Goal: Task Accomplishment & Management: Manage account settings

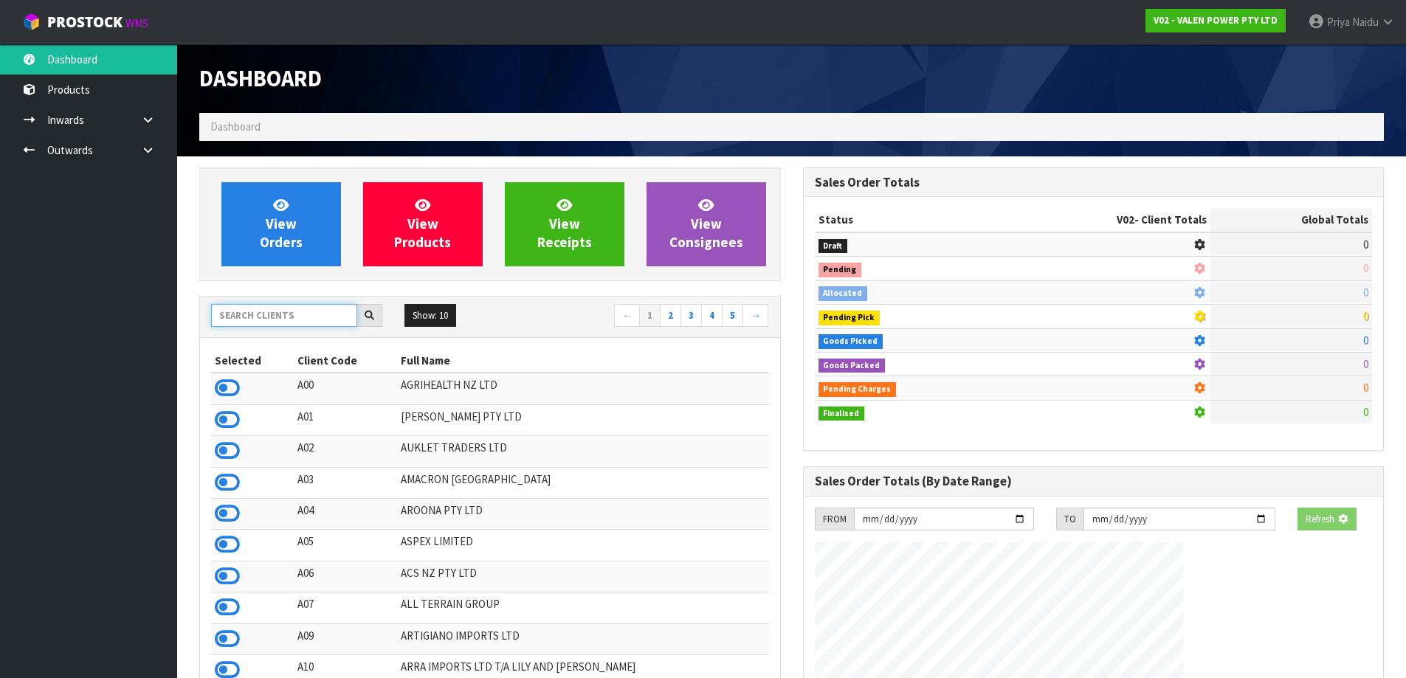
click at [268, 326] on input "text" at bounding box center [284, 315] width 146 height 23
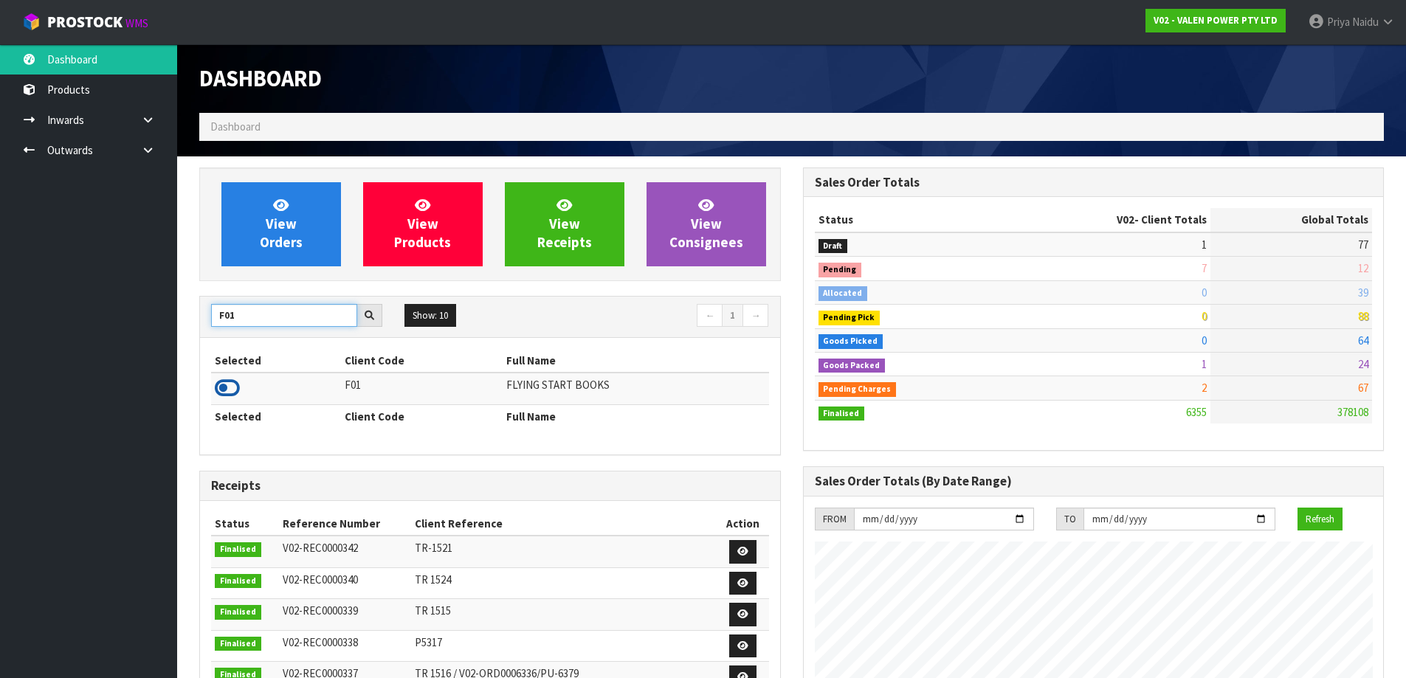
type input "F01"
drag, startPoint x: 225, startPoint y: 387, endPoint x: 260, endPoint y: 322, distance: 73.0
click at [224, 384] on icon at bounding box center [227, 388] width 25 height 22
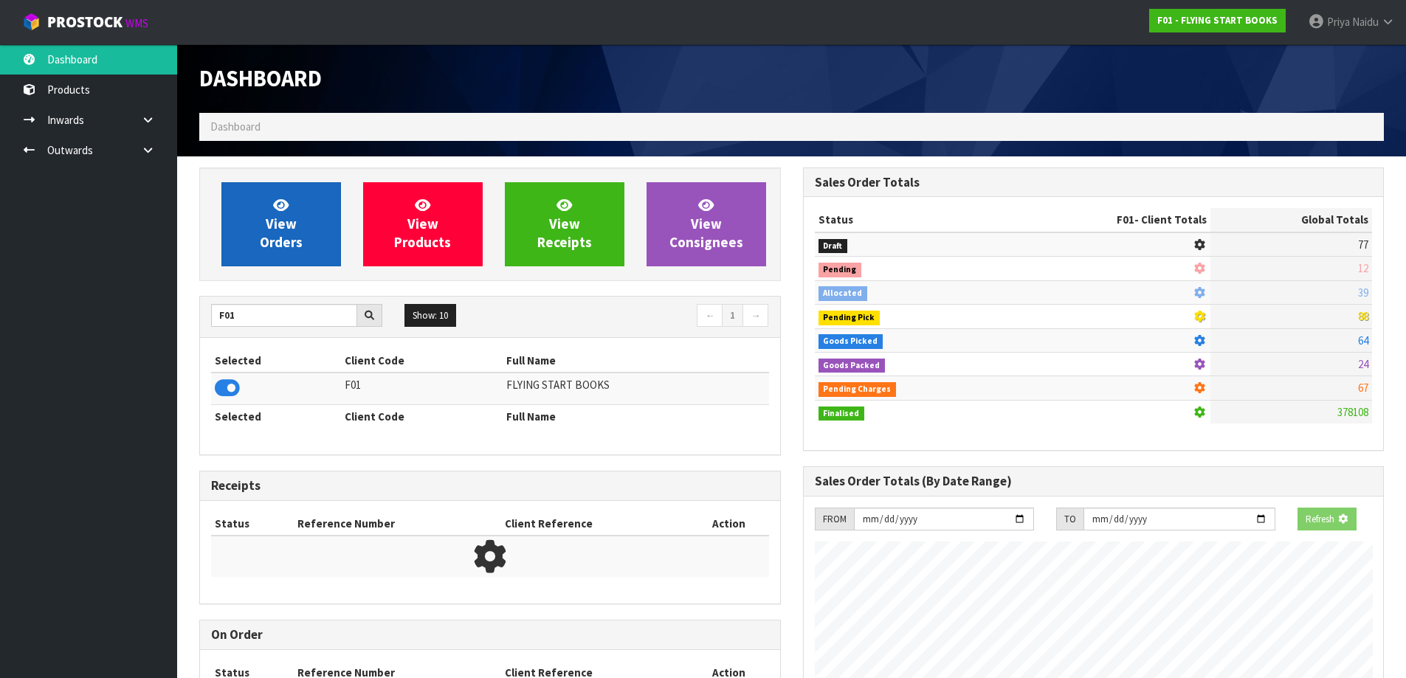
scroll to position [737024, 737341]
click at [295, 224] on span "View Orders" at bounding box center [281, 223] width 43 height 55
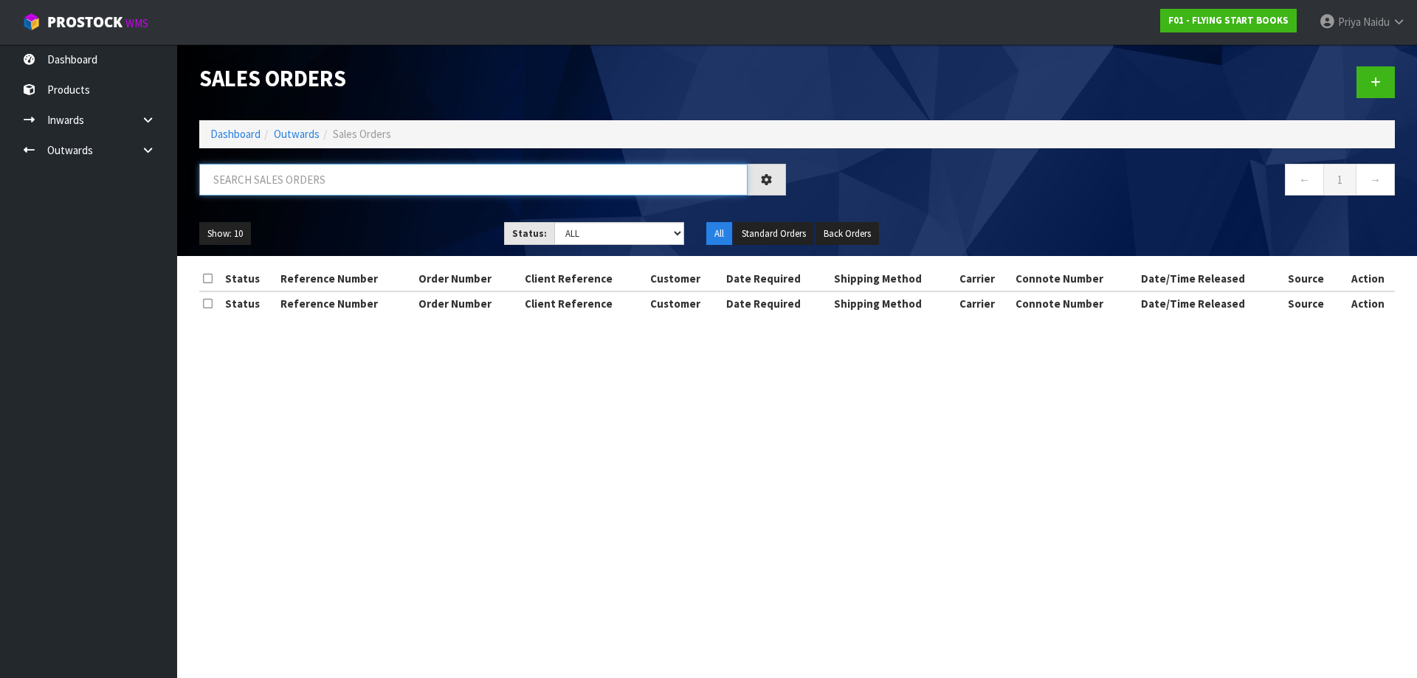
click at [298, 187] on input "text" at bounding box center [473, 180] width 548 height 32
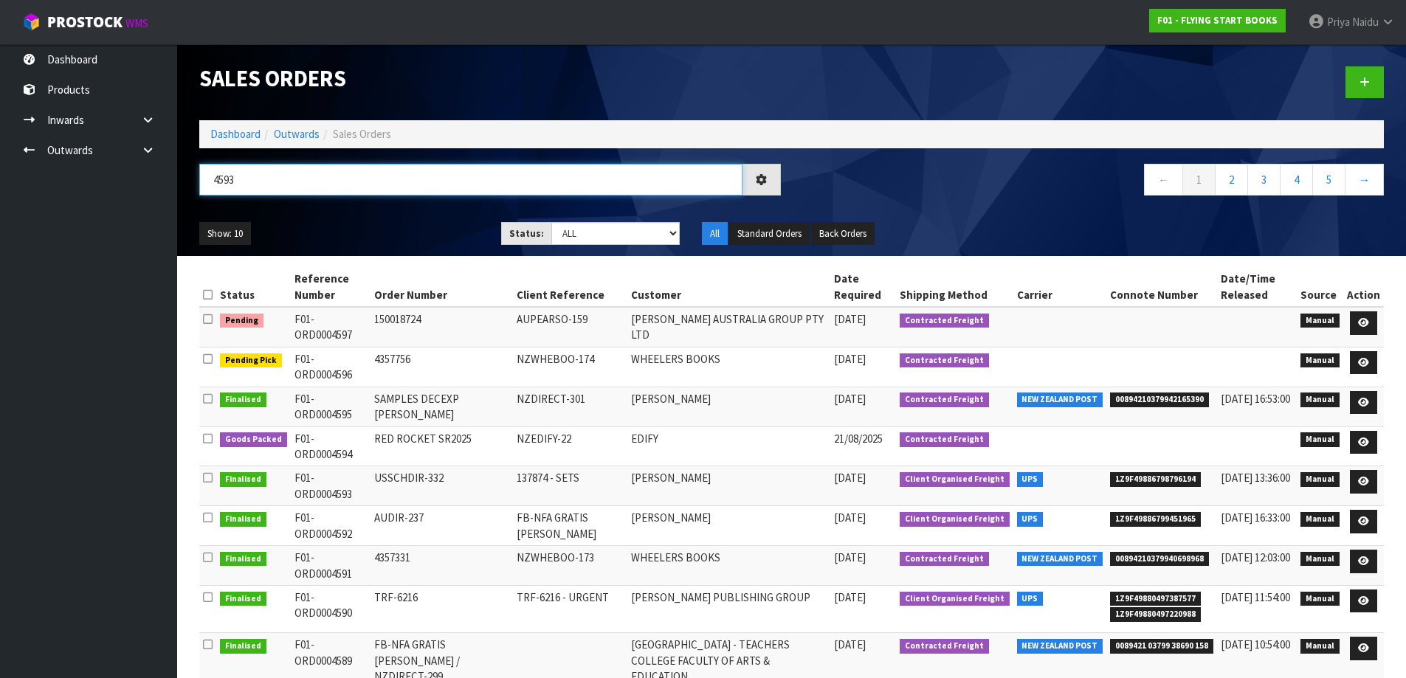
type input "4593"
click at [358, 218] on div "Show: 10 5 10 25 50 Status: Draft Pending Allocated Pending Pick Goods Picked G…" at bounding box center [791, 234] width 1207 height 46
click at [377, 231] on ul "Show: 10 5 10 25 50" at bounding box center [339, 234] width 280 height 24
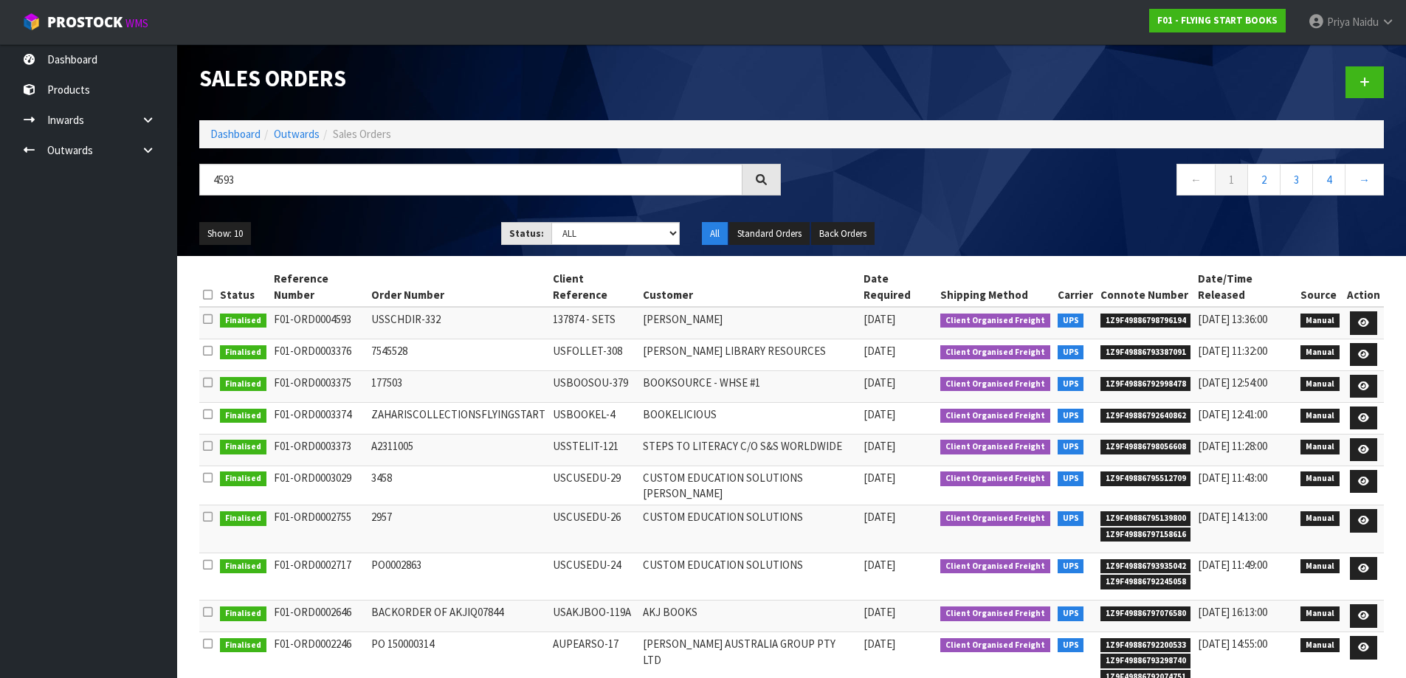
click at [382, 228] on ul "Show: 10 5 10 25 50" at bounding box center [339, 234] width 280 height 24
click at [1361, 318] on icon at bounding box center [1363, 323] width 11 height 10
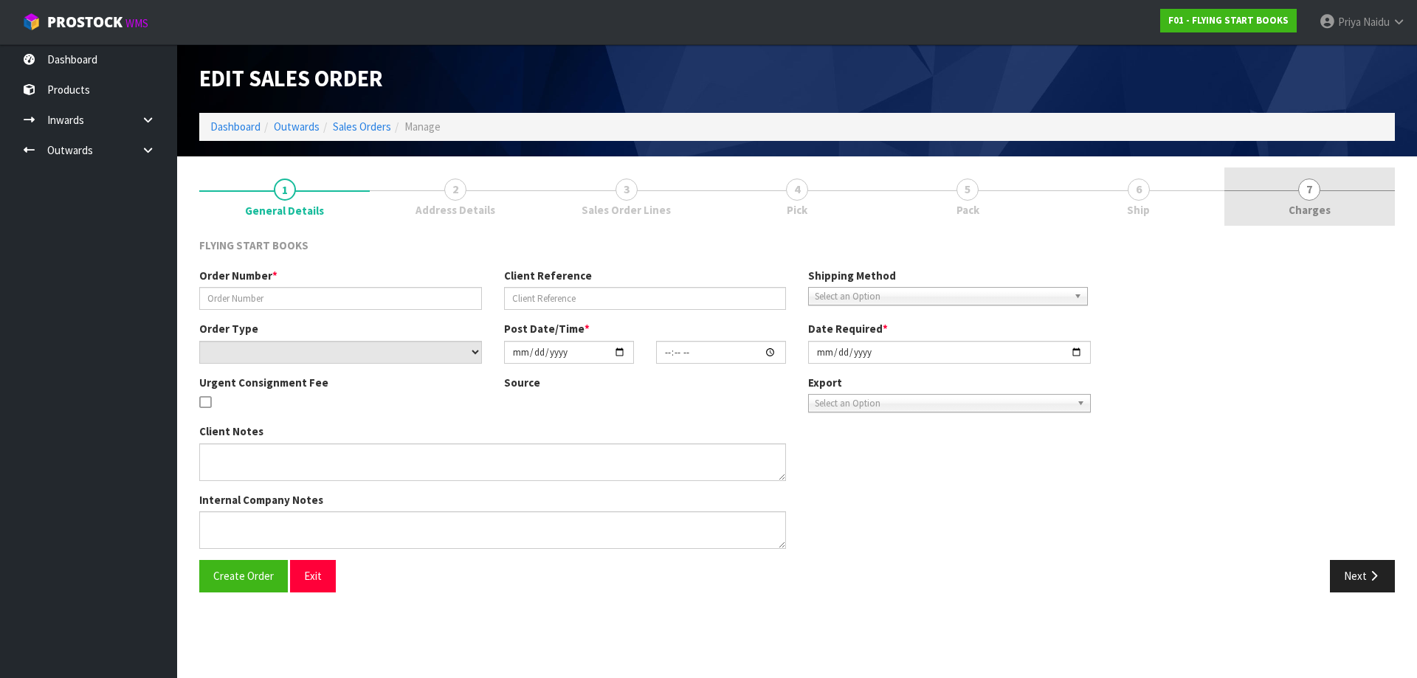
type input "USSCHDIR-332"
type input "137874 - SETS"
select select "number:0"
type input "[DATE]"
type input "10:53:00.000"
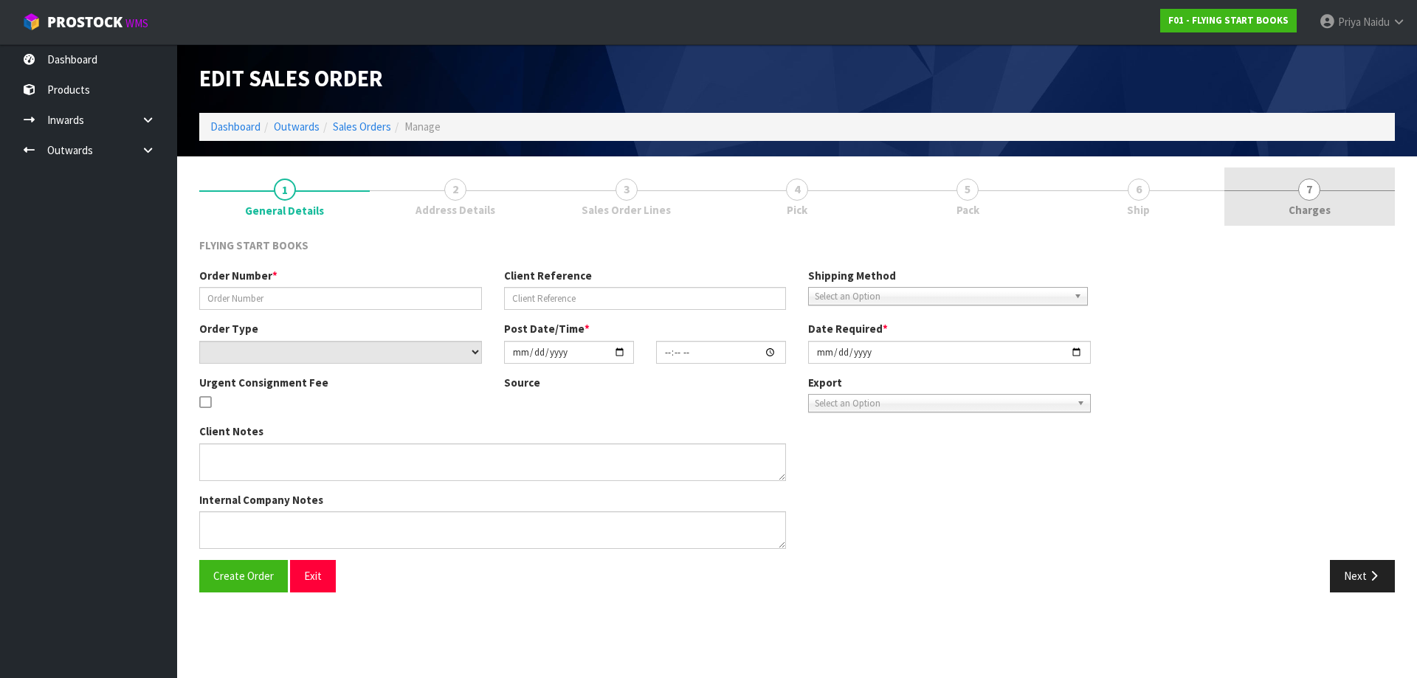
type input "[DATE]"
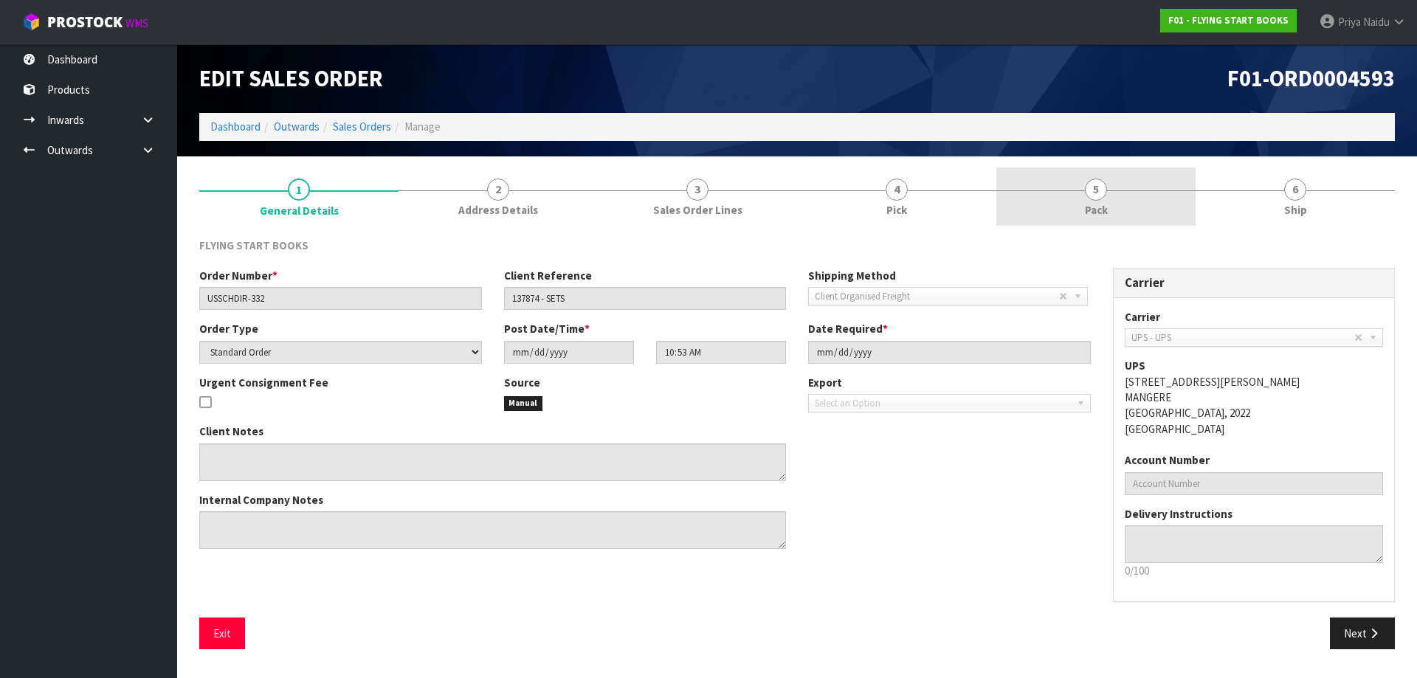
drag, startPoint x: 1111, startPoint y: 200, endPoint x: 1068, endPoint y: 210, distance: 44.6
click at [1107, 203] on link "5 Pack" at bounding box center [1095, 197] width 199 height 58
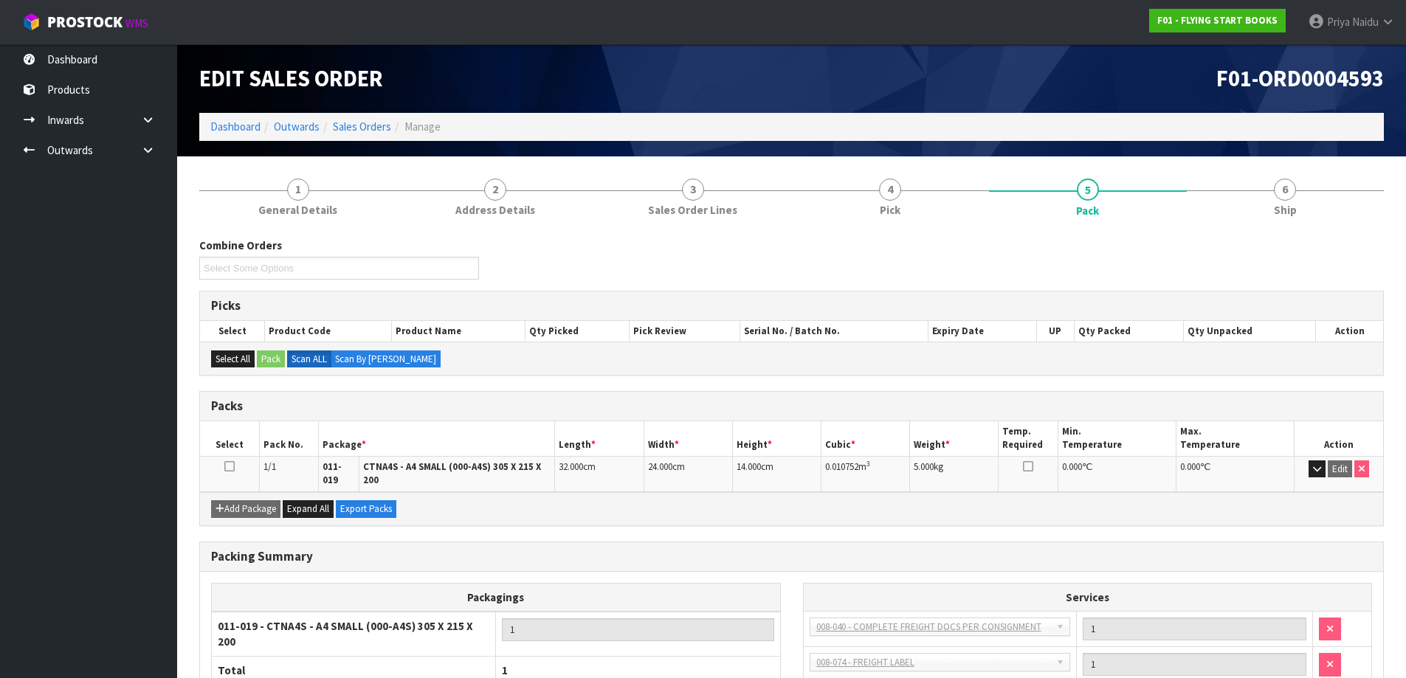
scroll to position [131, 0]
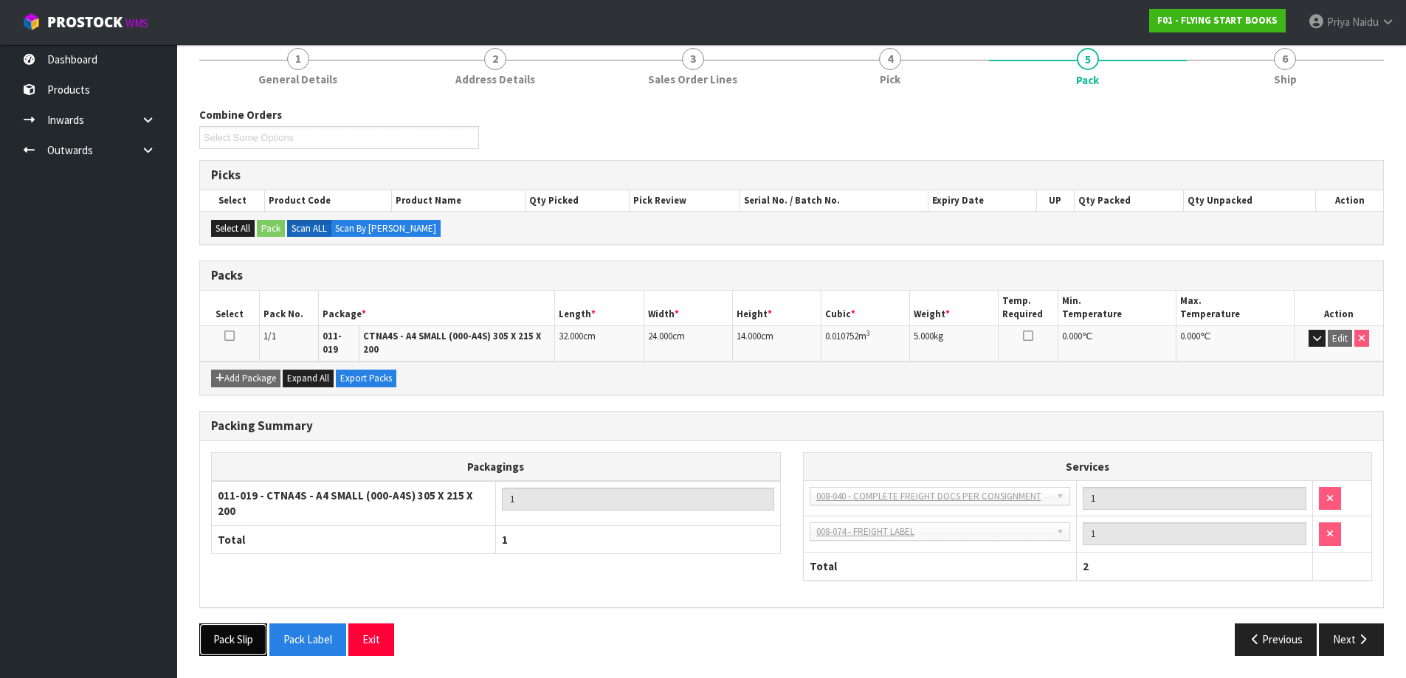
click at [226, 642] on button "Pack Slip" at bounding box center [233, 640] width 68 height 32
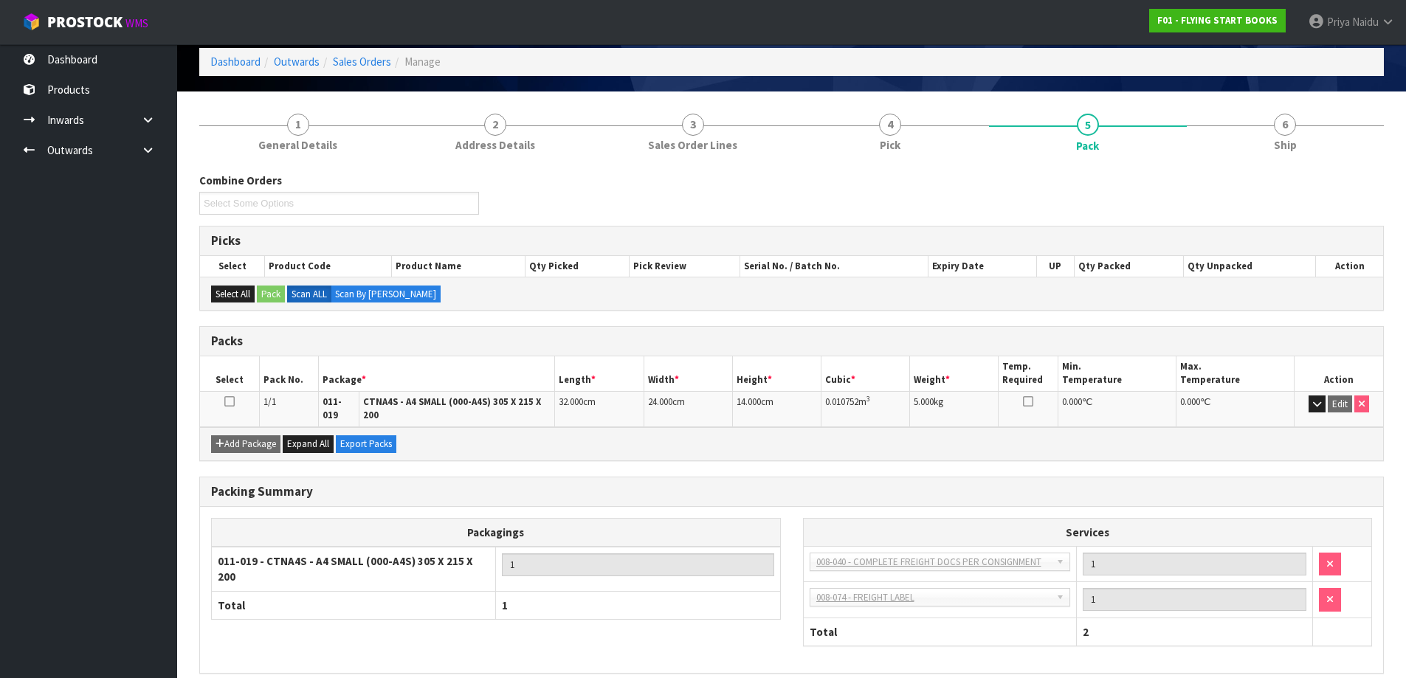
scroll to position [0, 0]
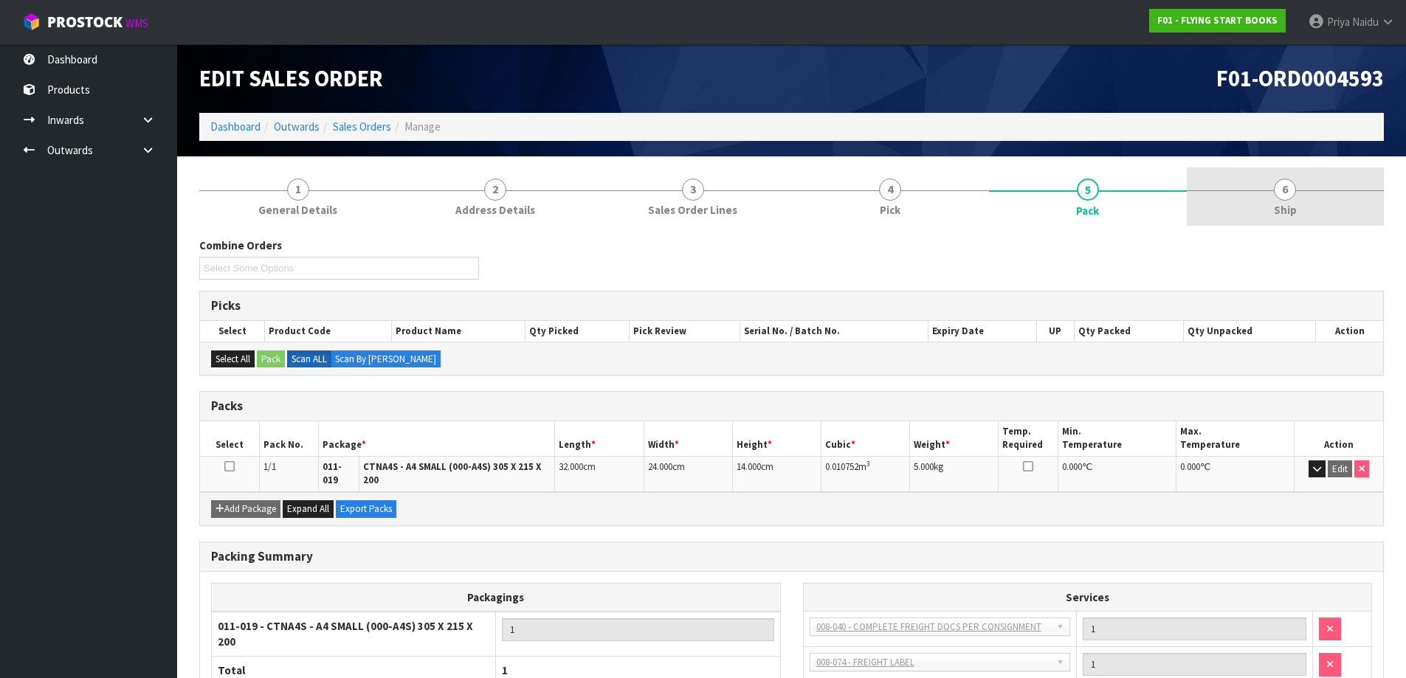
drag, startPoint x: 1257, startPoint y: 224, endPoint x: 1164, endPoint y: 219, distance: 93.8
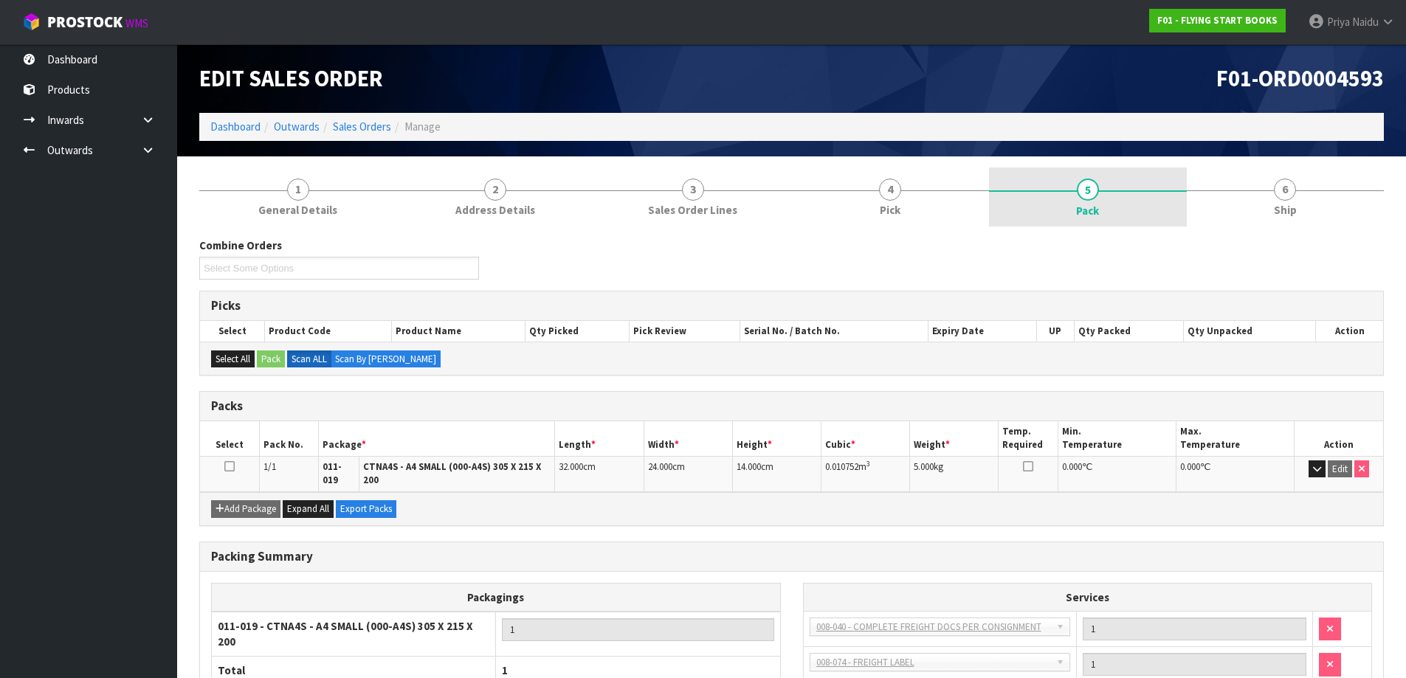
click at [1257, 223] on link "6 Ship" at bounding box center [1286, 197] width 198 height 58
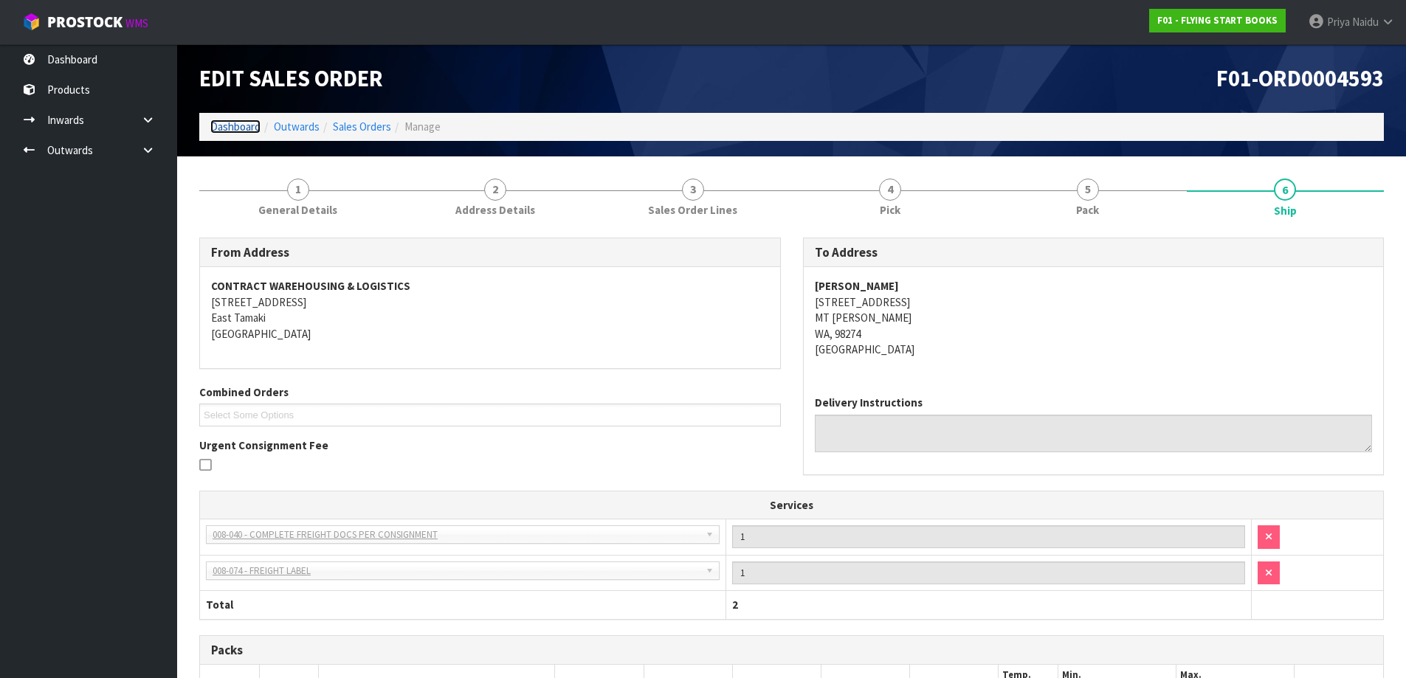
click at [244, 122] on link "Dashboard" at bounding box center [235, 127] width 50 height 14
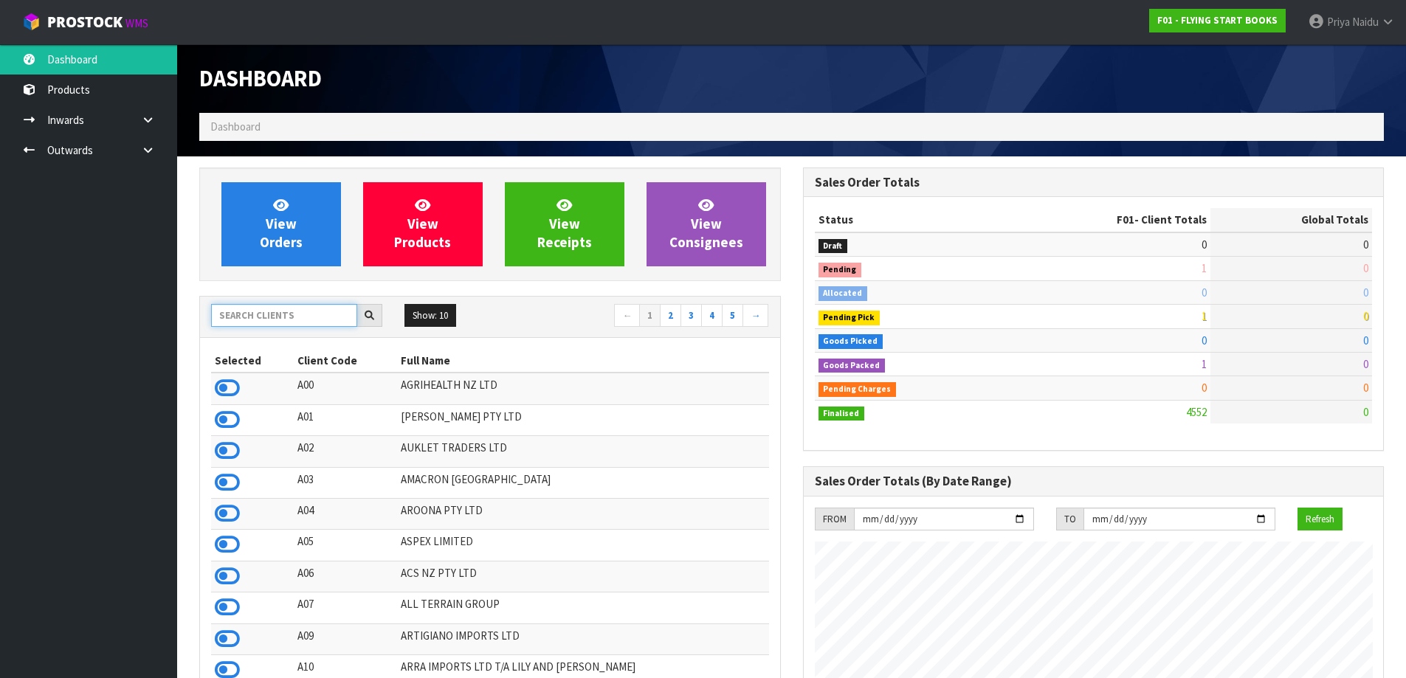
click at [266, 314] on input "text" at bounding box center [284, 315] width 146 height 23
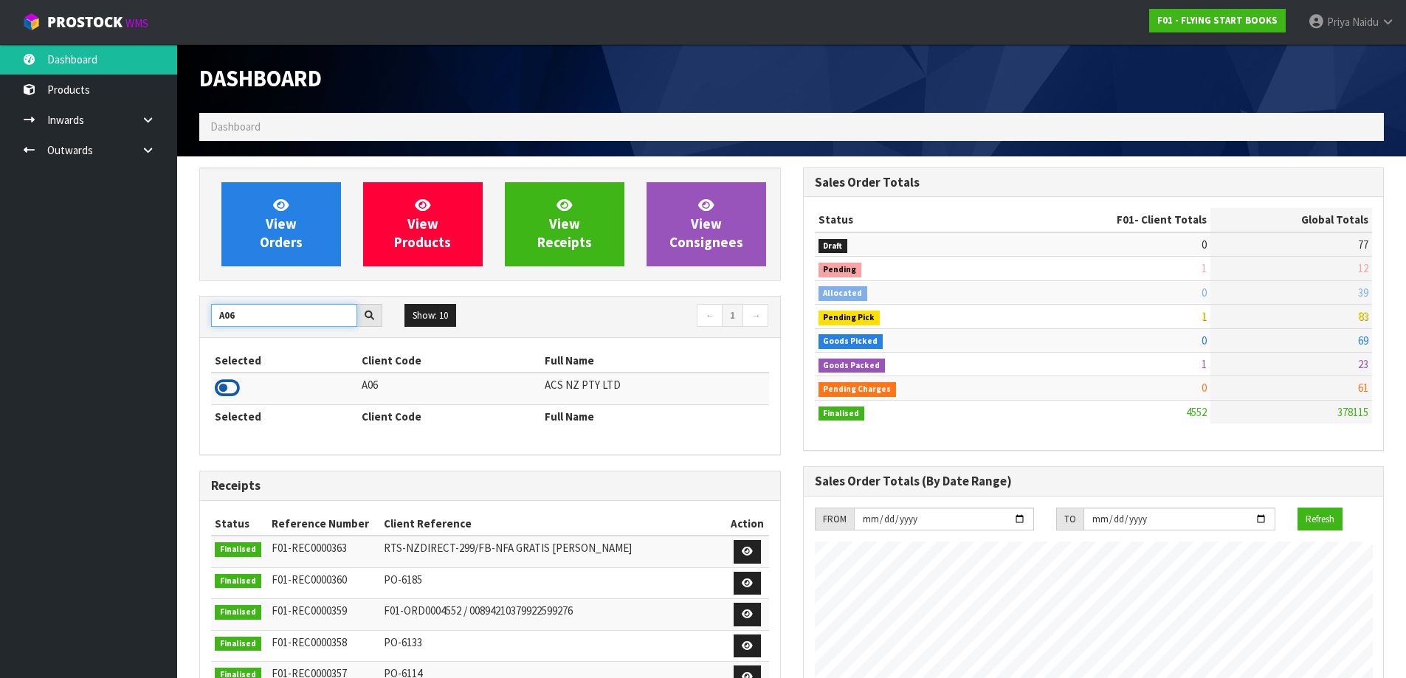
type input "A06"
click at [227, 395] on icon at bounding box center [227, 388] width 25 height 22
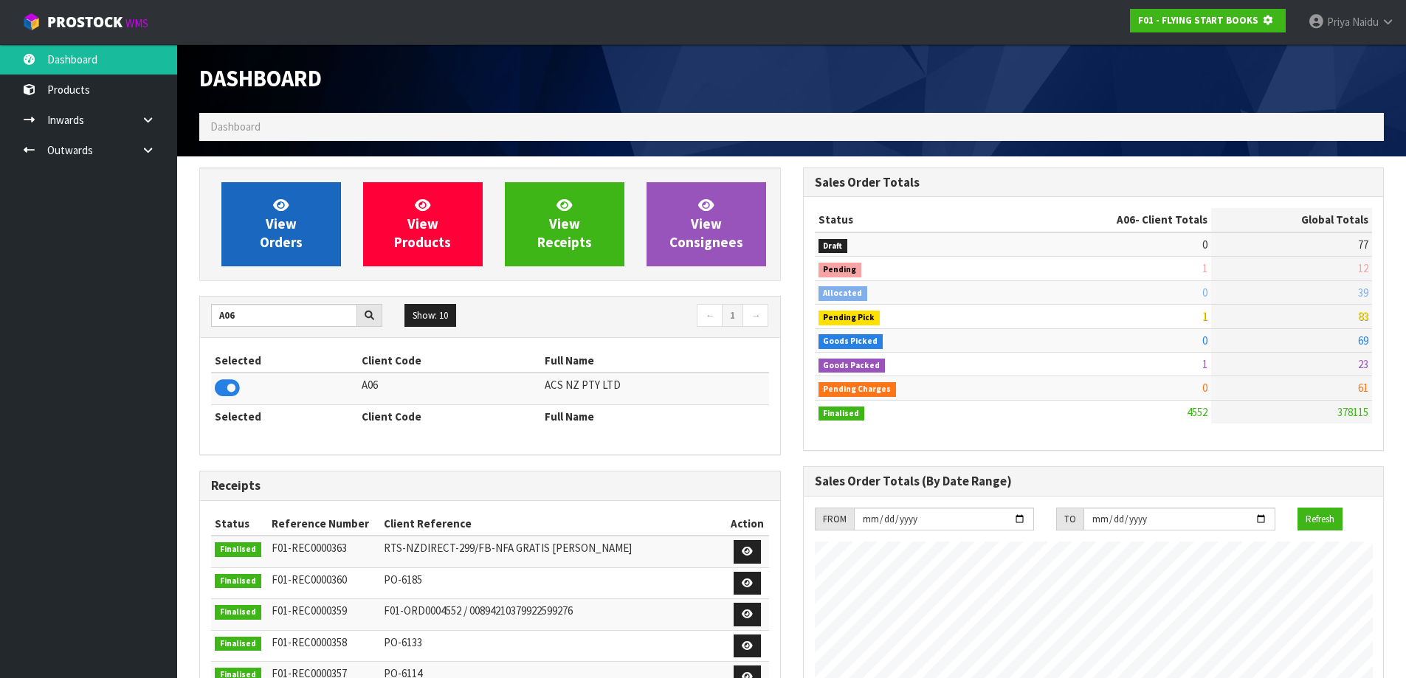
scroll to position [737024, 737341]
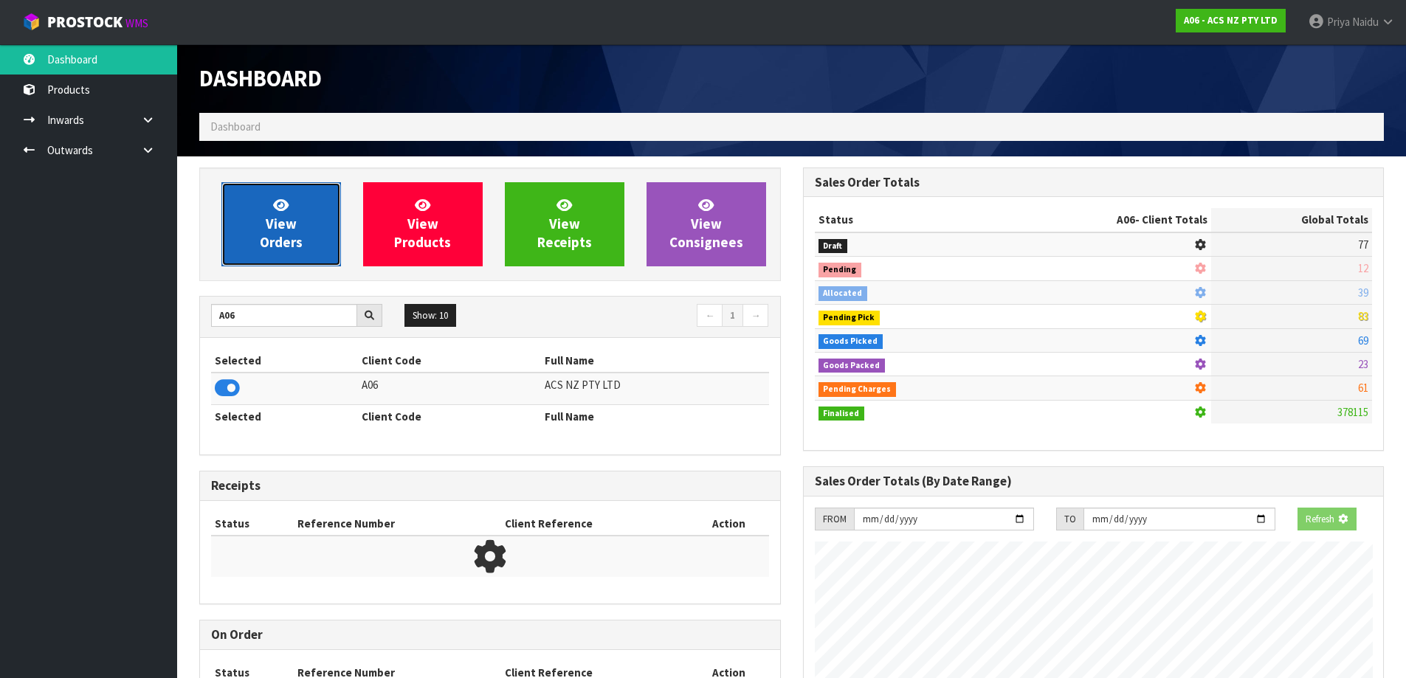
click at [292, 212] on link "View Orders" at bounding box center [281, 224] width 120 height 84
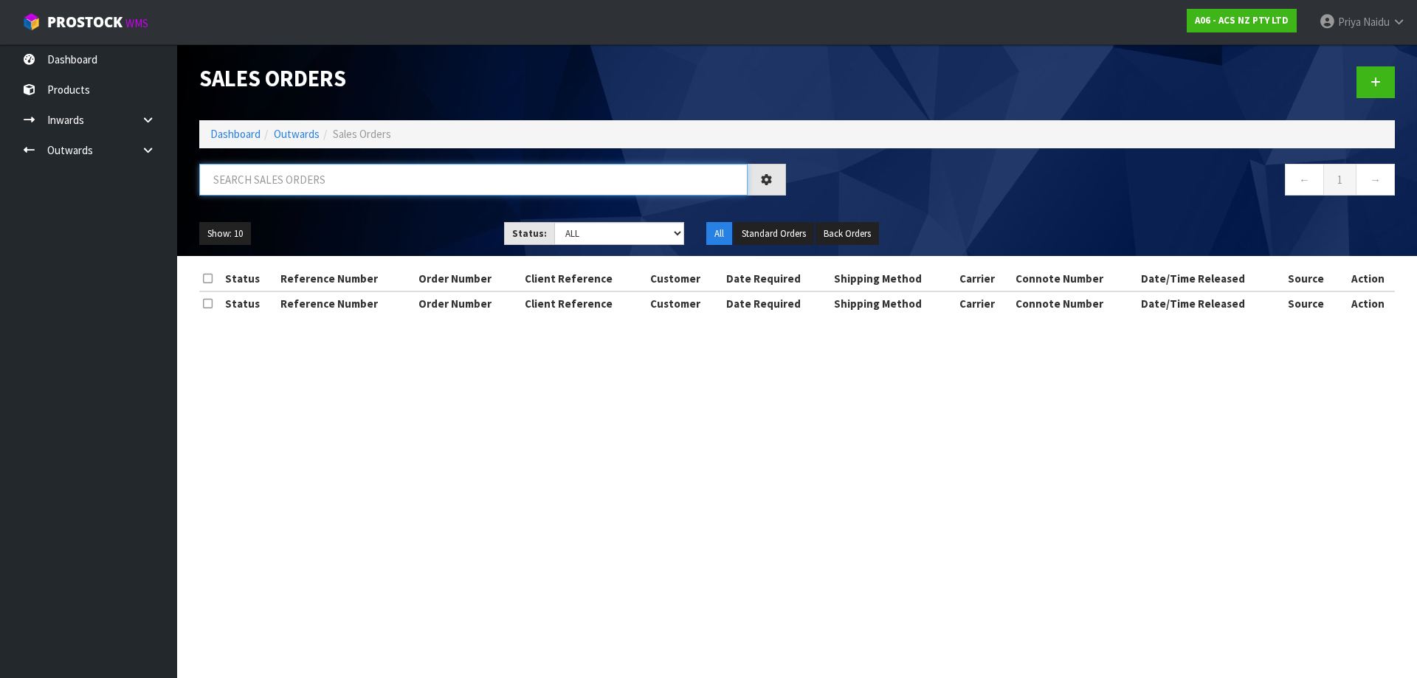
click at [314, 179] on input "text" at bounding box center [473, 180] width 548 height 32
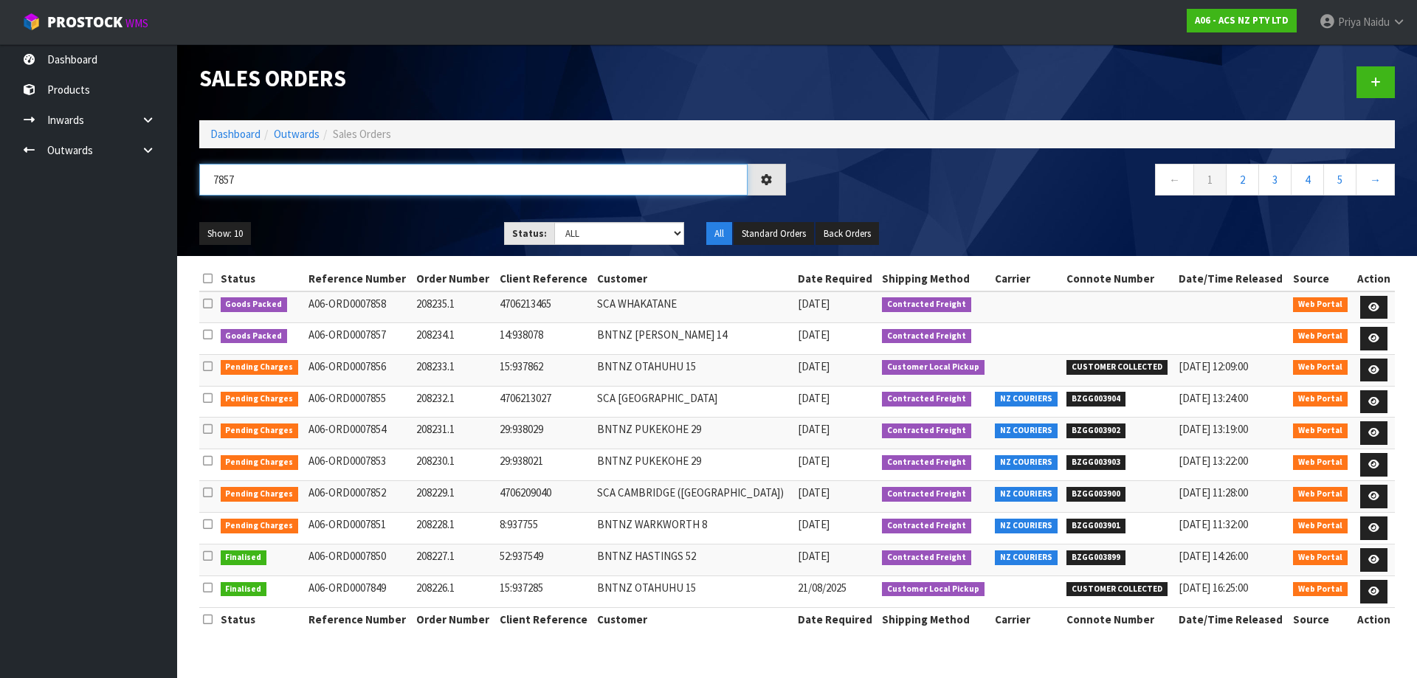
type input "7857"
click at [355, 229] on ul "Show: 10 5 10 25 50" at bounding box center [340, 234] width 283 height 24
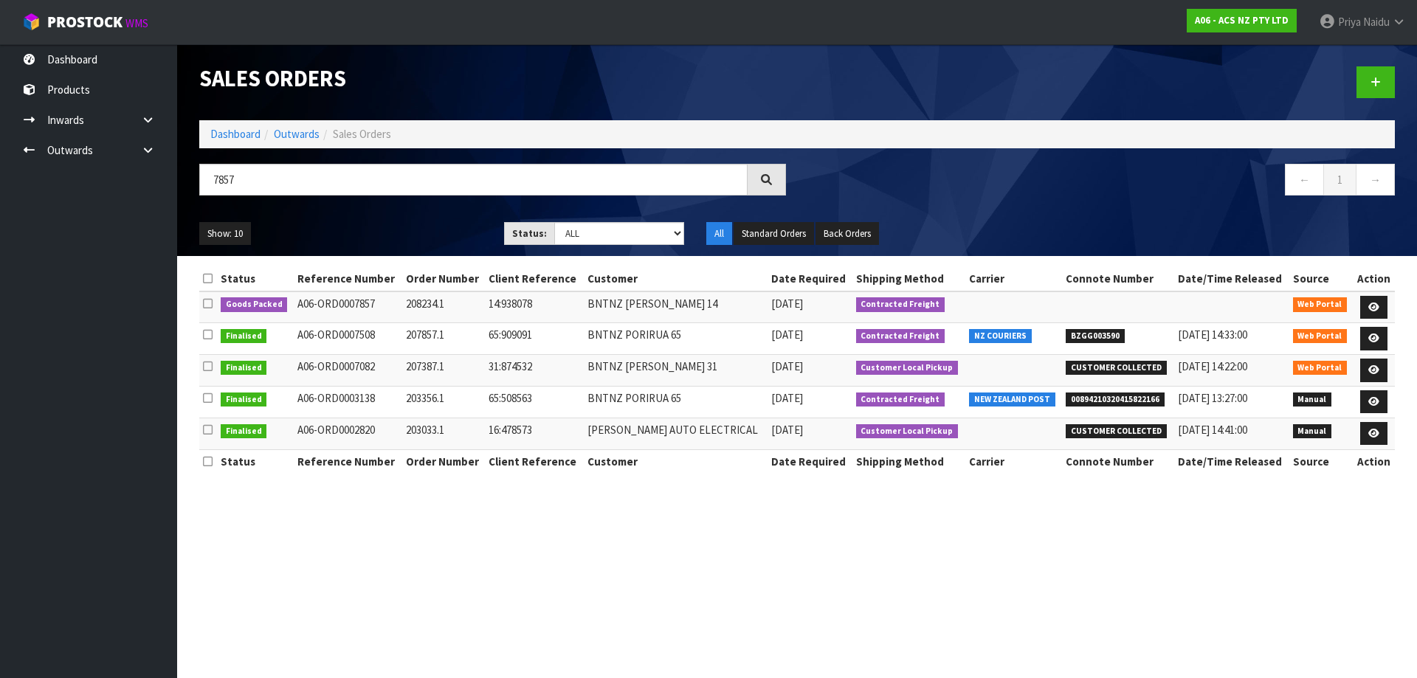
click at [387, 222] on ul "Show: 10 5 10 25 50" at bounding box center [340, 234] width 283 height 24
click at [1372, 306] on icon at bounding box center [1373, 308] width 11 height 10
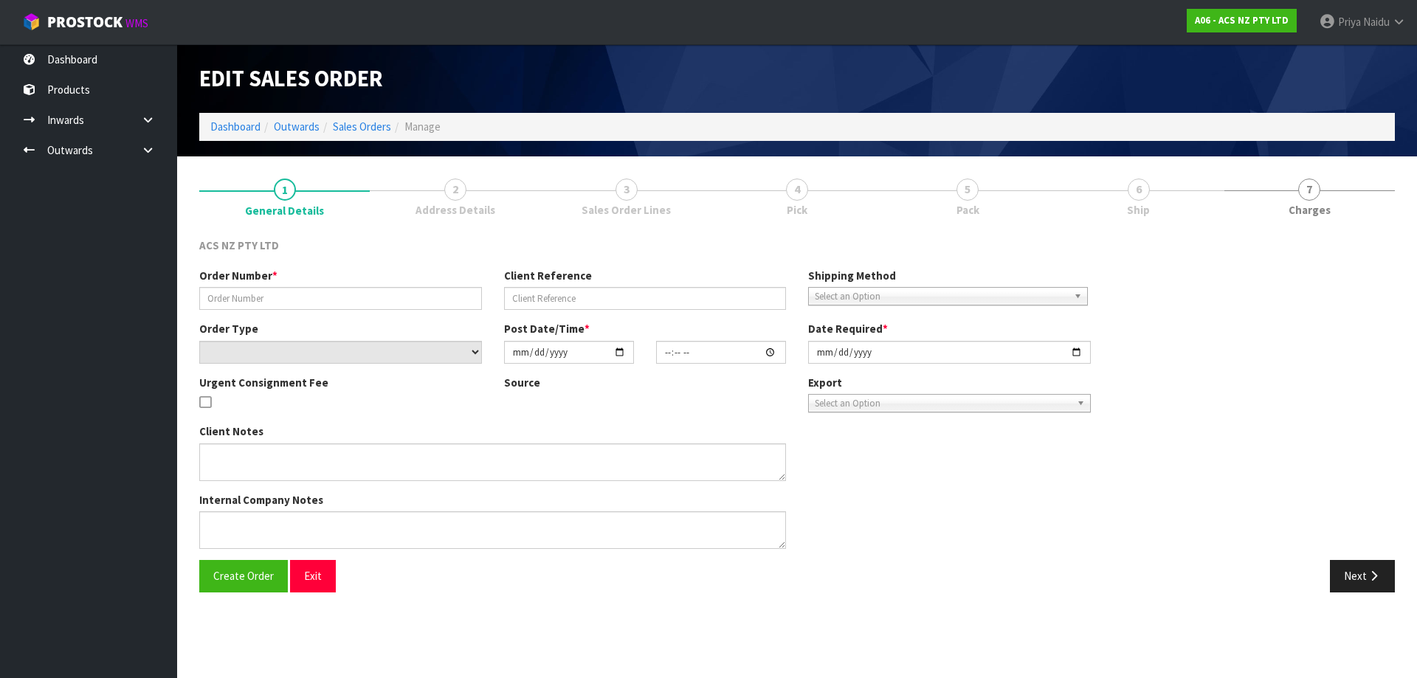
type input "208234.1"
type input "14:938078"
select select "number:0"
type input "[DATE]"
type input "11:52:00.000"
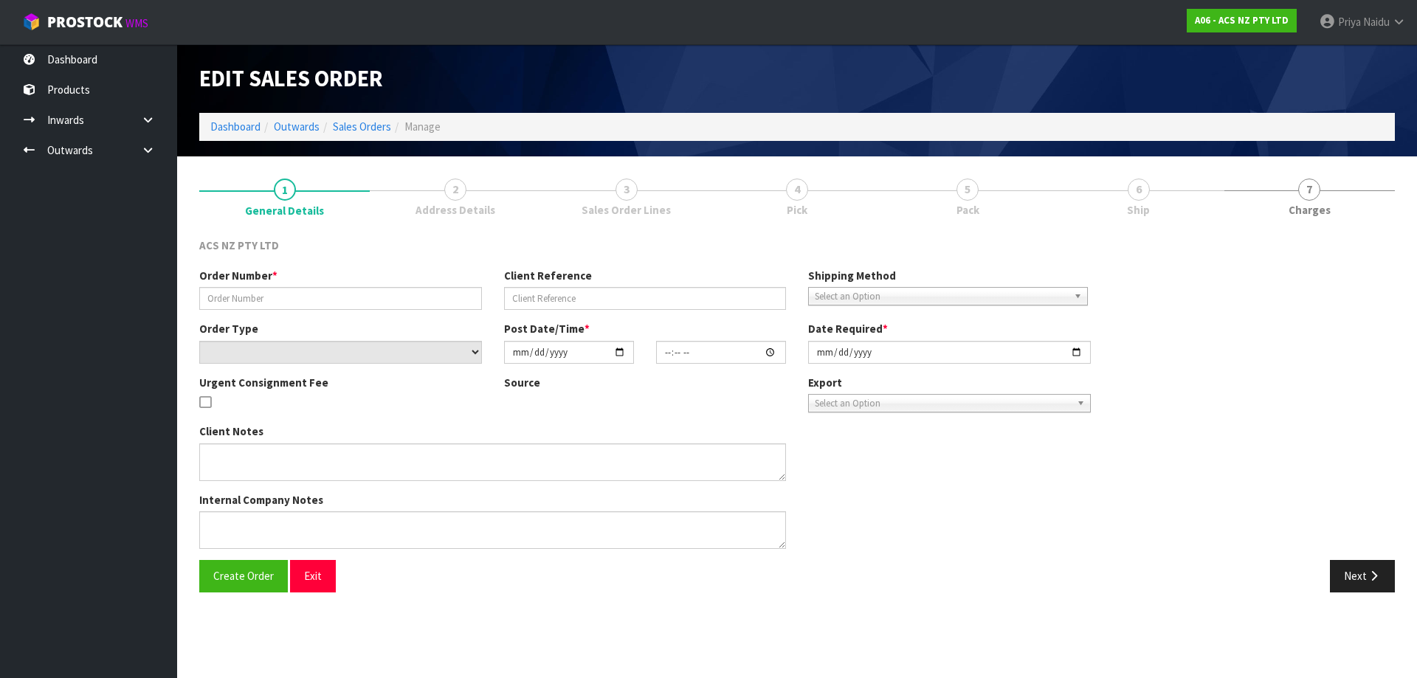
type input "[DATE]"
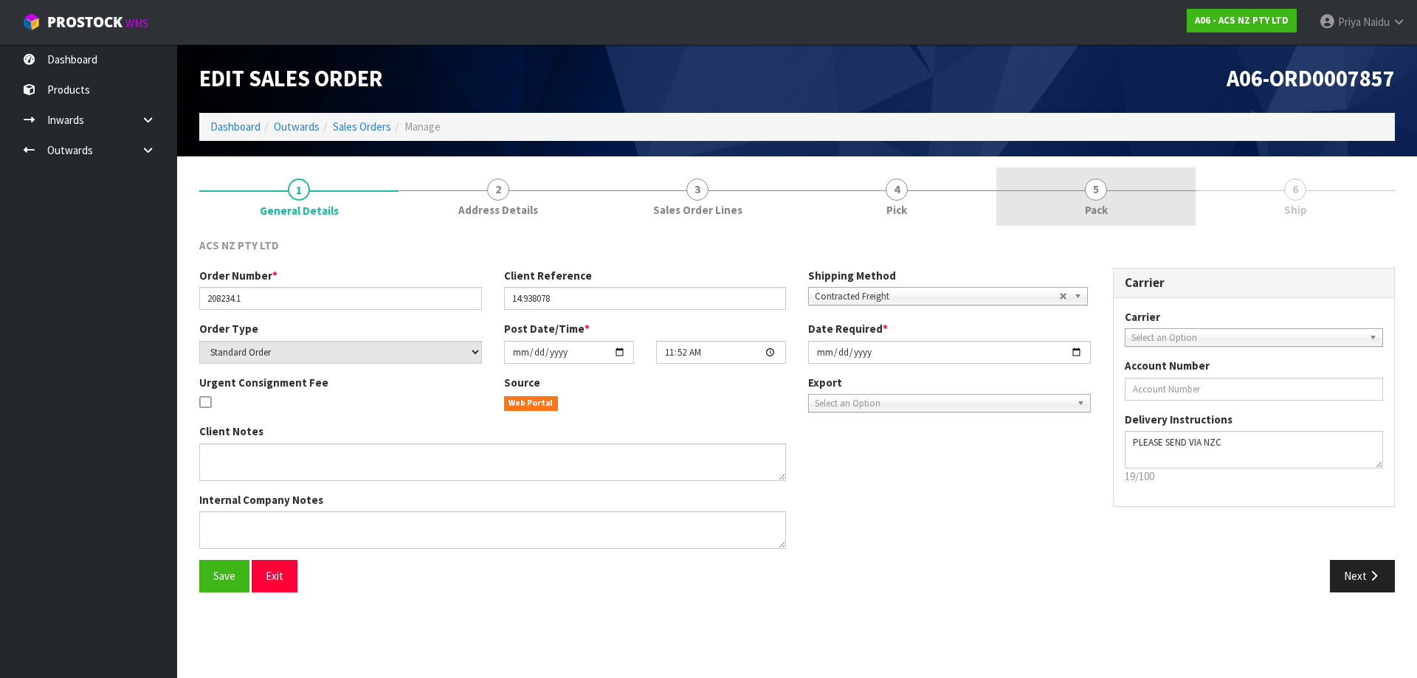
click at [1093, 215] on span "Pack" at bounding box center [1096, 209] width 23 height 15
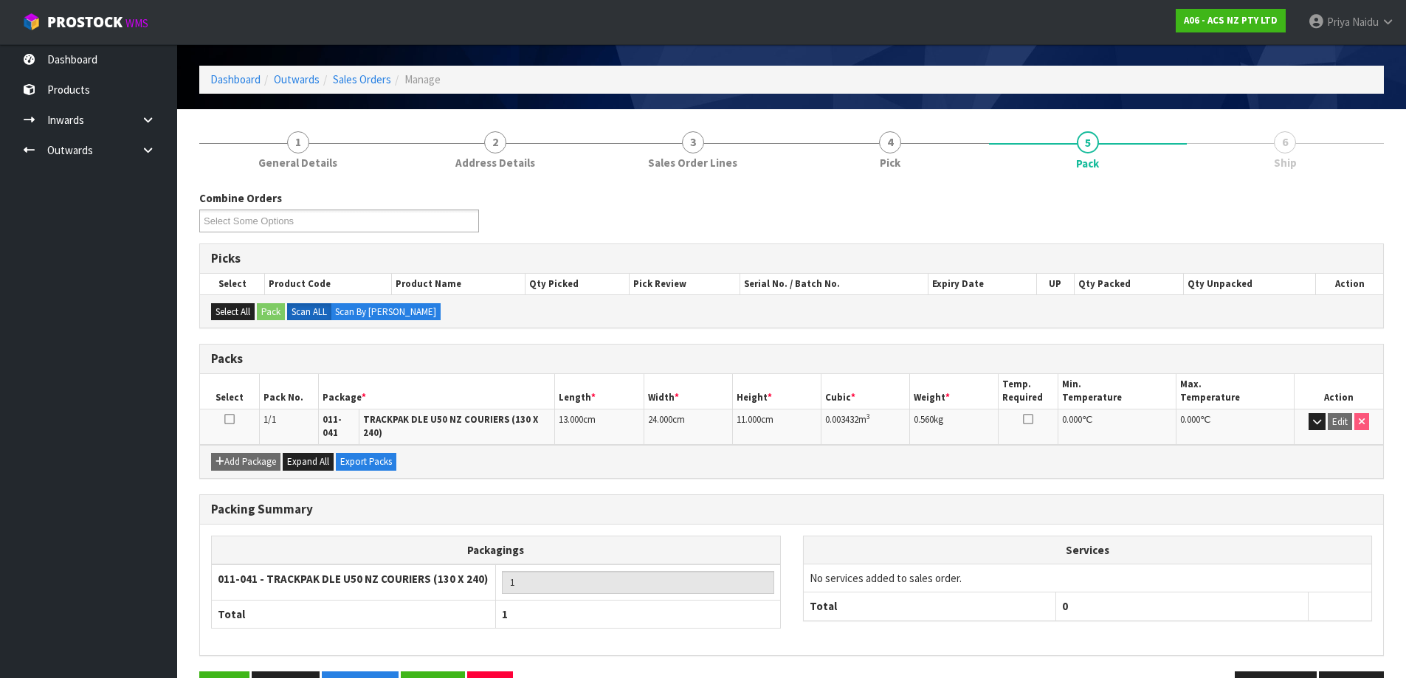
scroll to position [85, 0]
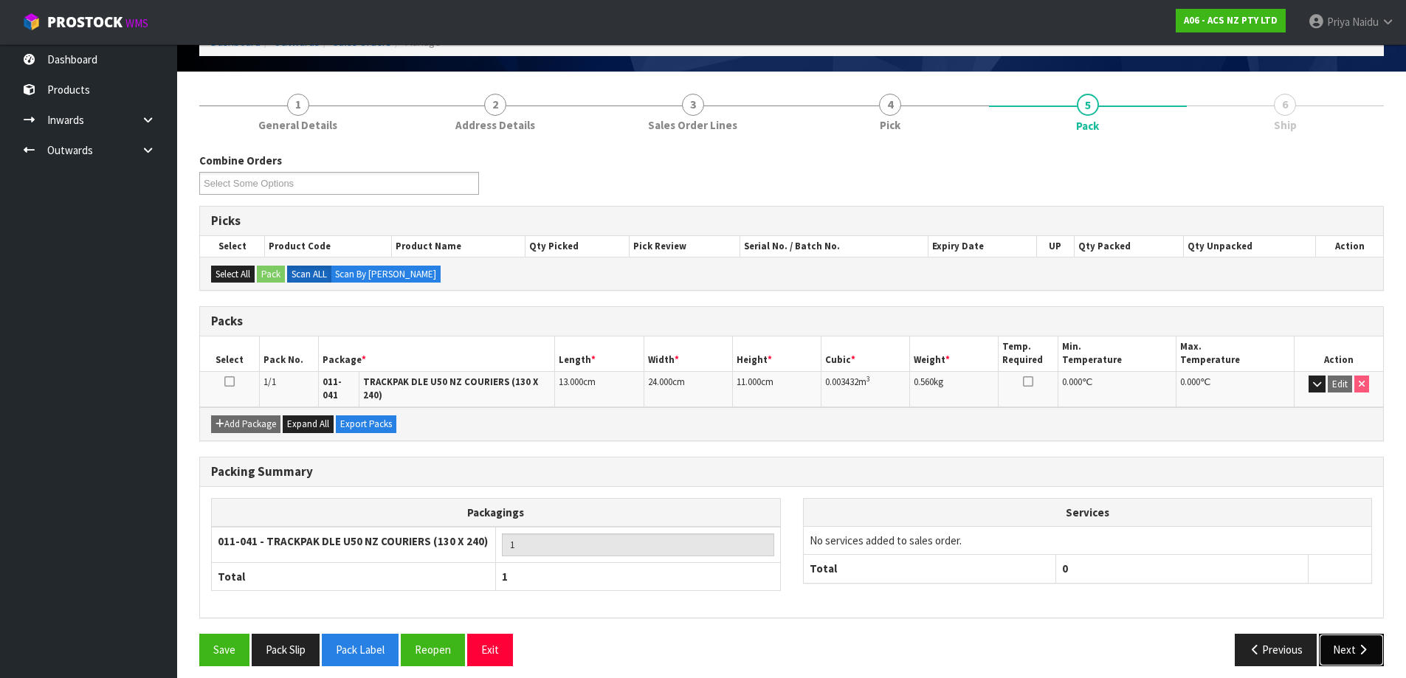
click at [1342, 640] on button "Next" at bounding box center [1351, 650] width 65 height 32
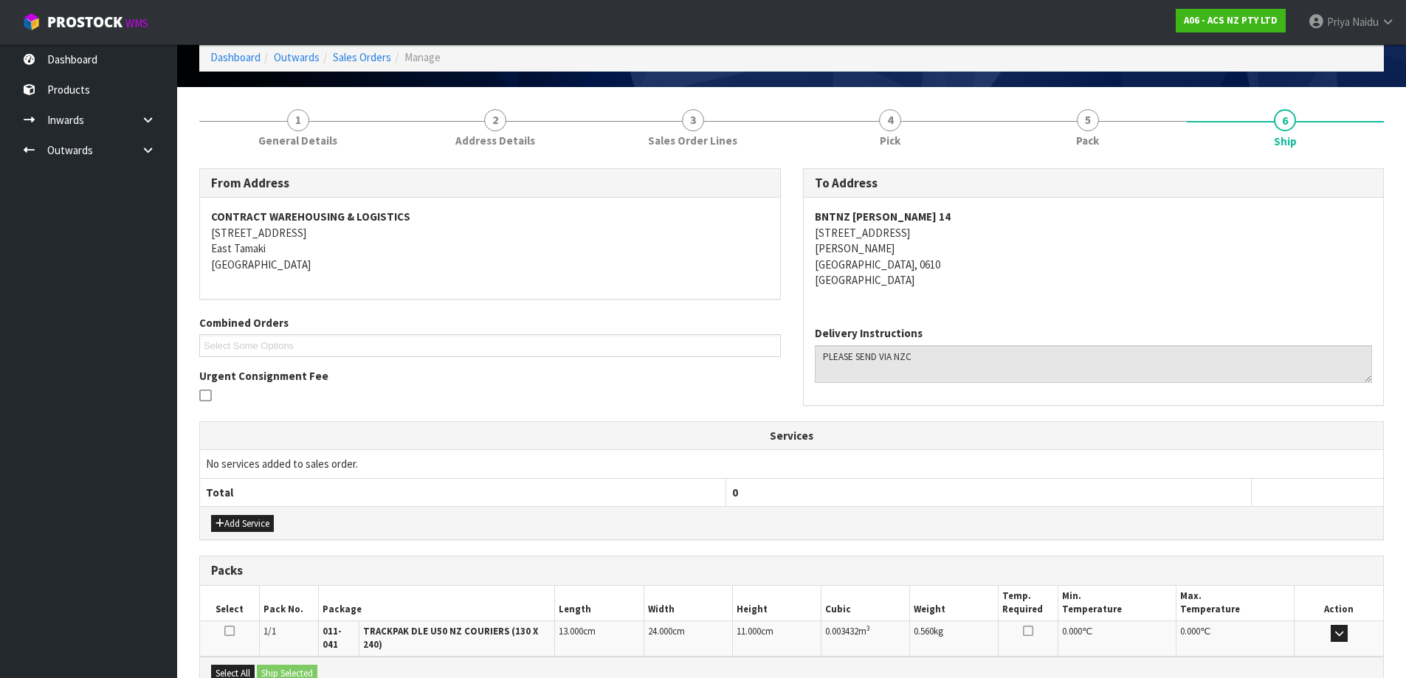
scroll to position [0, 0]
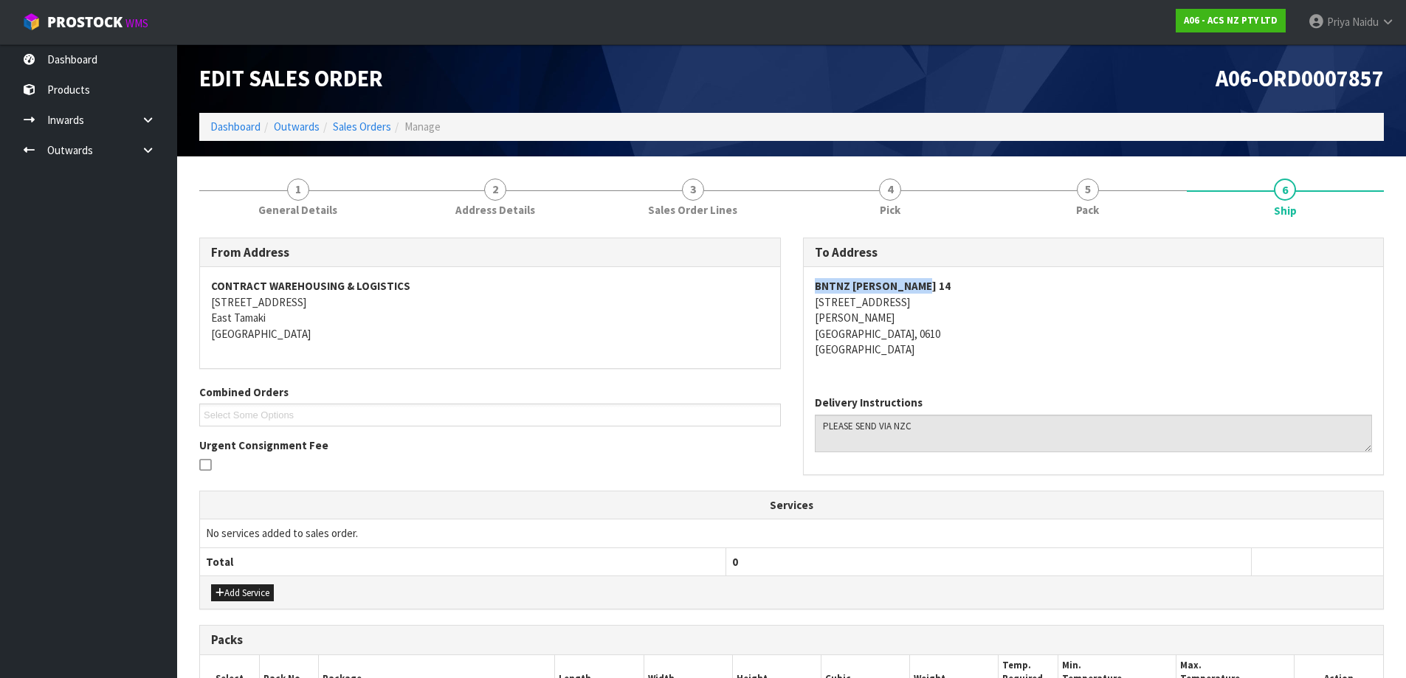
copy strong "BNTNZ [PERSON_NAME] 14"
drag, startPoint x: 802, startPoint y: 282, endPoint x: 978, endPoint y: 277, distance: 175.7
click at [978, 277] on div "To Address BNTNZ [PERSON_NAME] [STREET_ADDRESS][PERSON_NAME] Delivery Instructi…" at bounding box center [1094, 357] width 582 height 238
copy address "[STREET_ADDRESS]"
drag, startPoint x: 805, startPoint y: 305, endPoint x: 27, endPoint y: 336, distance: 779.1
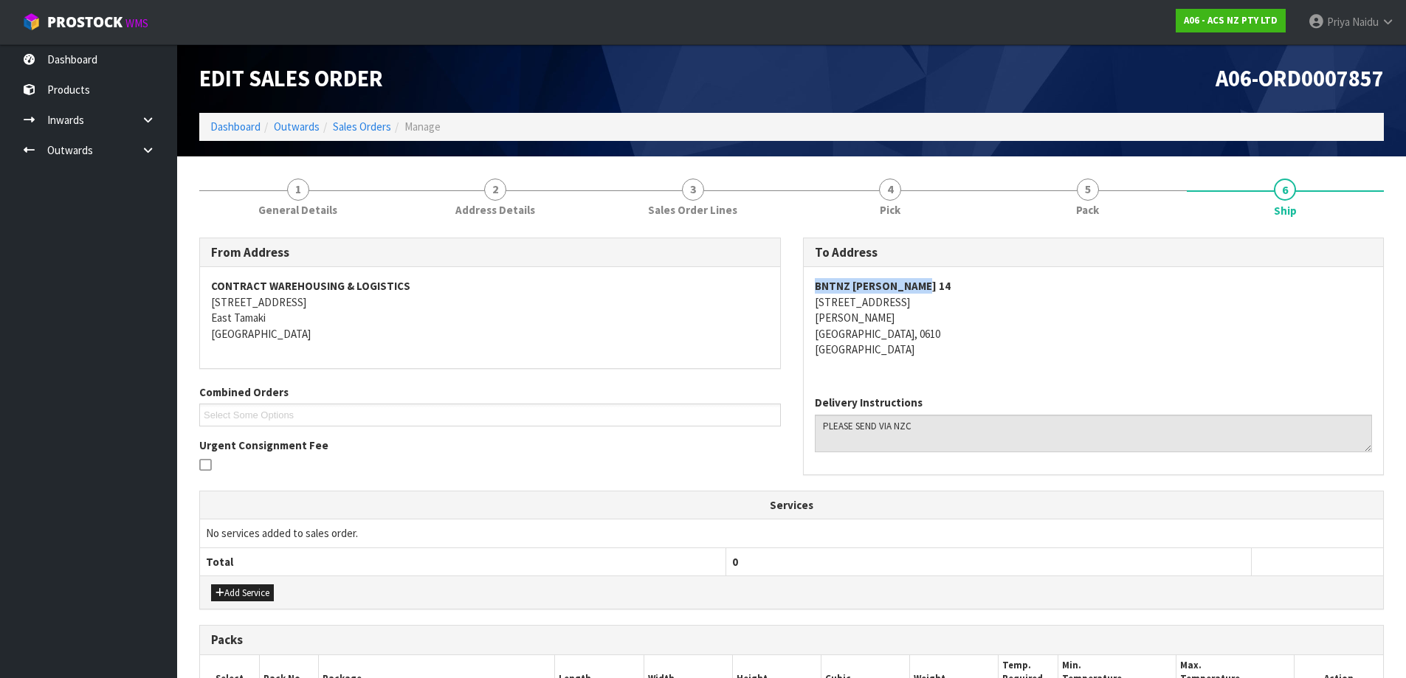
click at [921, 303] on div "BNTNZ [PERSON_NAME] [STREET_ADDRESS][PERSON_NAME]" at bounding box center [1094, 325] width 580 height 117
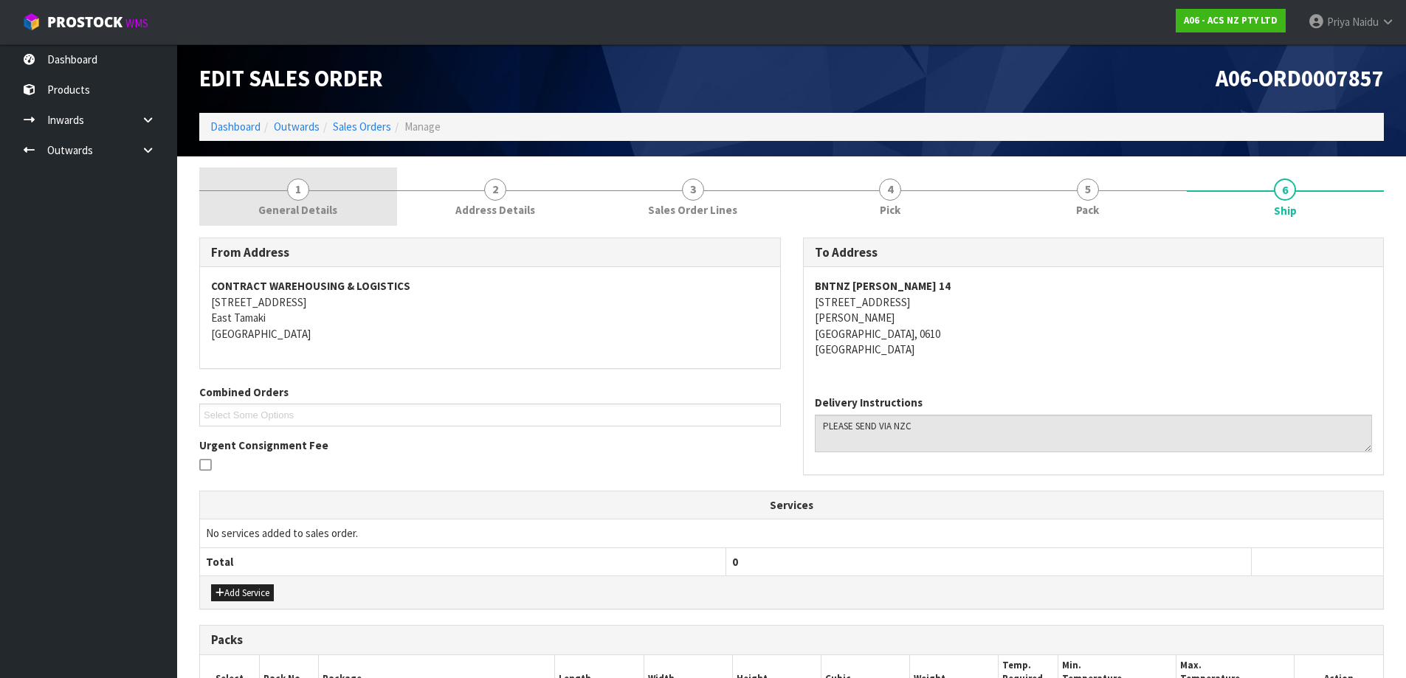
click at [305, 220] on link "1 General Details" at bounding box center [298, 197] width 198 height 58
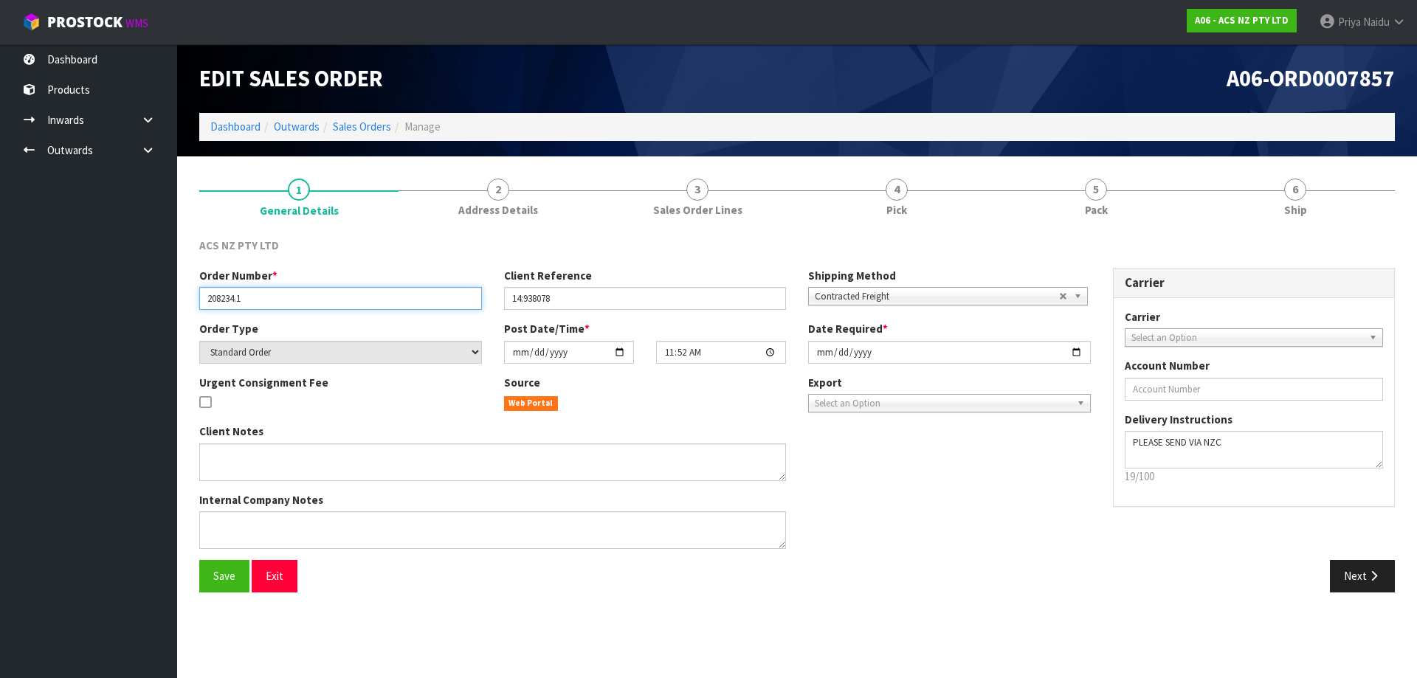
drag, startPoint x: 202, startPoint y: 300, endPoint x: 294, endPoint y: 300, distance: 92.2
click at [294, 300] on input "208234.1" at bounding box center [340, 298] width 283 height 23
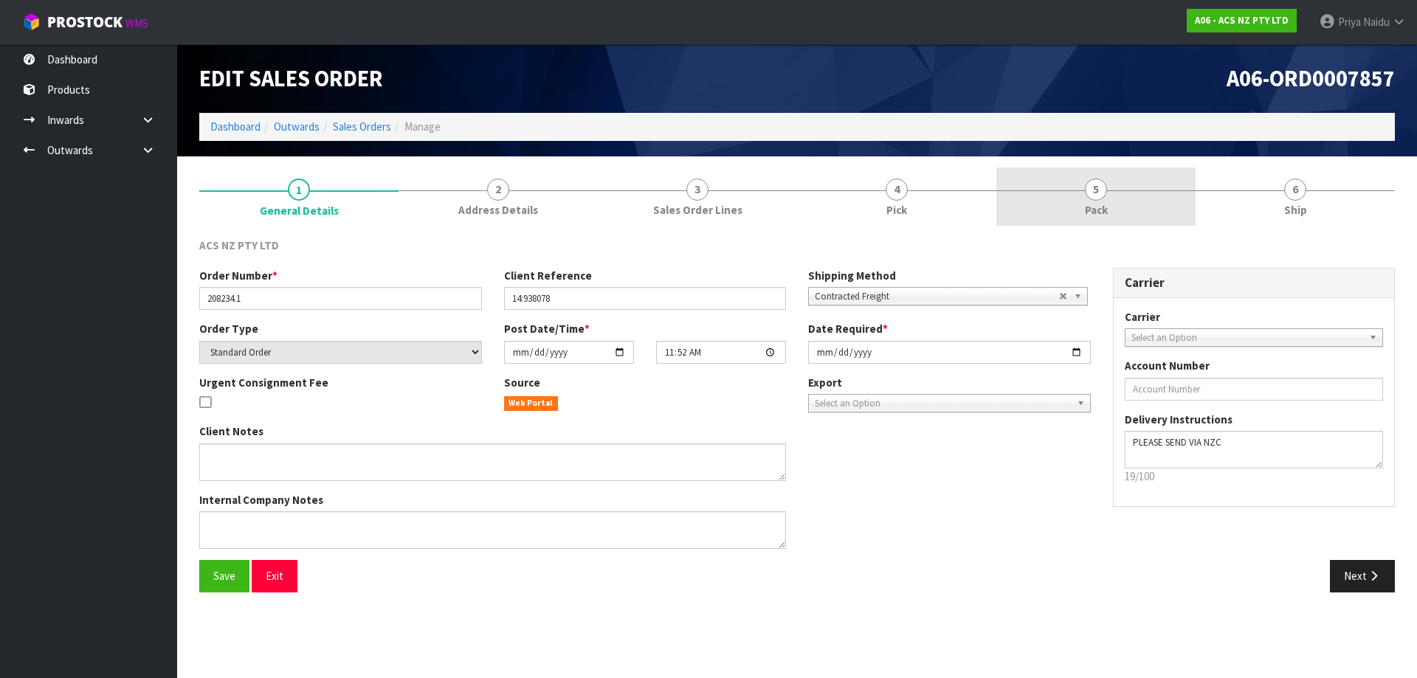
drag, startPoint x: 1099, startPoint y: 211, endPoint x: 1086, endPoint y: 218, distance: 15.2
click at [1099, 211] on span "Pack" at bounding box center [1096, 209] width 23 height 15
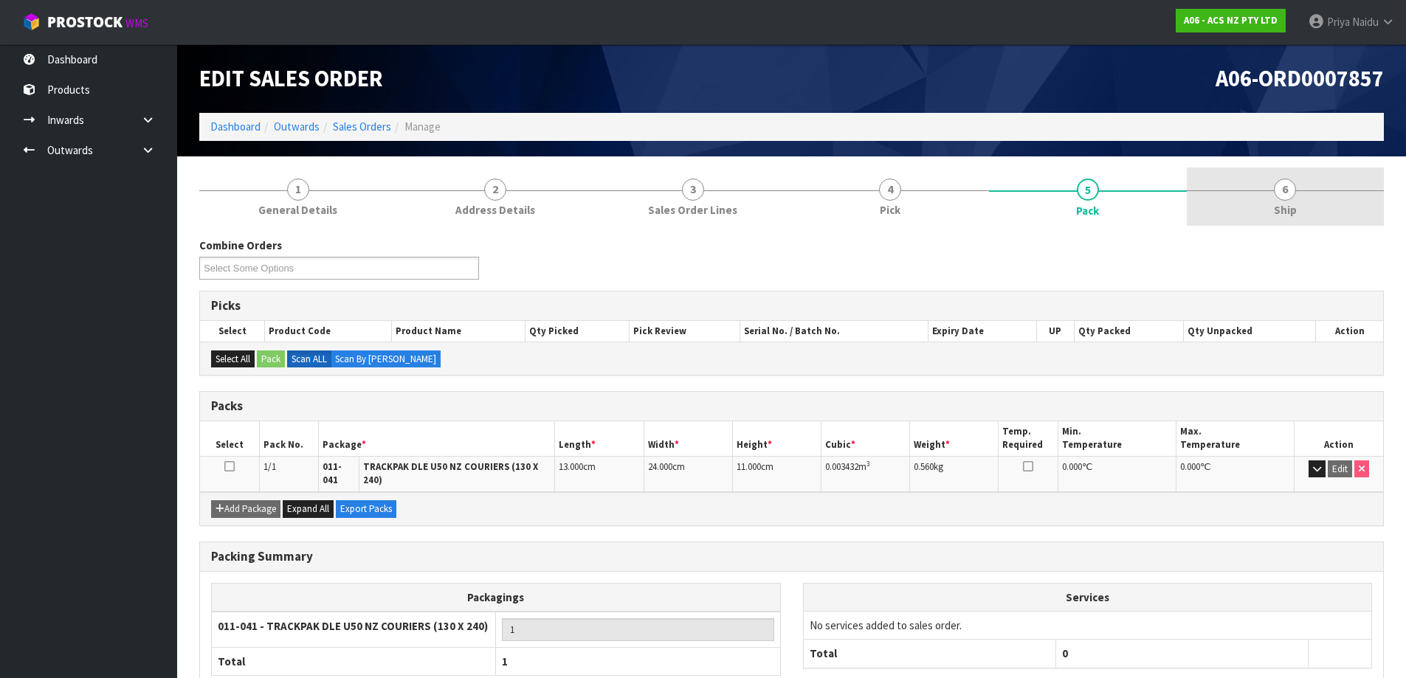
drag, startPoint x: 1251, startPoint y: 206, endPoint x: 1246, endPoint y: 215, distance: 10.3
click at [1251, 206] on link "6 Ship" at bounding box center [1286, 197] width 198 height 58
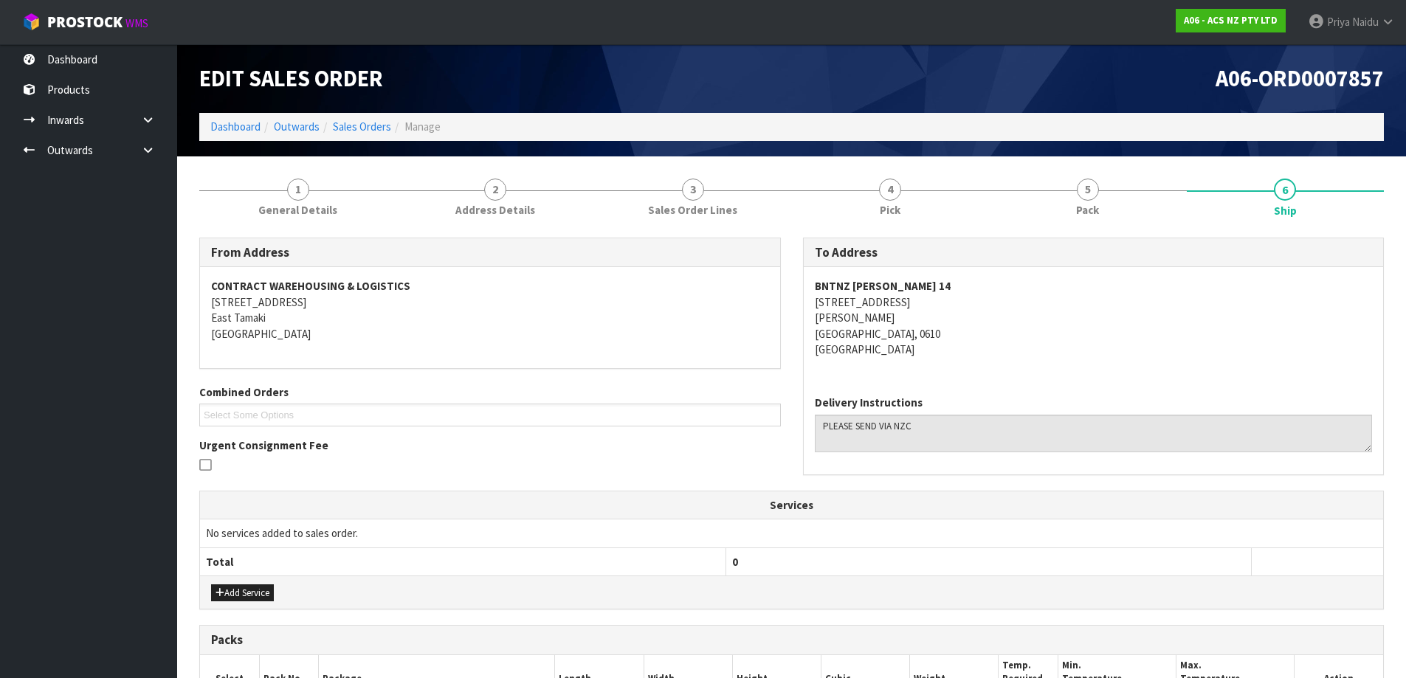
click at [1035, 332] on address "BNTNZ [PERSON_NAME] [STREET_ADDRESS][PERSON_NAME]" at bounding box center [1094, 317] width 558 height 79
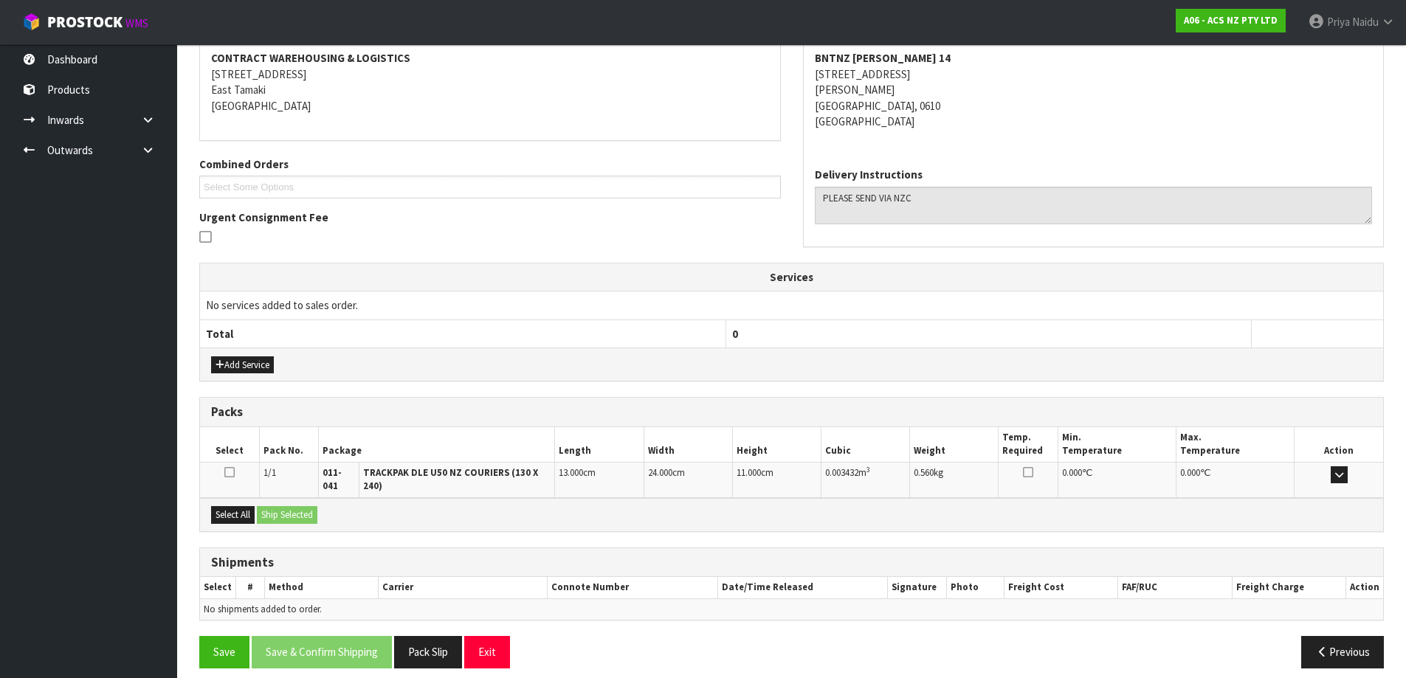
scroll to position [230, 0]
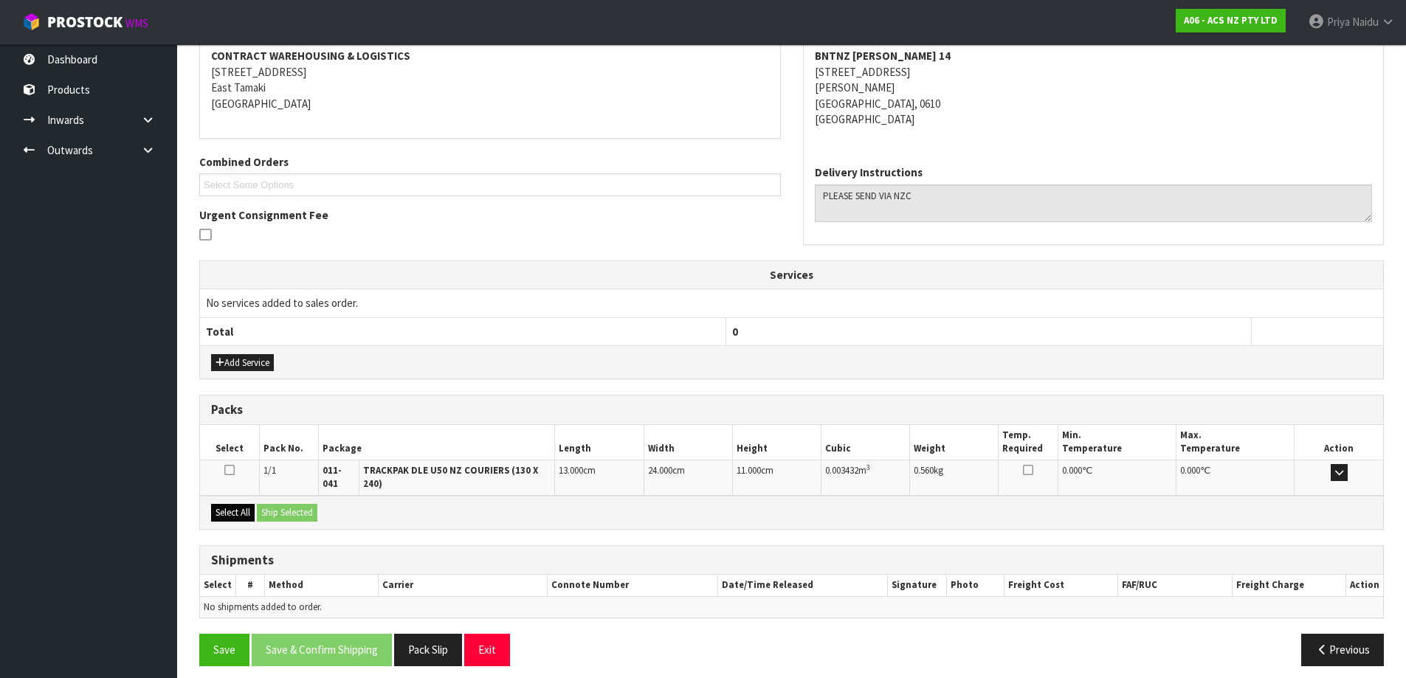
click at [241, 496] on div "Select All Ship Selected" at bounding box center [791, 512] width 1183 height 33
click at [248, 504] on button "Select All" at bounding box center [233, 513] width 44 height 18
click at [278, 504] on button "Ship Selected" at bounding box center [287, 513] width 61 height 18
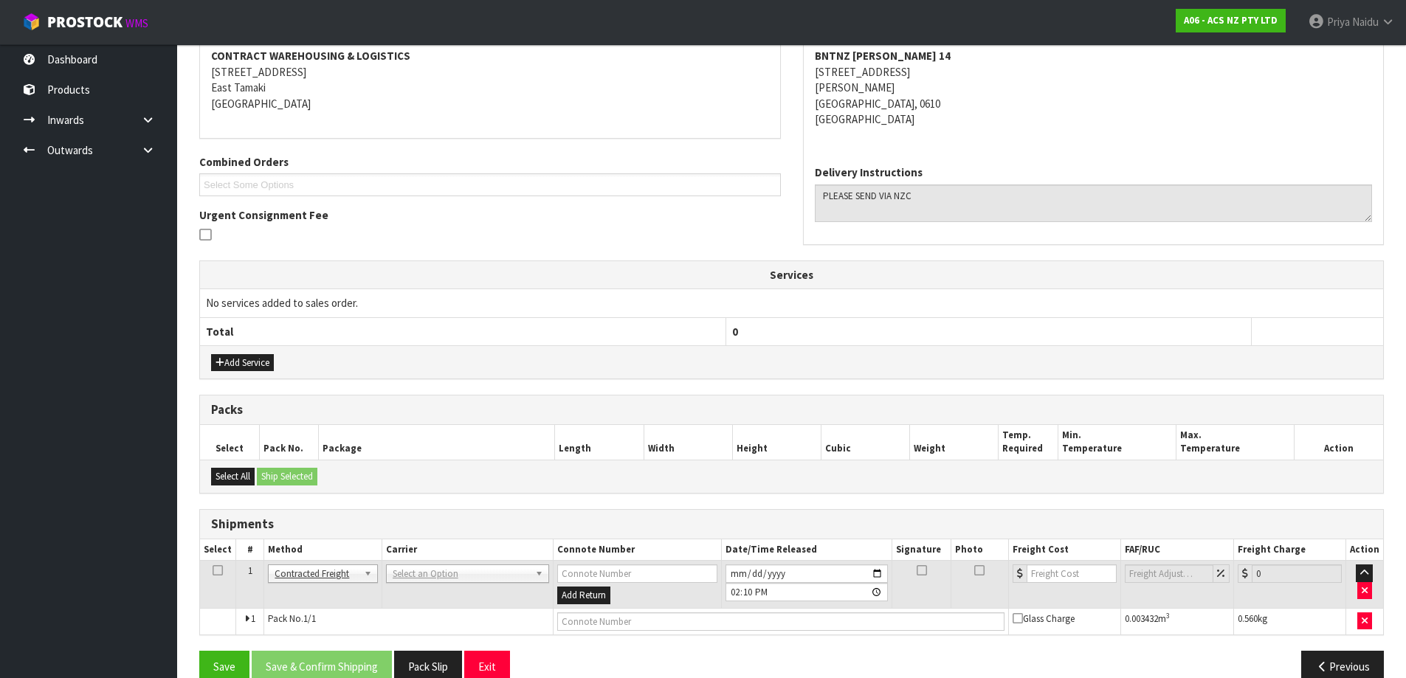
scroll to position [257, 0]
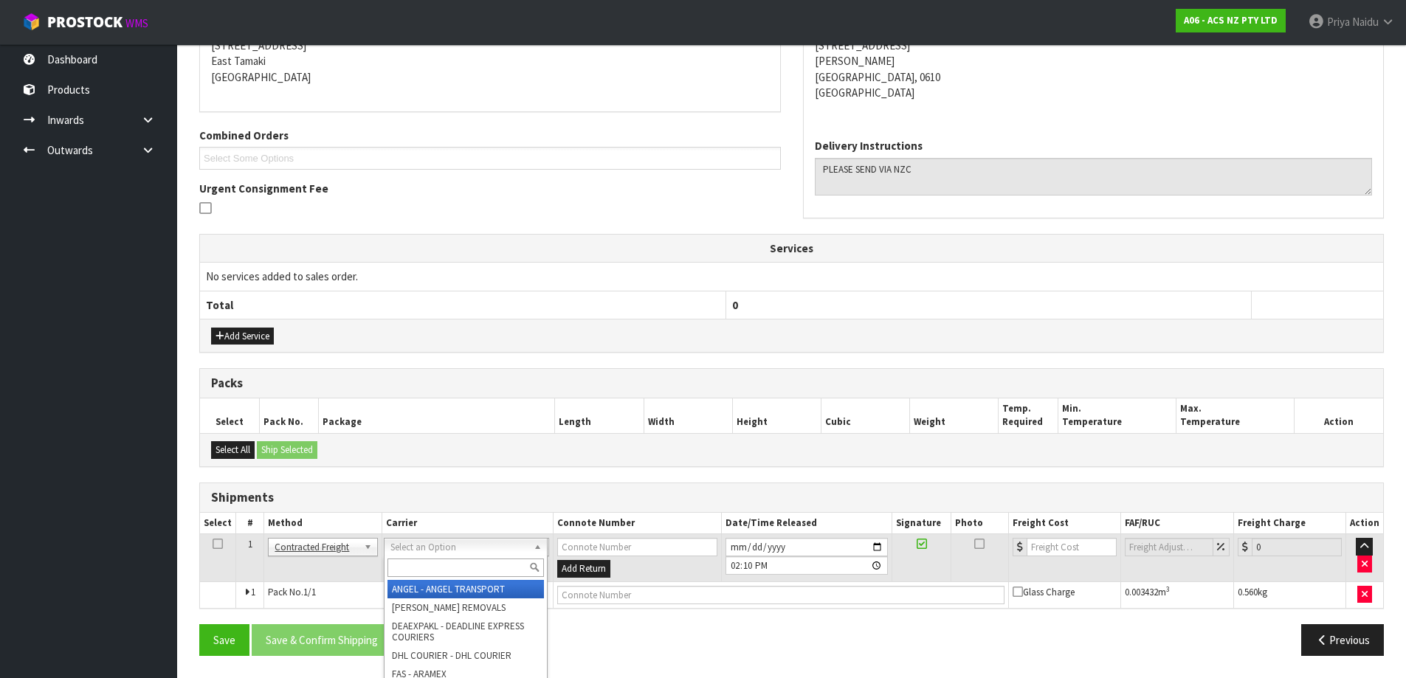
click at [424, 565] on input "text" at bounding box center [465, 568] width 156 height 18
type input "NZC"
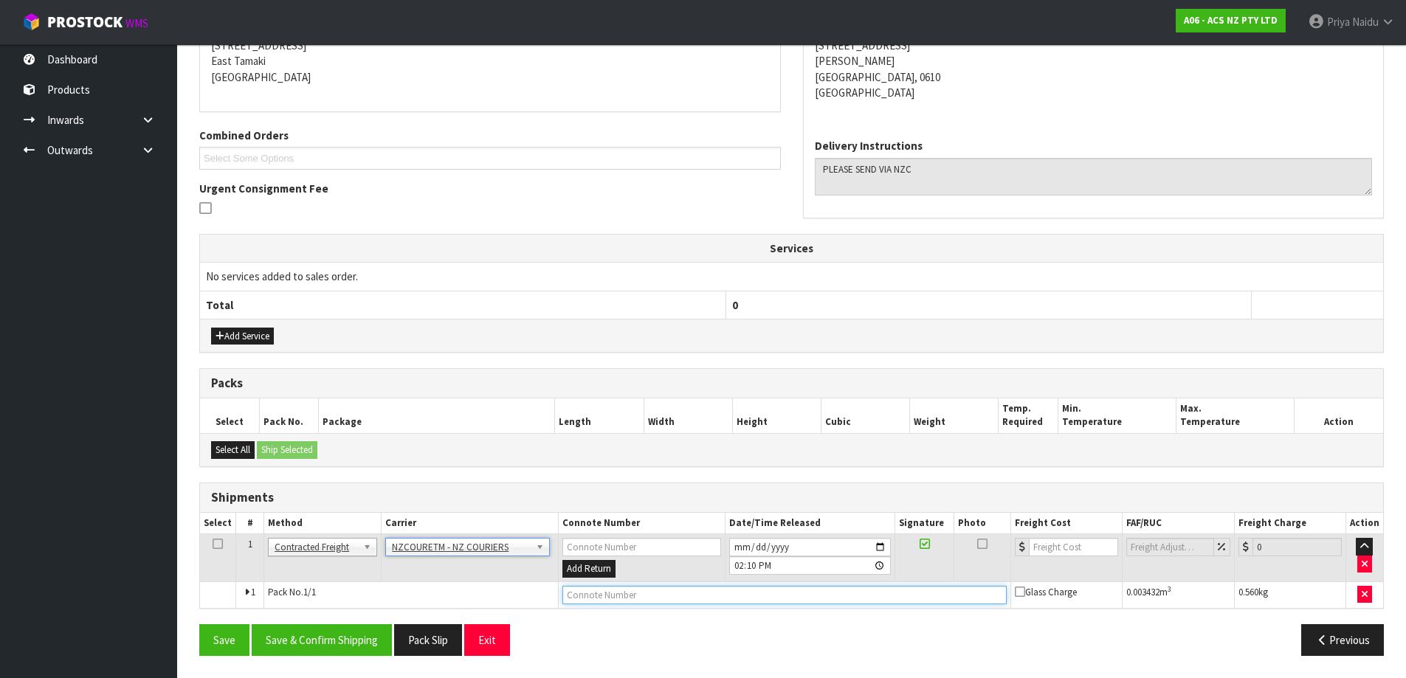
click at [628, 596] on input "text" at bounding box center [784, 595] width 444 height 18
paste input "BZGG003905"
type input "BZGG003905"
click at [1082, 546] on input "number" at bounding box center [1073, 547] width 89 height 18
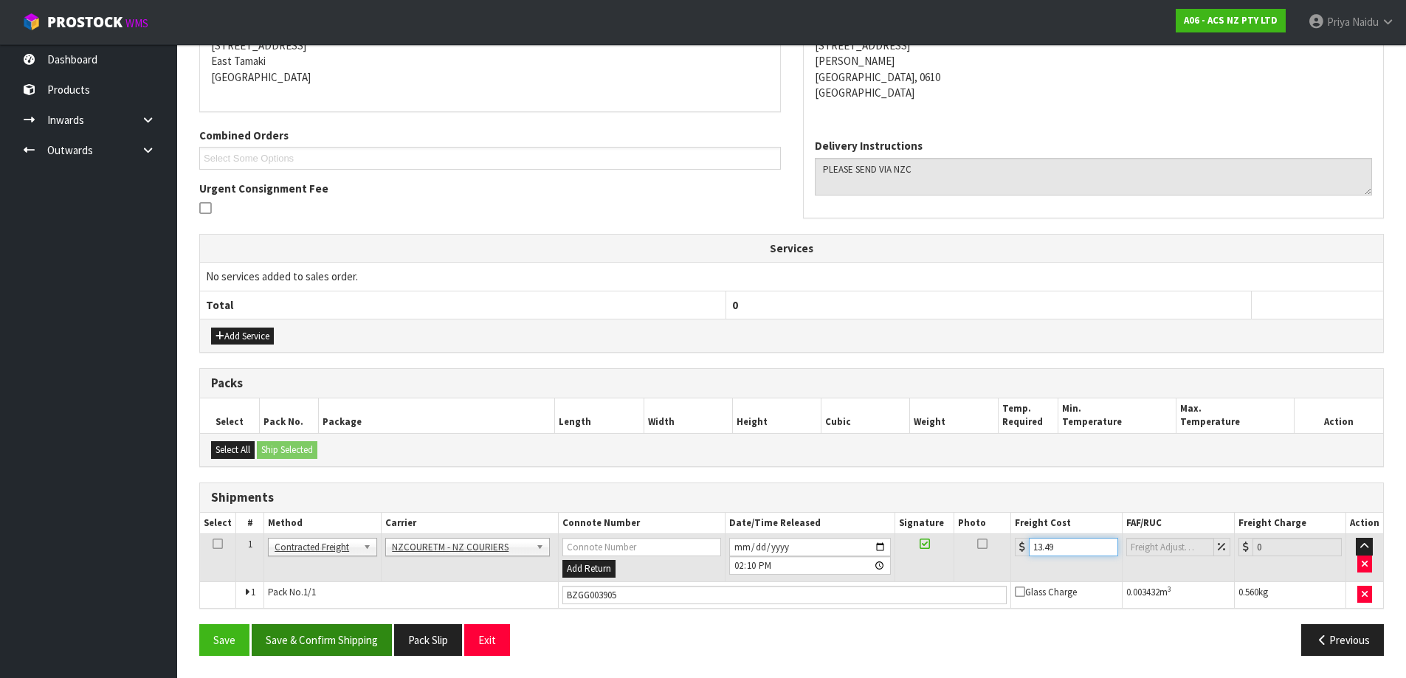
type input "13.49"
click at [348, 649] on button "Save & Confirm Shipping" at bounding box center [322, 640] width 140 height 32
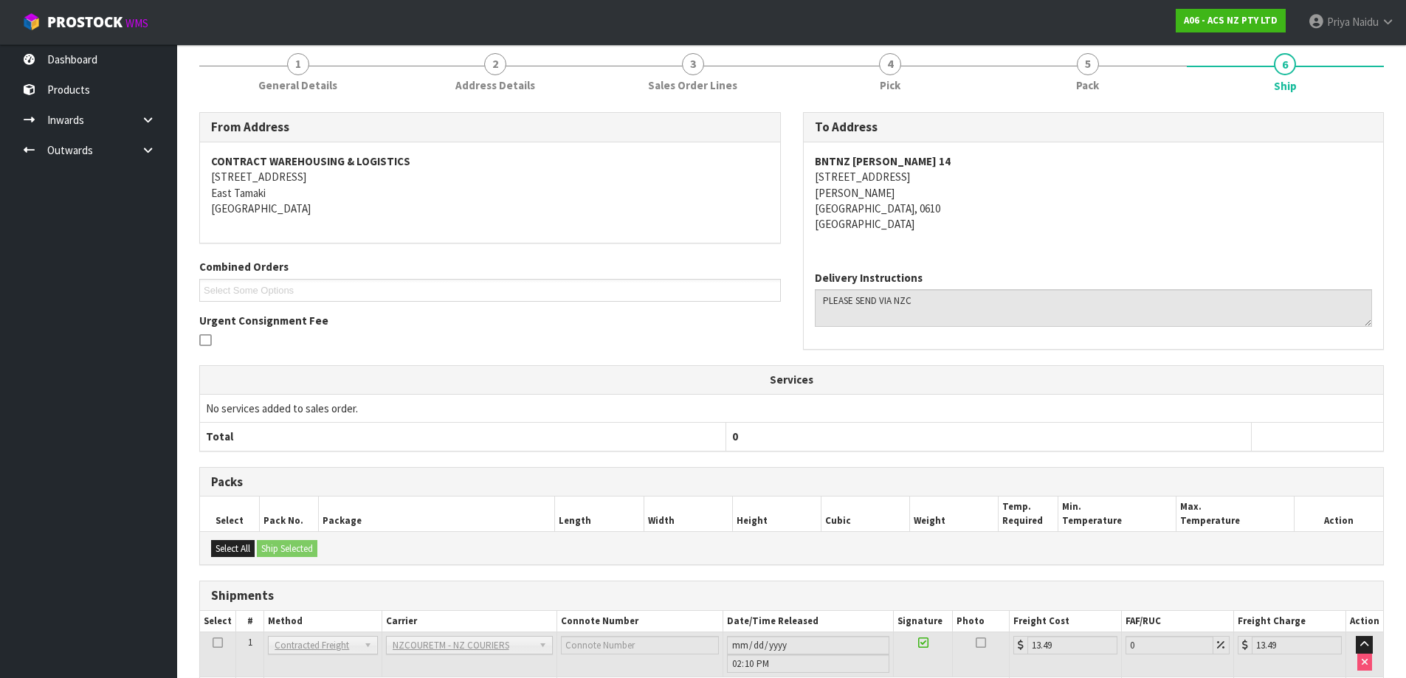
scroll to position [0, 0]
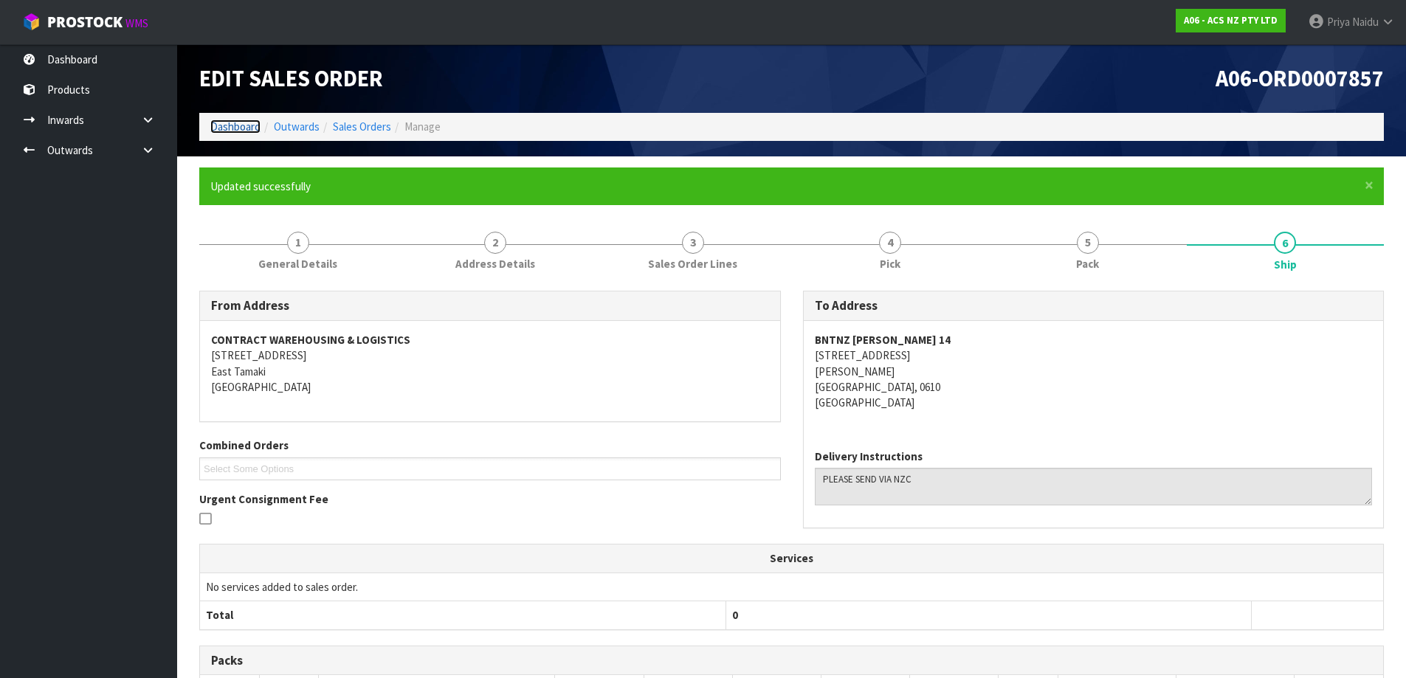
click at [229, 124] on link "Dashboard" at bounding box center [235, 127] width 50 height 14
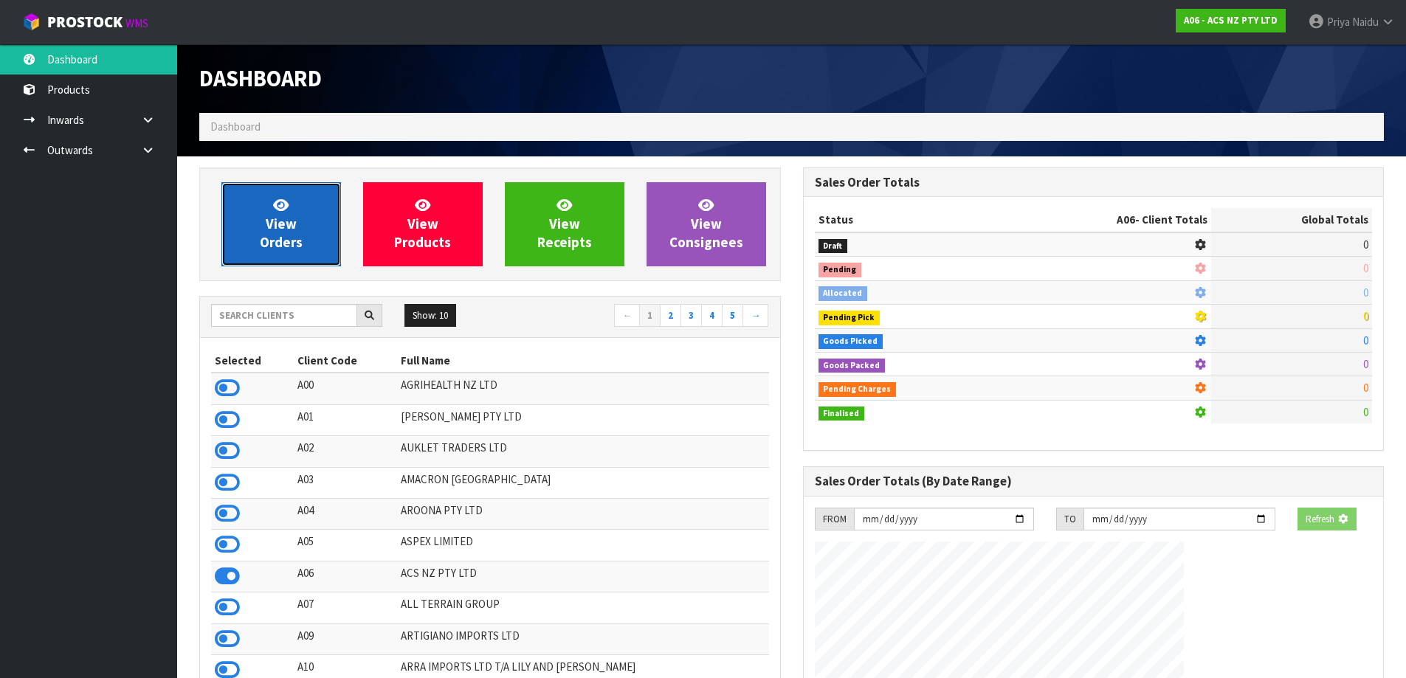
click at [307, 235] on link "View Orders" at bounding box center [281, 224] width 120 height 84
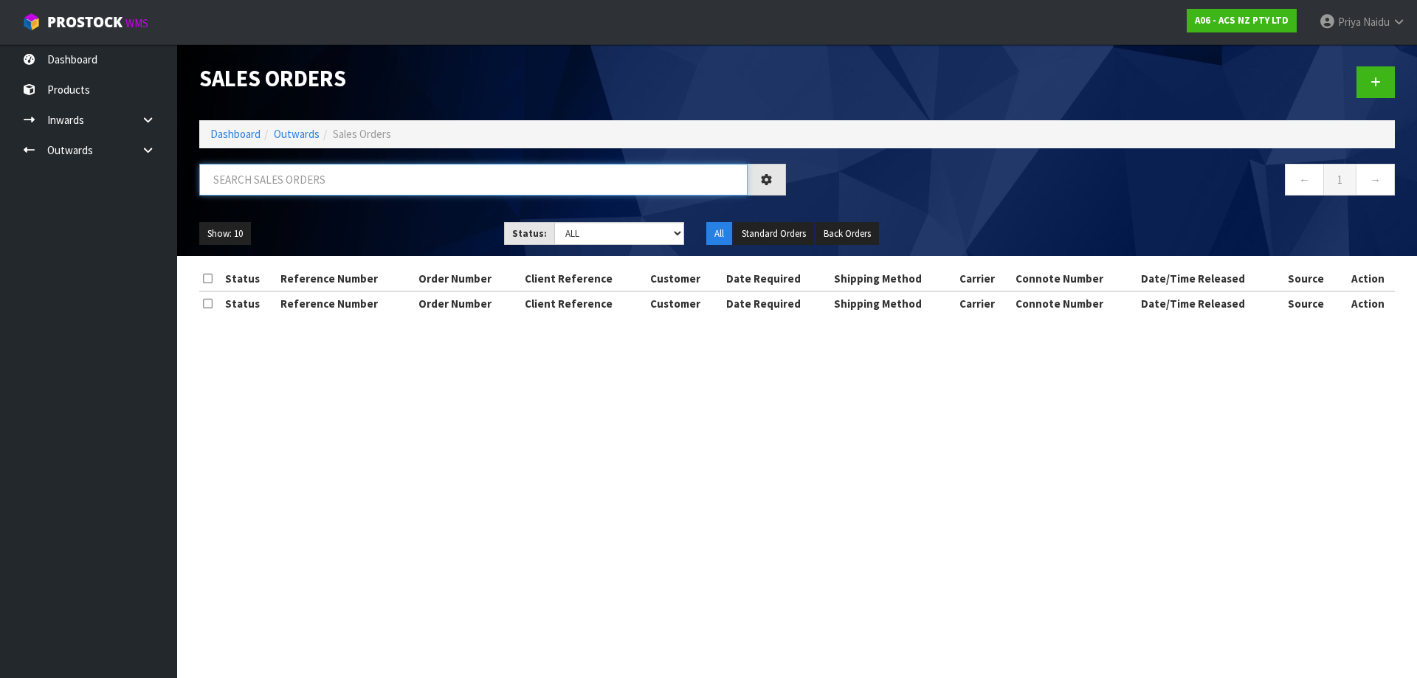
click at [348, 184] on input "text" at bounding box center [473, 180] width 548 height 32
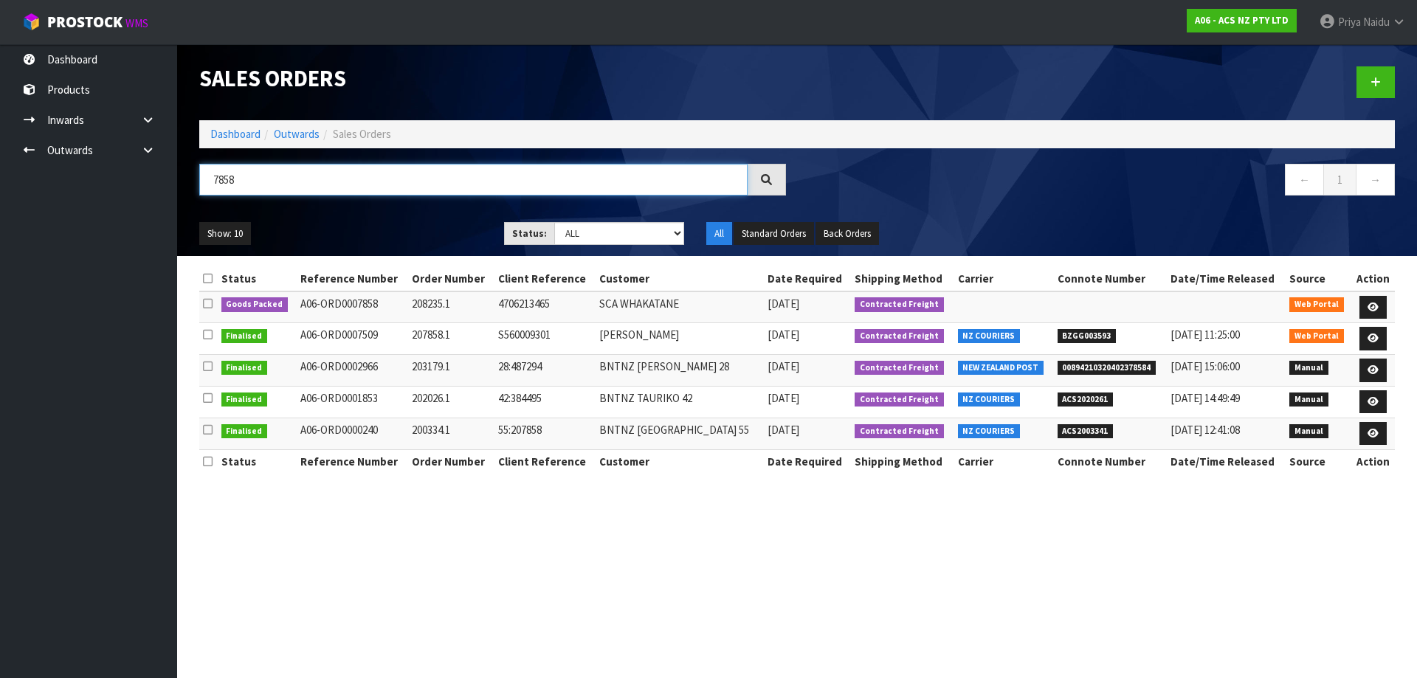
type input "7858"
click at [428, 210] on div "7858 ← 1 →" at bounding box center [797, 187] width 1218 height 47
click at [415, 218] on div "Show: 10 5 10 25 50 Status: Draft Pending Allocated Pending Pick Goods Picked G…" at bounding box center [797, 234] width 1218 height 46
click at [1367, 304] on icon at bounding box center [1372, 308] width 11 height 10
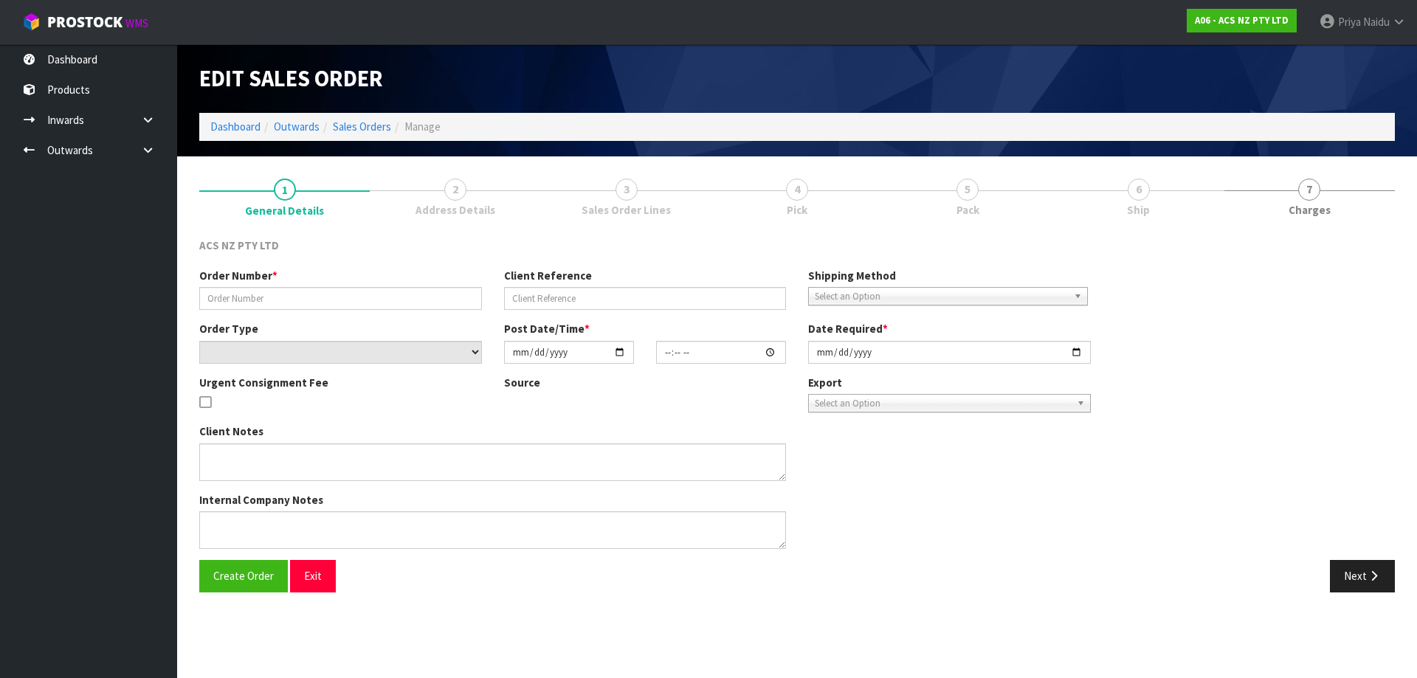
type input "208235.1"
type input "4706213465"
select select "number:0"
type input "[DATE]"
type input "11:52:00.000"
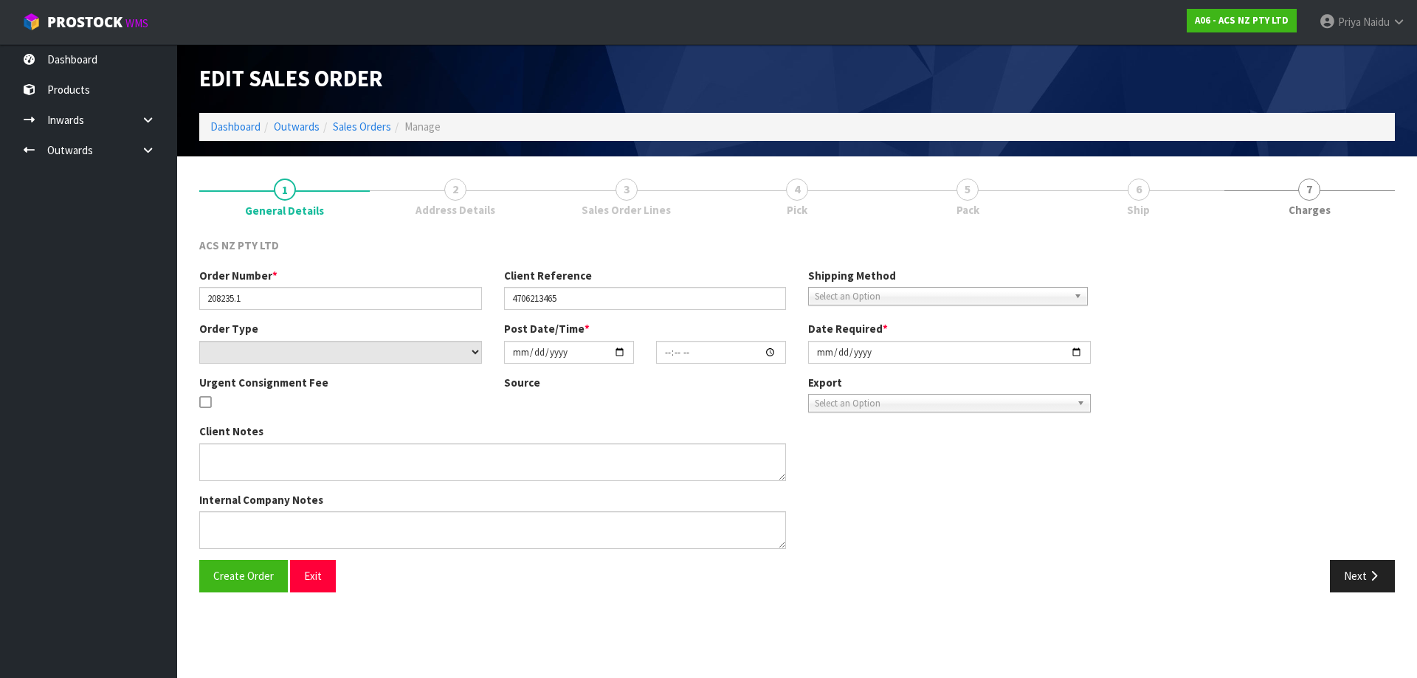
type input "[DATE]"
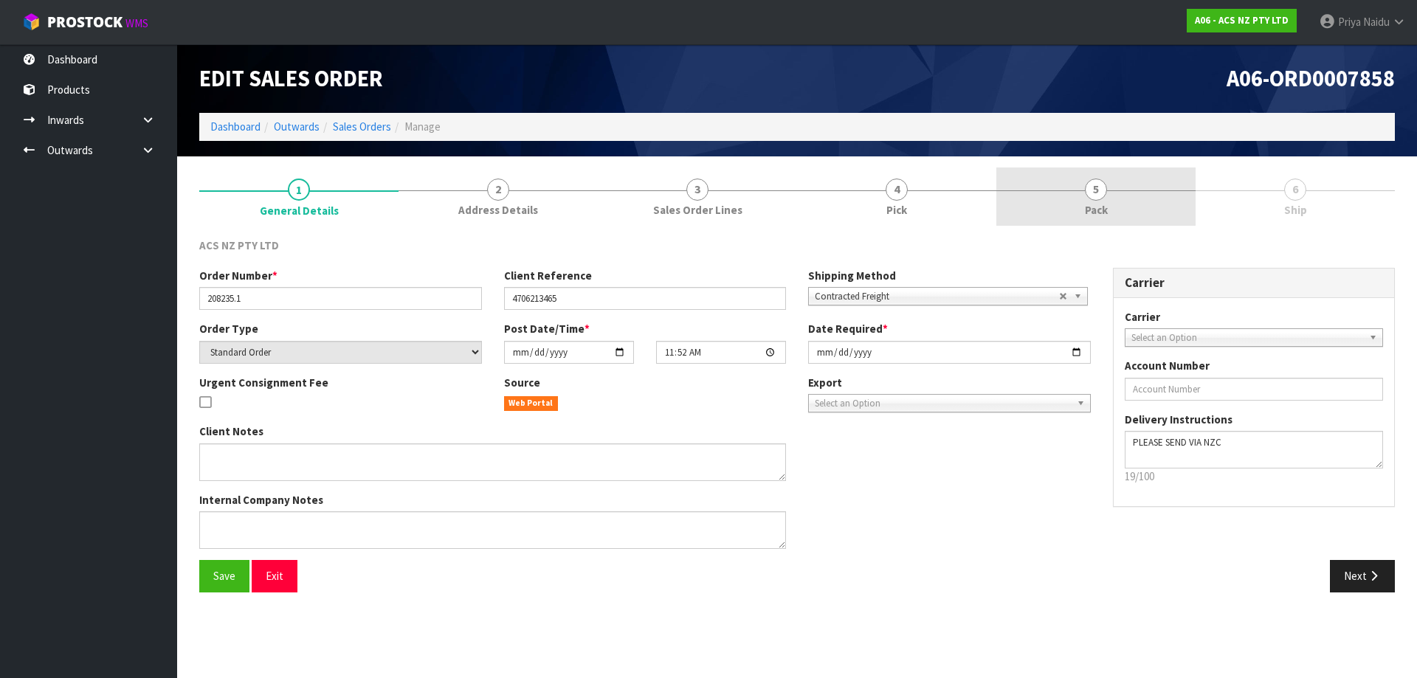
click at [1094, 187] on span "5" at bounding box center [1096, 190] width 22 height 22
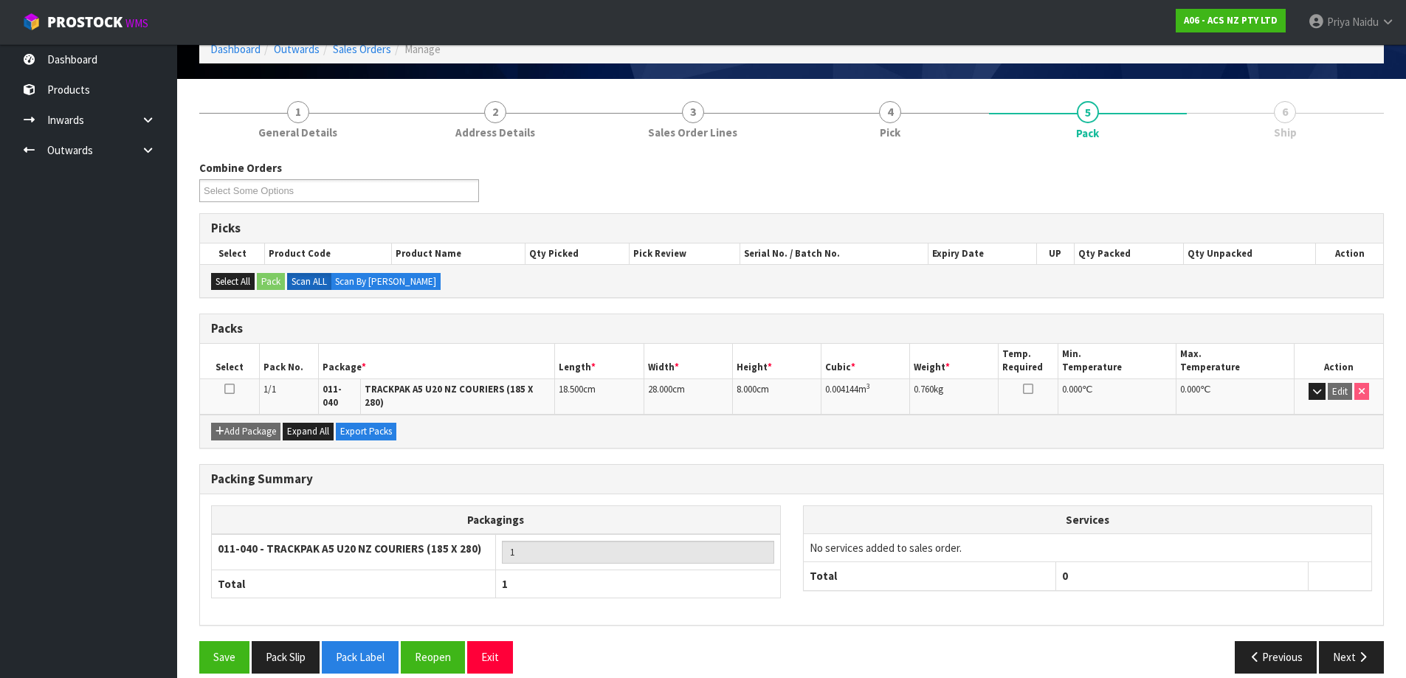
scroll to position [85, 0]
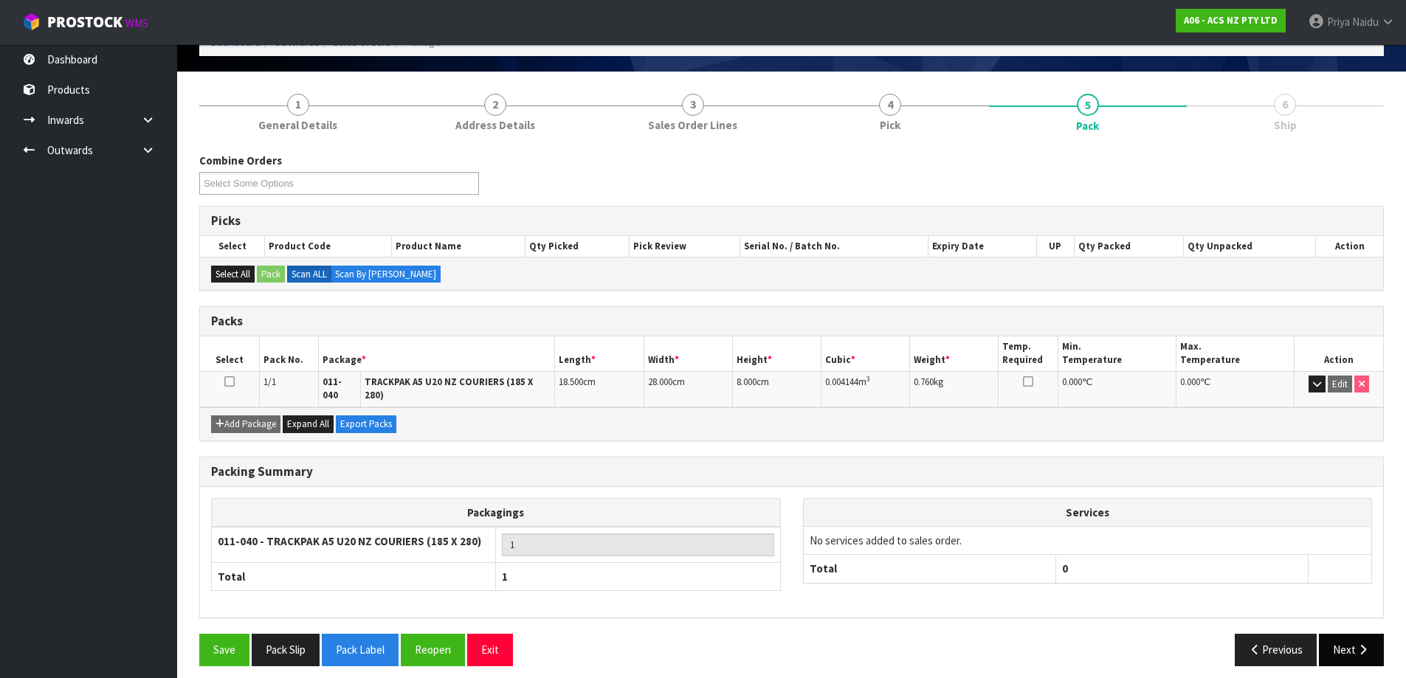
drag, startPoint x: 1355, startPoint y: 660, endPoint x: 1325, endPoint y: 625, distance: 46.6
click at [1355, 658] on div "Save Pack Slip Pack Label Reopen Exit Previous Next" at bounding box center [791, 655] width 1207 height 43
click at [1356, 644] on icon "button" at bounding box center [1363, 649] width 14 height 11
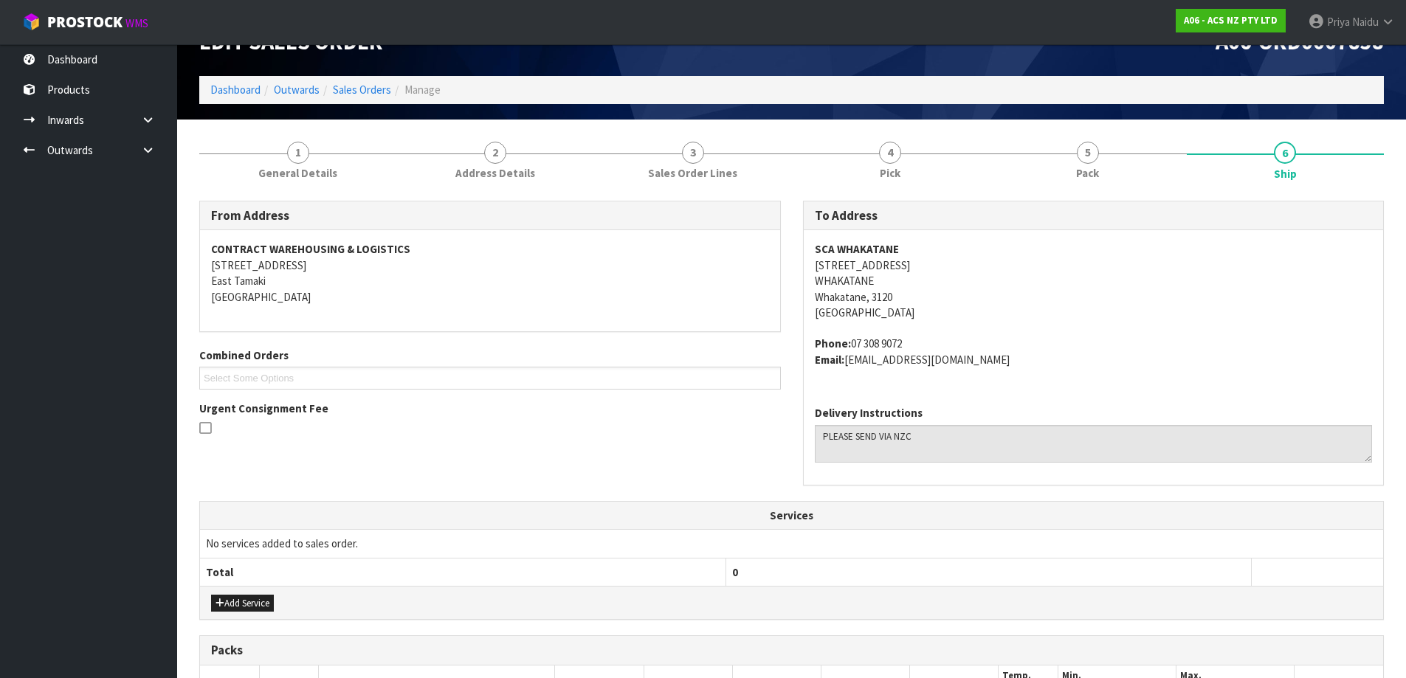
scroll to position [0, 0]
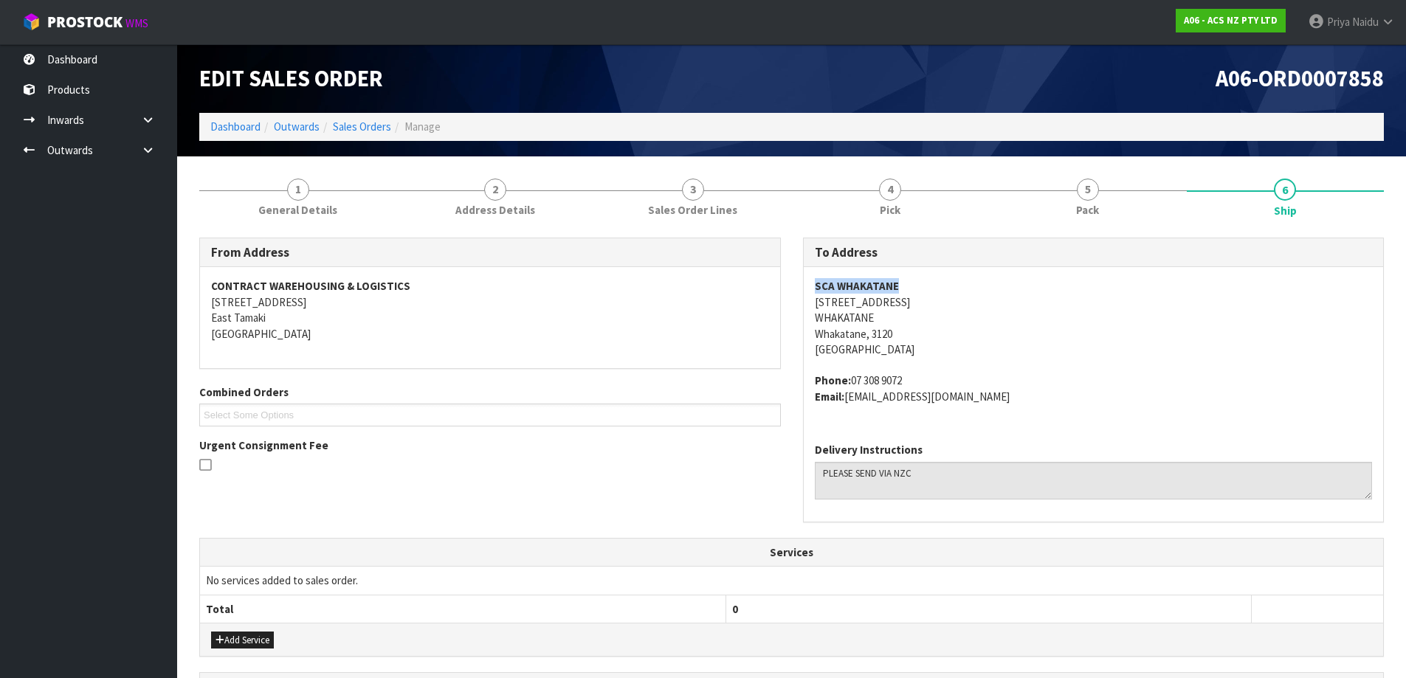
copy strong "SCA WHAKATANE"
drag, startPoint x: 806, startPoint y: 283, endPoint x: 922, endPoint y: 276, distance: 116.1
click at [922, 276] on div "SCA [GEOGRAPHIC_DATA][STREET_ADDRESS] Phone: [PHONE_NUMBER] Email: [EMAIL_ADDRE…" at bounding box center [1094, 349] width 580 height 164
copy address "[STREET_ADDRESS]"
drag, startPoint x: 807, startPoint y: 303, endPoint x: 463, endPoint y: 443, distance: 370.7
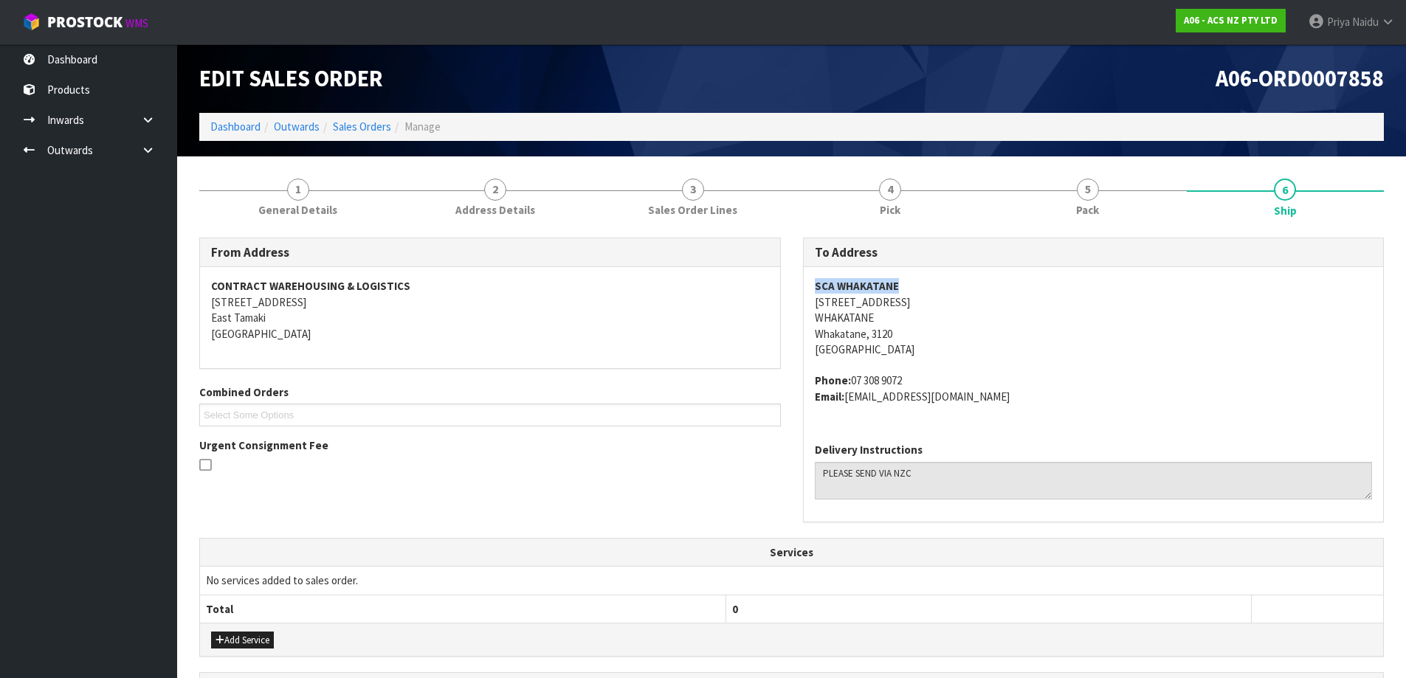
click at [955, 303] on div "SCA [GEOGRAPHIC_DATA][STREET_ADDRESS] Phone: [PHONE_NUMBER] Email: [EMAIL_ADDRE…" at bounding box center [1094, 349] width 580 height 164
copy address "07 308 9072"
drag, startPoint x: 852, startPoint y: 383, endPoint x: 922, endPoint y: 375, distance: 71.3
click at [922, 375] on address "Phone: [PHONE_NUMBER] Email: [EMAIL_ADDRESS][DOMAIN_NAME]" at bounding box center [1094, 389] width 558 height 32
copy address "[EMAIL_ADDRESS][DOMAIN_NAME]"
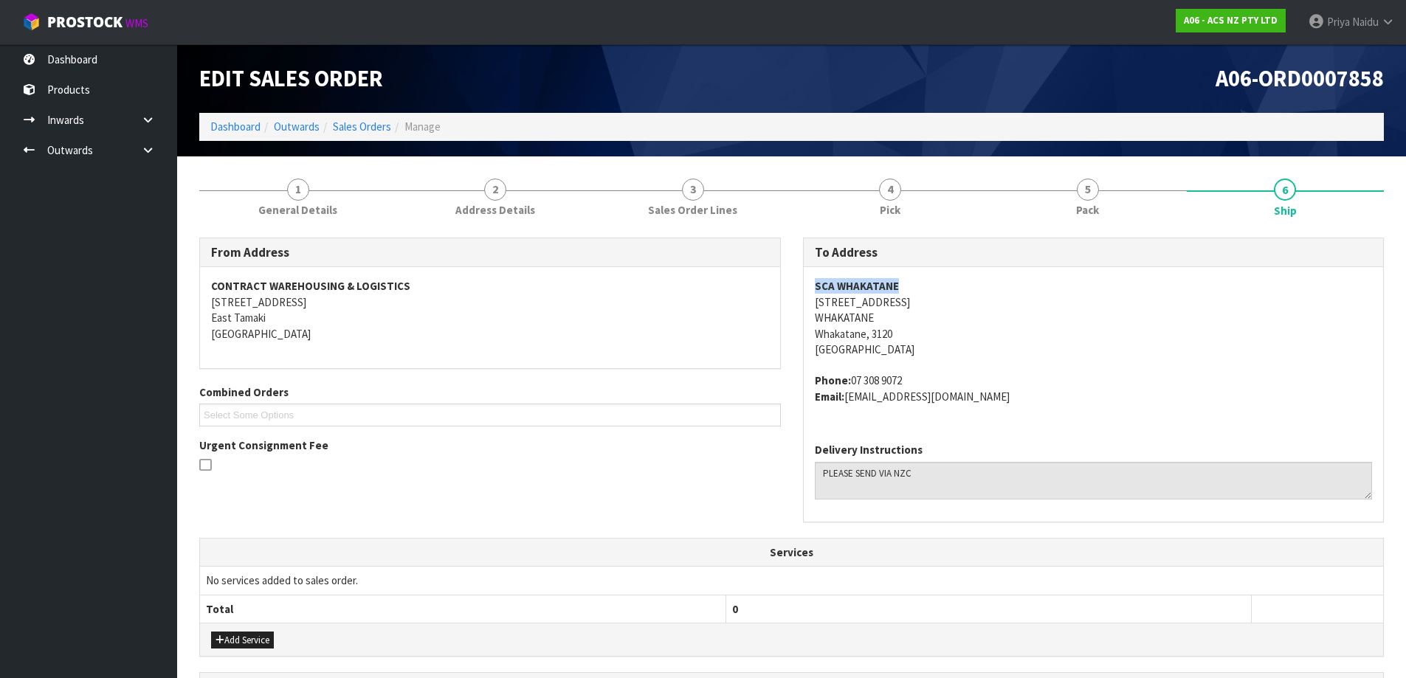
drag, startPoint x: 848, startPoint y: 402, endPoint x: 1053, endPoint y: 401, distance: 205.1
click at [1053, 401] on address "Phone: [PHONE_NUMBER] Email: [EMAIL_ADDRESS][DOMAIN_NAME]" at bounding box center [1094, 389] width 558 height 32
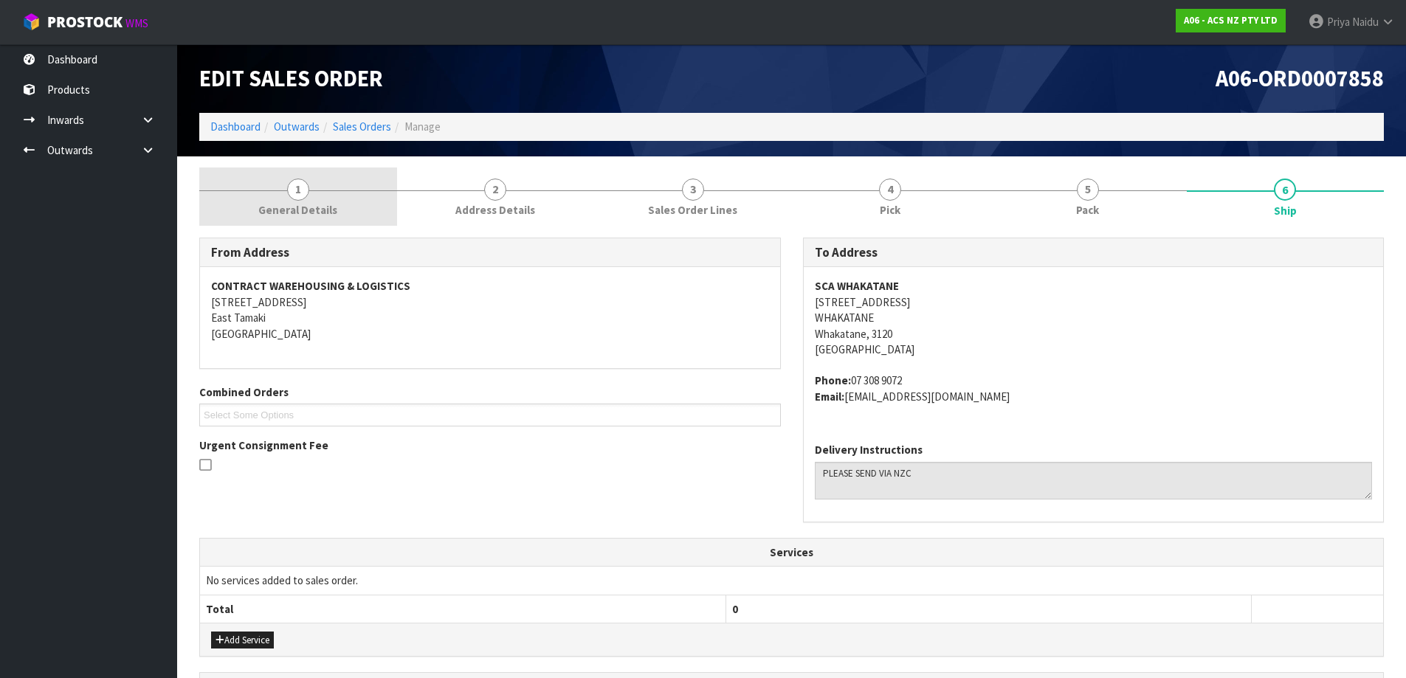
click at [308, 216] on span "General Details" at bounding box center [297, 209] width 79 height 15
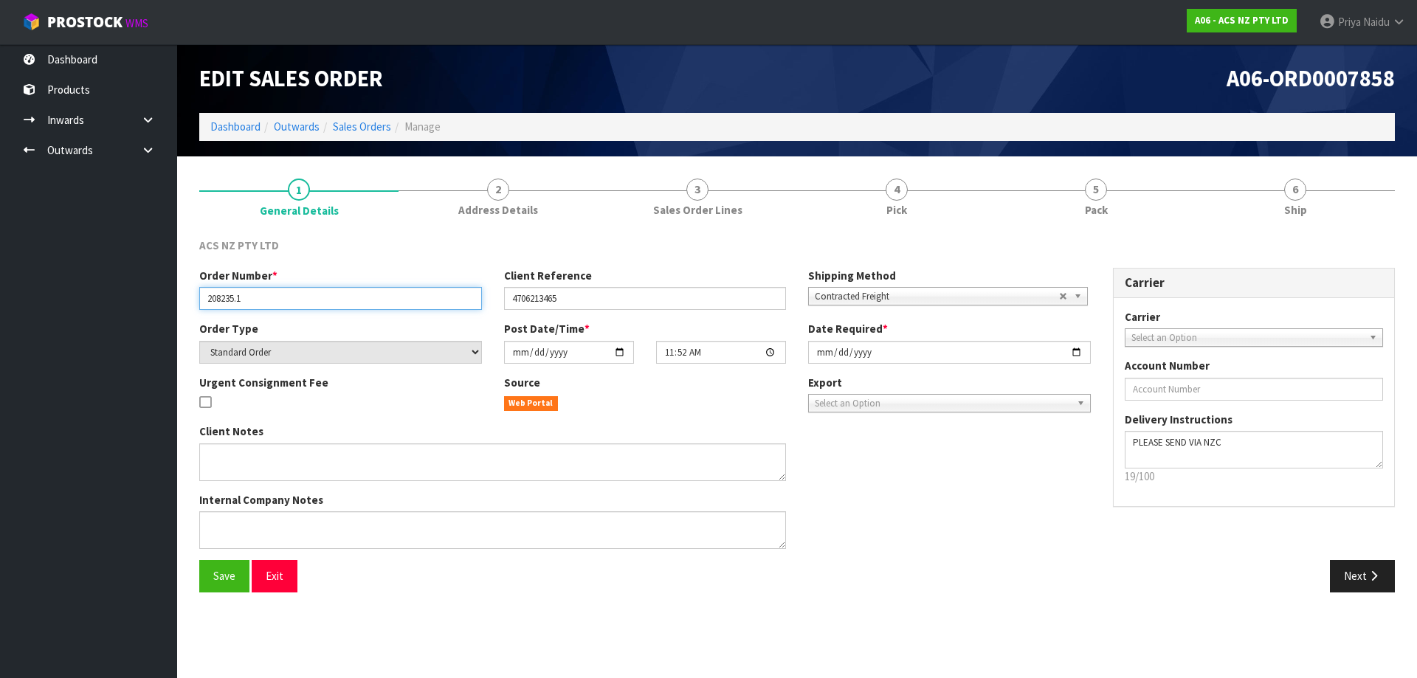
drag, startPoint x: 204, startPoint y: 293, endPoint x: 269, endPoint y: 288, distance: 65.1
click at [269, 288] on input "208235.1" at bounding box center [340, 298] width 283 height 23
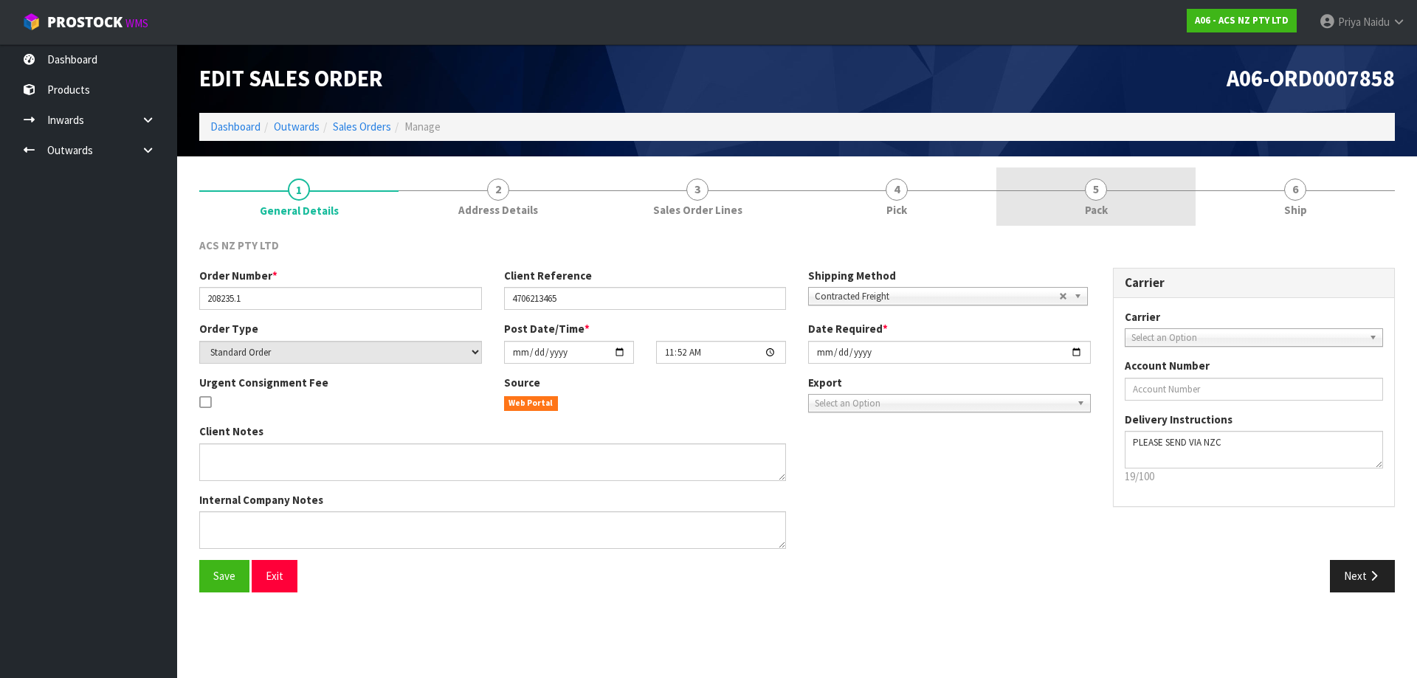
drag, startPoint x: 1111, startPoint y: 193, endPoint x: 1103, endPoint y: 199, distance: 9.6
click at [1111, 193] on link "5 Pack" at bounding box center [1095, 197] width 199 height 58
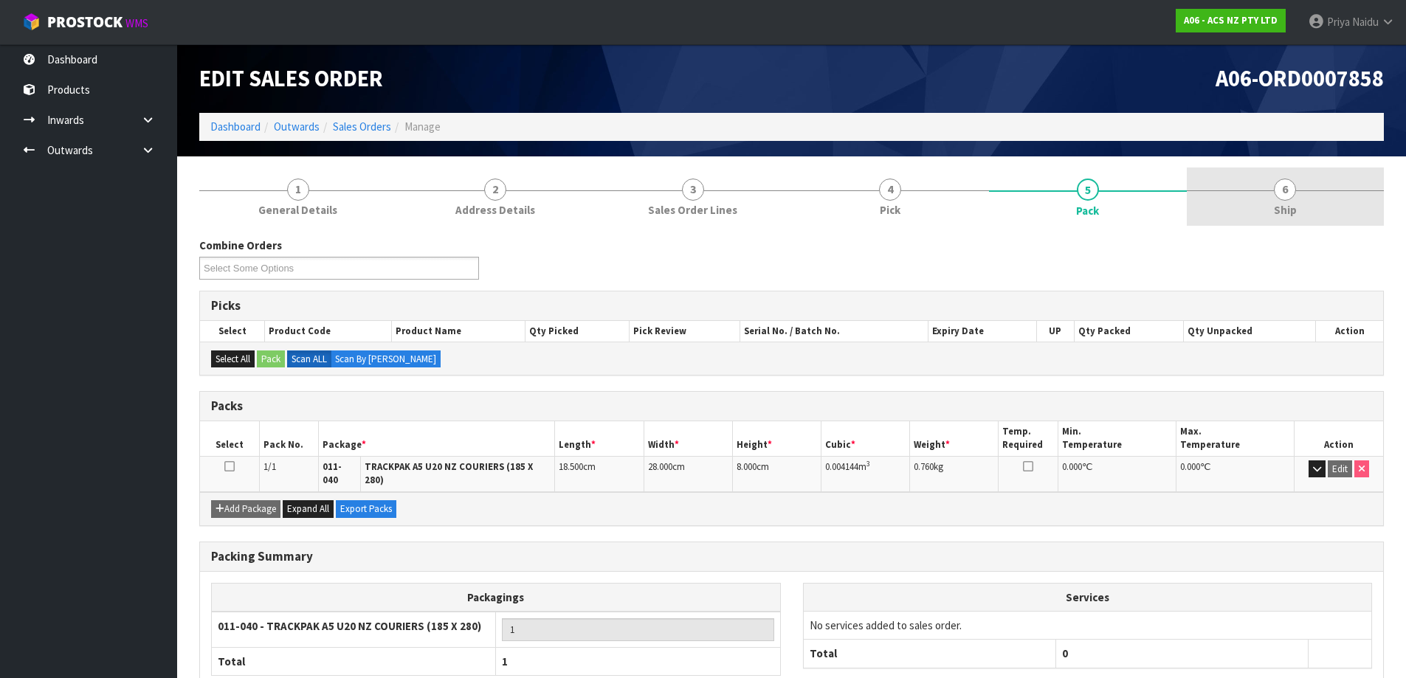
click at [1219, 212] on link "6 Ship" at bounding box center [1286, 197] width 198 height 58
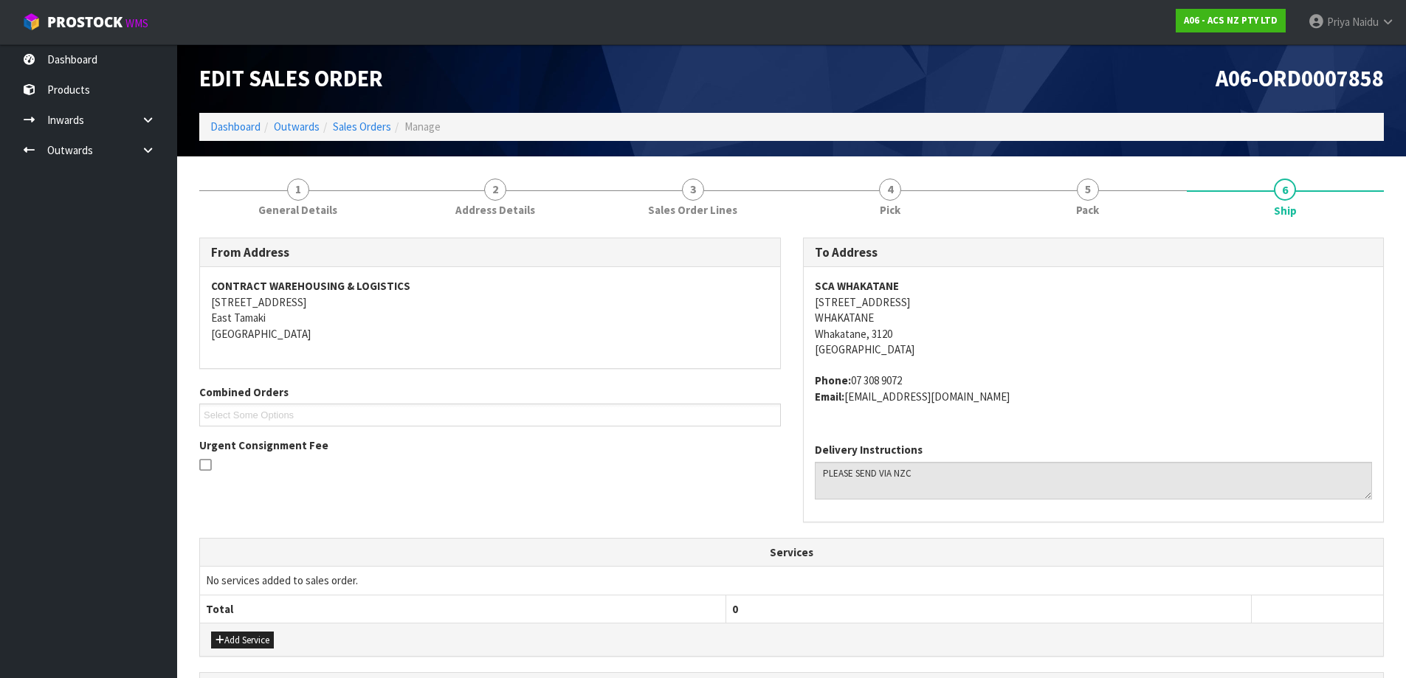
click at [964, 334] on address "SCA WHAKATANE [STREET_ADDRESS]" at bounding box center [1094, 317] width 558 height 79
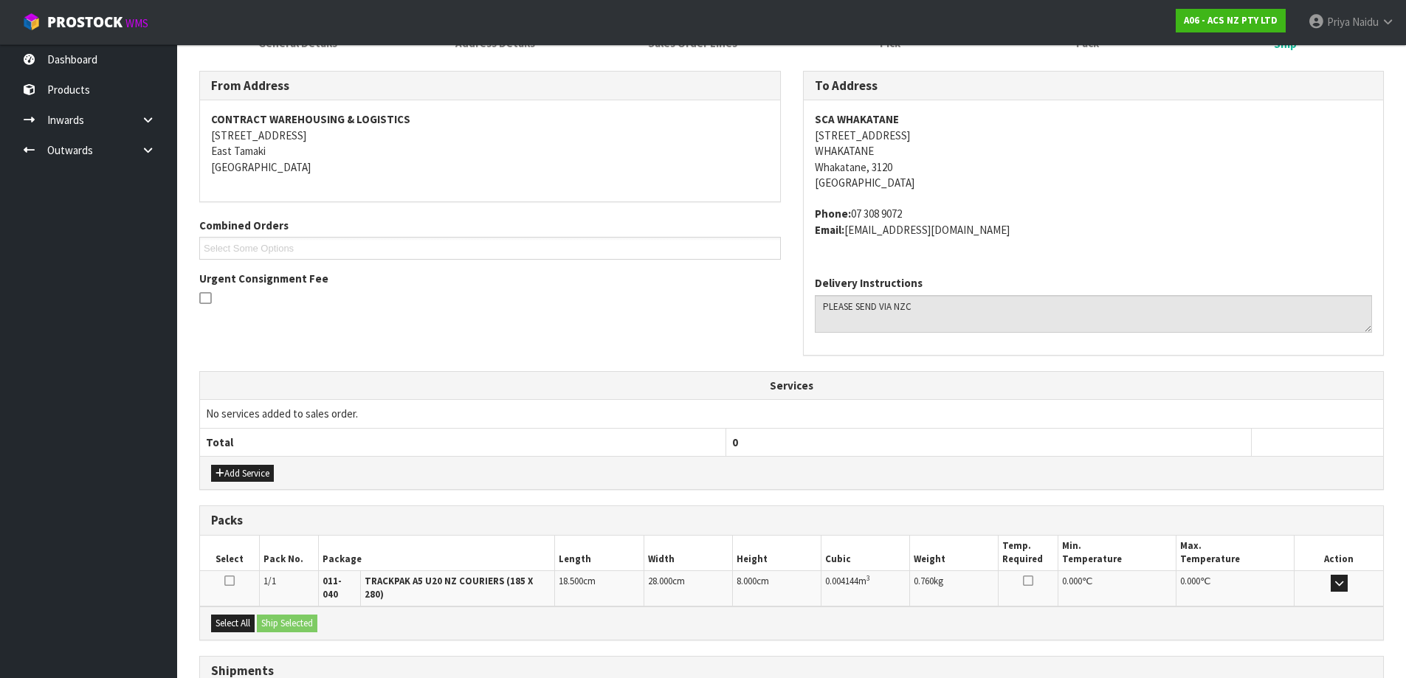
scroll to position [277, 0]
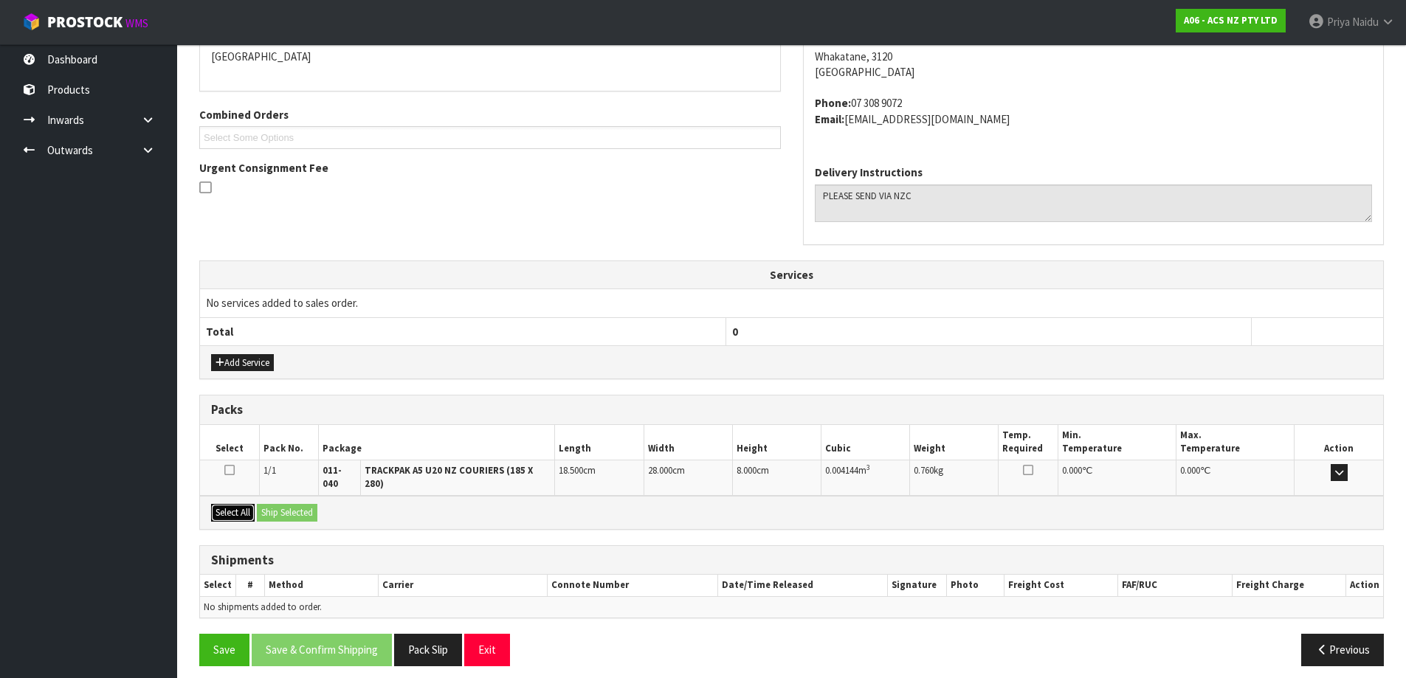
drag, startPoint x: 240, startPoint y: 502, endPoint x: 282, endPoint y: 502, distance: 42.1
click at [240, 504] on button "Select All" at bounding box center [233, 513] width 44 height 18
click at [286, 504] on button "Ship Selected" at bounding box center [287, 513] width 61 height 18
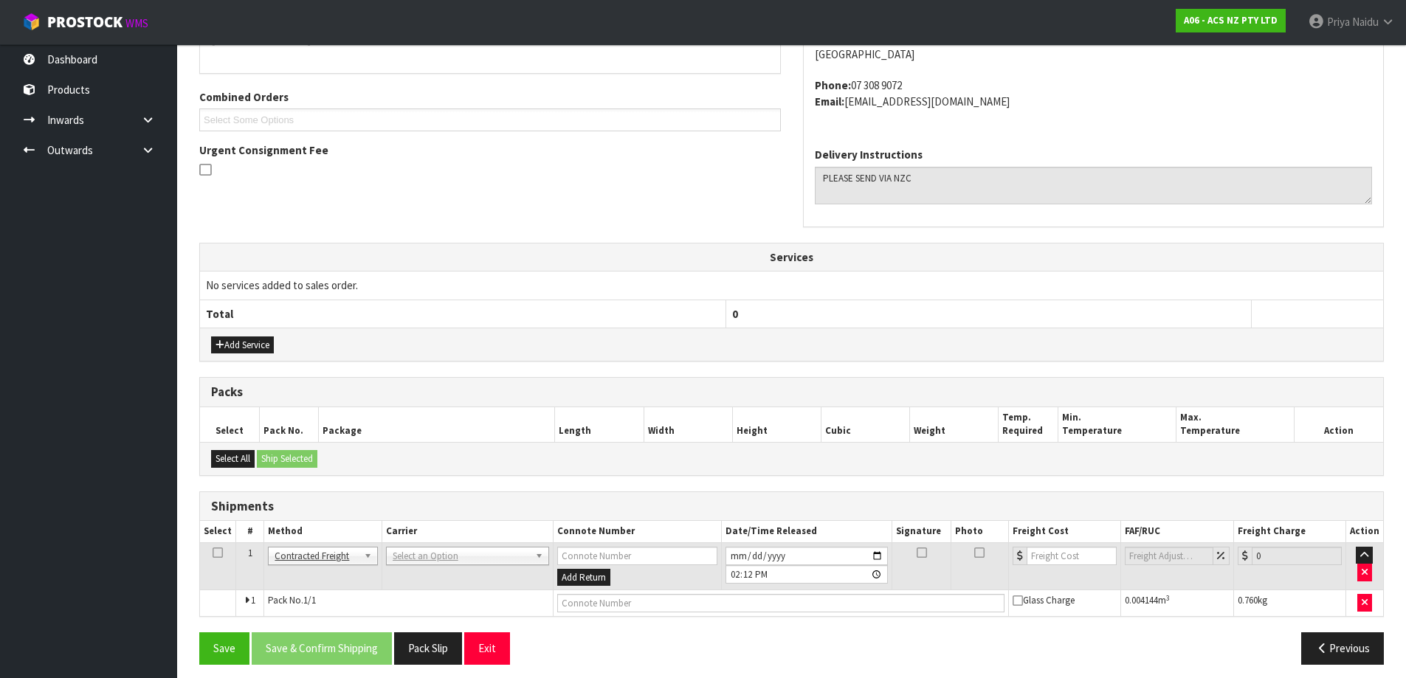
scroll to position [304, 0]
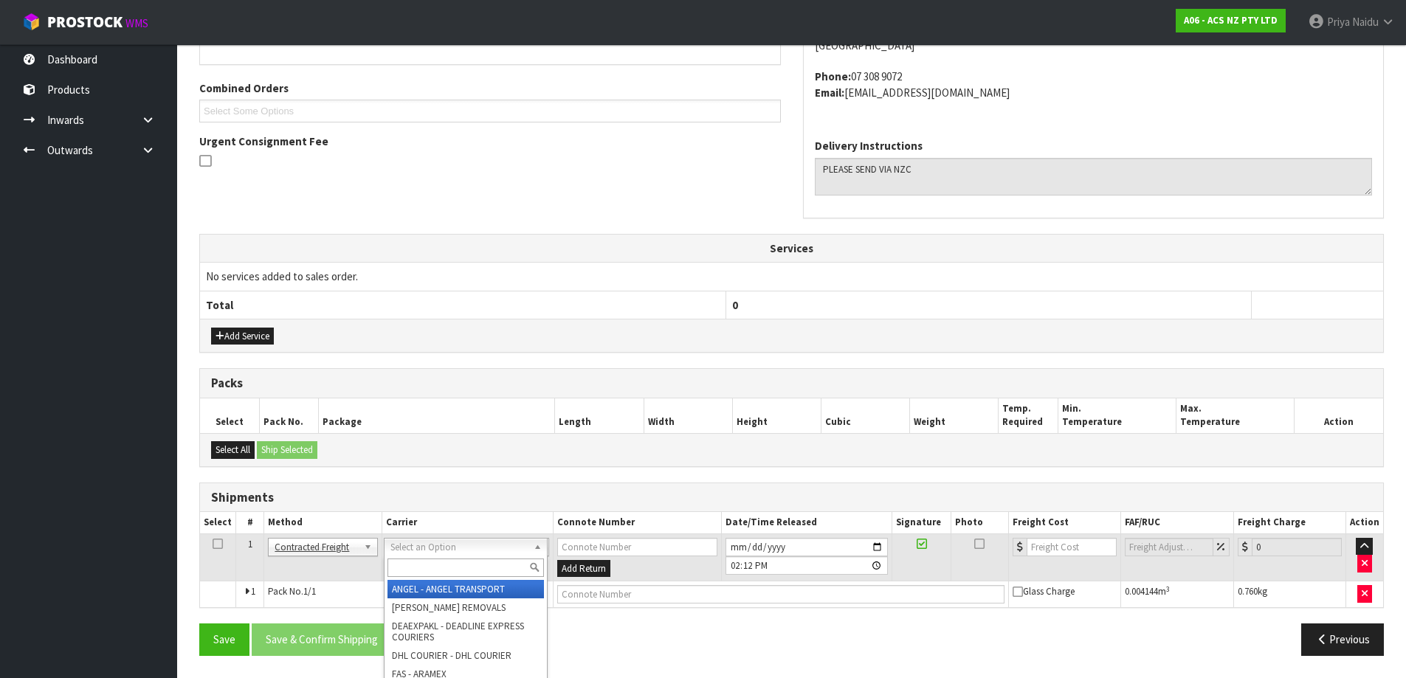
click at [424, 565] on input "text" at bounding box center [465, 568] width 156 height 18
type input "NZC"
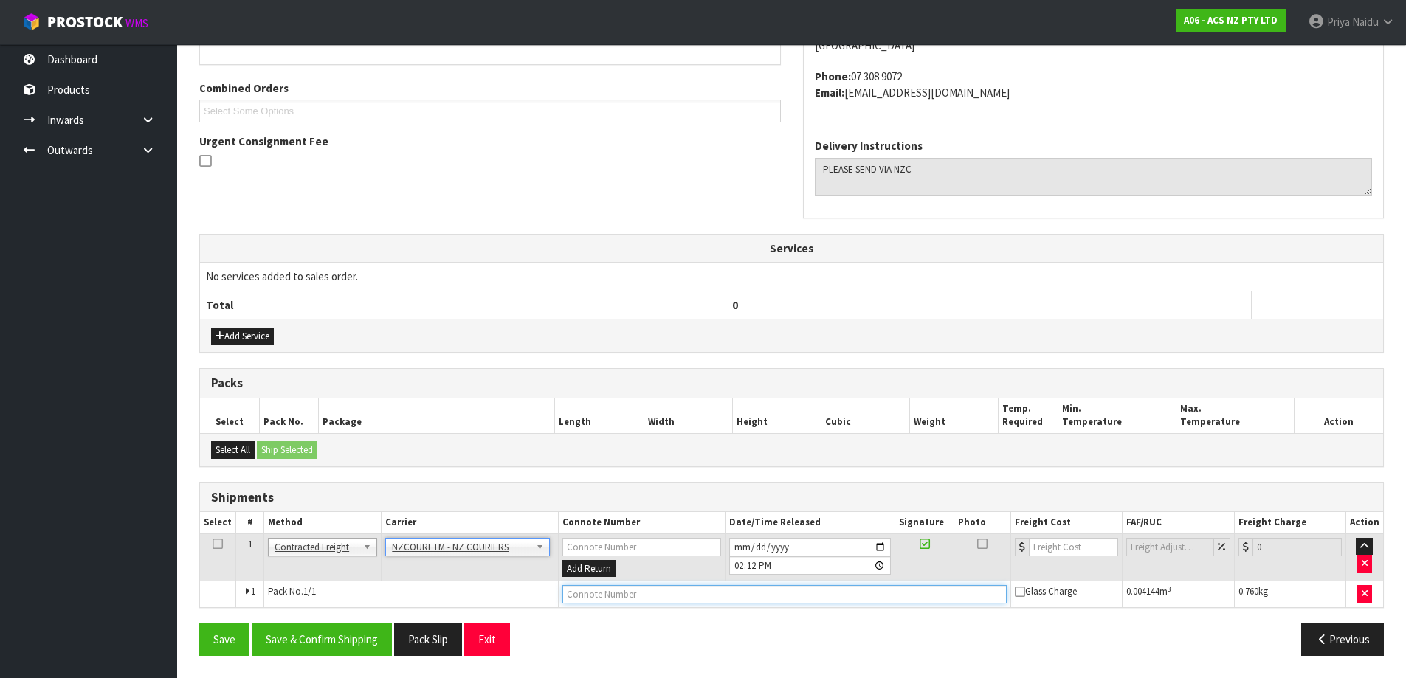
click at [624, 601] on input "text" at bounding box center [784, 594] width 444 height 18
paste input "BZGG003906"
type input "BZGG003906"
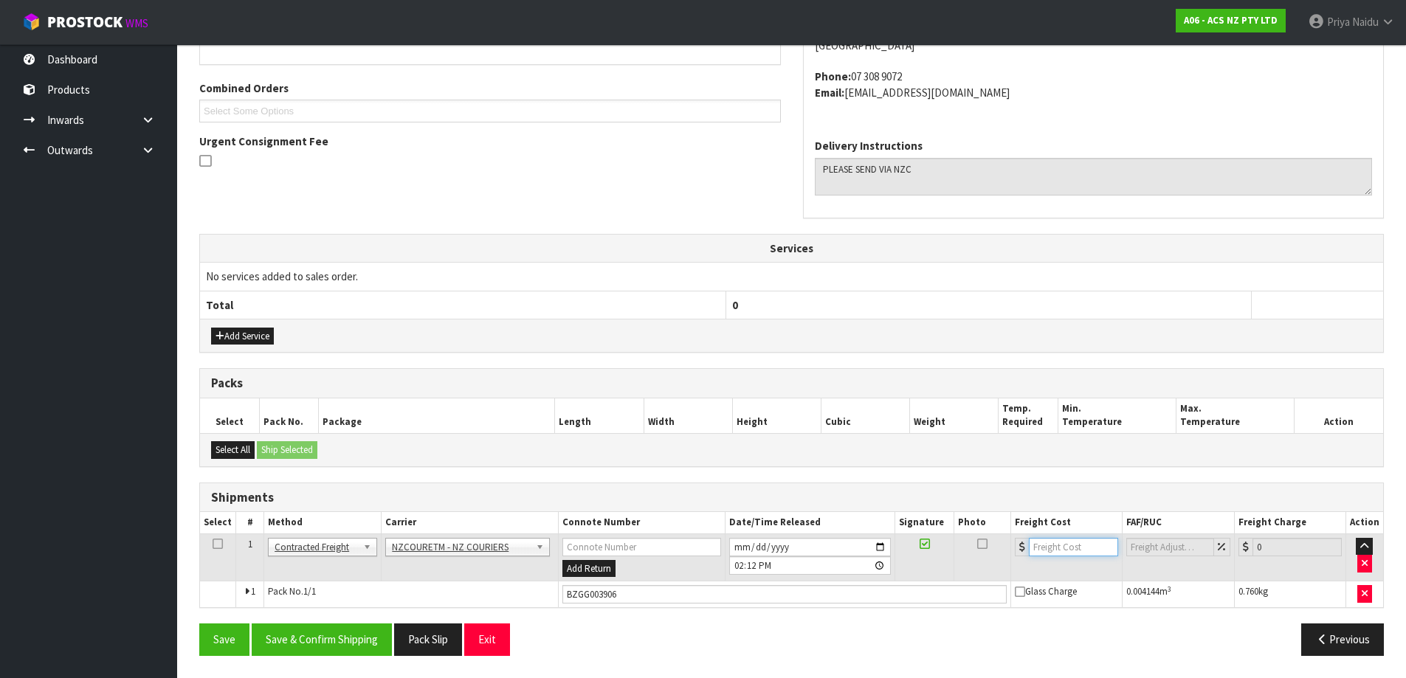
click at [1063, 538] on input "number" at bounding box center [1073, 547] width 89 height 18
type input "5.45"
click at [355, 652] on button "Save & Confirm Shipping" at bounding box center [322, 640] width 140 height 32
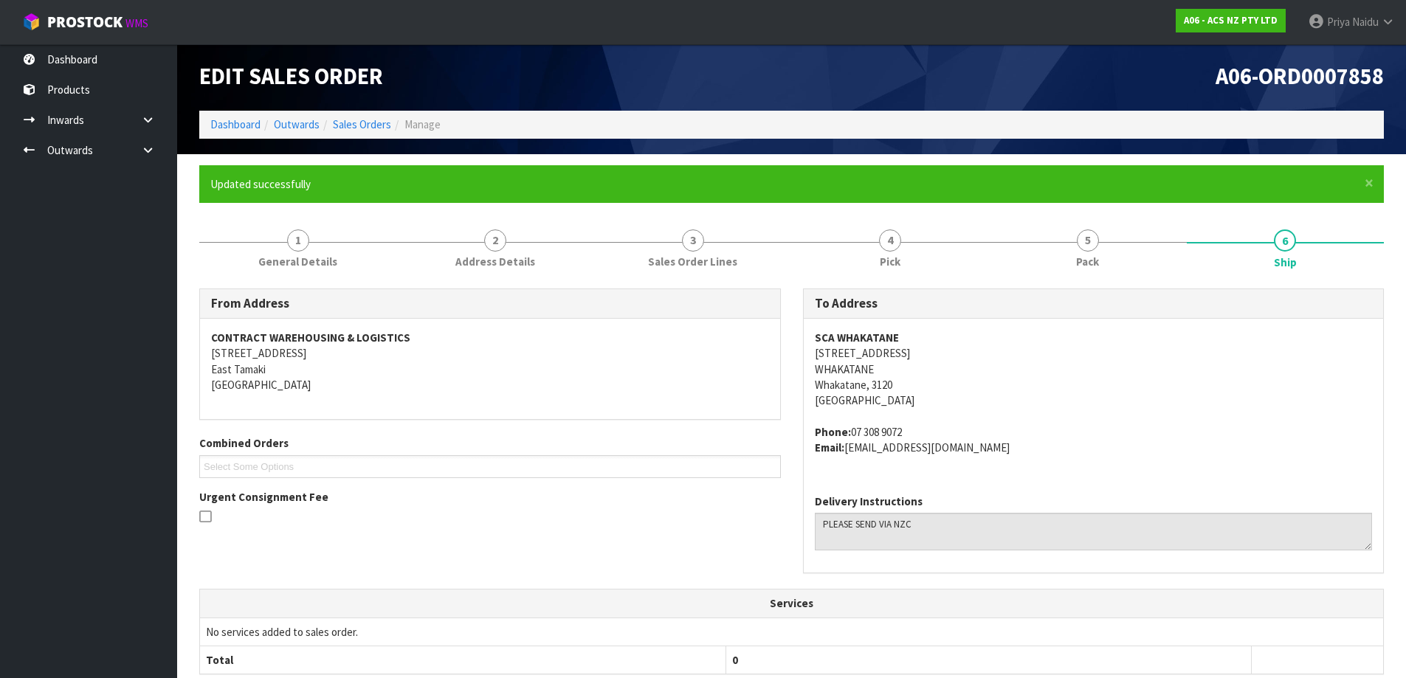
scroll to position [0, 0]
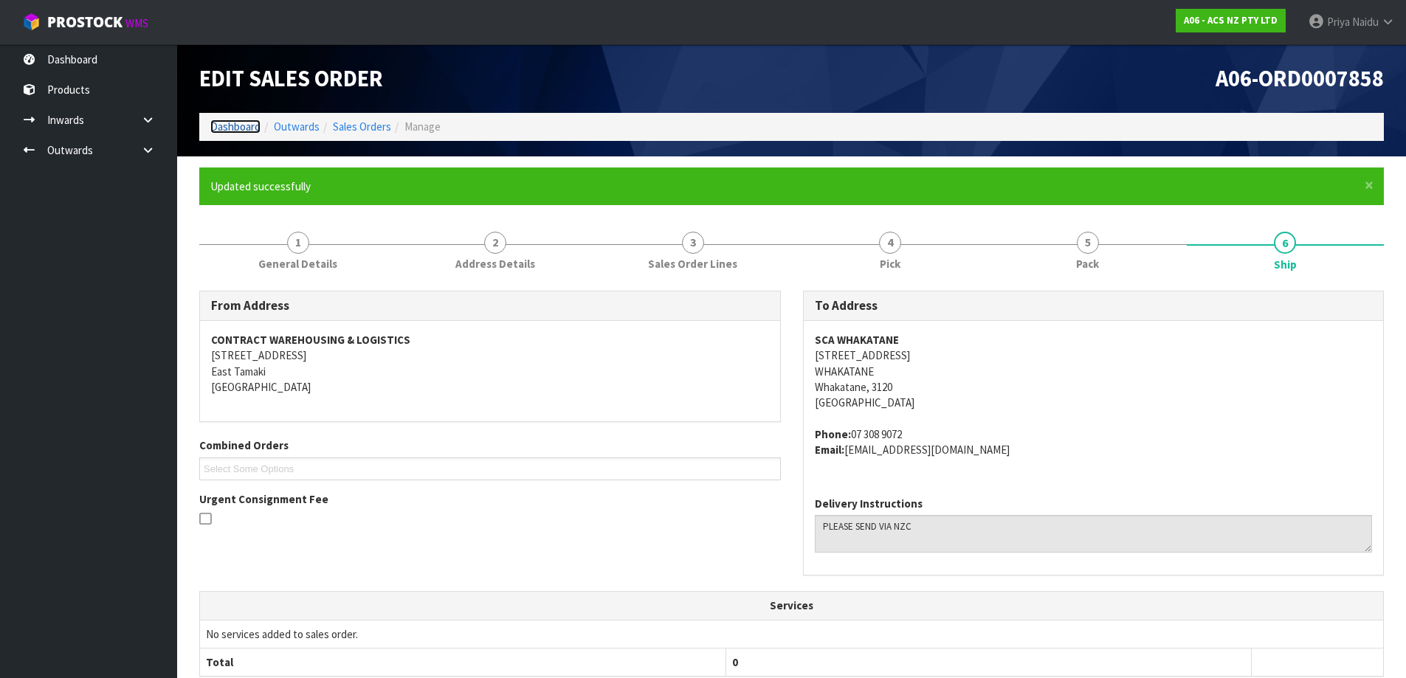
click at [248, 131] on link "Dashboard" at bounding box center [235, 127] width 50 height 14
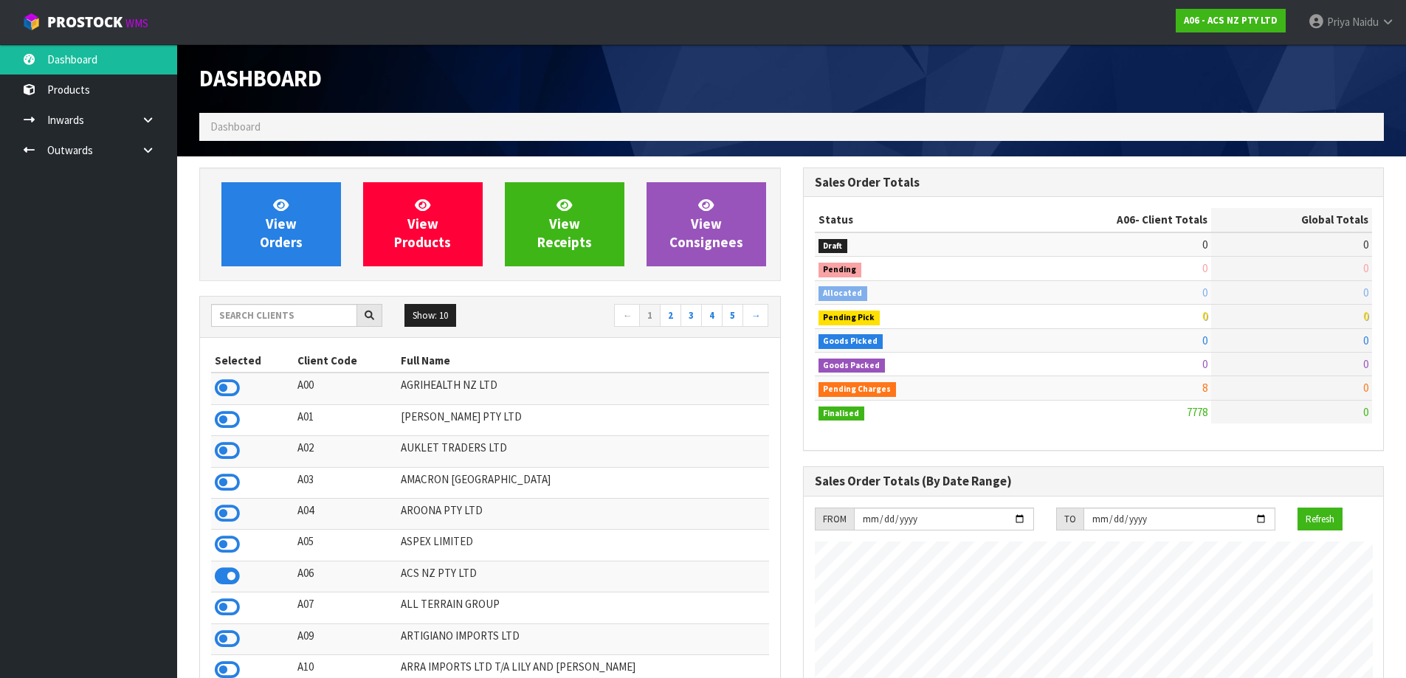
scroll to position [1118, 603]
drag, startPoint x: 289, startPoint y: 320, endPoint x: 286, endPoint y: 308, distance: 11.5
click at [288, 320] on input "text" at bounding box center [284, 315] width 146 height 23
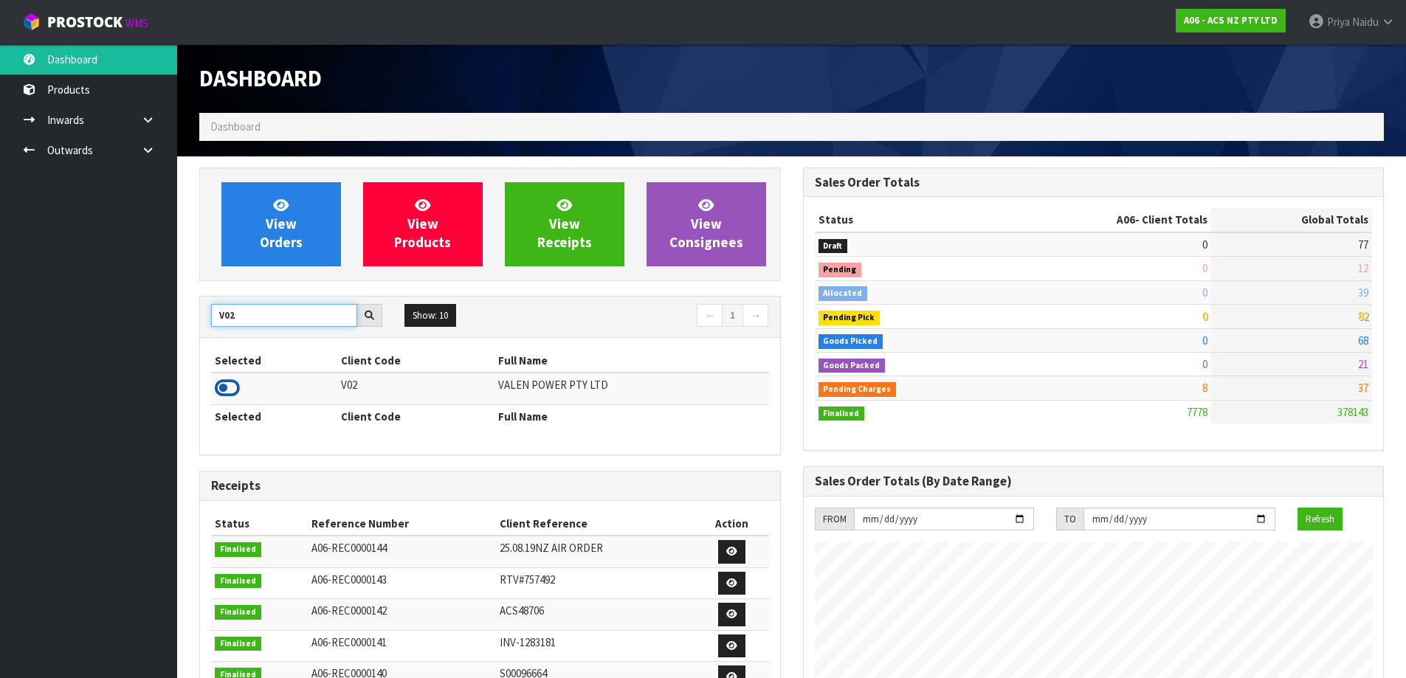
type input "V02"
click at [229, 390] on icon at bounding box center [227, 388] width 25 height 22
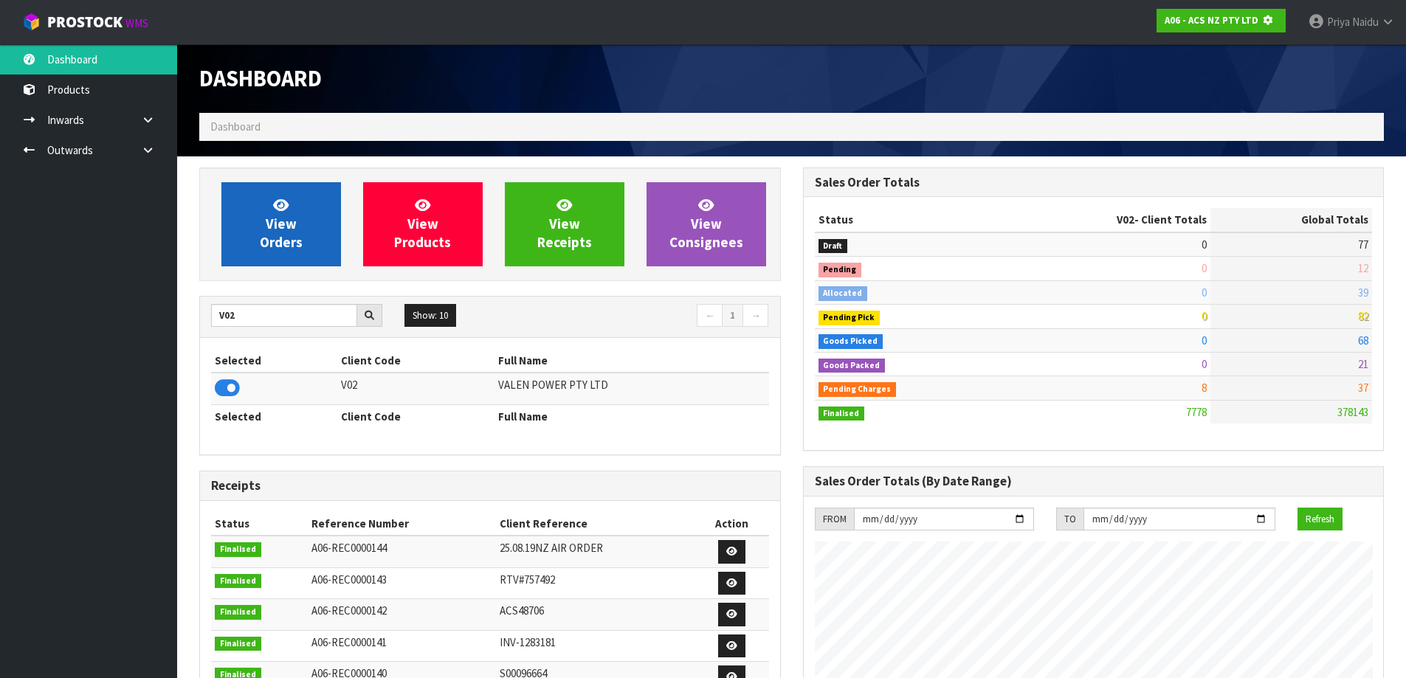
scroll to position [920, 603]
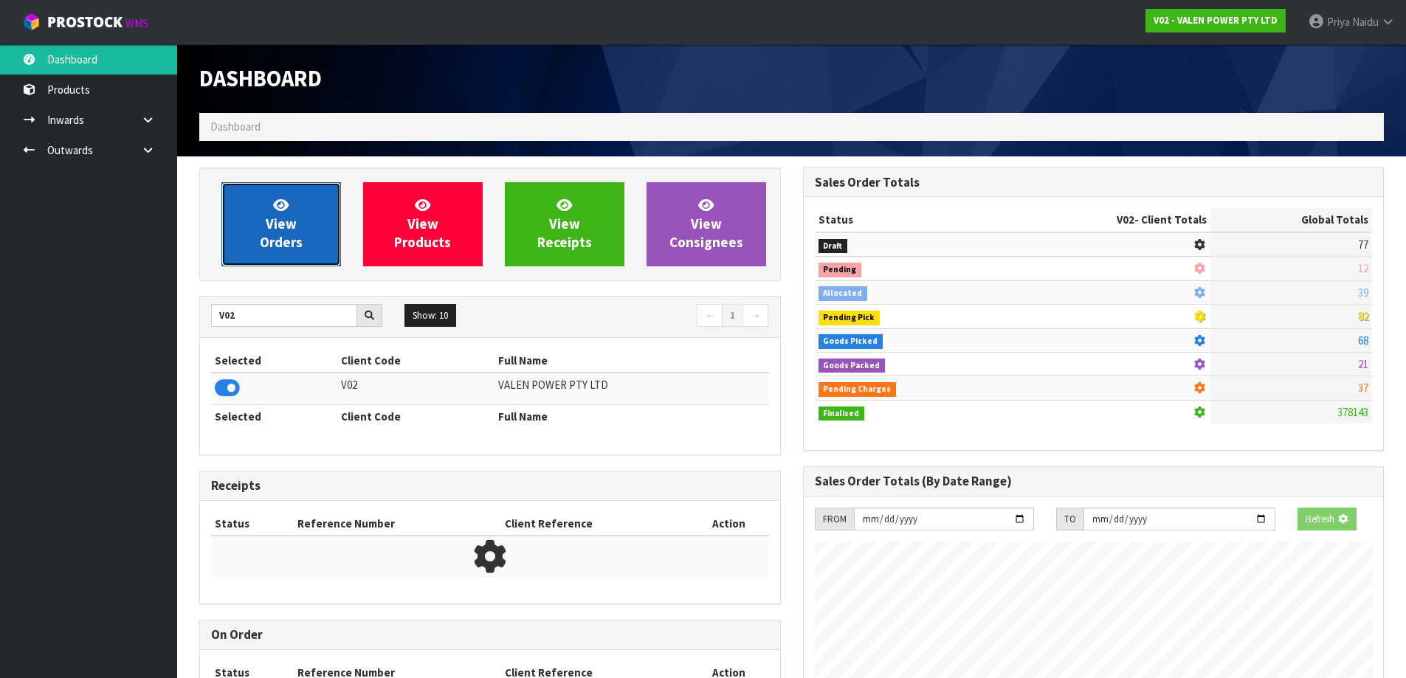
click at [279, 258] on link "View Orders" at bounding box center [281, 224] width 120 height 84
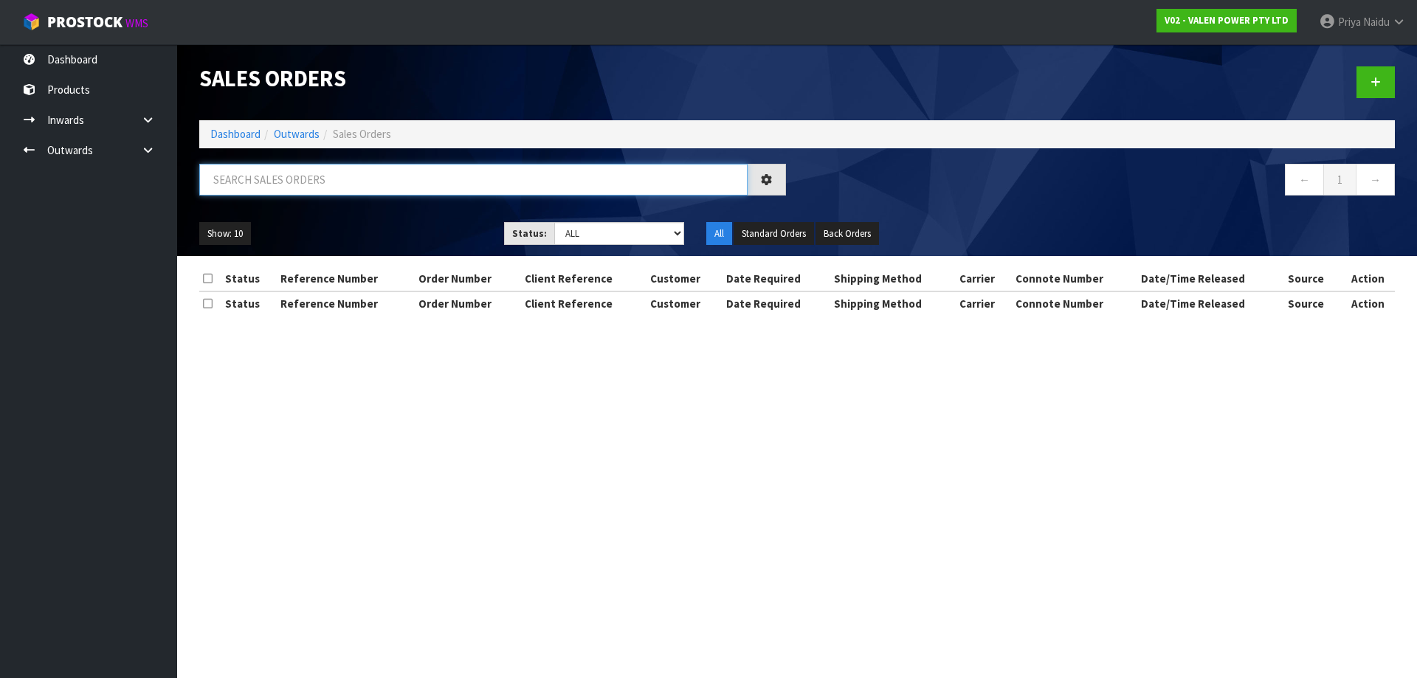
click at [306, 193] on input "text" at bounding box center [473, 180] width 548 height 32
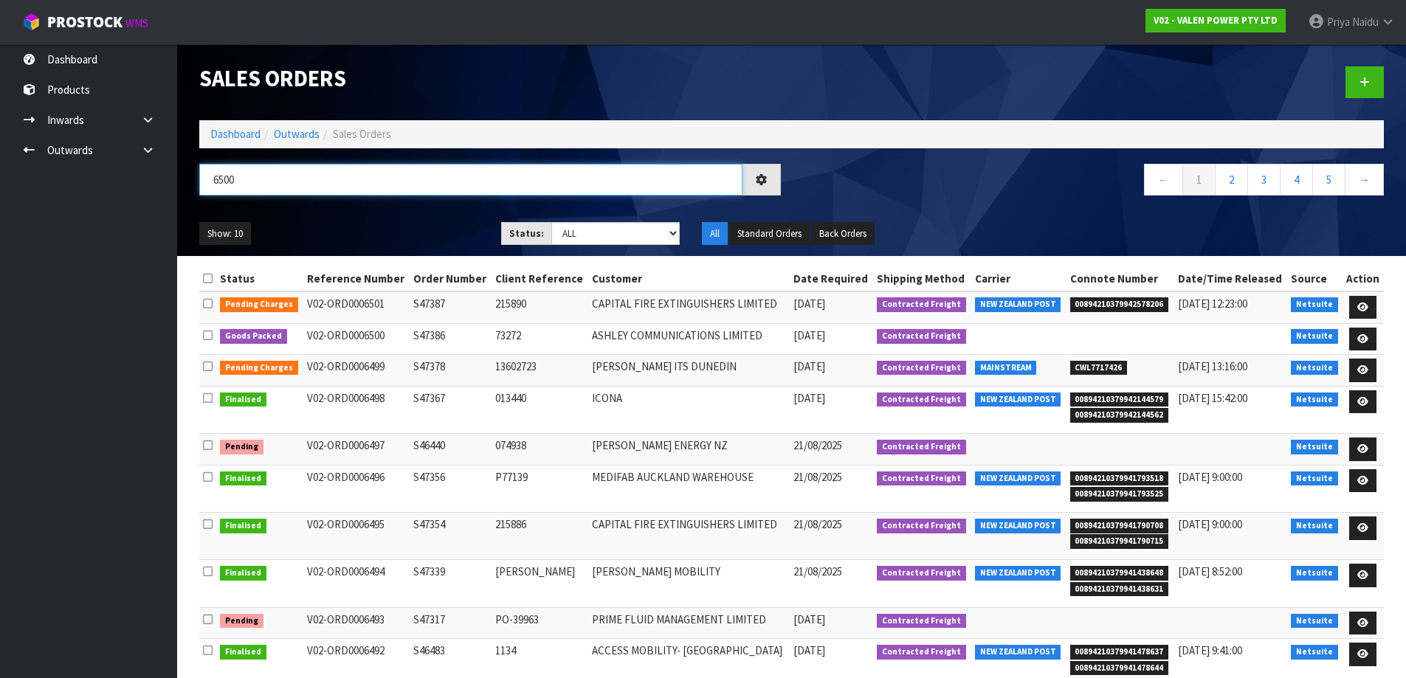
type input "6500"
click at [338, 241] on ul "Show: 10 5 10 25 50" at bounding box center [339, 234] width 280 height 24
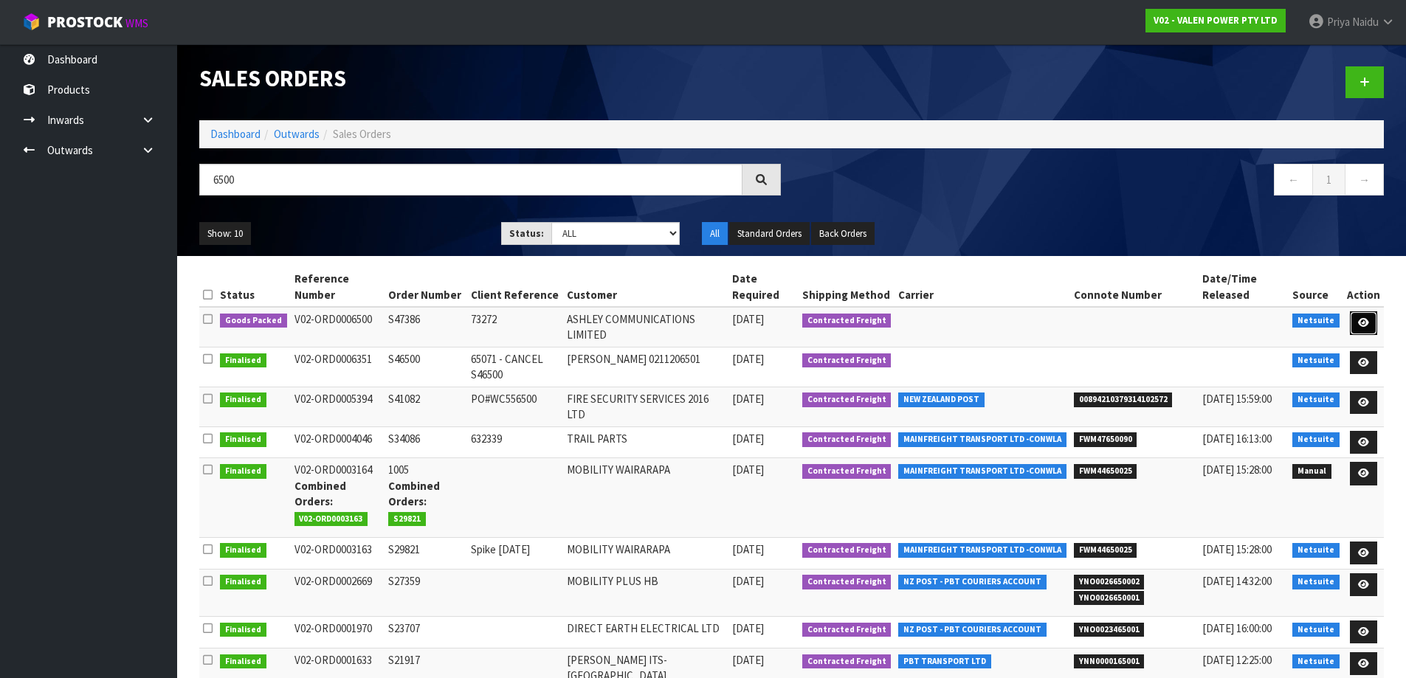
click at [1359, 314] on link at bounding box center [1363, 323] width 27 height 24
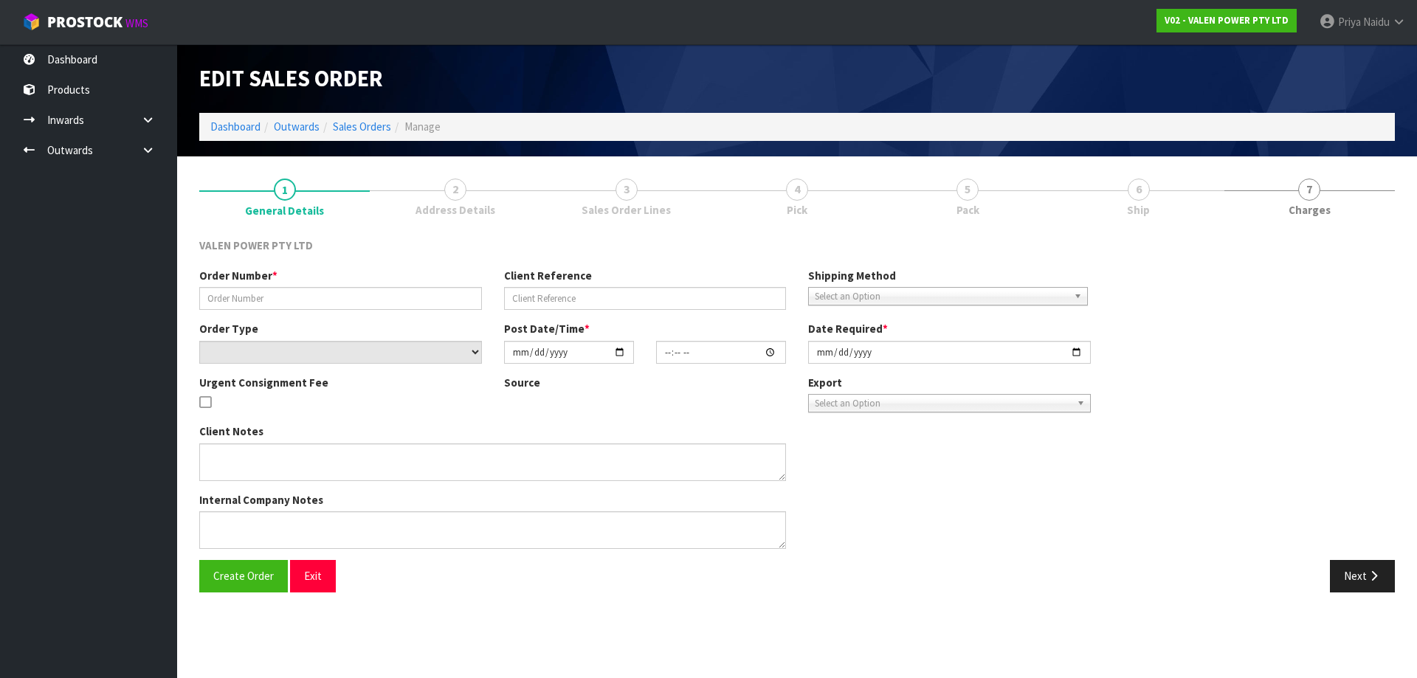
type input "S47386"
type input "73272"
select select "number:0"
type input "[DATE]"
type input "18:30:07.000"
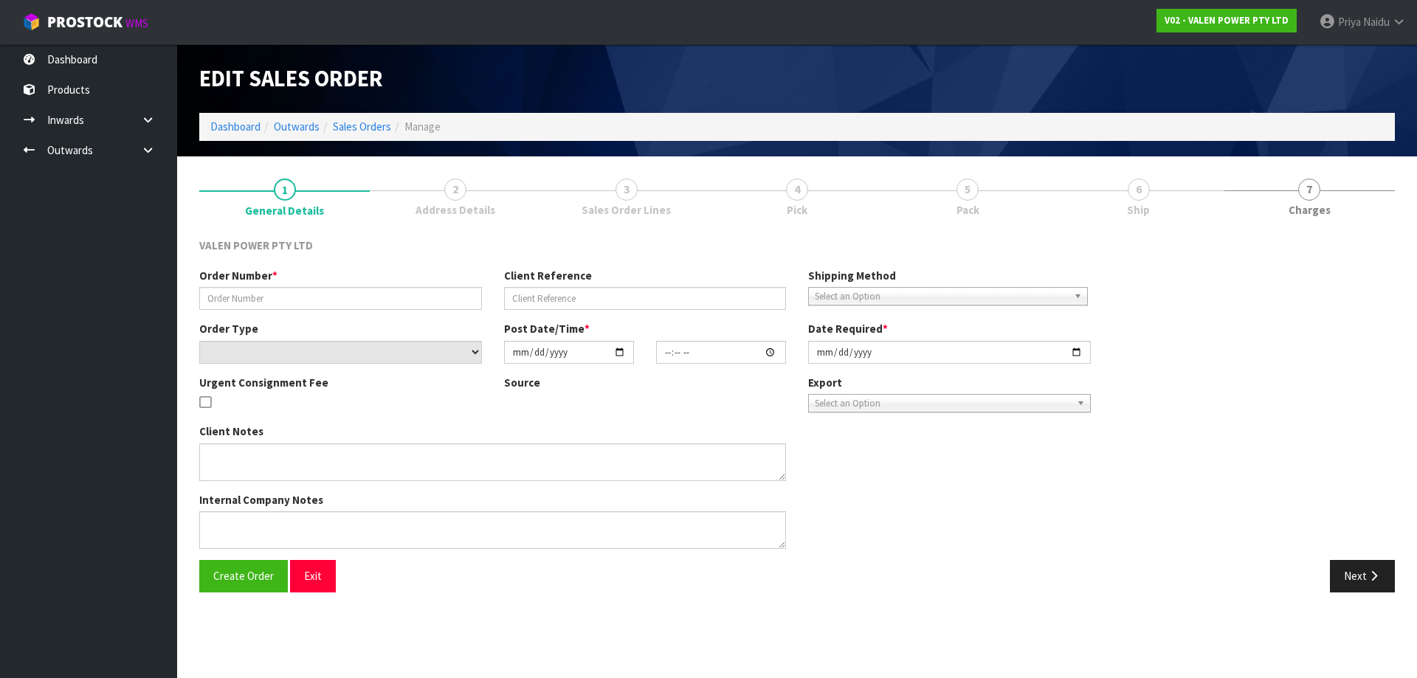
type input "[DATE]"
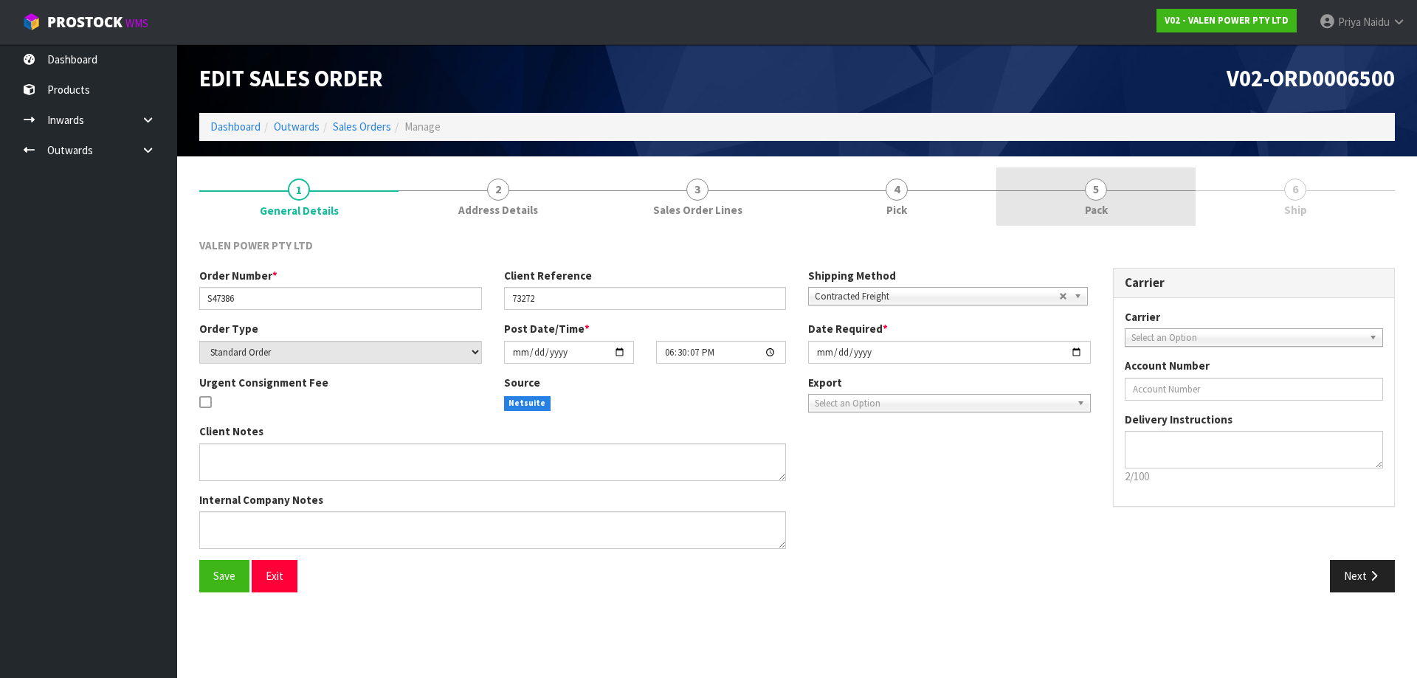
click at [1081, 208] on link "5 Pack" at bounding box center [1095, 197] width 199 height 58
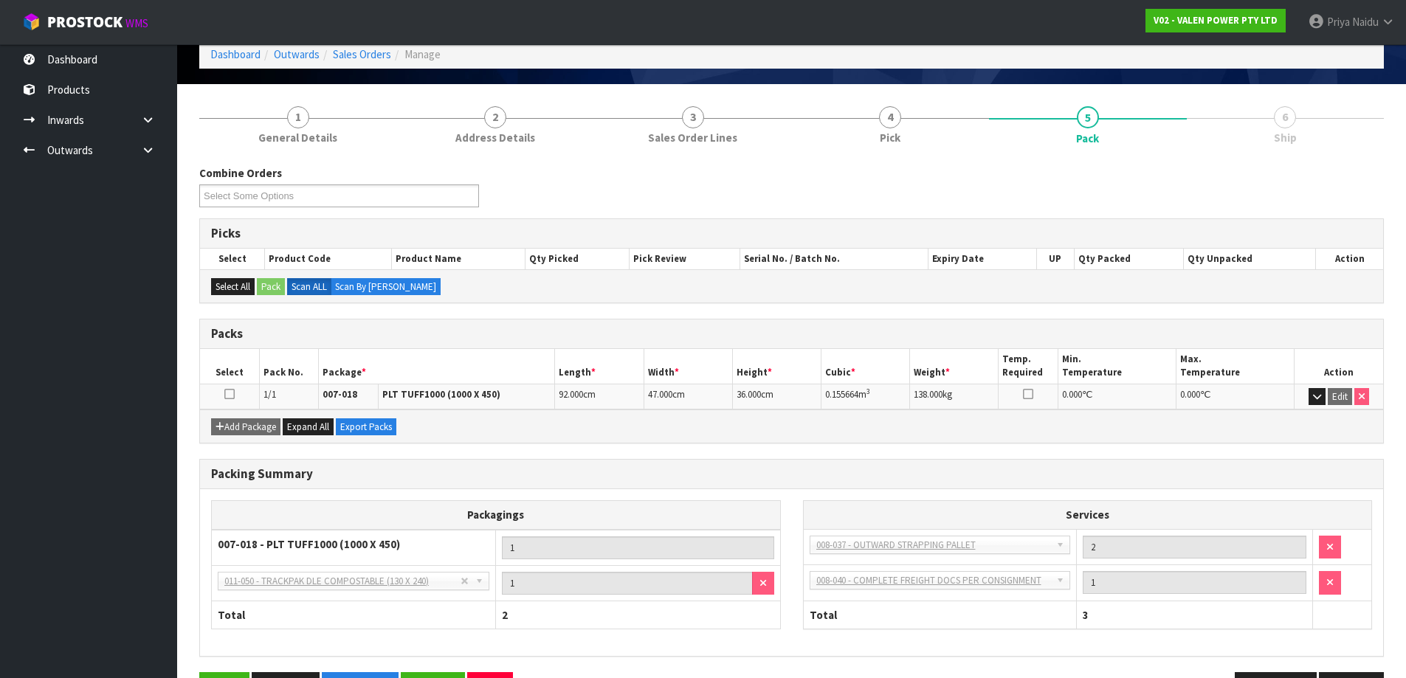
scroll to position [121, 0]
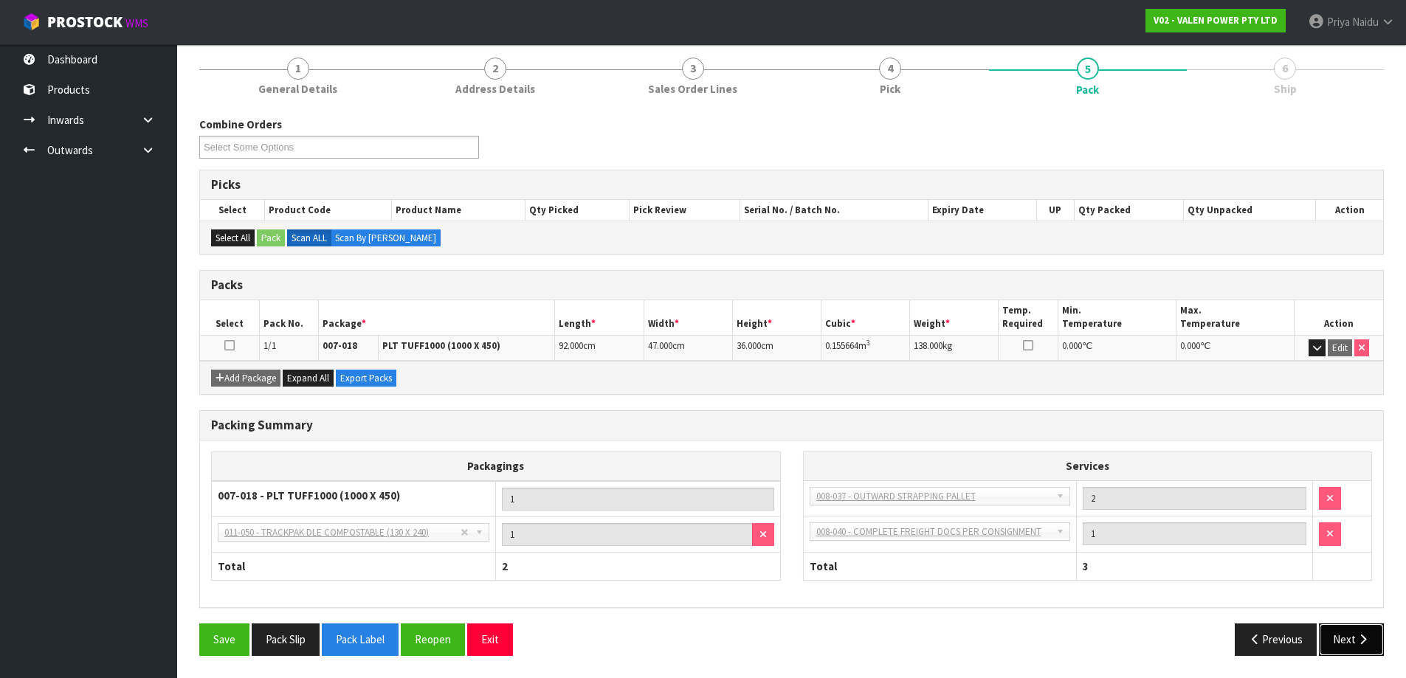
click at [1355, 631] on button "Next" at bounding box center [1351, 640] width 65 height 32
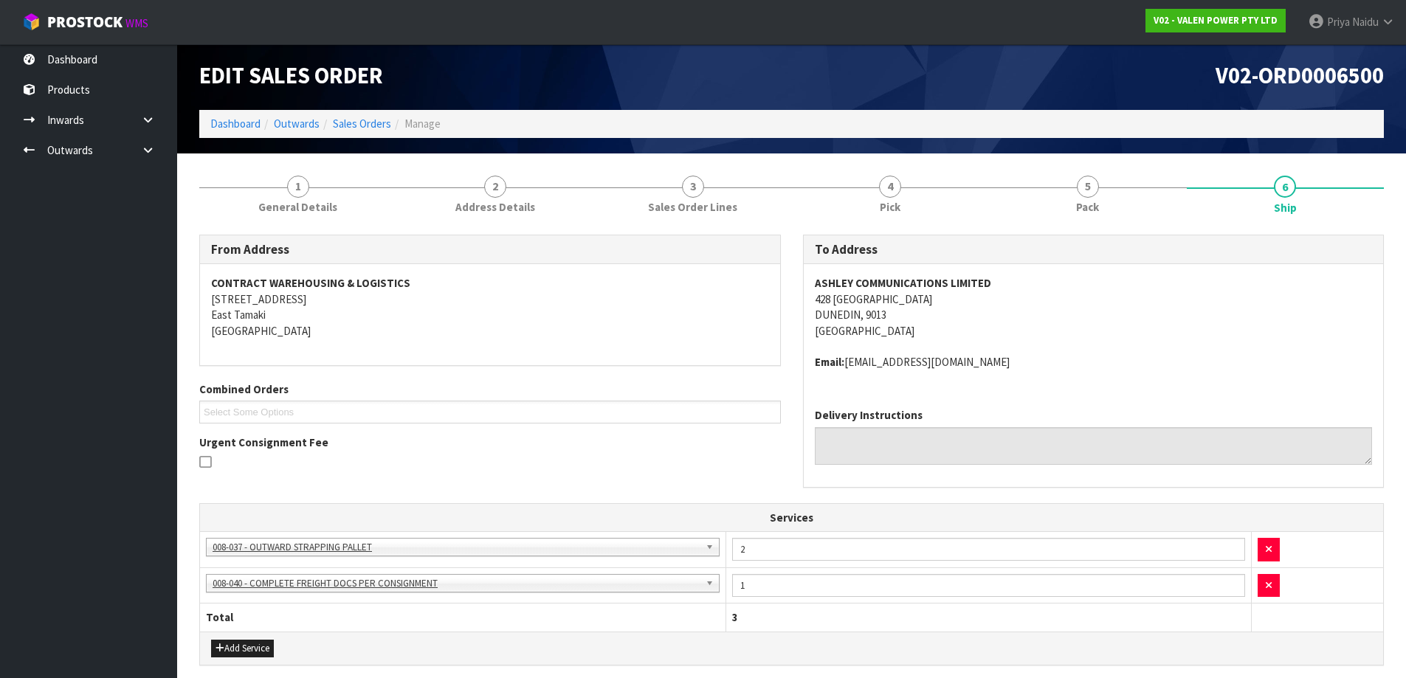
scroll to position [0, 0]
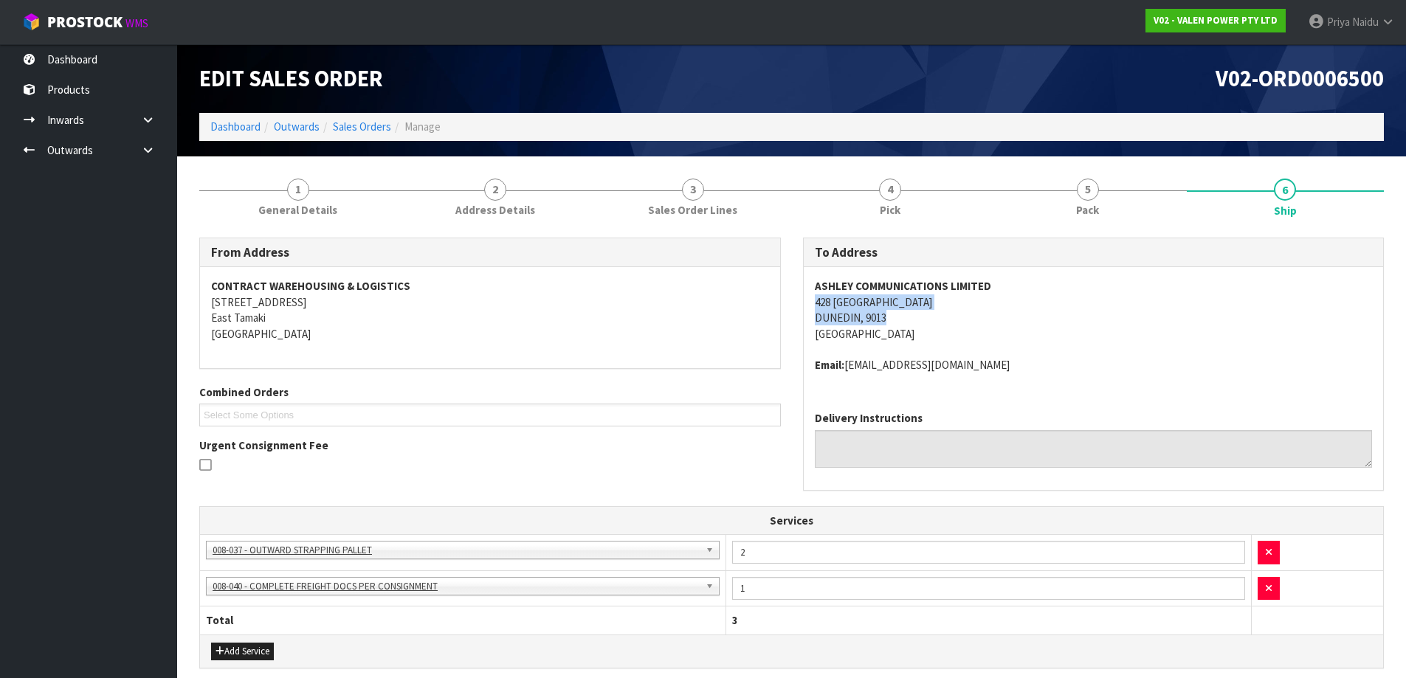
copy address "[STREET_ADDRESS]"
drag, startPoint x: 807, startPoint y: 303, endPoint x: 977, endPoint y: 319, distance: 171.2
click at [977, 319] on div "ASHLEY COMMUNICATIONS LIMITED [STREET_ADDRESS] Email: [EMAIL_ADDRESS][DOMAIN_NA…" at bounding box center [1094, 333] width 580 height 132
copy address "ASHLEY COMMUNICATIONS LIMITED [STREET_ADDRESS]"
drag, startPoint x: 810, startPoint y: 283, endPoint x: 1030, endPoint y: 302, distance: 220.7
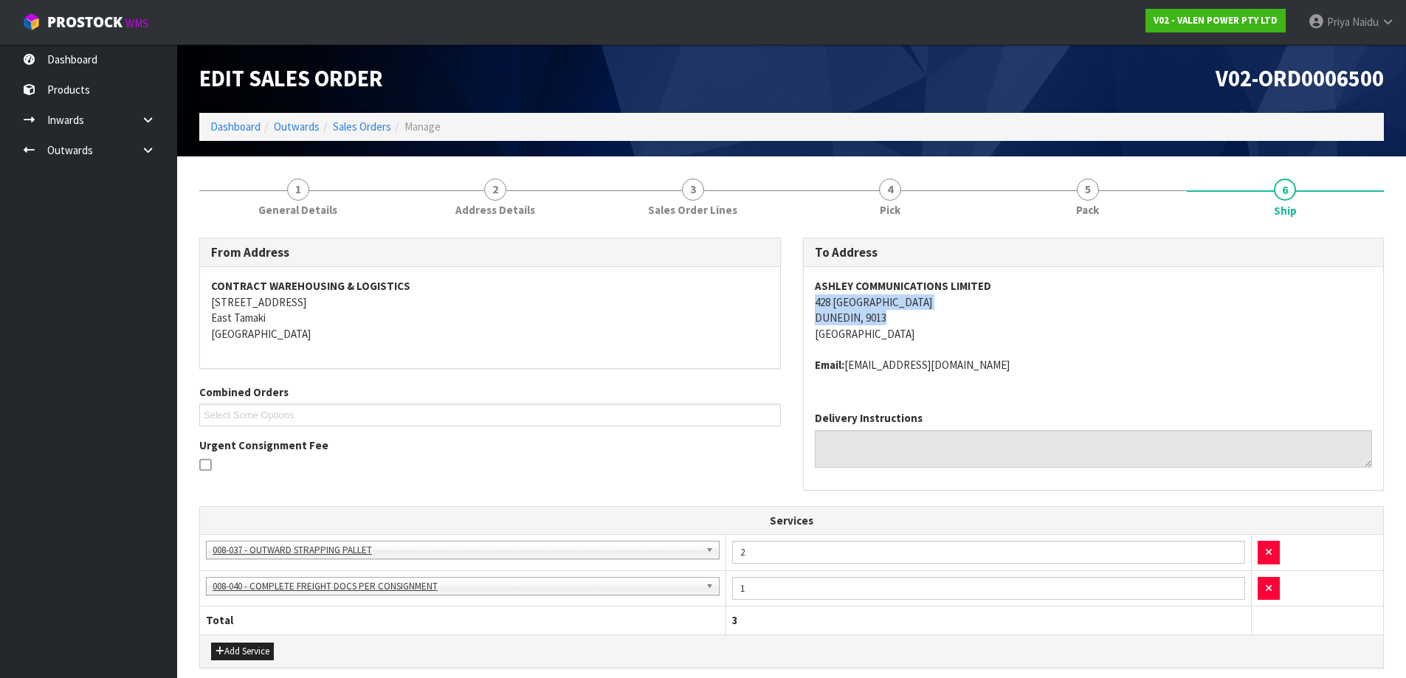
click at [1030, 302] on div "ASHLEY COMMUNICATIONS LIMITED [STREET_ADDRESS] Email: [EMAIL_ADDRESS][DOMAIN_NA…" at bounding box center [1094, 333] width 580 height 132
copy address "Email: [EMAIL_ADDRESS][DOMAIN_NAME]"
drag, startPoint x: 805, startPoint y: 372, endPoint x: 1011, endPoint y: 372, distance: 205.9
click at [1011, 372] on div "ASHLEY COMMUNICATIONS LIMITED [STREET_ADDRESS] Email: [EMAIL_ADDRESS][DOMAIN_NA…" at bounding box center [1094, 333] width 580 height 132
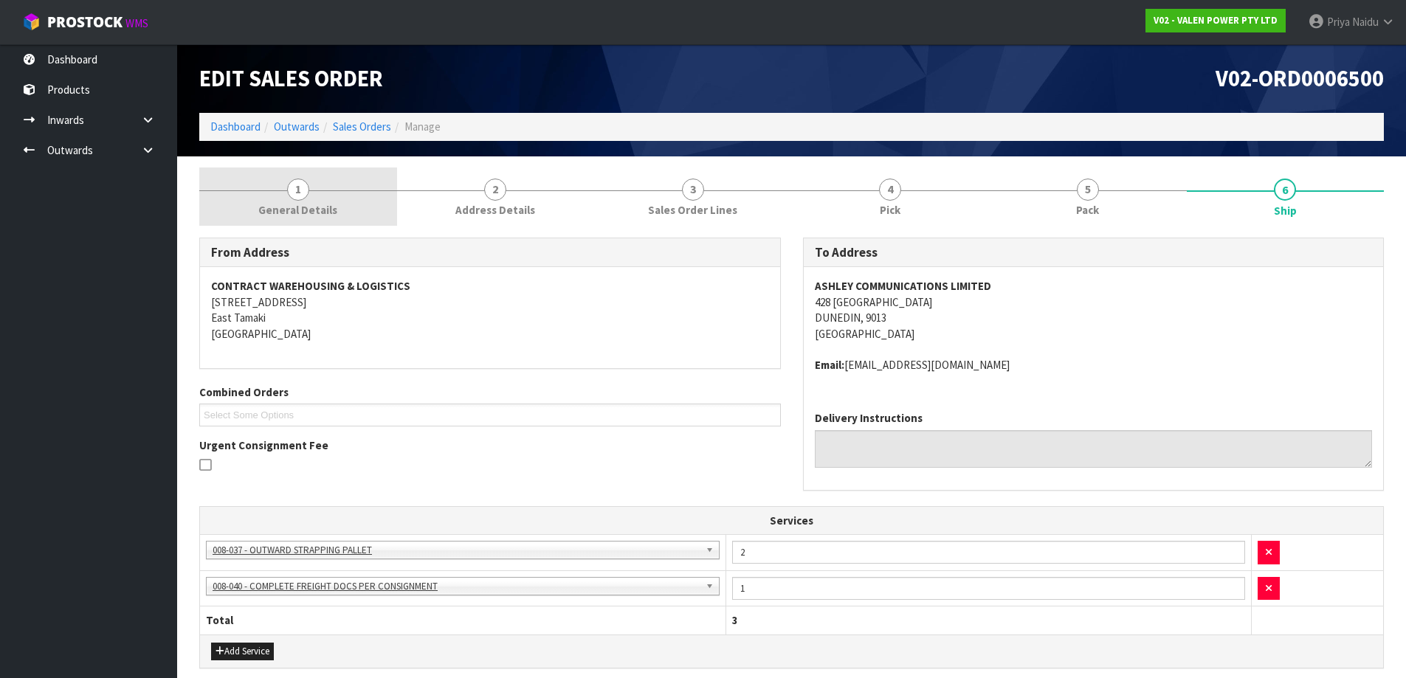
click at [297, 168] on link "1 General Details" at bounding box center [298, 197] width 198 height 58
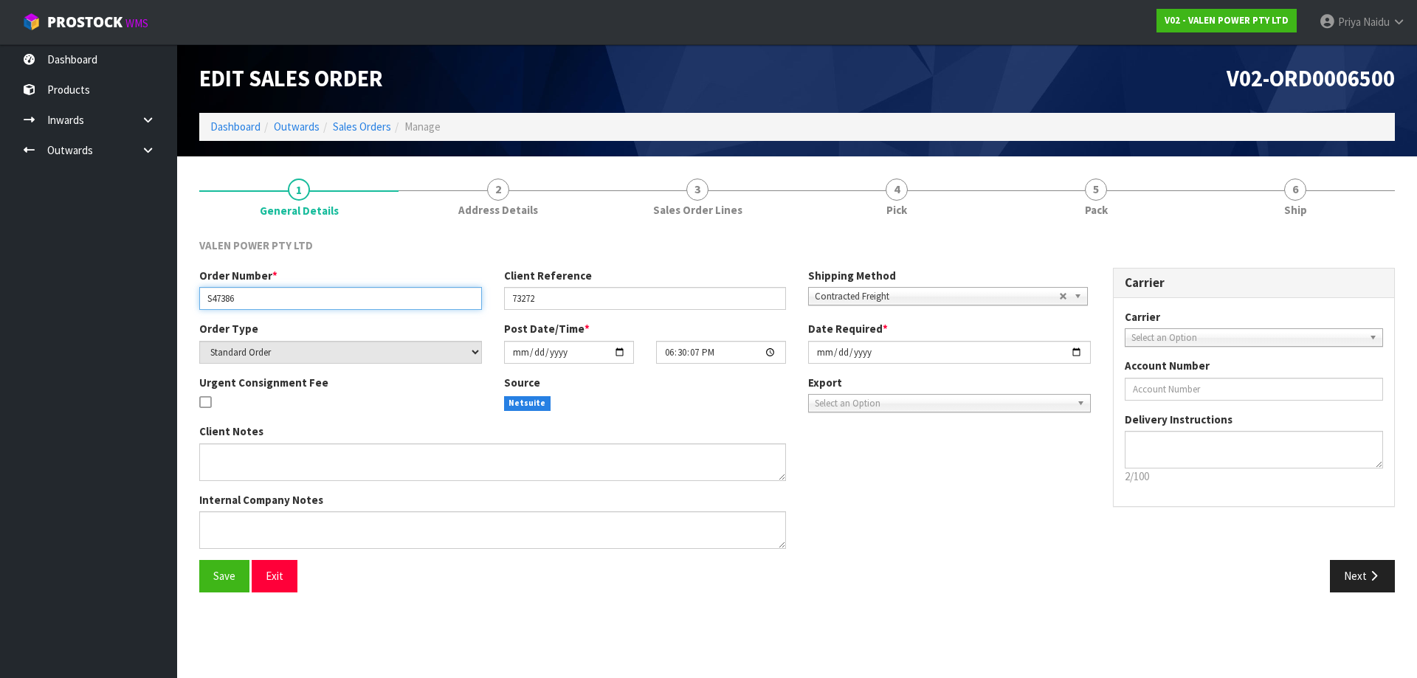
drag, startPoint x: 201, startPoint y: 303, endPoint x: 269, endPoint y: 310, distance: 68.3
click at [272, 310] on input "S47386" at bounding box center [340, 298] width 283 height 23
drag, startPoint x: 505, startPoint y: 297, endPoint x: 604, endPoint y: 308, distance: 100.2
click at [604, 308] on input "73272" at bounding box center [645, 298] width 283 height 23
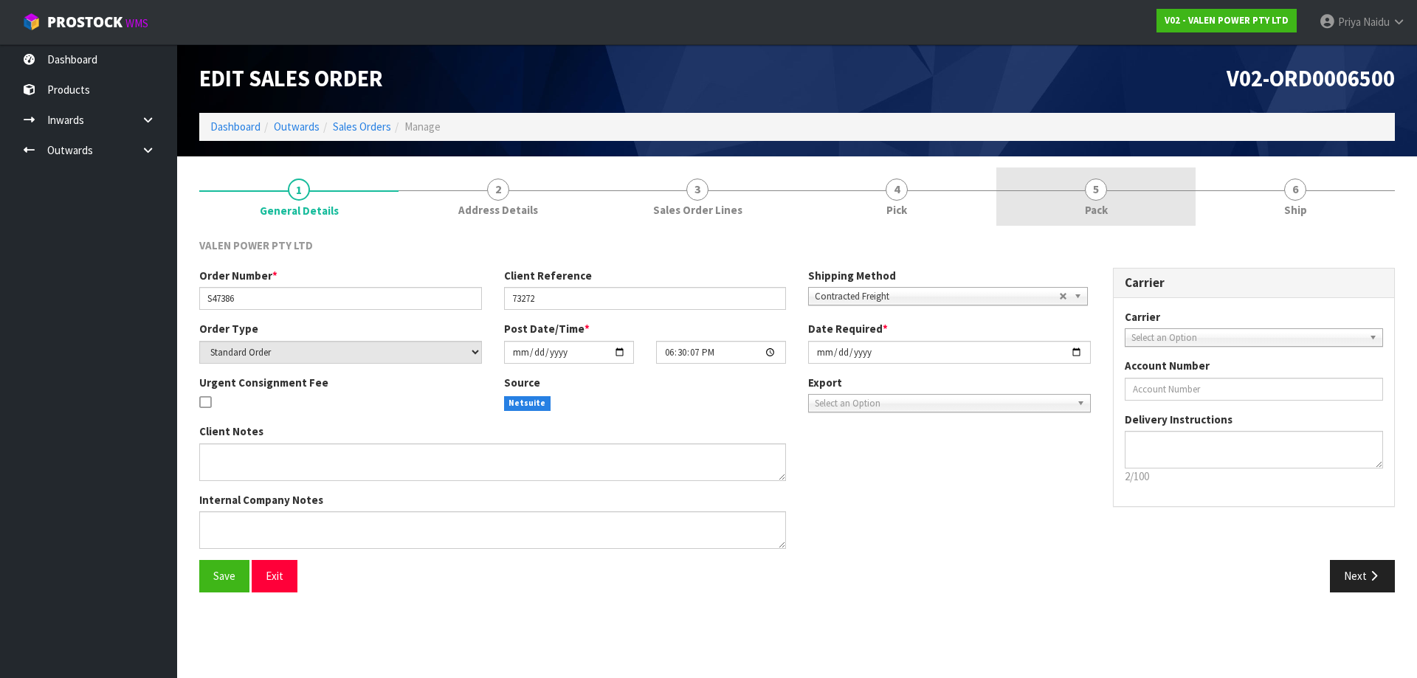
click at [1086, 215] on span "Pack" at bounding box center [1096, 209] width 23 height 15
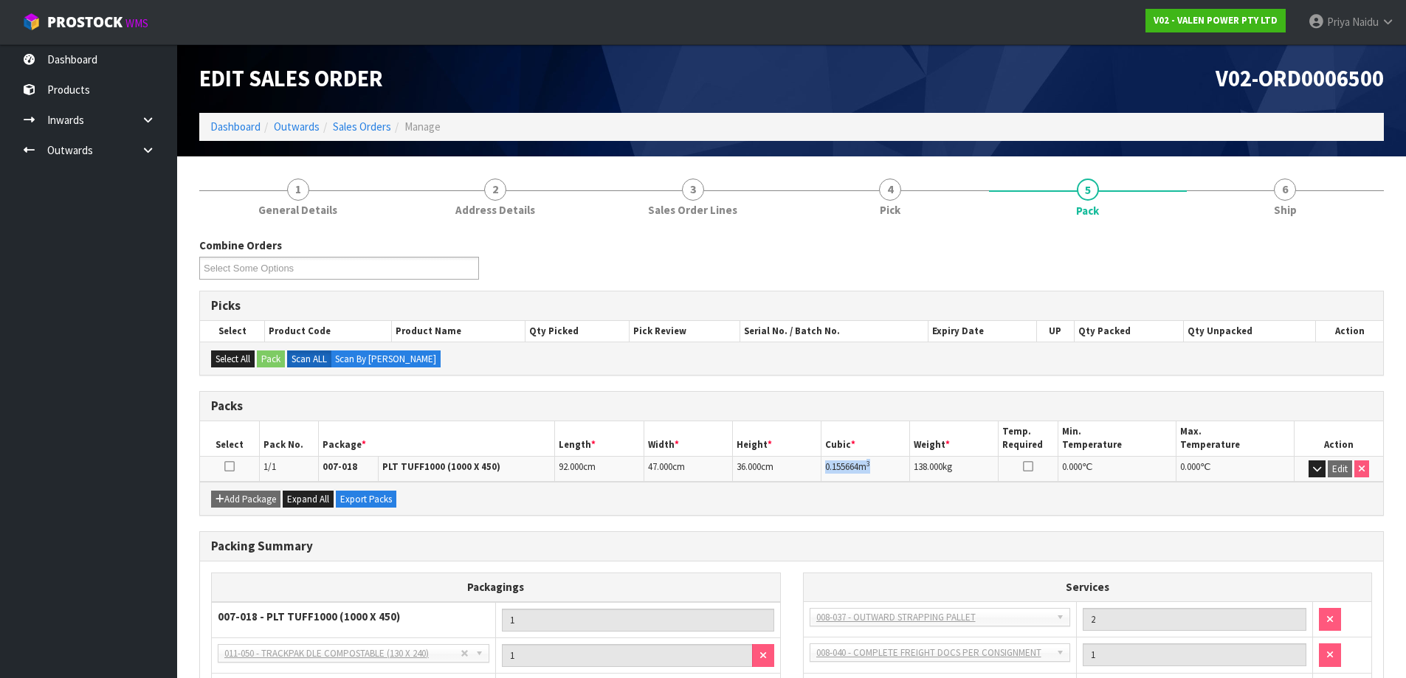
copy td "0.155664 m 3"
drag, startPoint x: 822, startPoint y: 467, endPoint x: 878, endPoint y: 466, distance: 56.1
click at [878, 466] on td "0.155664 m 3" at bounding box center [865, 469] width 89 height 26
click at [1325, 186] on link "6 Ship" at bounding box center [1286, 197] width 198 height 58
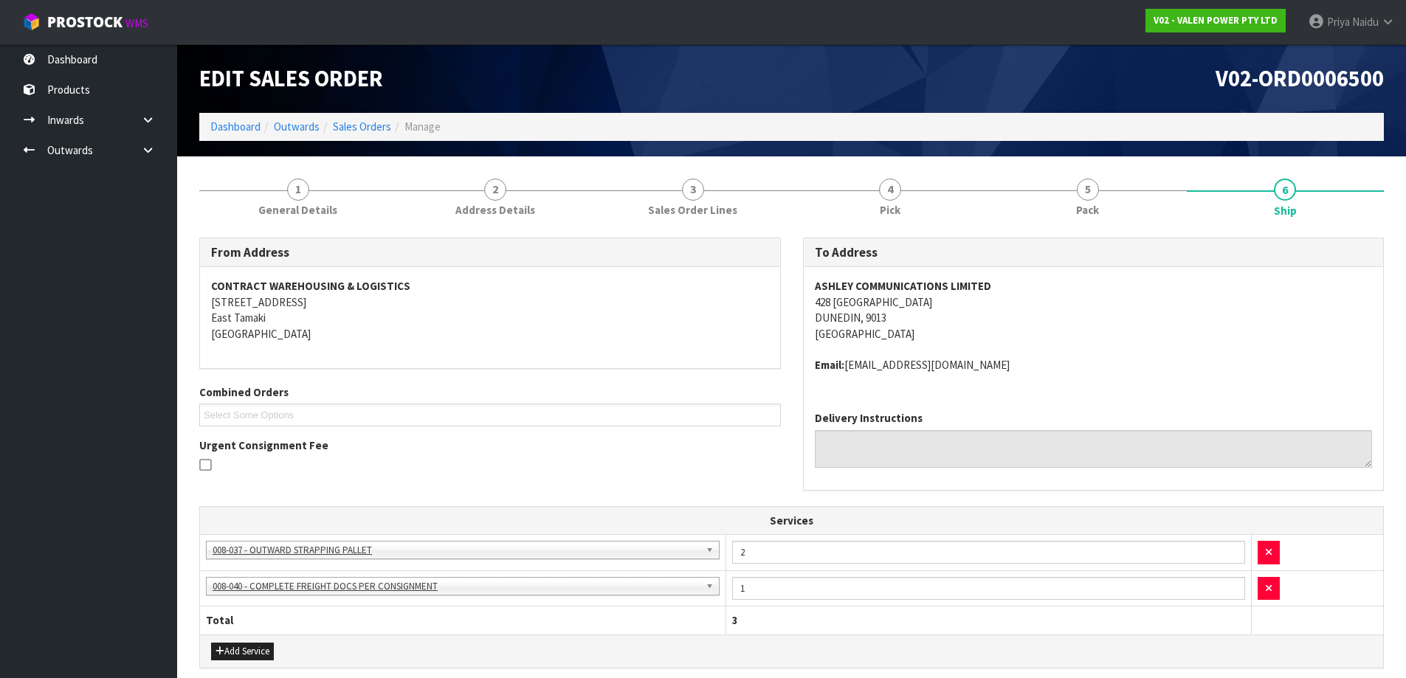
click at [1155, 341] on span "ASHLEY COMMUNICATIONS LIMITED [STREET_ADDRESS] Email: [EMAIL_ADDRESS][DOMAIN_NA…" at bounding box center [1094, 325] width 558 height 94
drag, startPoint x: 812, startPoint y: 286, endPoint x: 1049, endPoint y: 291, distance: 236.9
click at [1049, 291] on div "ASHLEY COMMUNICATIONS LIMITED [STREET_ADDRESS] Email: [EMAIL_ADDRESS][DOMAIN_NA…" at bounding box center [1094, 333] width 580 height 132
drag, startPoint x: 1082, startPoint y: 203, endPoint x: 1001, endPoint y: 221, distance: 83.1
click at [1082, 203] on span "Pack" at bounding box center [1087, 209] width 23 height 15
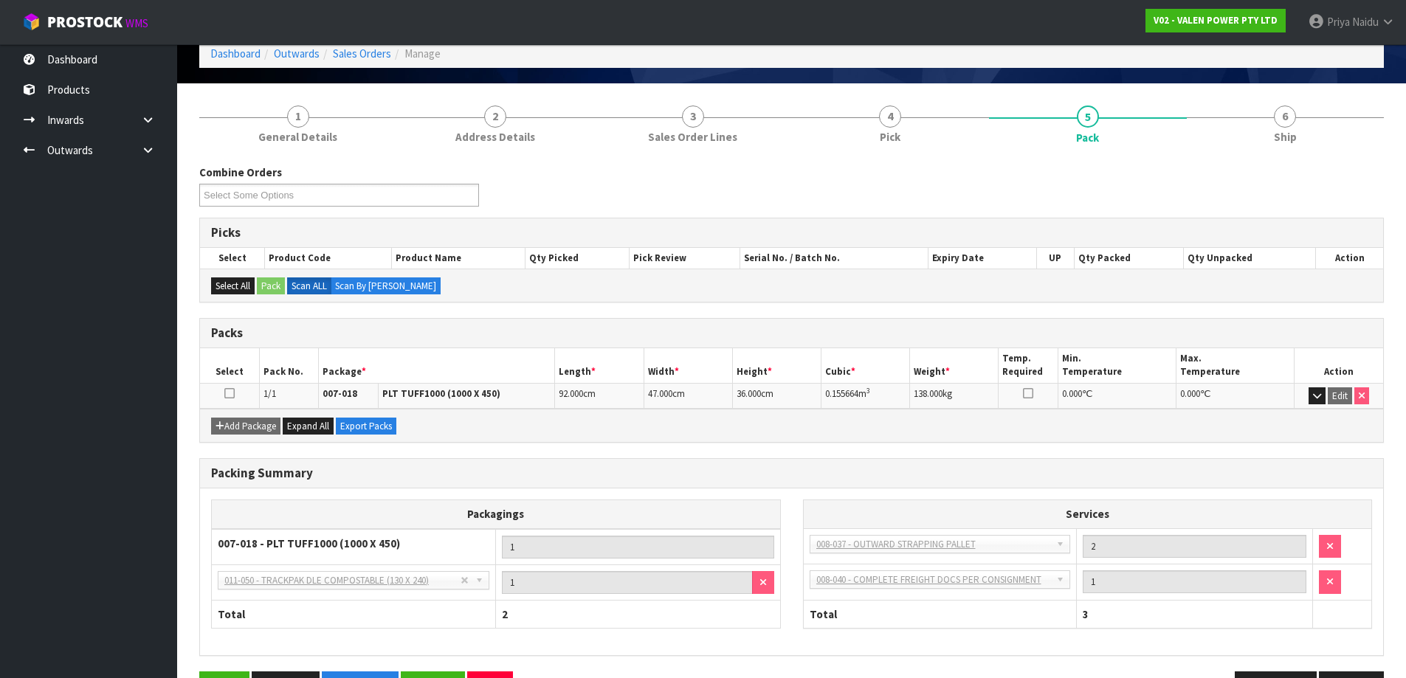
scroll to position [74, 0]
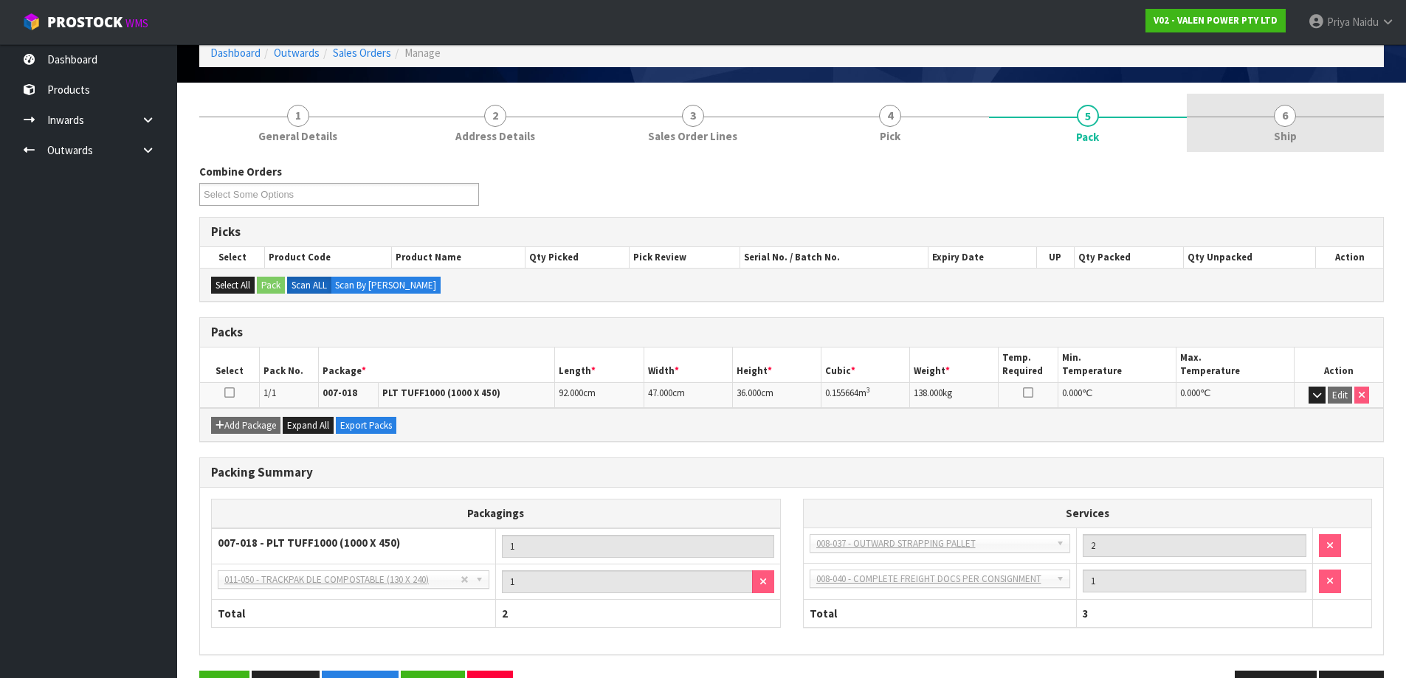
click at [1291, 145] on div "1 General Details 2 Address Details 3 Sales Order Lines 4 Pick 5 Pack 6 Ship Co…" at bounding box center [791, 404] width 1184 height 621
click at [1253, 135] on link "6 Ship" at bounding box center [1286, 123] width 198 height 58
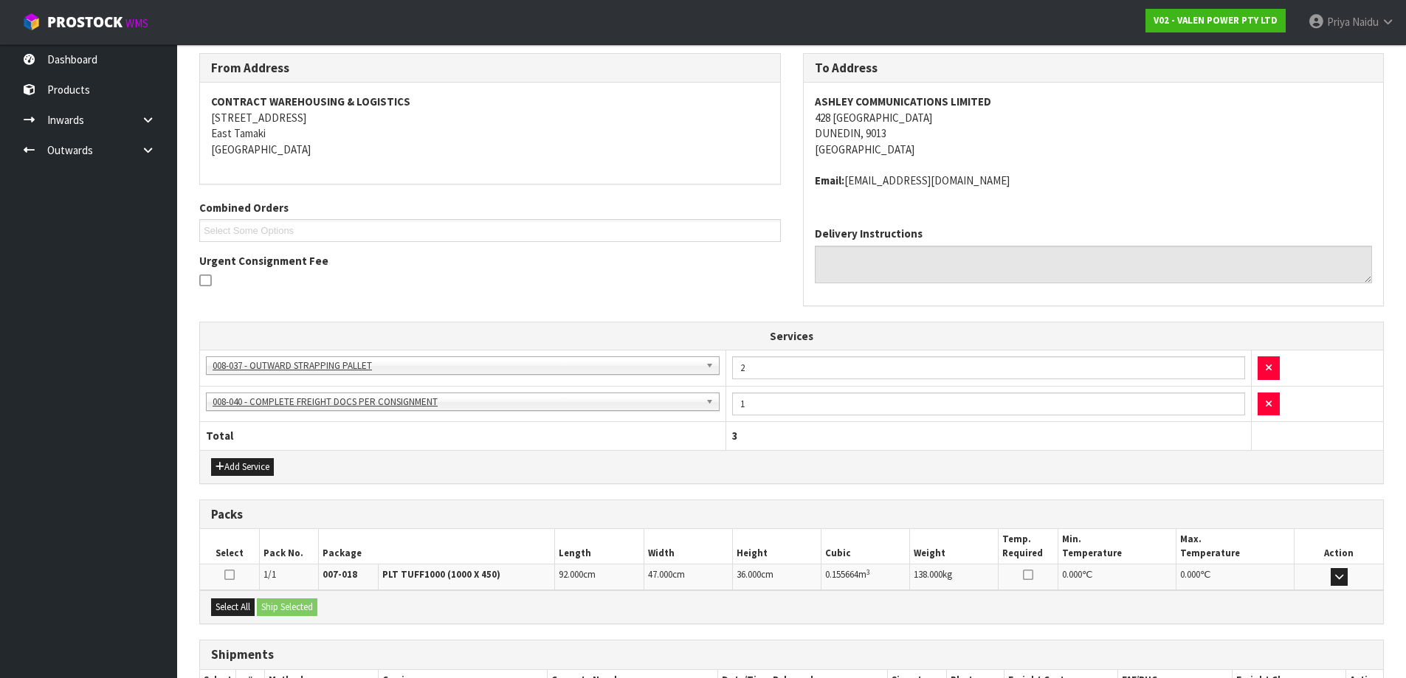
scroll to position [289, 0]
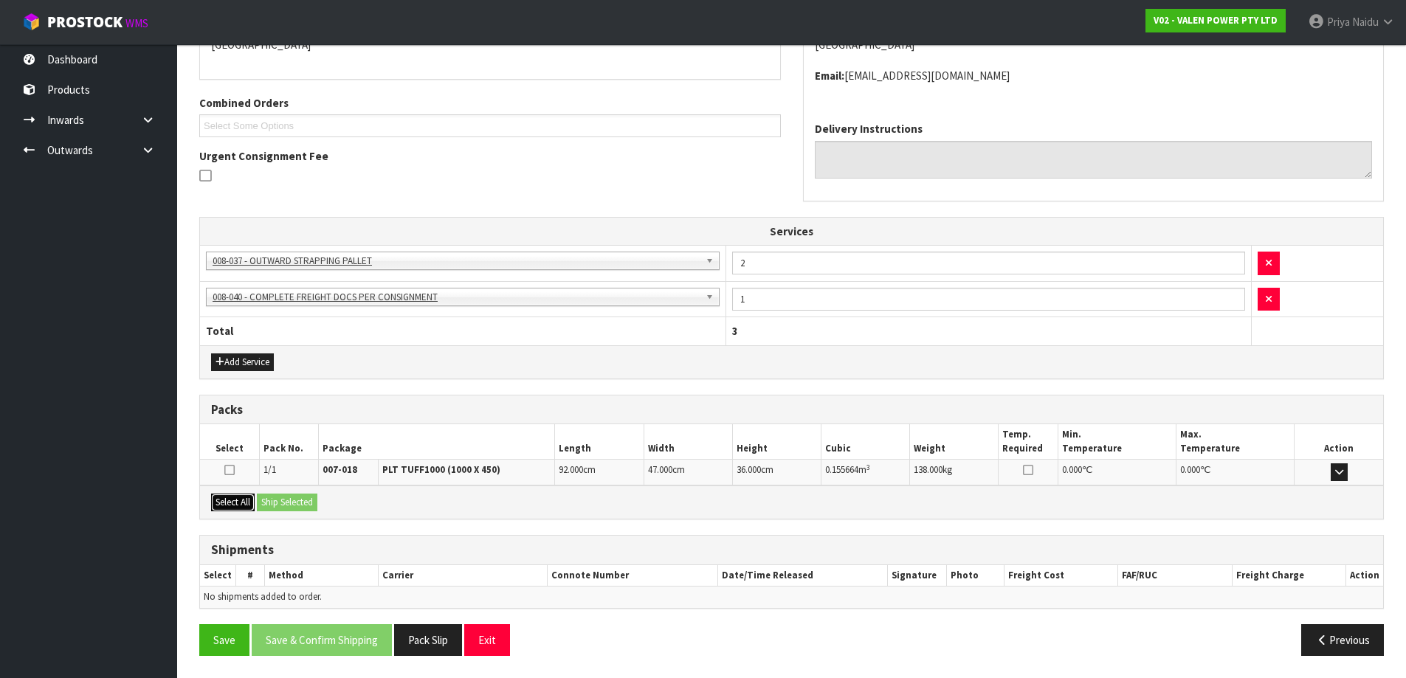
click at [230, 495] on button "Select All" at bounding box center [233, 503] width 44 height 18
click at [277, 497] on button "Ship Selected" at bounding box center [287, 503] width 61 height 18
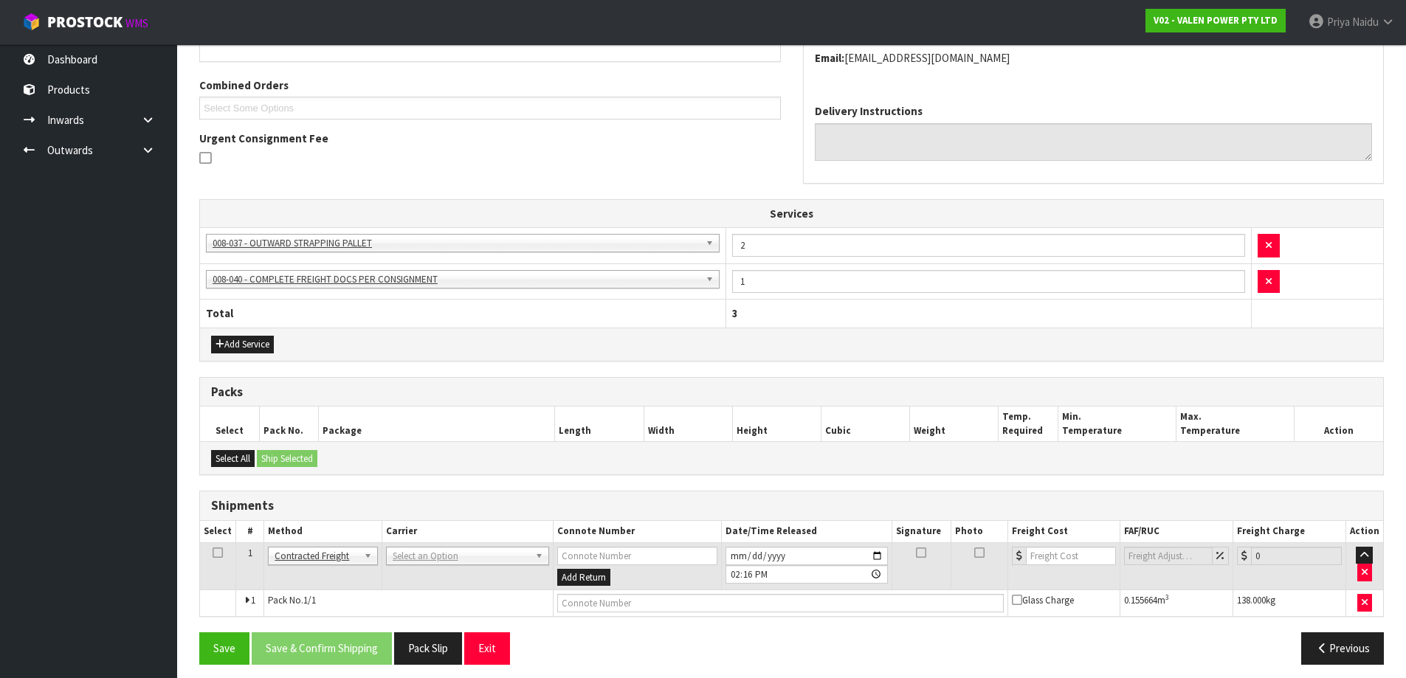
scroll to position [316, 0]
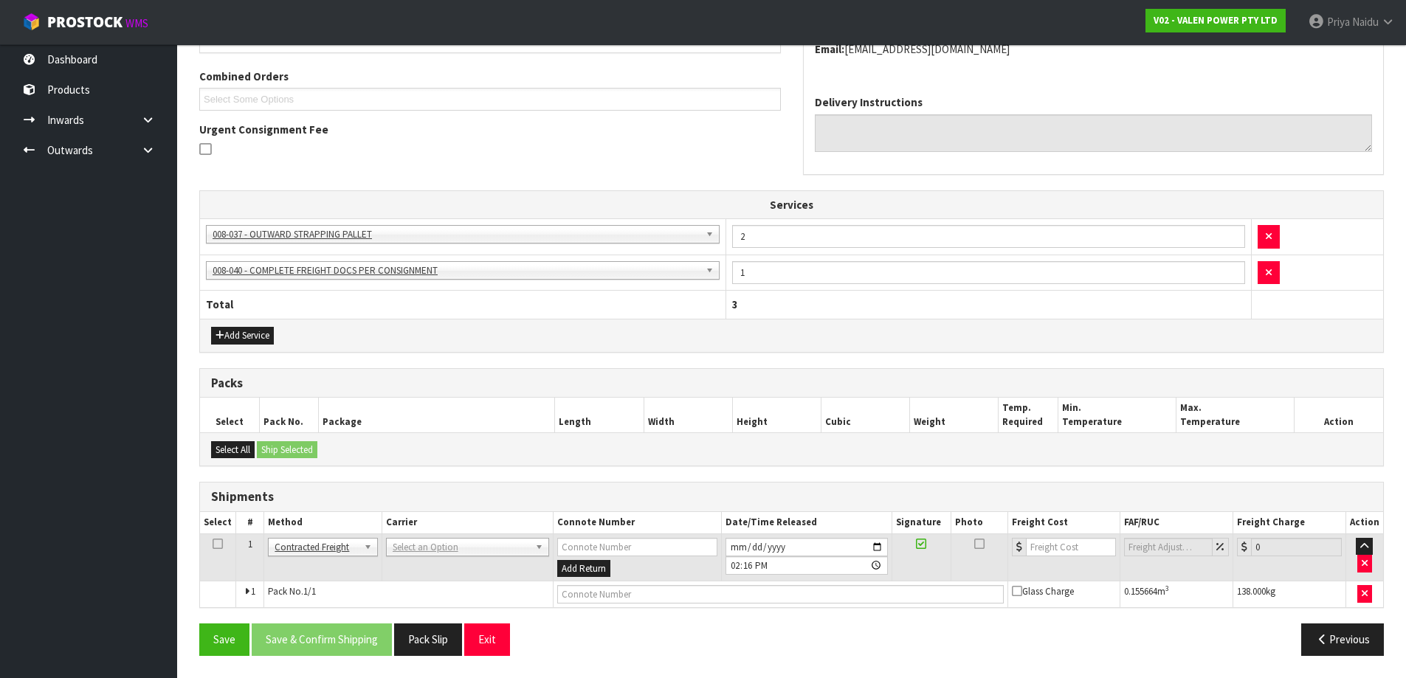
drag, startPoint x: 427, startPoint y: 534, endPoint x: 427, endPoint y: 553, distance: 19.9
click at [427, 534] on td "ANGEL - ANGEL TRANSPORT [PERSON_NAME] REMOVALS DEAEXPAKL - DEADLINE EXPRESS COU…" at bounding box center [467, 558] width 171 height 48
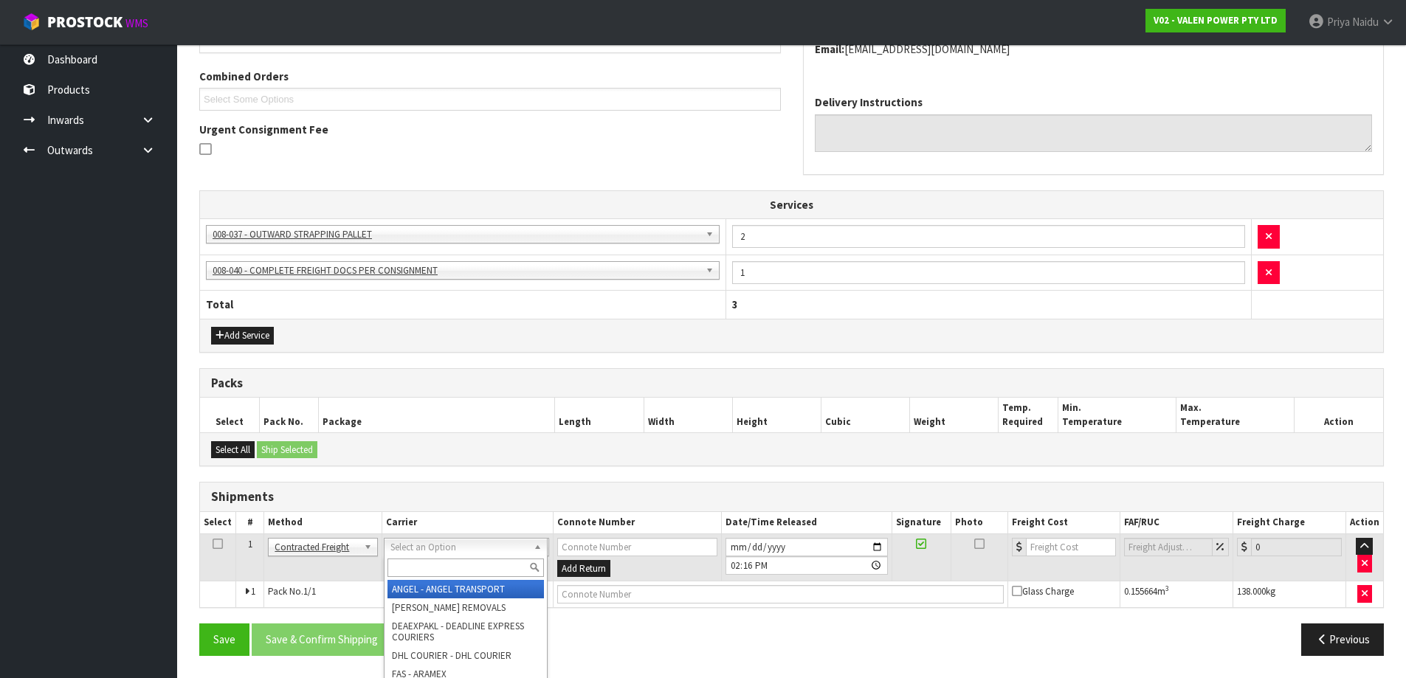
click at [427, 562] on input "text" at bounding box center [465, 568] width 156 height 18
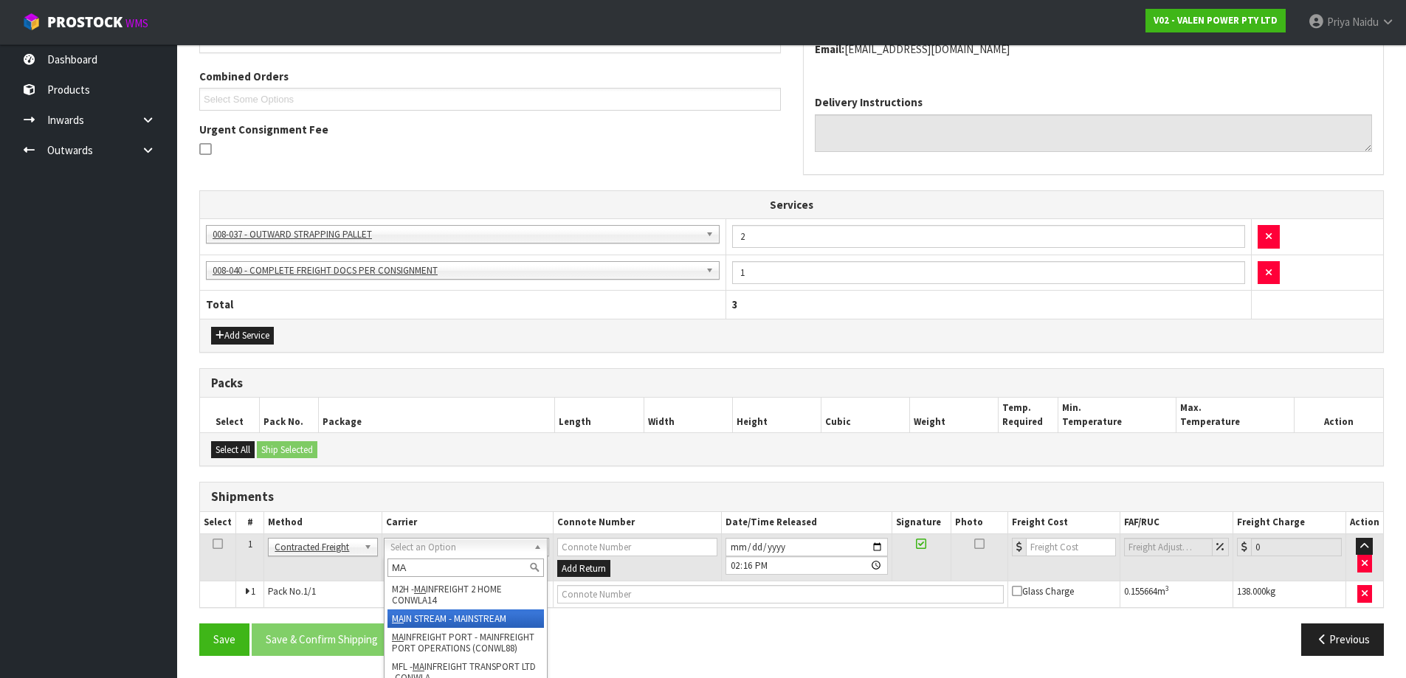
type input "MA"
drag, startPoint x: 443, startPoint y: 624, endPoint x: 470, endPoint y: 617, distance: 28.3
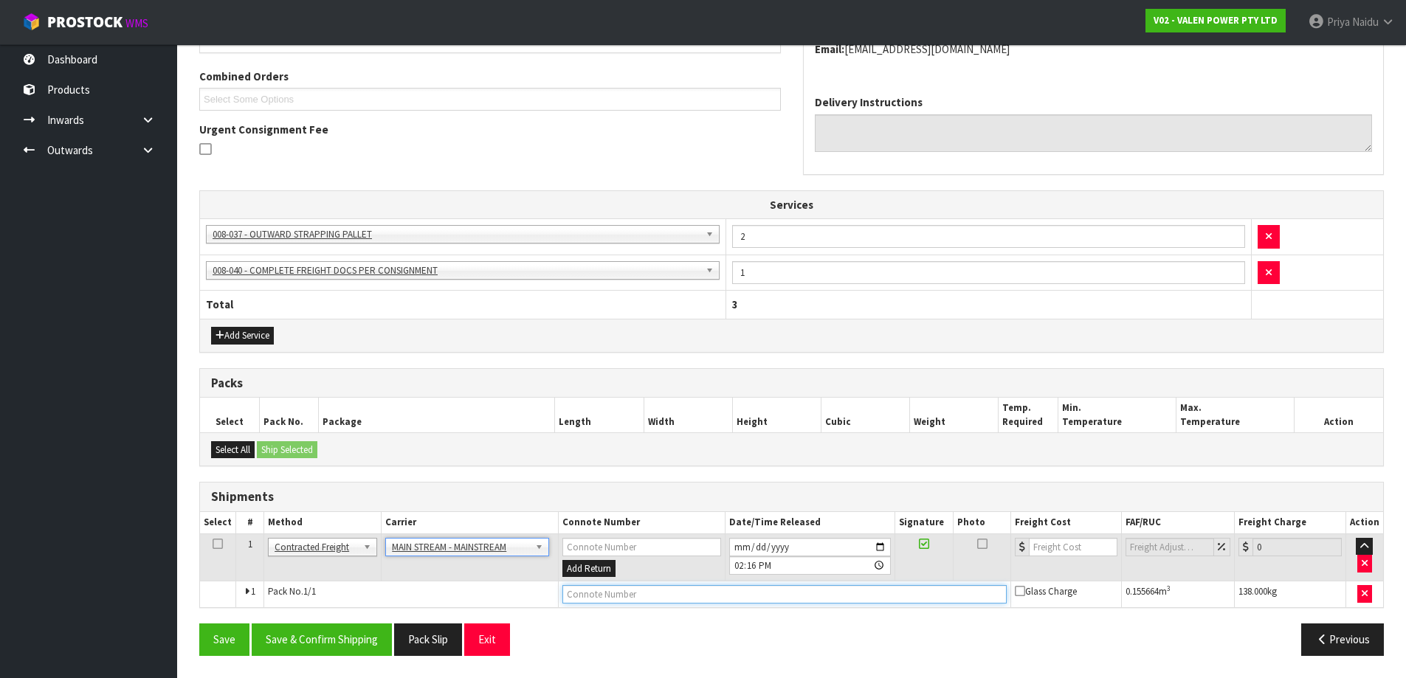
click at [601, 602] on input "text" at bounding box center [784, 594] width 444 height 18
paste input "CWL7717440"
type input "CWL7717440"
click at [1058, 556] on td at bounding box center [1065, 558] width 111 height 48
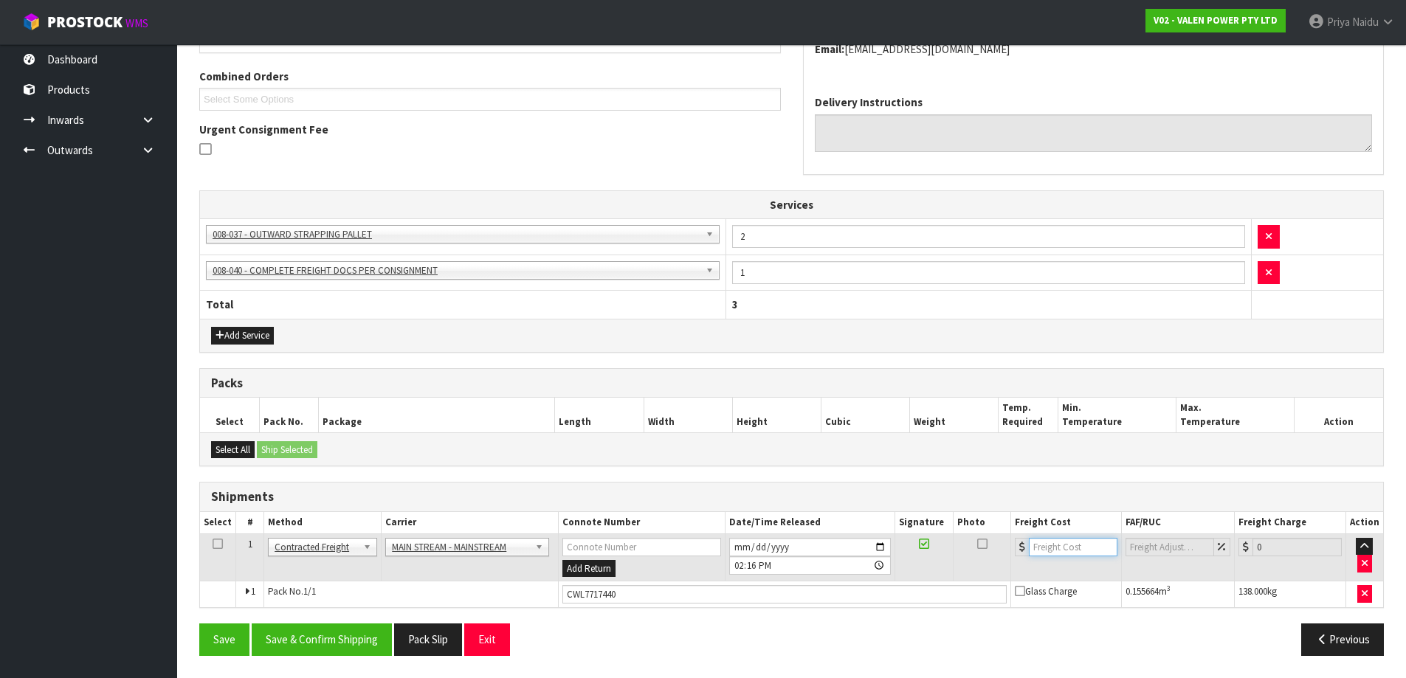
click at [1057, 552] on input "number" at bounding box center [1073, 547] width 89 height 18
type input "62.10"
click at [375, 652] on button "Save & Confirm Shipping" at bounding box center [322, 640] width 140 height 32
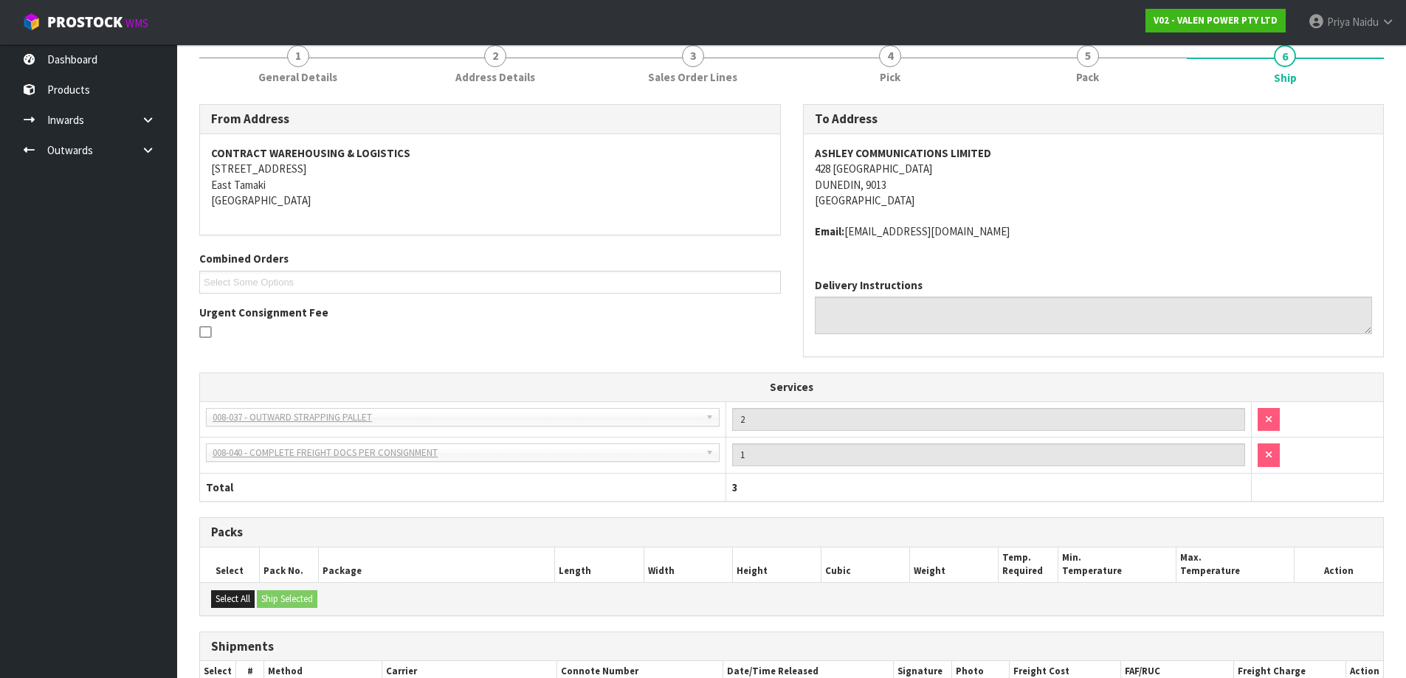
scroll to position [0, 0]
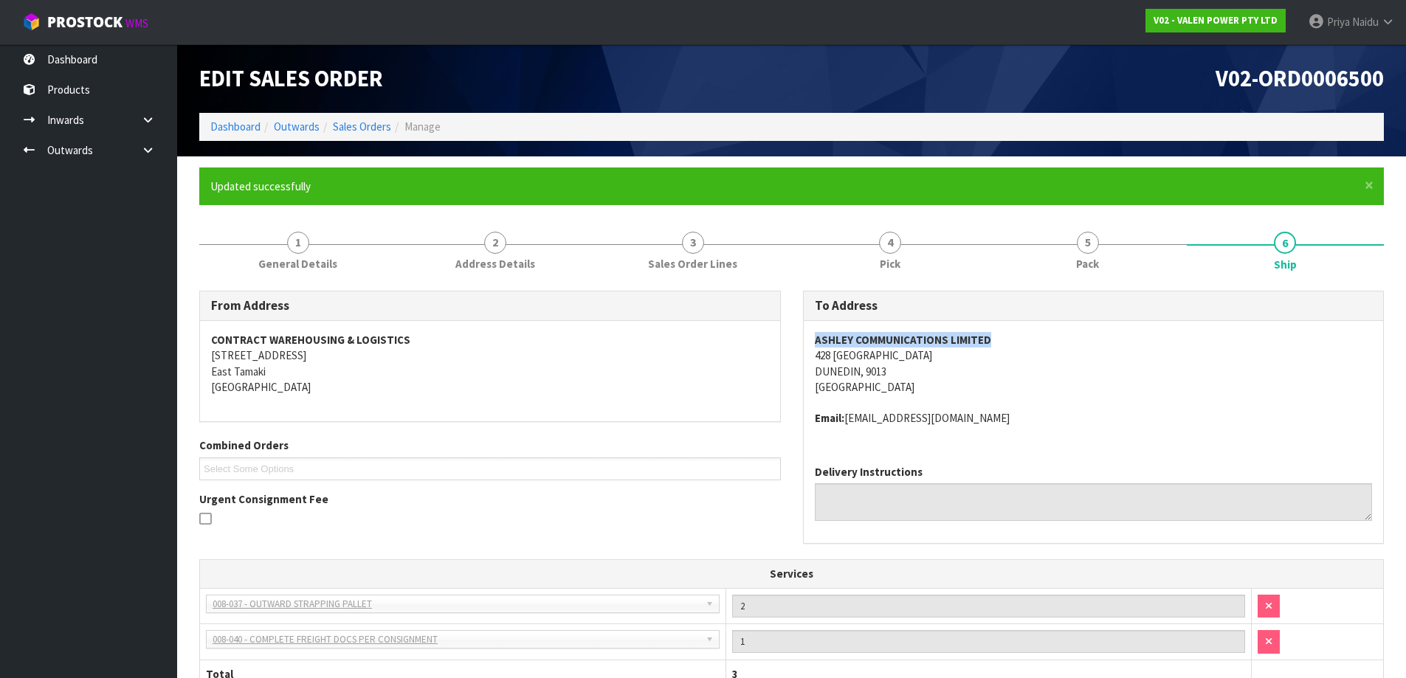
drag, startPoint x: 812, startPoint y: 337, endPoint x: 938, endPoint y: 309, distance: 129.1
click at [1002, 342] on div "ASHLEY COMMUNICATIONS LIMITED [STREET_ADDRESS] Email: [EMAIL_ADDRESS][DOMAIN_NA…" at bounding box center [1094, 387] width 580 height 132
click at [248, 131] on link "Dashboard" at bounding box center [235, 127] width 50 height 14
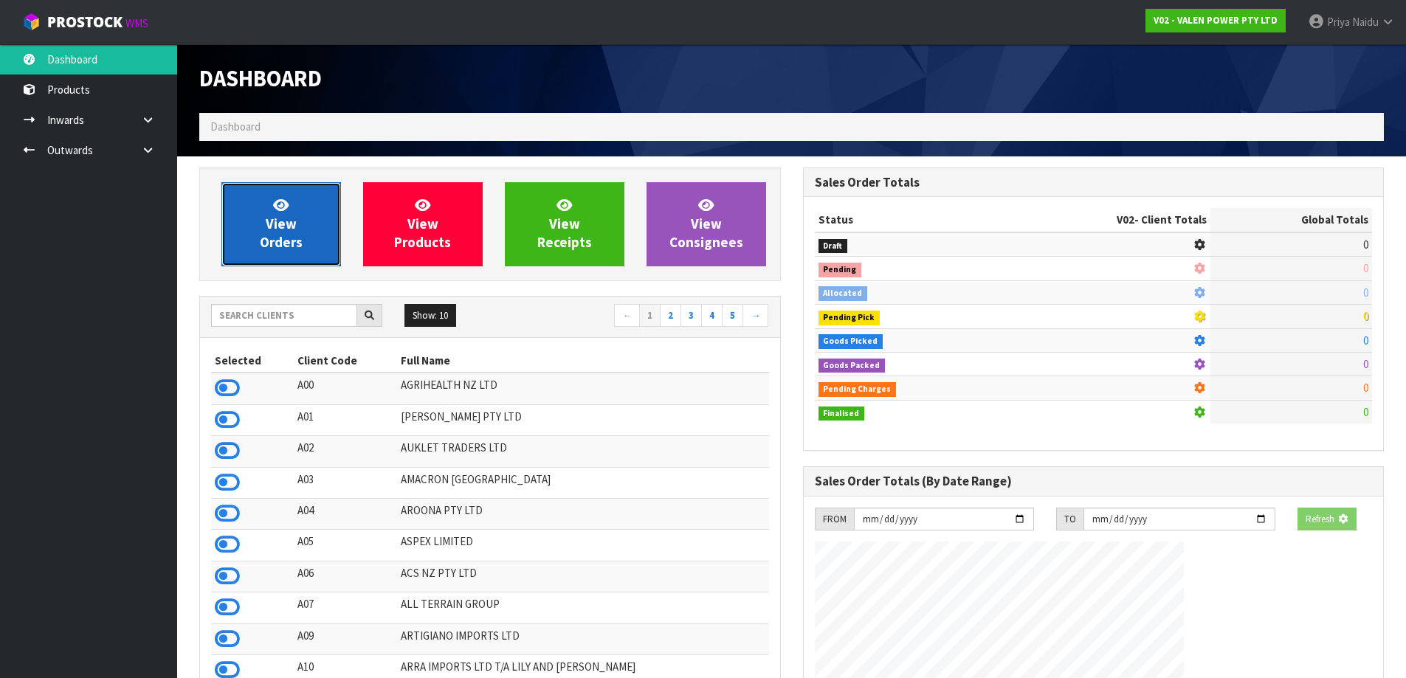
click at [300, 255] on link "View Orders" at bounding box center [281, 224] width 120 height 84
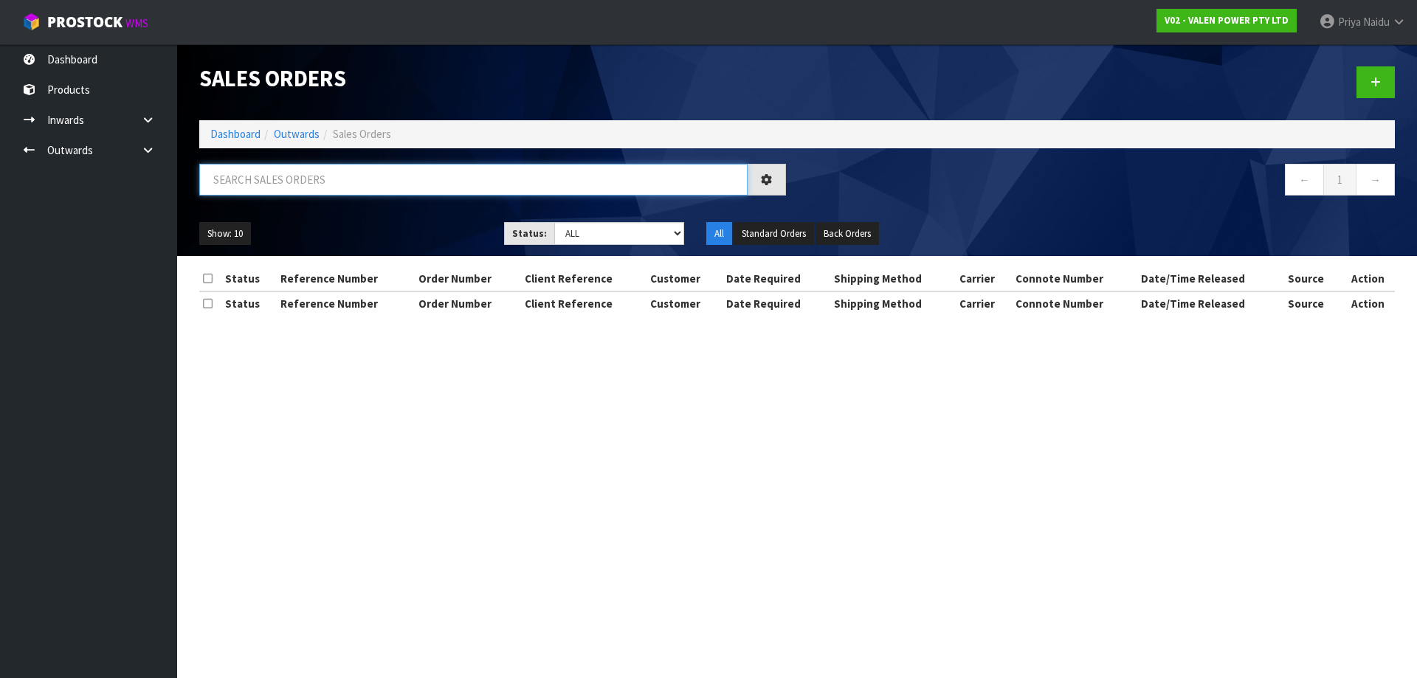
click at [345, 195] on input "text" at bounding box center [473, 180] width 548 height 32
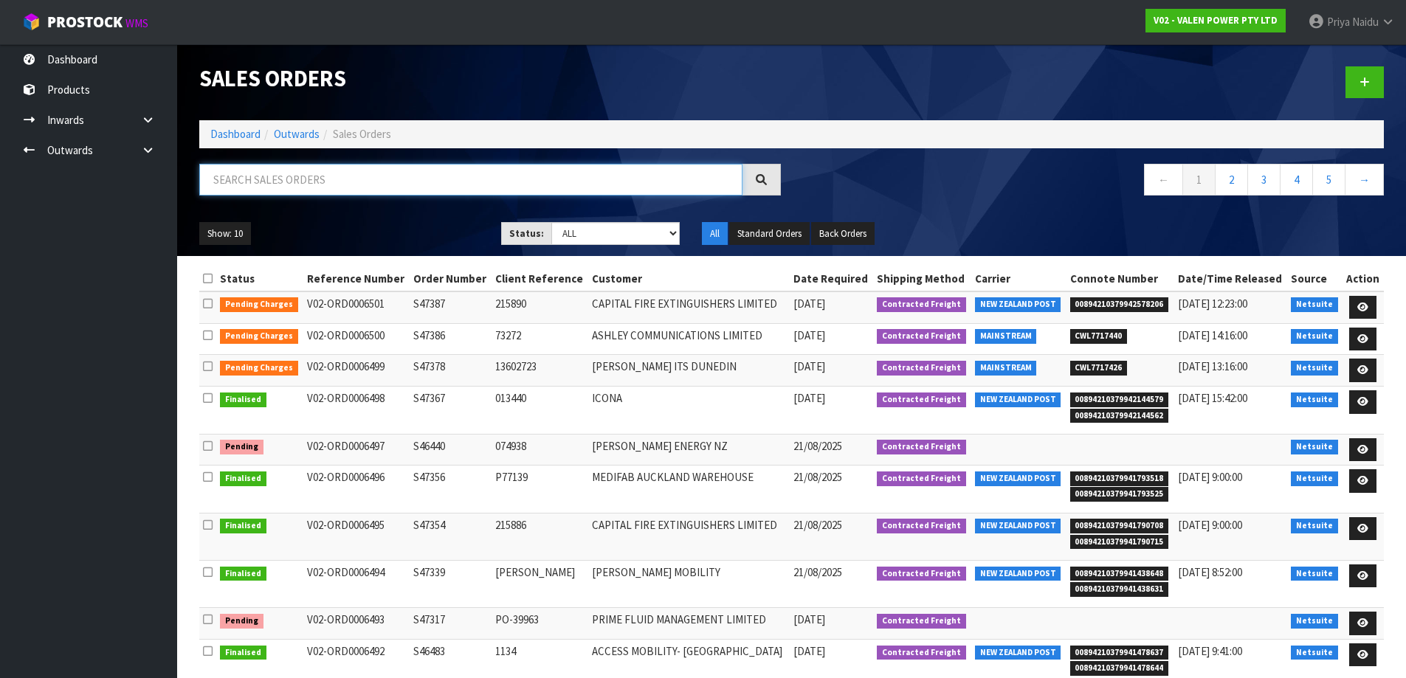
paste input "ASHLEY COMMUNICATIONS LIMITED"
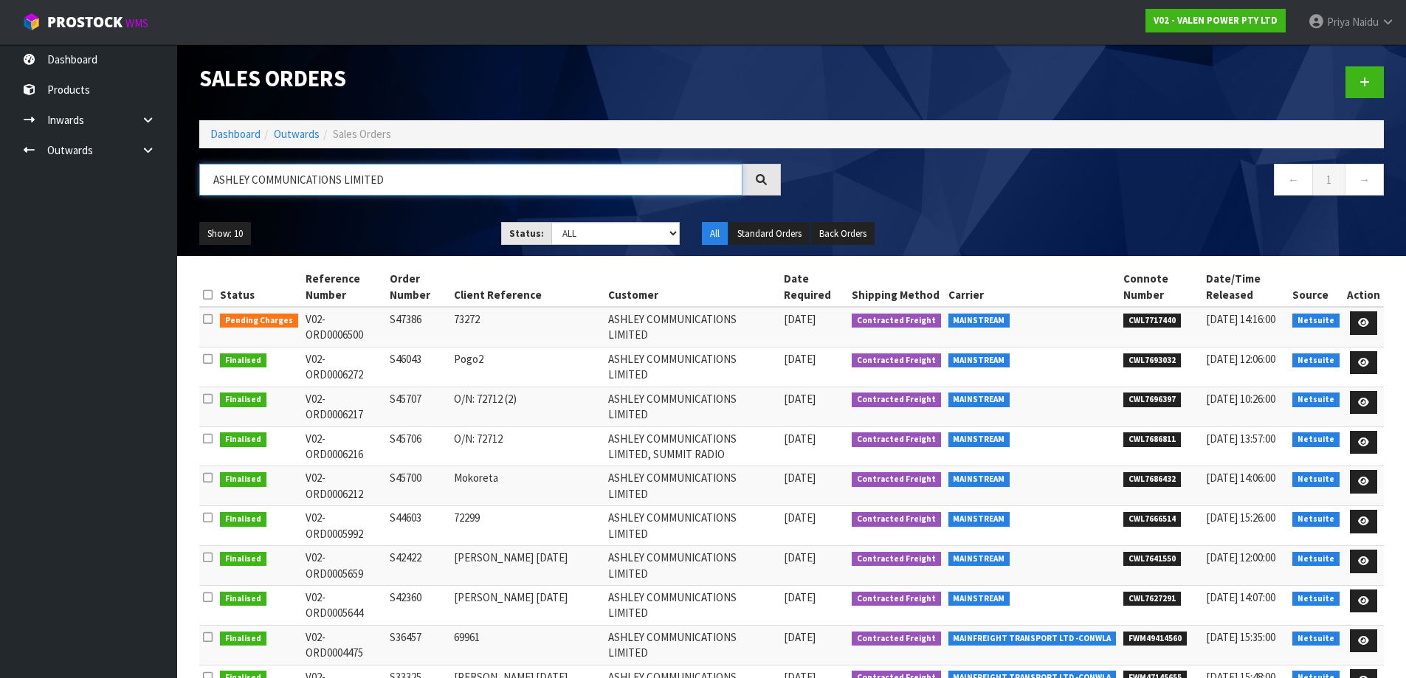
type input "ASHLEY COMMUNICATIONS LIMITED"
click at [410, 232] on ul "Show: 10 5 10 25 50" at bounding box center [339, 234] width 280 height 24
click at [415, 226] on ul "Show: 10 5 10 25 50" at bounding box center [339, 234] width 280 height 24
click at [379, 222] on ul "Show: 10 5 10 25 50" at bounding box center [339, 234] width 280 height 24
click at [377, 222] on ul "Show: 10 5 10 25 50" at bounding box center [339, 234] width 280 height 24
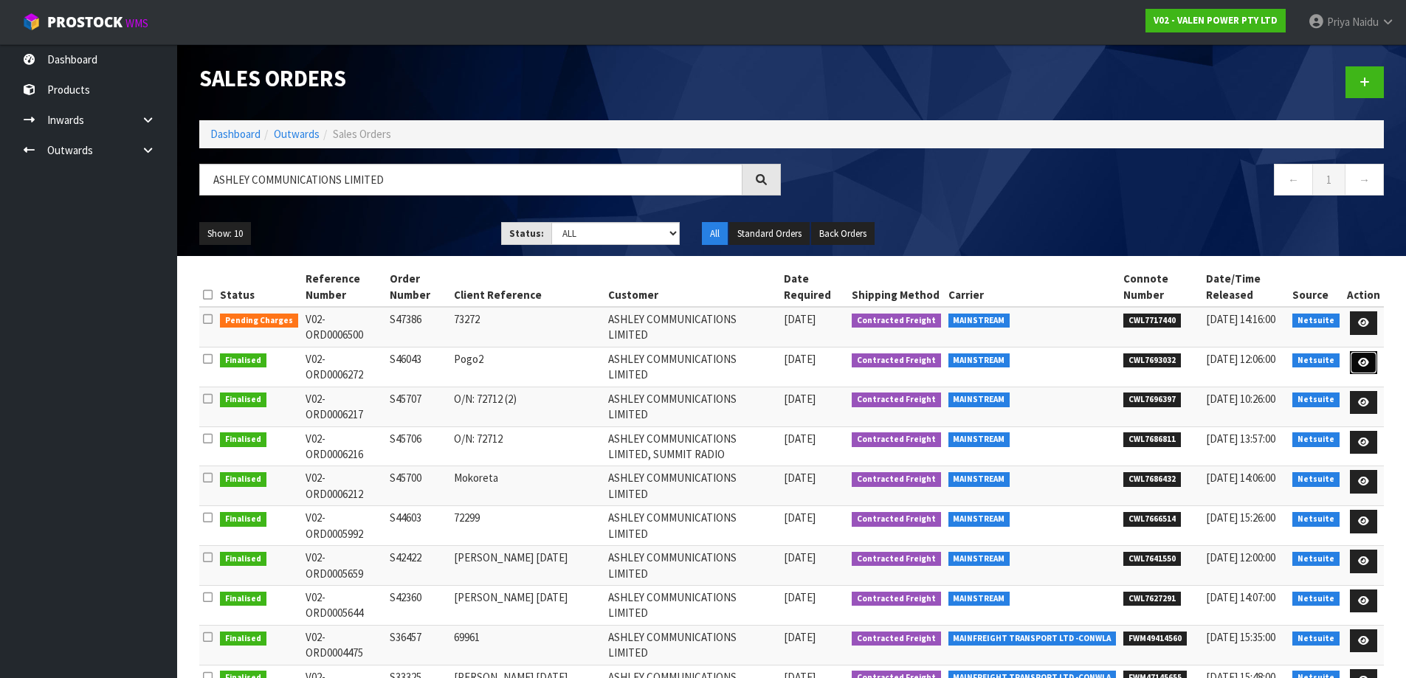
click at [1367, 365] on icon at bounding box center [1363, 363] width 11 height 10
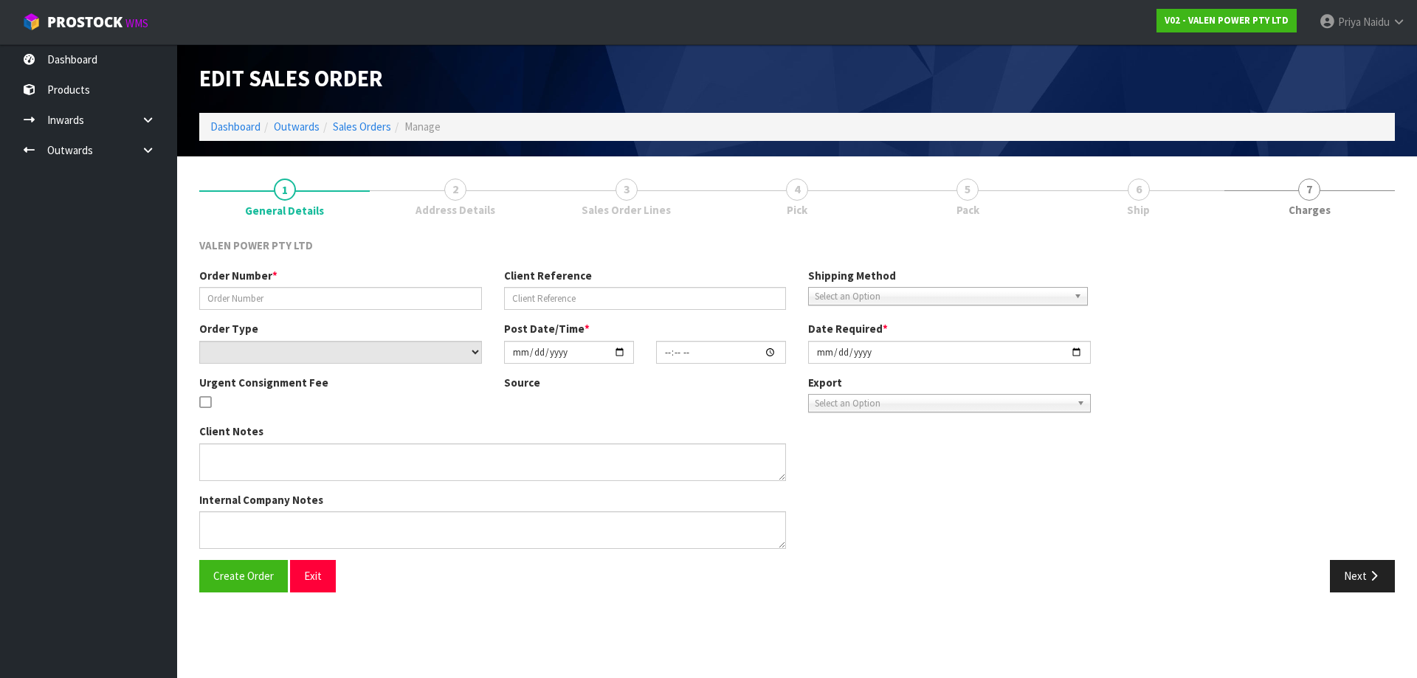
type input "S46043"
type input "Pogo2"
select select "number:0"
type input "[DATE]"
type input "10:30:06.000"
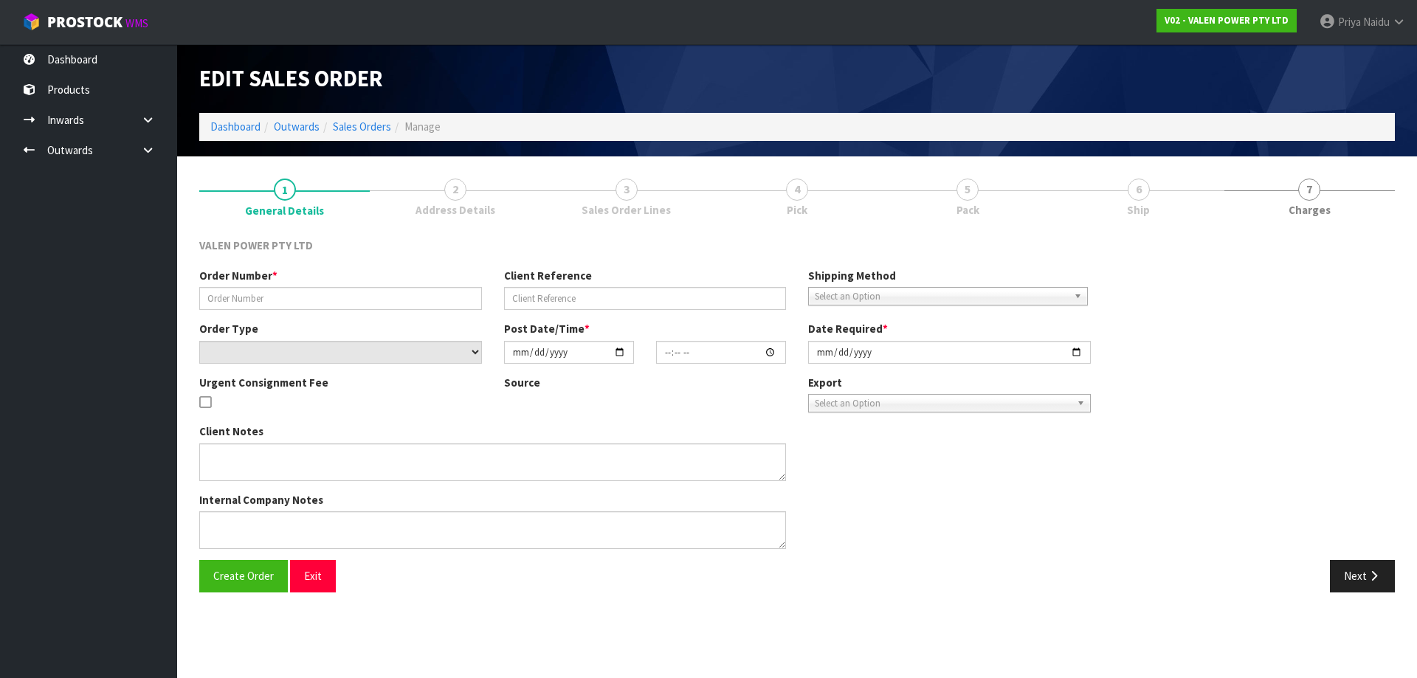
type input "[DATE]"
type textarea "ADDED P-LOLLY"
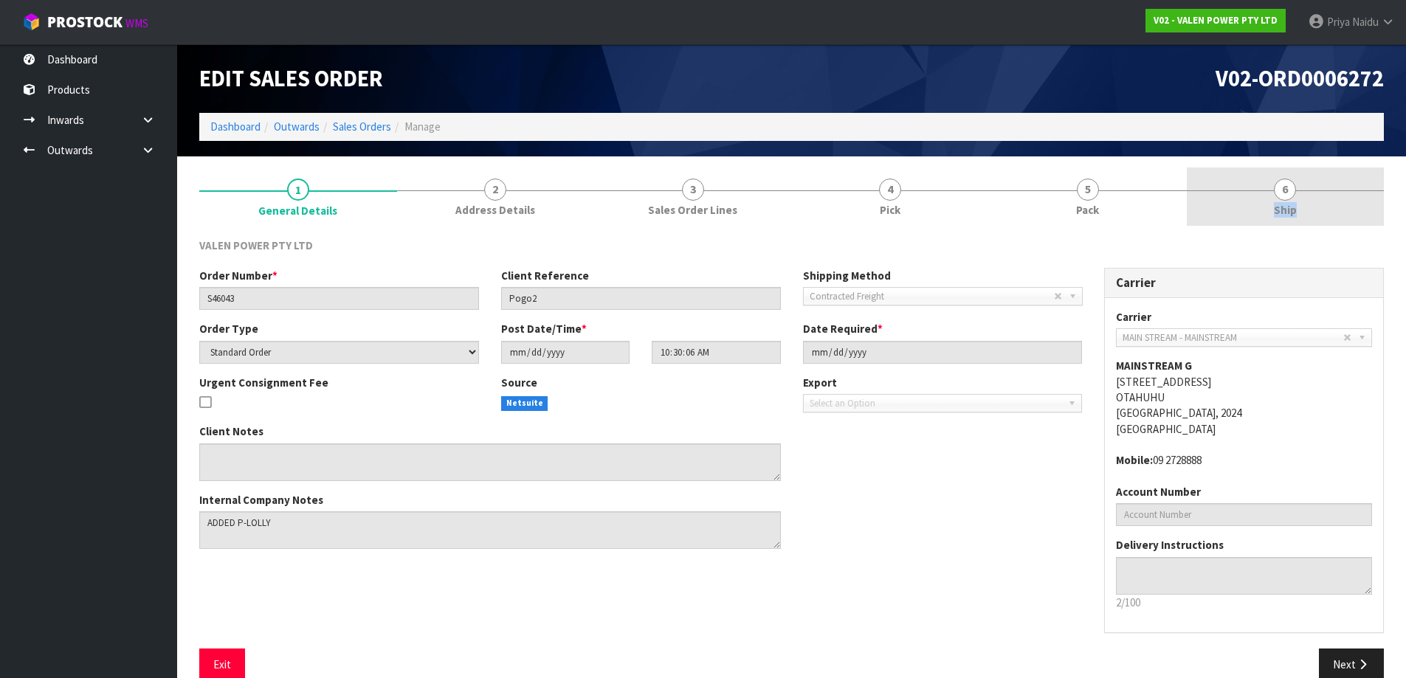
click at [1324, 190] on link "6 Ship" at bounding box center [1286, 197] width 198 height 58
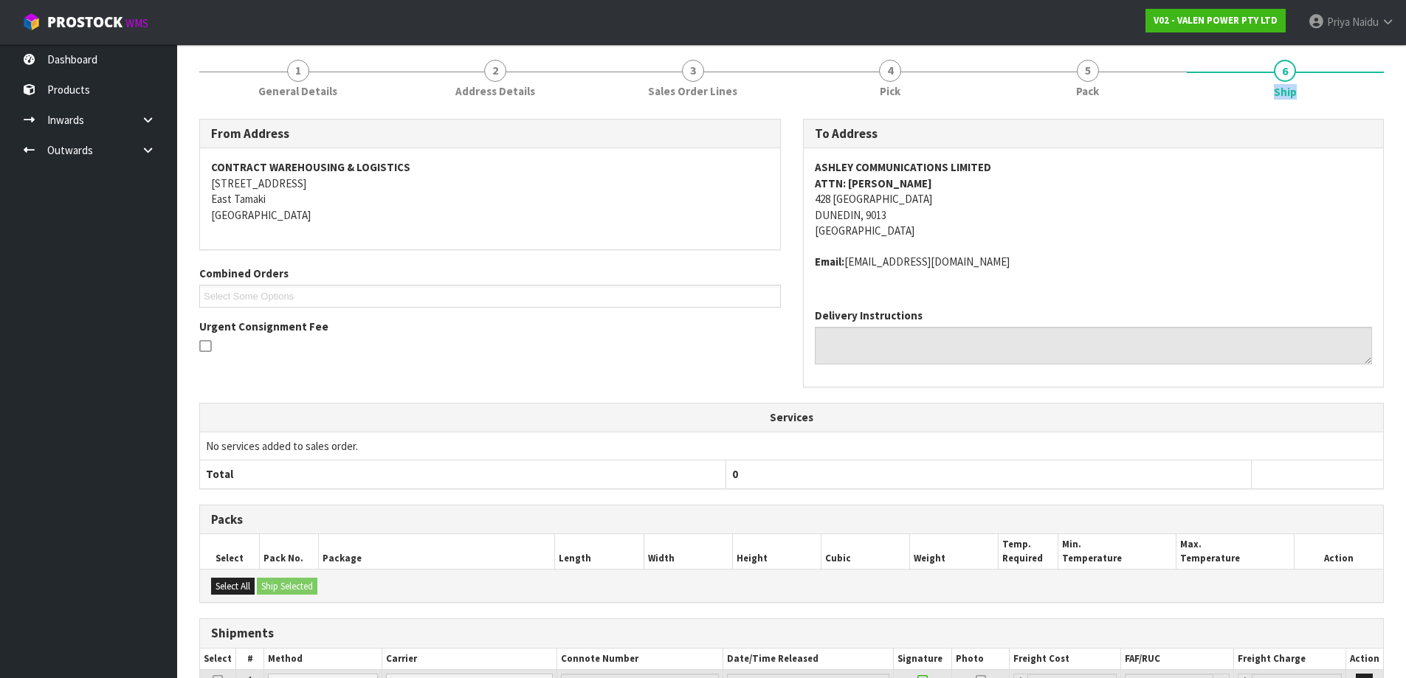
scroll to position [251, 0]
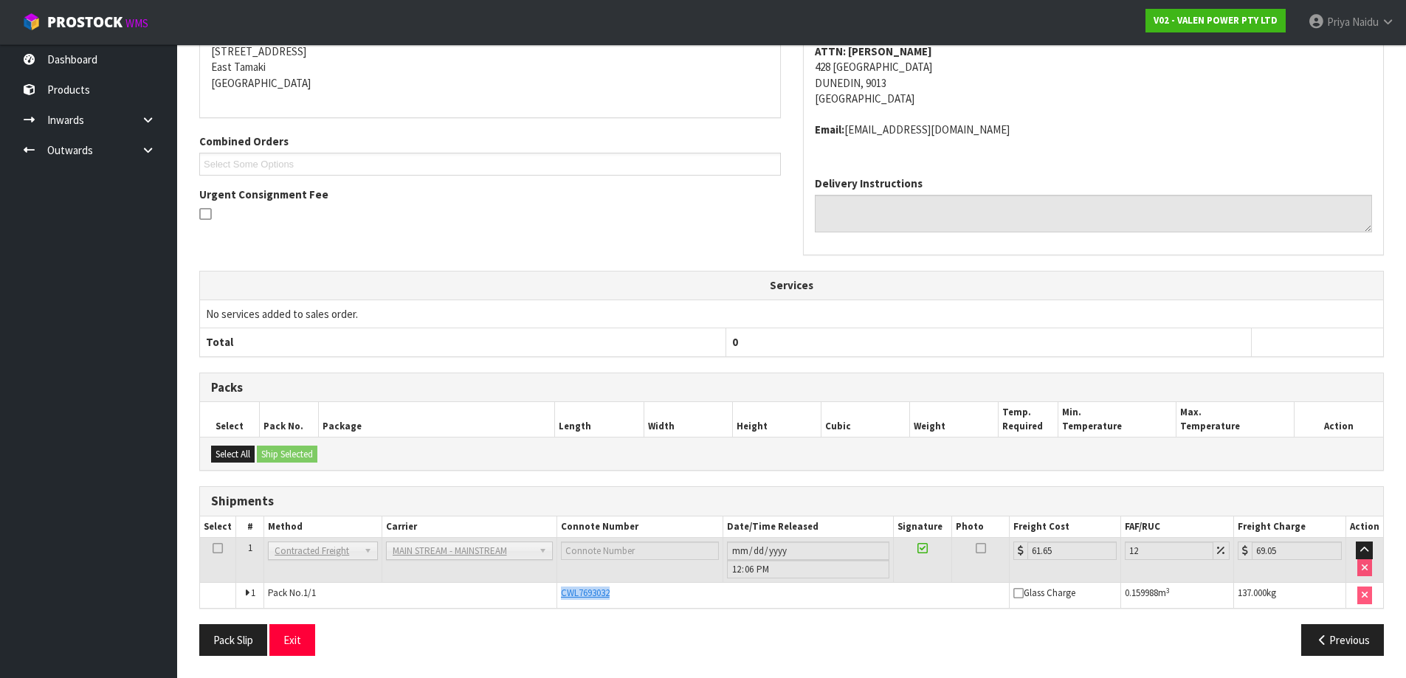
drag, startPoint x: 552, startPoint y: 587, endPoint x: 636, endPoint y: 590, distance: 84.2
click at [636, 590] on tr "1 Pack No. 1/1 CWL7693032 Glass Charge 0.159988 m 3 137.000 kg" at bounding box center [791, 595] width 1183 height 25
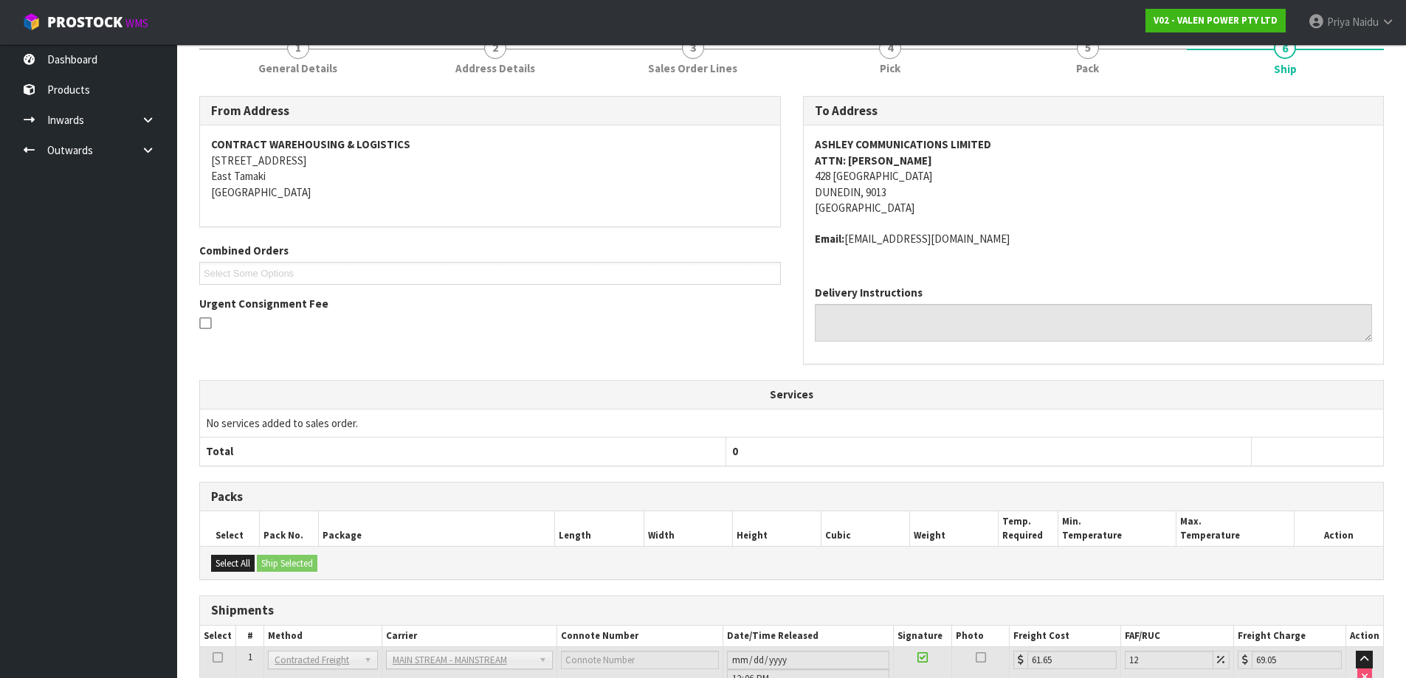
scroll to position [0, 0]
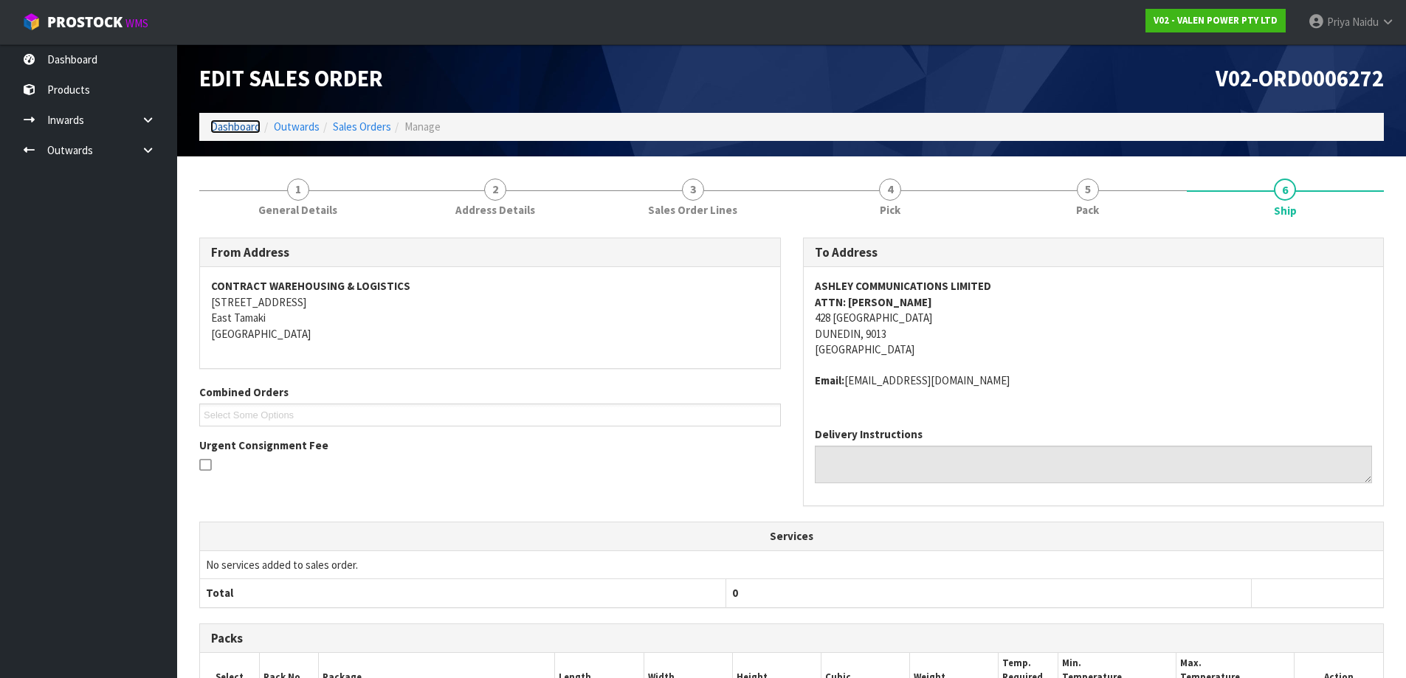
click at [246, 126] on link "Dashboard" at bounding box center [235, 127] width 50 height 14
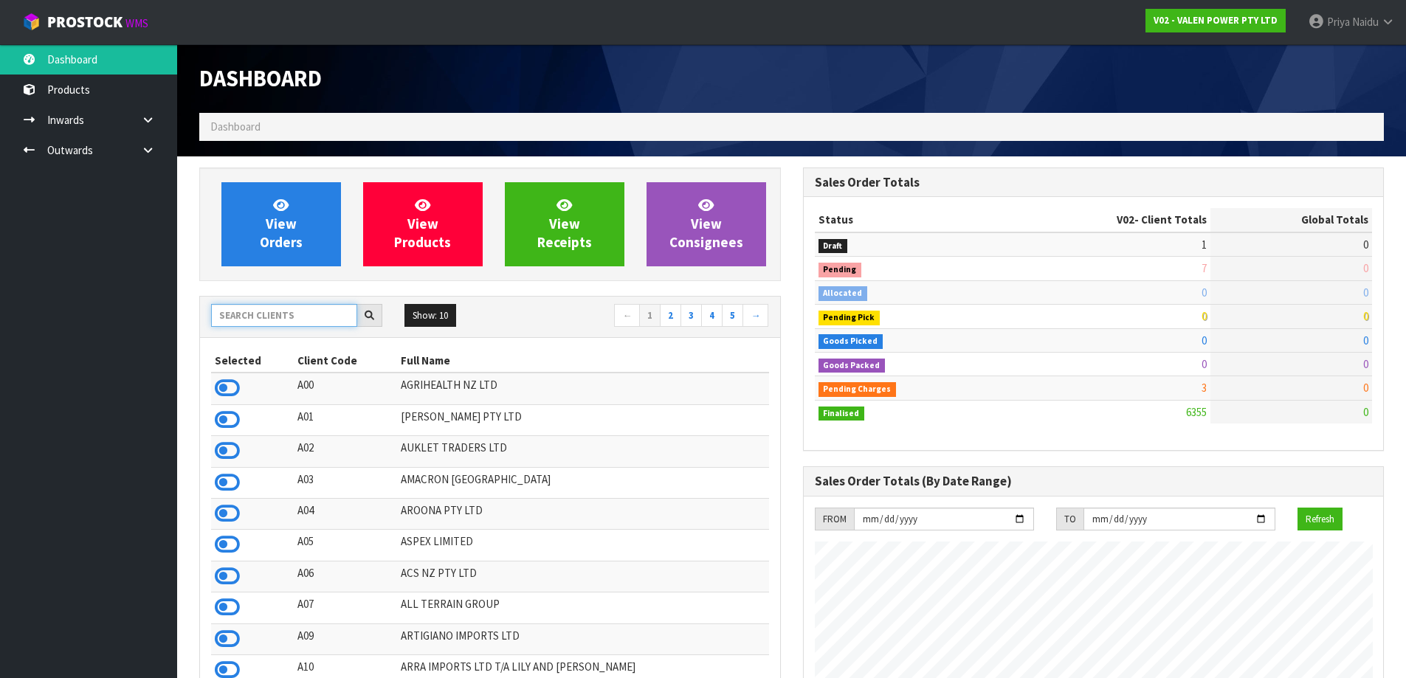
click at [300, 324] on input "text" at bounding box center [284, 315] width 146 height 23
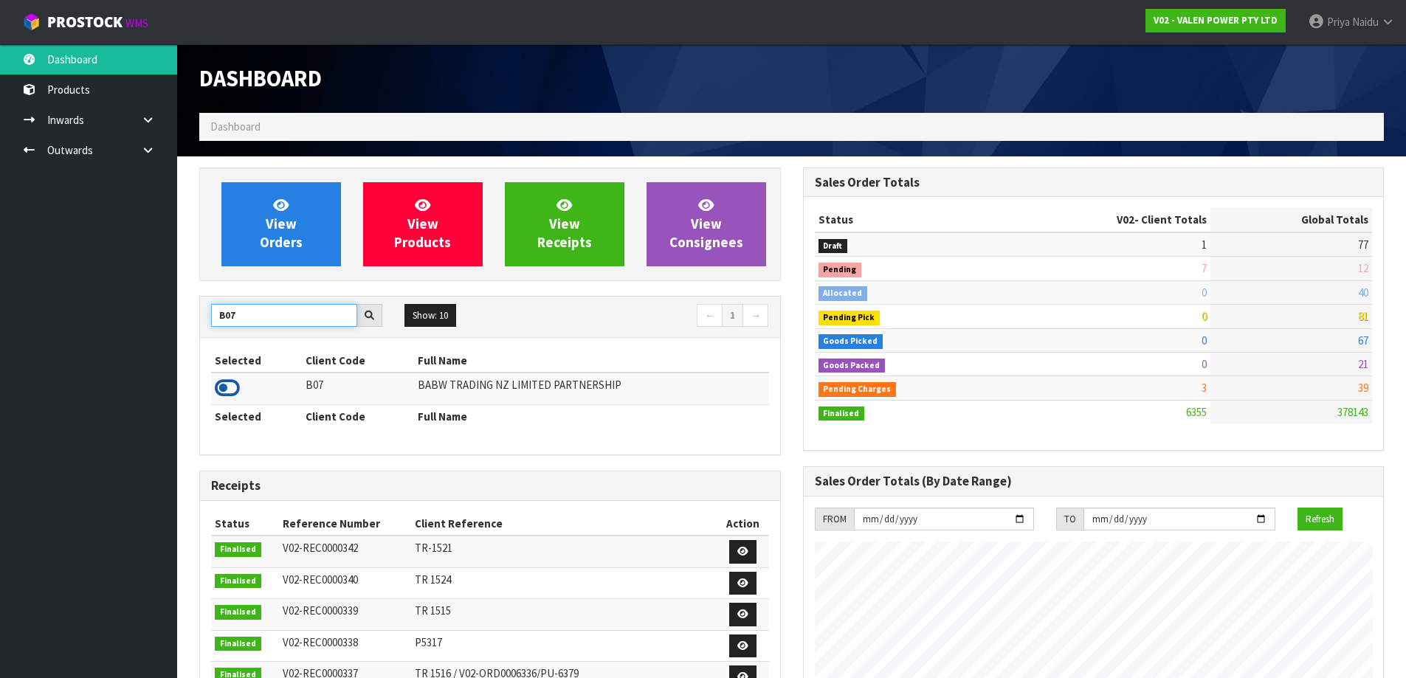
type input "B07"
click at [229, 390] on icon at bounding box center [227, 388] width 25 height 22
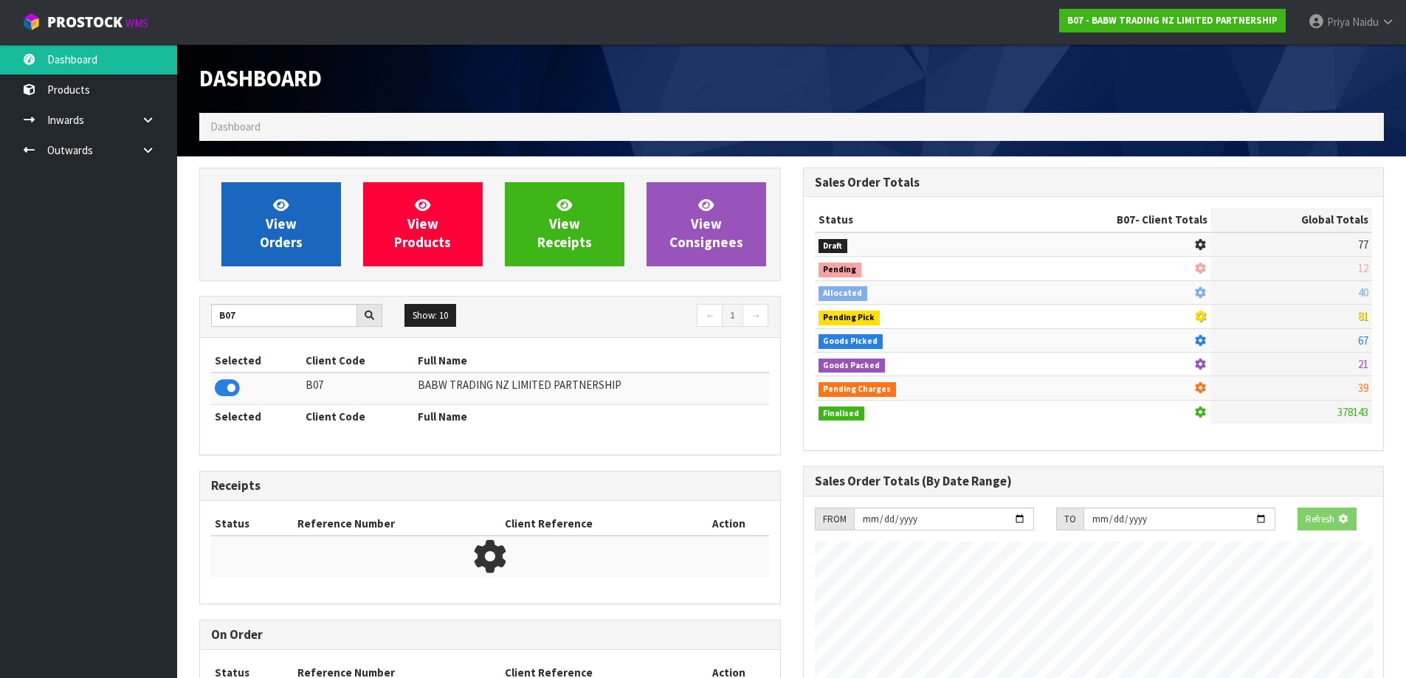
scroll to position [737024, 737341]
click at [294, 230] on span "View Orders" at bounding box center [281, 223] width 43 height 55
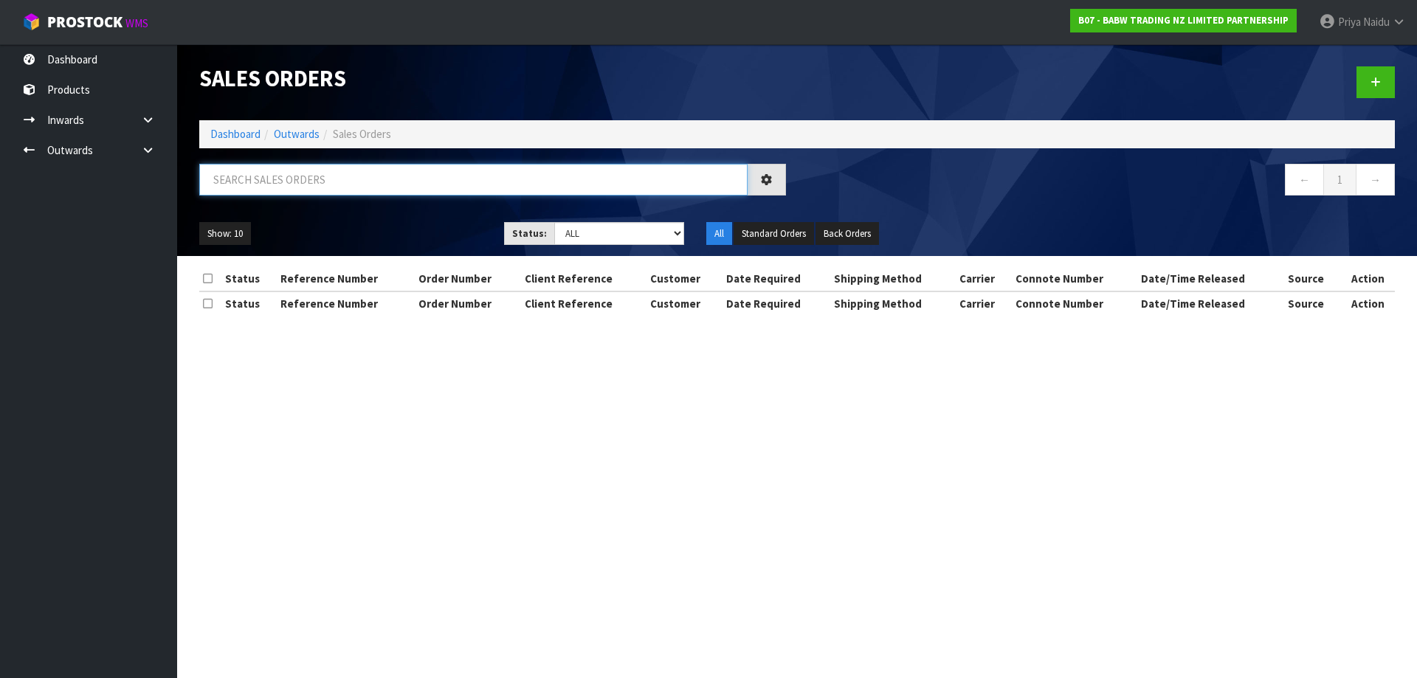
click at [306, 182] on input "text" at bounding box center [473, 180] width 548 height 32
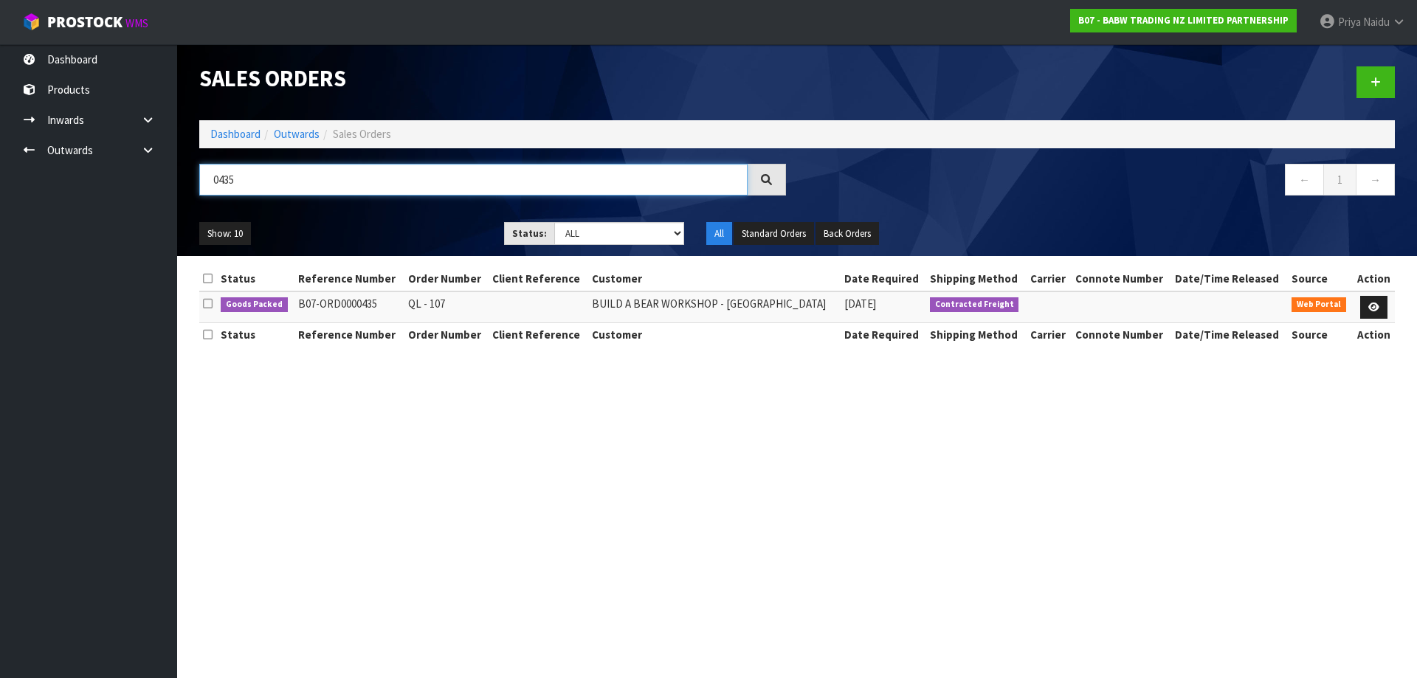
type input "0435"
click at [419, 198] on div "0435" at bounding box center [492, 185] width 609 height 43
click at [1376, 307] on icon at bounding box center [1373, 308] width 11 height 10
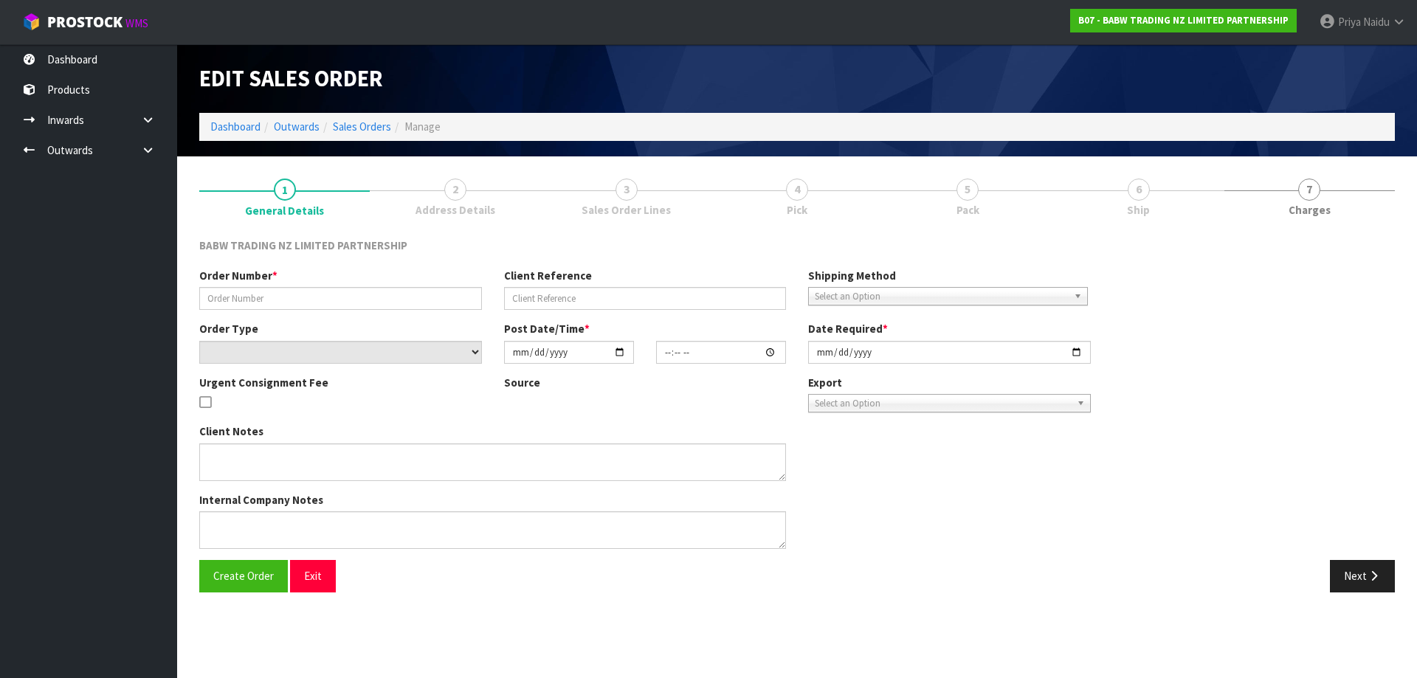
type input "QL - 107"
select select "number:0"
type input "[DATE]"
type input "09:19:00.000"
type input "[DATE]"
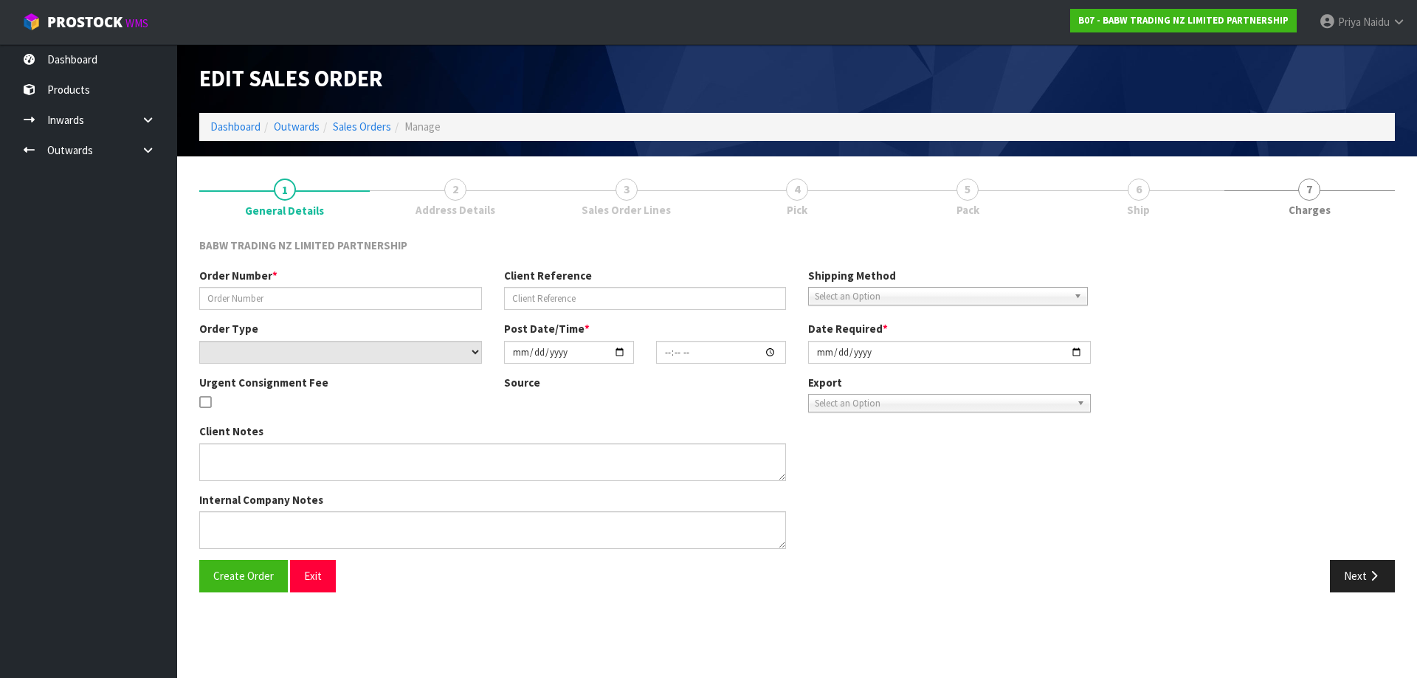
type textarea "DELIVER BETWEEN 8AM AND 8.30AM CALL - [PERSON_NAME] ON [PHONE_NUMBER] AFTERNOON…"
type textarea "REMOVED 30946 X 24 - NO STOCK 33908 X 24 33957 X 24"
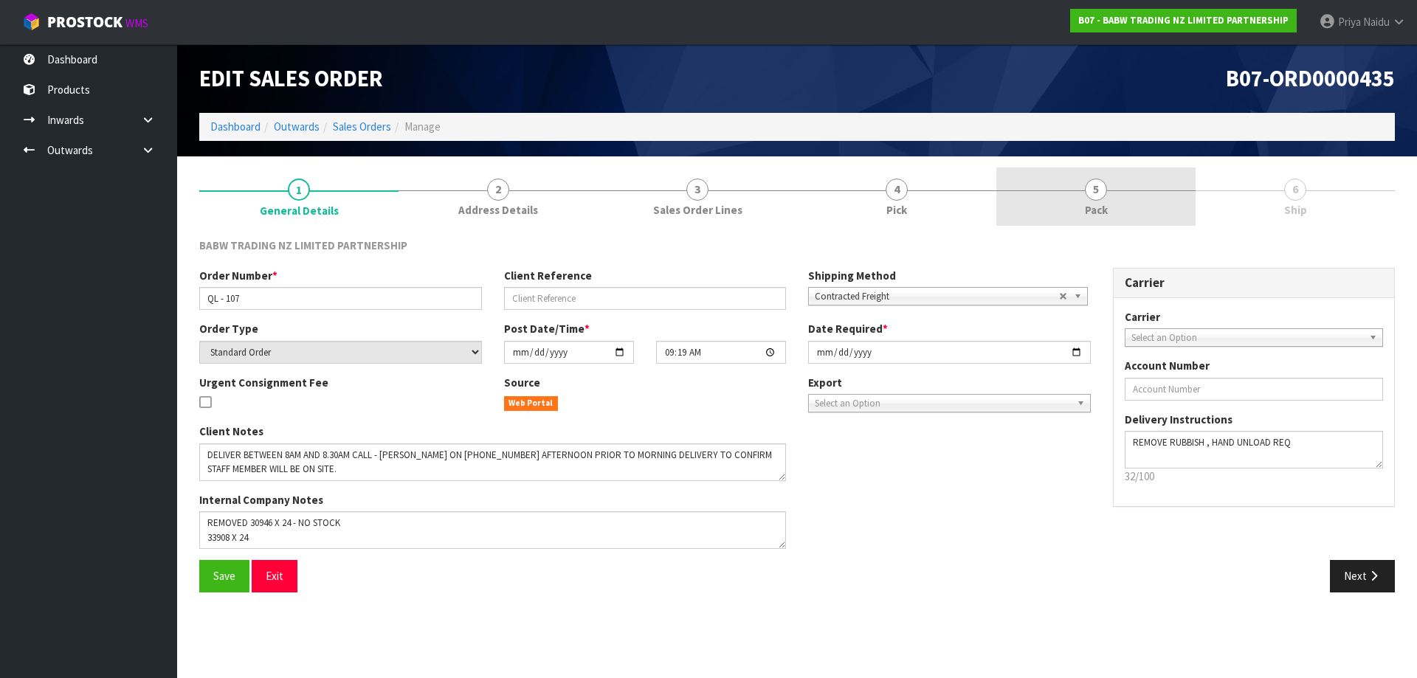
click at [1020, 179] on link "5 Pack" at bounding box center [1095, 197] width 199 height 58
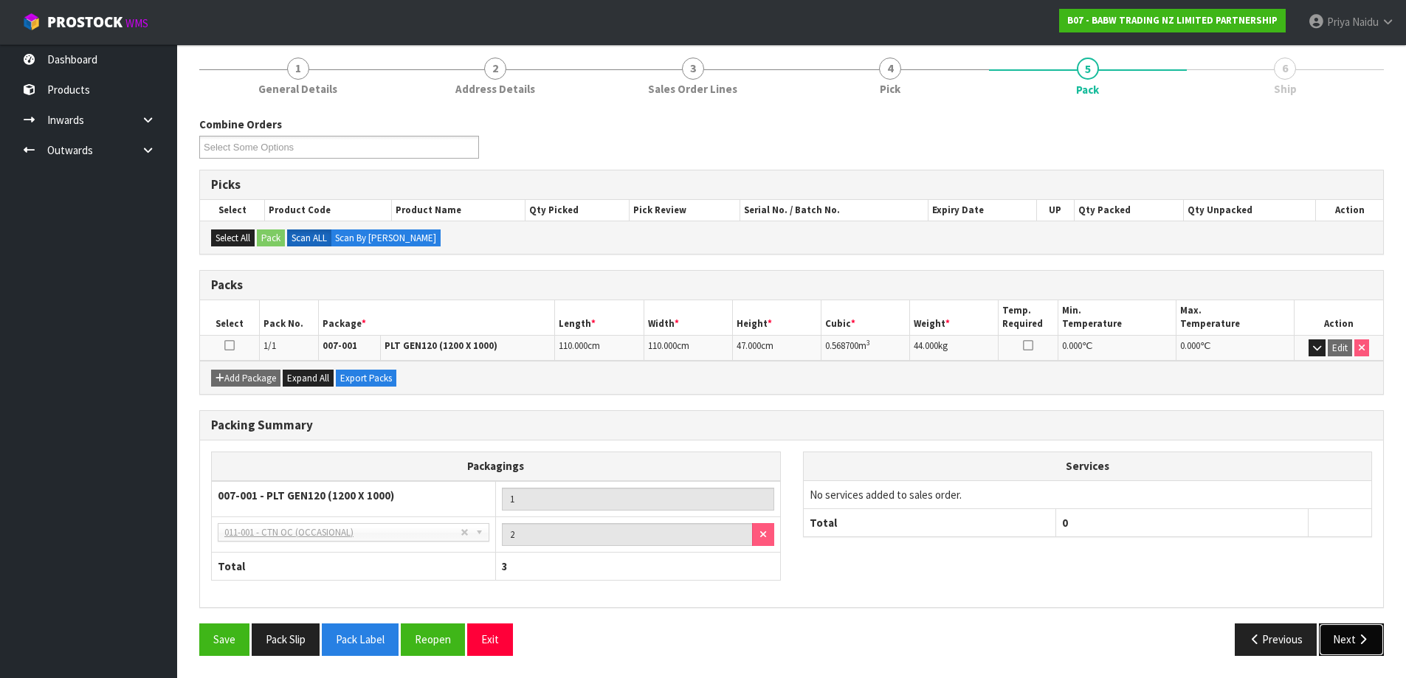
click at [1319, 629] on button "Next" at bounding box center [1351, 640] width 65 height 32
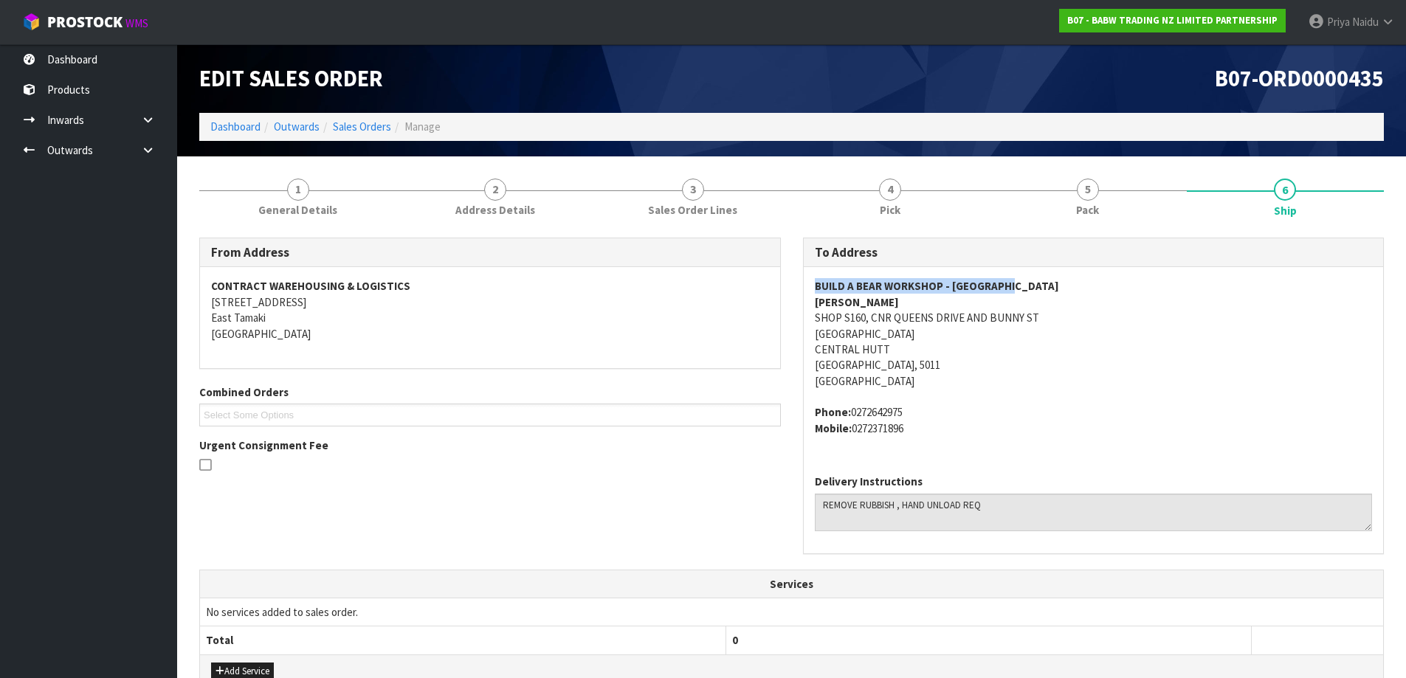
drag, startPoint x: 808, startPoint y: 288, endPoint x: 1045, endPoint y: 280, distance: 237.0
click at [1045, 280] on div "BUILD A BEAR WORKSHOP - [GEOGRAPHIC_DATA] AND BUNNY [GEOGRAPHIC_DATA] Phone: [P…" at bounding box center [1094, 365] width 580 height 196
drag, startPoint x: 803, startPoint y: 313, endPoint x: 1067, endPoint y: 311, distance: 264.2
click at [1067, 311] on div "BUILD A BEAR WORKSHOP - [GEOGRAPHIC_DATA] AND BUNNY [GEOGRAPHIC_DATA] Phone: [P…" at bounding box center [1094, 365] width 580 height 196
drag, startPoint x: 799, startPoint y: 333, endPoint x: 1040, endPoint y: 328, distance: 240.6
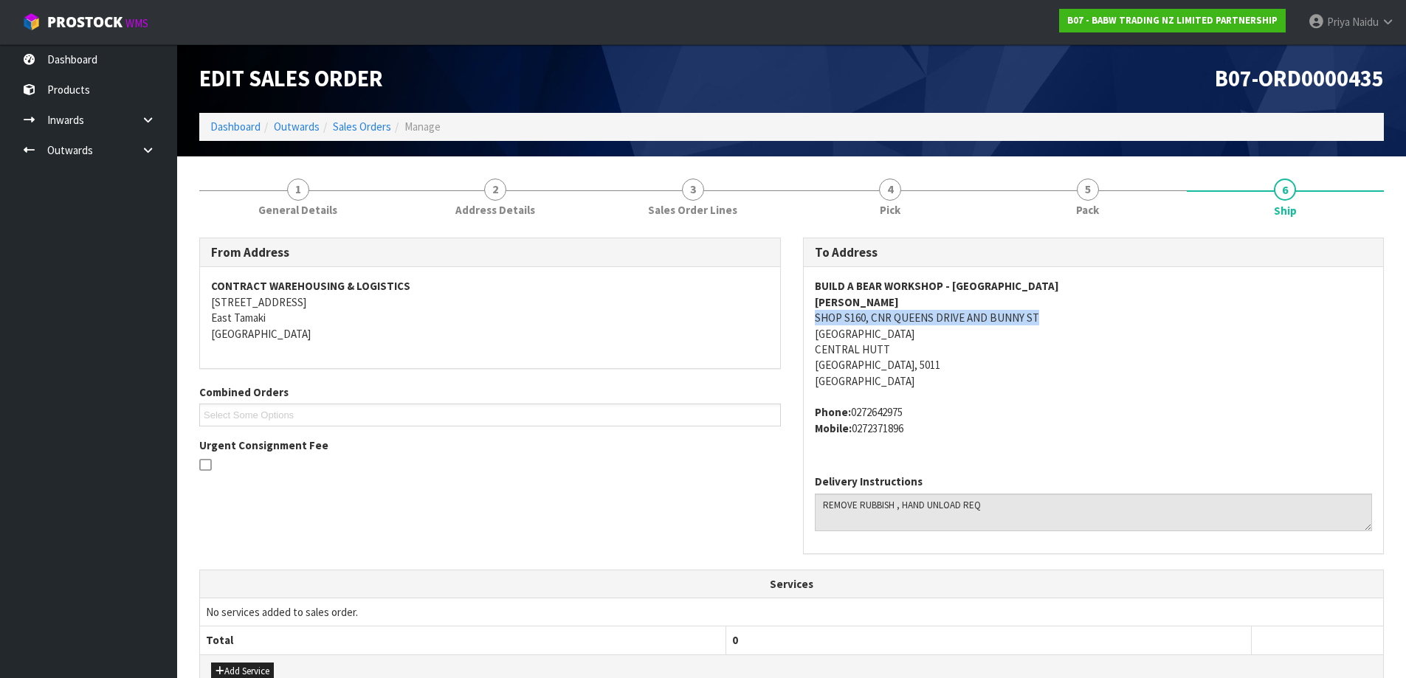
click at [1040, 328] on div "To Address BUILD A BEAR WORKSHOP - QUEENSGATE ZARA SHOP S160, CNR [STREET_ADDRE…" at bounding box center [1094, 404] width 604 height 332
drag, startPoint x: 808, startPoint y: 283, endPoint x: 1061, endPoint y: 281, distance: 253.1
click at [1061, 281] on div "BUILD A BEAR WORKSHOP - [GEOGRAPHIC_DATA] AND BUNNY [GEOGRAPHIC_DATA] Phone: [P…" at bounding box center [1094, 365] width 580 height 196
drag, startPoint x: 798, startPoint y: 301, endPoint x: 857, endPoint y: 308, distance: 58.7
click at [857, 308] on div "To Address BUILD A BEAR WORKSHOP - QUEENSGATE ZARA SHOP S160, CNR [STREET_ADDRE…" at bounding box center [1094, 404] width 604 height 332
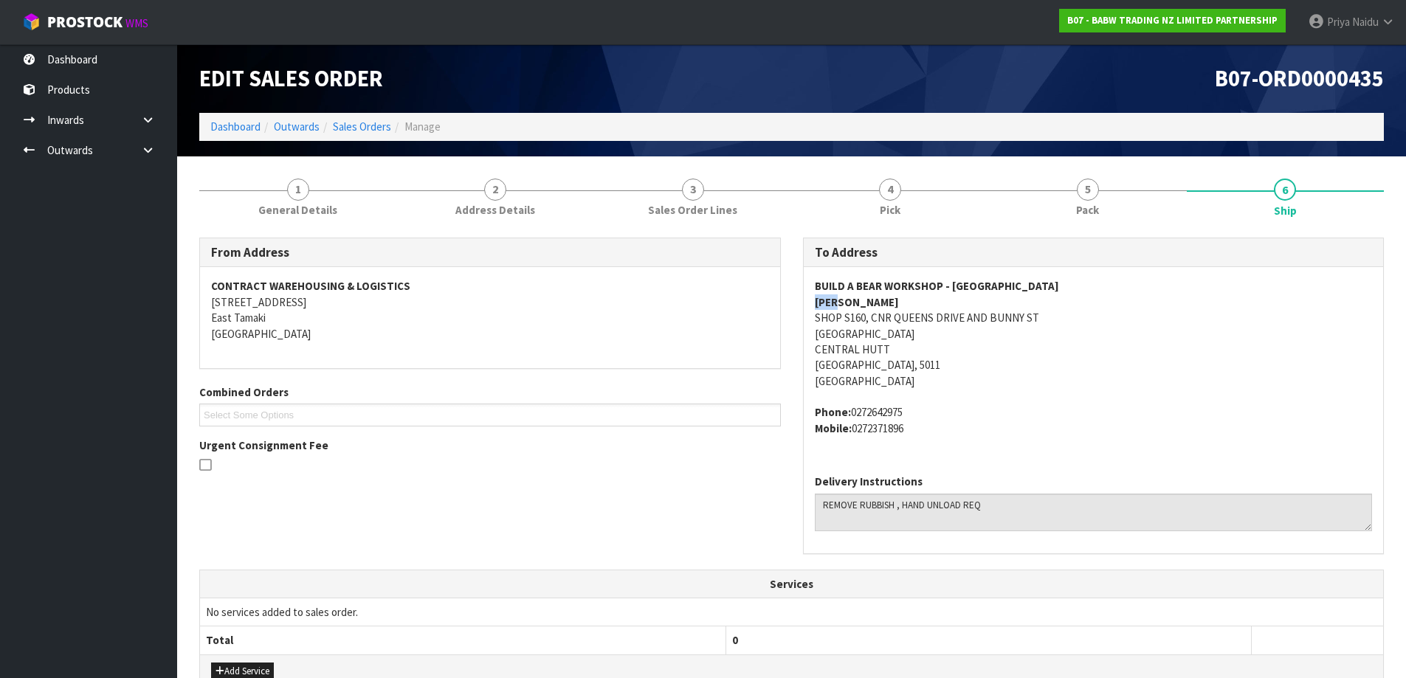
drag, startPoint x: 807, startPoint y: 407, endPoint x: 985, endPoint y: 435, distance: 180.2
click at [985, 435] on div "BUILD A BEAR WORKSHOP - [GEOGRAPHIC_DATA] AND BUNNY [GEOGRAPHIC_DATA] Phone: [P…" at bounding box center [1094, 365] width 580 height 196
drag, startPoint x: 818, startPoint y: 500, endPoint x: 1012, endPoint y: 501, distance: 194.1
click at [1012, 501] on textarea at bounding box center [1094, 513] width 558 height 38
drag, startPoint x: 259, startPoint y: 200, endPoint x: 251, endPoint y: 223, distance: 24.3
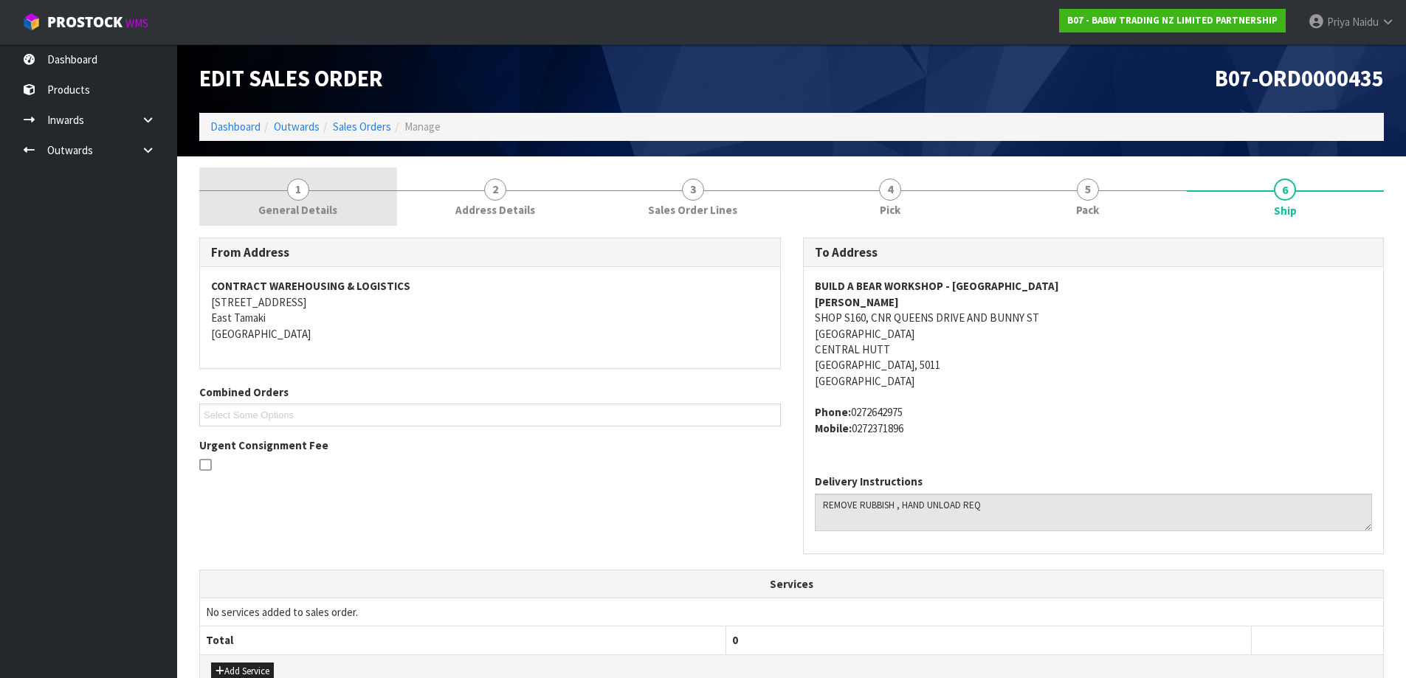
click at [259, 200] on link "1 General Details" at bounding box center [298, 197] width 198 height 58
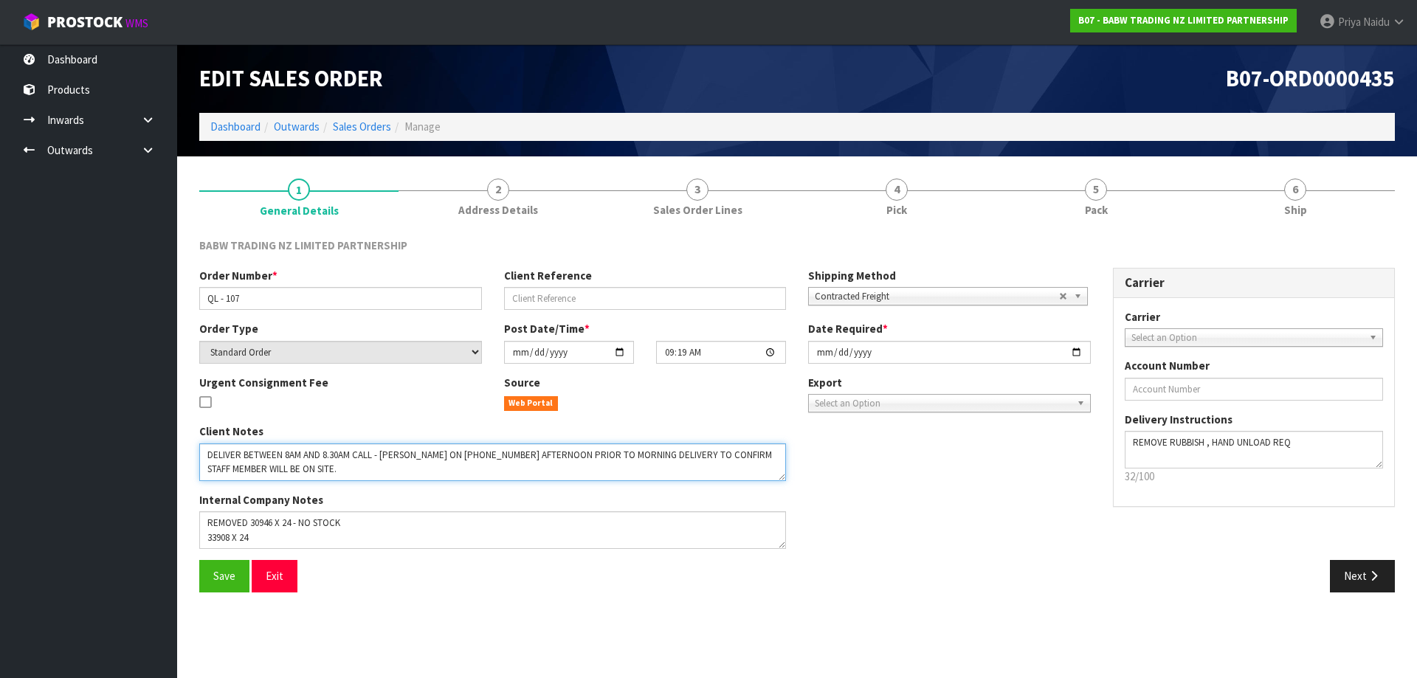
drag, startPoint x: 204, startPoint y: 451, endPoint x: 750, endPoint y: 469, distance: 545.7
click at [750, 469] on textarea at bounding box center [492, 463] width 587 height 38
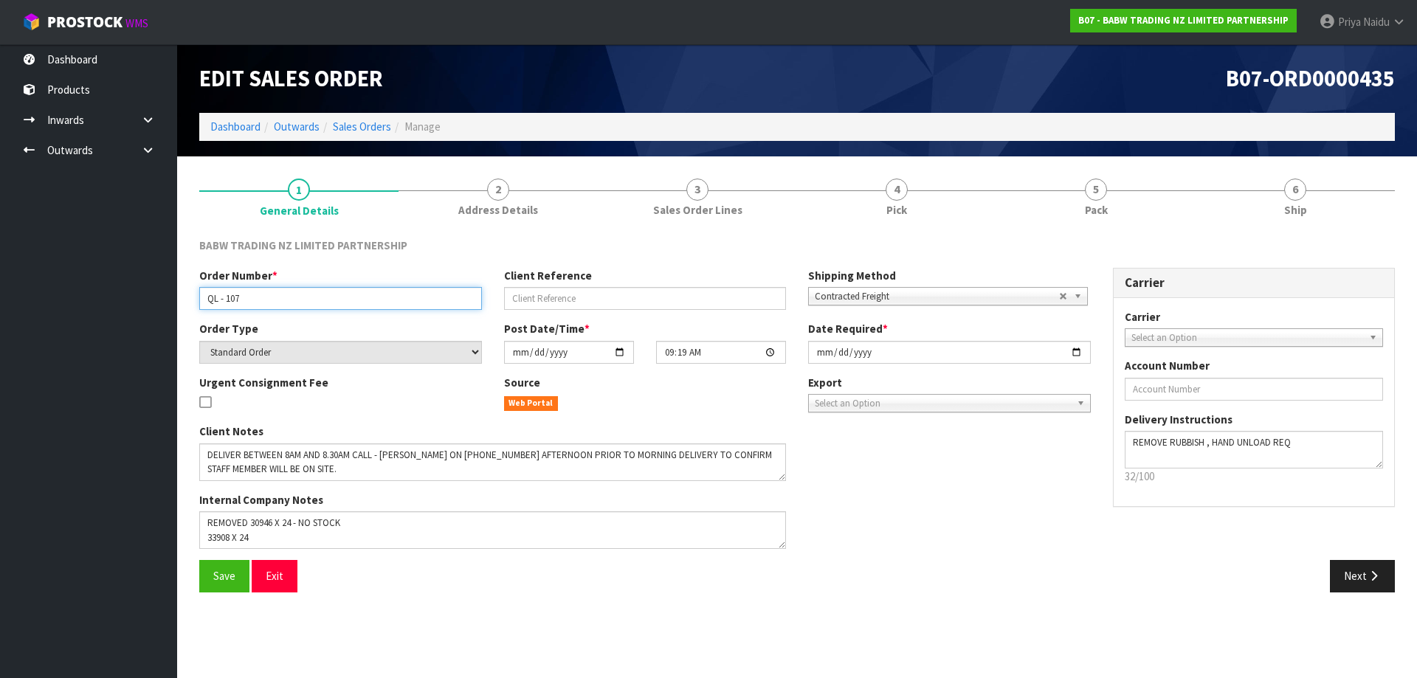
drag, startPoint x: 201, startPoint y: 300, endPoint x: 283, endPoint y: 303, distance: 81.2
click at [283, 303] on input "QL - 107" at bounding box center [340, 298] width 283 height 23
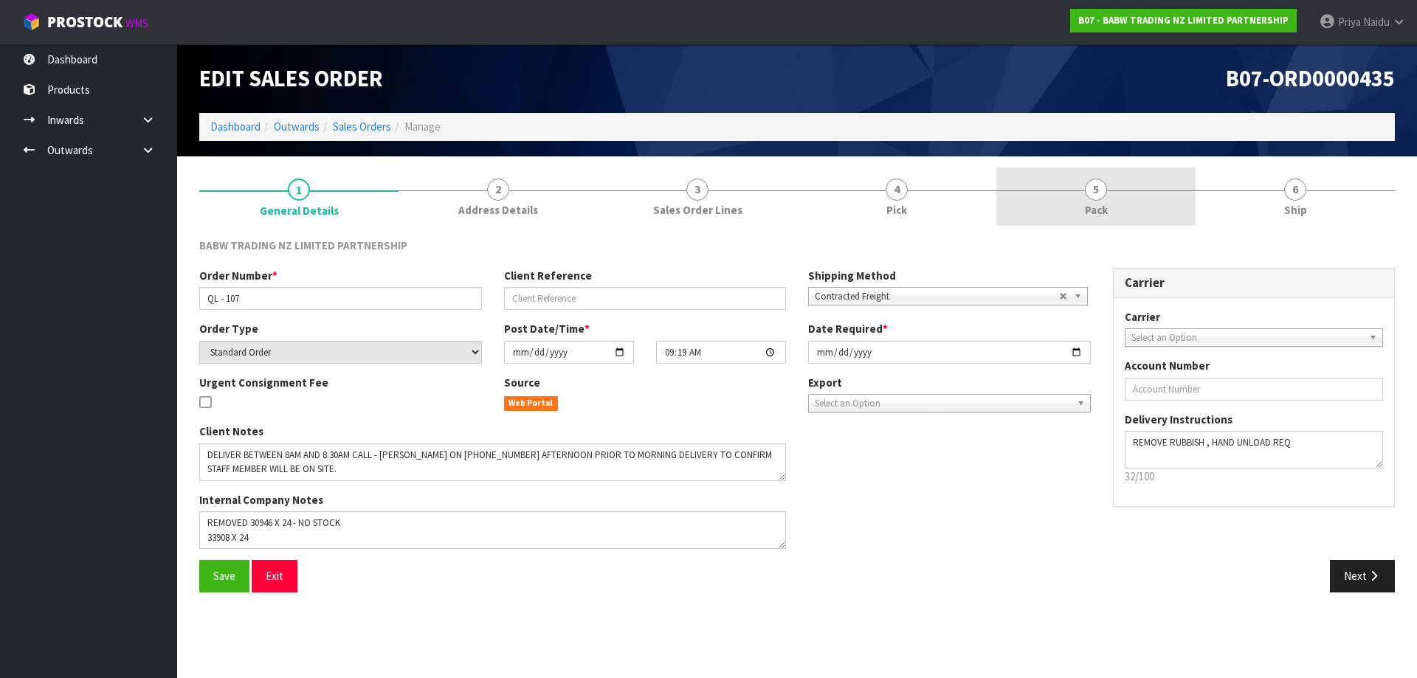
drag, startPoint x: 1142, startPoint y: 213, endPoint x: 1125, endPoint y: 224, distance: 19.9
click at [1142, 213] on link "5 Pack" at bounding box center [1095, 197] width 199 height 58
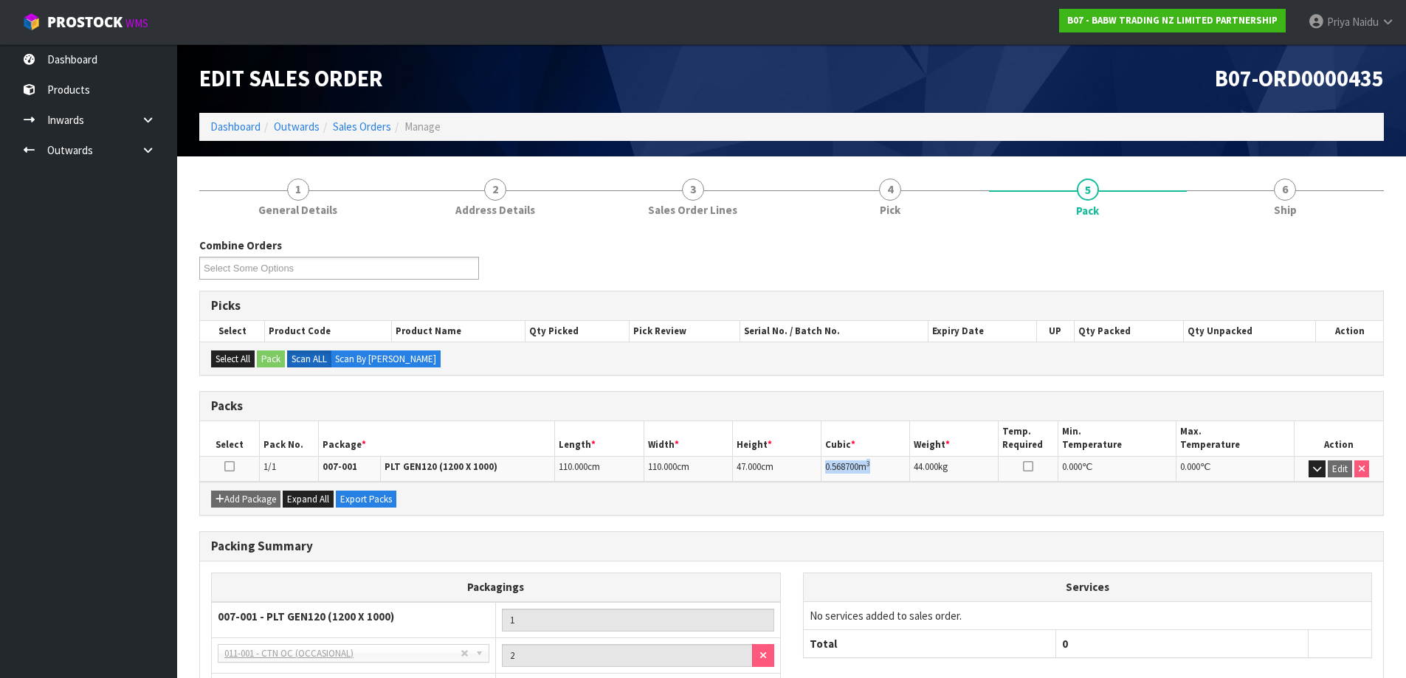
drag, startPoint x: 824, startPoint y: 464, endPoint x: 320, endPoint y: 428, distance: 505.3
click at [906, 464] on td "0.568700 m 3" at bounding box center [865, 469] width 89 height 26
drag, startPoint x: 1314, startPoint y: 204, endPoint x: 1298, endPoint y: 204, distance: 16.3
click at [1313, 204] on link "6 Ship" at bounding box center [1286, 197] width 198 height 58
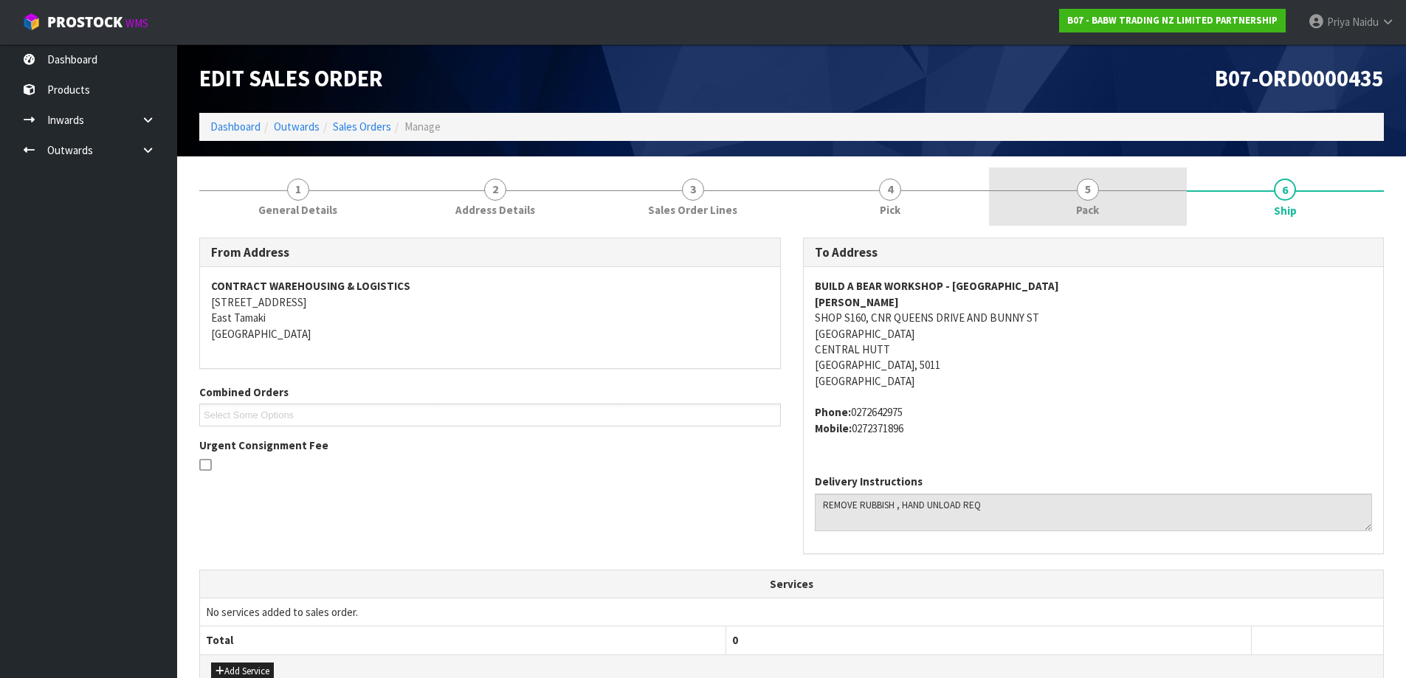
drag, startPoint x: 1111, startPoint y: 204, endPoint x: 1070, endPoint y: 211, distance: 41.9
click at [1111, 204] on link "5 Pack" at bounding box center [1088, 197] width 198 height 58
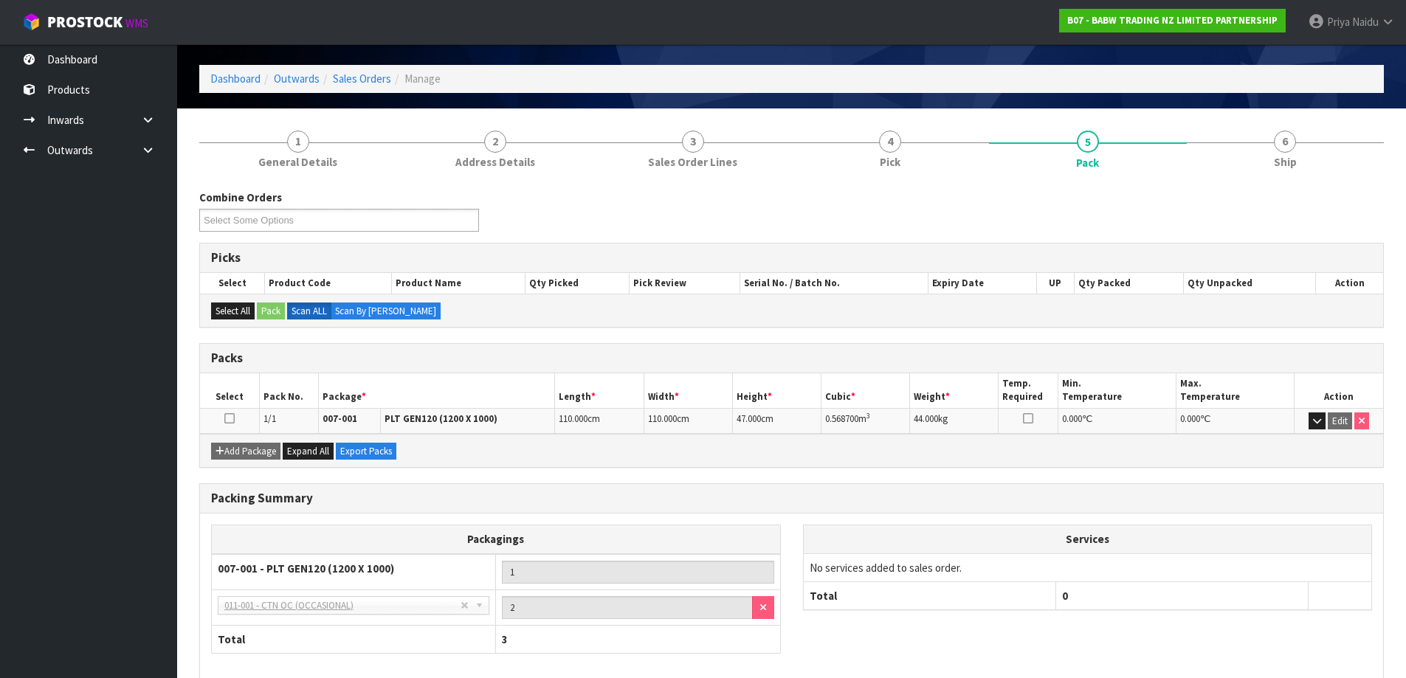
scroll to position [74, 0]
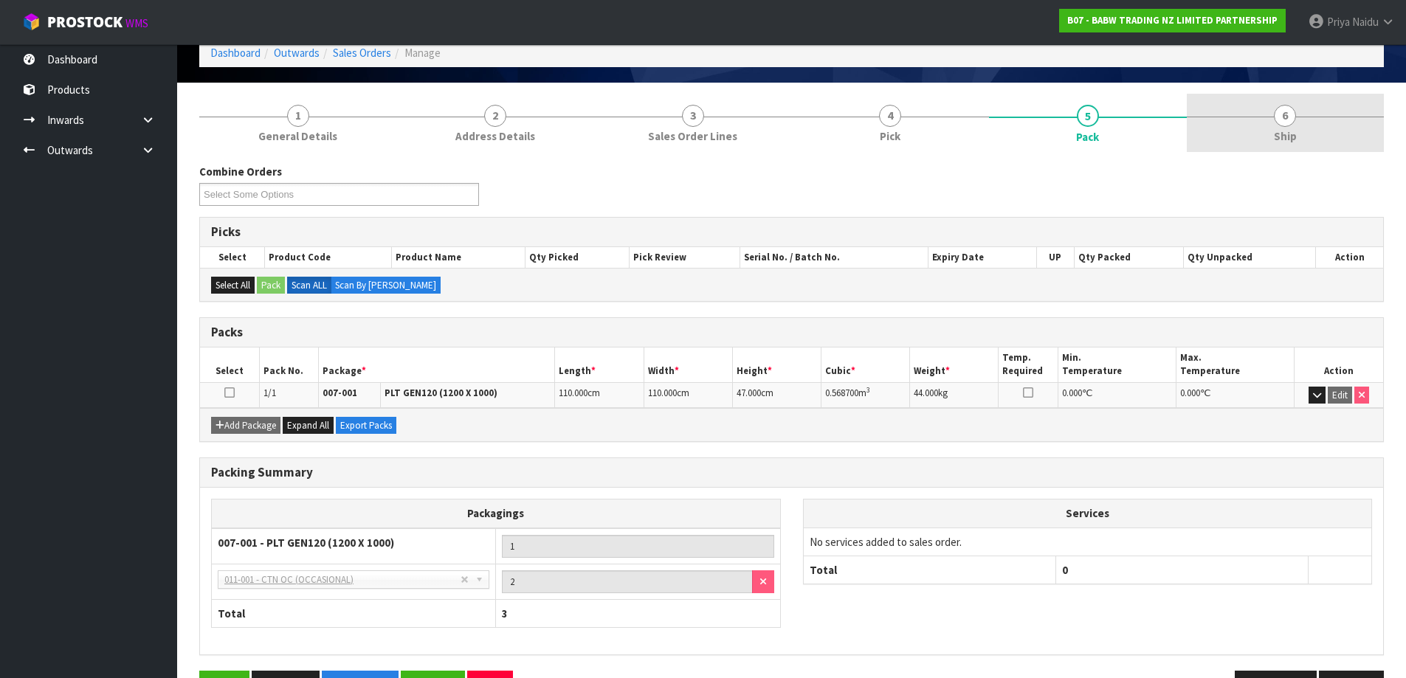
click at [1301, 105] on link "6 Ship" at bounding box center [1286, 123] width 198 height 58
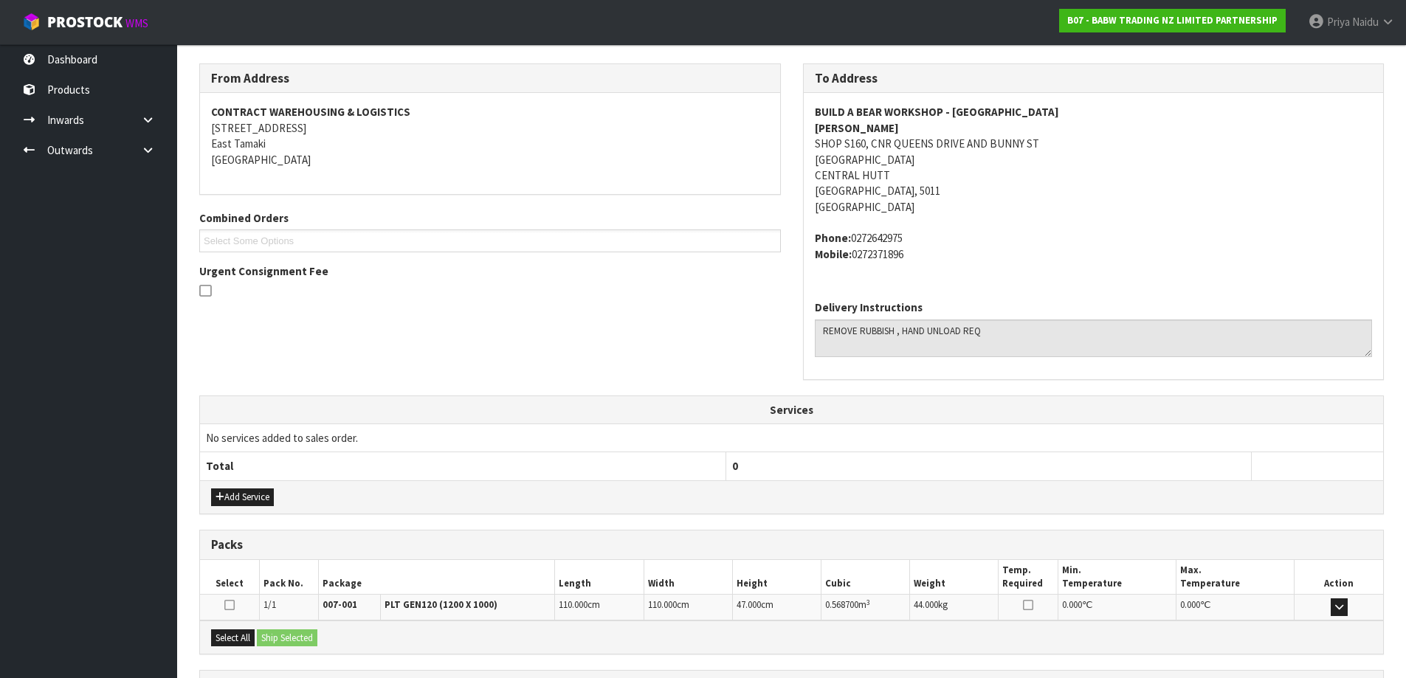
scroll to position [309, 0]
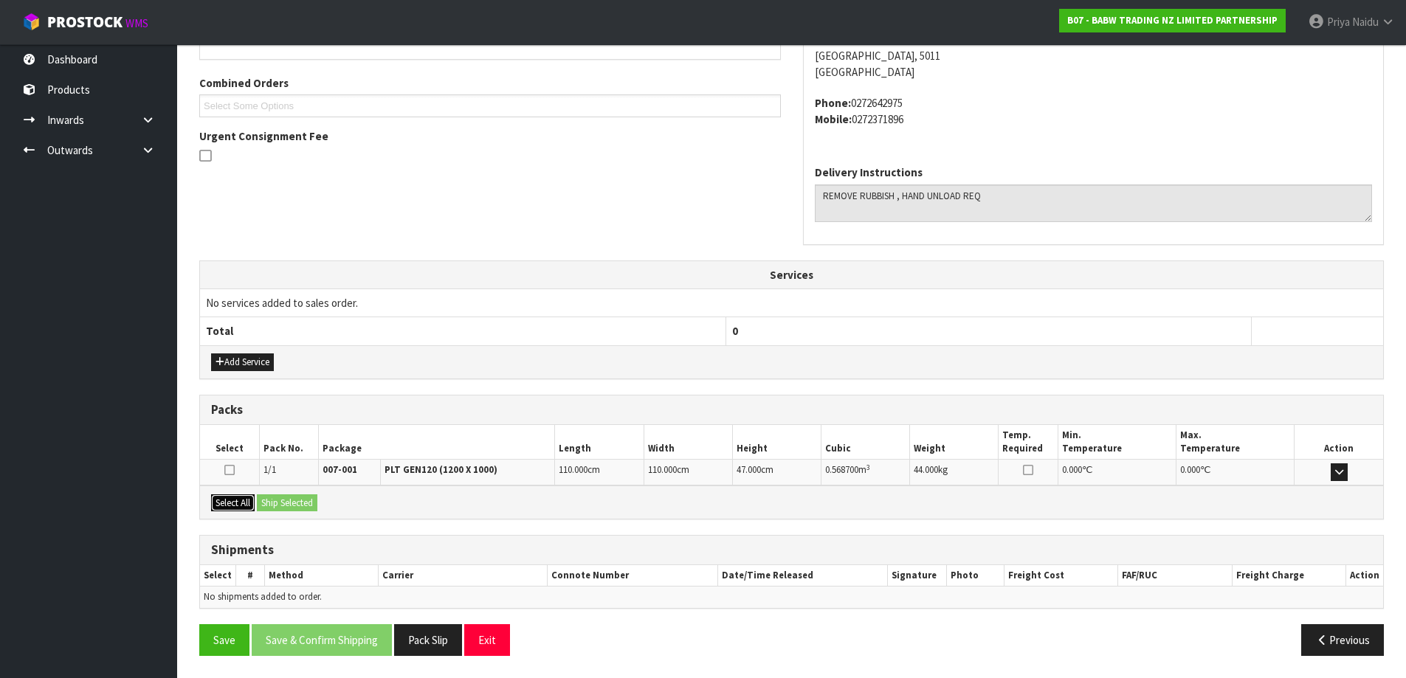
click at [240, 505] on button "Select All" at bounding box center [233, 503] width 44 height 18
click at [288, 505] on button "Ship Selected" at bounding box center [287, 503] width 61 height 18
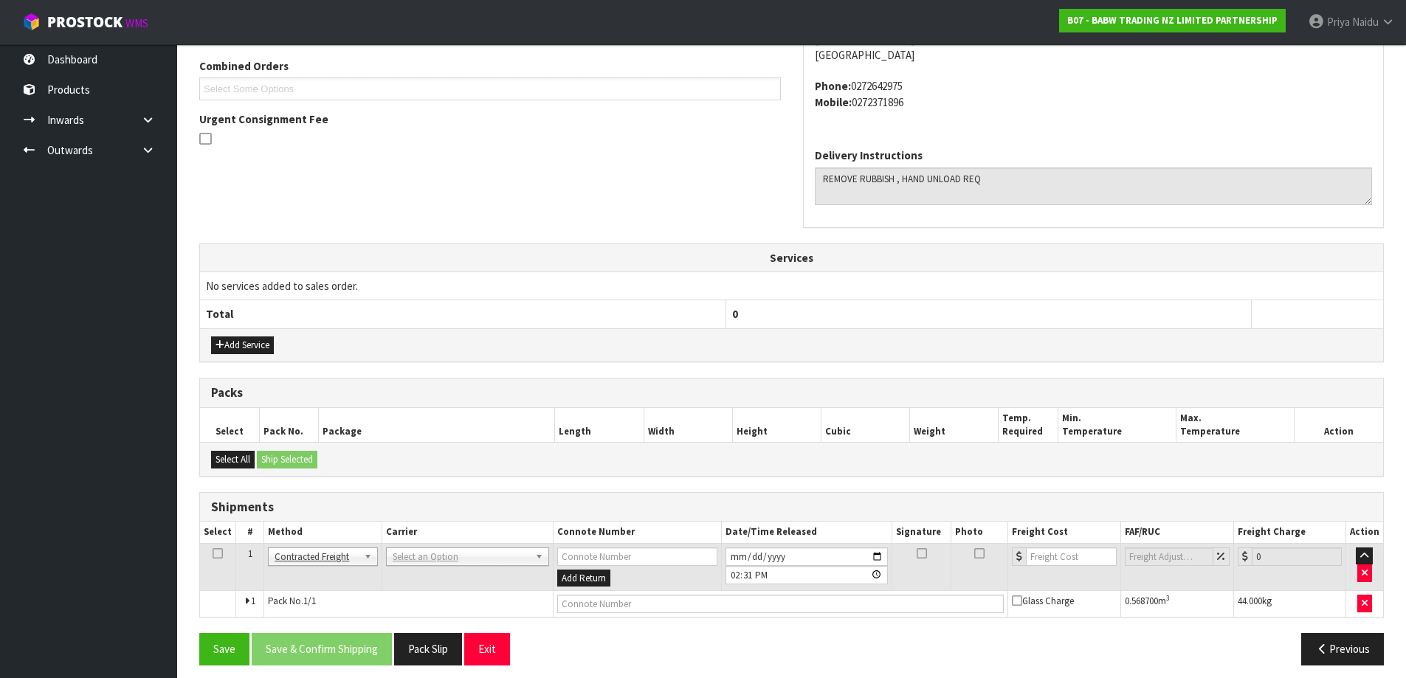
scroll to position [336, 0]
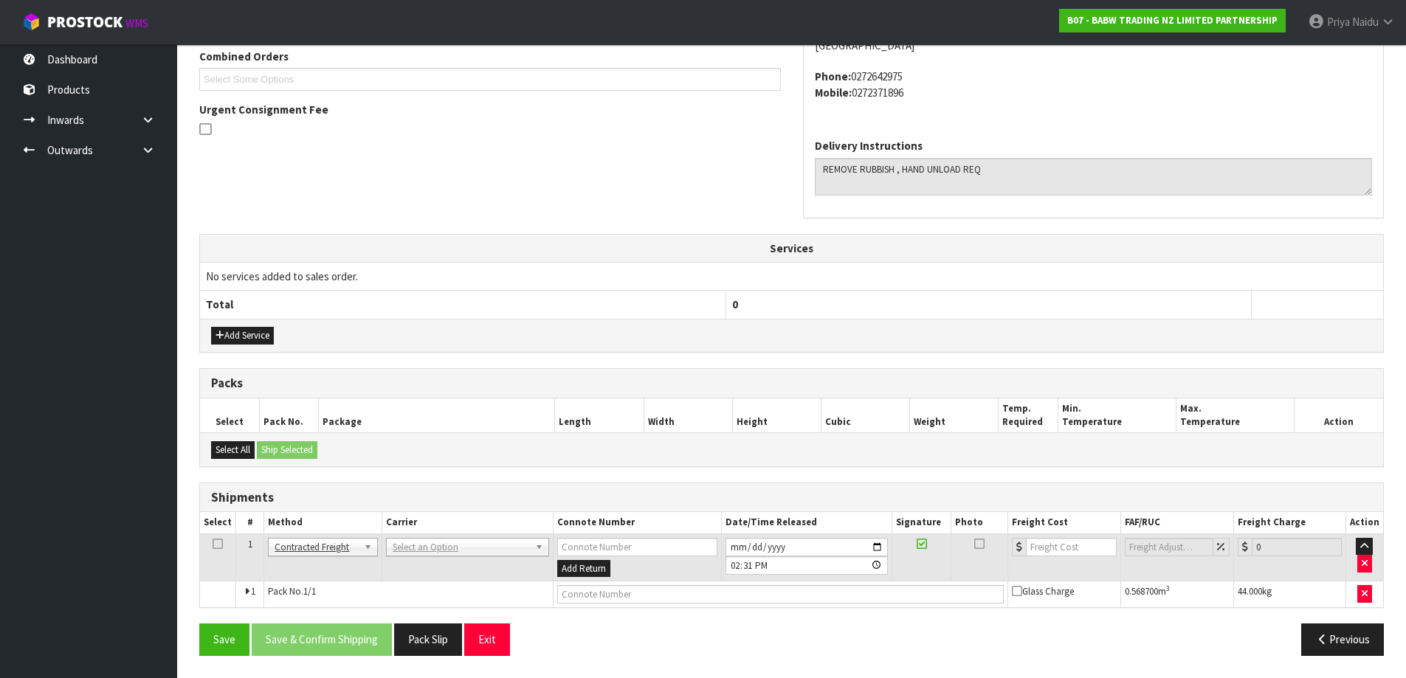
drag, startPoint x: 455, startPoint y: 543, endPoint x: 434, endPoint y: 568, distance: 33.0
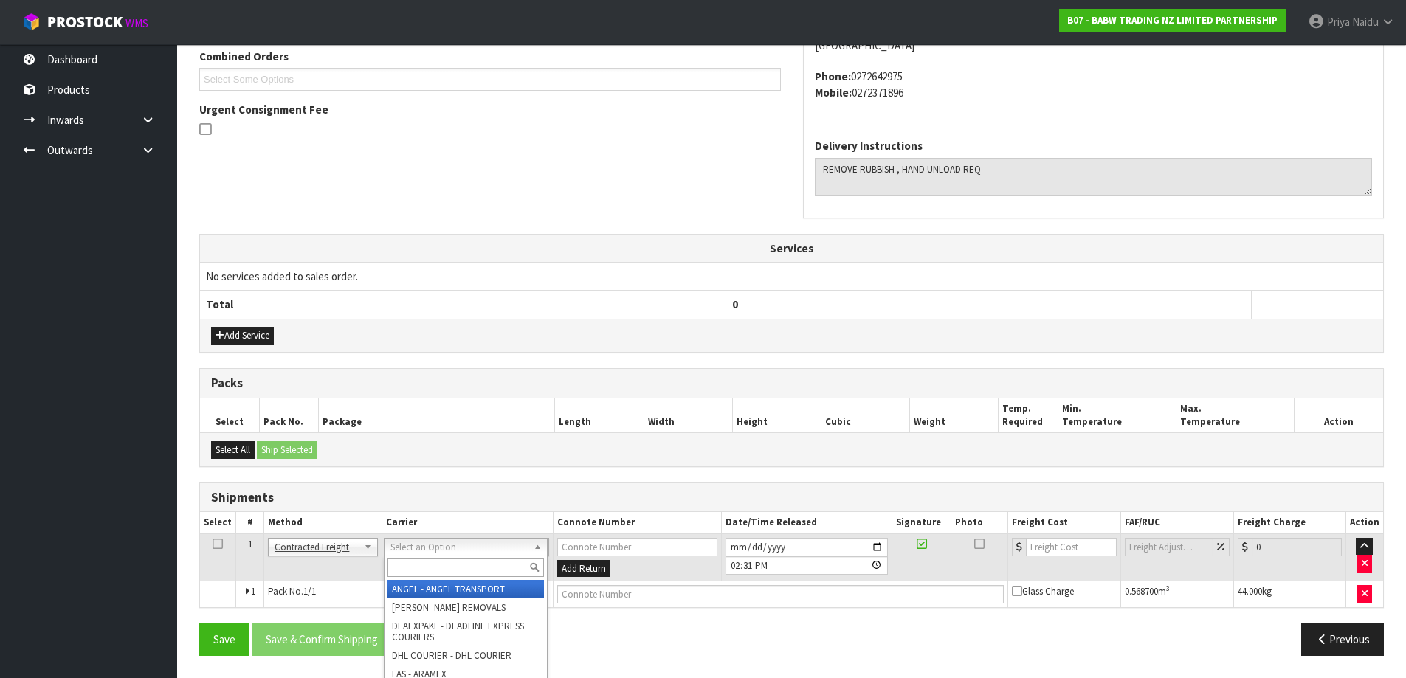
click at [431, 575] on input "text" at bounding box center [465, 568] width 156 height 18
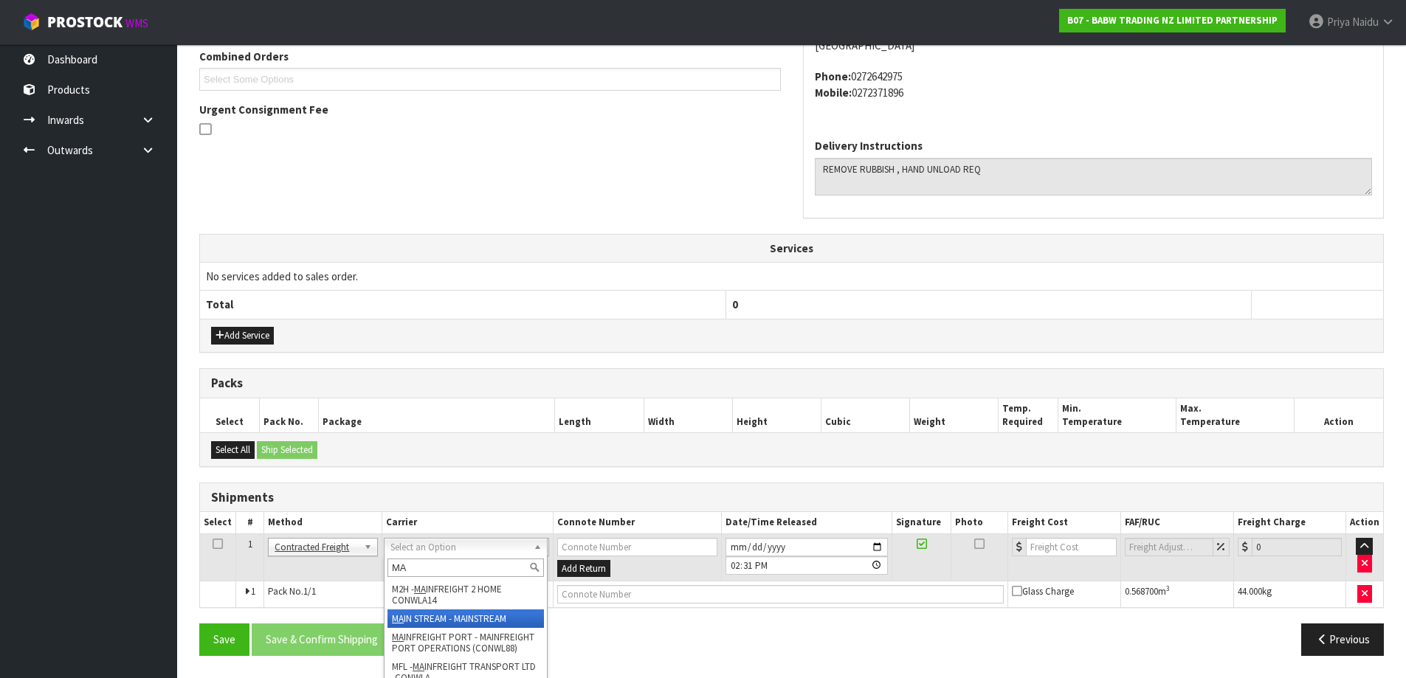
type input "MA"
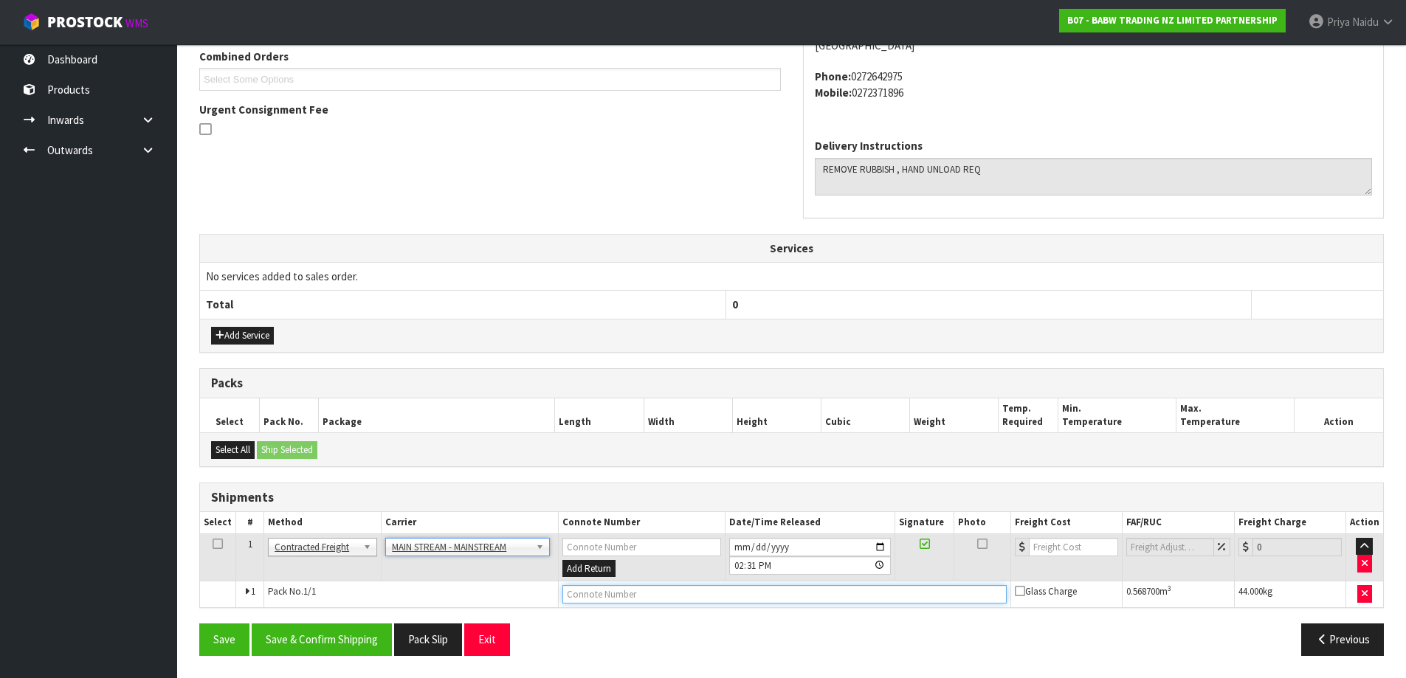
click at [618, 599] on input "text" at bounding box center [784, 594] width 444 height 18
paste input "CWL7717514"
type input "CWL7717514"
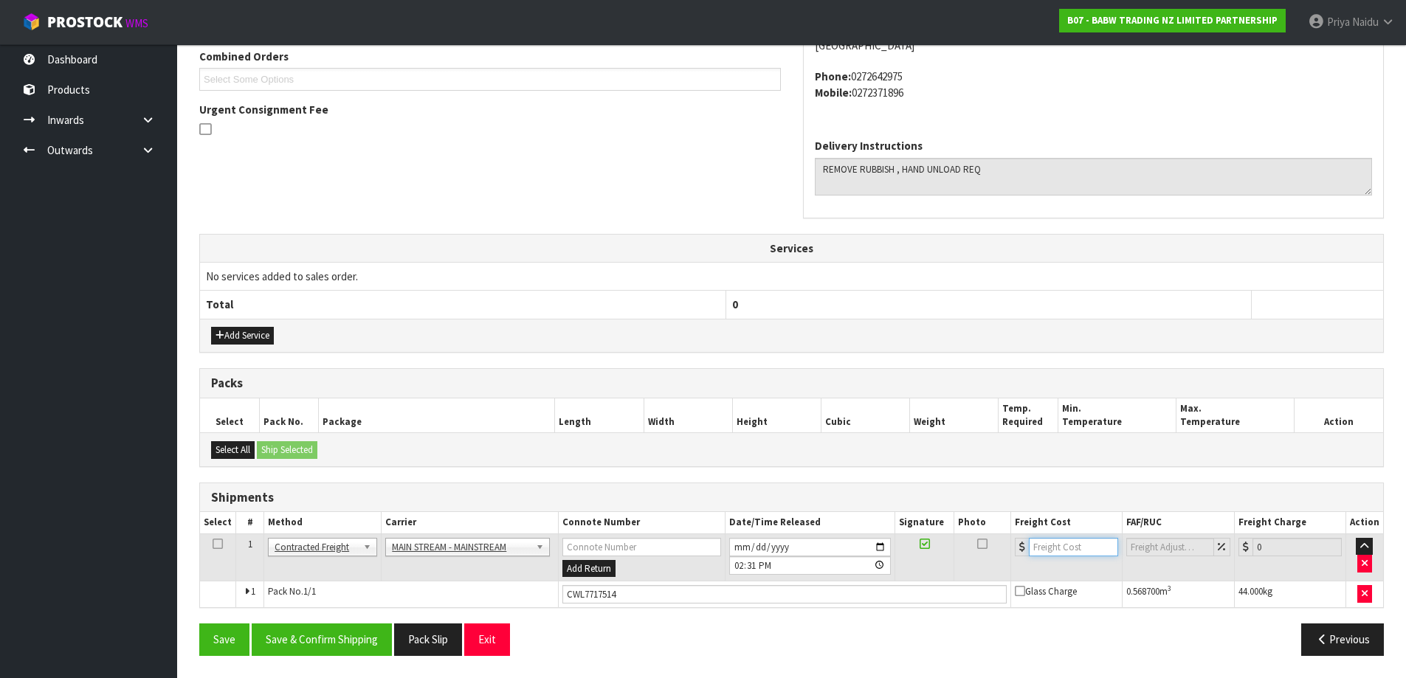
click at [1057, 548] on input "number" at bounding box center [1073, 547] width 89 height 18
type input "37"
click at [325, 637] on button "Save & Confirm Shipping" at bounding box center [322, 640] width 140 height 32
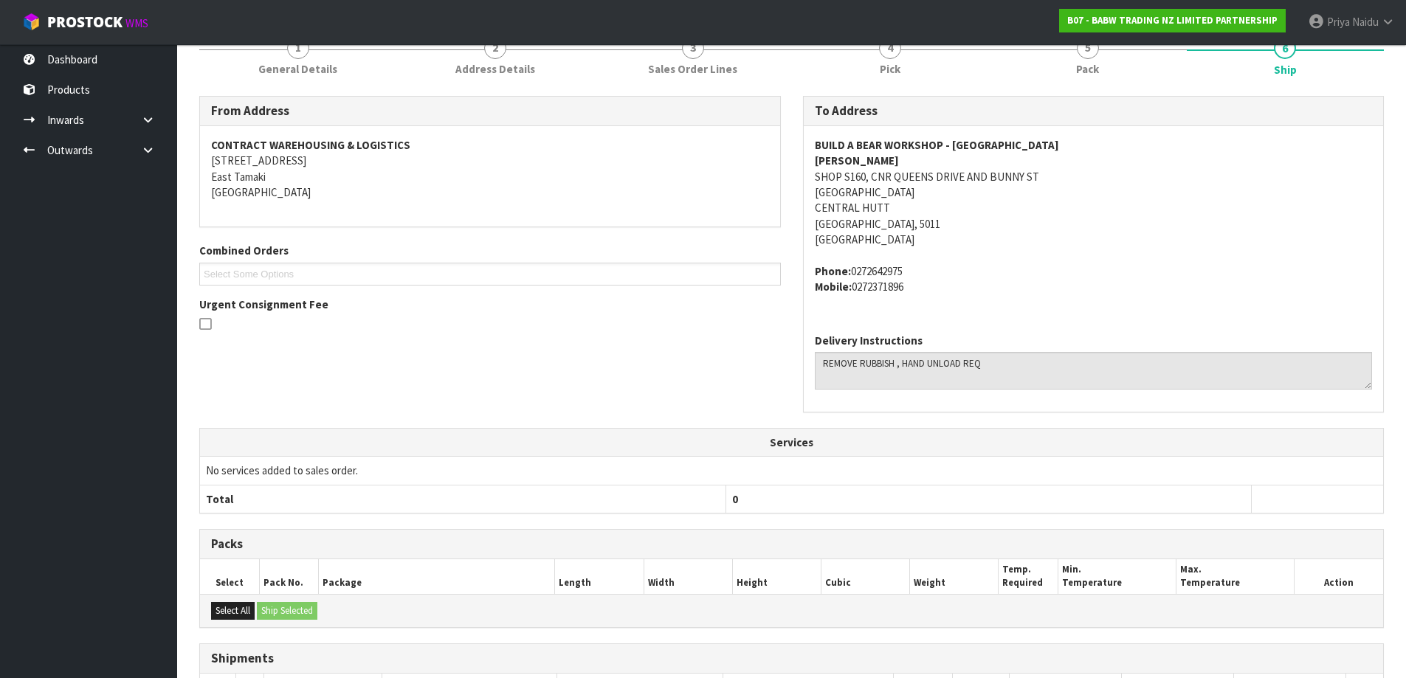
scroll to position [352, 0]
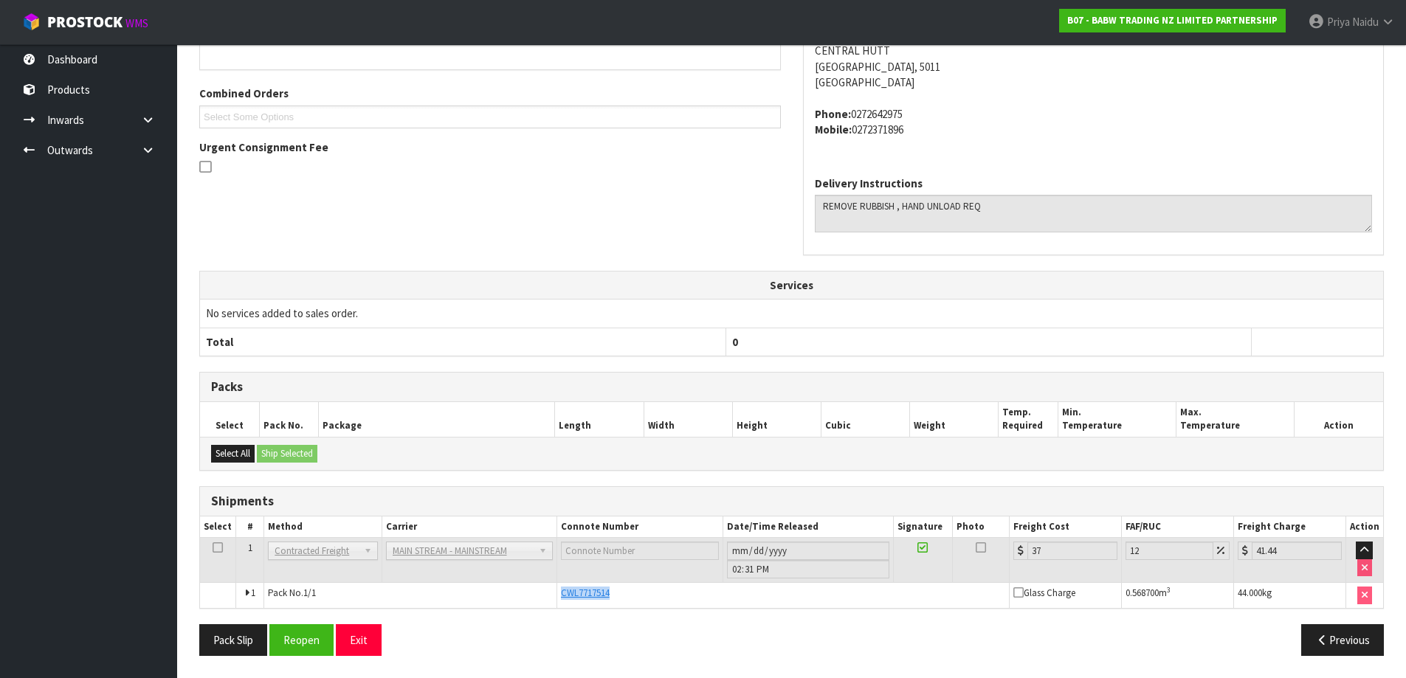
drag, startPoint x: 558, startPoint y: 590, endPoint x: 634, endPoint y: 585, distance: 76.1
click at [634, 585] on td "CWL7717514" at bounding box center [782, 595] width 452 height 25
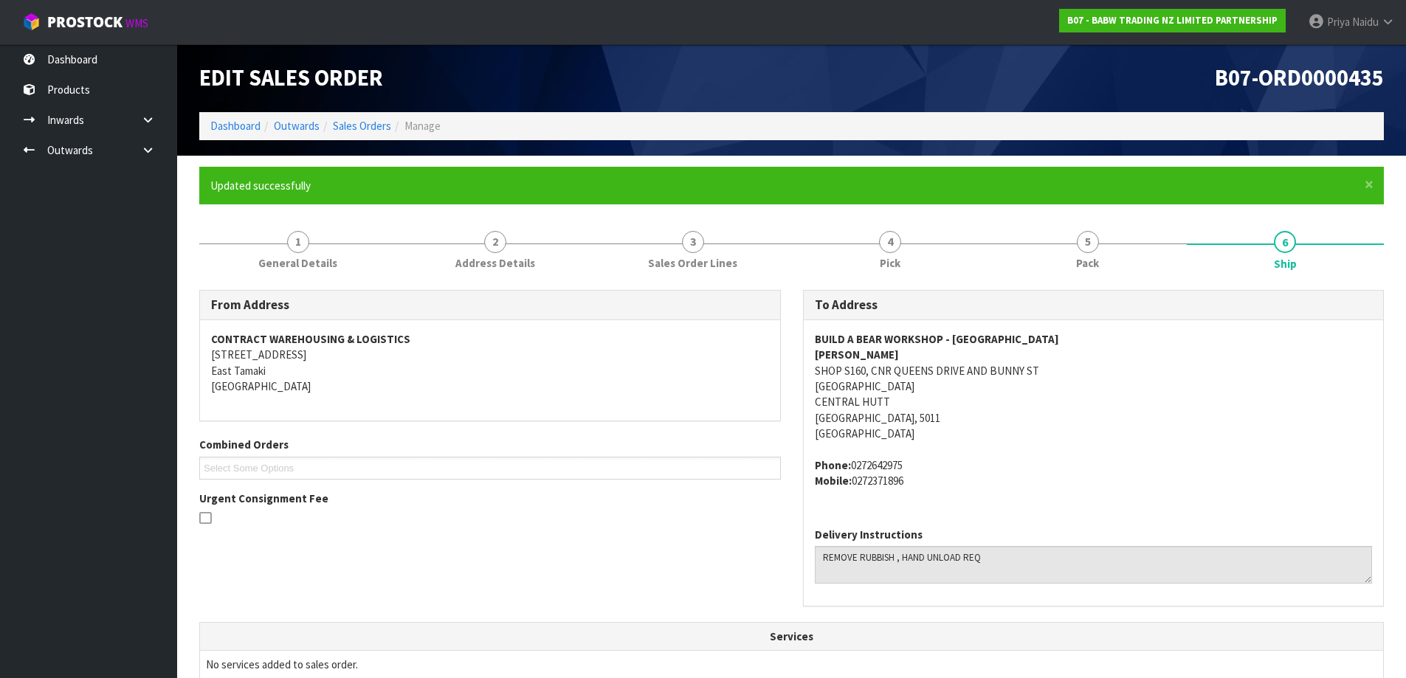
scroll to position [0, 0]
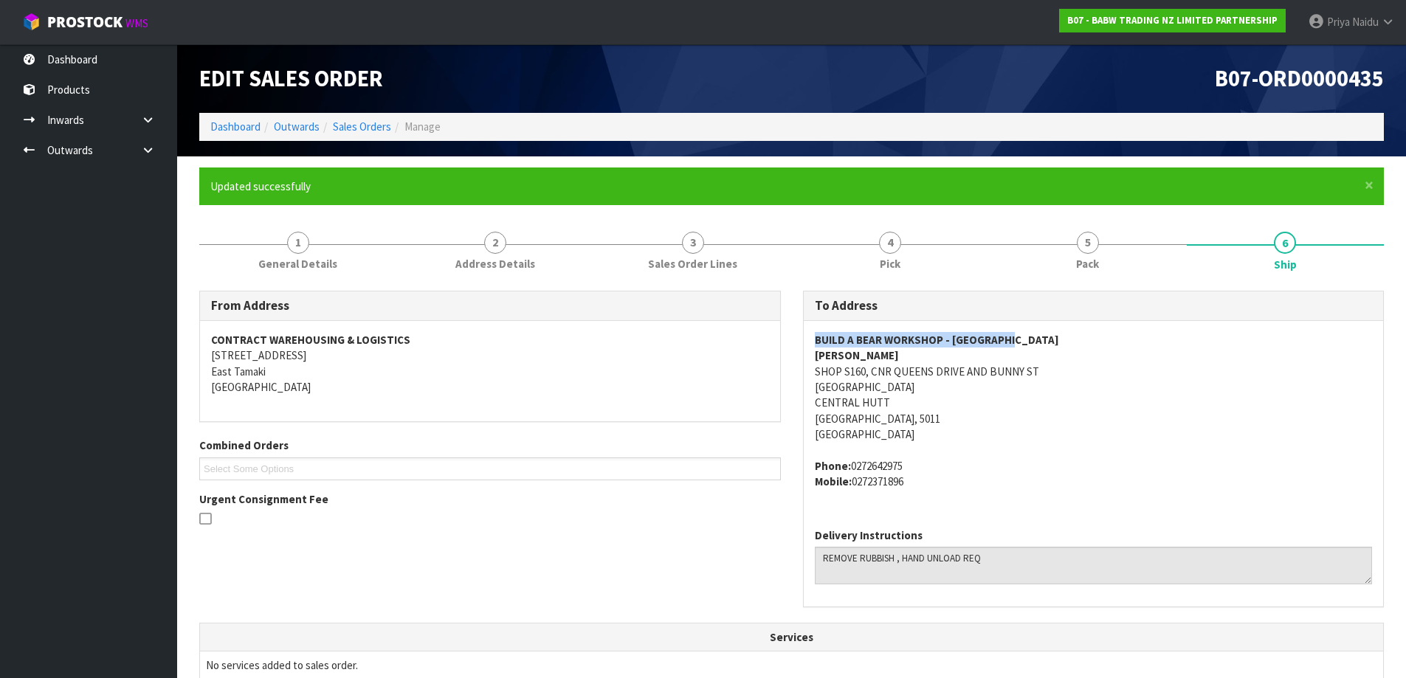
drag, startPoint x: 808, startPoint y: 342, endPoint x: 1026, endPoint y: 328, distance: 218.8
click at [1026, 328] on div "BUILD A BEAR WORKSHOP - [GEOGRAPHIC_DATA] AND BUNNY [GEOGRAPHIC_DATA] Phone: [P…" at bounding box center [1094, 419] width 580 height 196
drag, startPoint x: 804, startPoint y: 380, endPoint x: 979, endPoint y: 369, distance: 176.0
click at [979, 369] on div "BUILD A BEAR WORKSHOP - [GEOGRAPHIC_DATA] AND BUNNY [GEOGRAPHIC_DATA] Phone: [P…" at bounding box center [1094, 419] width 580 height 196
click at [812, 366] on div "BUILD A BEAR WORKSHOP - [GEOGRAPHIC_DATA] AND BUNNY [GEOGRAPHIC_DATA] Phone: [P…" at bounding box center [1094, 419] width 580 height 196
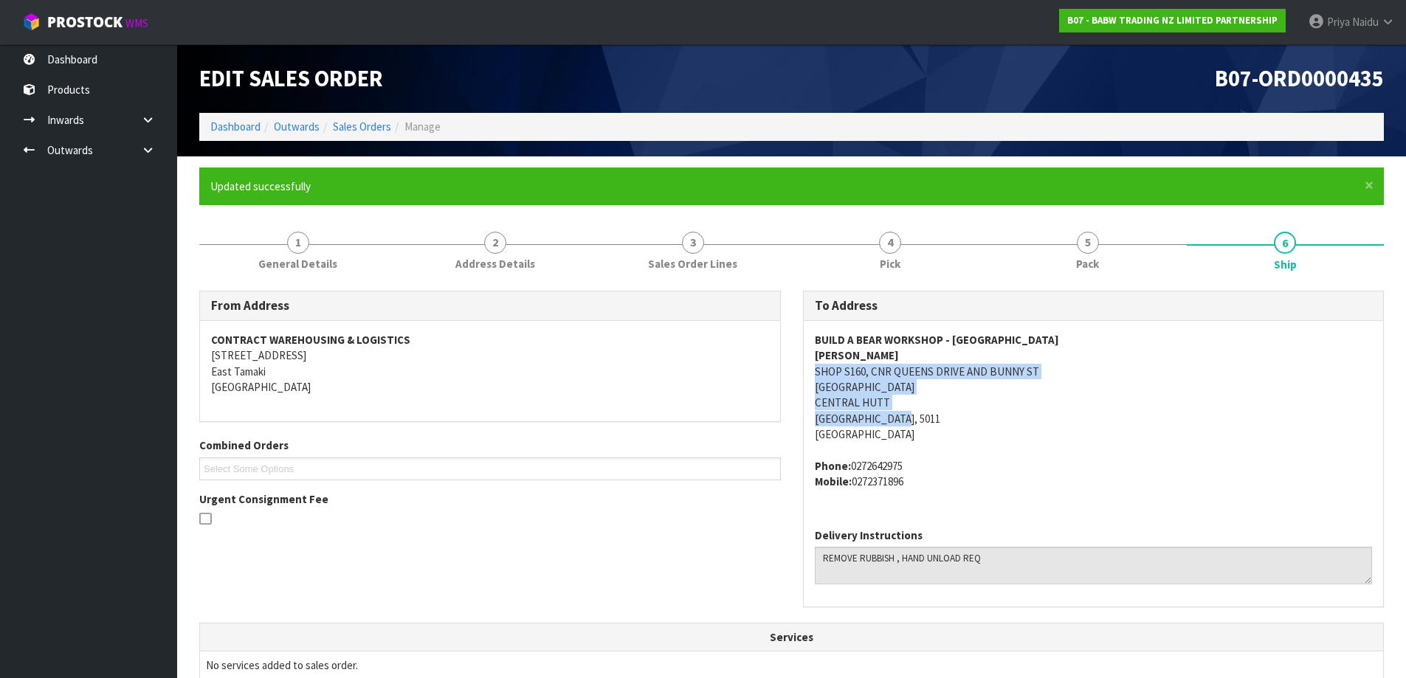
drag, startPoint x: 812, startPoint y: 370, endPoint x: 1052, endPoint y: 427, distance: 246.5
click at [1059, 427] on div "BUILD A BEAR WORKSHOP - [GEOGRAPHIC_DATA] AND BUNNY [GEOGRAPHIC_DATA] Phone: [P…" at bounding box center [1094, 419] width 580 height 196
drag, startPoint x: 852, startPoint y: 467, endPoint x: 941, endPoint y: 490, distance: 92.2
click at [941, 490] on div "BUILD A BEAR WORKSHOP - [GEOGRAPHIC_DATA] AND BUNNY [GEOGRAPHIC_DATA] Phone: [P…" at bounding box center [1094, 419] width 580 height 196
click at [349, 258] on link "1 General Details" at bounding box center [298, 250] width 198 height 58
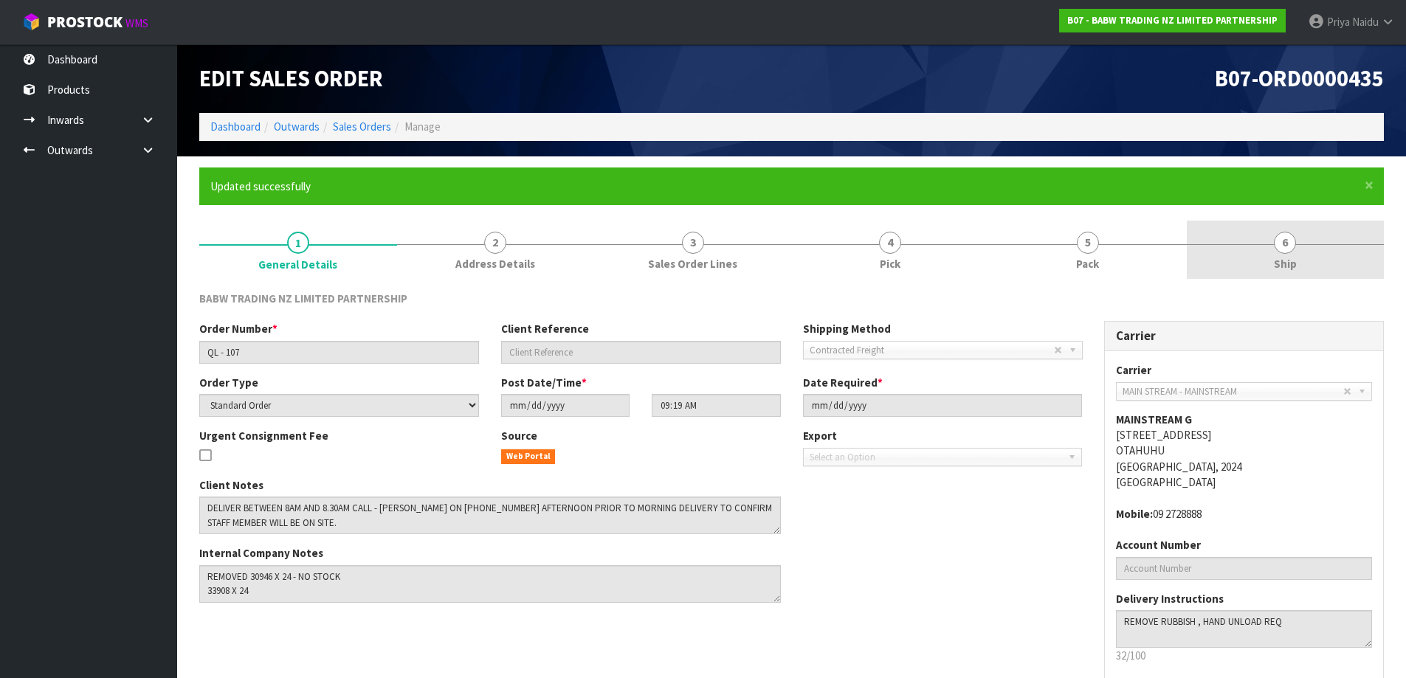
click at [1324, 260] on link "6 Ship" at bounding box center [1286, 250] width 198 height 58
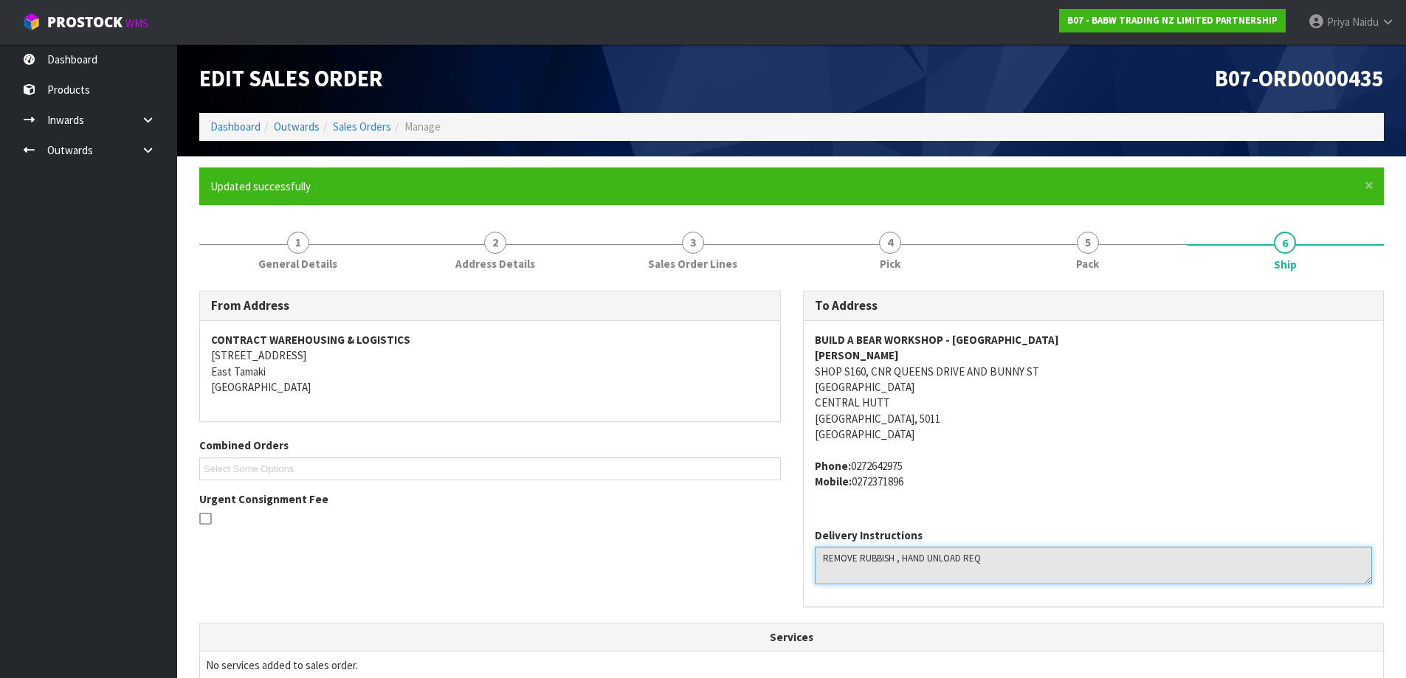
drag, startPoint x: 815, startPoint y: 561, endPoint x: 838, endPoint y: 561, distance: 22.1
click at [1002, 556] on textarea at bounding box center [1094, 566] width 558 height 38
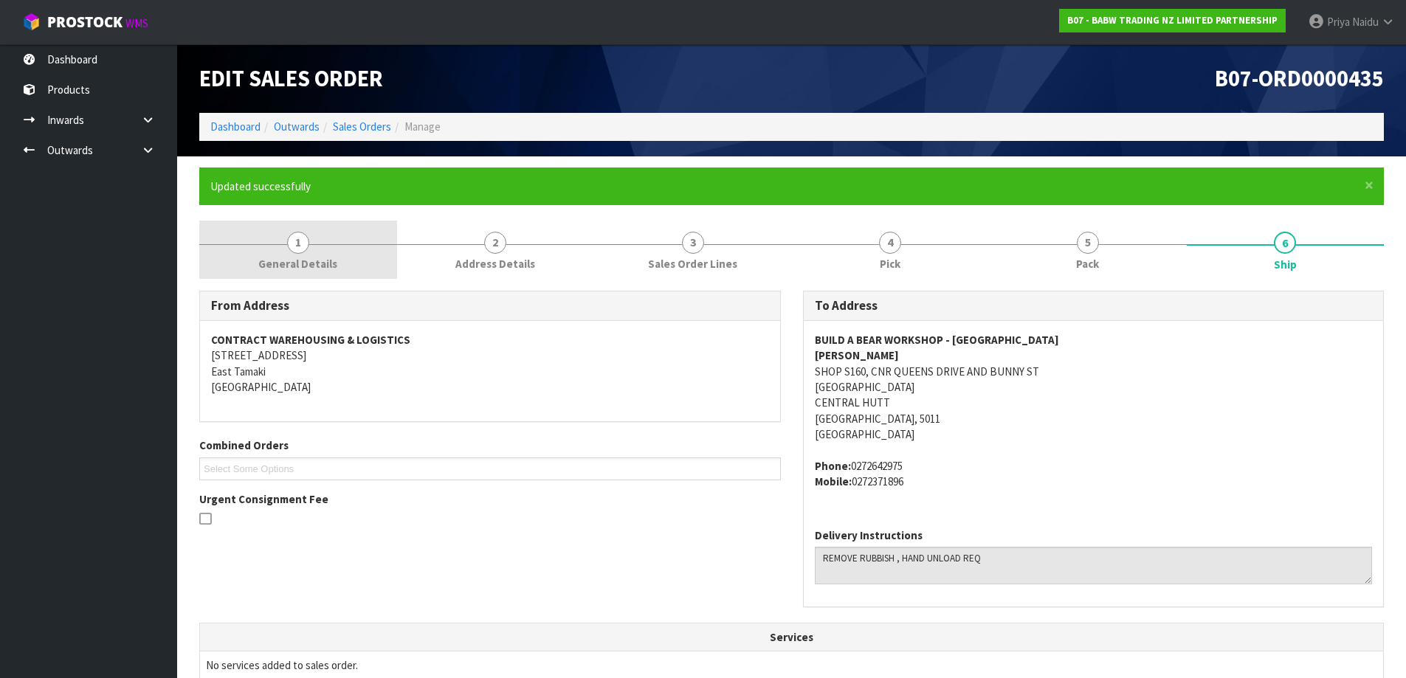
drag, startPoint x: 282, startPoint y: 249, endPoint x: 277, endPoint y: 268, distance: 19.2
click at [282, 249] on link "1 General Details" at bounding box center [298, 250] width 198 height 58
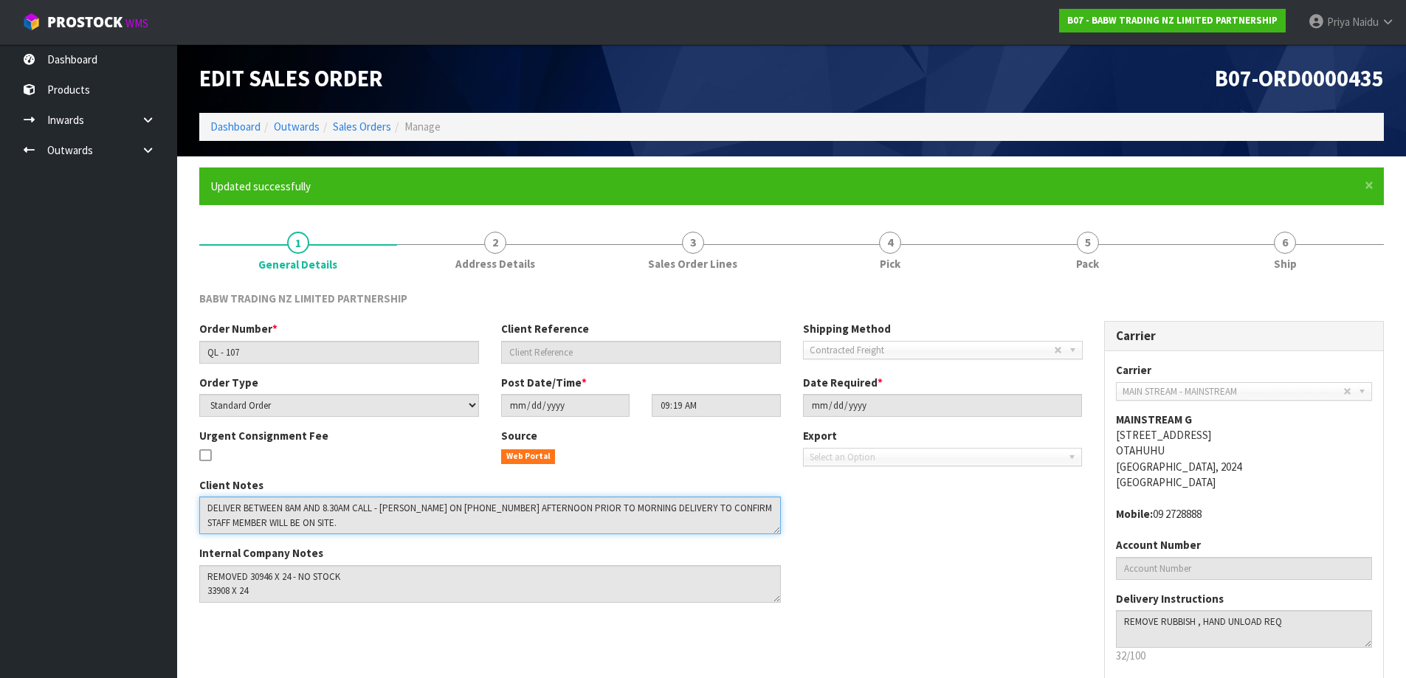
drag, startPoint x: 204, startPoint y: 507, endPoint x: 662, endPoint y: 524, distance: 458.6
click at [662, 524] on textarea at bounding box center [490, 516] width 582 height 38
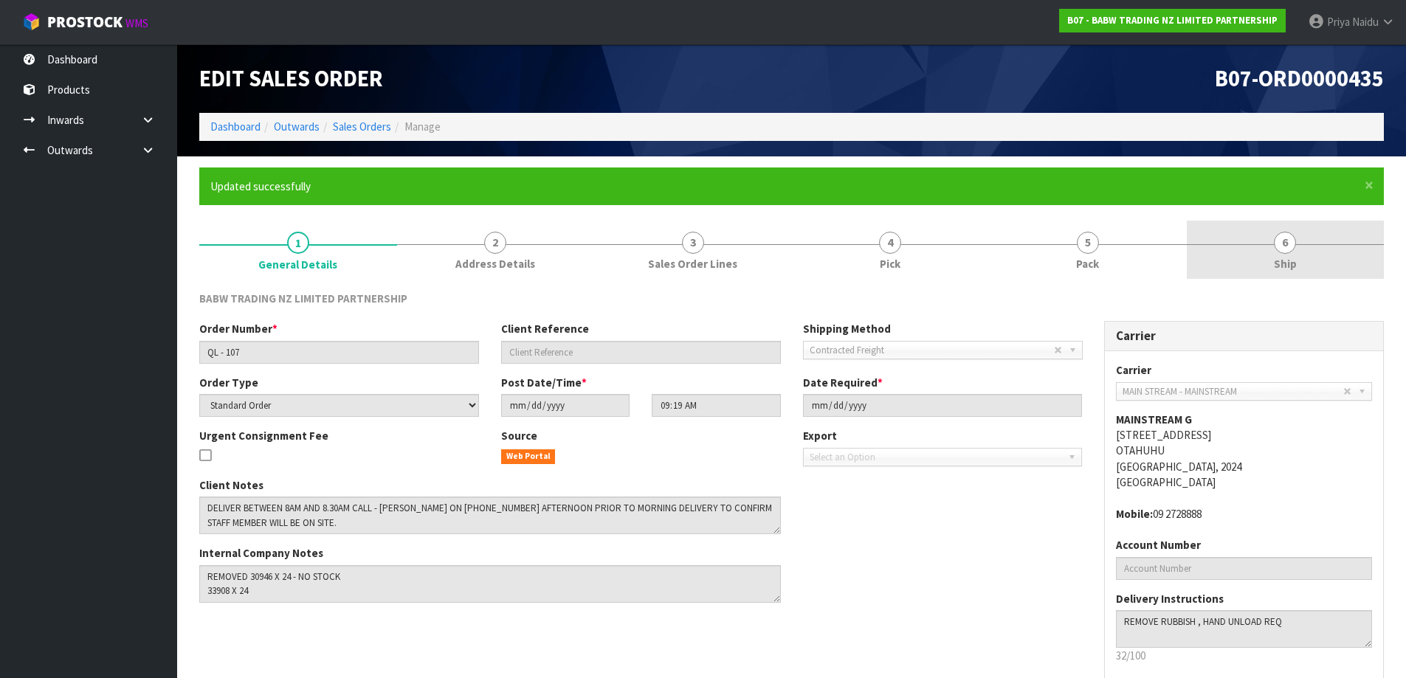
click at [1262, 269] on link "6 Ship" at bounding box center [1286, 250] width 198 height 58
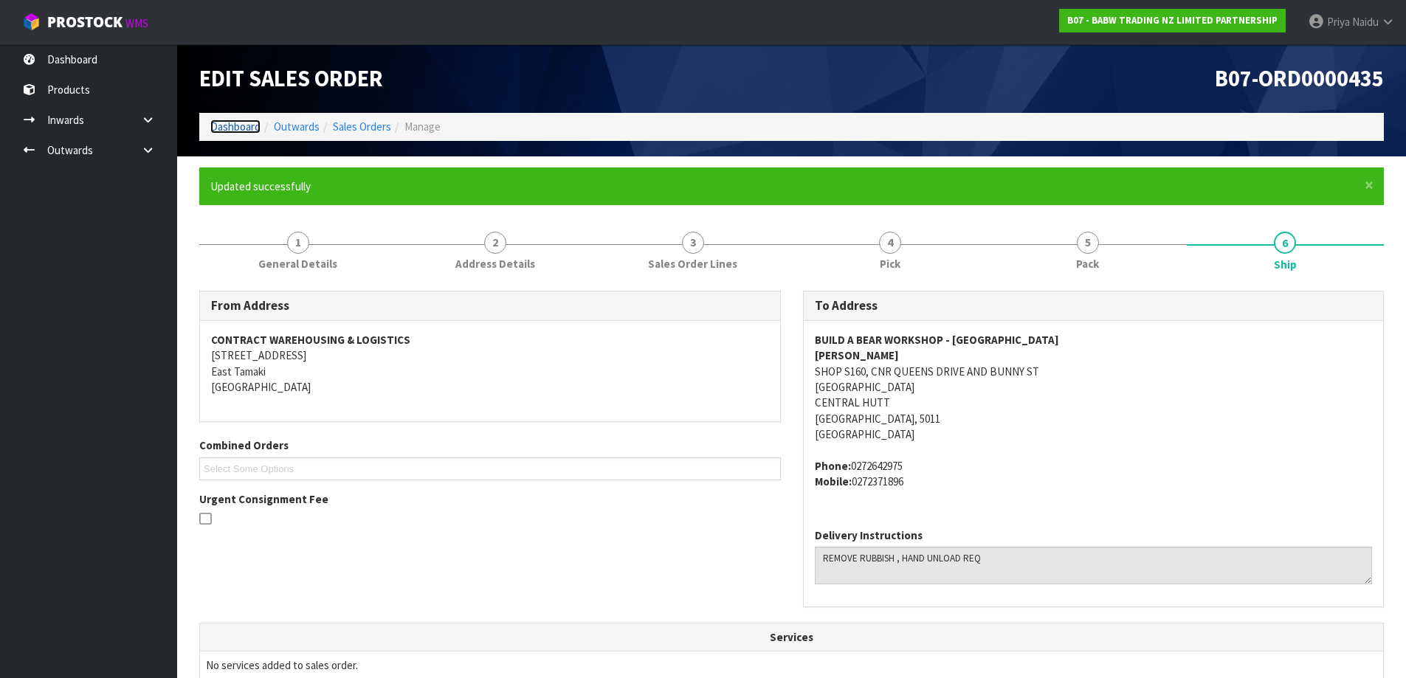
click at [217, 122] on link "Dashboard" at bounding box center [235, 127] width 50 height 14
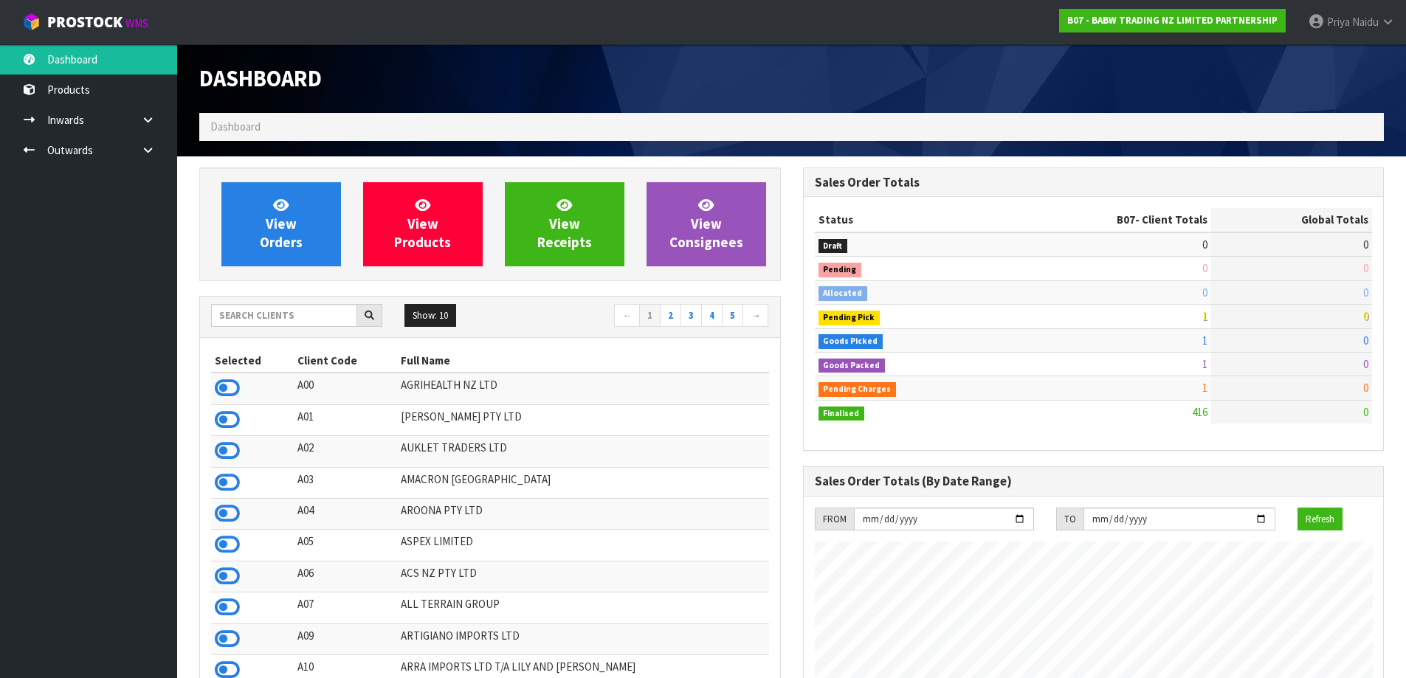
scroll to position [1118, 603]
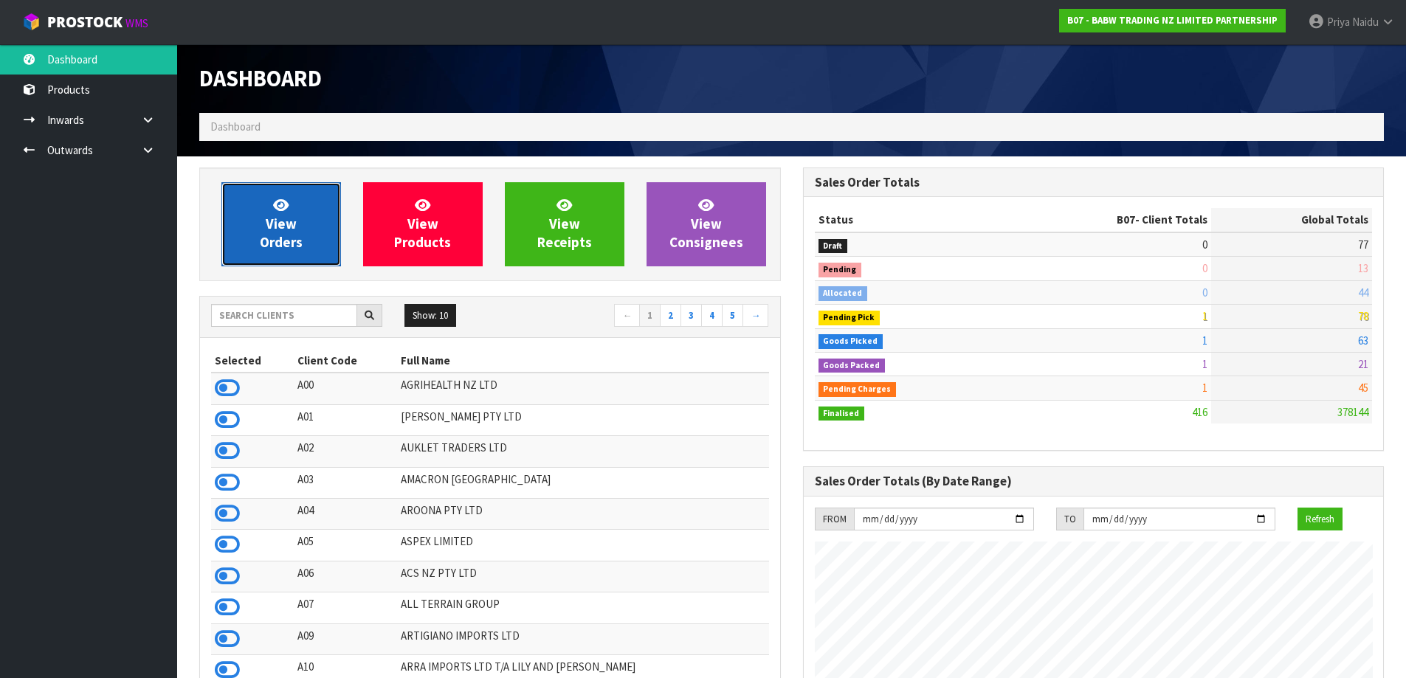
click at [230, 234] on link "View Orders" at bounding box center [281, 224] width 120 height 84
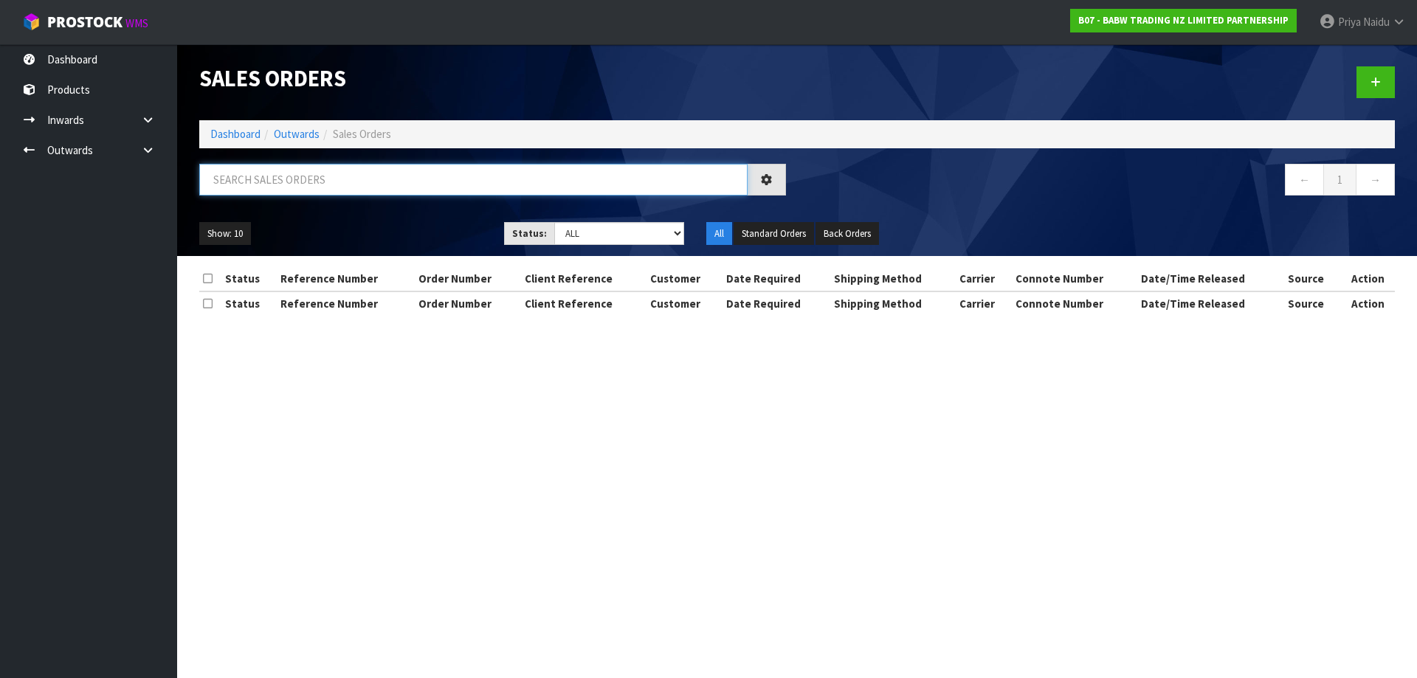
click at [314, 172] on input "text" at bounding box center [473, 180] width 548 height 32
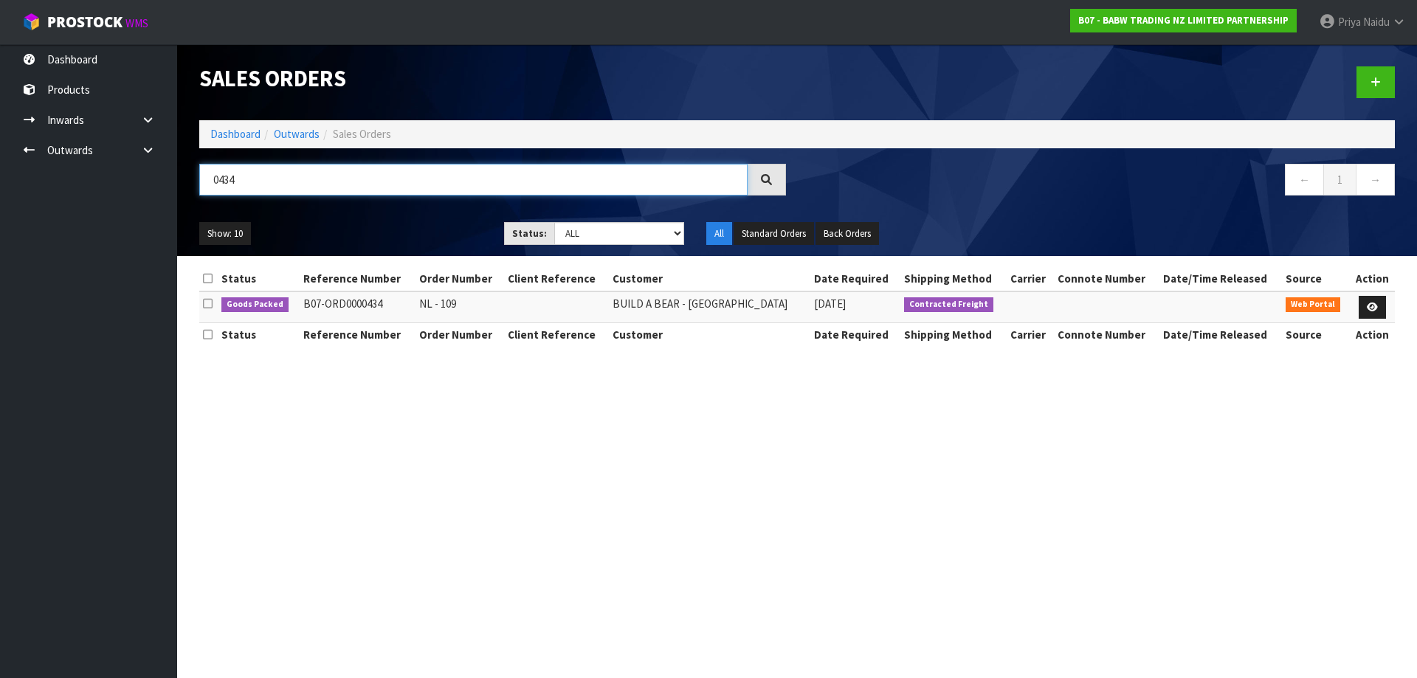
type input "0434"
click at [389, 238] on ul "Show: 10 5 10 25 50" at bounding box center [340, 234] width 283 height 24
click at [1367, 309] on icon at bounding box center [1372, 308] width 11 height 10
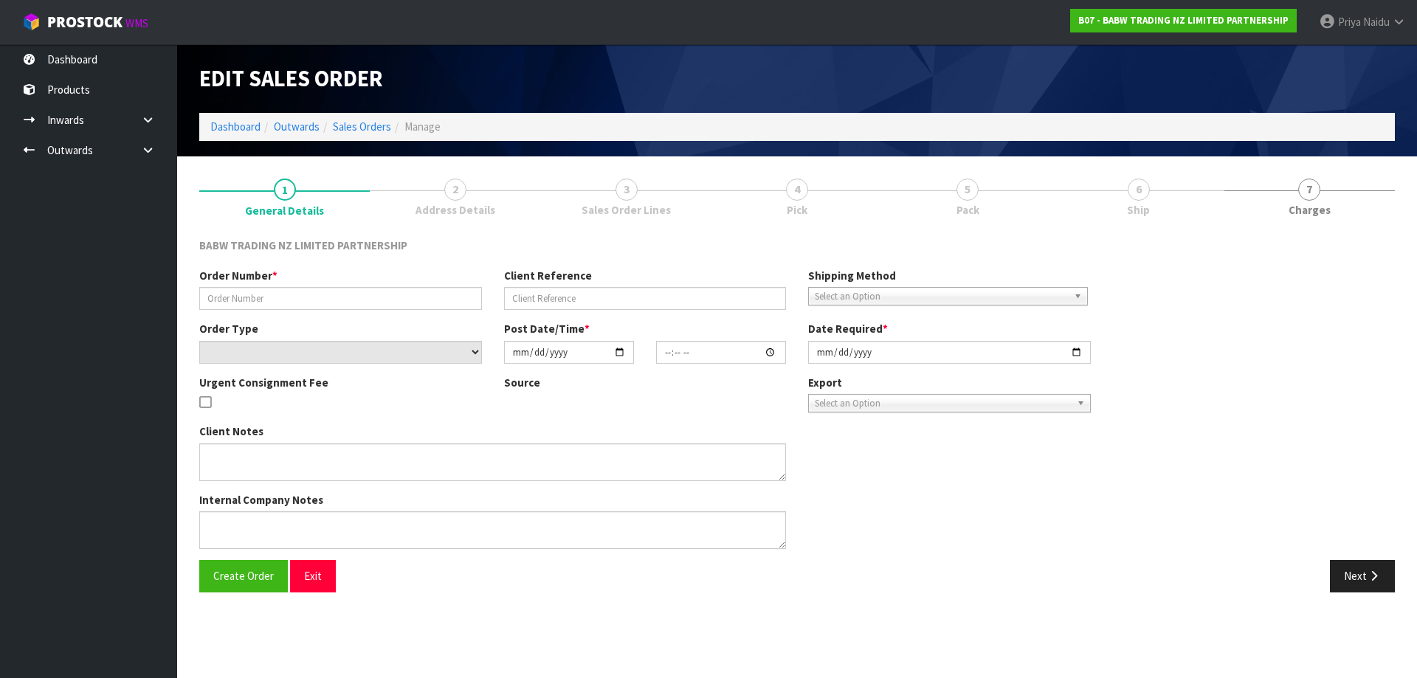
type input "NL - 109"
select select "number:0"
type input "[DATE]"
type input "09:17:00.000"
type input "[DATE]"
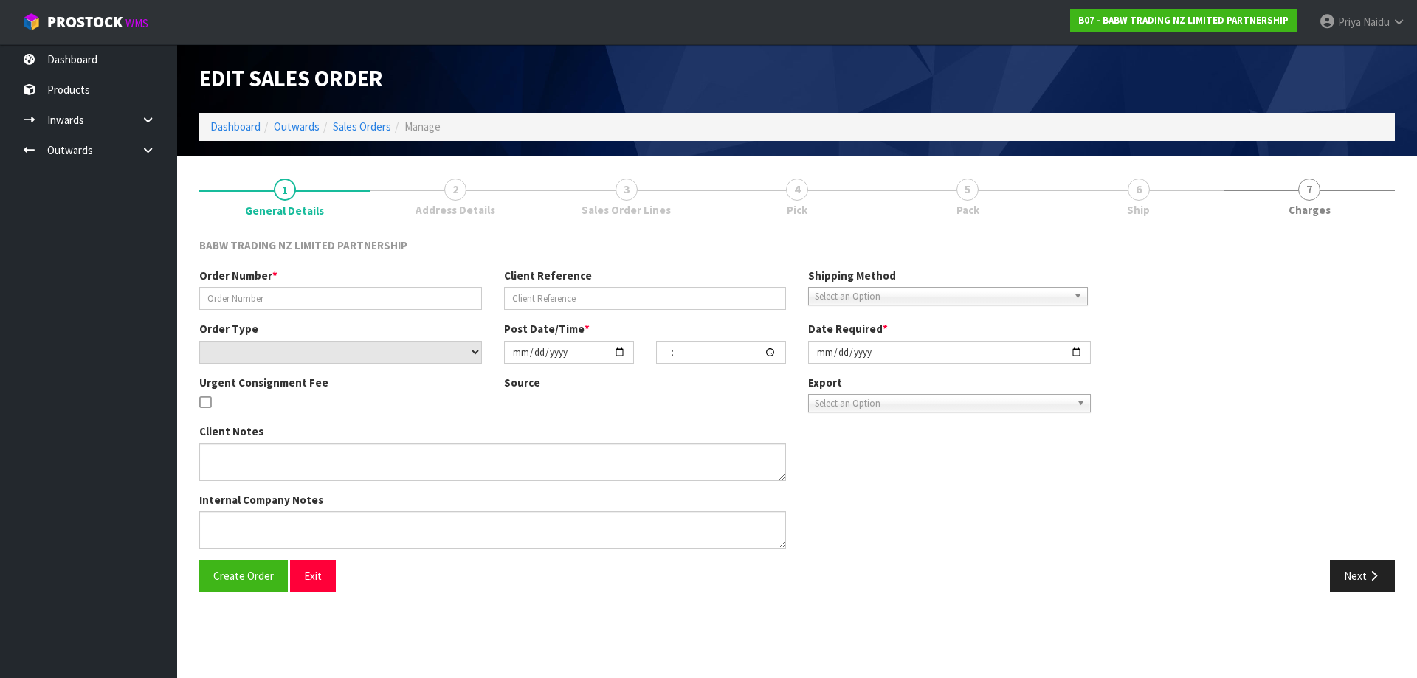
type textarea "DELIVER BETWEEN 8AM AND 8.30AM CALL - [PERSON_NAME] ON [PHONE_NUMBER] AFTERNOON…"
type textarea "REMOVED CODE 30946 X 24 - NO STOCK"
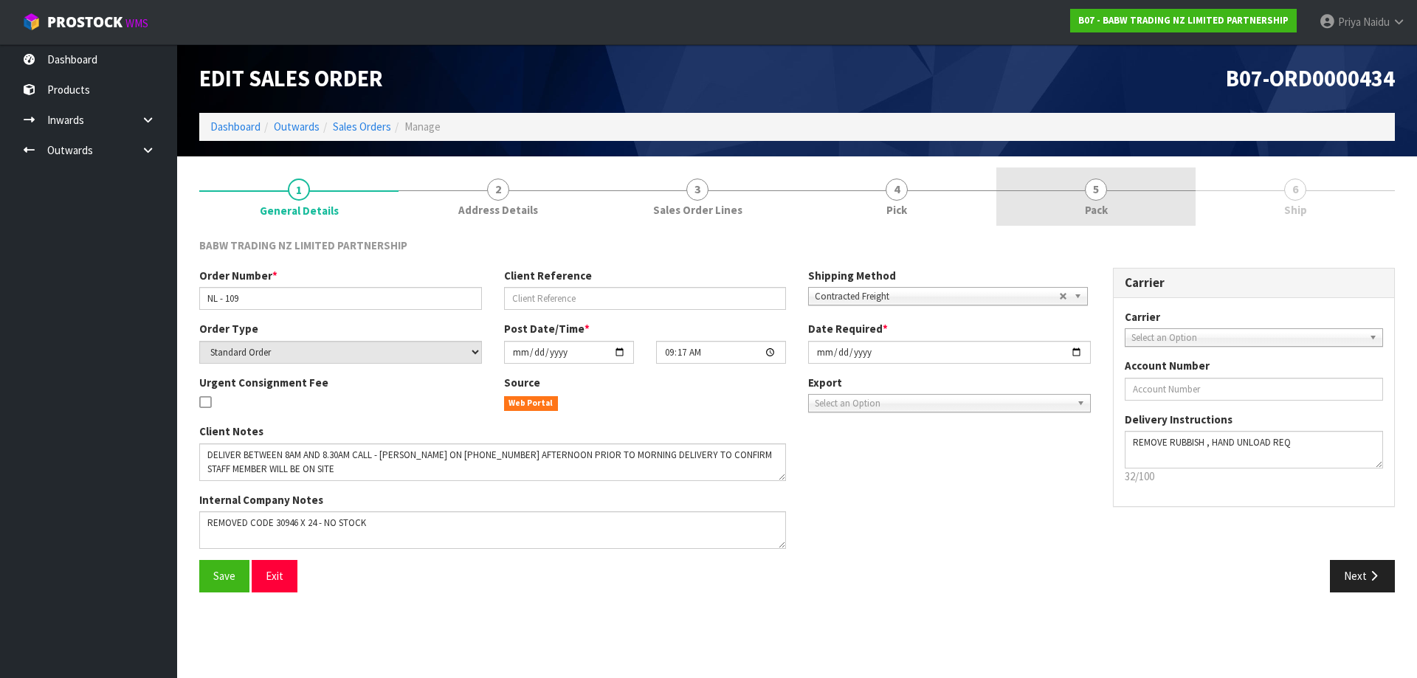
click at [1111, 199] on link "5 Pack" at bounding box center [1095, 197] width 199 height 58
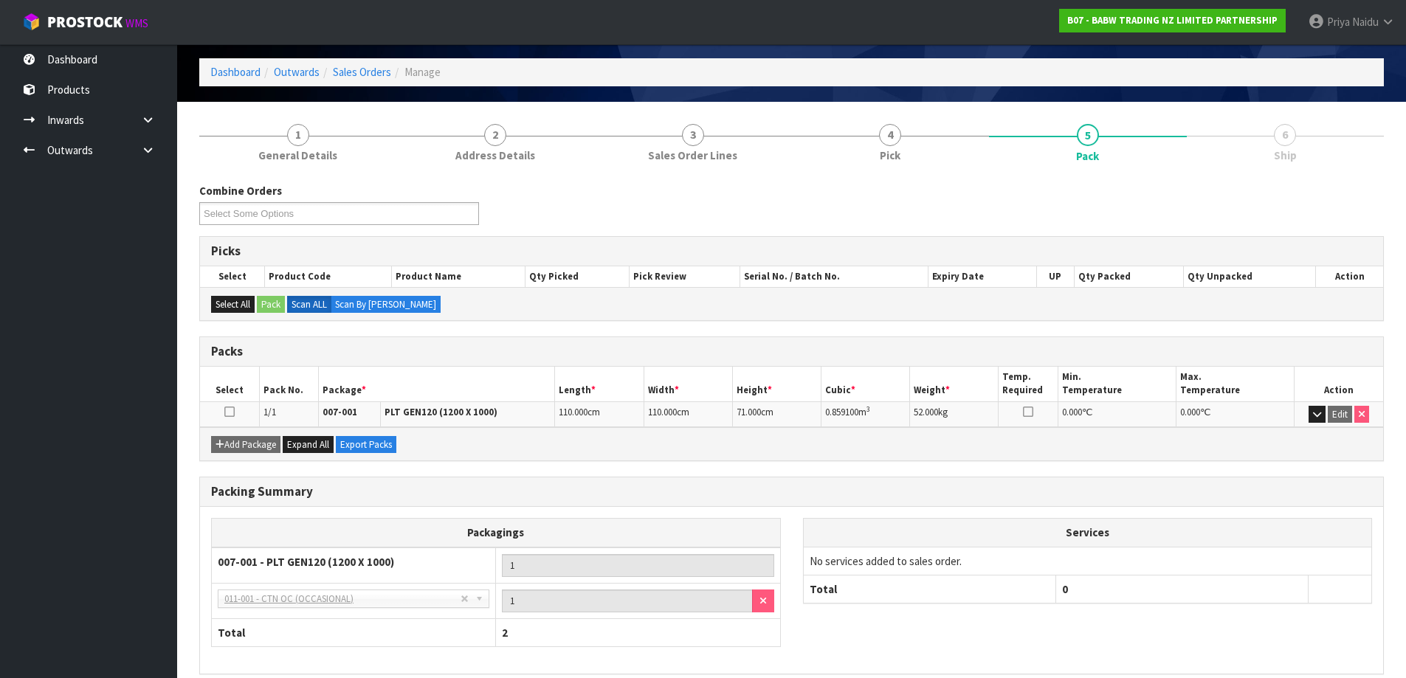
scroll to position [121, 0]
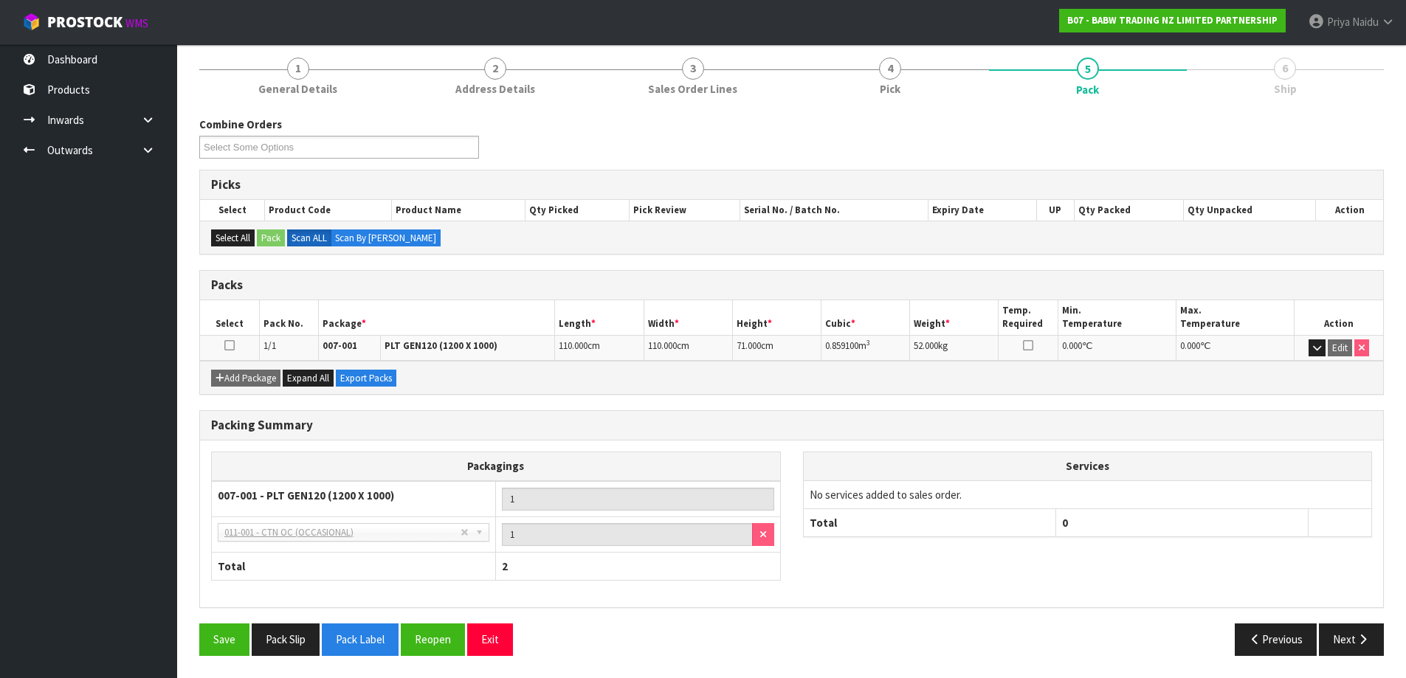
click at [1326, 621] on div "Packing Summary Packagings 007-001 - PLT GEN120 (1200 X 1000) 1 NONE - No Packa…" at bounding box center [791, 516] width 1207 height 213
click at [1347, 636] on button "Next" at bounding box center [1351, 640] width 65 height 32
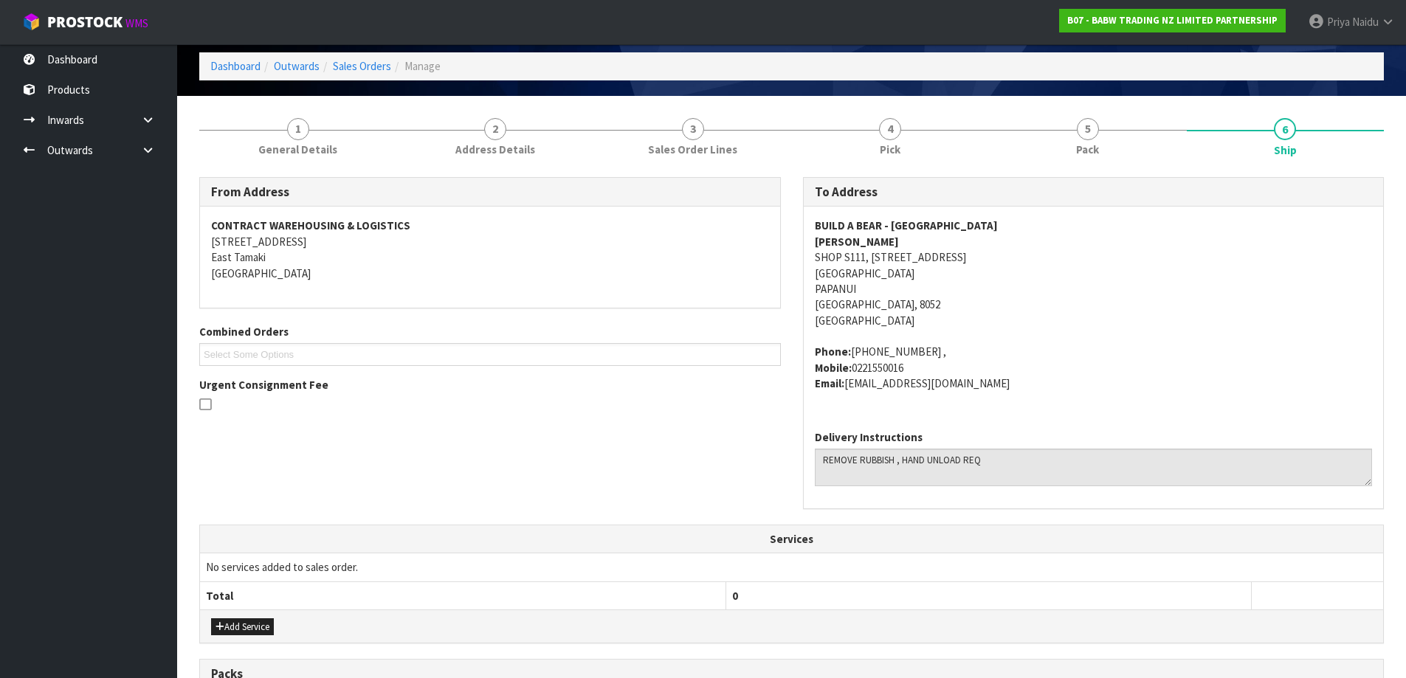
scroll to position [0, 0]
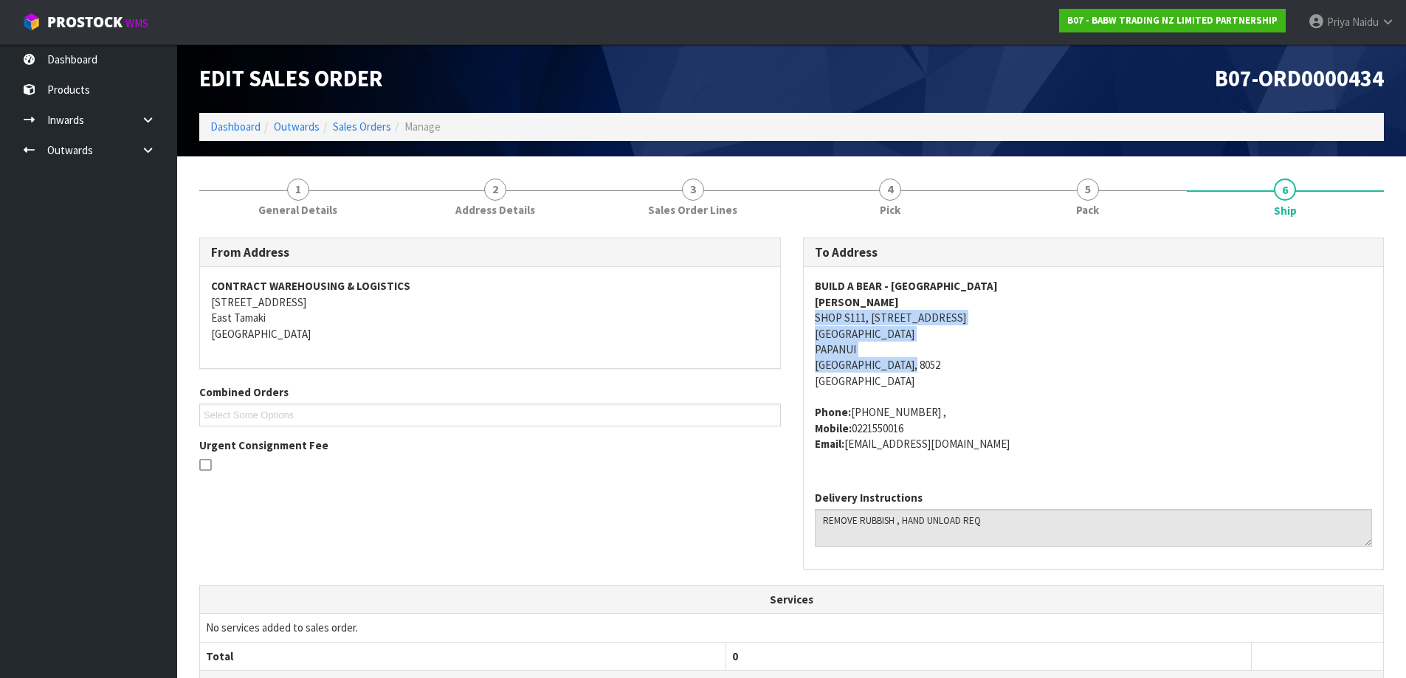
drag, startPoint x: 793, startPoint y: 313, endPoint x: 996, endPoint y: 367, distance: 210.9
click at [996, 367] on div "To Address BUILD A BEAR - [GEOGRAPHIC_DATA][PERSON_NAME][STREET_ADDRESS] Phone:…" at bounding box center [1094, 412] width 604 height 348
click at [1133, 357] on address "BUILD A BEAR - [GEOGRAPHIC_DATA] [PERSON_NAME] SHOP S111, [STREET_ADDRESS]" at bounding box center [1094, 333] width 558 height 111
drag, startPoint x: 805, startPoint y: 318, endPoint x: 981, endPoint y: 311, distance: 175.8
click at [981, 311] on div "BUILD A BEAR - [GEOGRAPHIC_DATA][PERSON_NAME][STREET_ADDRESS][GEOGRAPHIC_DATA] …" at bounding box center [1094, 372] width 580 height 211
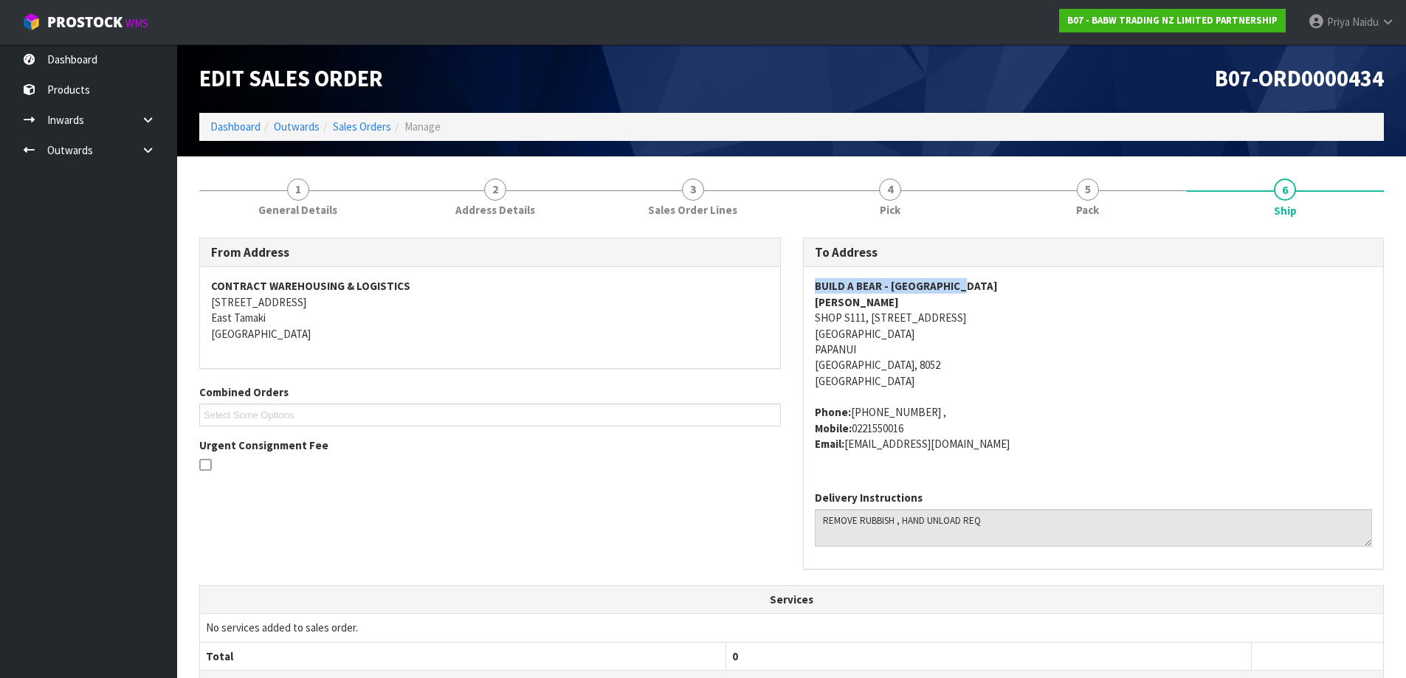
drag, startPoint x: 811, startPoint y: 278, endPoint x: 1017, endPoint y: 287, distance: 206.1
click at [1017, 287] on div "BUILD A BEAR - [GEOGRAPHIC_DATA][PERSON_NAME][STREET_ADDRESS][GEOGRAPHIC_DATA] …" at bounding box center [1094, 372] width 580 height 211
drag, startPoint x: 809, startPoint y: 335, endPoint x: 1006, endPoint y: 331, distance: 197.1
click at [1006, 331] on div "BUILD A BEAR - [GEOGRAPHIC_DATA][PERSON_NAME][STREET_ADDRESS][GEOGRAPHIC_DATA] …" at bounding box center [1094, 372] width 580 height 211
drag, startPoint x: 810, startPoint y: 300, endPoint x: 888, endPoint y: 302, distance: 79.0
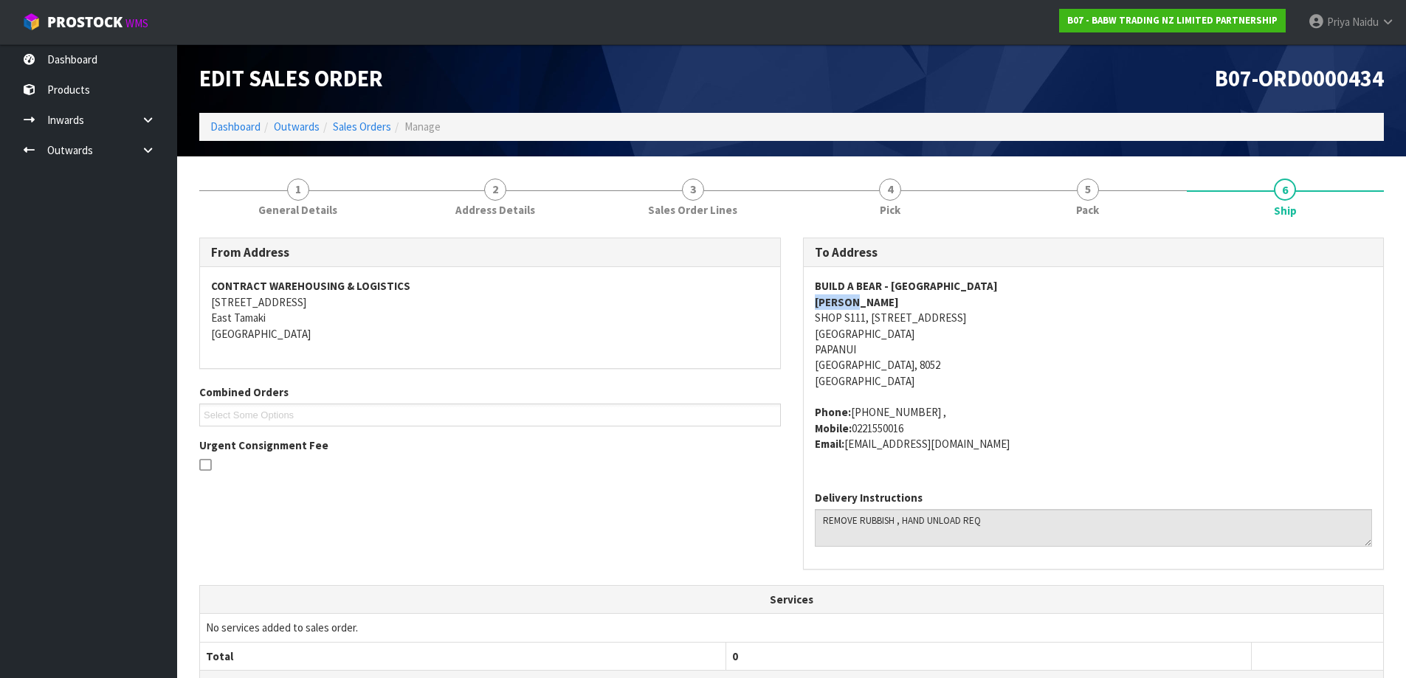
click at [888, 302] on div "BUILD A BEAR - [GEOGRAPHIC_DATA][PERSON_NAME][STREET_ADDRESS][GEOGRAPHIC_DATA] …" at bounding box center [1094, 372] width 580 height 211
drag, startPoint x: 807, startPoint y: 412, endPoint x: 1025, endPoint y: 448, distance: 220.7
click at [1025, 448] on div "To Address BUILD A BEAR - [GEOGRAPHIC_DATA][PERSON_NAME][STREET_ADDRESS] Phone:…" at bounding box center [1094, 412] width 604 height 348
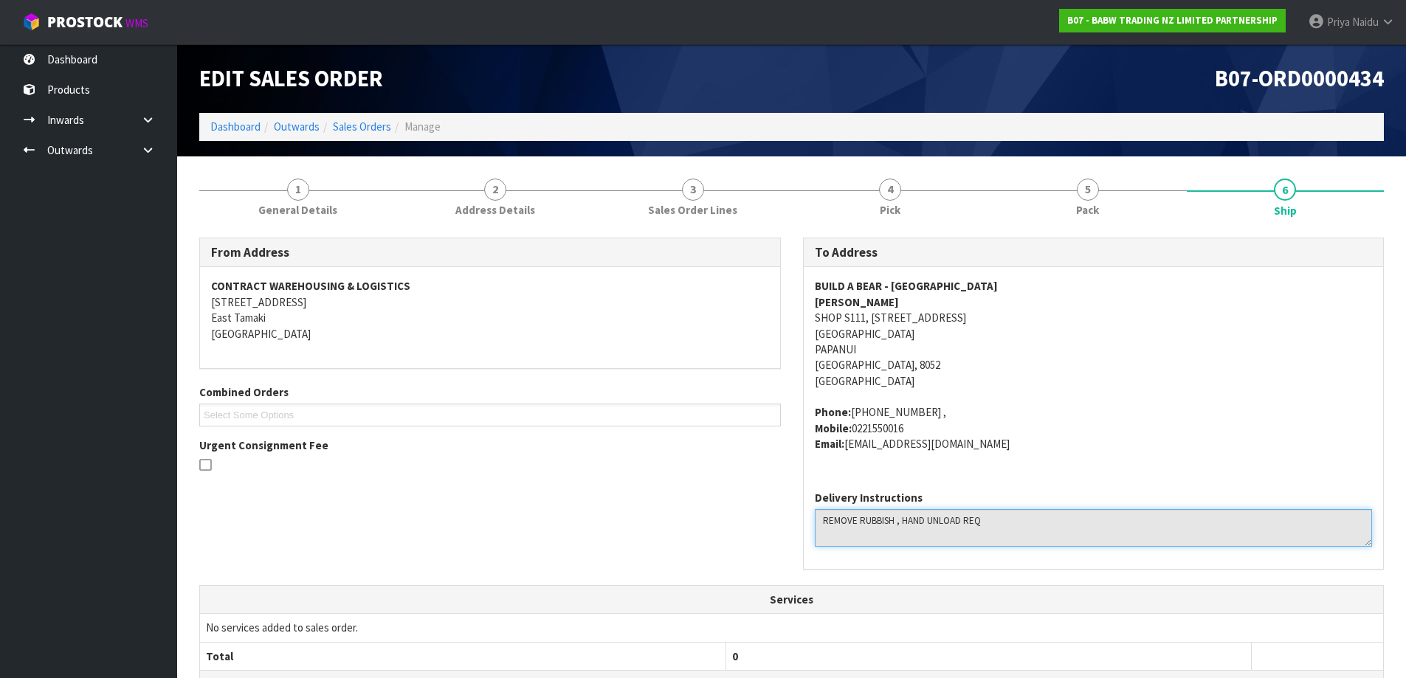
drag, startPoint x: 828, startPoint y: 514, endPoint x: 822, endPoint y: 524, distance: 11.3
click at [829, 514] on textarea at bounding box center [1094, 528] width 558 height 38
drag, startPoint x: 820, startPoint y: 526, endPoint x: 1015, endPoint y: 526, distance: 194.8
click at [1015, 526] on textarea at bounding box center [1094, 528] width 558 height 38
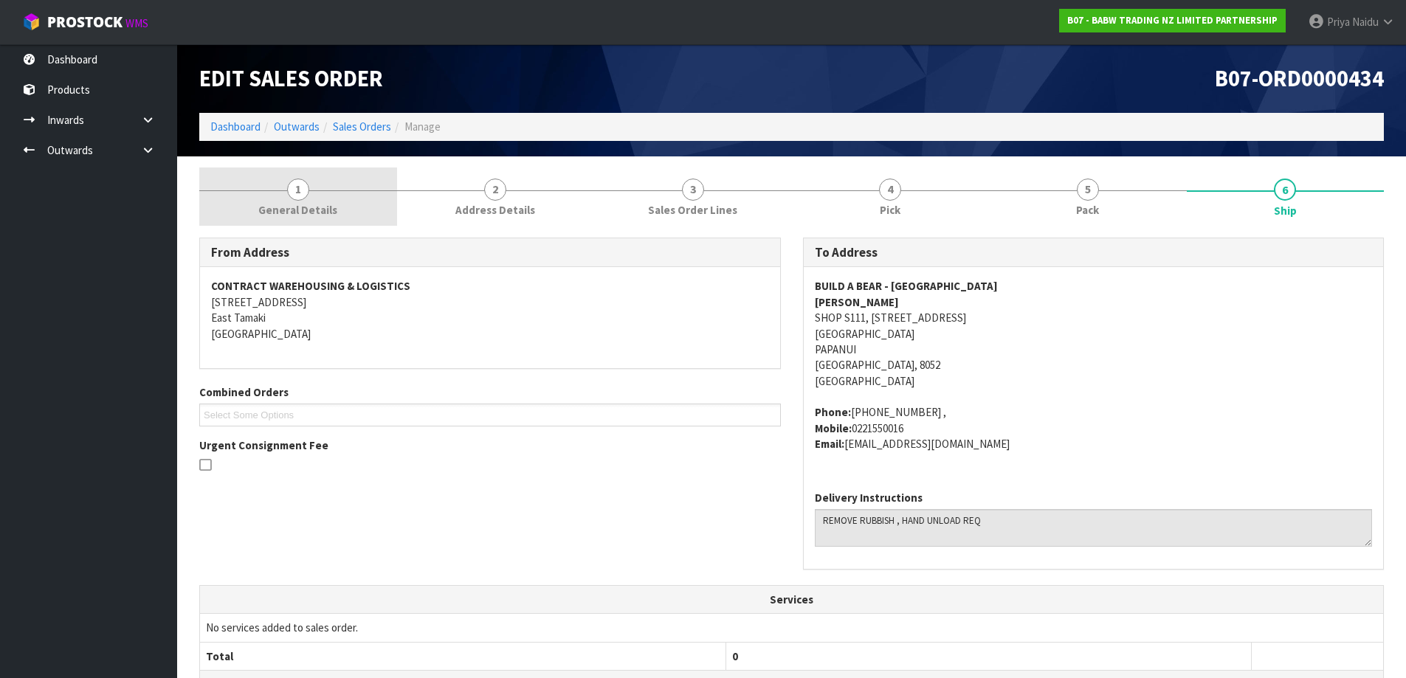
click at [280, 176] on link "1 General Details" at bounding box center [298, 197] width 198 height 58
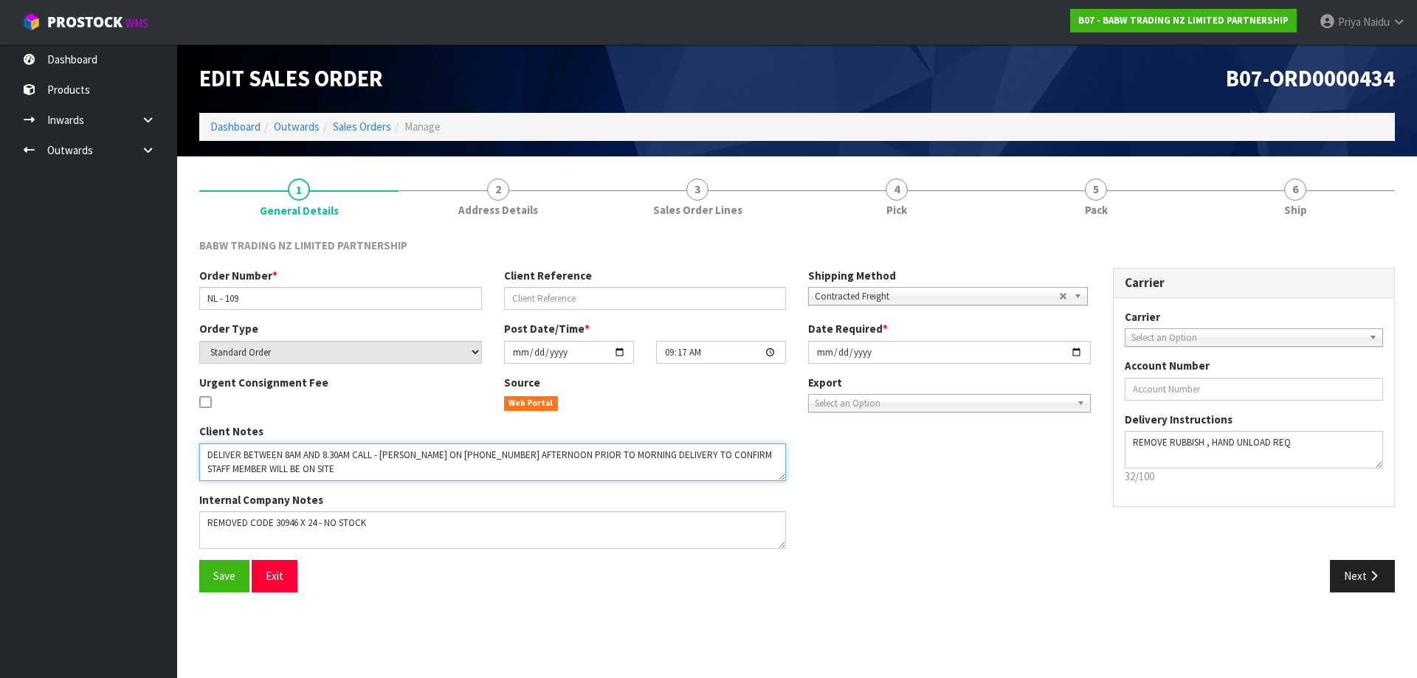
drag, startPoint x: 201, startPoint y: 458, endPoint x: 567, endPoint y: 480, distance: 366.0
click at [567, 480] on textarea at bounding box center [492, 463] width 587 height 38
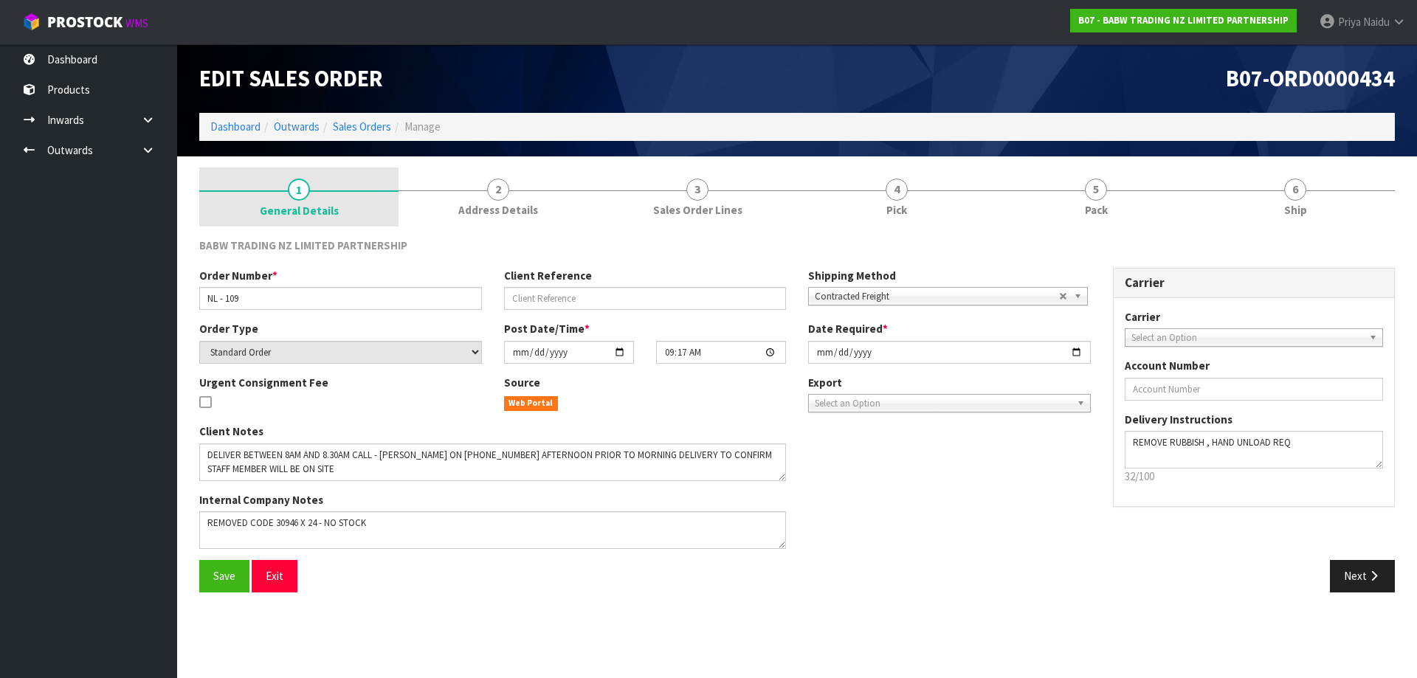
click at [280, 201] on link "1 General Details" at bounding box center [298, 197] width 199 height 59
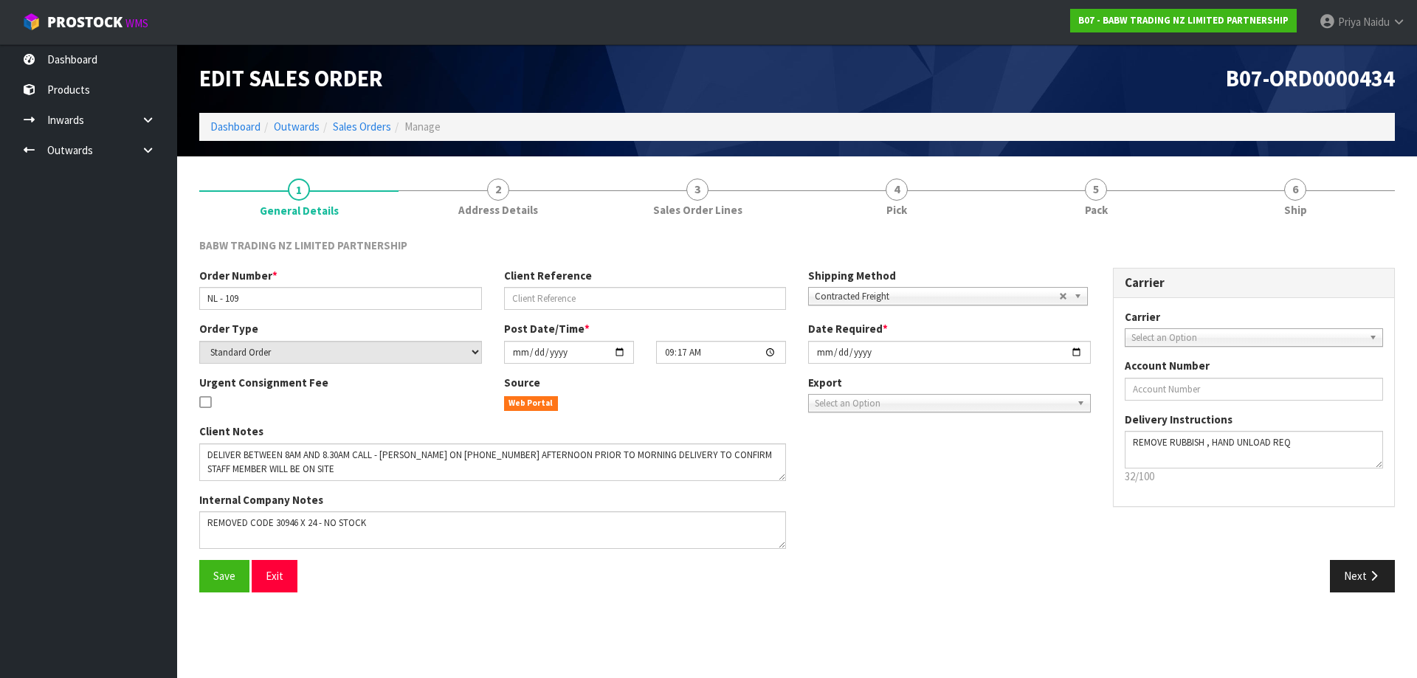
click at [198, 299] on div "Order Number * NL - 109" at bounding box center [340, 289] width 305 height 42
click at [211, 294] on input "NL - 109" at bounding box center [340, 298] width 283 height 23
drag, startPoint x: 209, startPoint y: 294, endPoint x: 282, endPoint y: 292, distance: 73.1
click at [282, 292] on input "NL - 109" at bounding box center [340, 298] width 283 height 23
click at [1164, 182] on link "5 Pack" at bounding box center [1095, 197] width 199 height 58
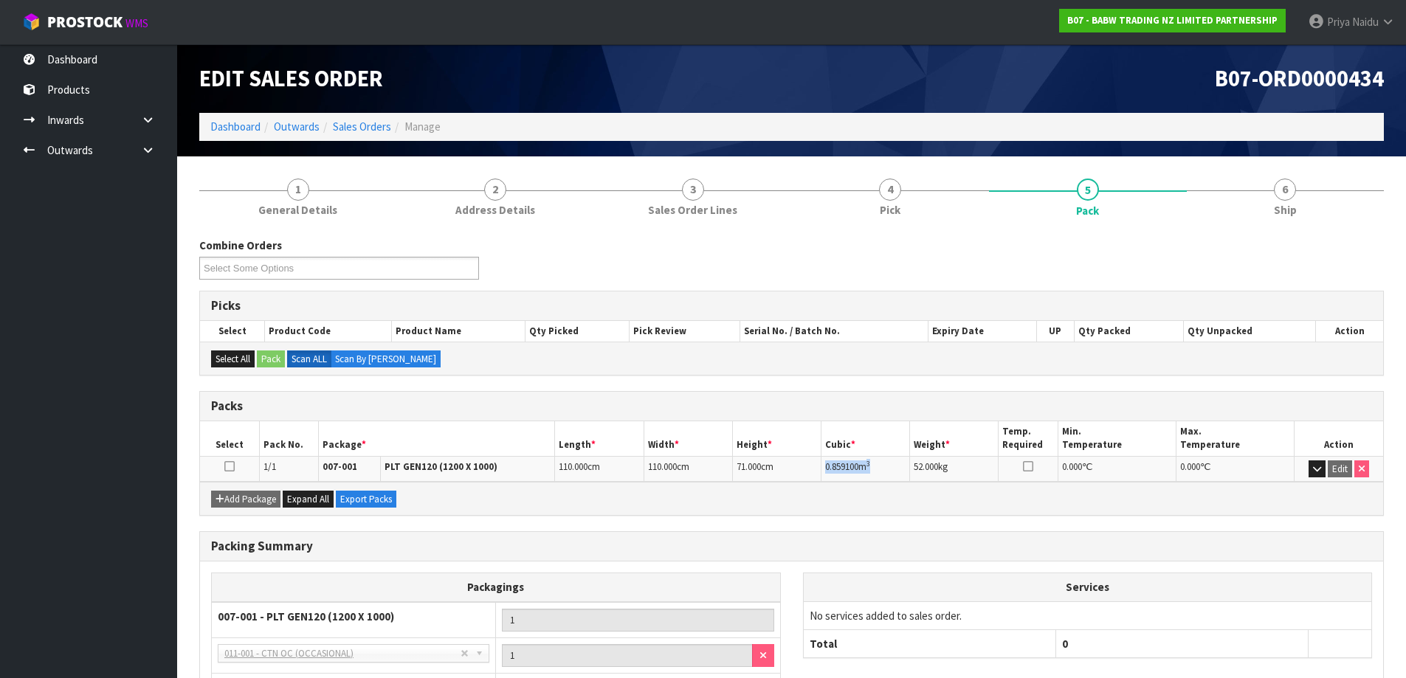
drag, startPoint x: 826, startPoint y: 466, endPoint x: 894, endPoint y: 466, distance: 68.6
click at [894, 466] on td "0.859100 m 3" at bounding box center [865, 469] width 89 height 26
click at [1276, 208] on span "Ship" at bounding box center [1285, 209] width 23 height 15
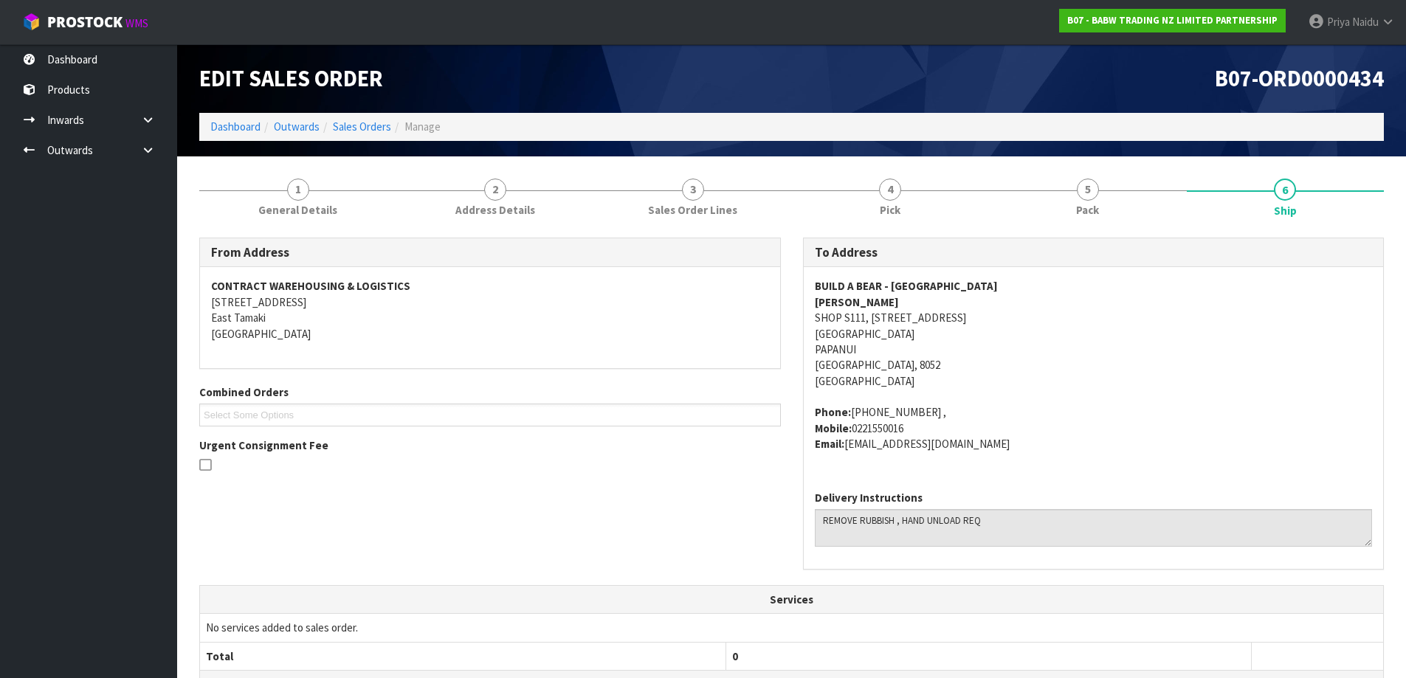
click at [1012, 155] on div "Edit Sales Order B07-ORD0000434 Dashboard Outwards Sales Orders Manage" at bounding box center [791, 100] width 1207 height 112
click at [1016, 168] on link "5 Pack" at bounding box center [1088, 197] width 198 height 58
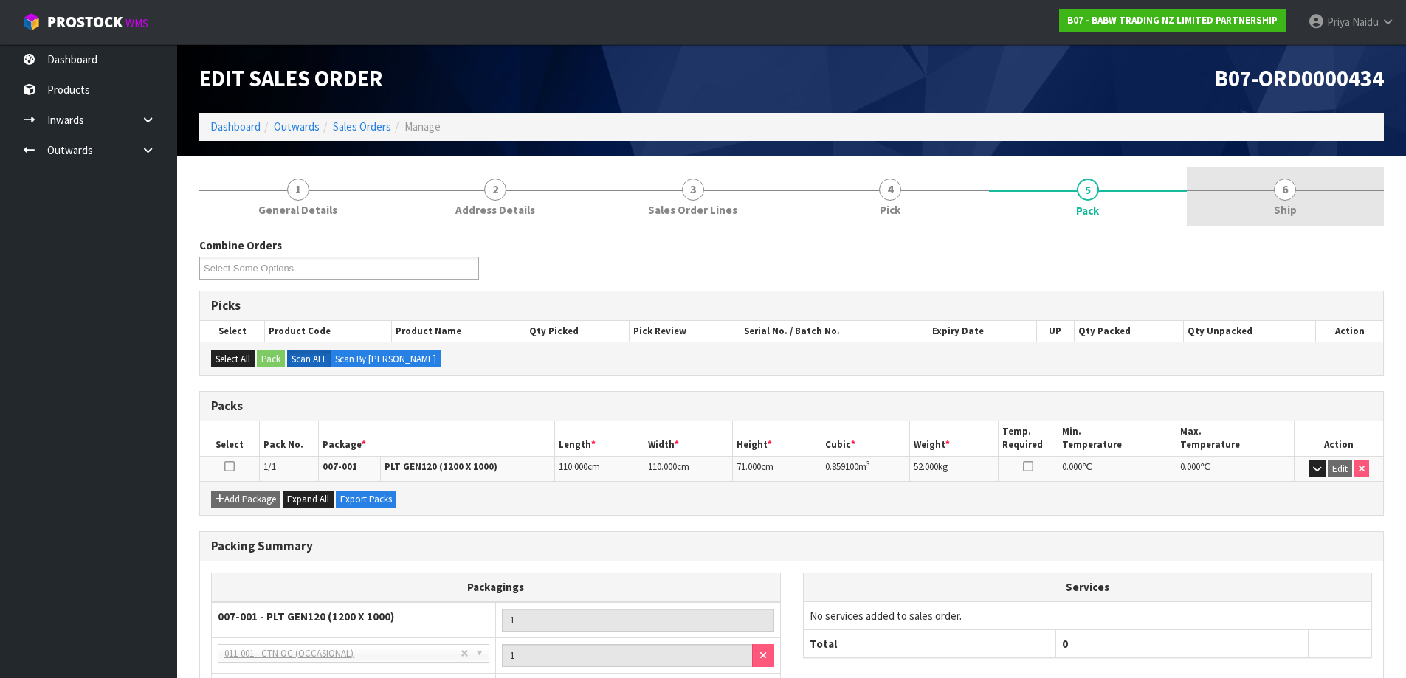
click at [1325, 171] on link "6 Ship" at bounding box center [1286, 197] width 198 height 58
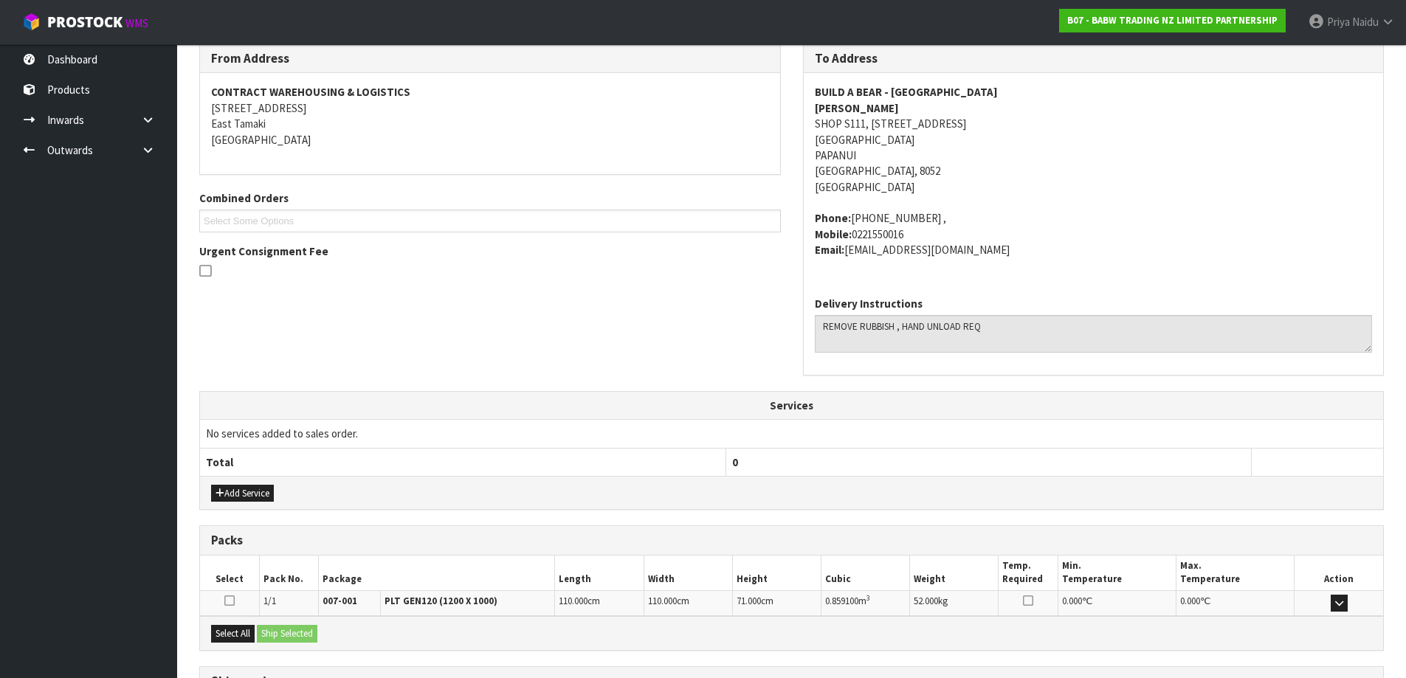
scroll to position [325, 0]
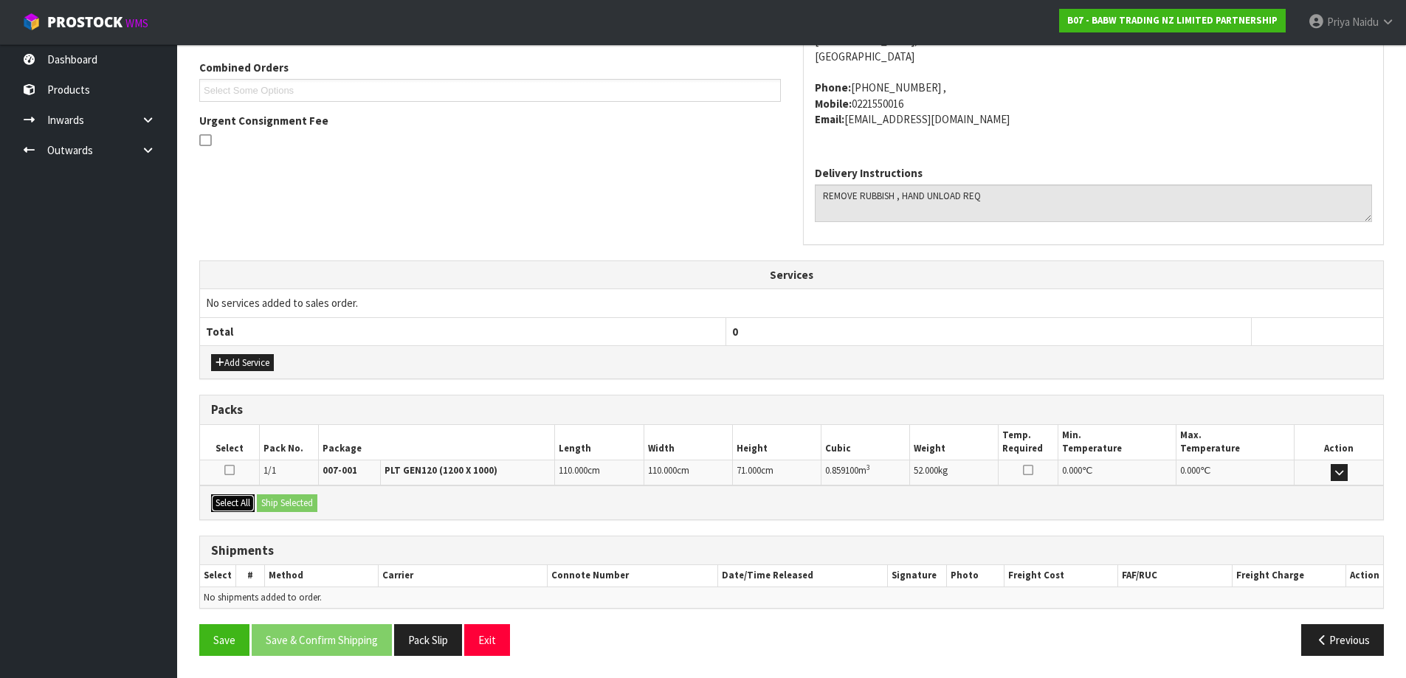
click at [238, 503] on button "Select All" at bounding box center [233, 503] width 44 height 18
click at [272, 500] on button "Ship Selected" at bounding box center [287, 503] width 61 height 18
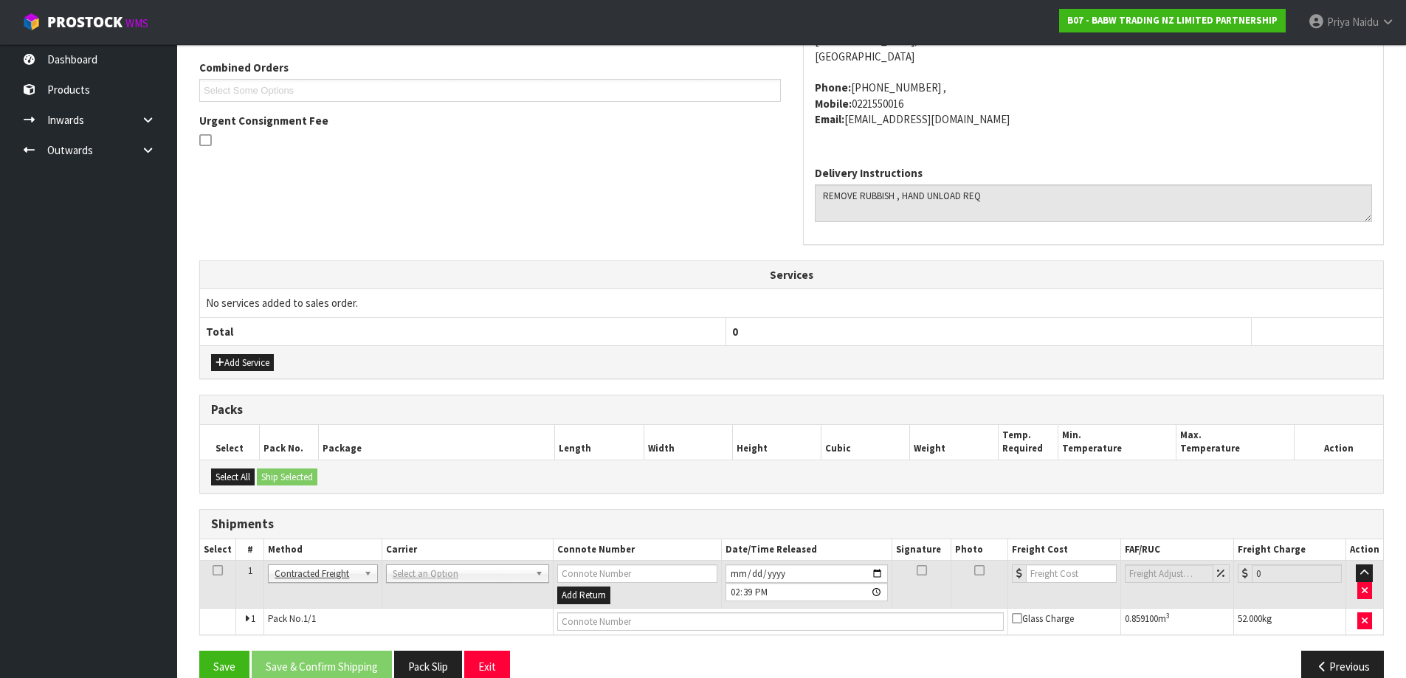
scroll to position [351, 0]
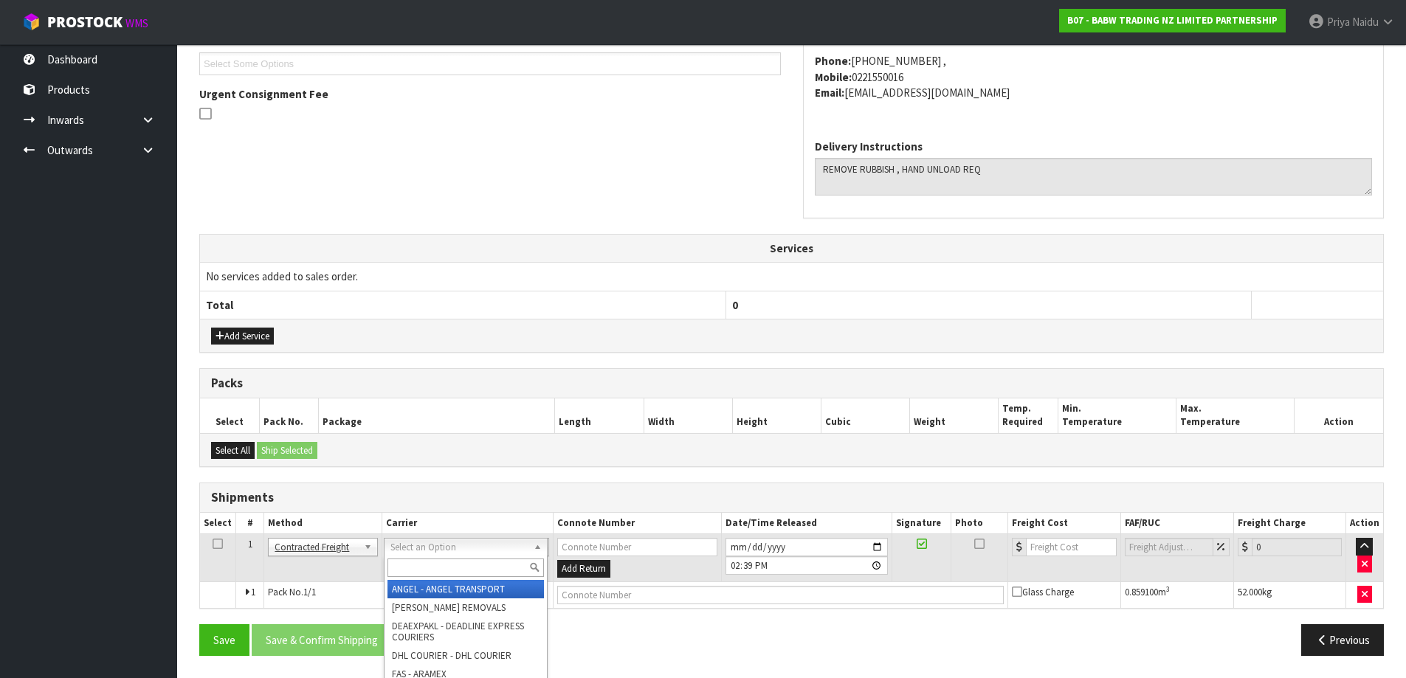
click at [413, 564] on input "text" at bounding box center [465, 568] width 156 height 18
type input "N"
type input "MA"
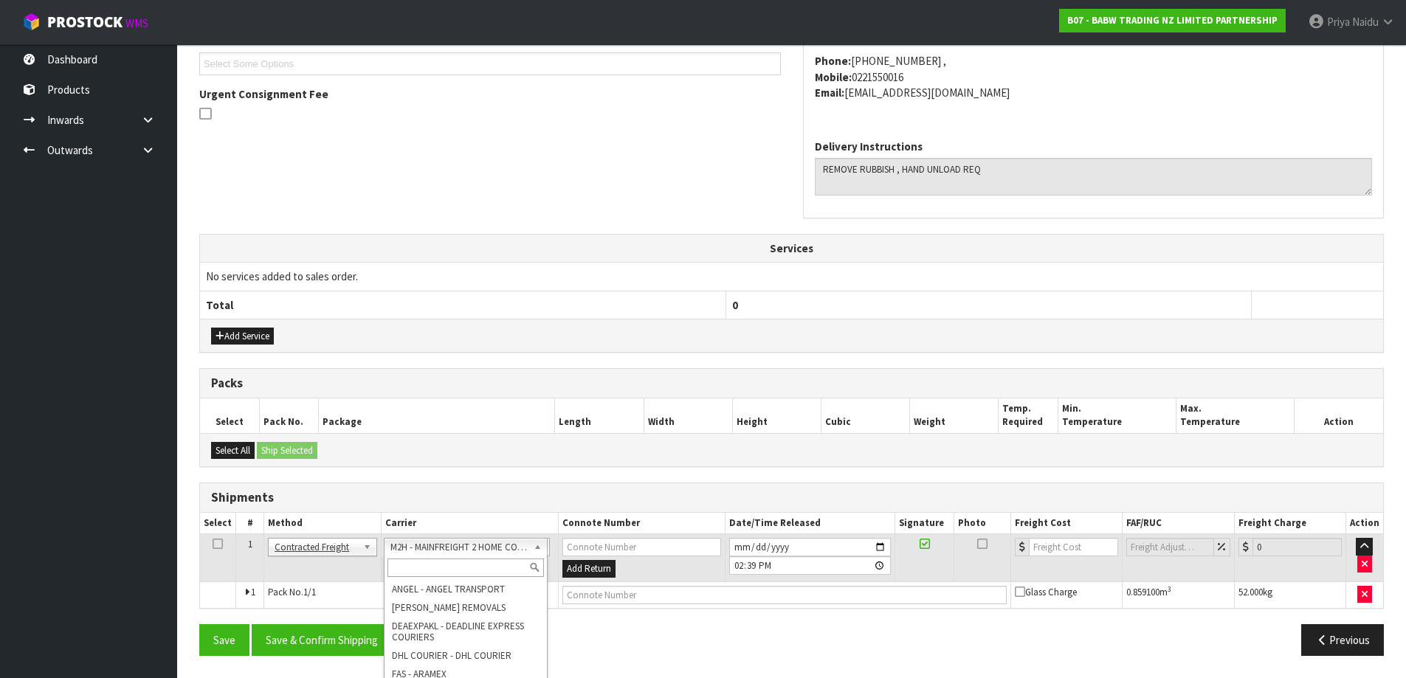
click at [463, 567] on input "text" at bounding box center [465, 568] width 156 height 18
type input "MA"
drag, startPoint x: 476, startPoint y: 617, endPoint x: 489, endPoint y: 612, distance: 14.0
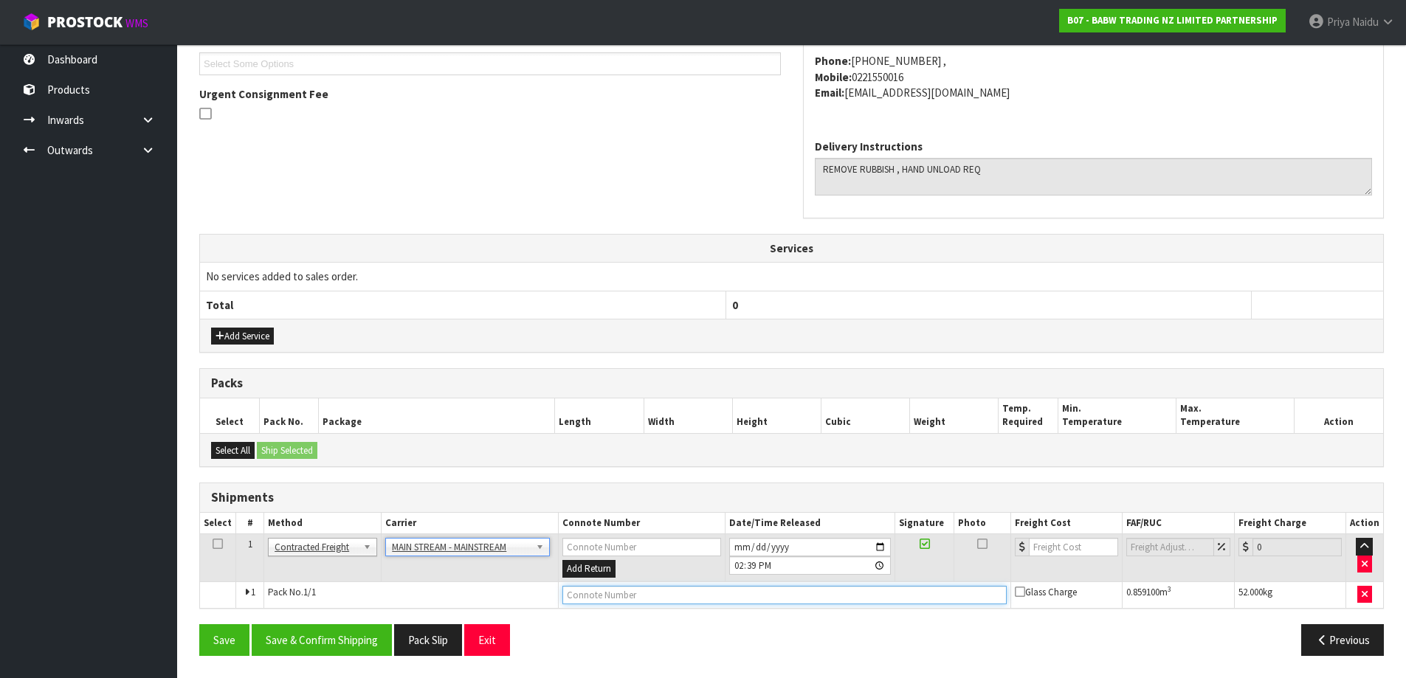
click at [604, 590] on input "text" at bounding box center [784, 595] width 444 height 18
paste input "CWL7717528"
type input "CWL7717528"
click at [1043, 548] on input "number" at bounding box center [1073, 547] width 89 height 18
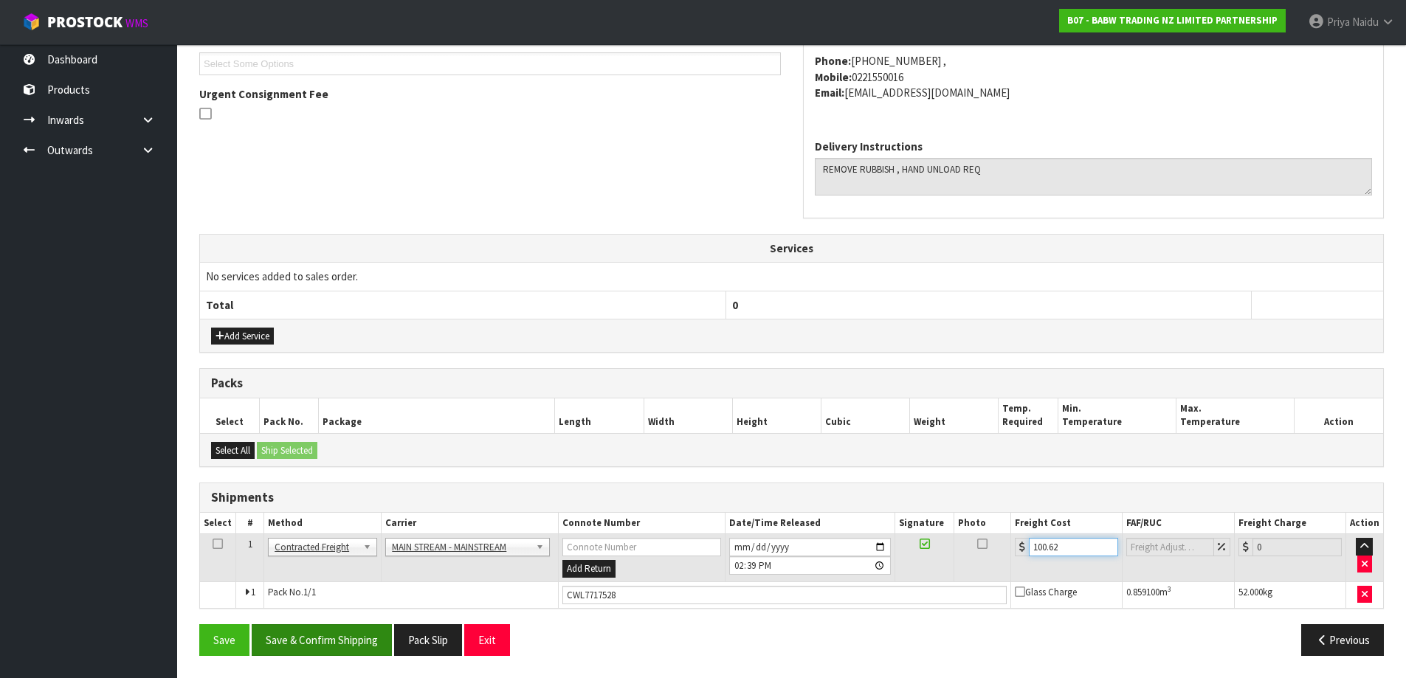
type input "100.62"
click at [314, 637] on button "Save & Confirm Shipping" at bounding box center [322, 640] width 140 height 32
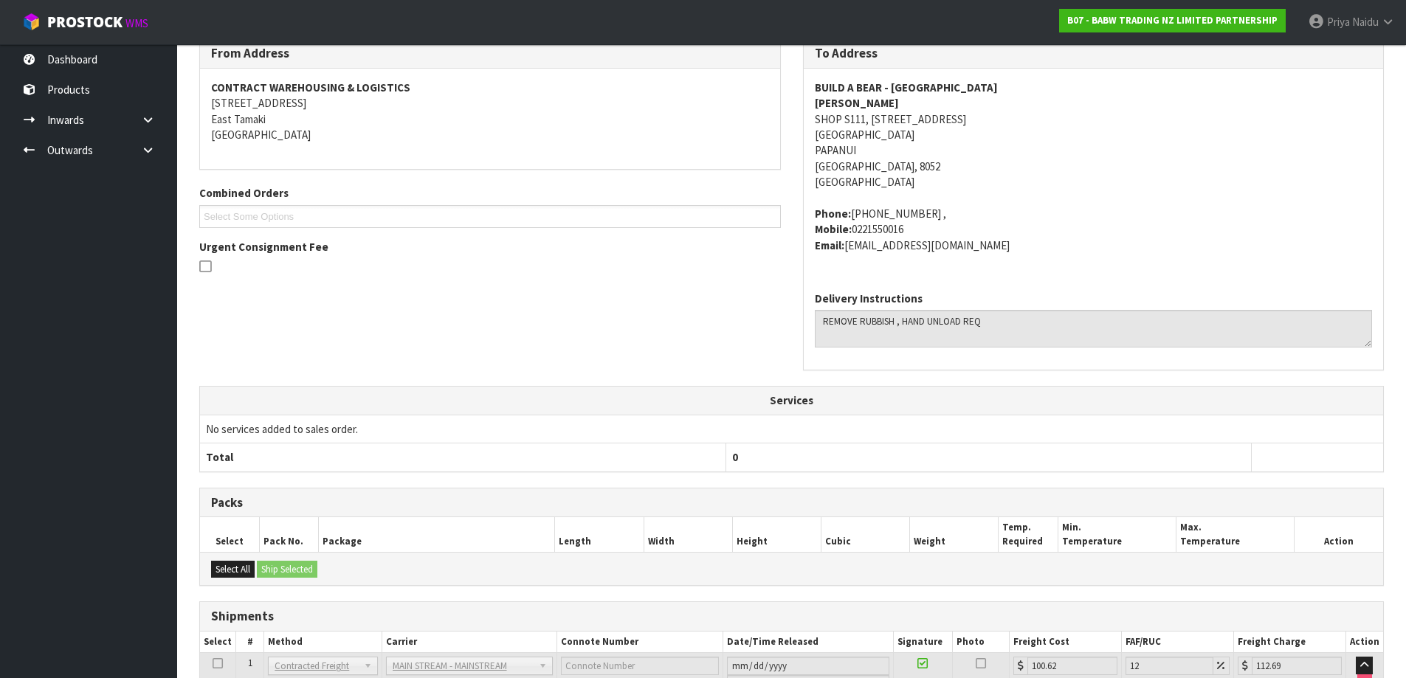
scroll to position [367, 0]
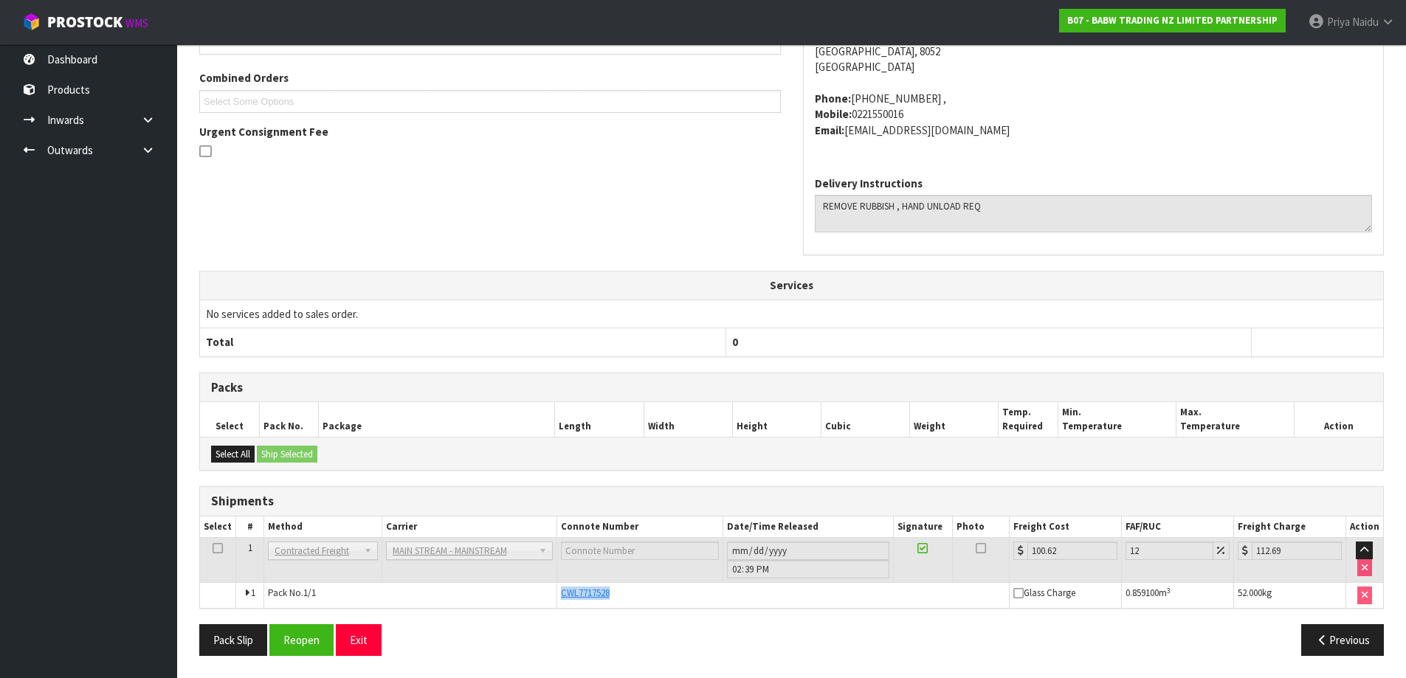
drag, startPoint x: 553, startPoint y: 590, endPoint x: 631, endPoint y: 604, distance: 79.5
click at [631, 604] on tr "1 Pack No. 1/1 CWL7717528 Glass Charge 0.859100 m 3 52.000 kg" at bounding box center [791, 595] width 1183 height 25
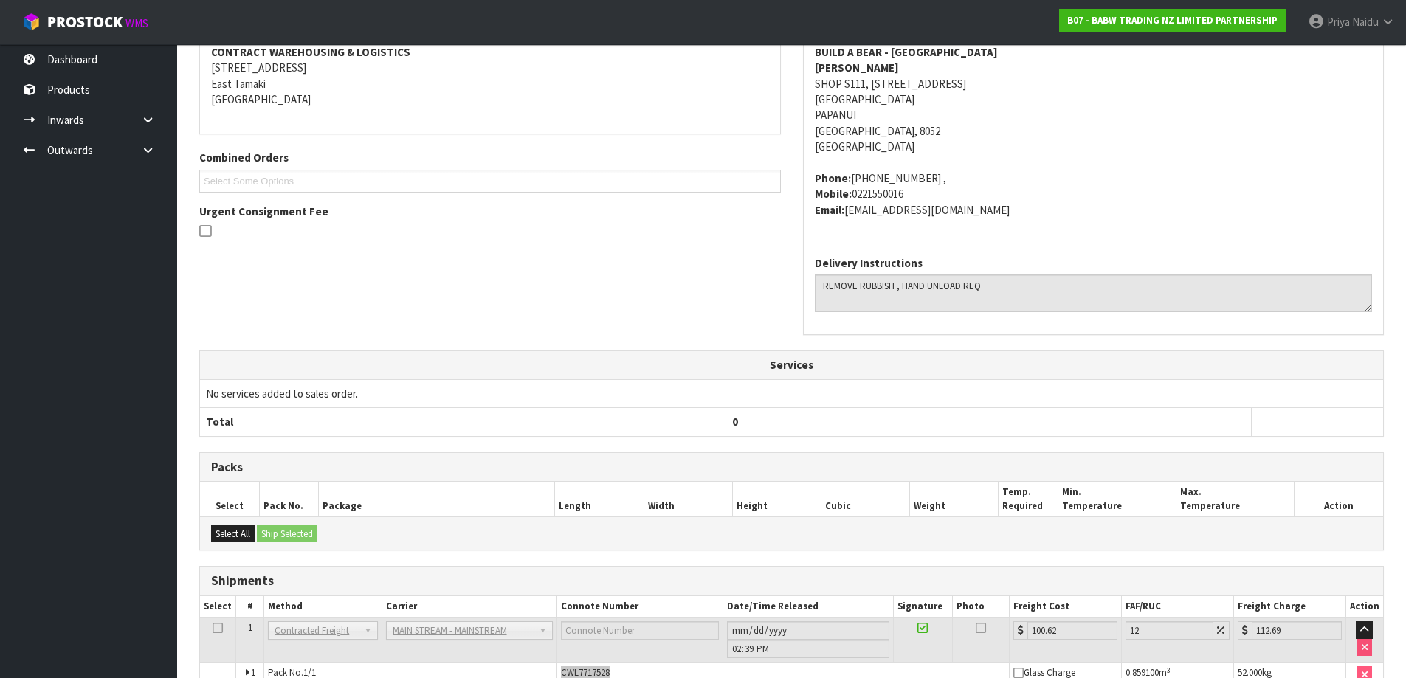
scroll to position [146, 0]
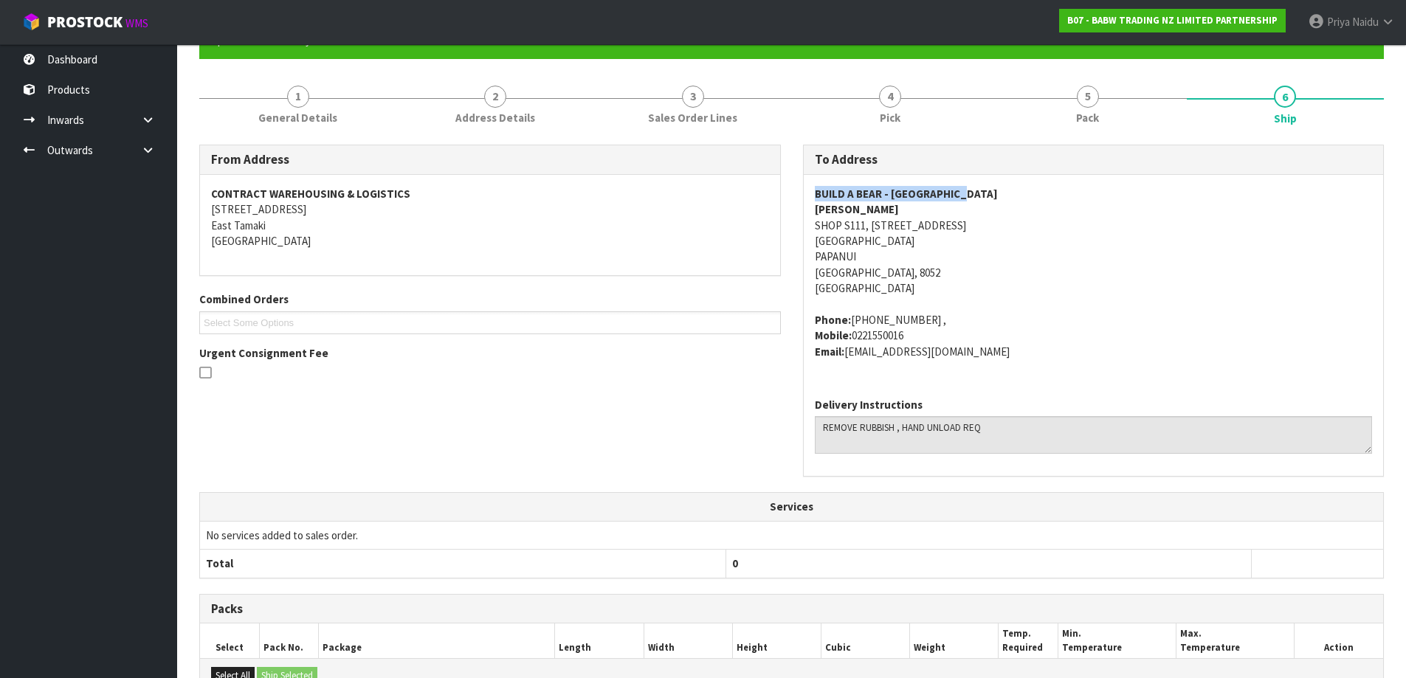
drag, startPoint x: 809, startPoint y: 191, endPoint x: 990, endPoint y: 192, distance: 180.8
click at [990, 192] on div "BUILD A BEAR - [GEOGRAPHIC_DATA][PERSON_NAME][STREET_ADDRESS][GEOGRAPHIC_DATA] …" at bounding box center [1094, 280] width 580 height 211
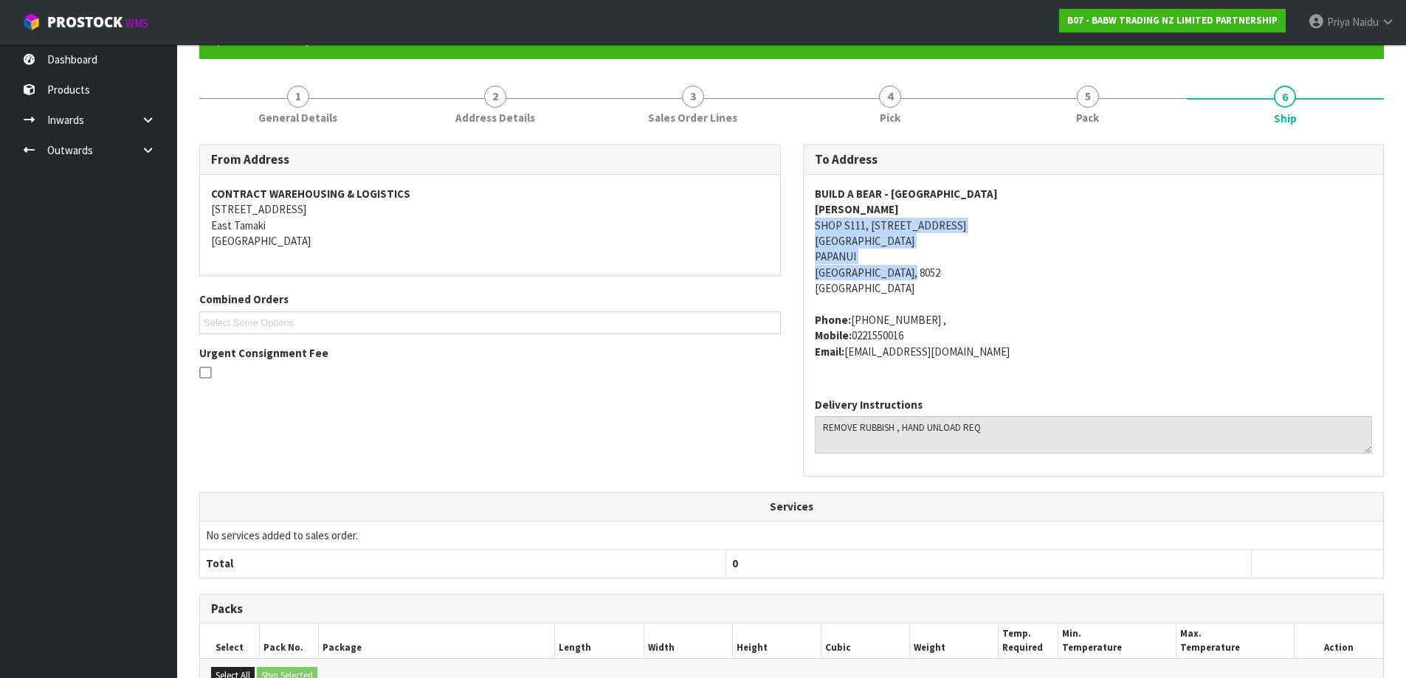
drag, startPoint x: 811, startPoint y: 229, endPoint x: 1001, endPoint y: 276, distance: 195.4
click at [1001, 276] on div "BUILD A BEAR - [GEOGRAPHIC_DATA][PERSON_NAME][STREET_ADDRESS][GEOGRAPHIC_DATA] …" at bounding box center [1094, 280] width 580 height 211
drag, startPoint x: 807, startPoint y: 317, endPoint x: 927, endPoint y: 331, distance: 120.5
click at [927, 331] on div "BUILD A BEAR - [GEOGRAPHIC_DATA][PERSON_NAME][STREET_ADDRESS][GEOGRAPHIC_DATA] …" at bounding box center [1094, 280] width 580 height 211
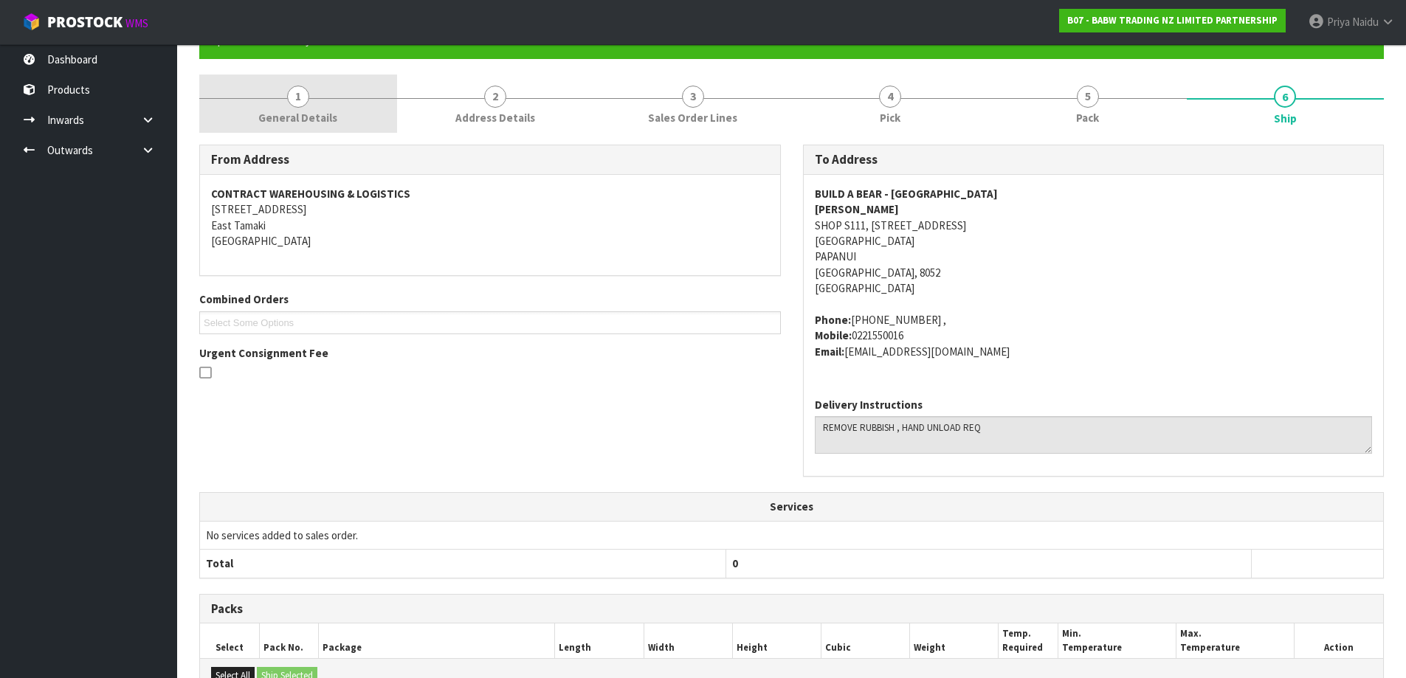
click at [271, 128] on link "1 General Details" at bounding box center [298, 104] width 198 height 58
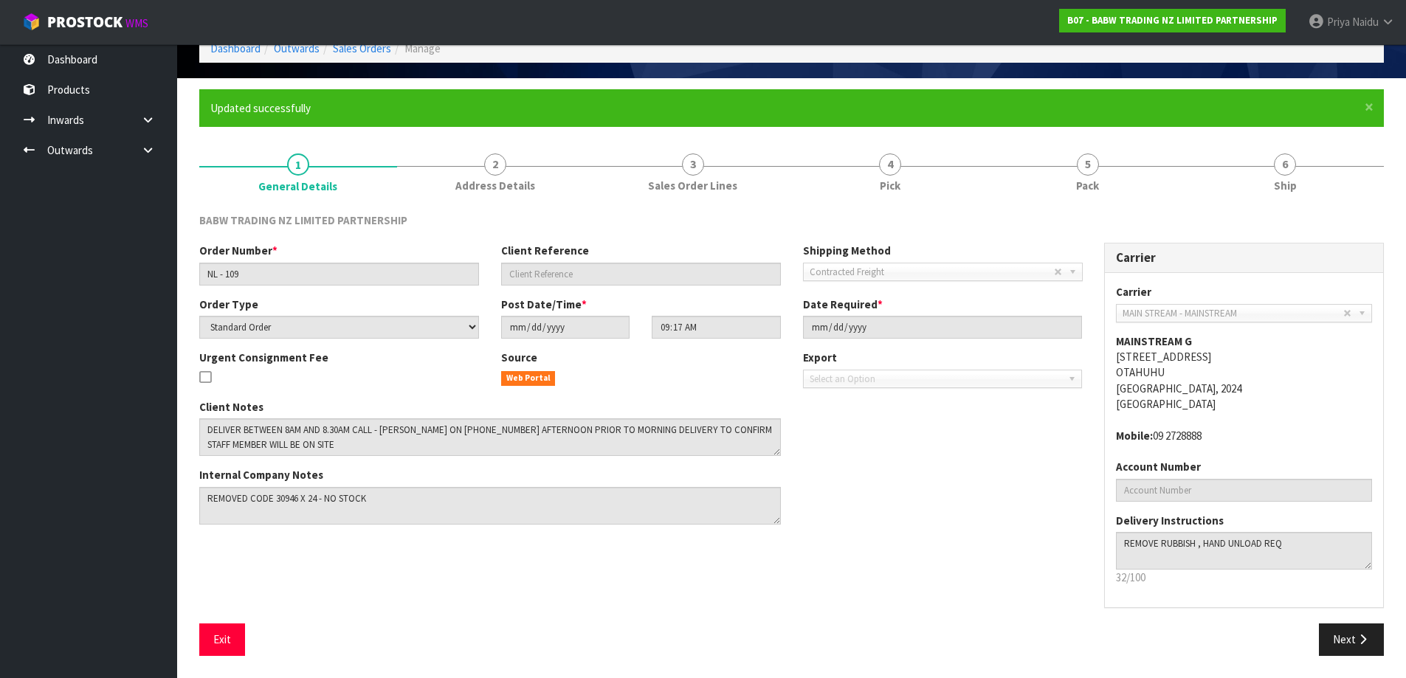
scroll to position [78, 0]
drag, startPoint x: 202, startPoint y: 431, endPoint x: 607, endPoint y: 446, distance: 405.4
click at [634, 444] on textarea at bounding box center [490, 437] width 582 height 38
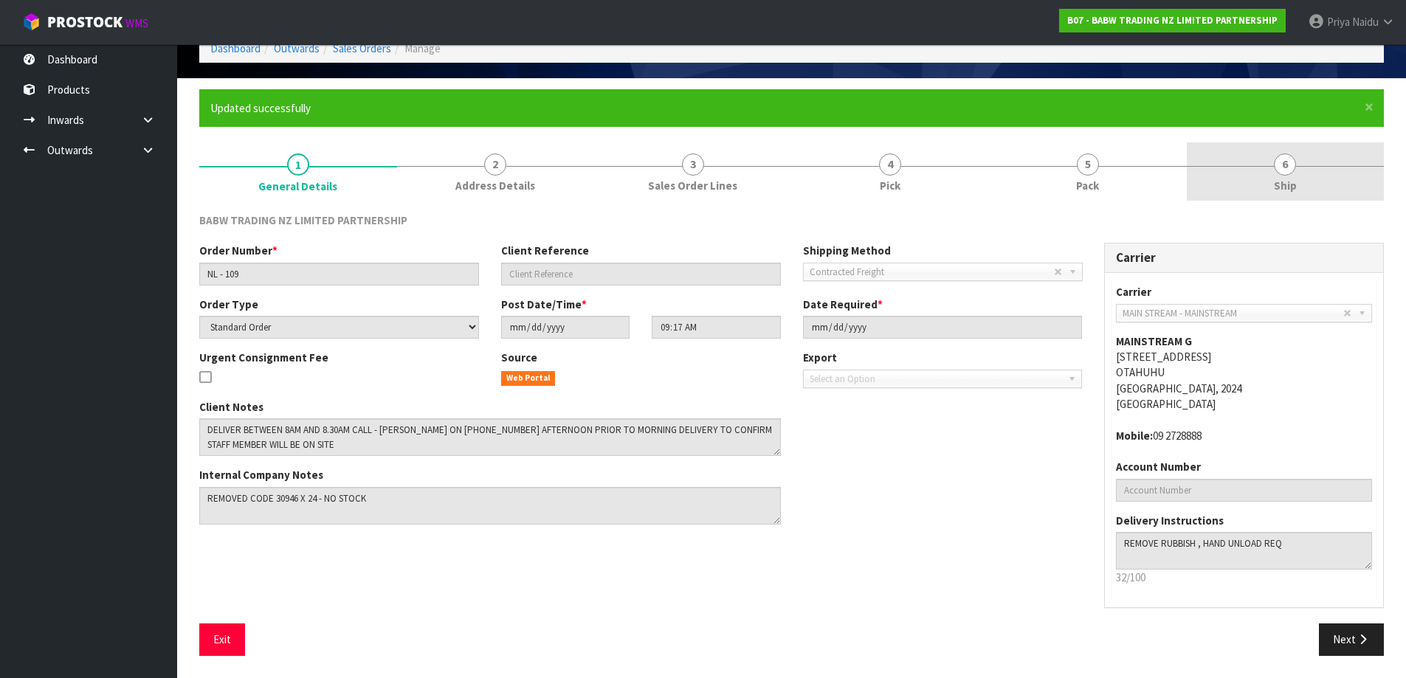
click at [1260, 191] on link "6 Ship" at bounding box center [1286, 171] width 198 height 58
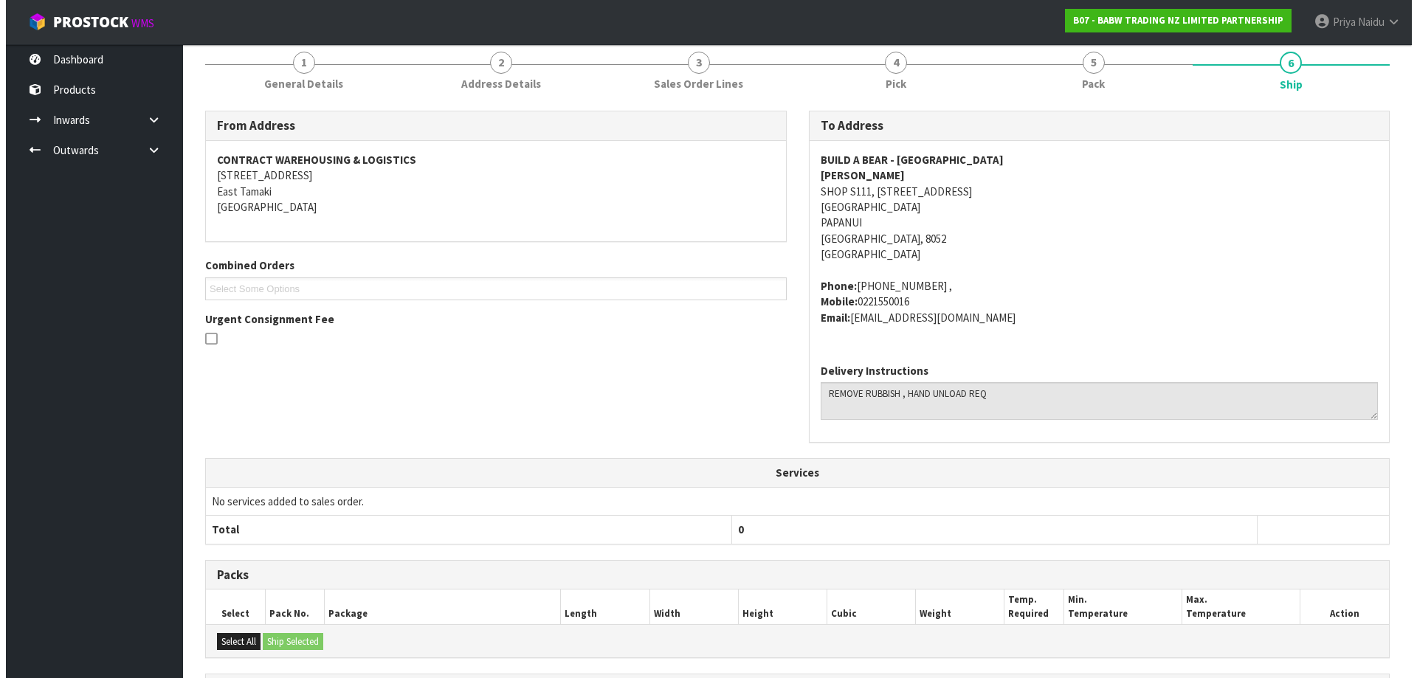
scroll to position [0, 0]
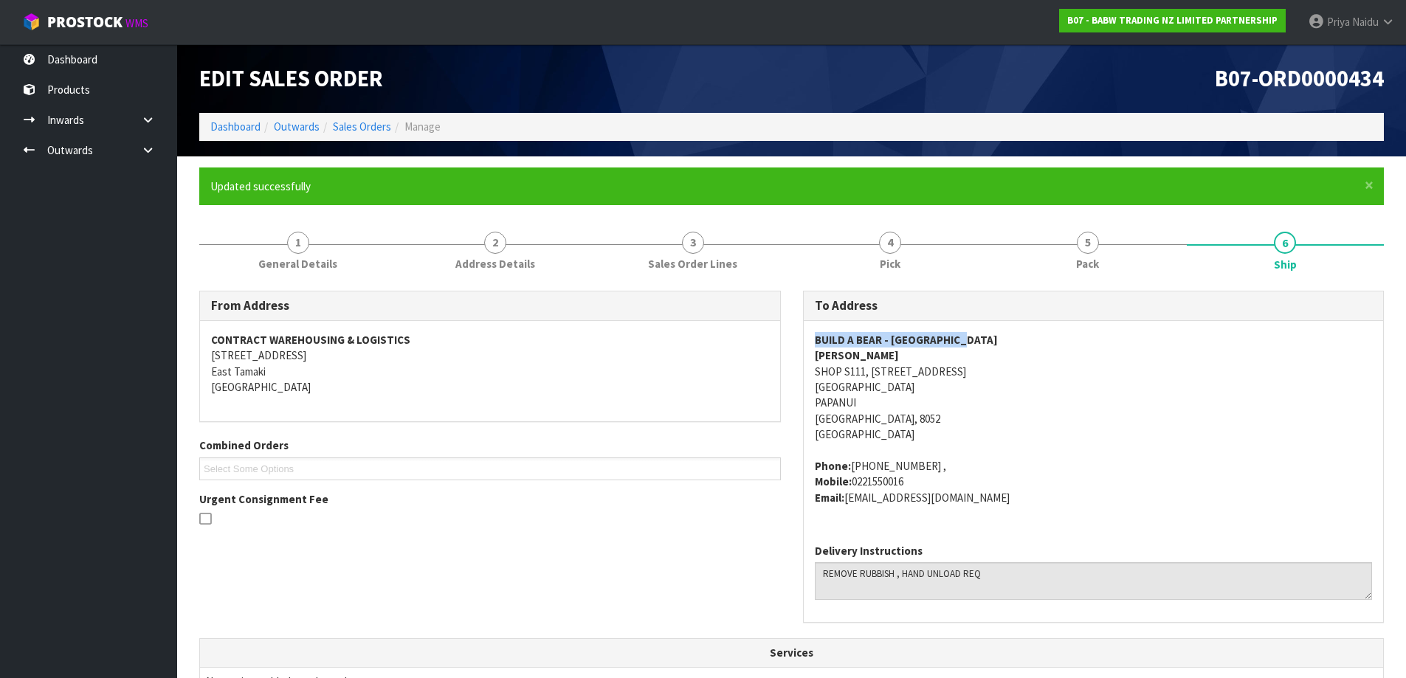
drag, startPoint x: 816, startPoint y: 345, endPoint x: 1001, endPoint y: 336, distance: 185.4
click at [1001, 336] on address "BUILD A BEAR - [GEOGRAPHIC_DATA] [PERSON_NAME] SHOP S111, [STREET_ADDRESS]" at bounding box center [1094, 387] width 558 height 111
click at [238, 131] on link "Dashboard" at bounding box center [235, 127] width 50 height 14
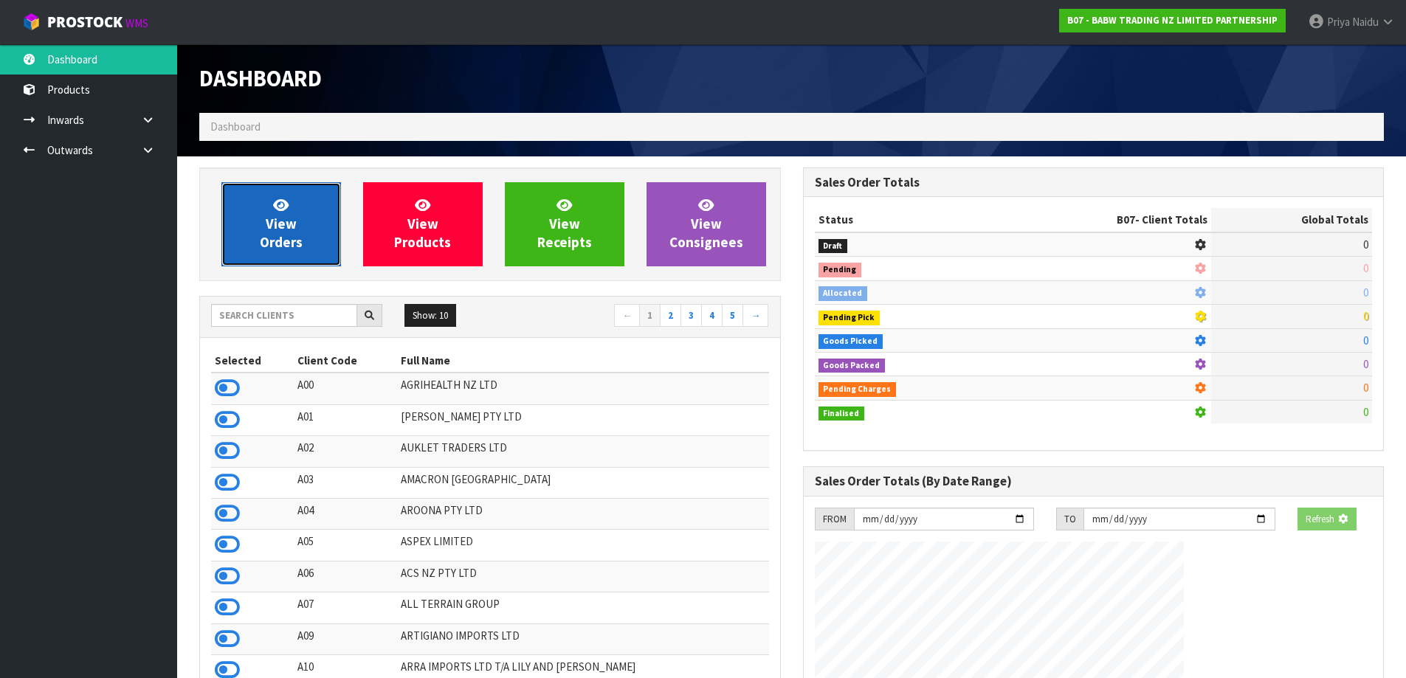
click at [299, 239] on span "View Orders" at bounding box center [281, 223] width 43 height 55
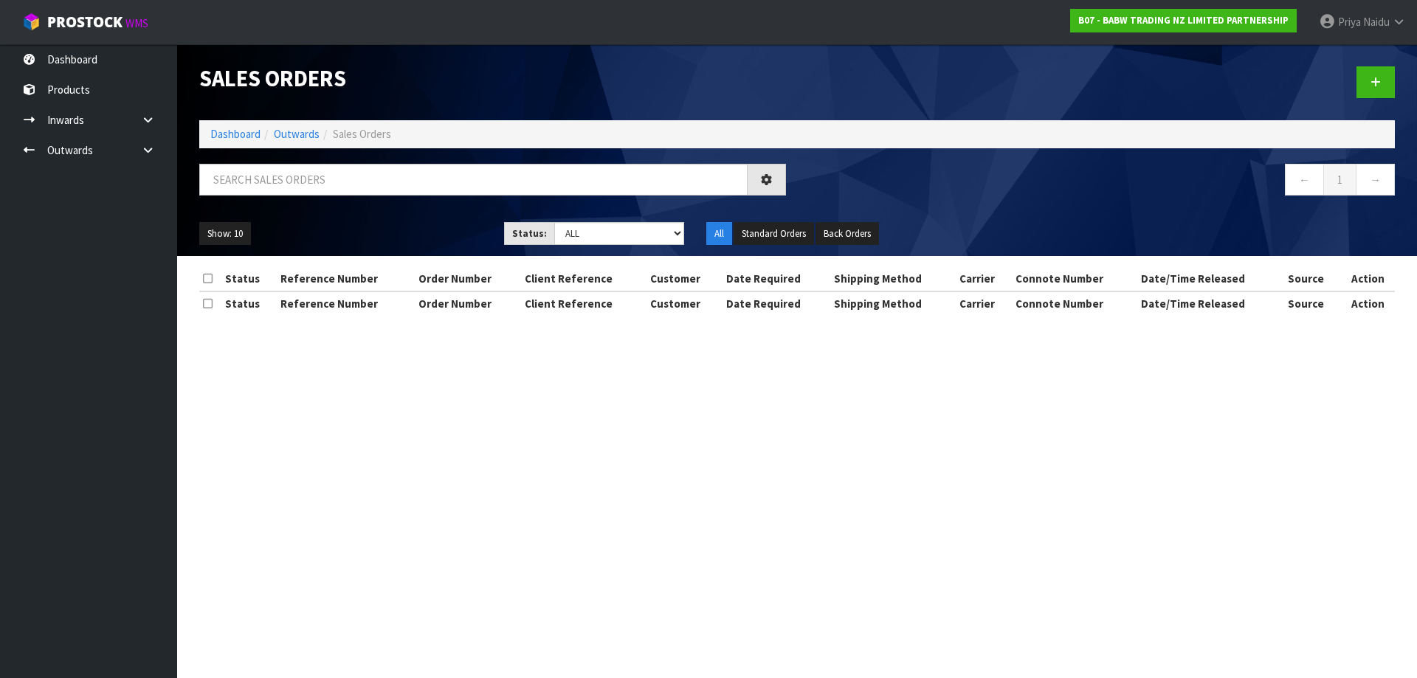
click at [350, 198] on div at bounding box center [492, 185] width 609 height 43
click at [358, 185] on input "text" at bounding box center [473, 180] width 548 height 32
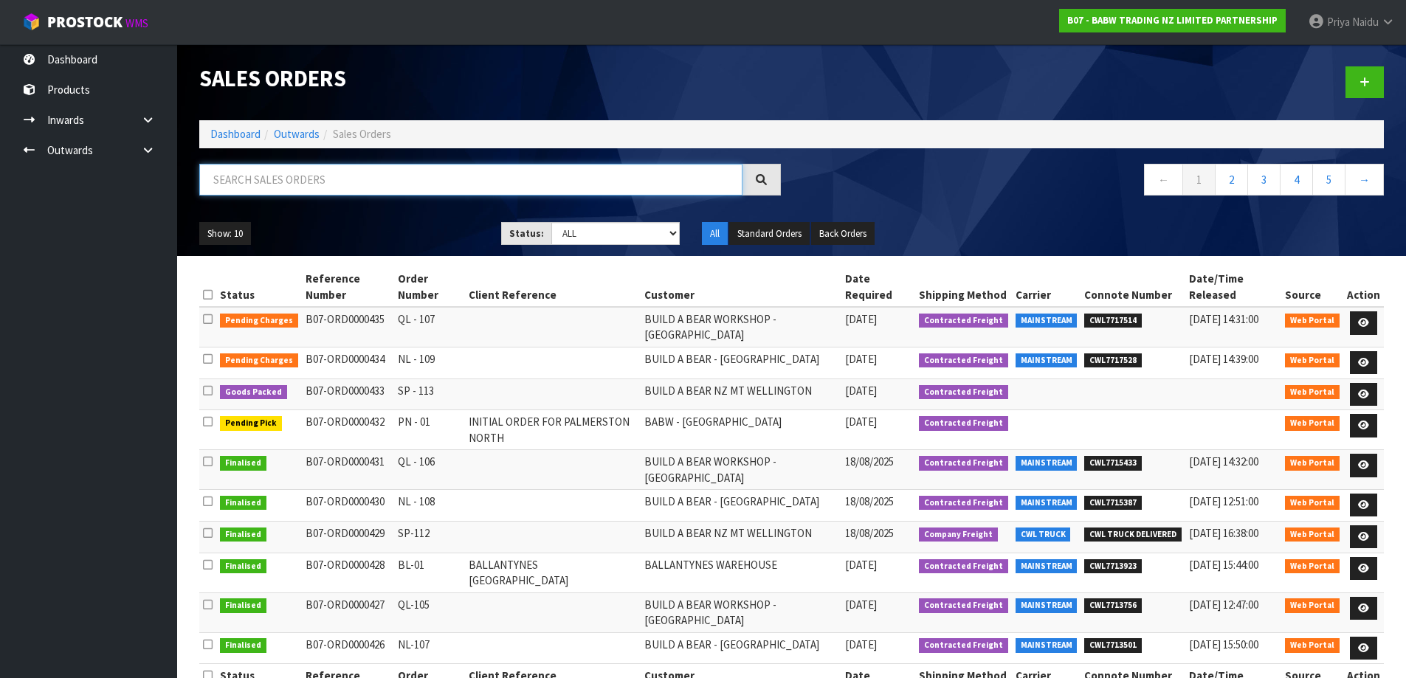
paste input "BUILD A BEAR - [GEOGRAPHIC_DATA]"
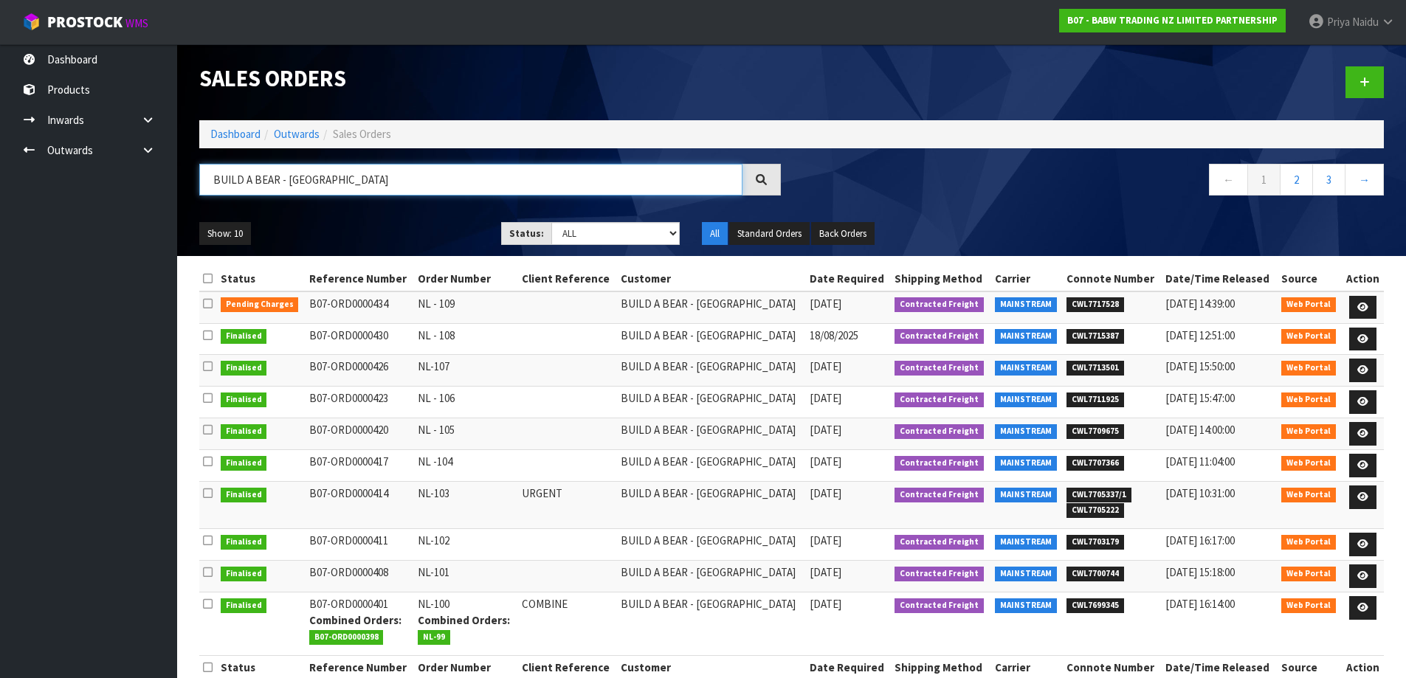
type input "BUILD A BEAR - [GEOGRAPHIC_DATA]"
click at [379, 207] on div "BUILD A BEAR - [GEOGRAPHIC_DATA] ← 1 2 3 →" at bounding box center [791, 187] width 1207 height 47
click at [1357, 336] on icon at bounding box center [1362, 339] width 11 height 10
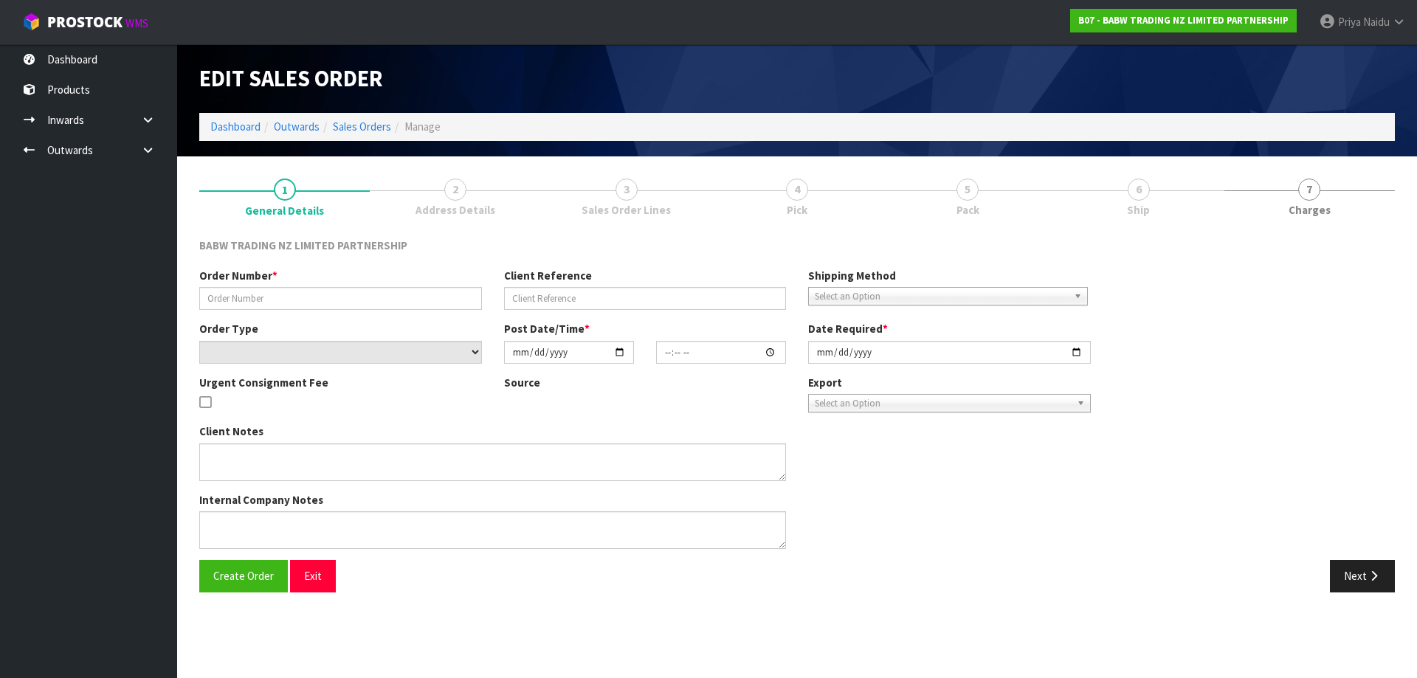
type input "NL - 108"
select select "number:0"
type input "[DATE]"
type input "09:28:00.000"
type input "[DATE]"
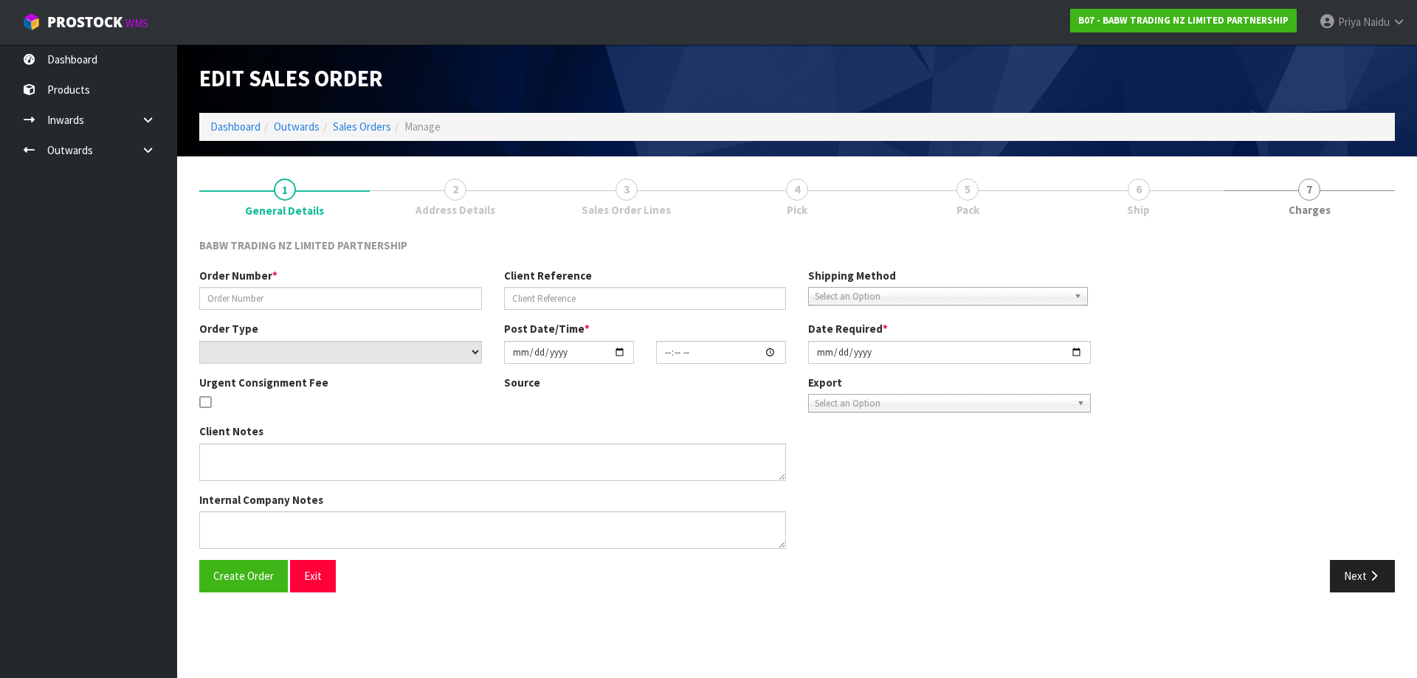
type textarea "DELIVER BETWEEN 8AM AND 8.30AM CALL - [PERSON_NAME] ON [PHONE_NUMBER] AFTERNOON…"
type textarea "REMOVED CODE 34025 X 96"
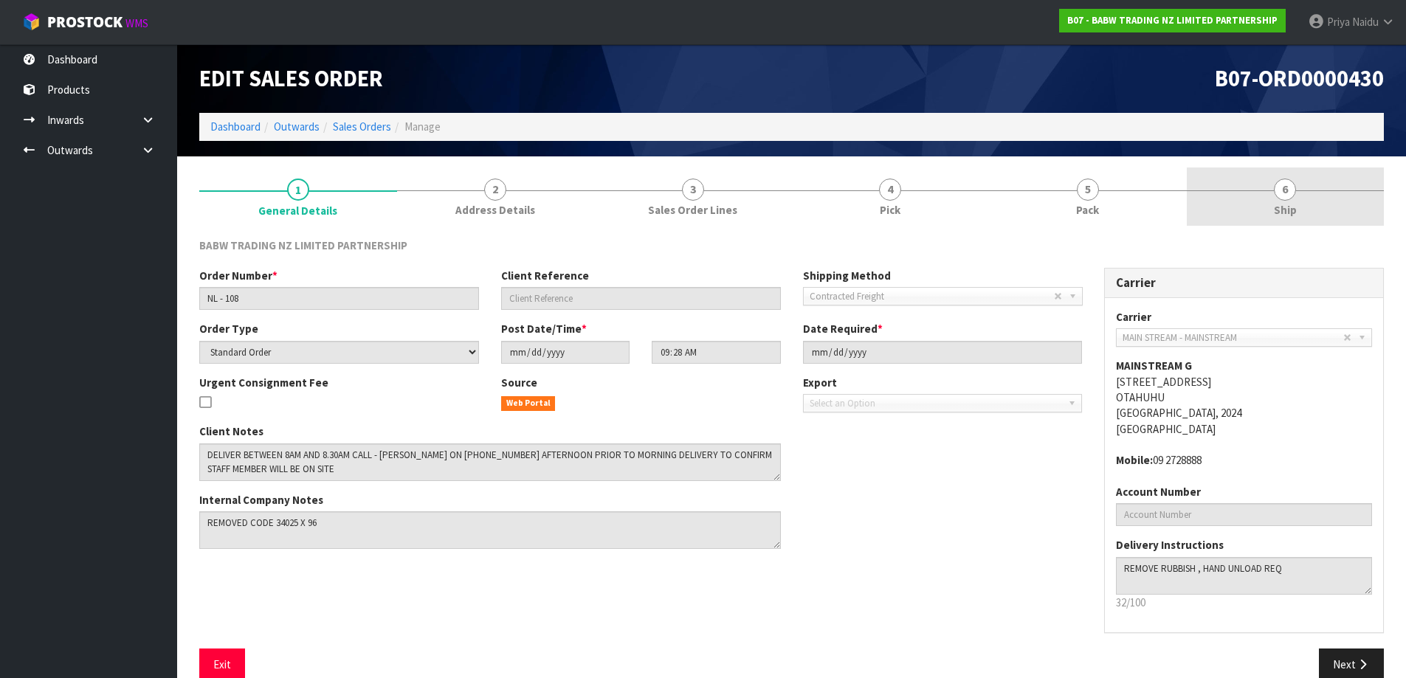
click at [1280, 196] on span "6" at bounding box center [1285, 190] width 22 height 22
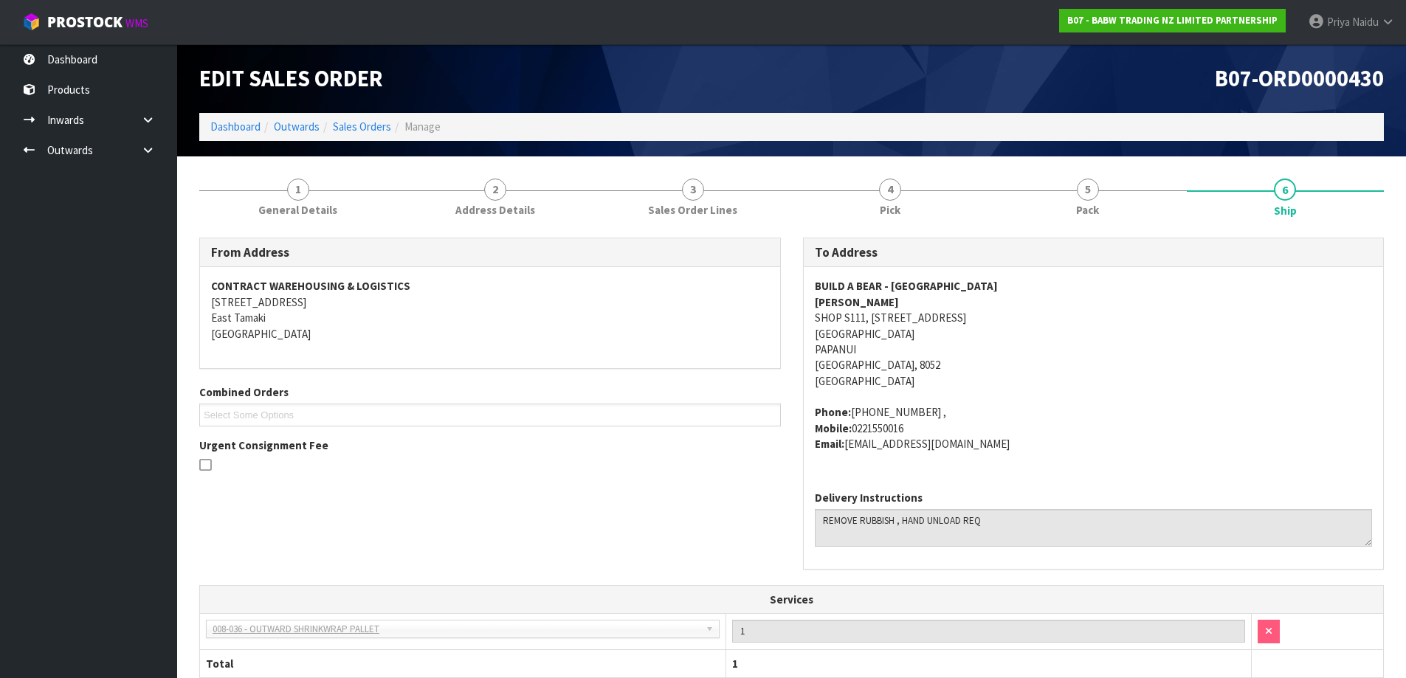
scroll to position [322, 0]
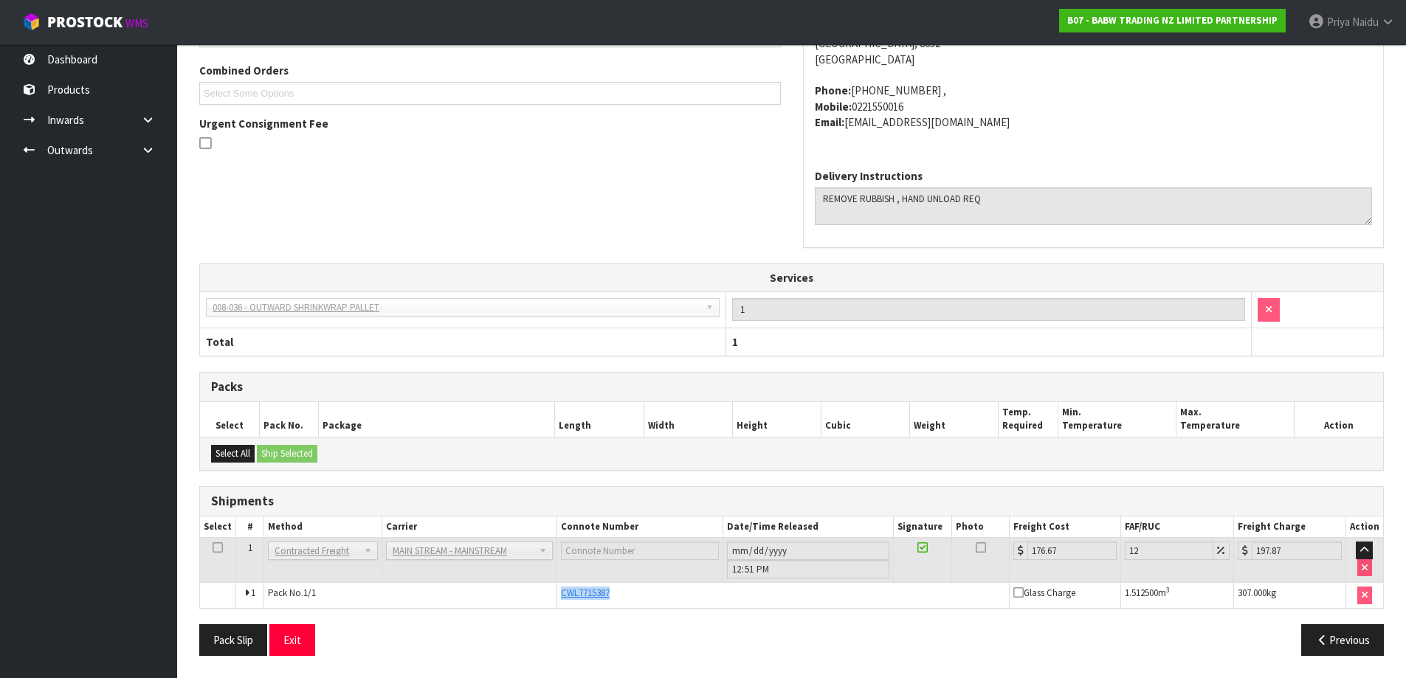
drag, startPoint x: 556, startPoint y: 591, endPoint x: 635, endPoint y: 595, distance: 79.0
click at [635, 595] on td "CWL7715387" at bounding box center [782, 595] width 452 height 25
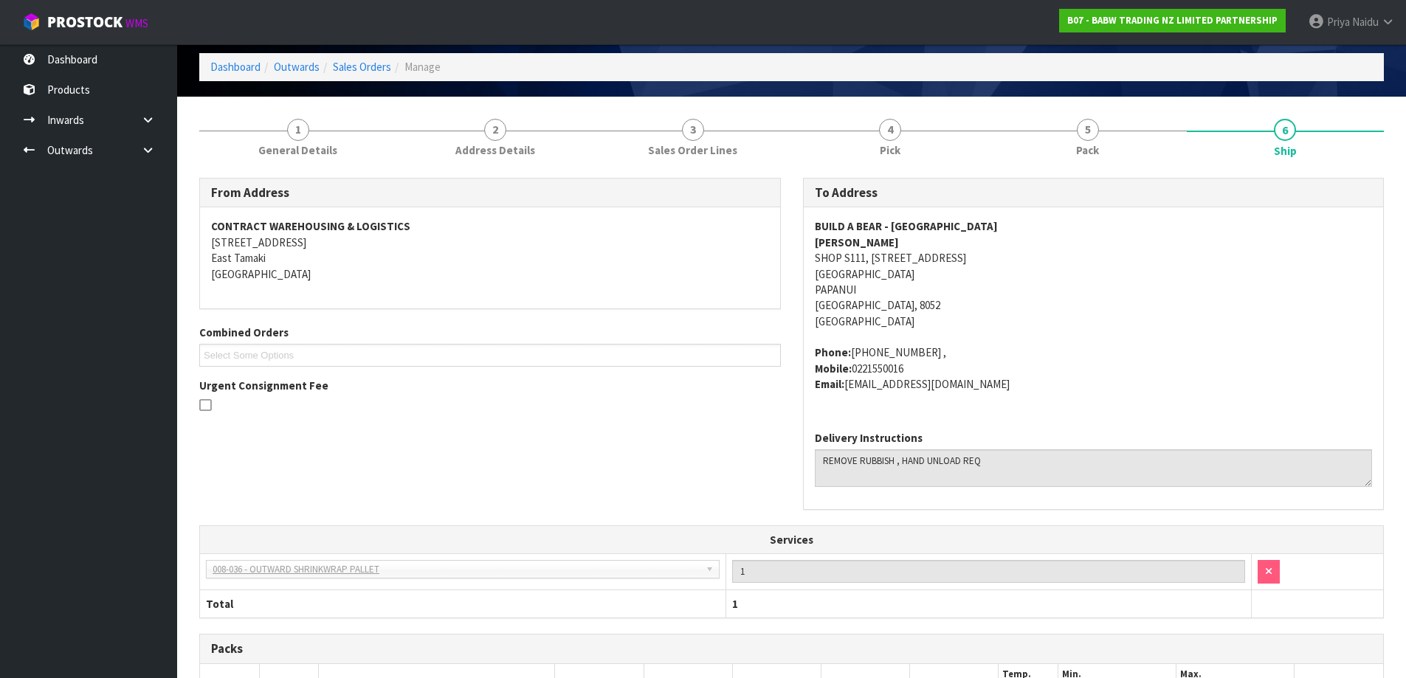
scroll to position [27, 0]
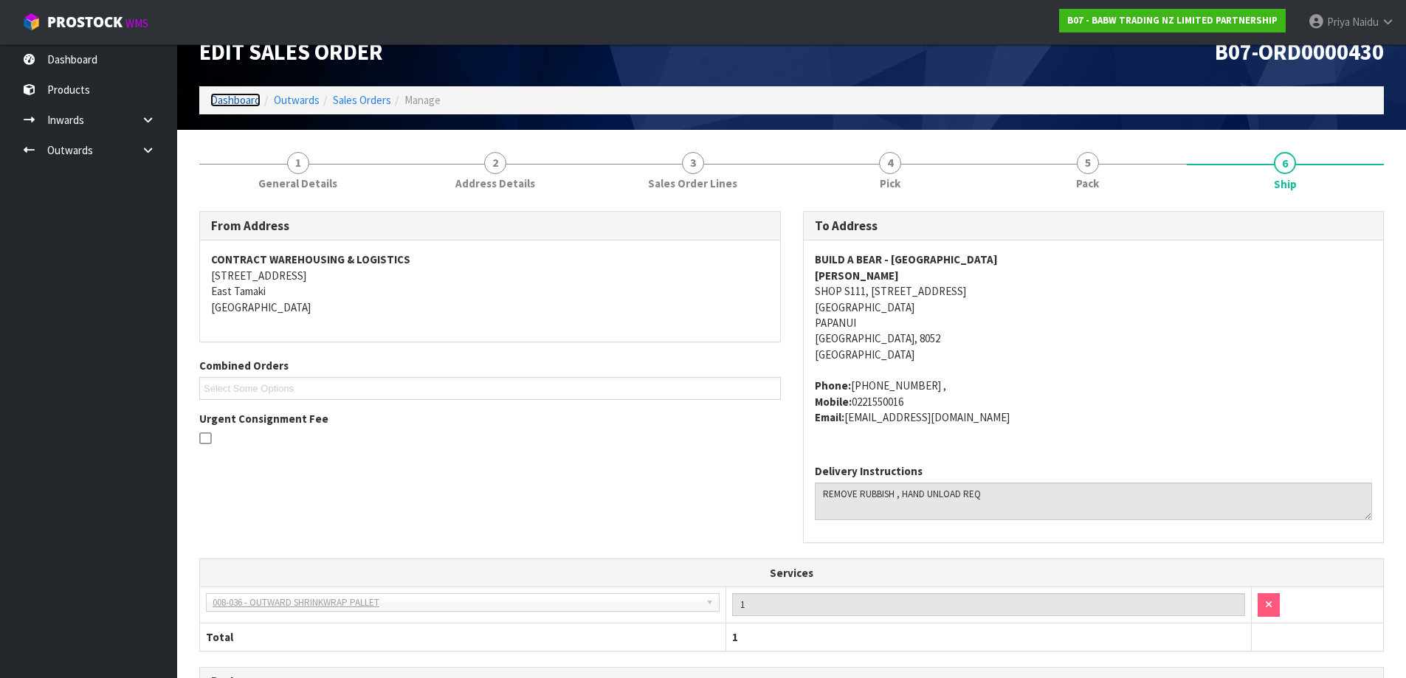
click at [227, 100] on link "Dashboard" at bounding box center [235, 100] width 50 height 14
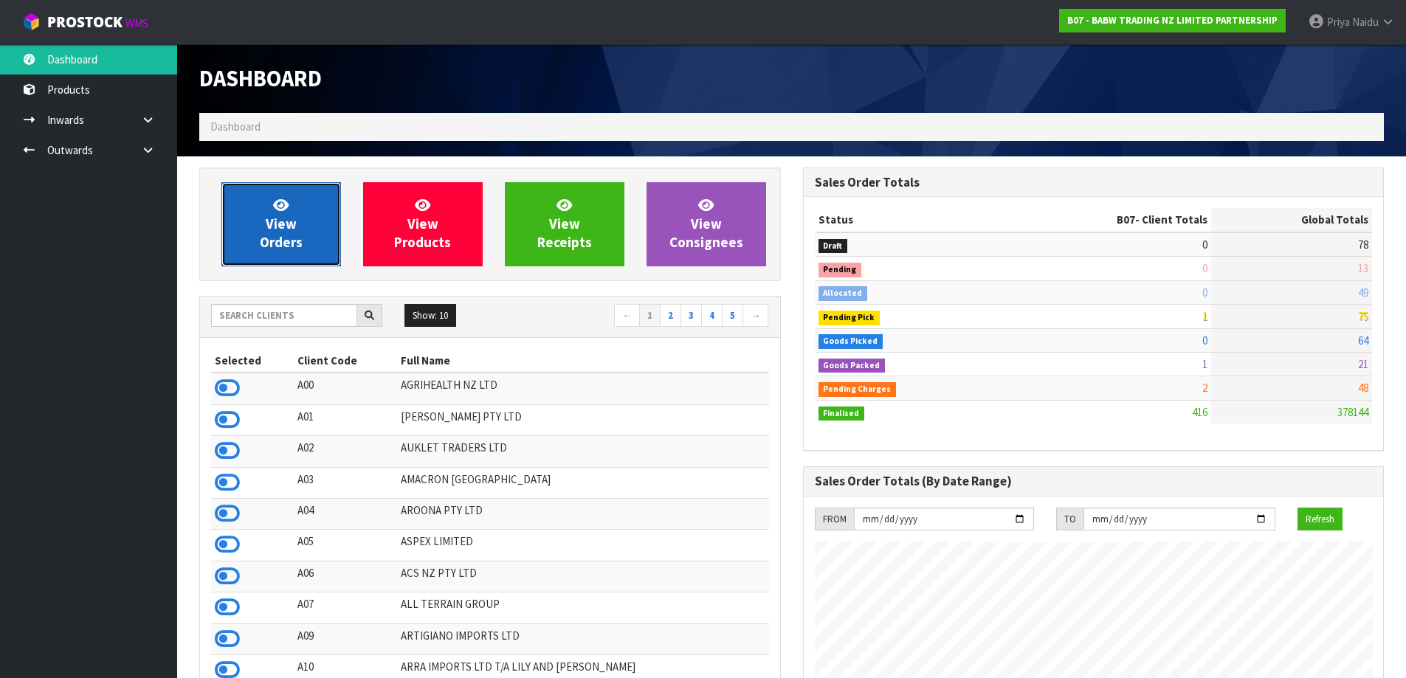
click at [294, 218] on span "View Orders" at bounding box center [281, 223] width 43 height 55
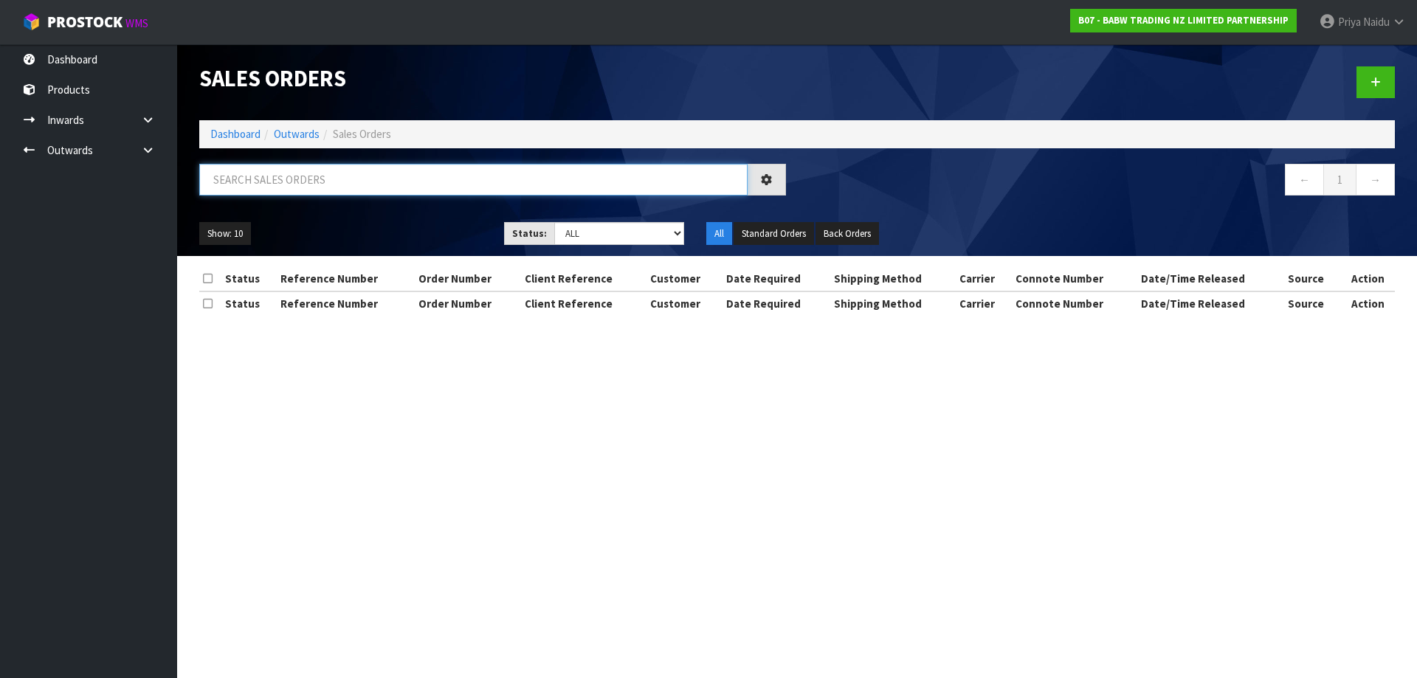
click at [307, 187] on input "text" at bounding box center [473, 180] width 548 height 32
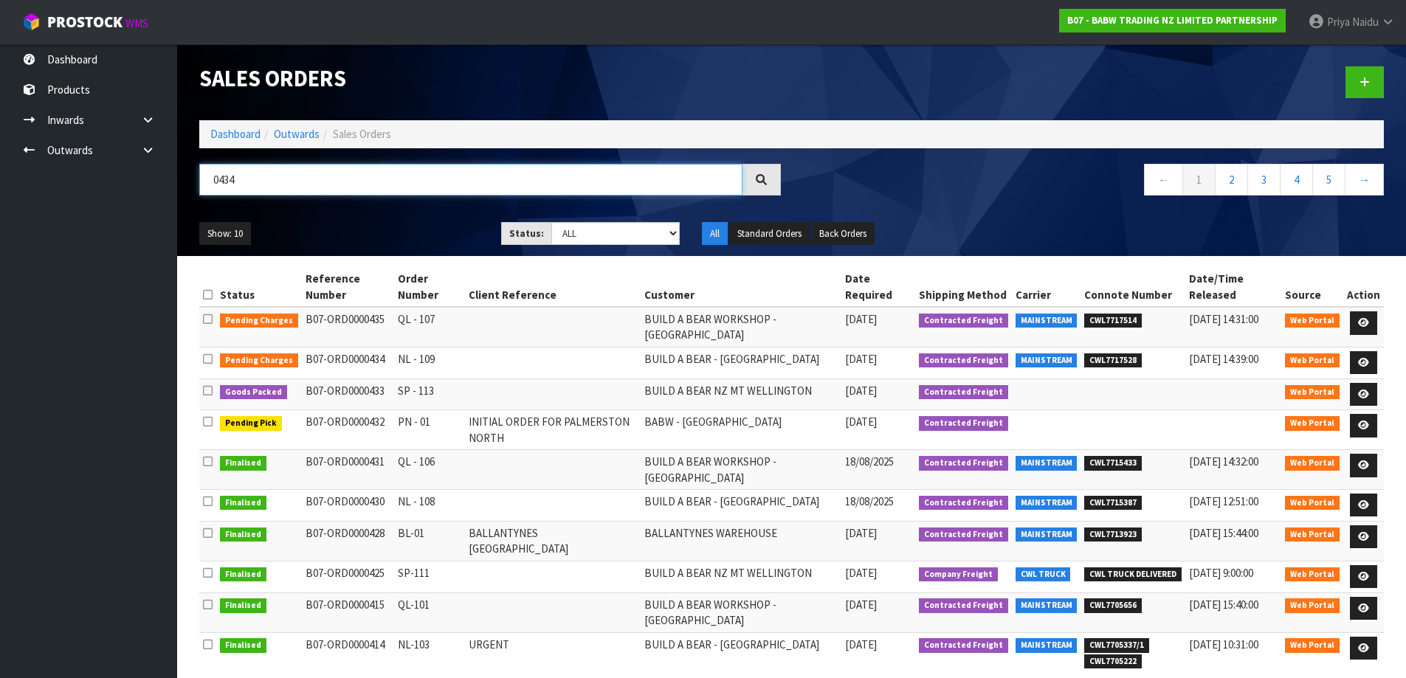
type input "0434"
click at [420, 226] on ul "Show: 10 5 10 25 50" at bounding box center [339, 234] width 280 height 24
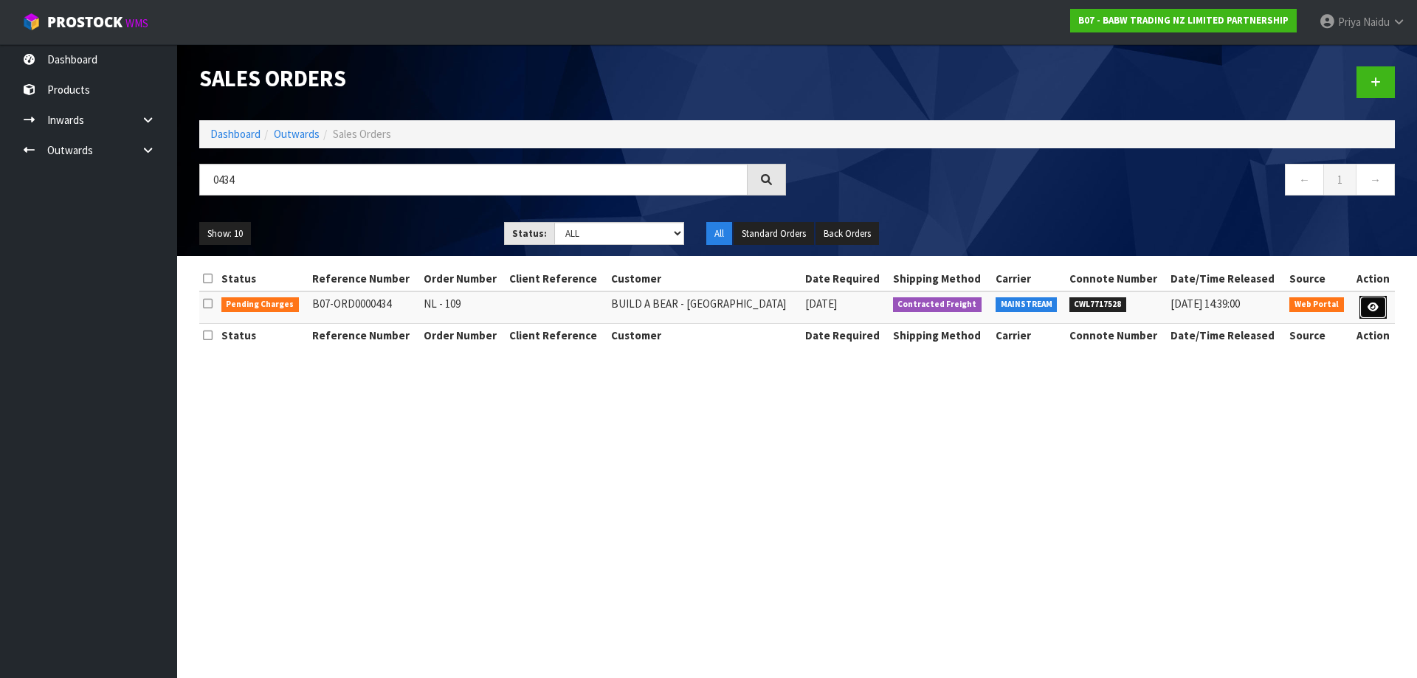
click at [1379, 299] on link at bounding box center [1372, 308] width 27 height 24
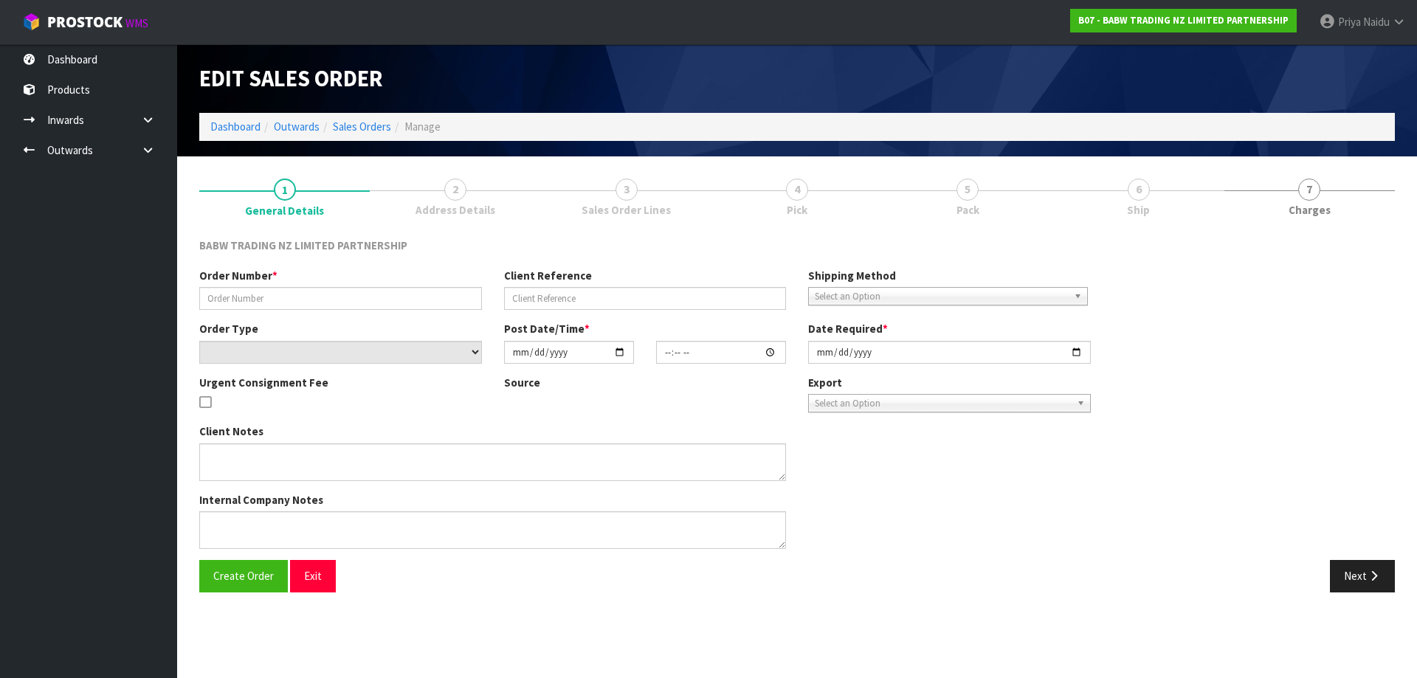
type input "NL - 109"
select select "number:0"
type input "[DATE]"
type input "09:17:00.000"
type input "[DATE]"
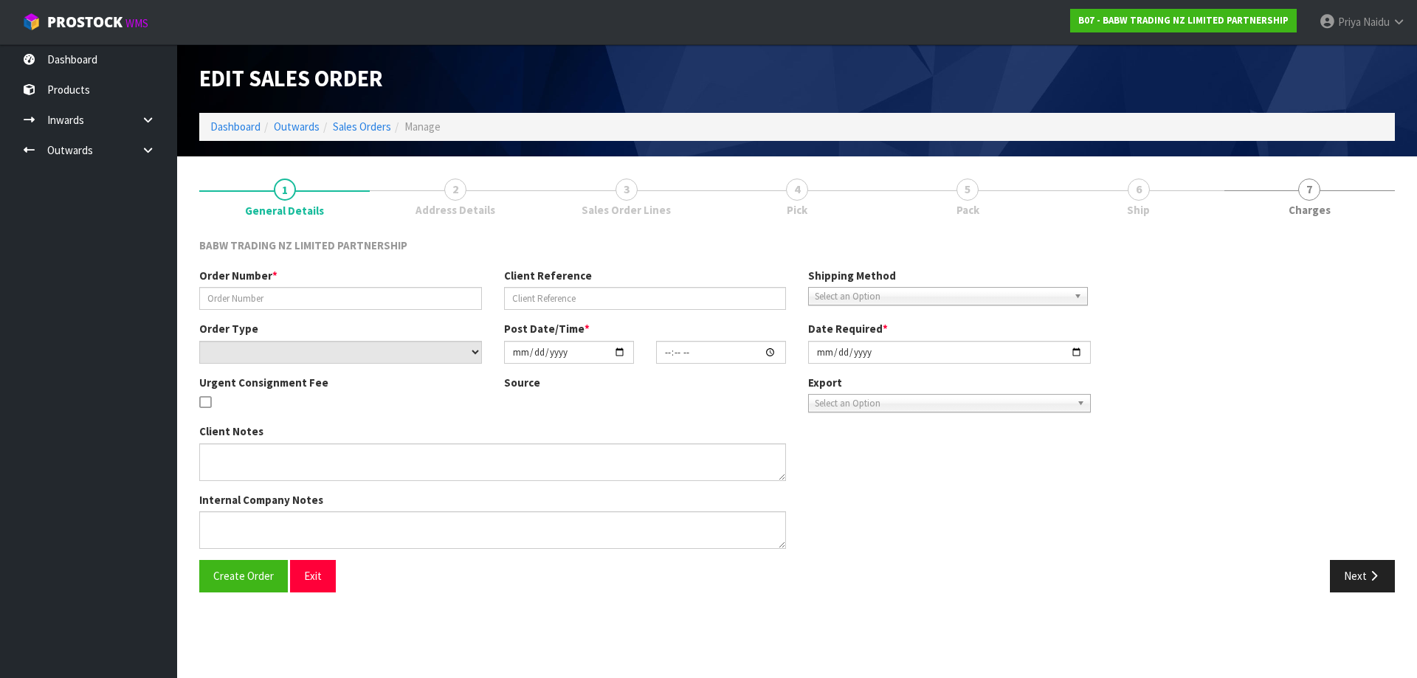
type textarea "DELIVER BETWEEN 8AM AND 8.30AM CALL - [PERSON_NAME] ON [PHONE_NUMBER] AFTERNOON…"
type textarea "REMOVED CODE 30946 X 24 - NO STOCK"
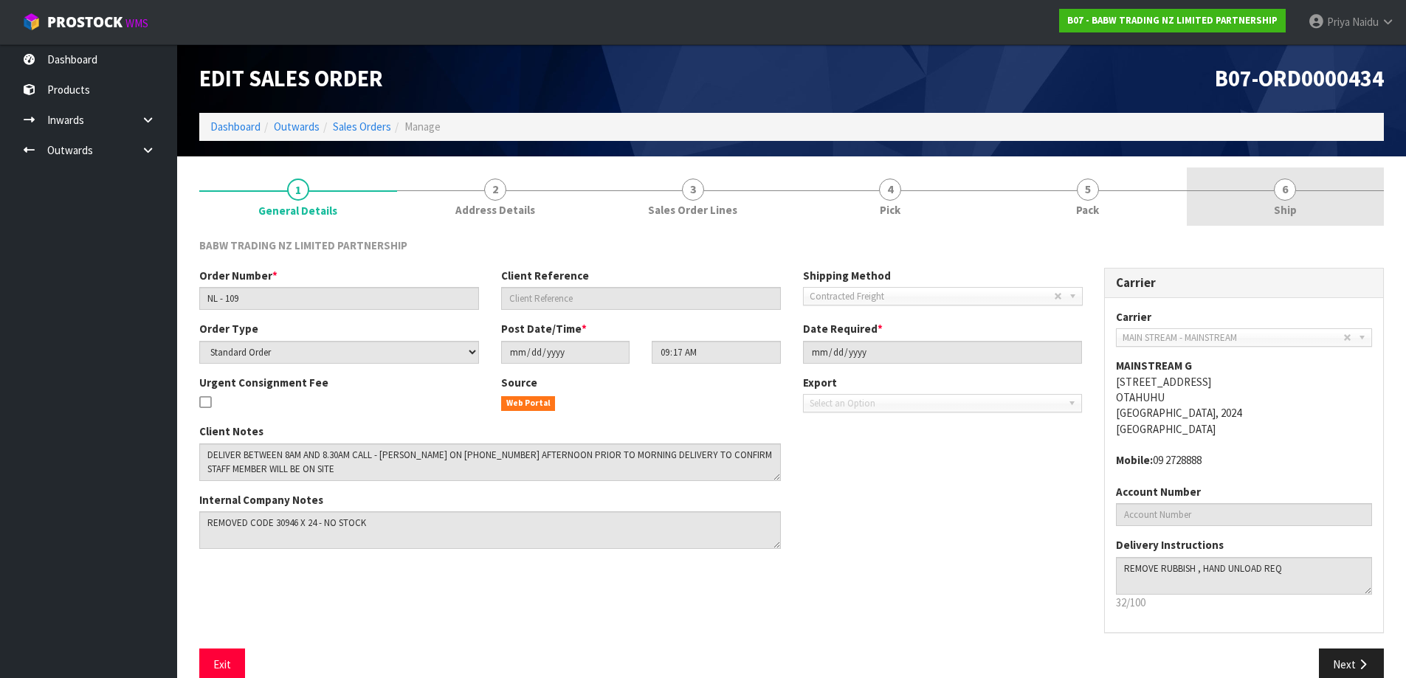
click at [1297, 204] on link "6 Ship" at bounding box center [1286, 197] width 198 height 58
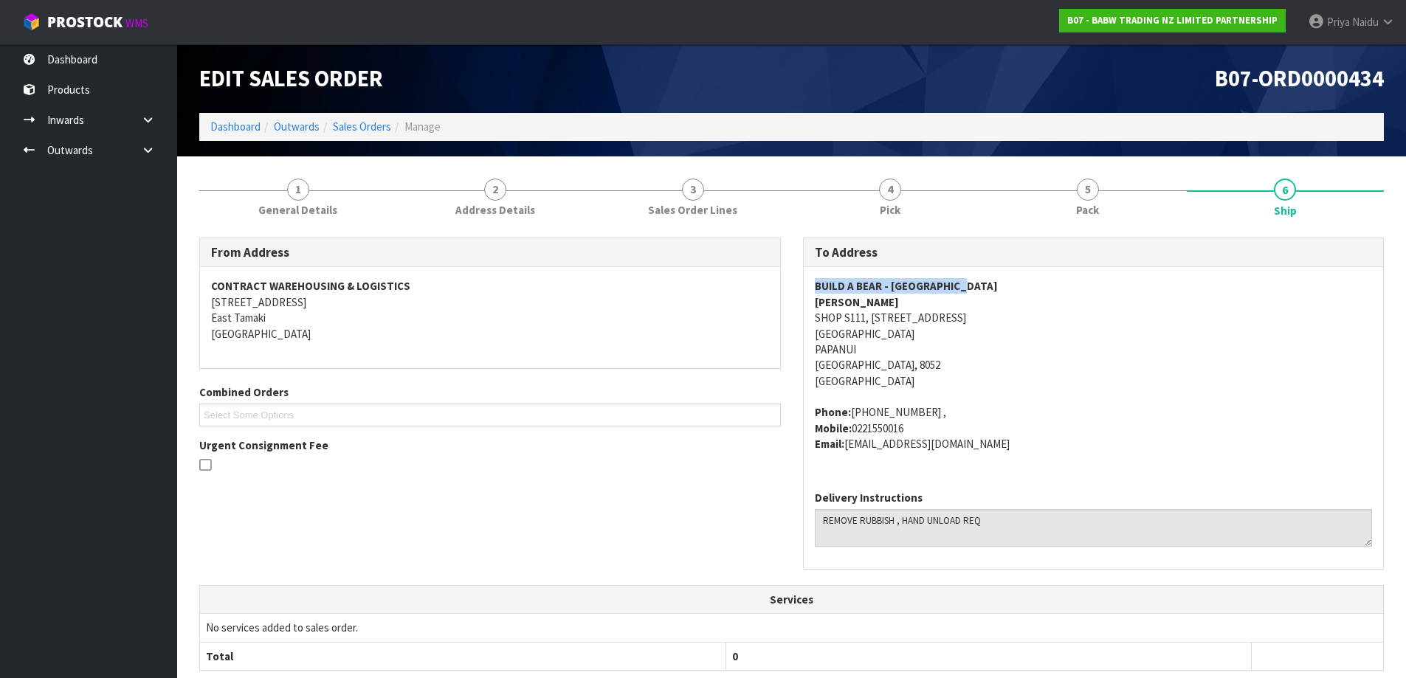
drag, startPoint x: 847, startPoint y: 280, endPoint x: 996, endPoint y: 280, distance: 149.1
click at [996, 280] on div "BUILD A BEAR - [GEOGRAPHIC_DATA][PERSON_NAME][STREET_ADDRESS][GEOGRAPHIC_DATA] …" at bounding box center [1094, 372] width 580 height 211
click at [246, 129] on link "Dashboard" at bounding box center [235, 127] width 50 height 14
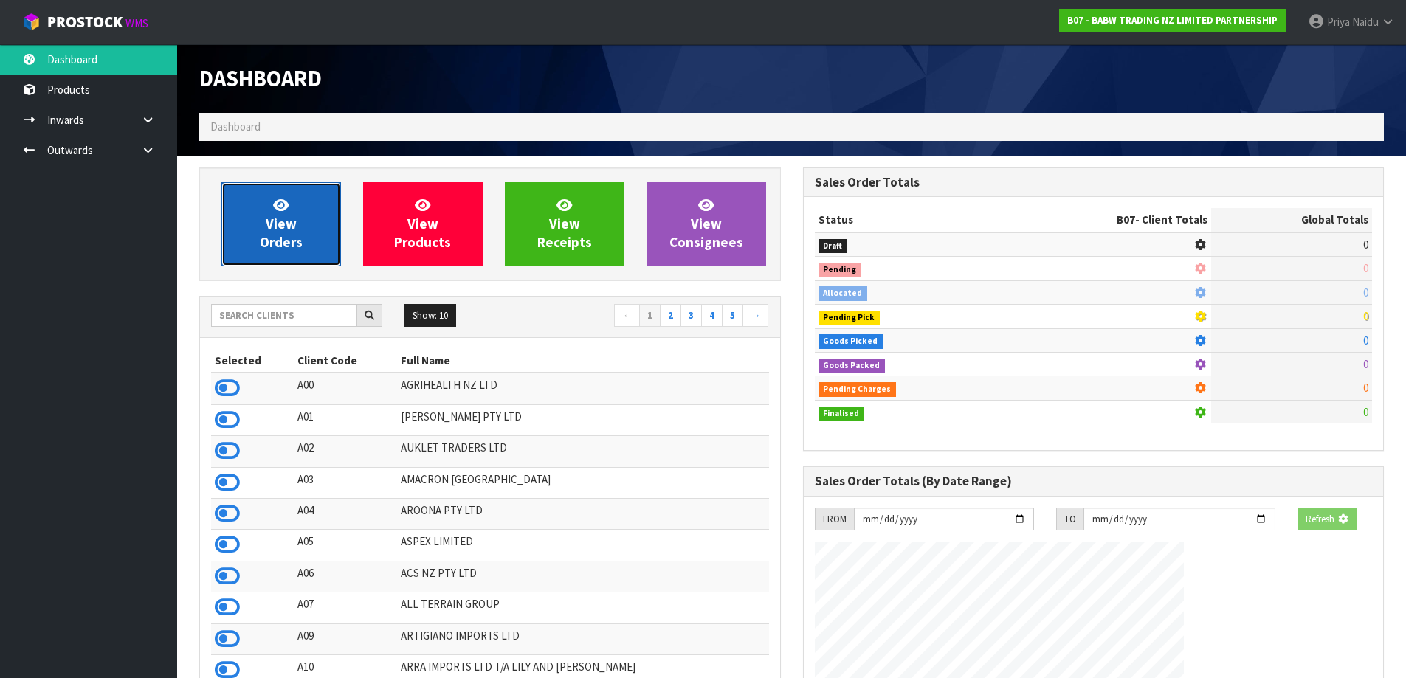
click at [311, 207] on link "View Orders" at bounding box center [281, 224] width 120 height 84
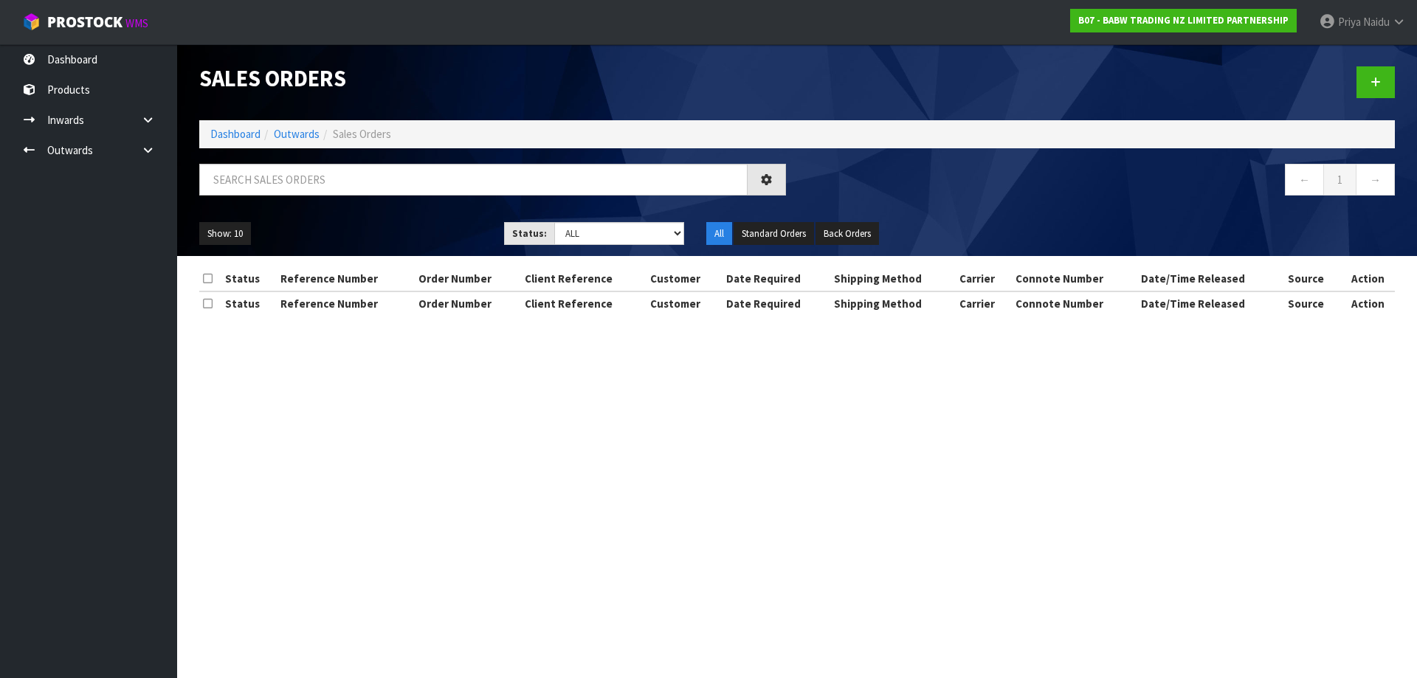
click at [359, 196] on div at bounding box center [492, 185] width 609 height 43
click at [361, 192] on input "text" at bounding box center [473, 180] width 548 height 32
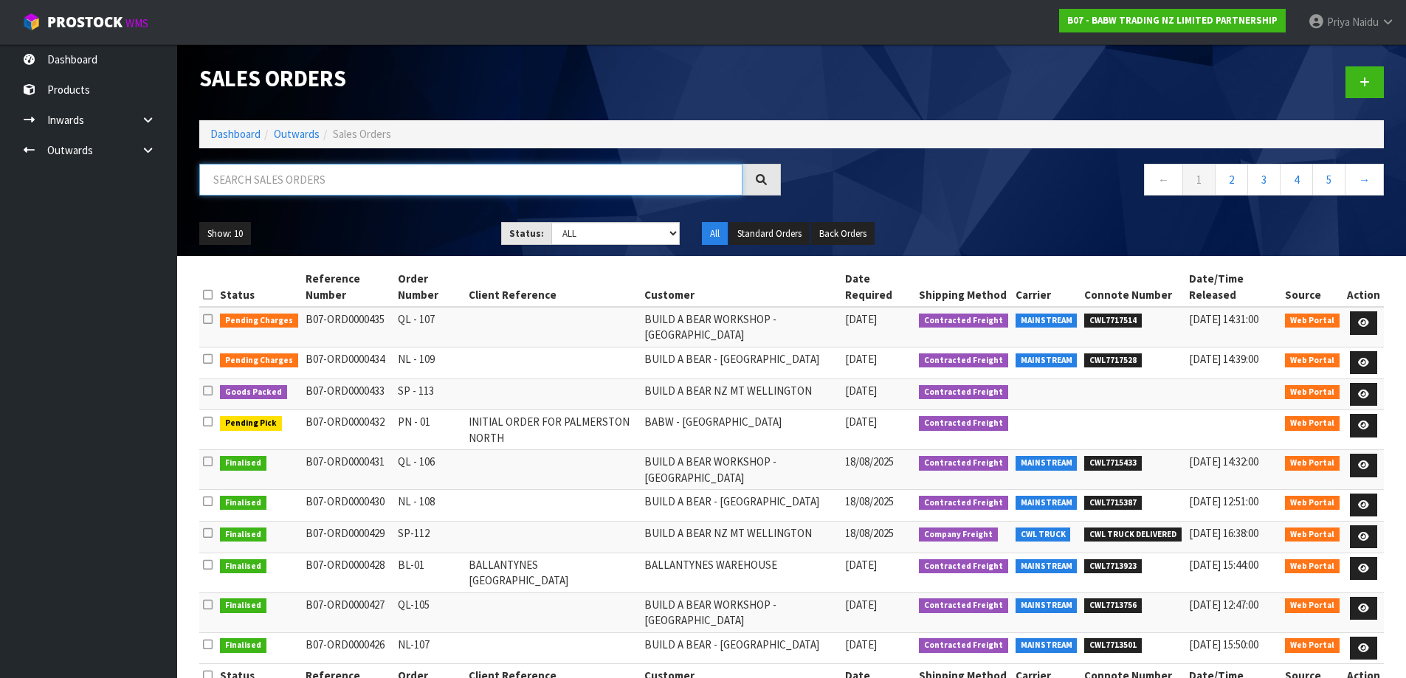
paste input "BUILD A BEAR - [GEOGRAPHIC_DATA]"
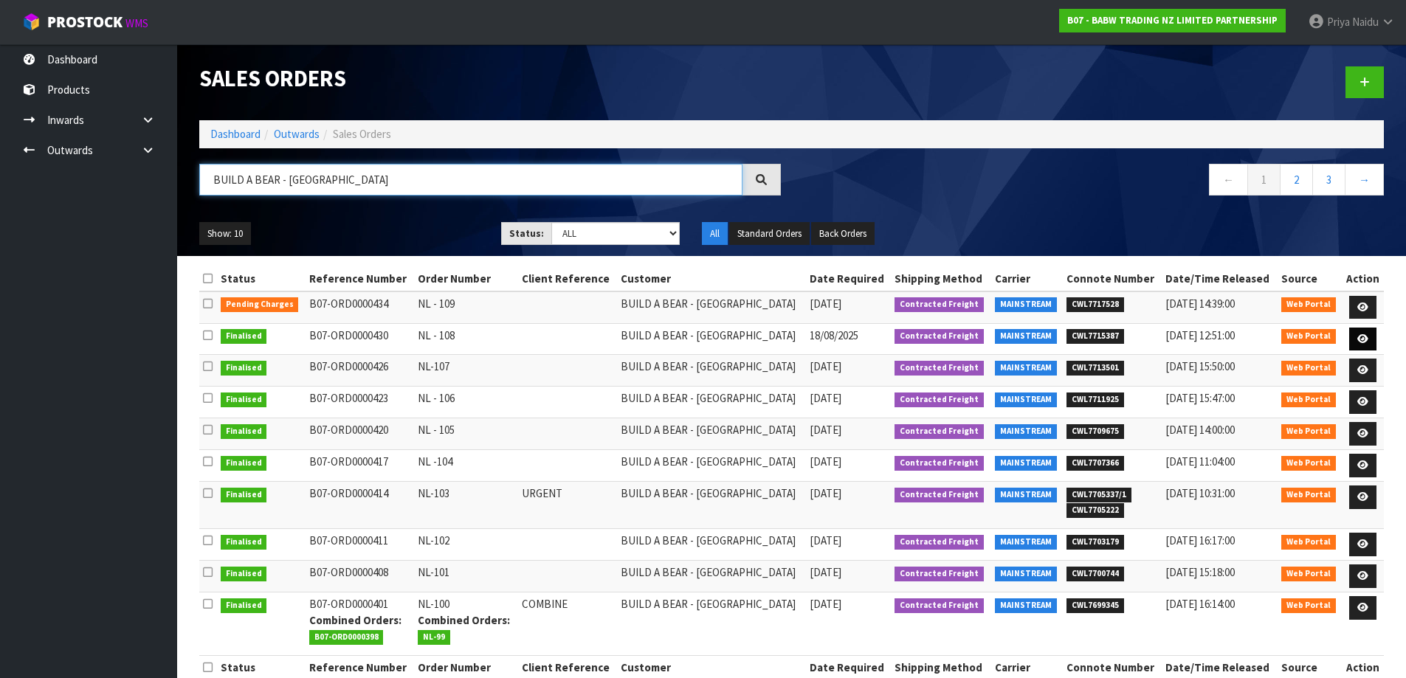
type input "BUILD A BEAR - [GEOGRAPHIC_DATA]"
click at [1361, 334] on icon at bounding box center [1362, 339] width 11 height 10
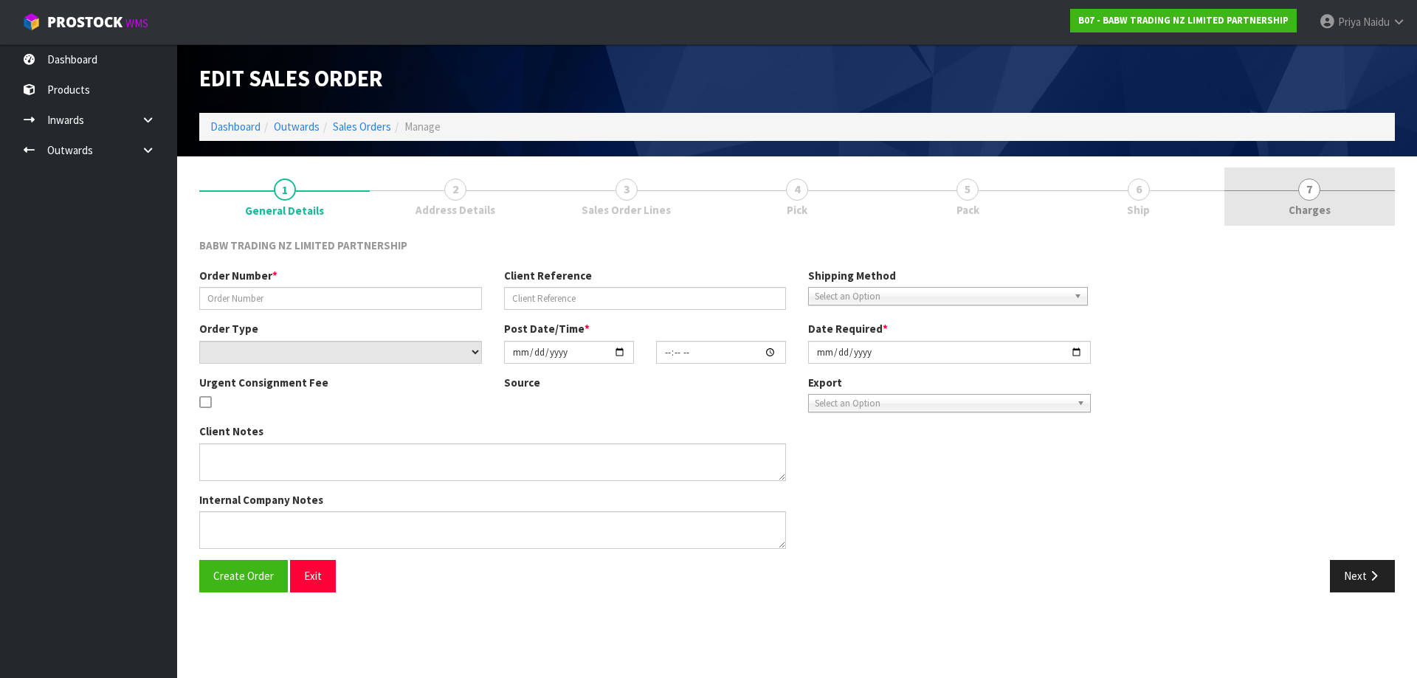
click at [1277, 202] on link "7 [GEOGRAPHIC_DATA]" at bounding box center [1309, 197] width 170 height 58
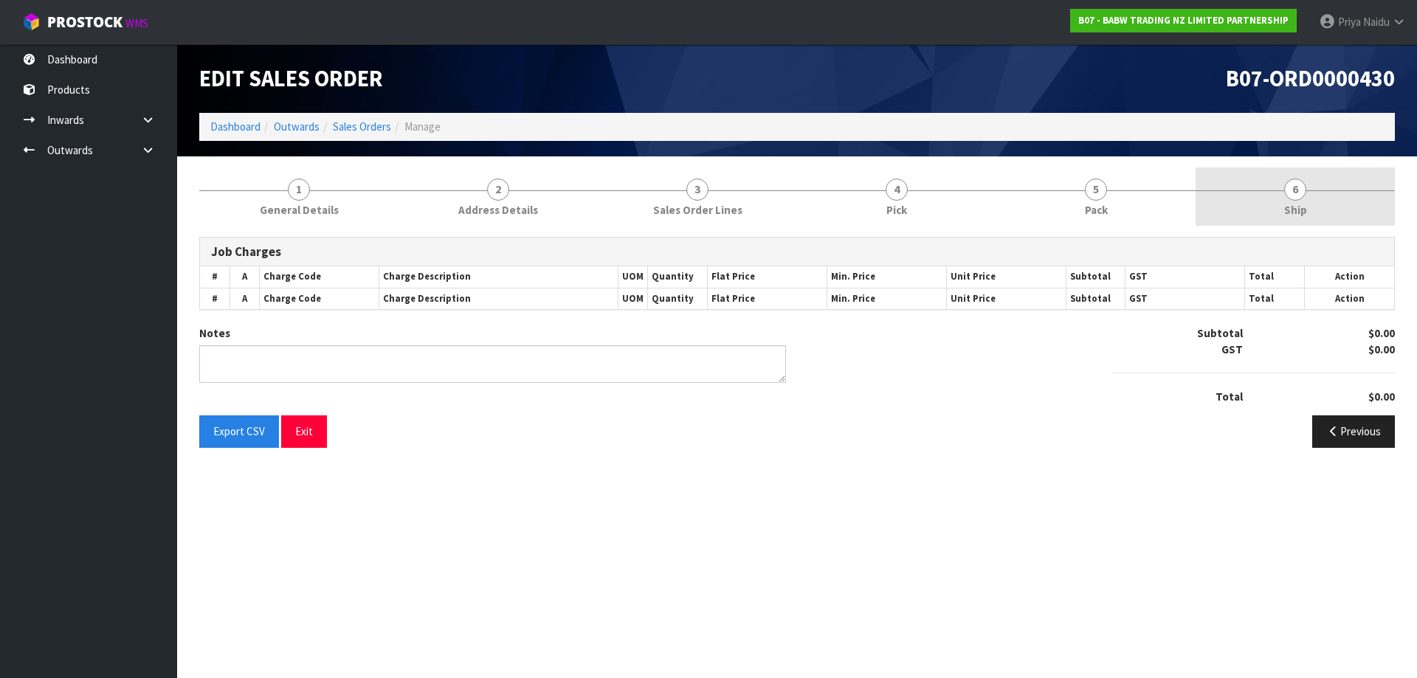
click at [1244, 209] on link "6 Ship" at bounding box center [1294, 197] width 199 height 58
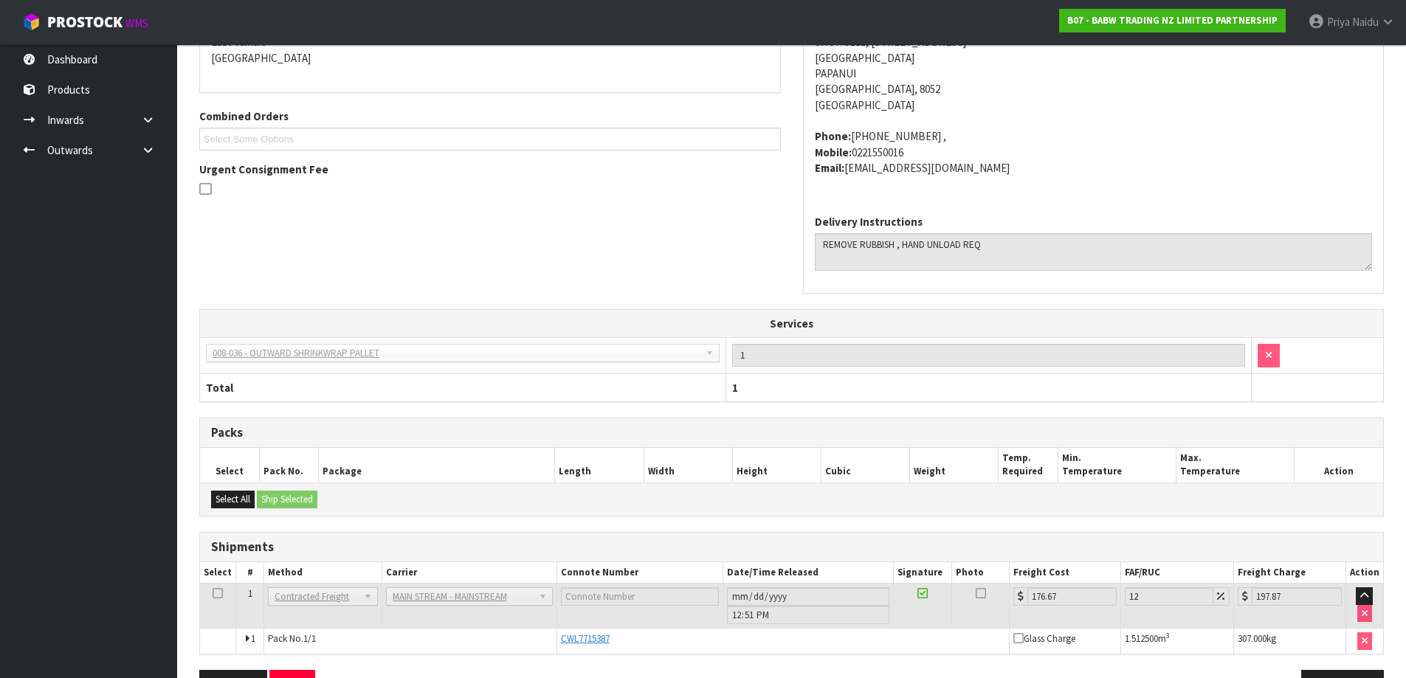
scroll to position [322, 0]
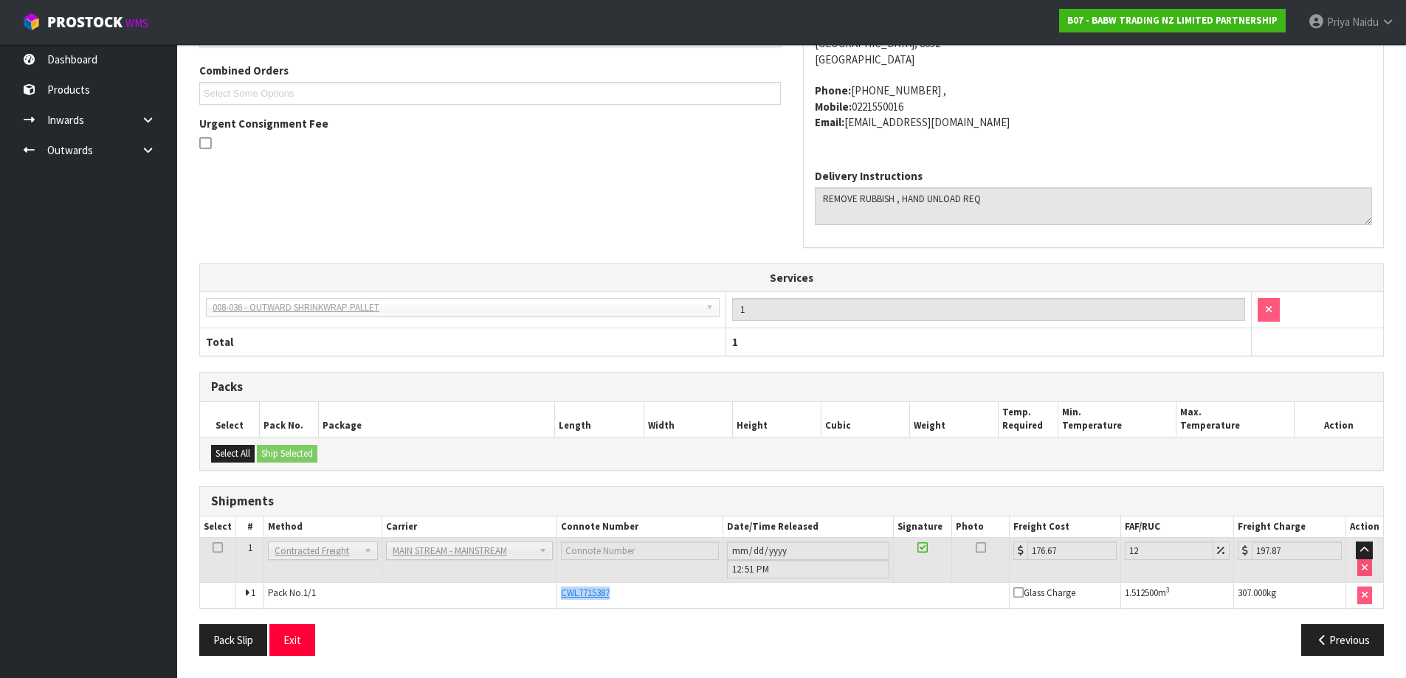
drag, startPoint x: 559, startPoint y: 596, endPoint x: 651, endPoint y: 596, distance: 92.2
click at [651, 596] on div "CWL7715387" at bounding box center [783, 593] width 444 height 13
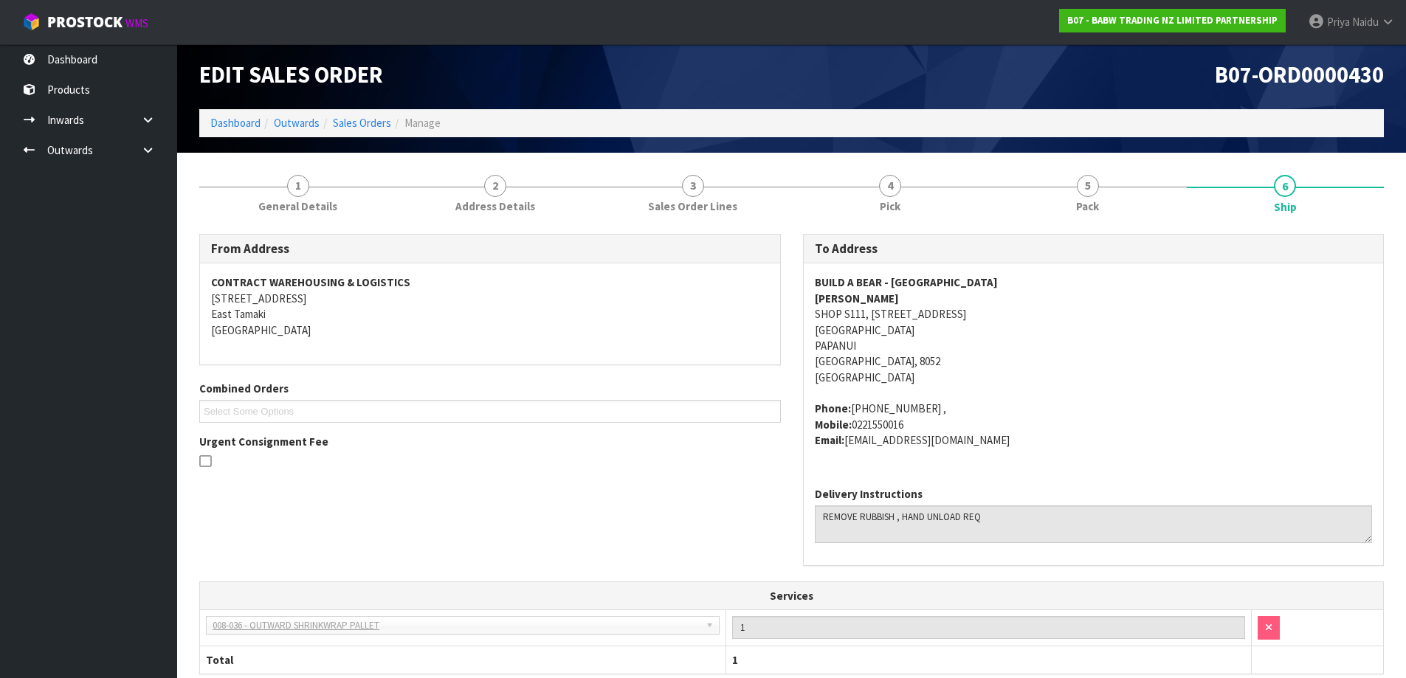
scroll to position [0, 0]
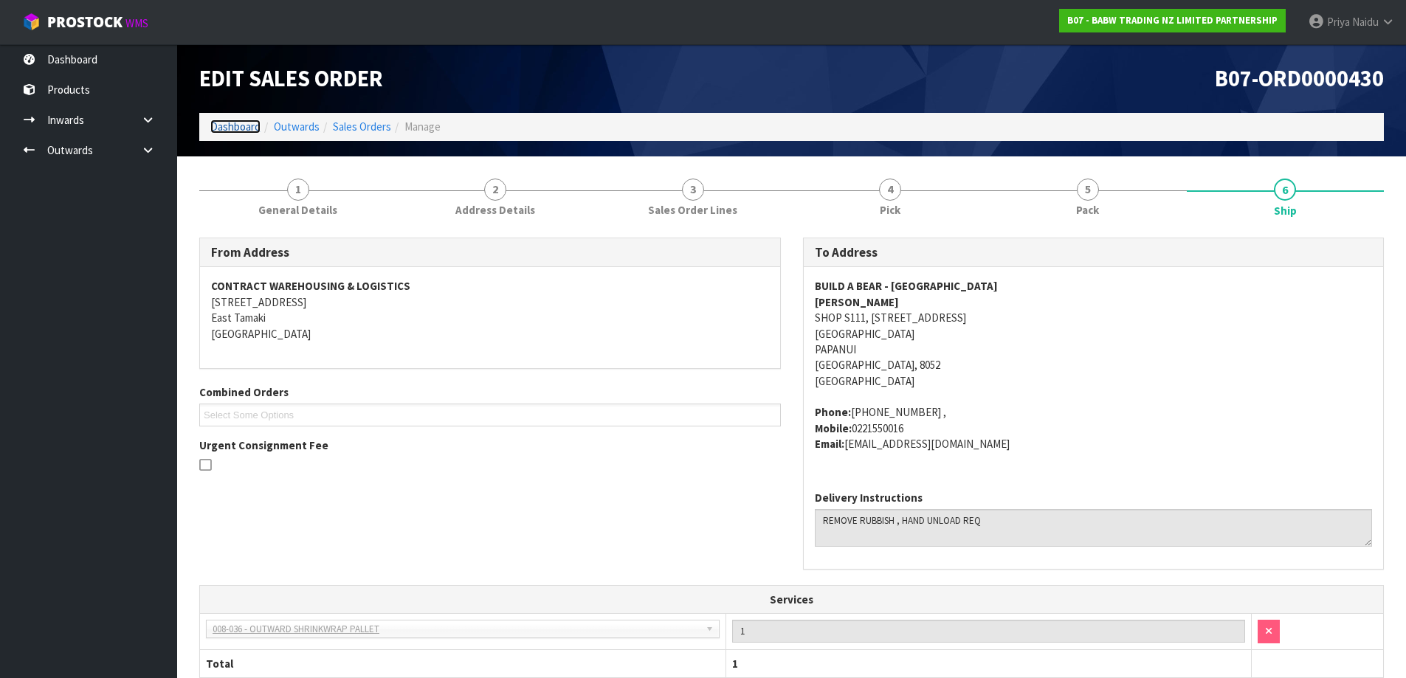
click at [229, 128] on link "Dashboard" at bounding box center [235, 127] width 50 height 14
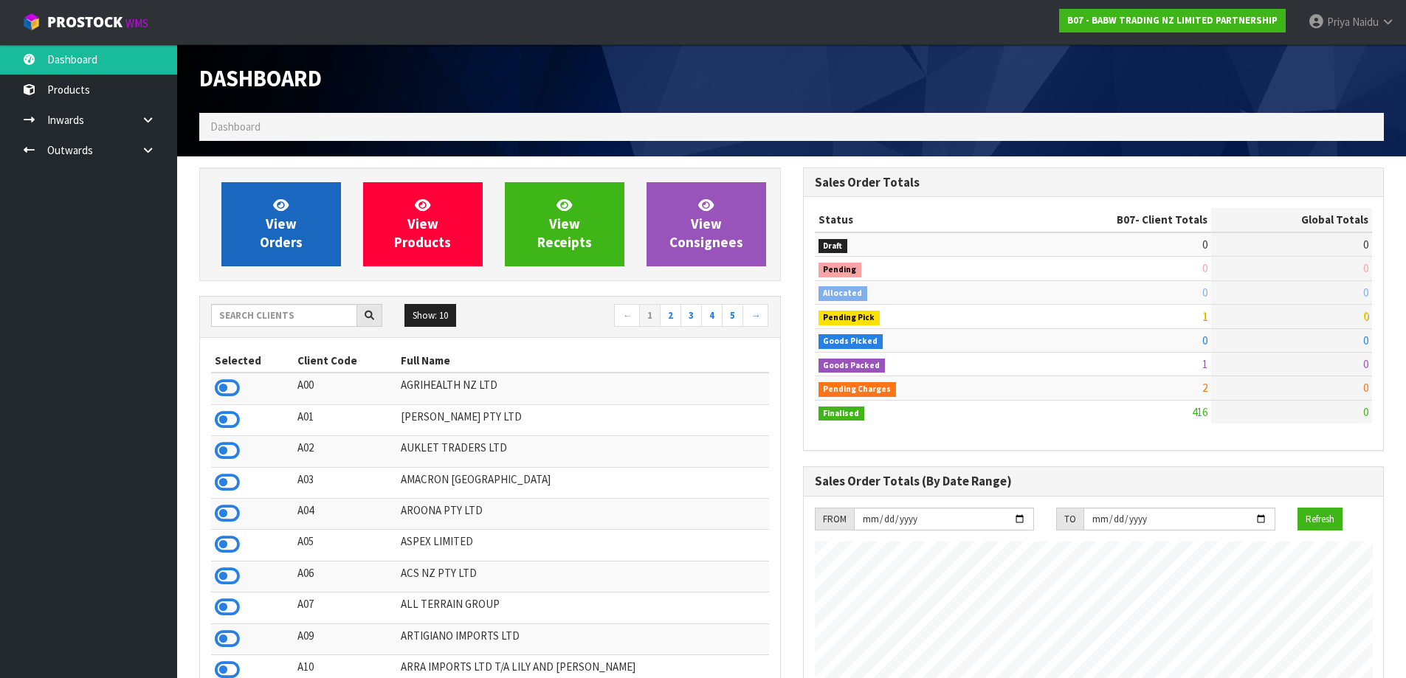
scroll to position [920, 603]
click at [329, 229] on link "View Orders" at bounding box center [281, 224] width 120 height 84
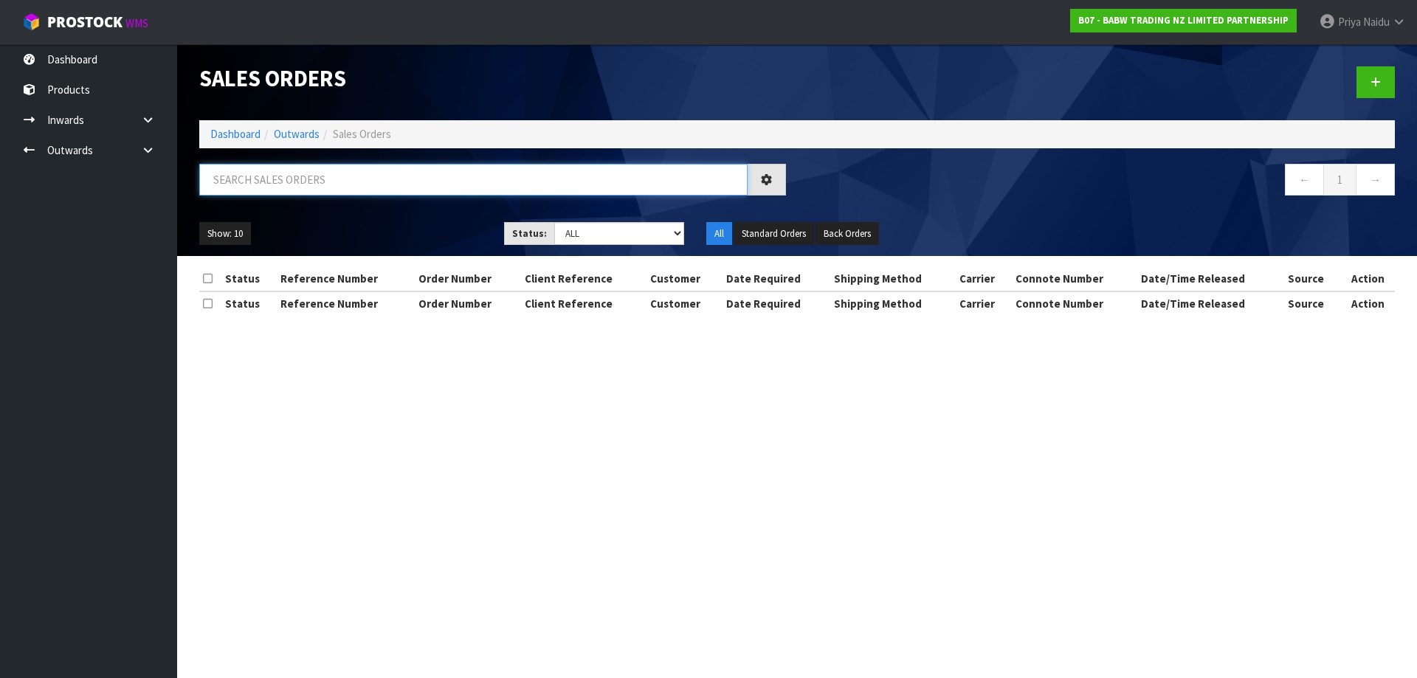
click at [326, 177] on input "text" at bounding box center [473, 180] width 548 height 32
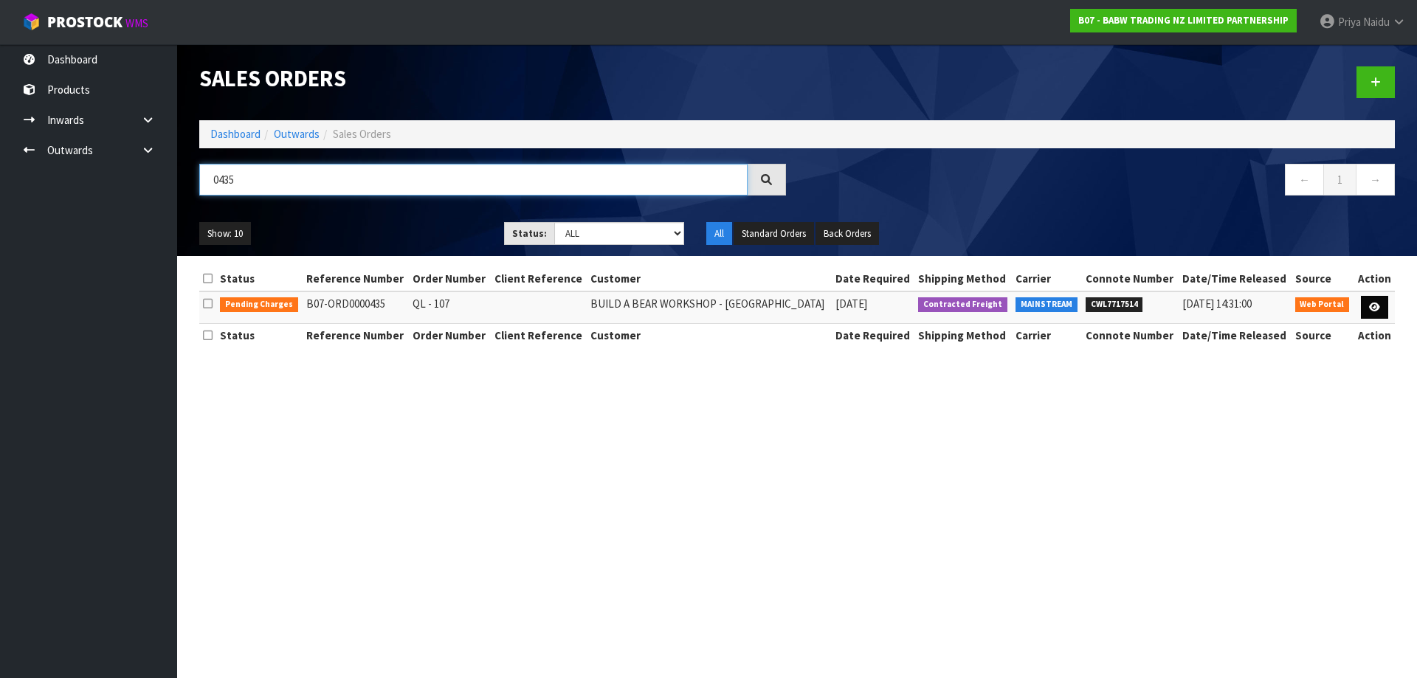
type input "0435"
click at [1384, 306] on link at bounding box center [1374, 308] width 27 height 24
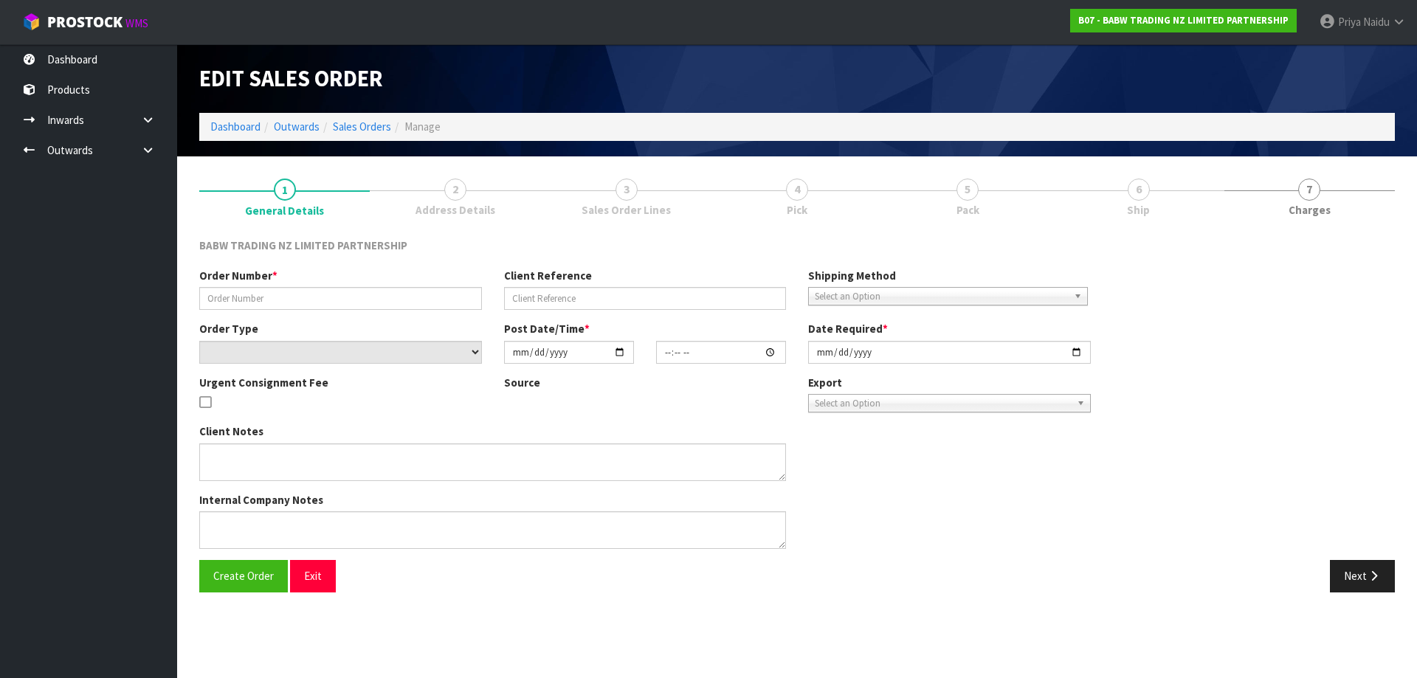
type input "QL - 107"
select select "number:0"
type input "[DATE]"
type input "09:19:00.000"
type input "[DATE]"
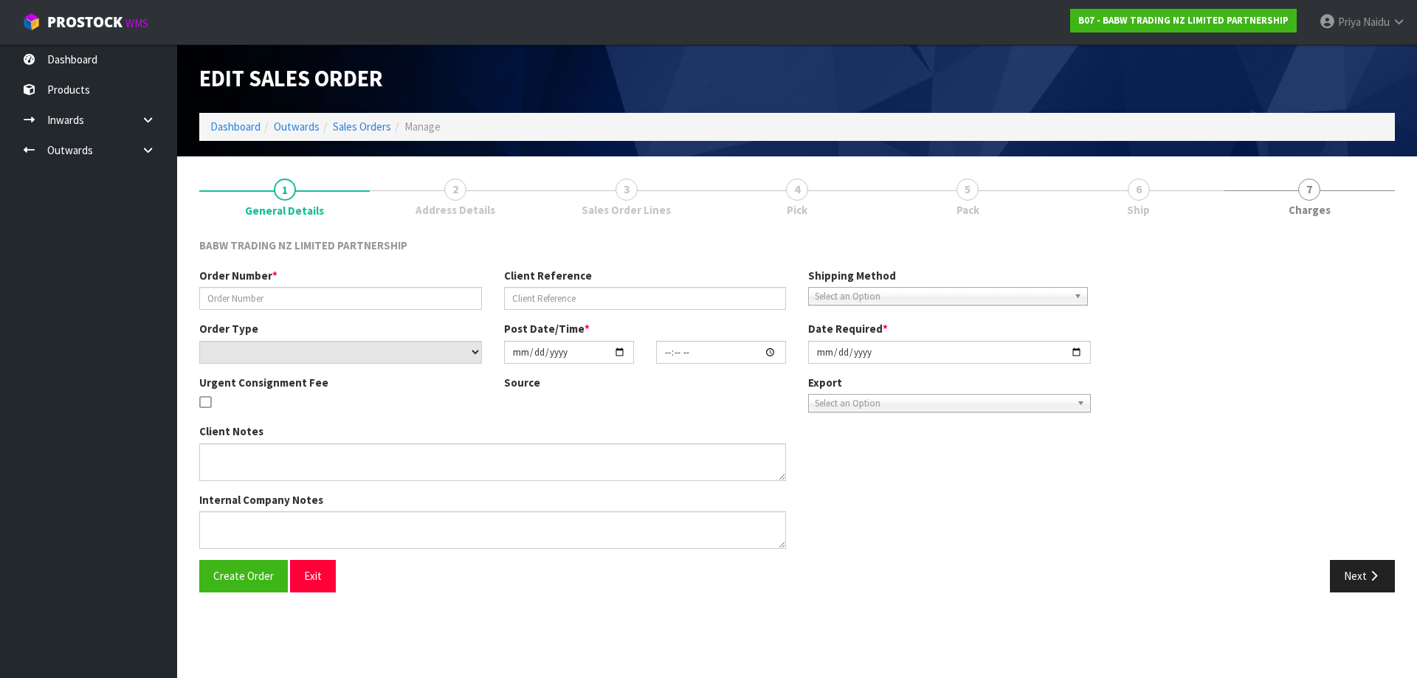
type textarea "DELIVER BETWEEN 8AM AND 8.30AM CALL - [PERSON_NAME] ON [PHONE_NUMBER] AFTERNOON…"
type textarea "REMOVED 30946 X 24 - NO STOCK 33908 X 24 33957 X 24"
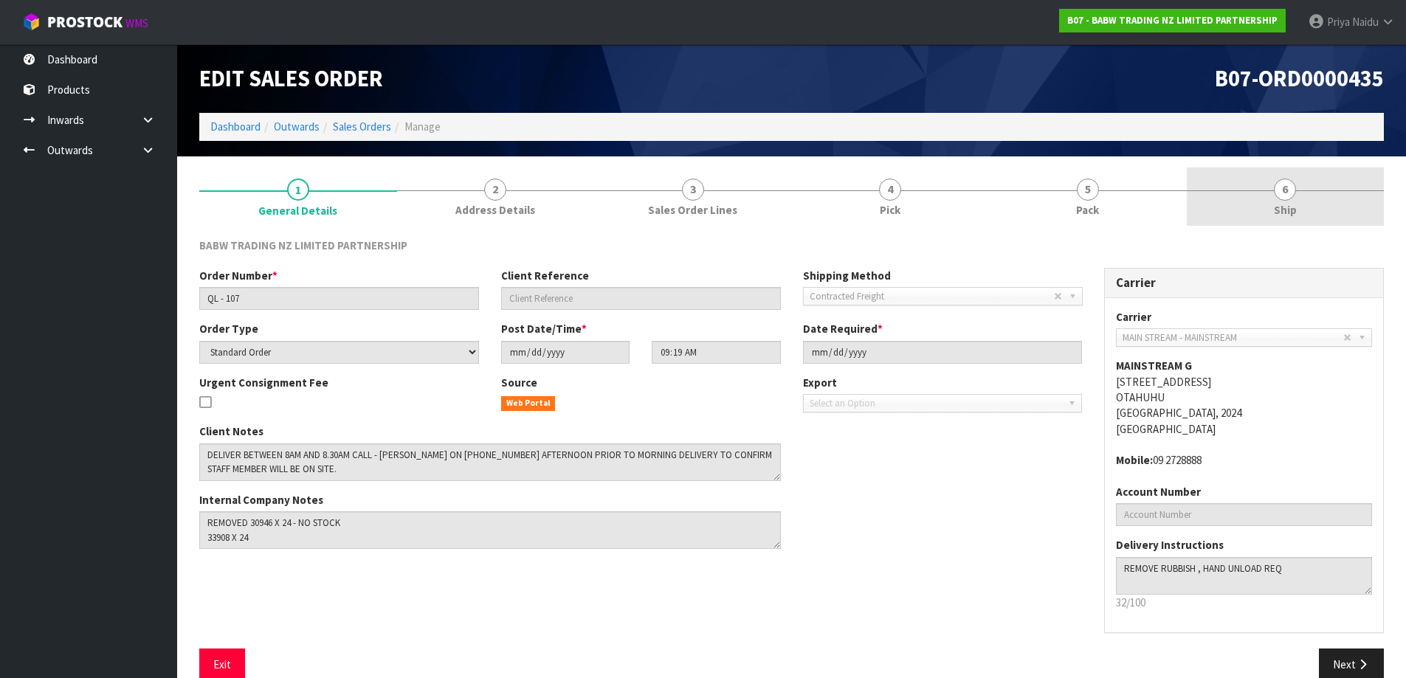
click at [1307, 204] on link "6 Ship" at bounding box center [1286, 197] width 198 height 58
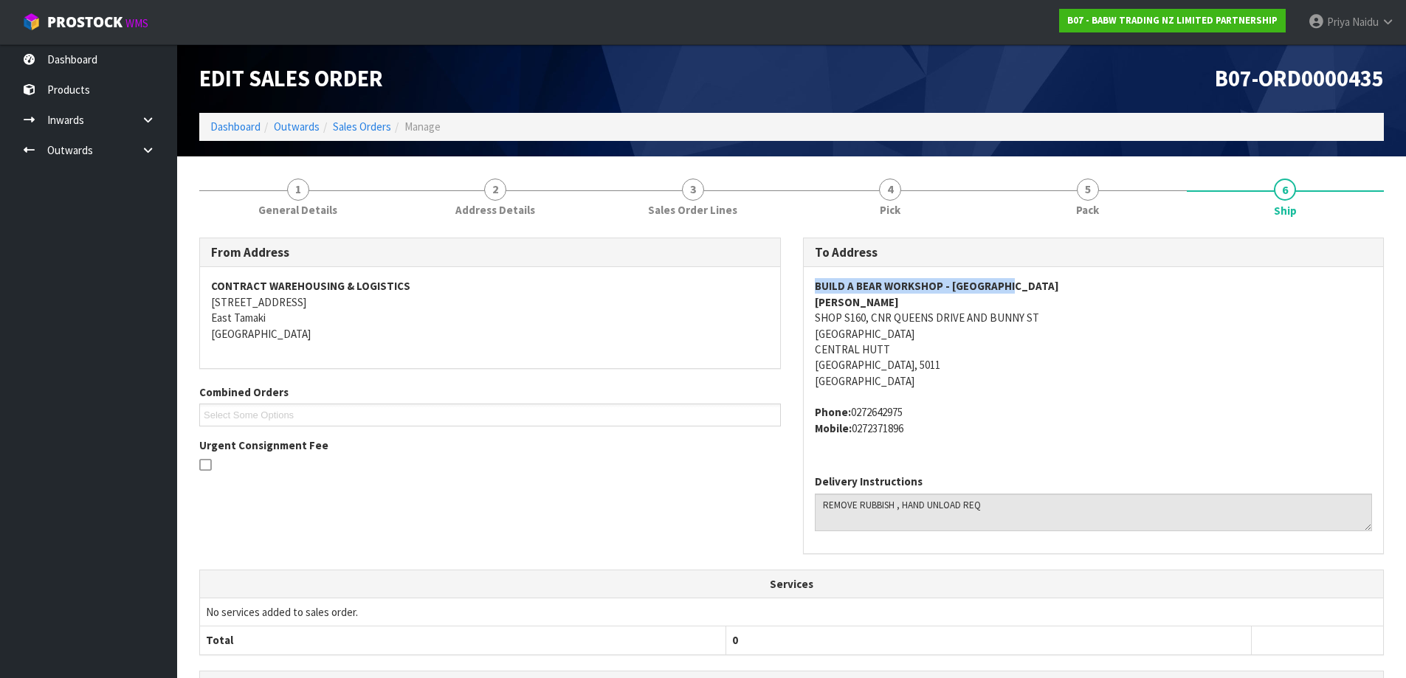
drag, startPoint x: 809, startPoint y: 285, endPoint x: 1038, endPoint y: 283, distance: 228.8
click at [1038, 283] on div "BUILD A BEAR WORKSHOP - [GEOGRAPHIC_DATA] AND BUNNY [GEOGRAPHIC_DATA] Phone: [P…" at bounding box center [1094, 365] width 580 height 196
click at [241, 128] on link "Dashboard" at bounding box center [235, 127] width 50 height 14
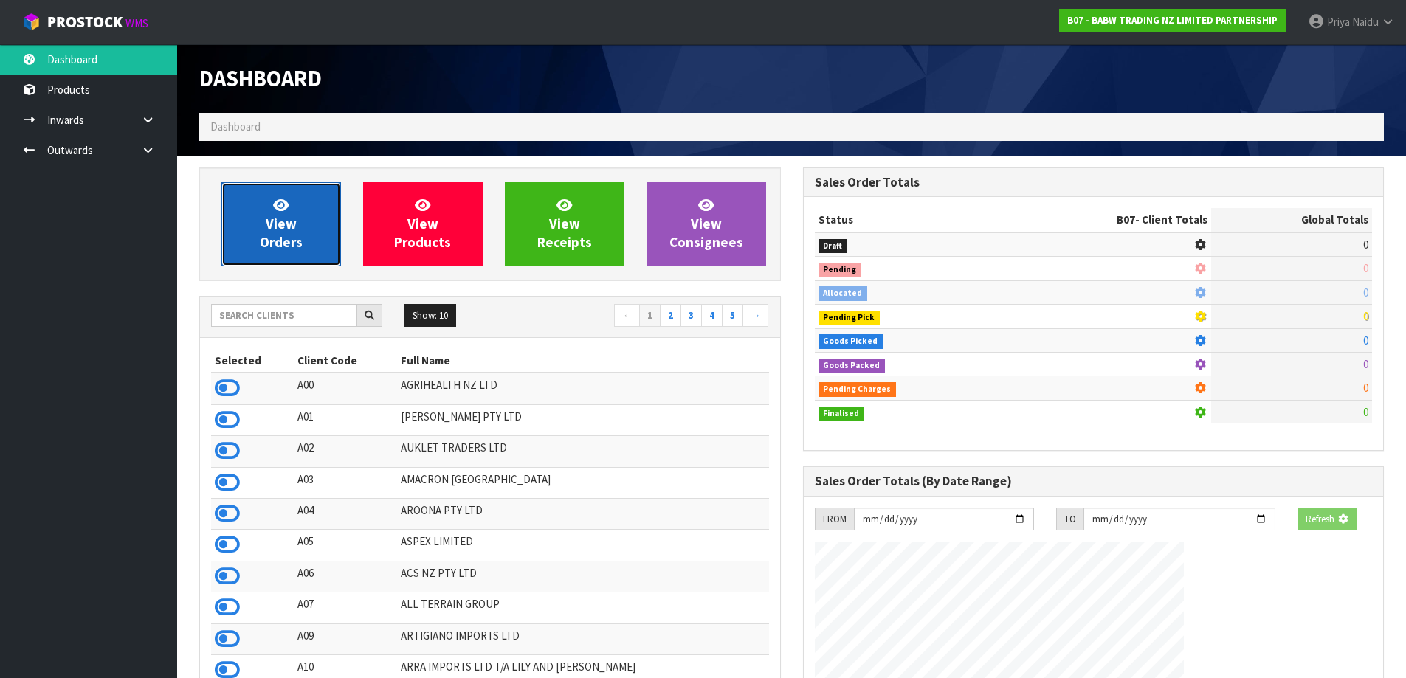
click at [263, 263] on link "View Orders" at bounding box center [281, 224] width 120 height 84
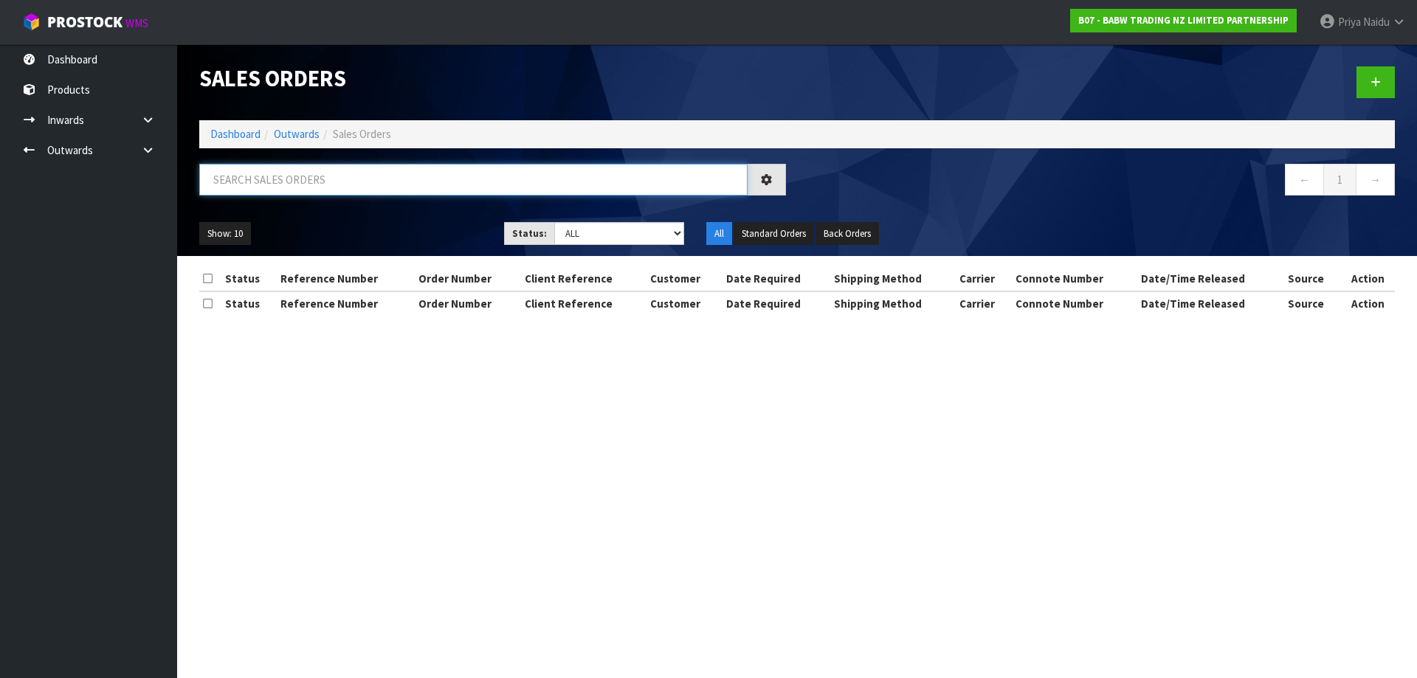
click at [297, 181] on input "text" at bounding box center [473, 180] width 548 height 32
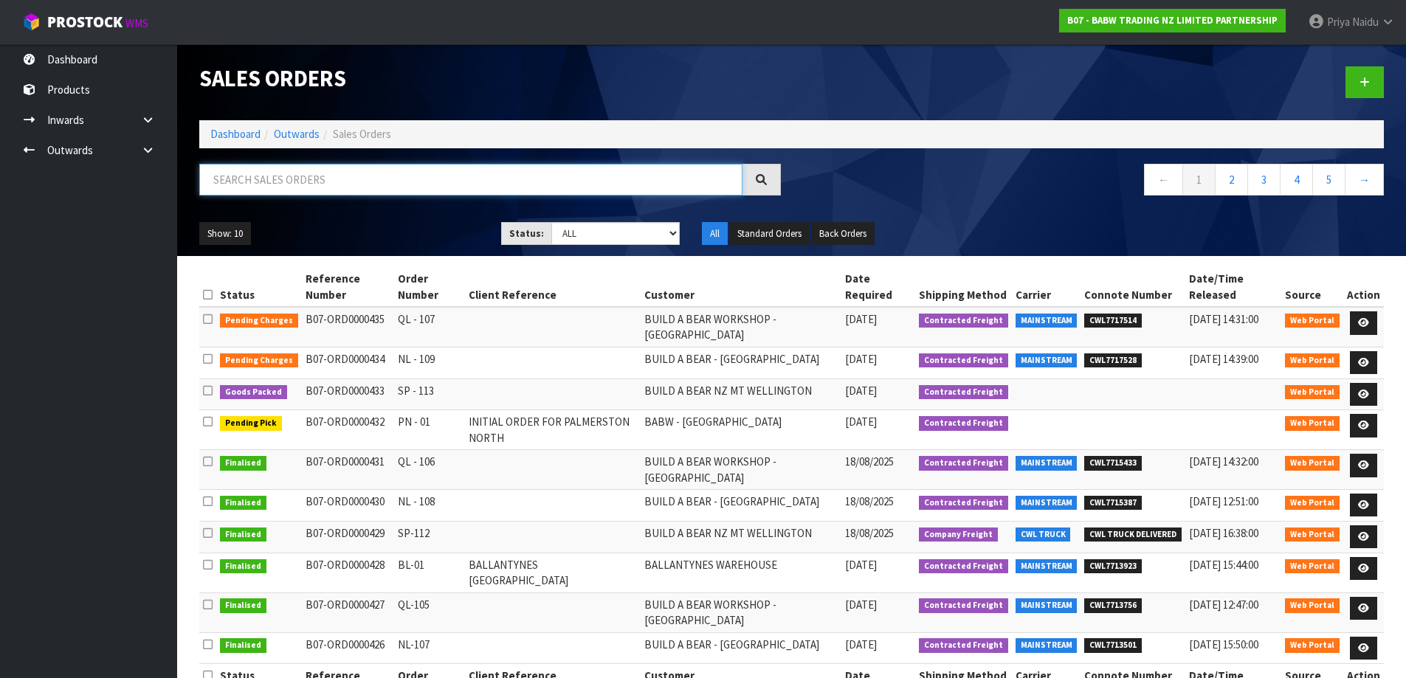
paste input "BUILD A BEAR WORKSHOP - [GEOGRAPHIC_DATA]"
type input "BUILD A BEAR WORKSHOP - [GEOGRAPHIC_DATA]"
click at [356, 238] on ul "Show: 10 5 10 25 50" at bounding box center [339, 234] width 280 height 24
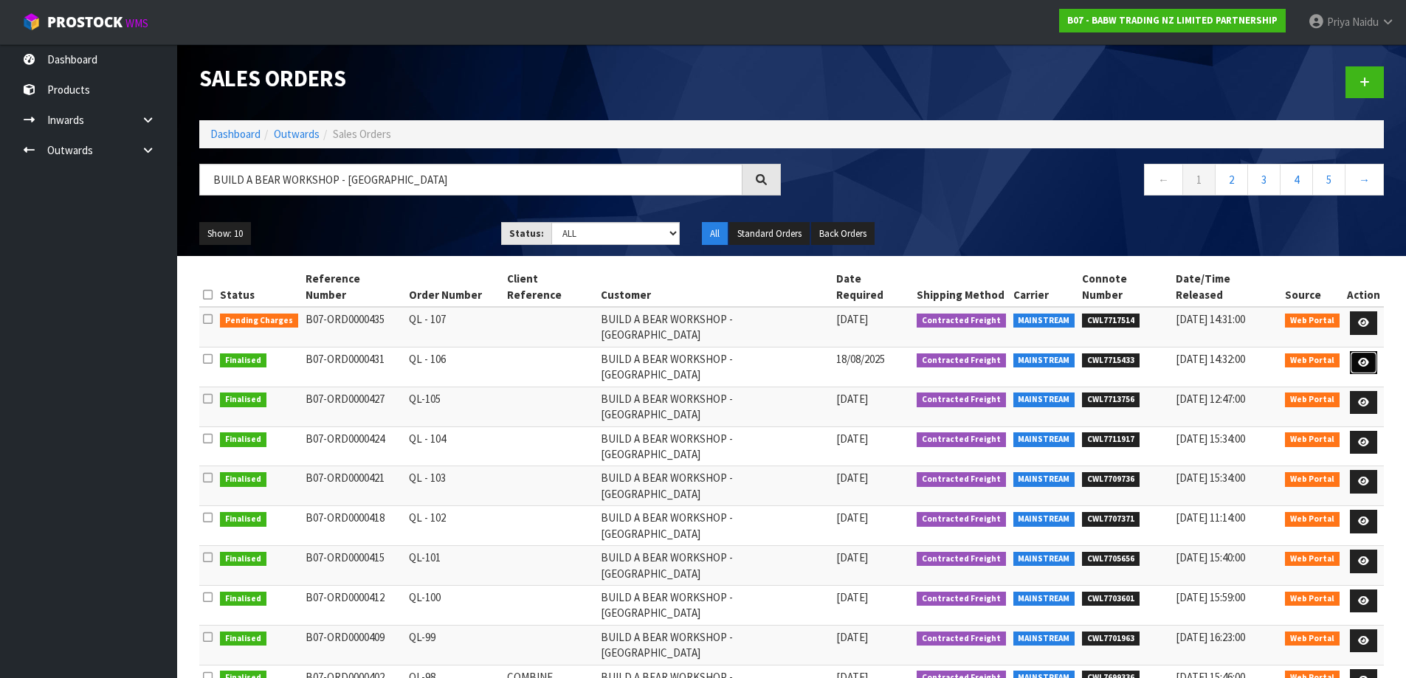
click at [1371, 351] on link at bounding box center [1363, 363] width 27 height 24
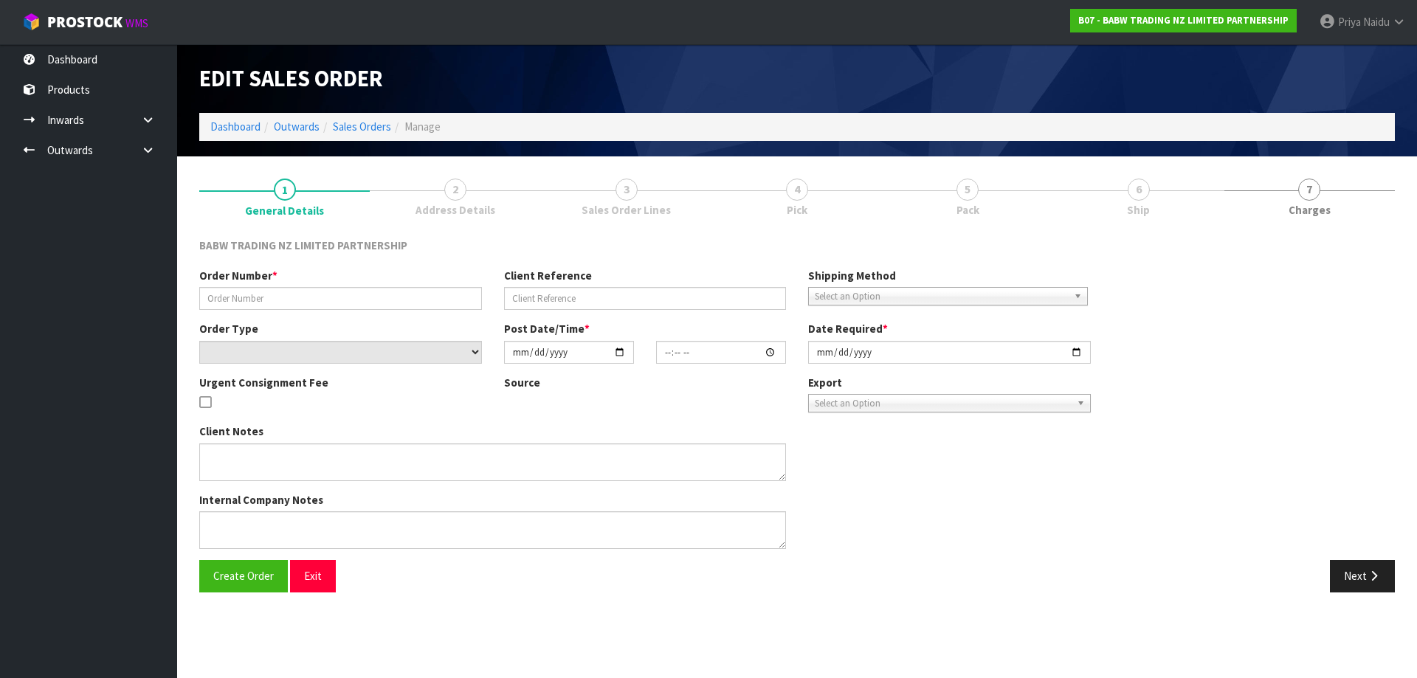
type input "QL - 106"
select select "number:0"
type input "[DATE]"
type input "13:40:00.000"
type input "[DATE]"
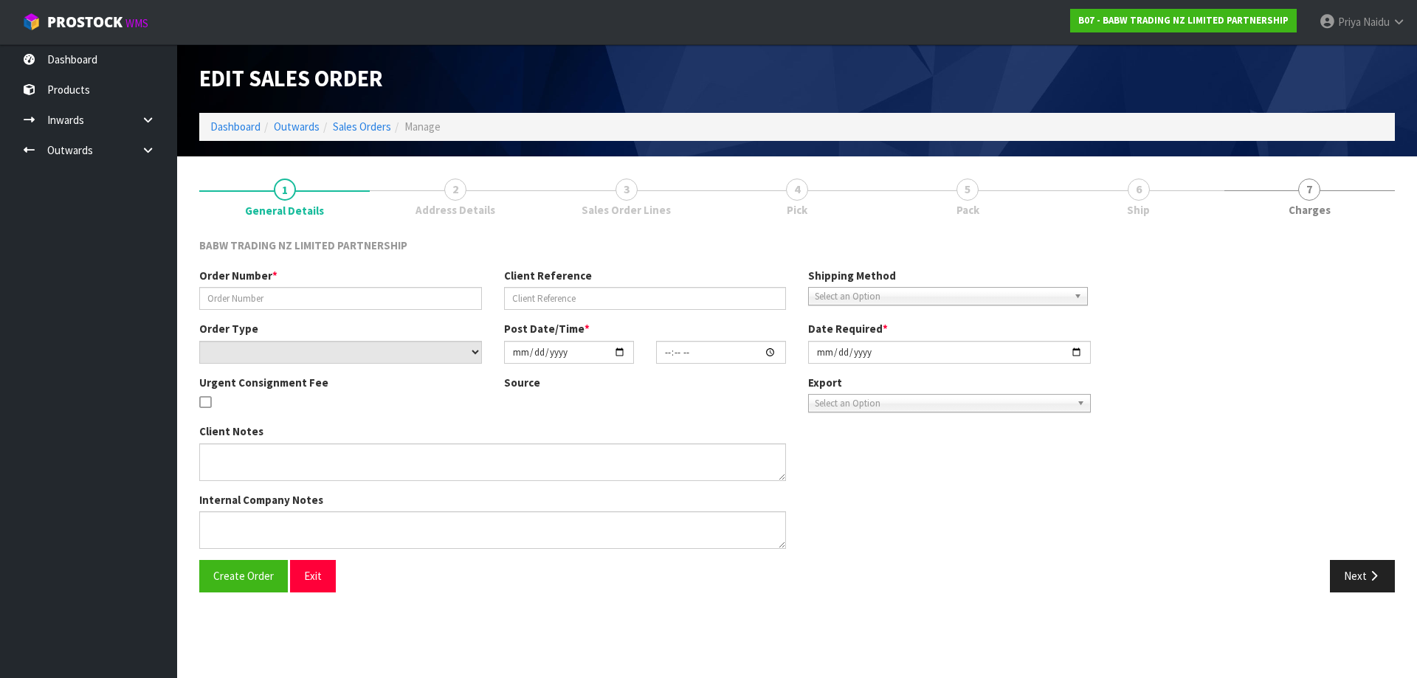
type textarea "DELIVER BETWEEN 8AM AND 8.30AM CALL - [PERSON_NAME] ON [PHONE_NUMBER] AFTERNOON…"
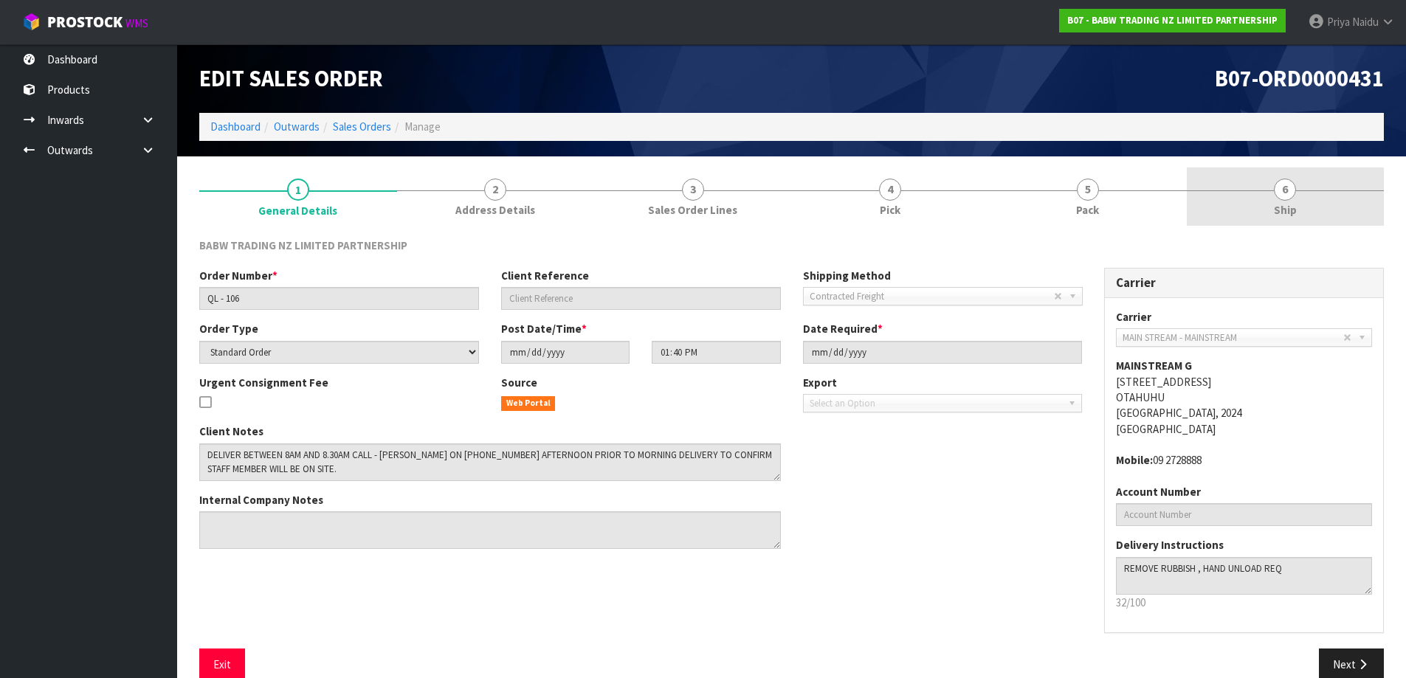
click at [1280, 207] on span "Ship" at bounding box center [1285, 209] width 23 height 15
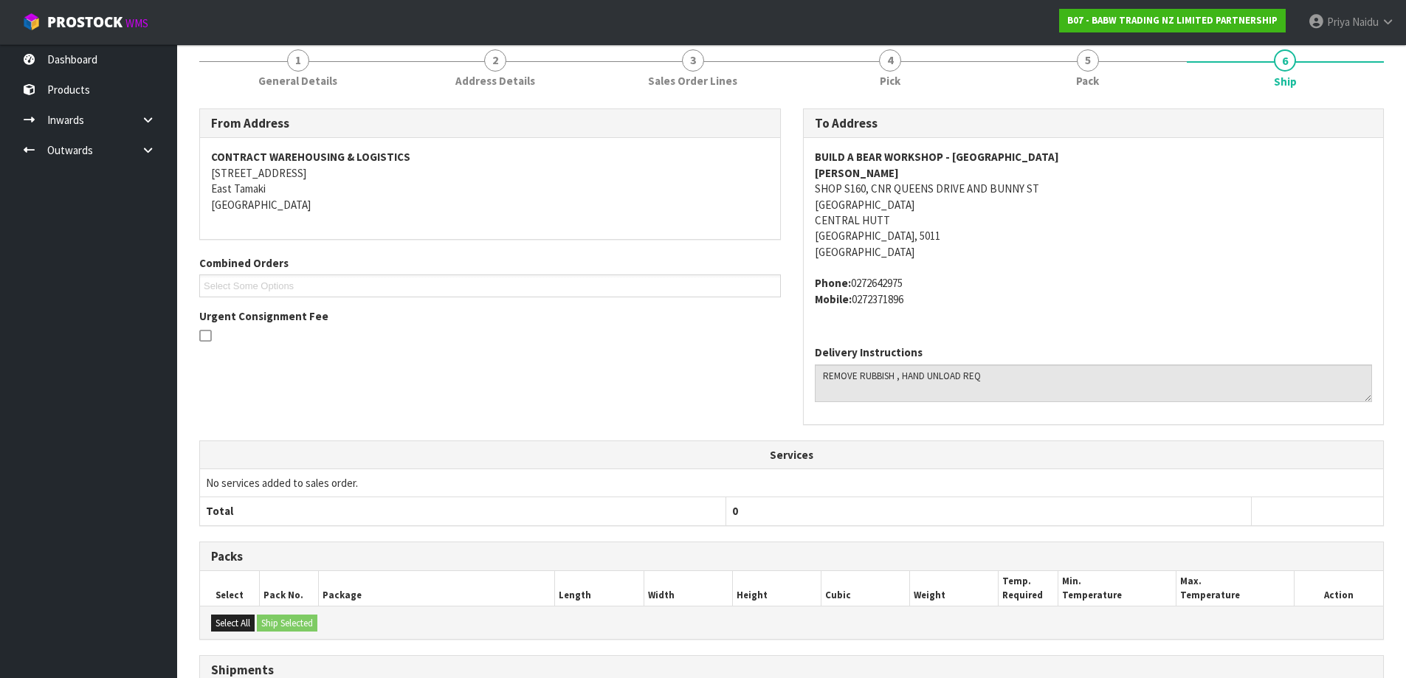
scroll to position [299, 0]
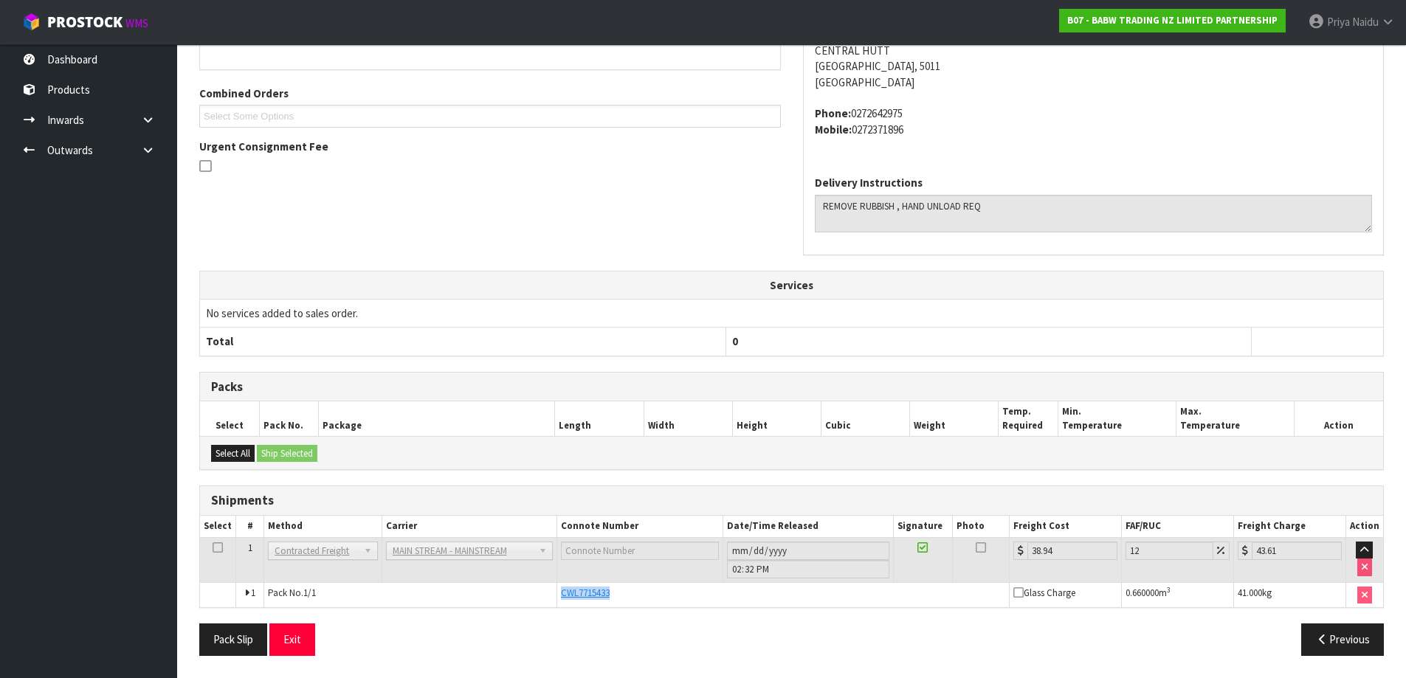
drag, startPoint x: 561, startPoint y: 595, endPoint x: 625, endPoint y: 592, distance: 64.3
click at [625, 592] on div "CWL7715433" at bounding box center [783, 593] width 444 height 13
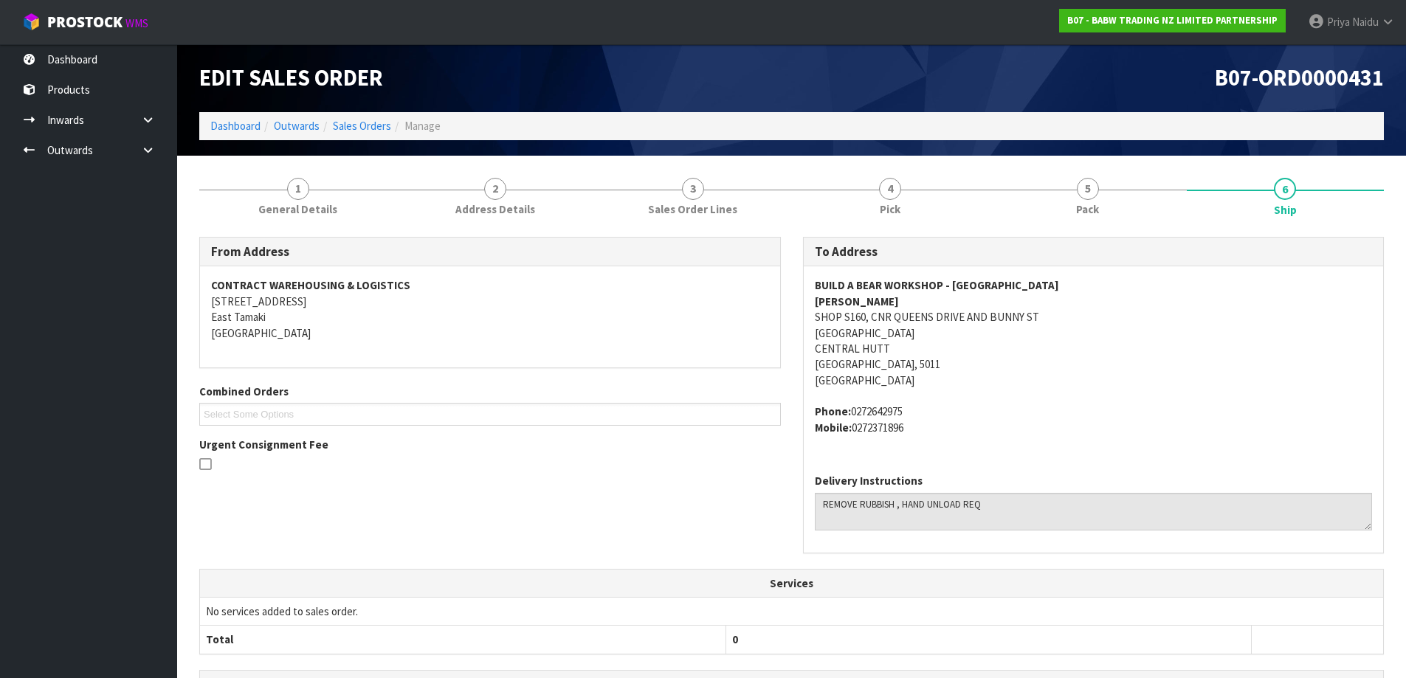
scroll to position [0, 0]
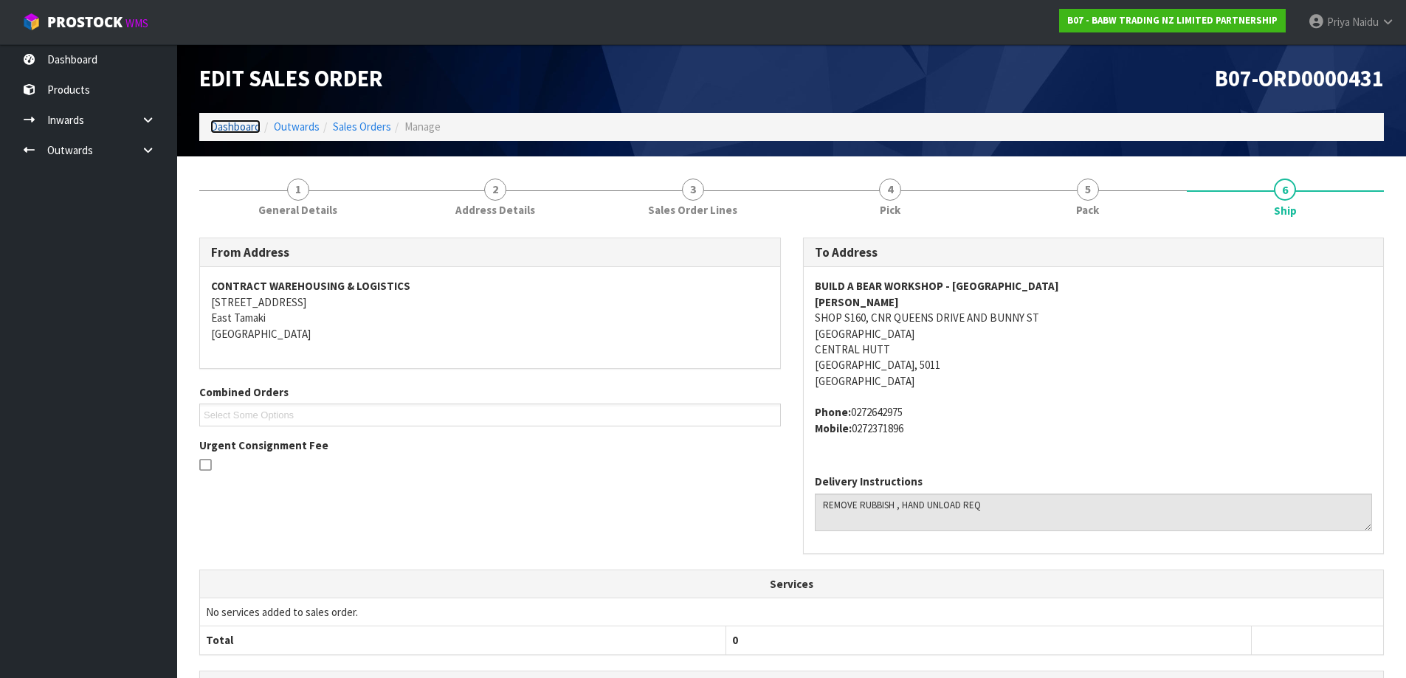
click at [246, 131] on link "Dashboard" at bounding box center [235, 127] width 50 height 14
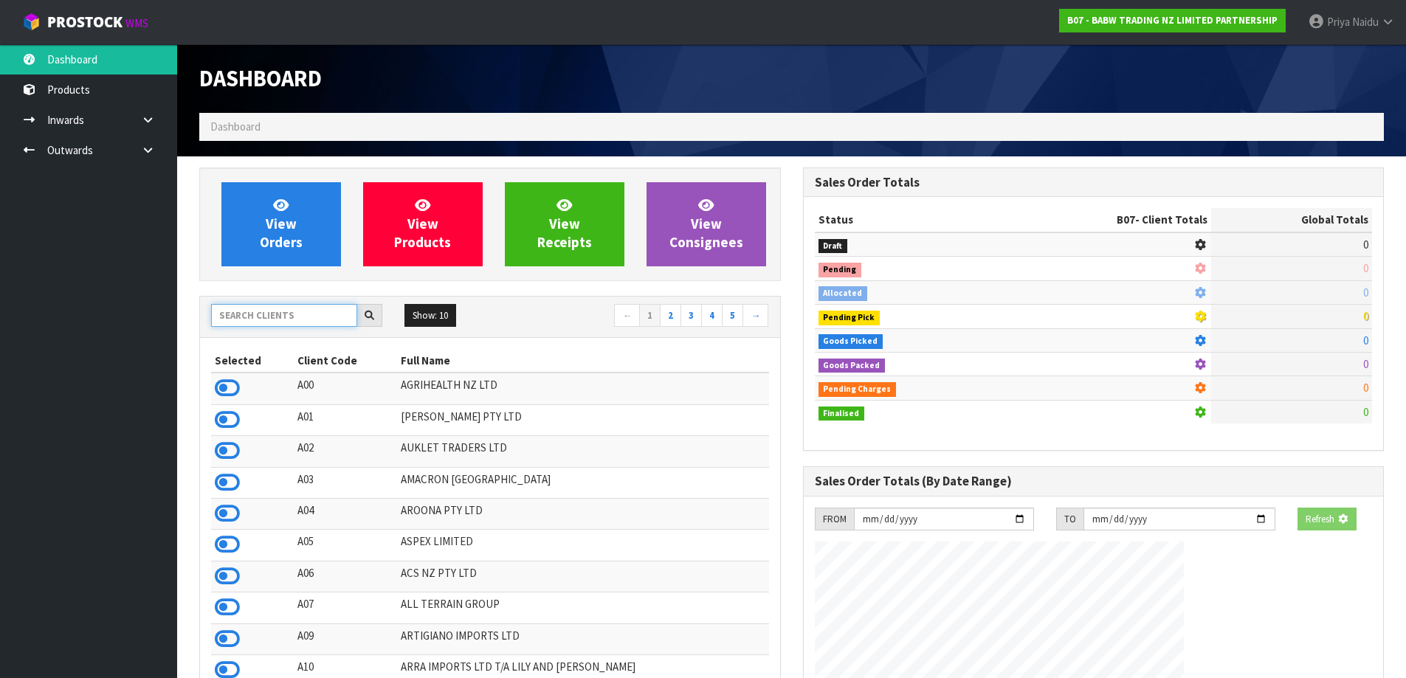
click at [279, 316] on input "text" at bounding box center [284, 315] width 146 height 23
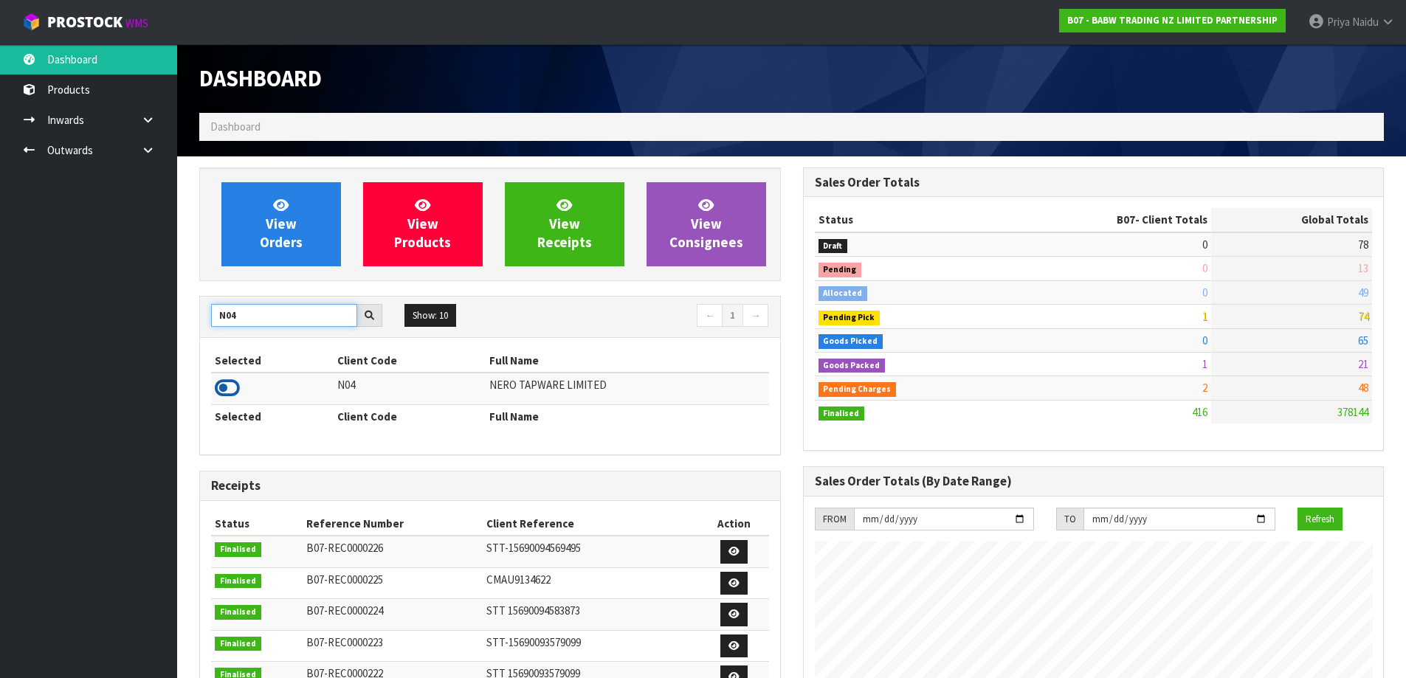
type input "N04"
drag, startPoint x: 224, startPoint y: 393, endPoint x: 224, endPoint y: 385, distance: 8.1
click at [224, 393] on icon at bounding box center [227, 388] width 25 height 22
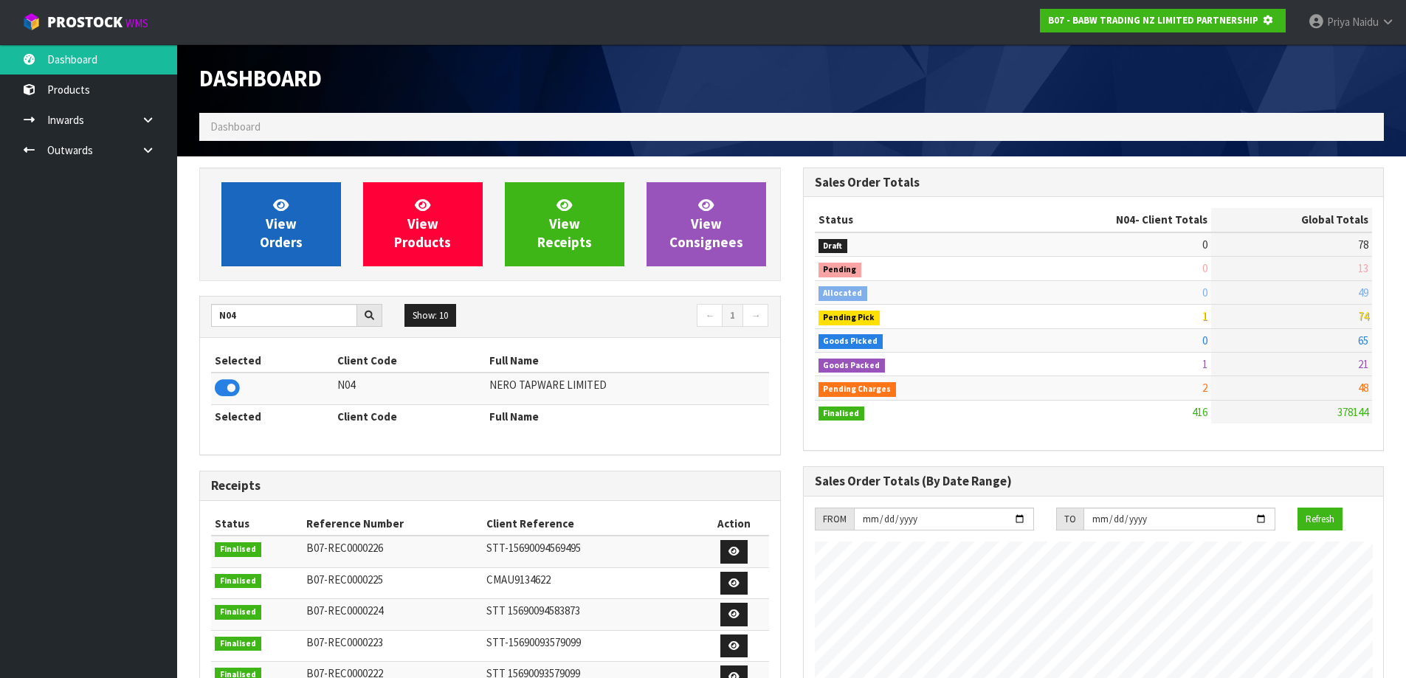
scroll to position [737024, 737341]
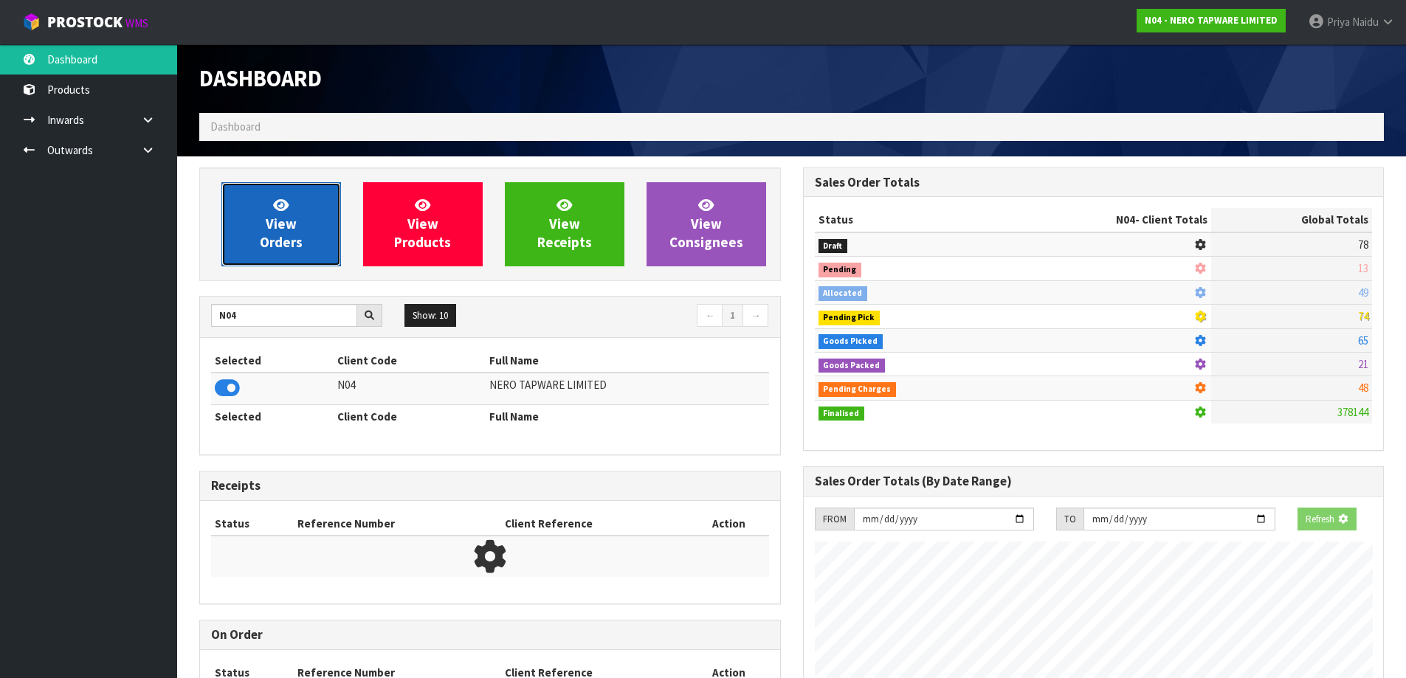
click at [291, 255] on link "View Orders" at bounding box center [281, 224] width 120 height 84
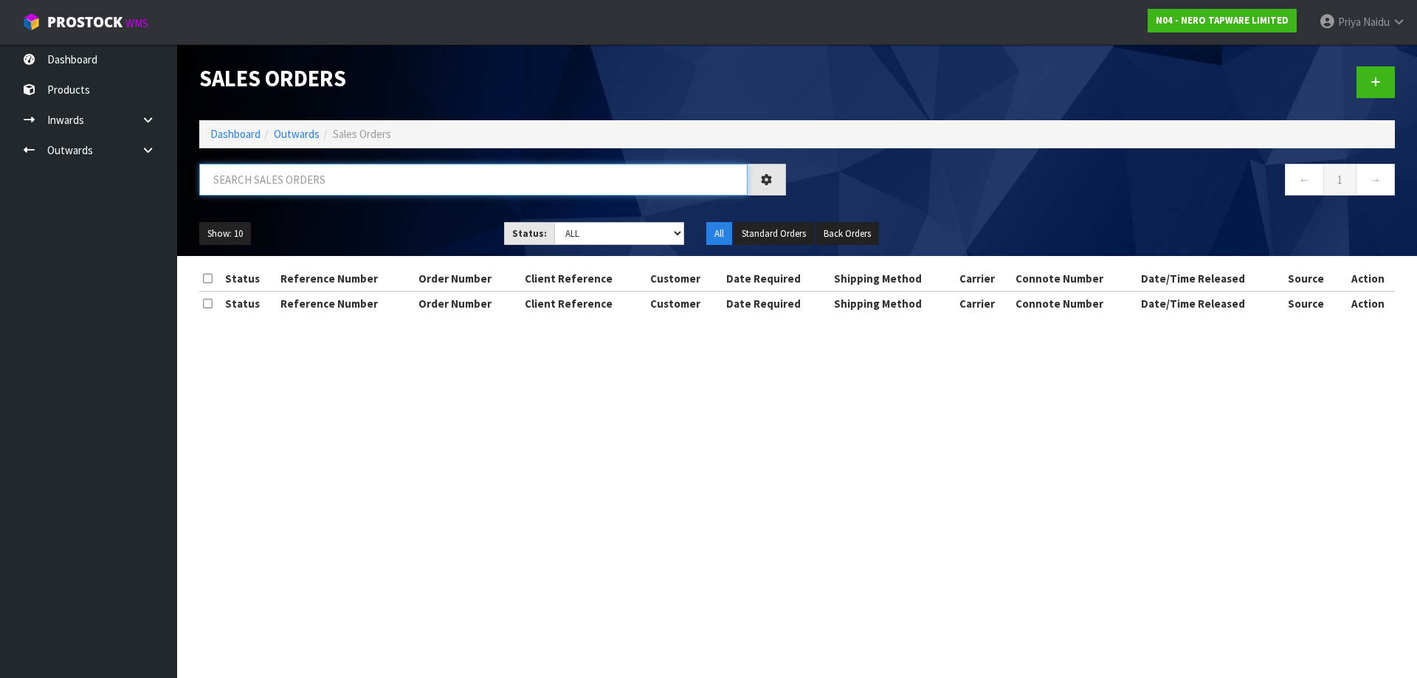
click at [303, 180] on input "text" at bounding box center [473, 180] width 548 height 32
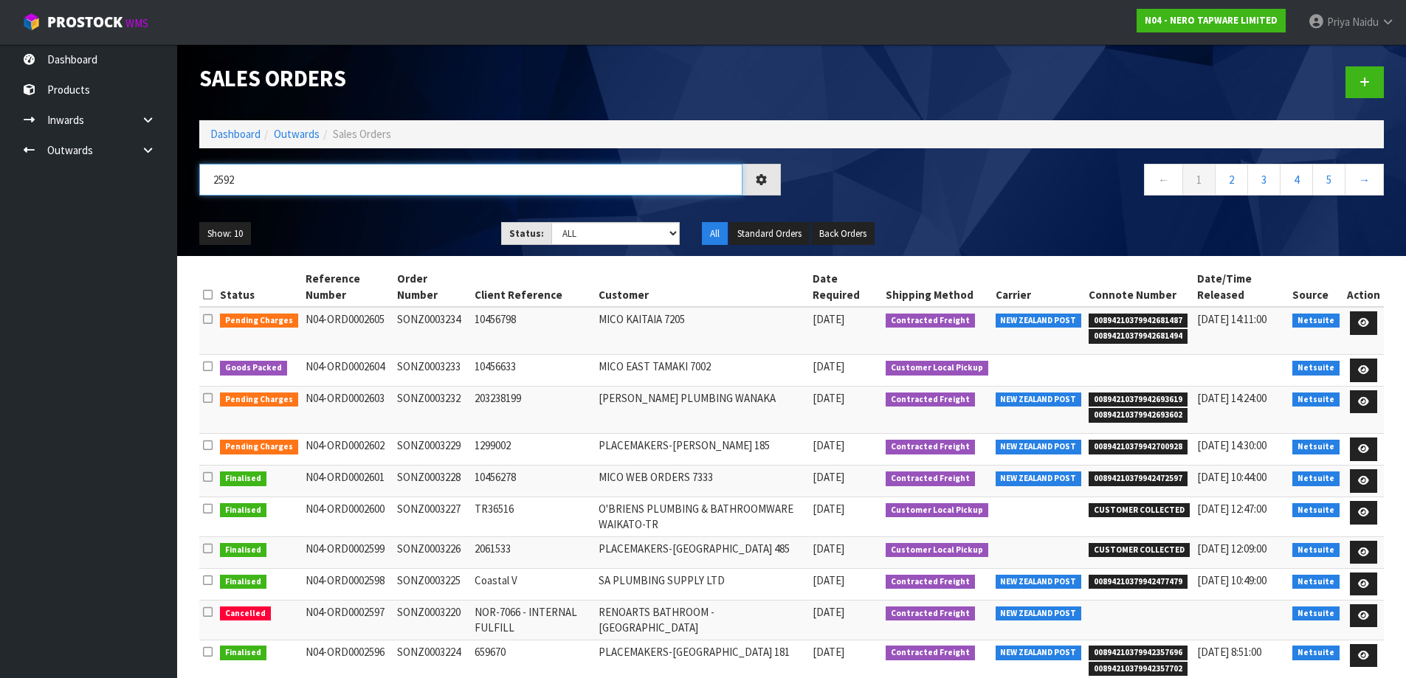
type input "2592"
click at [421, 226] on ul "Show: 10 5 10 25 50" at bounding box center [339, 234] width 280 height 24
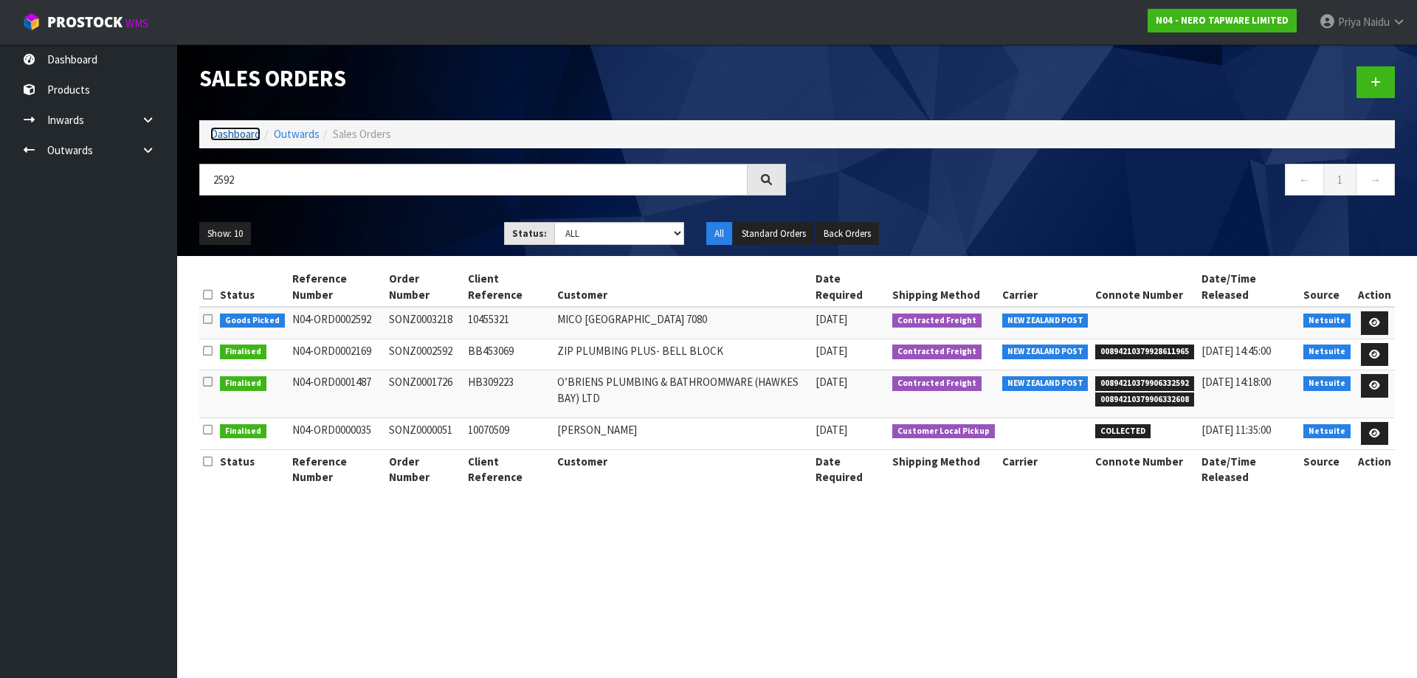
click at [241, 139] on link "Dashboard" at bounding box center [235, 134] width 50 height 14
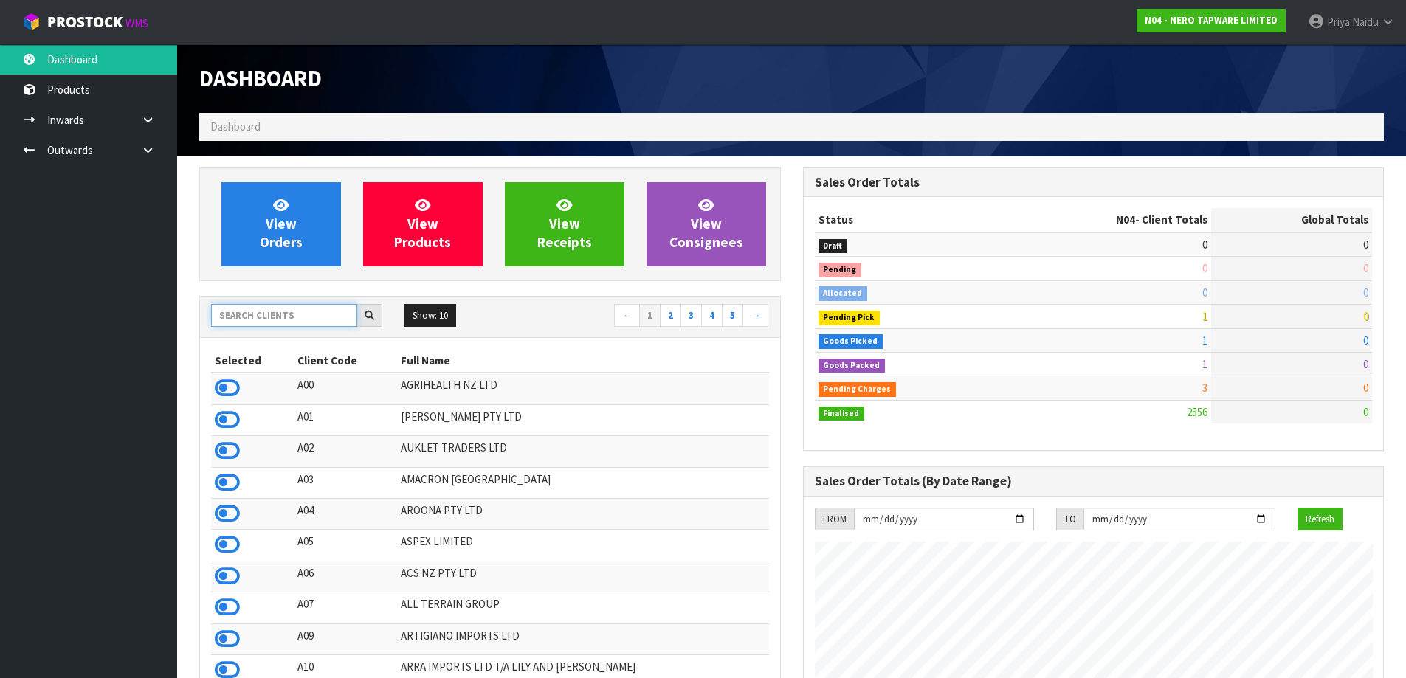
scroll to position [1118, 603]
click at [260, 325] on input "text" at bounding box center [284, 315] width 146 height 23
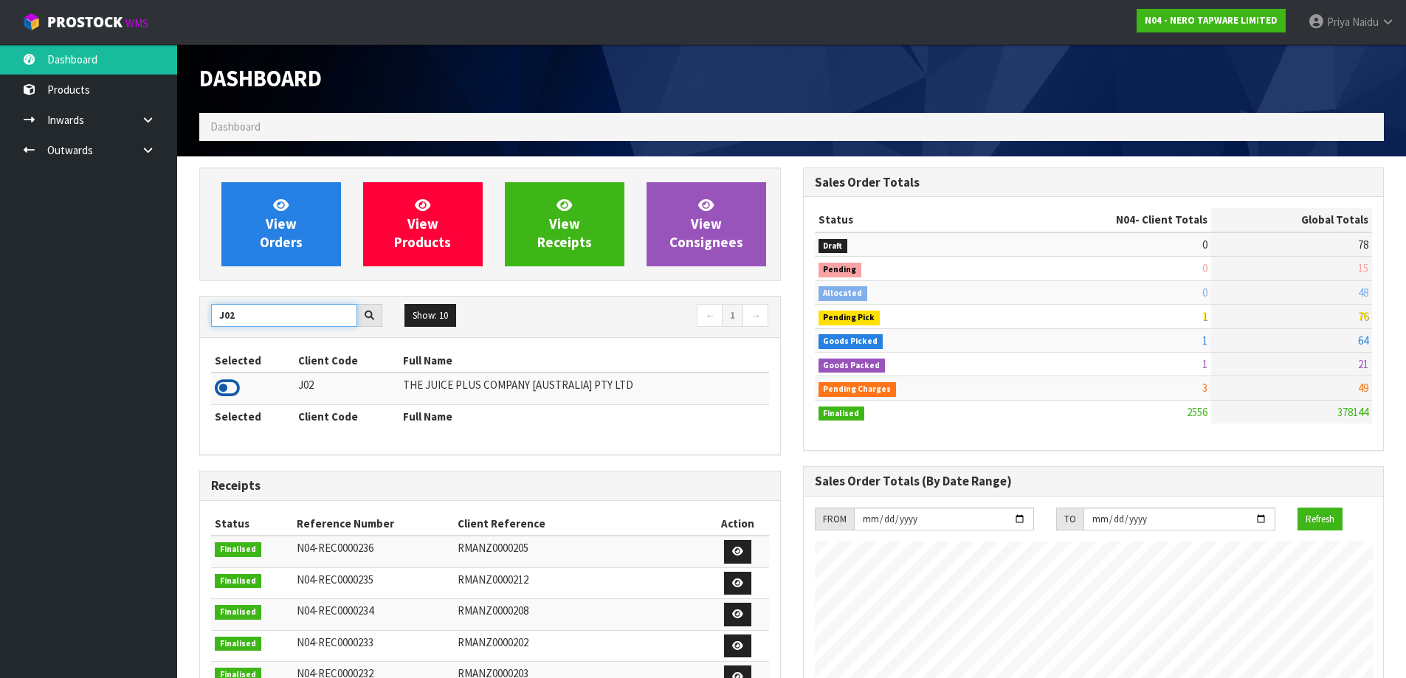
type input "J02"
drag, startPoint x: 223, startPoint y: 393, endPoint x: 243, endPoint y: 351, distance: 45.9
click at [224, 390] on icon at bounding box center [227, 388] width 25 height 22
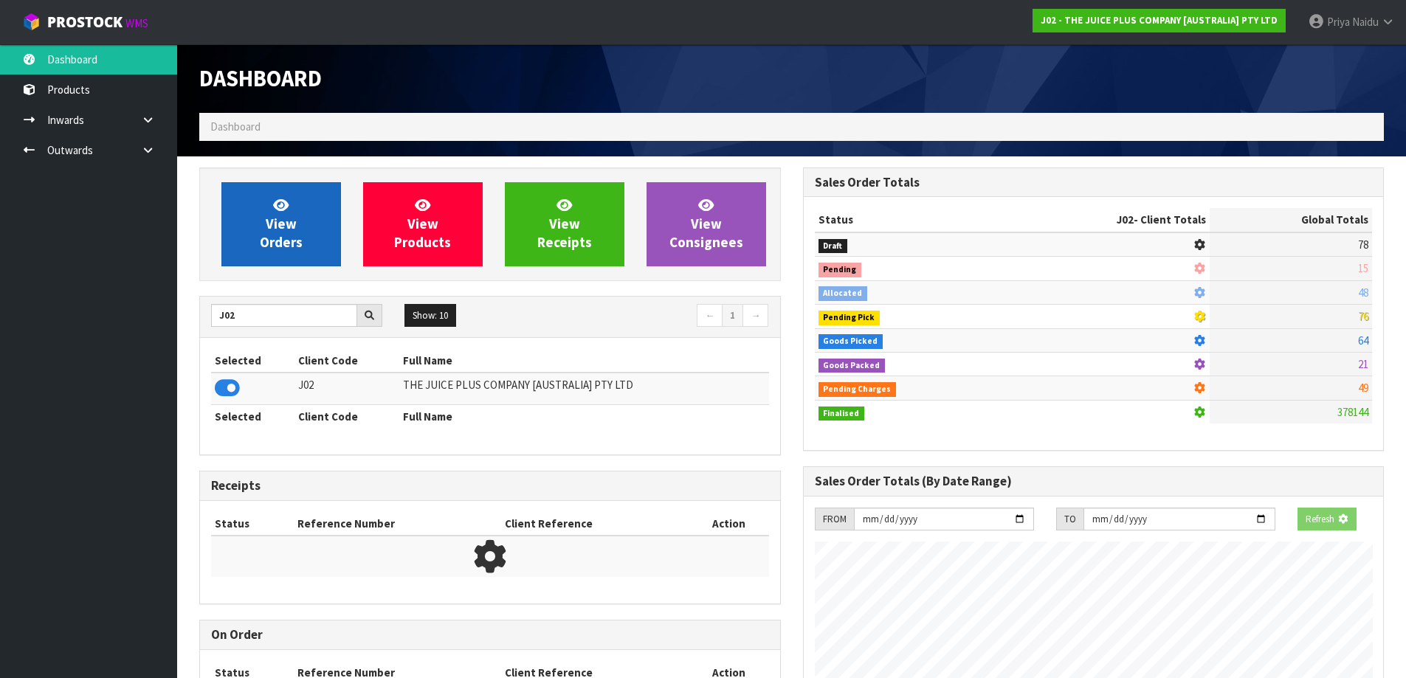
scroll to position [737024, 737341]
click at [277, 249] on span "View Orders" at bounding box center [281, 223] width 43 height 55
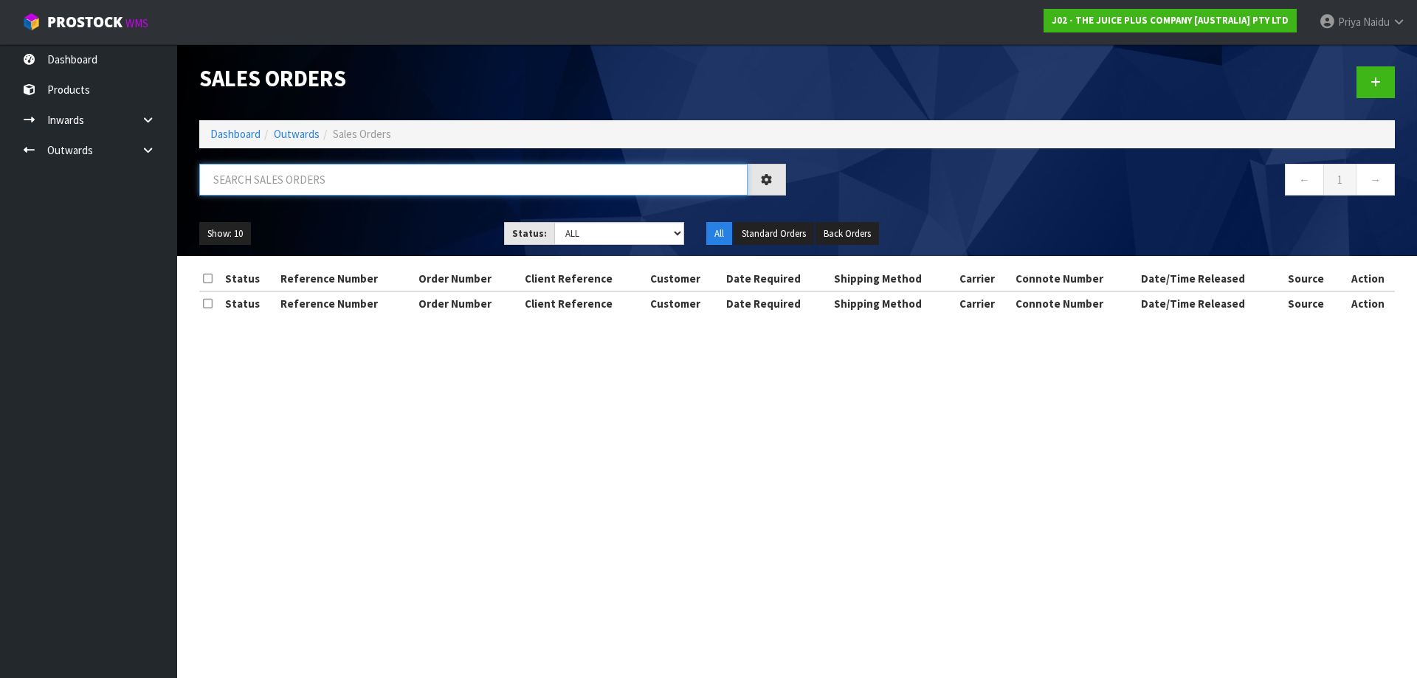
click at [318, 181] on input "text" at bounding box center [473, 180] width 548 height 32
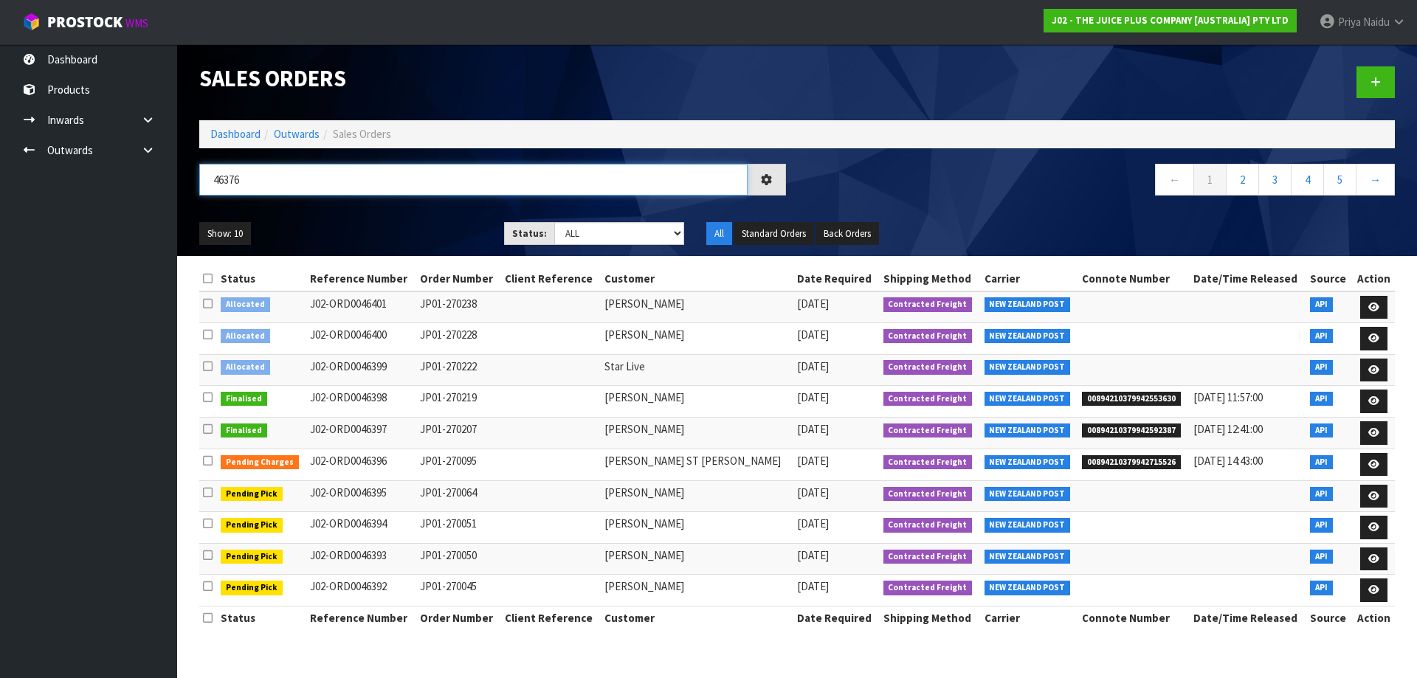
type input "46376"
click at [348, 223] on ul "Show: 10 5 10 25 50" at bounding box center [340, 234] width 283 height 24
click at [382, 214] on div "Show: 10 5 10 25 50 Status: Draft Pending Allocated Pending Pick Goods Picked G…" at bounding box center [797, 234] width 1218 height 46
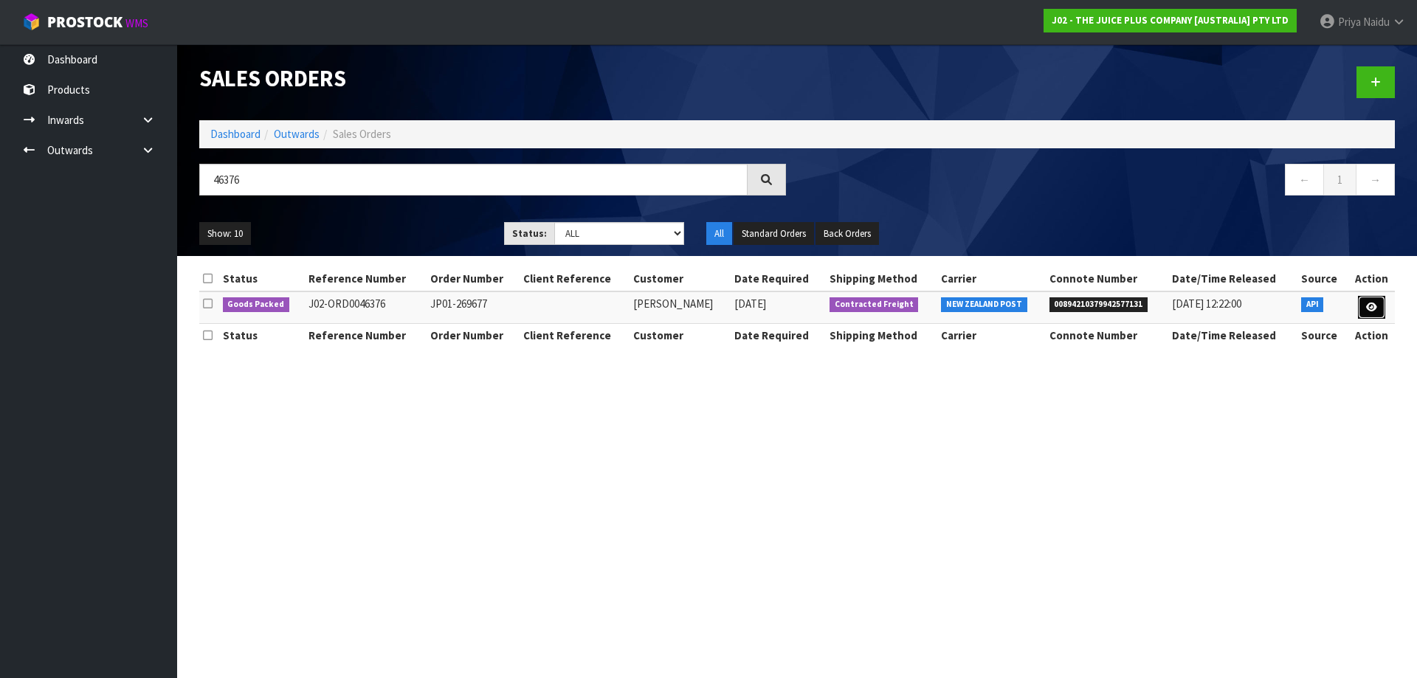
click at [1371, 311] on icon at bounding box center [1371, 308] width 11 height 10
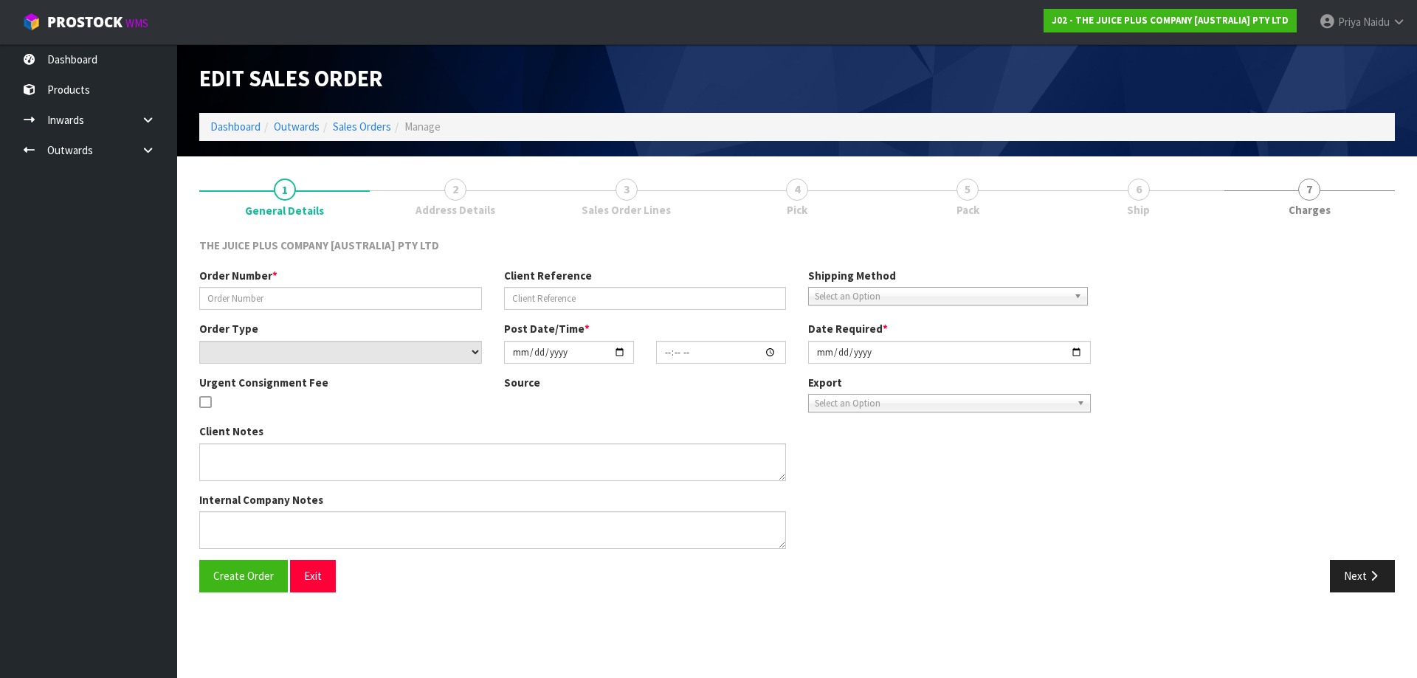
type input "JP01-269677"
select select "number:0"
type input "[DATE]"
type input "23:13:12.000"
type input "[DATE]"
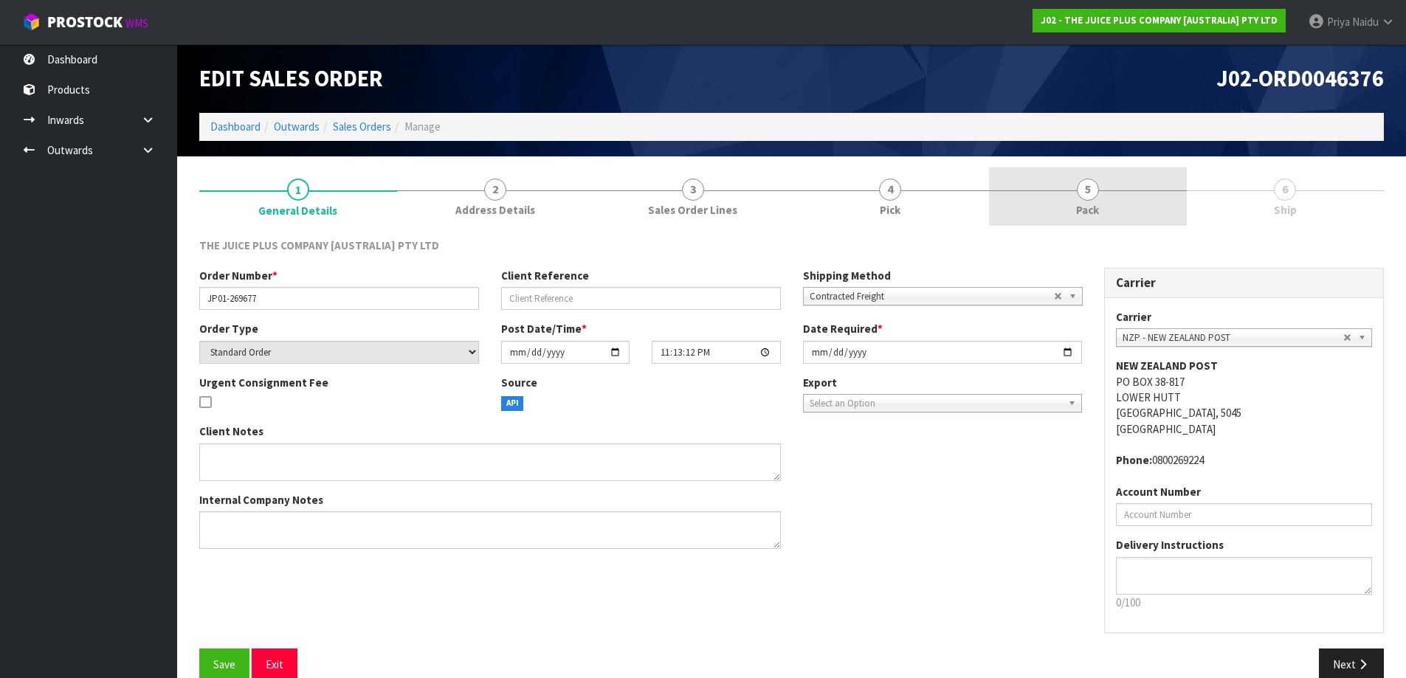
click at [1099, 201] on link "5 Pack" at bounding box center [1088, 197] width 198 height 58
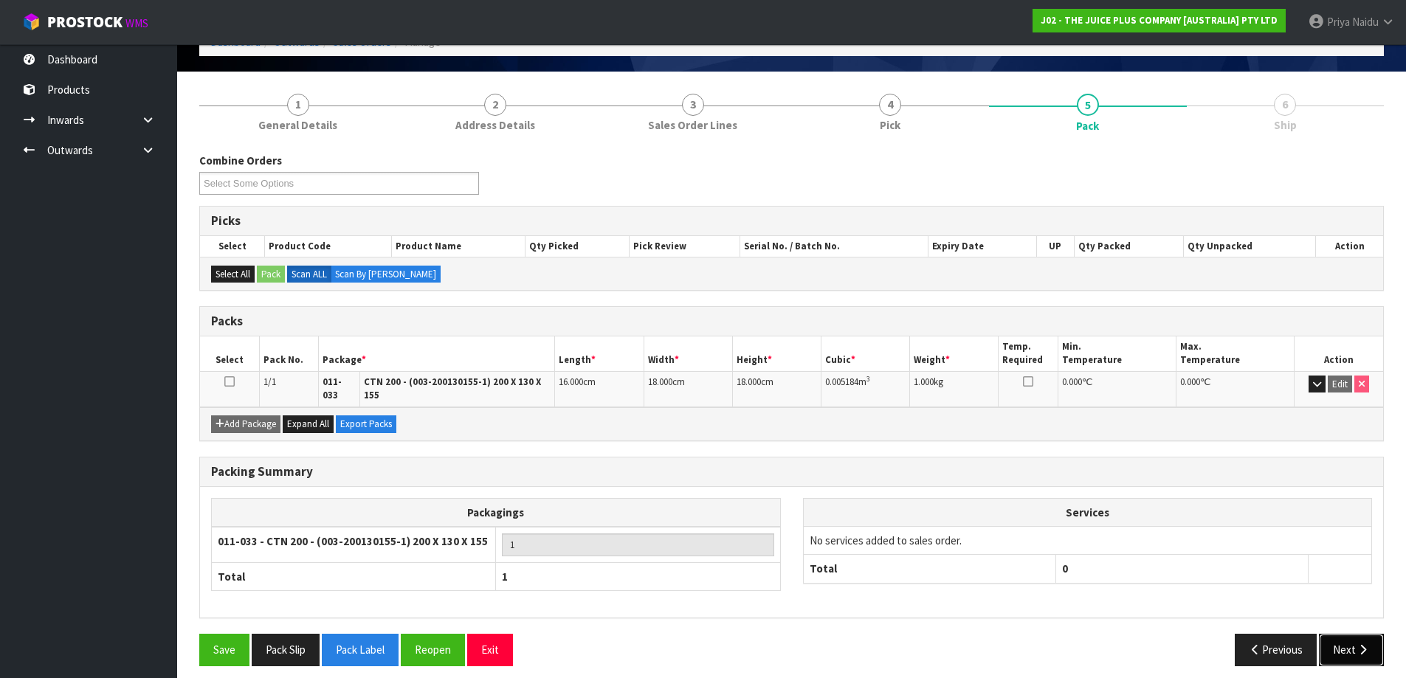
click at [1344, 639] on button "Next" at bounding box center [1351, 650] width 65 height 32
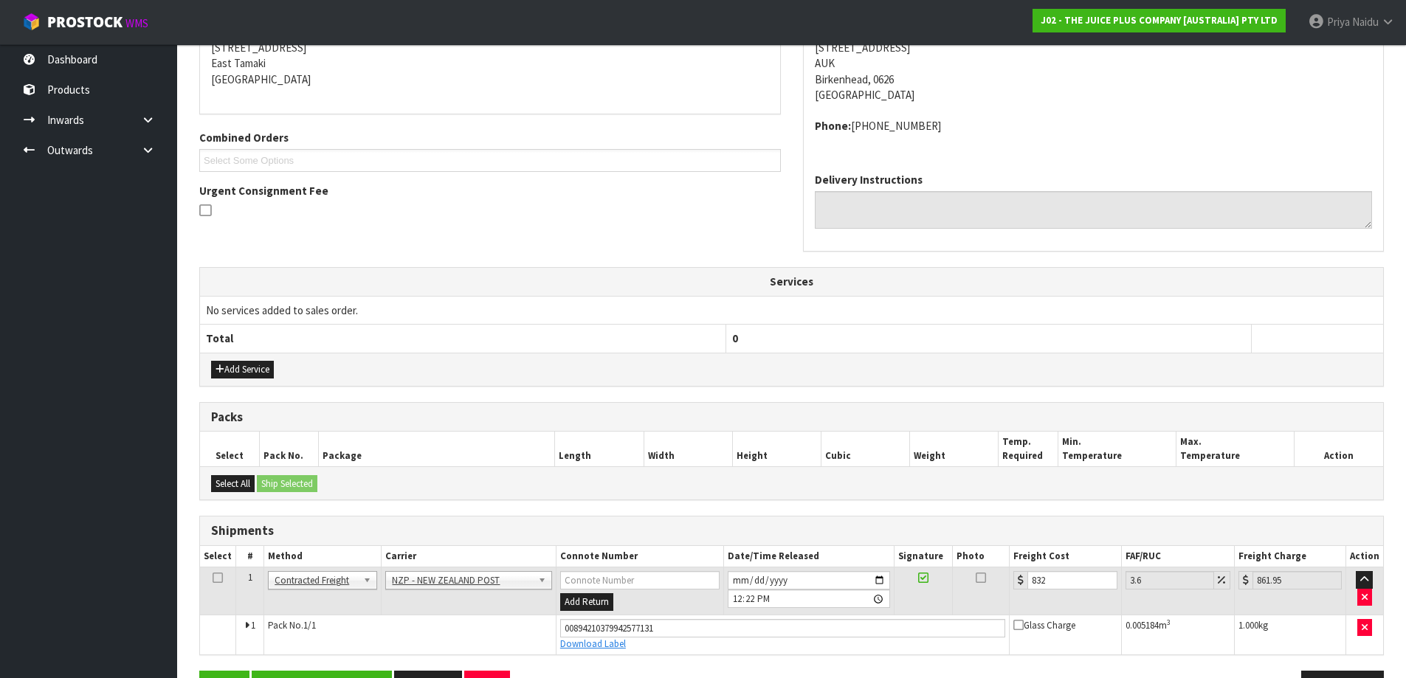
drag, startPoint x: 486, startPoint y: 689, endPoint x: 431, endPoint y: 693, distance: 54.7
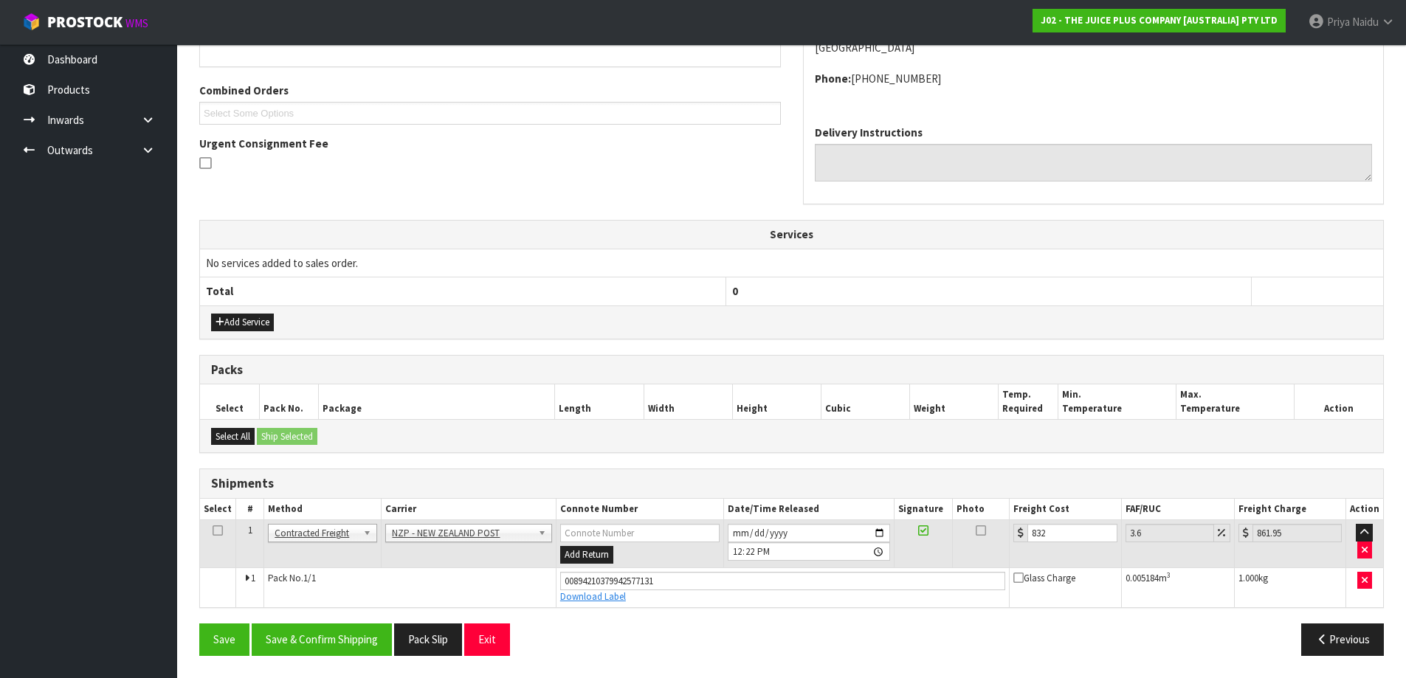
drag, startPoint x: 431, startPoint y: 693, endPoint x: 341, endPoint y: 579, distance: 145.6
click at [341, 579] on td "Pack No. 1/1" at bounding box center [410, 587] width 292 height 40
click at [1039, 532] on input "832" at bounding box center [1071, 533] width 89 height 18
type input "8.32"
type input "8.62"
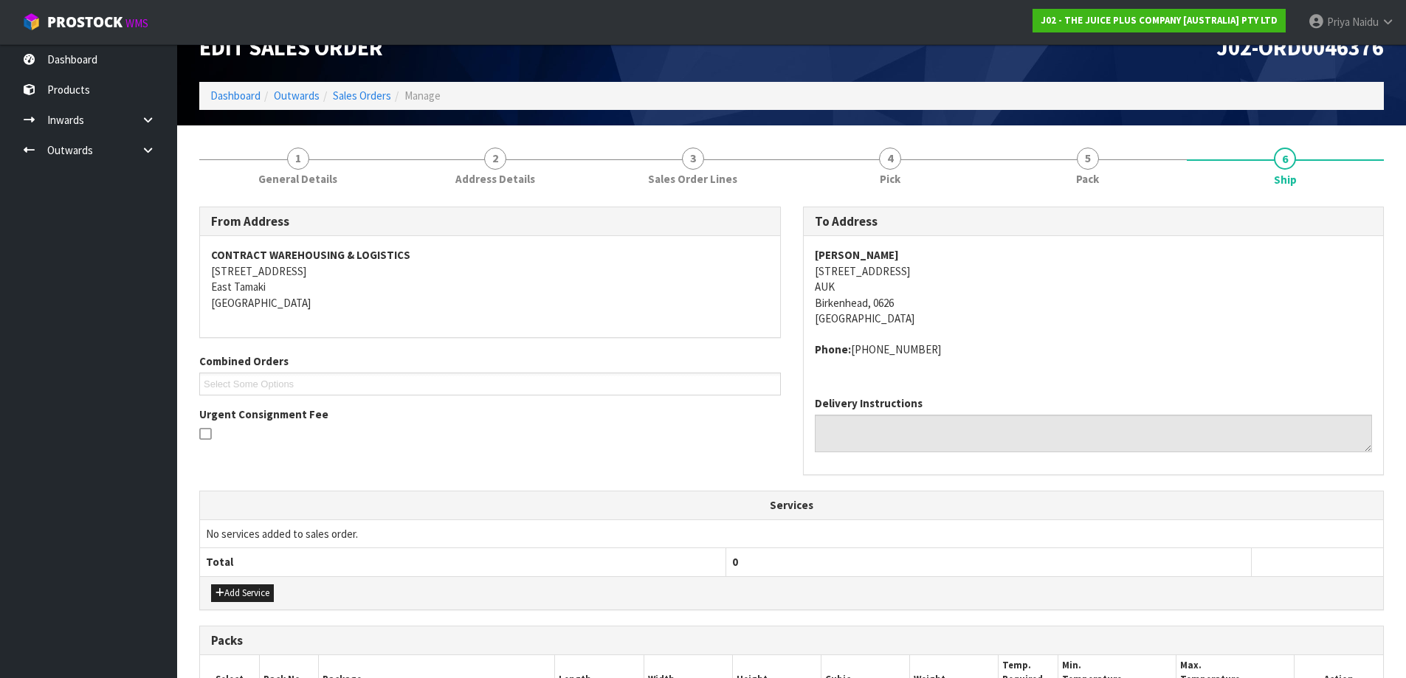
scroll to position [0, 0]
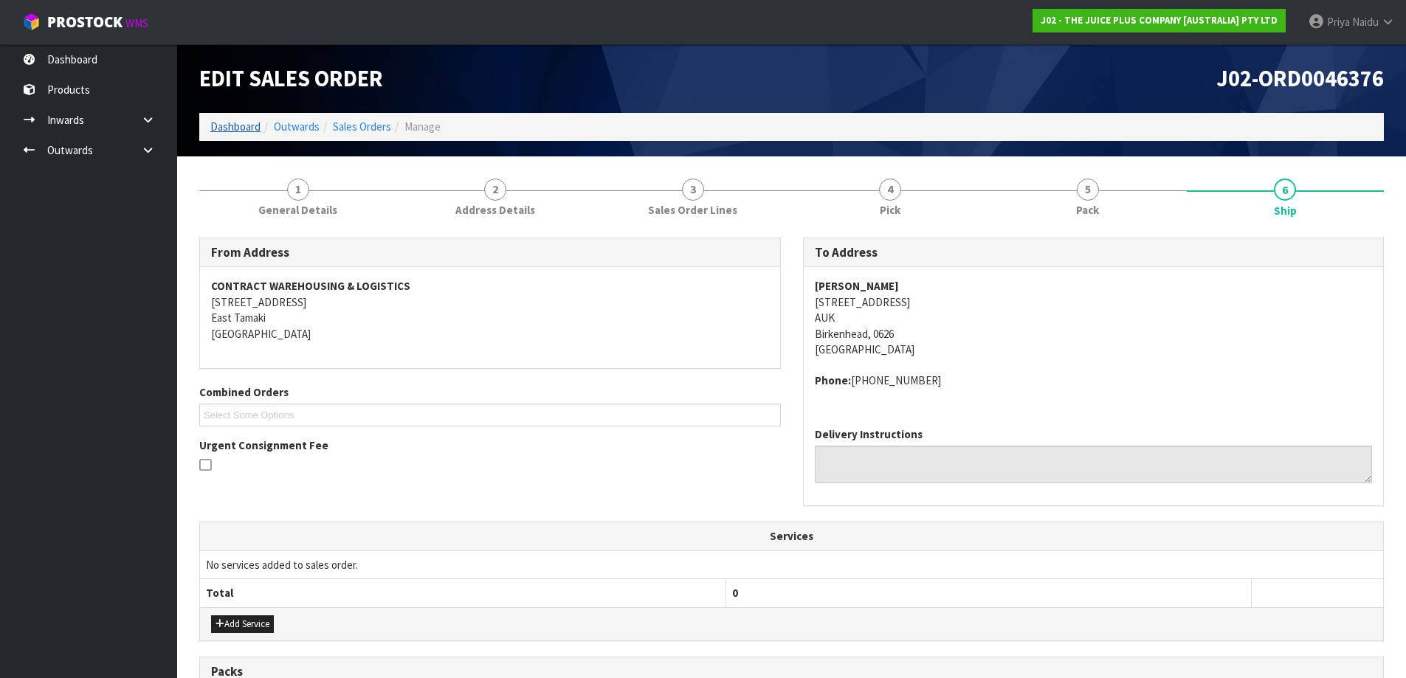
type input "8.32"
click at [225, 126] on link "Dashboard" at bounding box center [235, 127] width 50 height 14
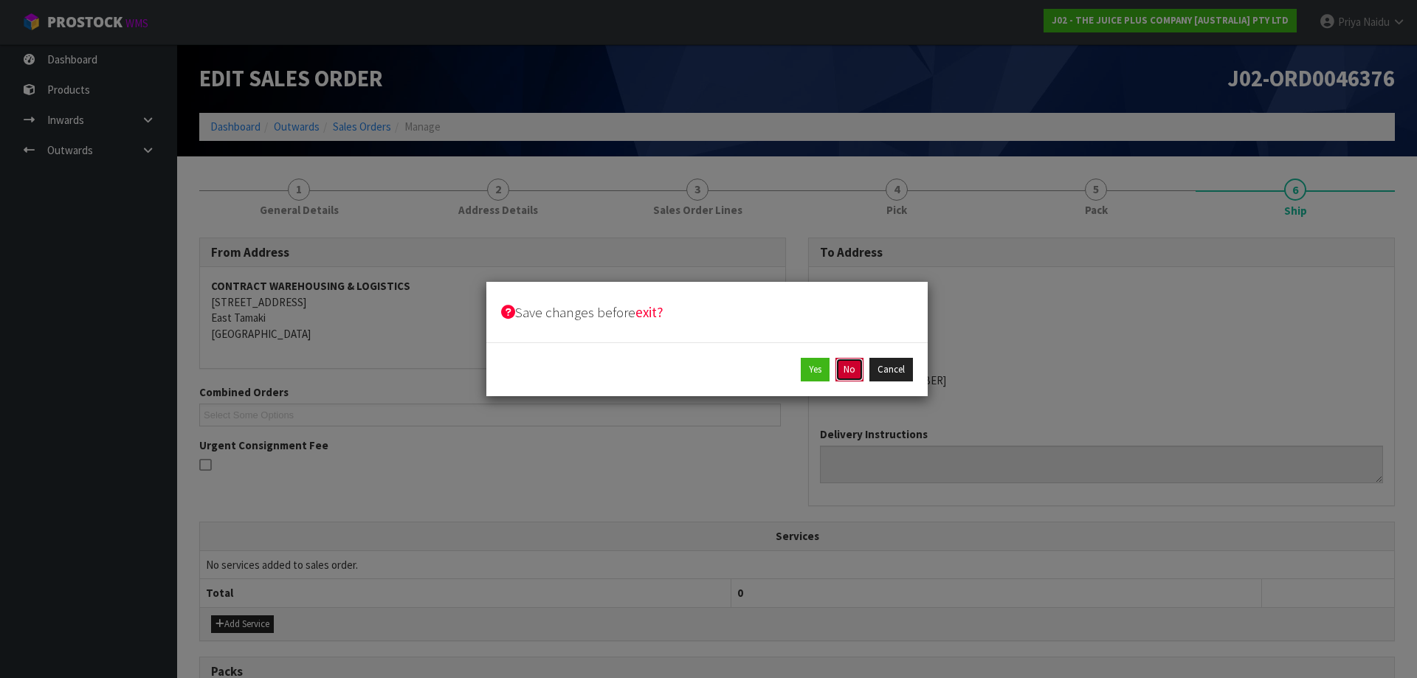
click at [848, 370] on button "No" at bounding box center [849, 370] width 28 height 24
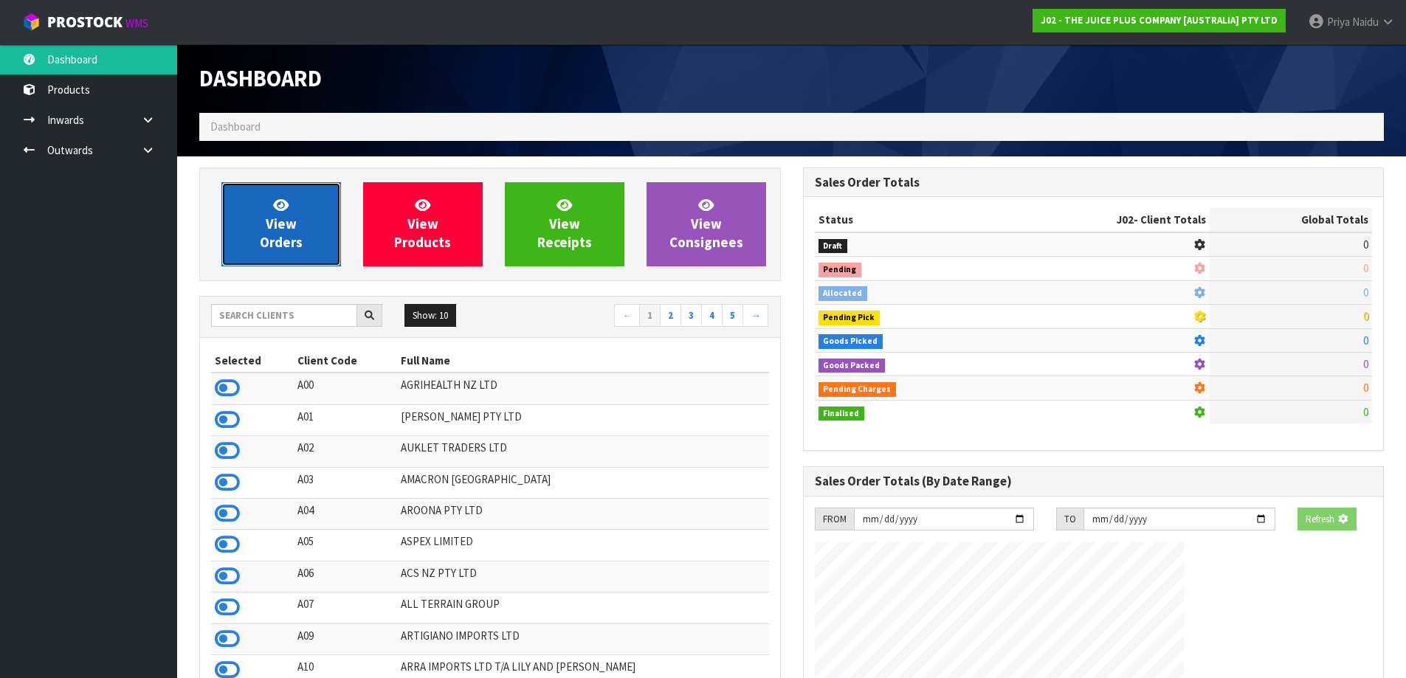
click at [302, 207] on link "View Orders" at bounding box center [281, 224] width 120 height 84
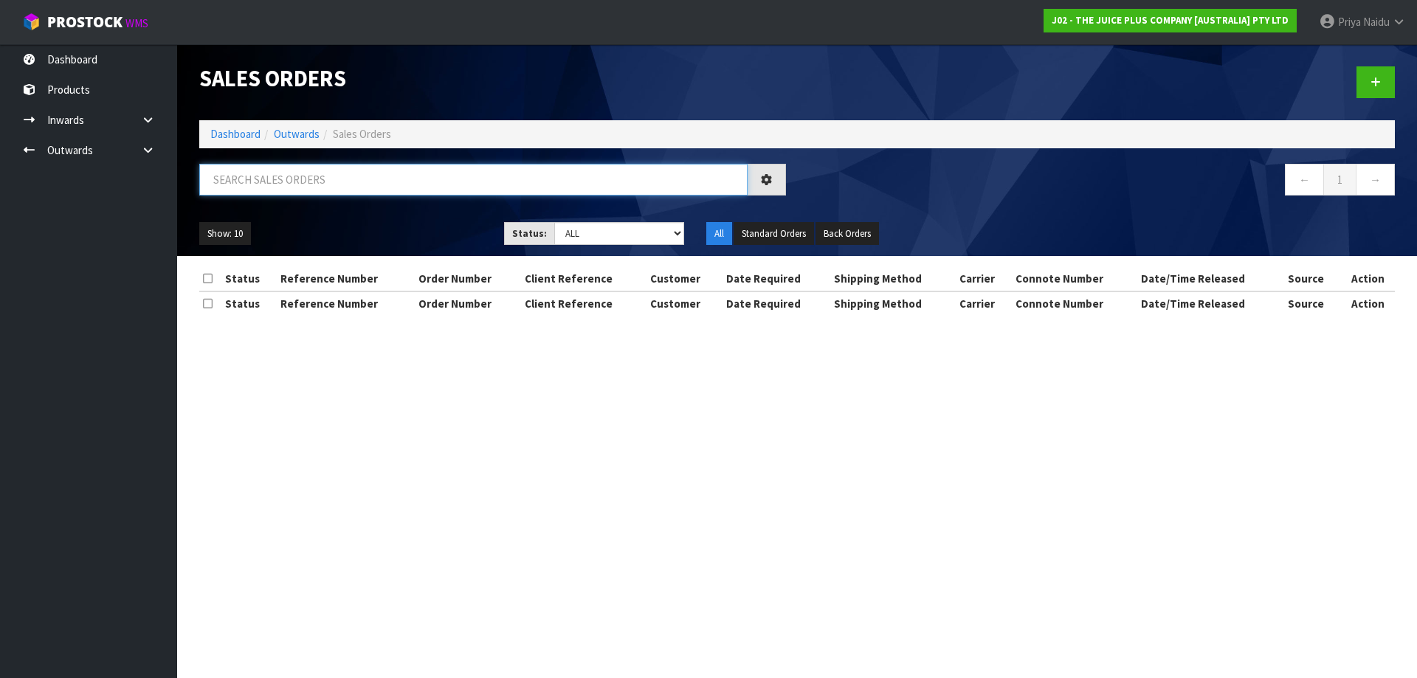
click at [309, 184] on input "text" at bounding box center [473, 180] width 548 height 32
type input "46376"
click at [391, 222] on ul "Show: 10 5 10 25 50" at bounding box center [340, 234] width 283 height 24
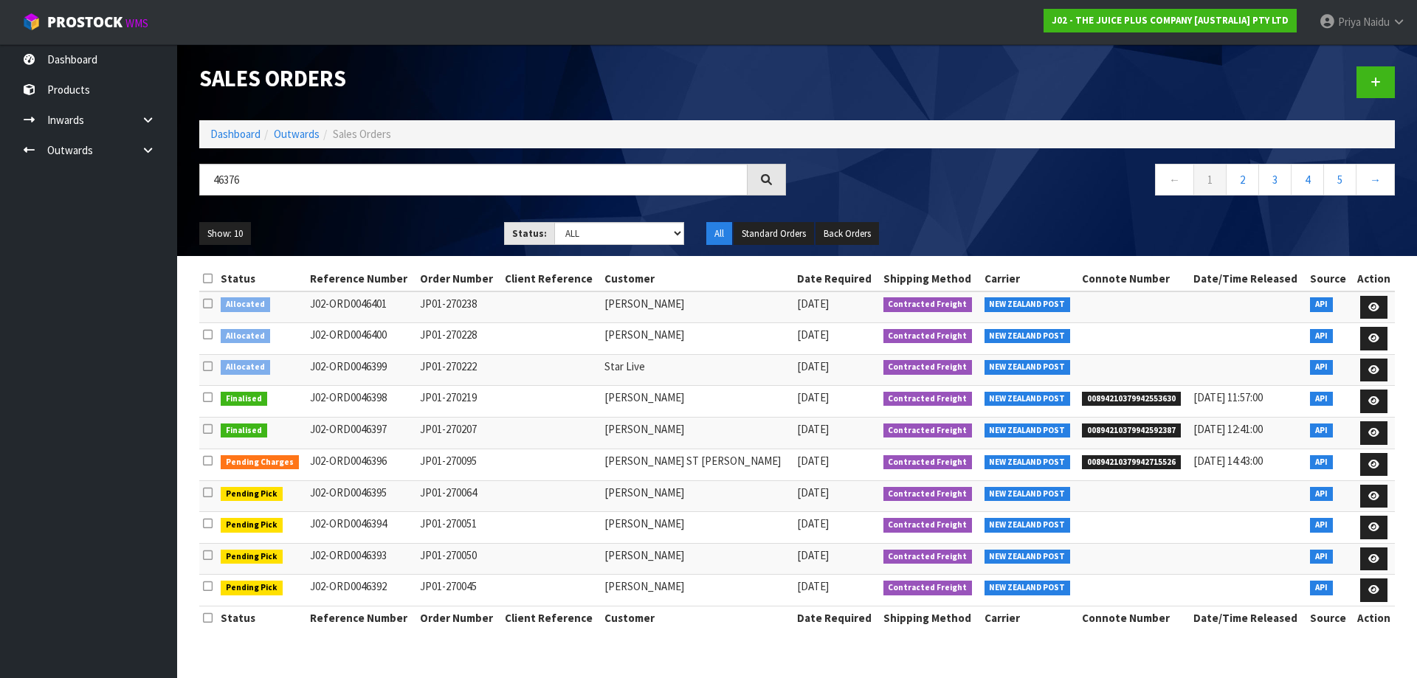
click at [411, 205] on div "46376" at bounding box center [492, 185] width 609 height 43
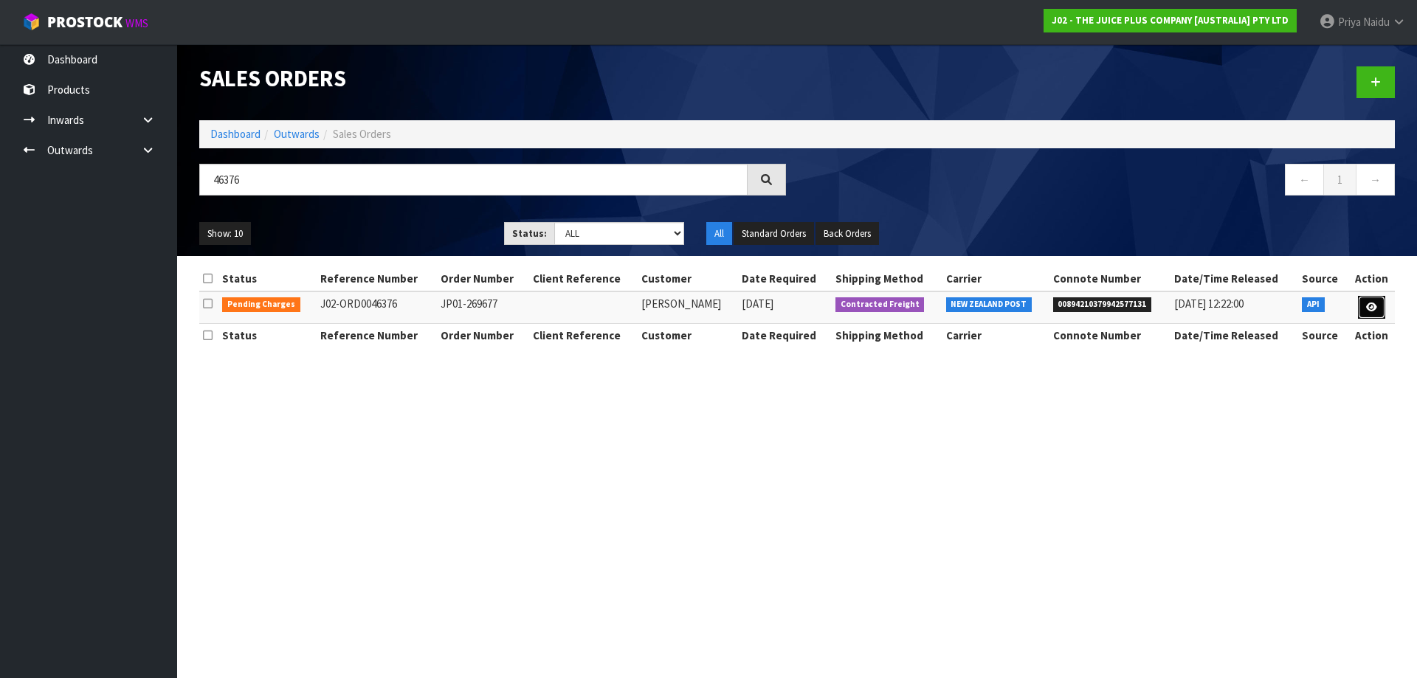
click at [1364, 302] on link at bounding box center [1371, 308] width 27 height 24
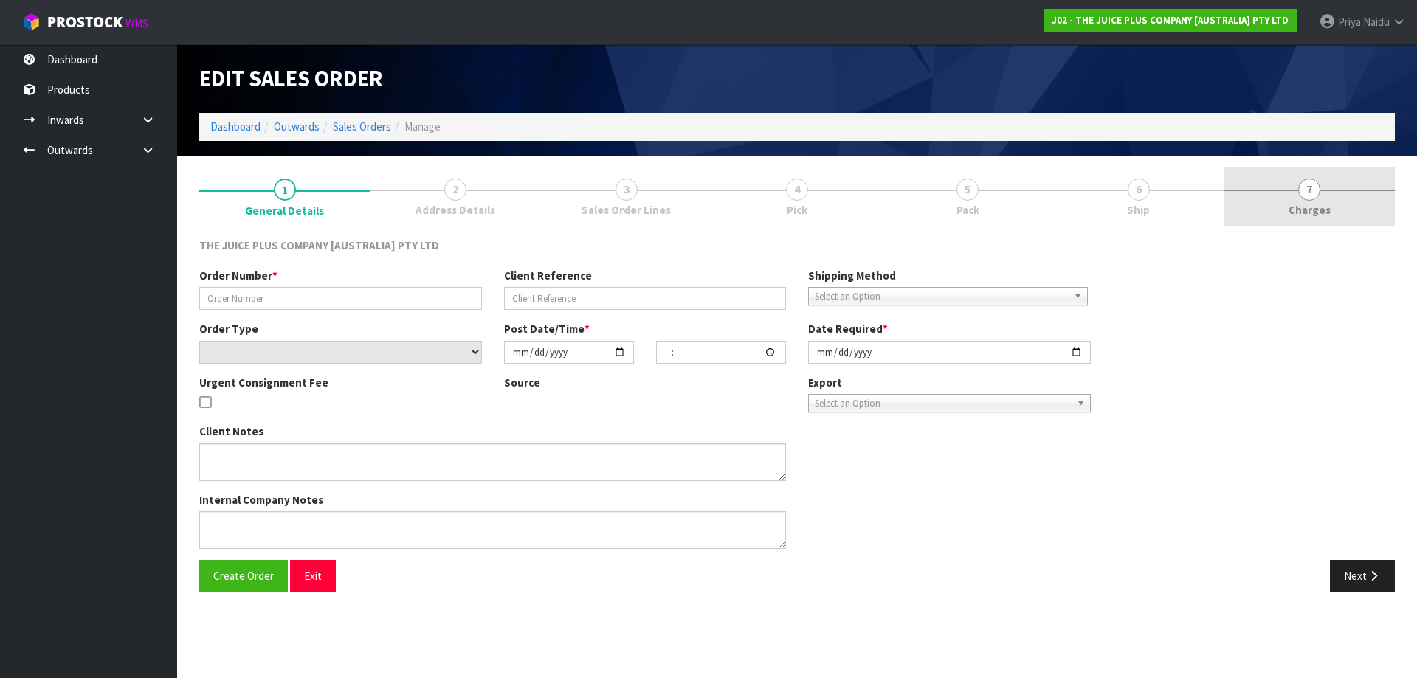
type input "JP01-269677"
select select "number:0"
type input "[DATE]"
type input "23:13:12.000"
type input "[DATE]"
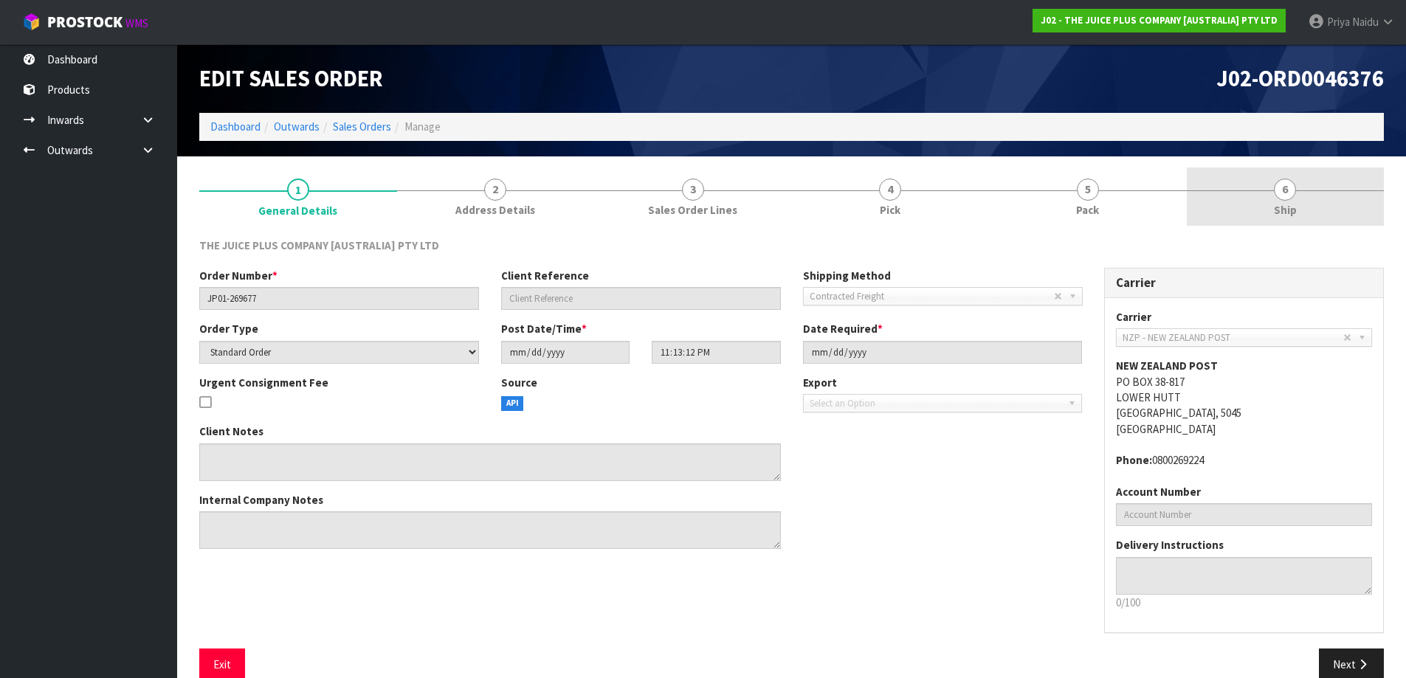
click at [1290, 191] on span "6" at bounding box center [1285, 190] width 22 height 22
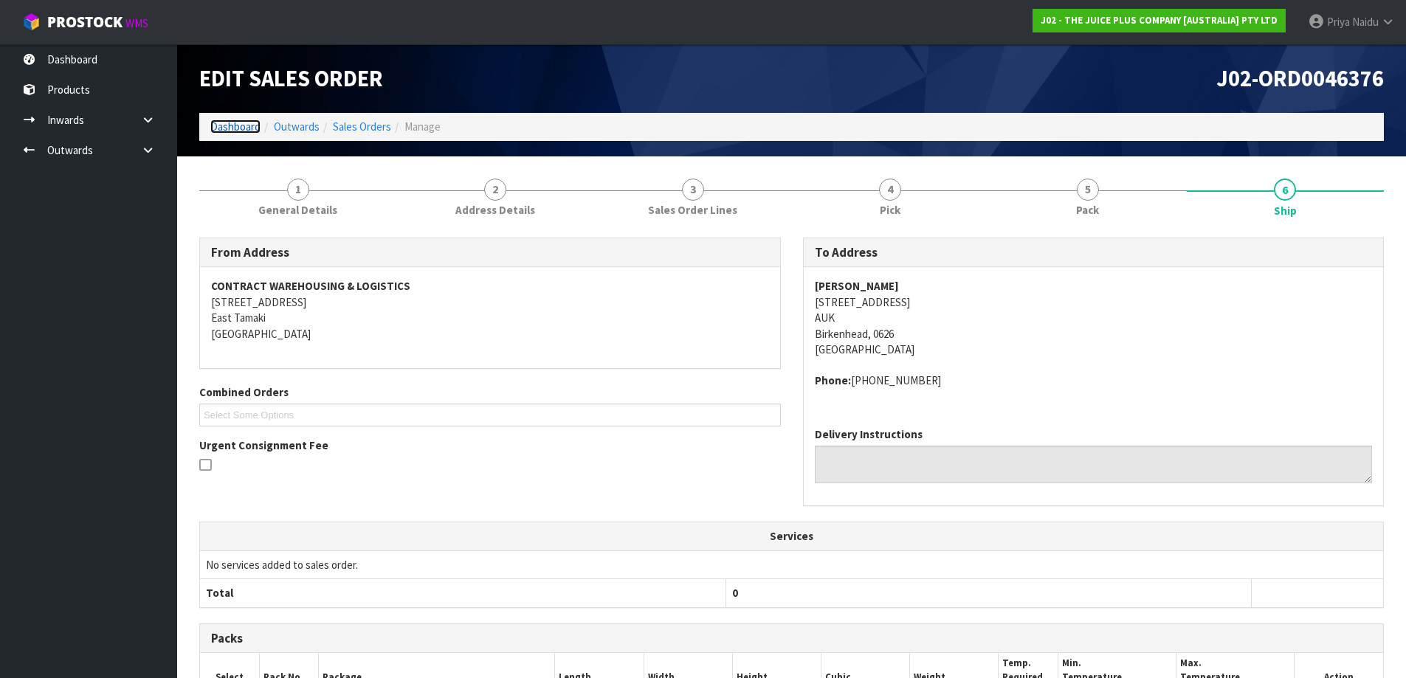
click at [240, 131] on link "Dashboard" at bounding box center [235, 127] width 50 height 14
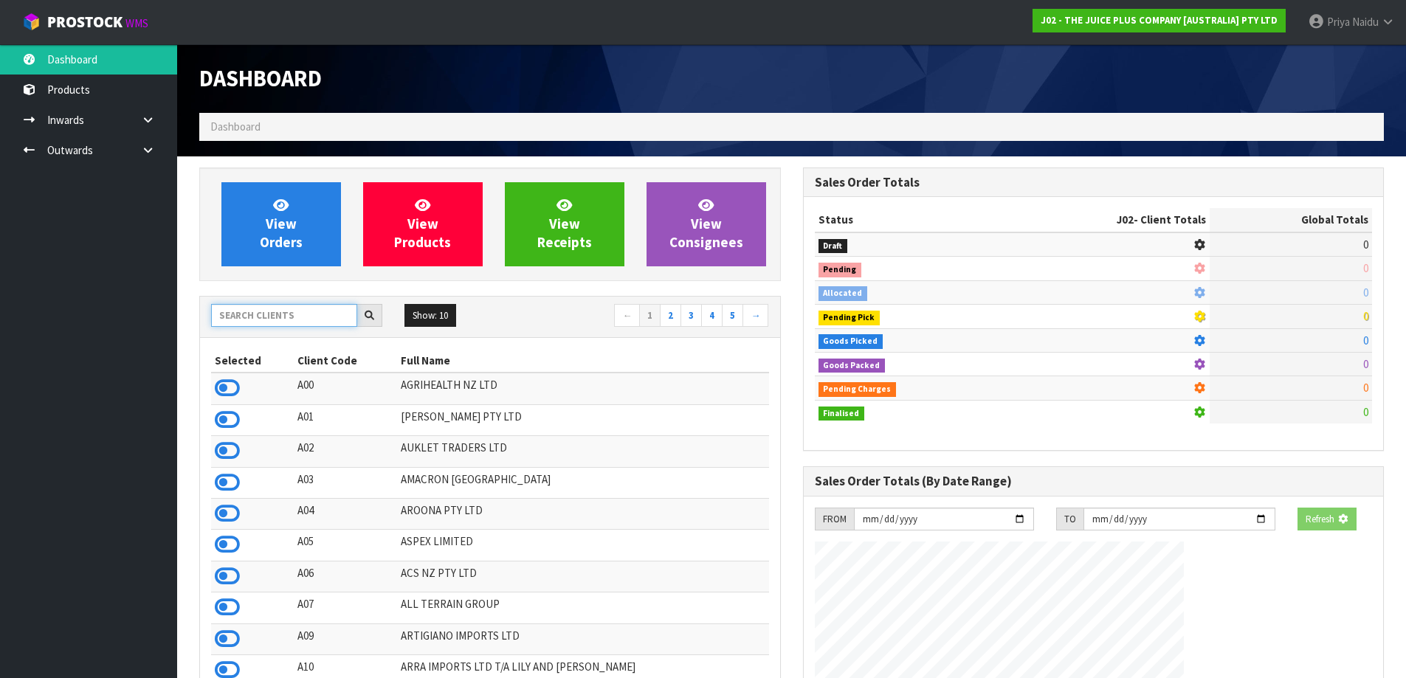
click at [249, 311] on input "text" at bounding box center [284, 315] width 146 height 23
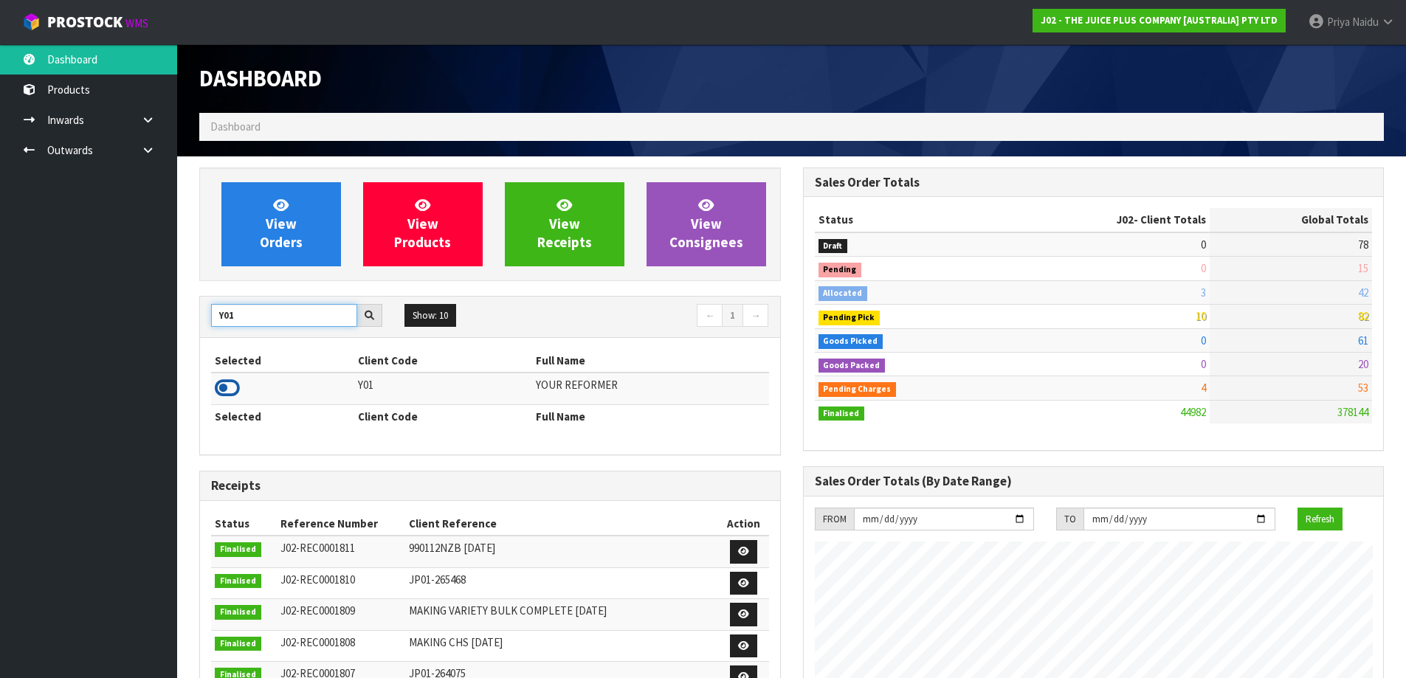
type input "Y01"
click at [224, 384] on icon at bounding box center [227, 388] width 25 height 22
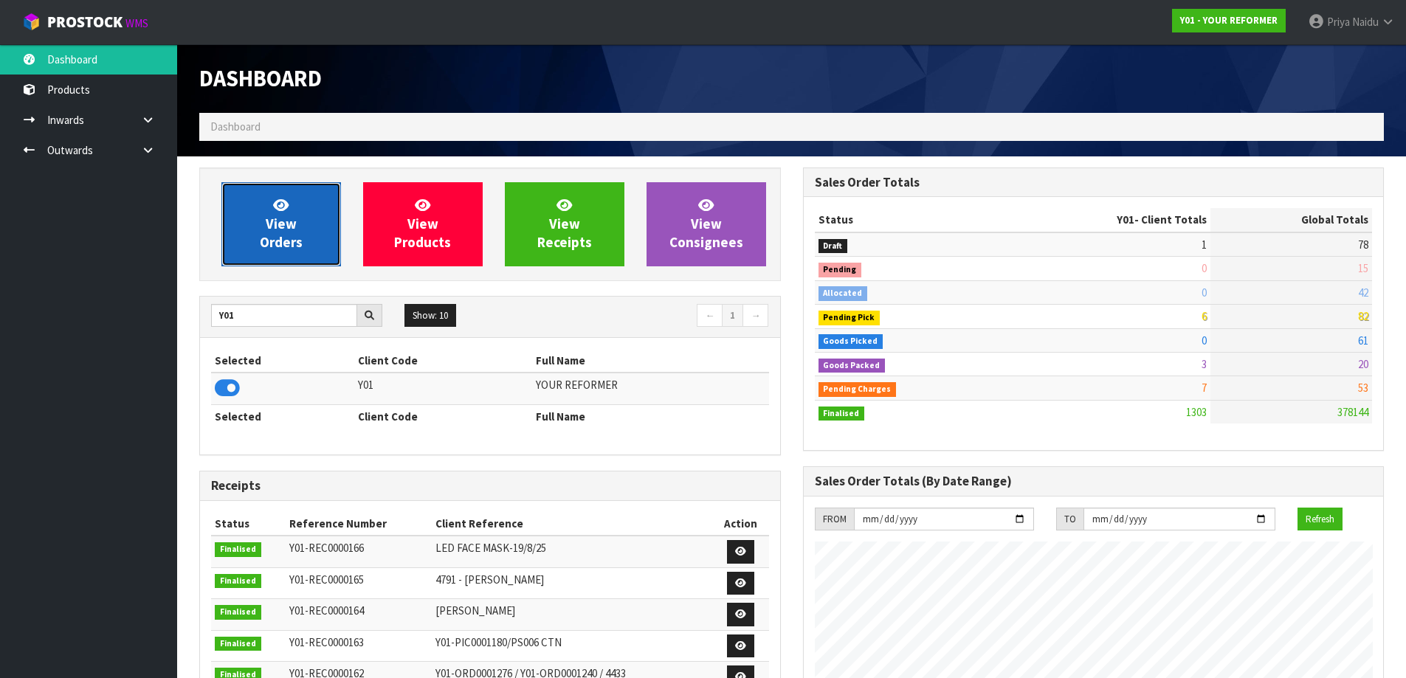
click at [317, 190] on link "View Orders" at bounding box center [281, 224] width 120 height 84
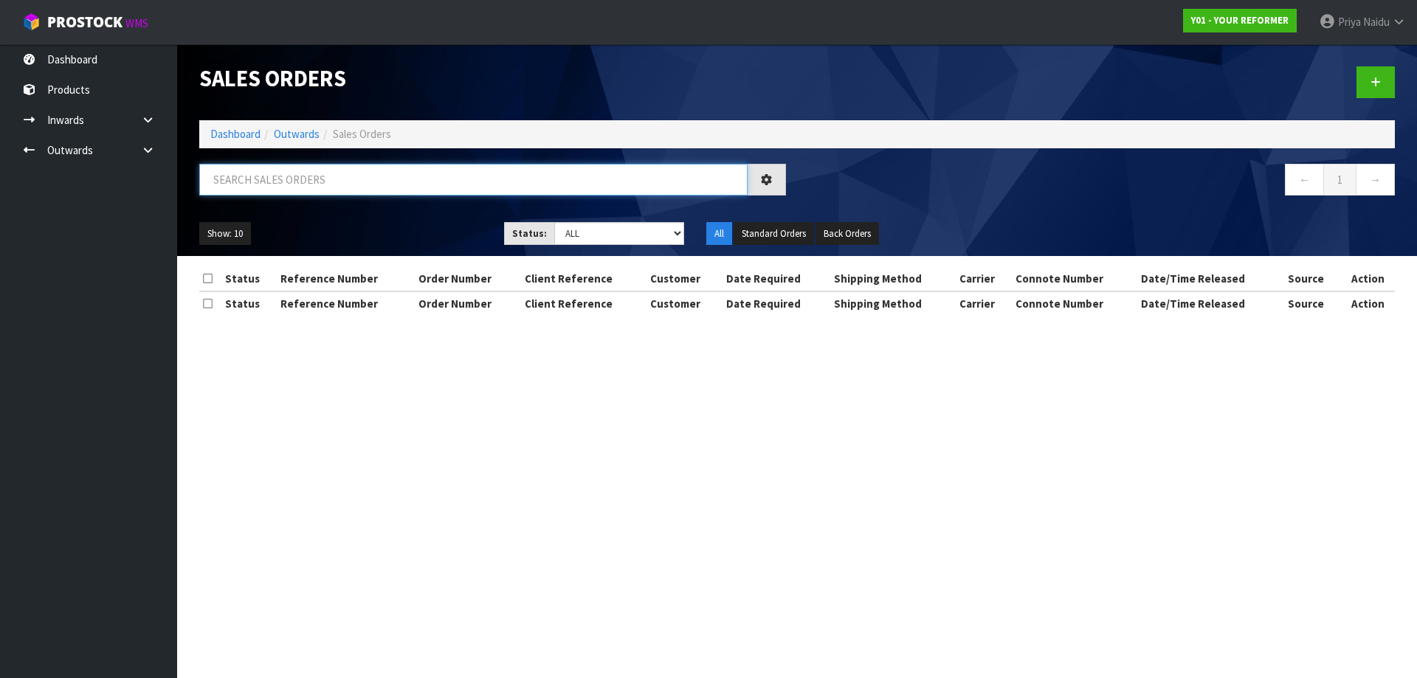
click at [319, 184] on input "text" at bounding box center [473, 180] width 548 height 32
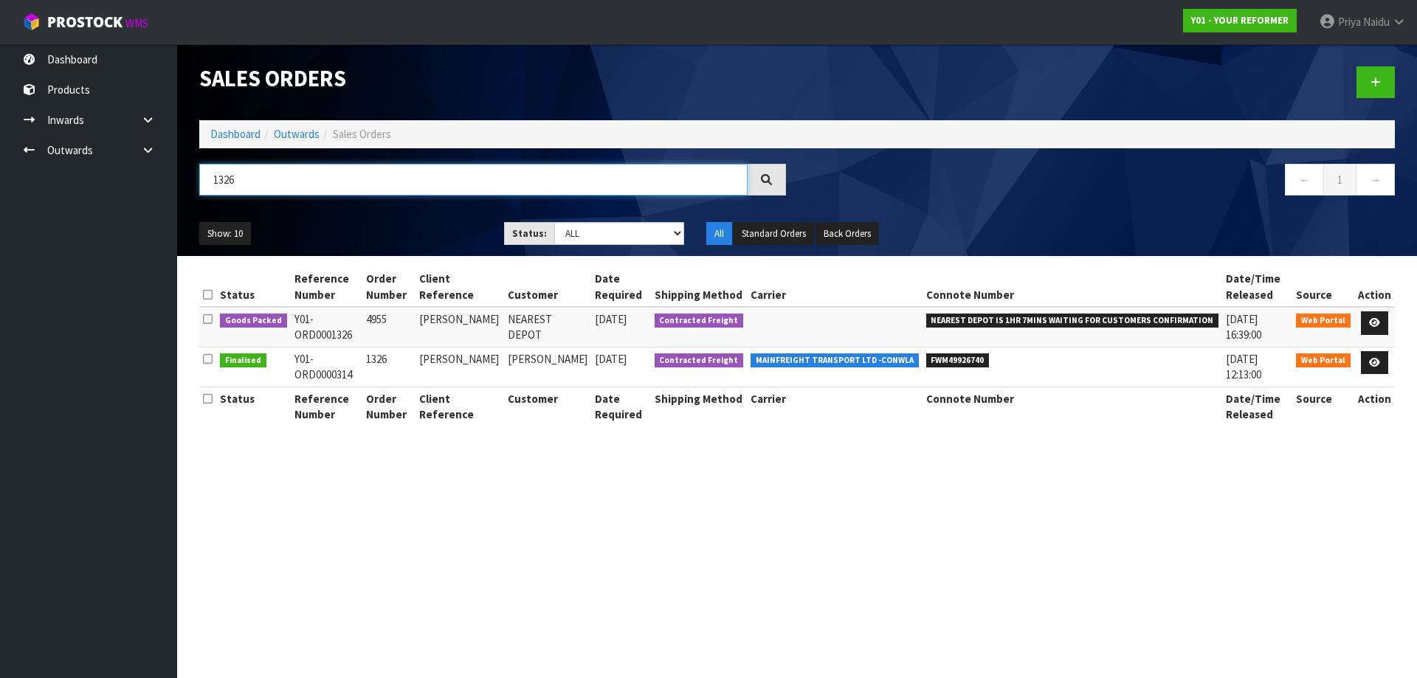
type input "1326"
click at [1378, 317] on link at bounding box center [1374, 323] width 27 height 24
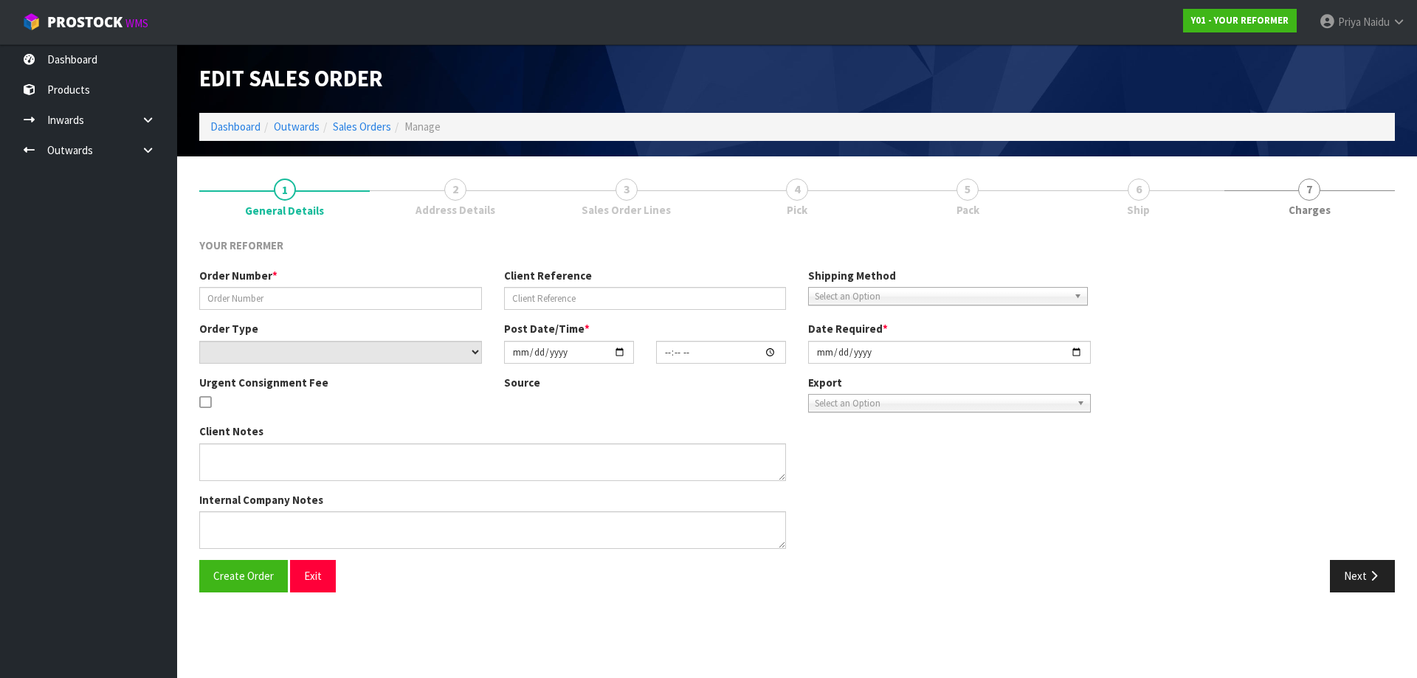
type input "4955"
type input "[PERSON_NAME]"
select select "number:0"
type input "[DATE]"
type input "13:15:00.000"
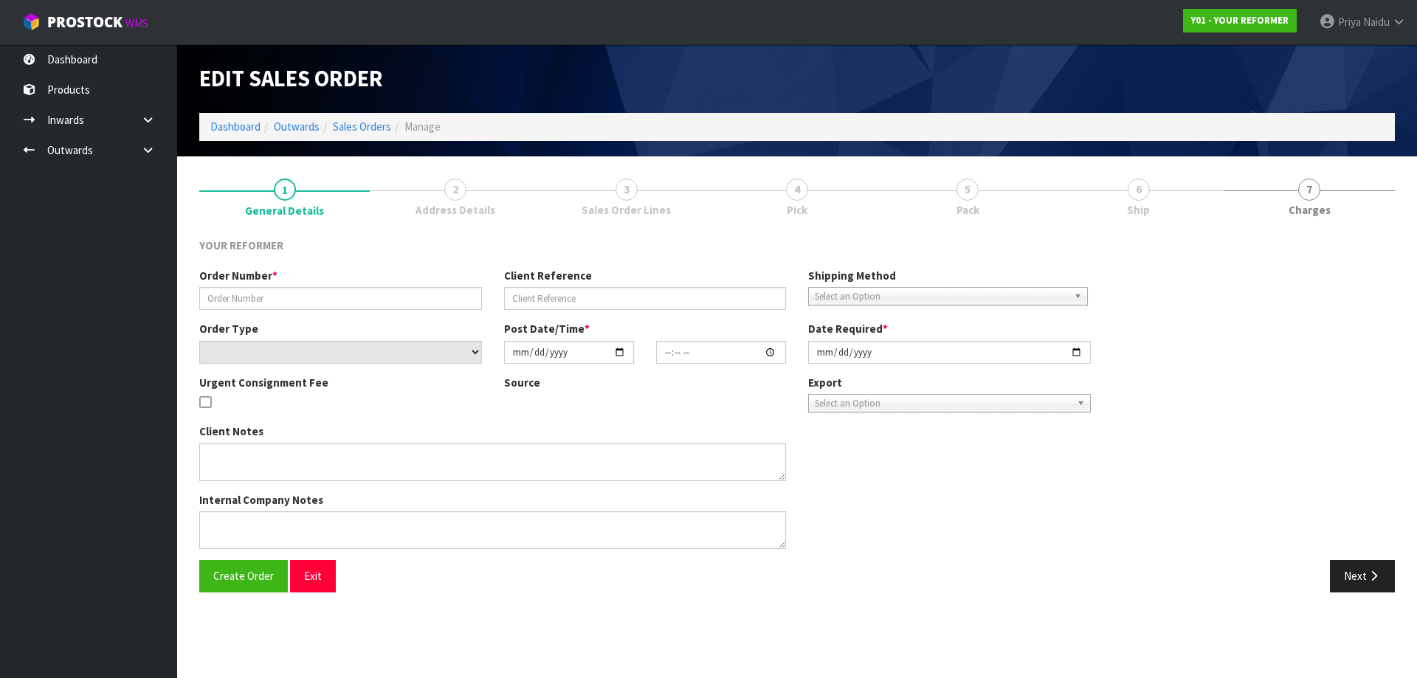
type input "[DATE]"
type textarea "[STREET_ADDRESS] [PHONE_NUMBER]"
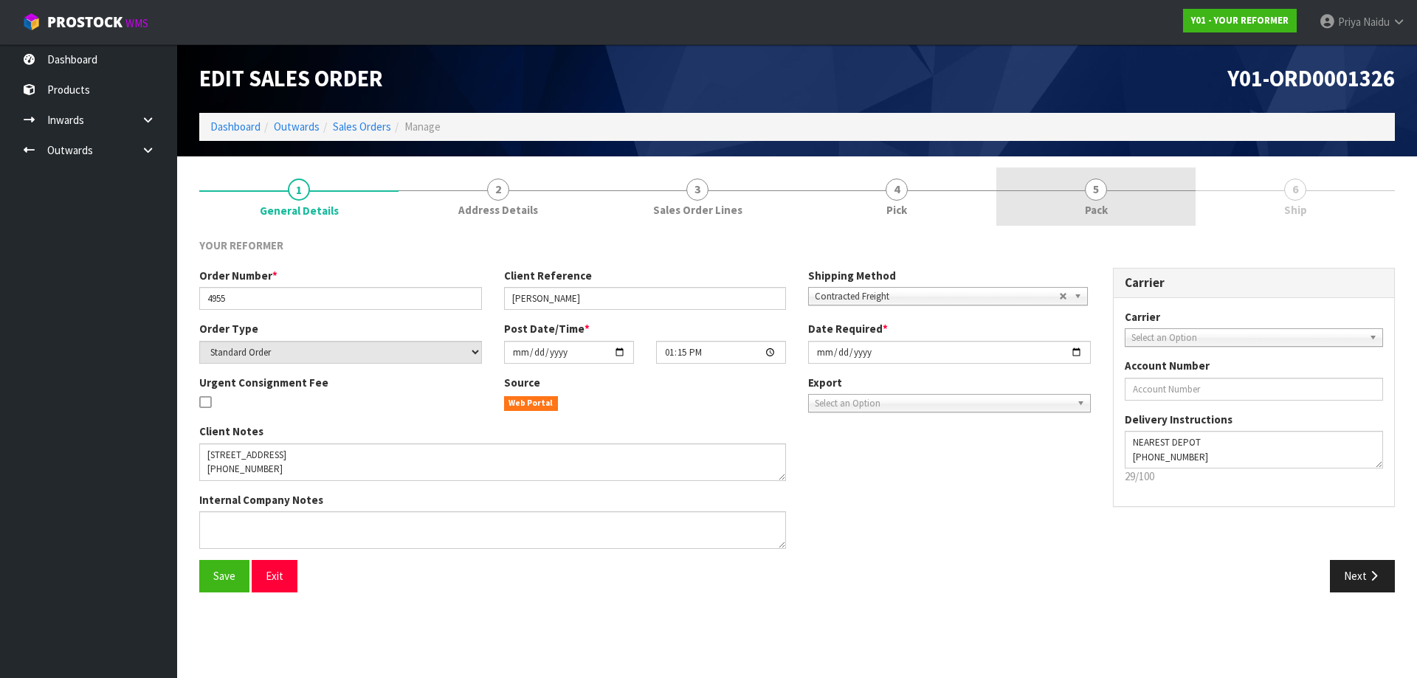
click at [1102, 204] on span "Pack" at bounding box center [1096, 209] width 23 height 15
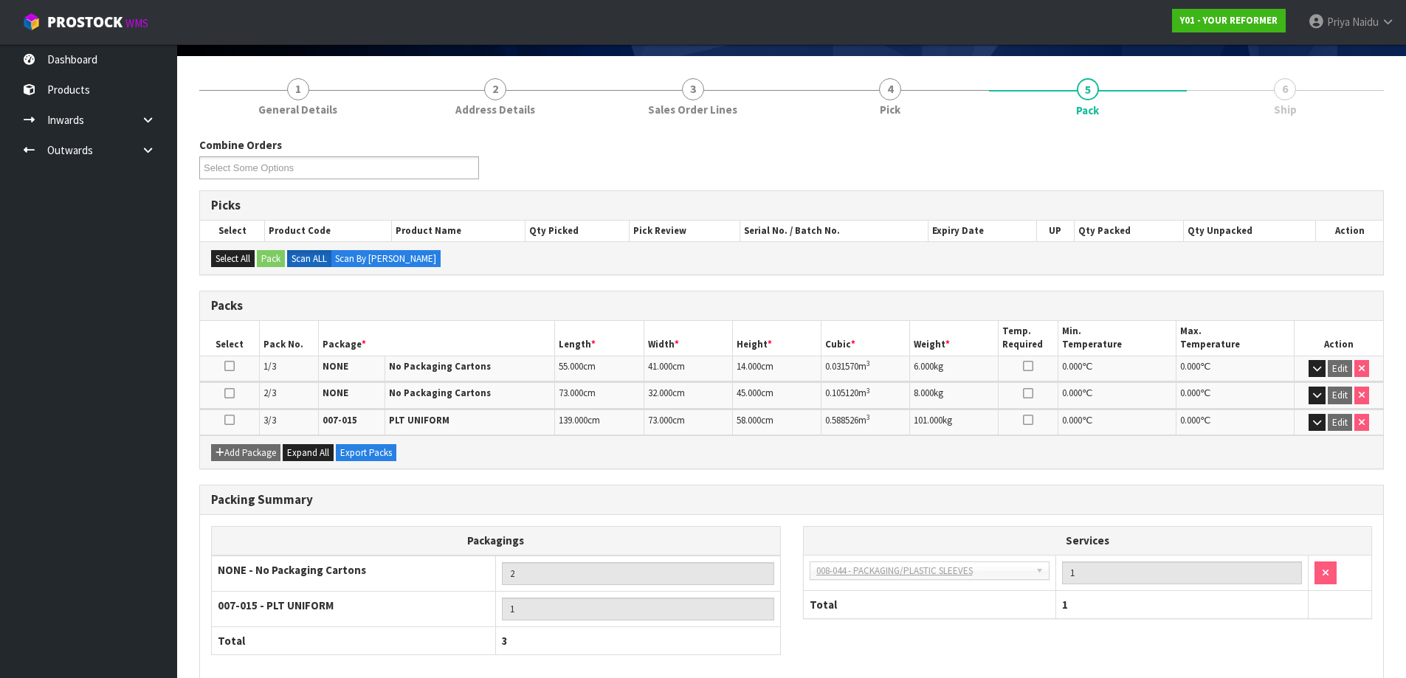
scroll to position [174, 0]
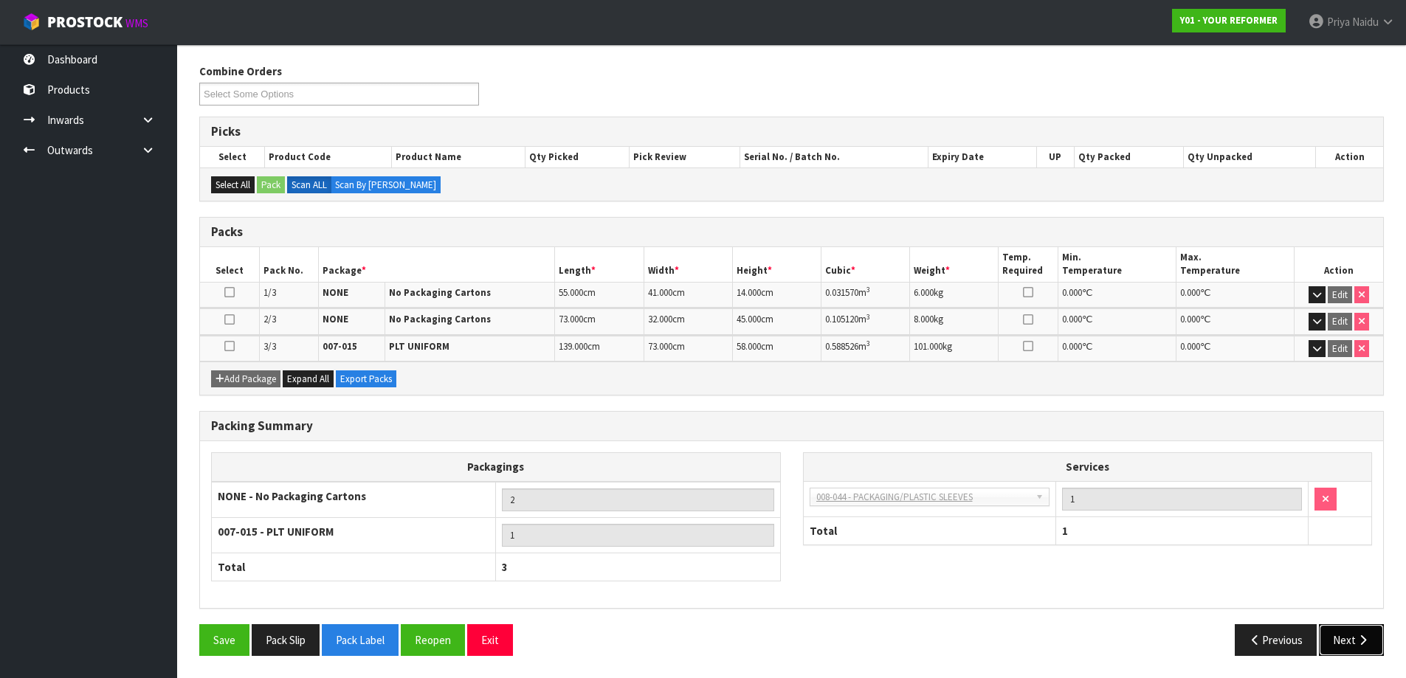
click at [1349, 636] on button "Next" at bounding box center [1351, 640] width 65 height 32
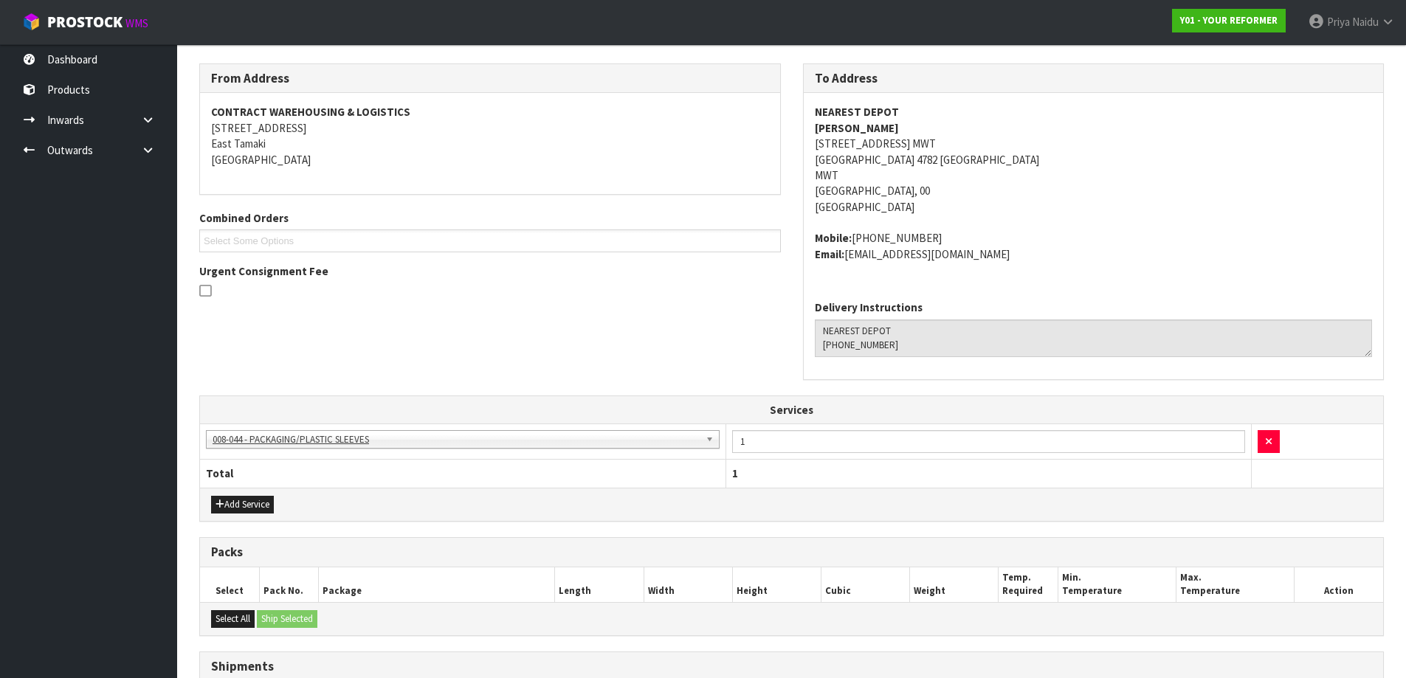
scroll to position [0, 0]
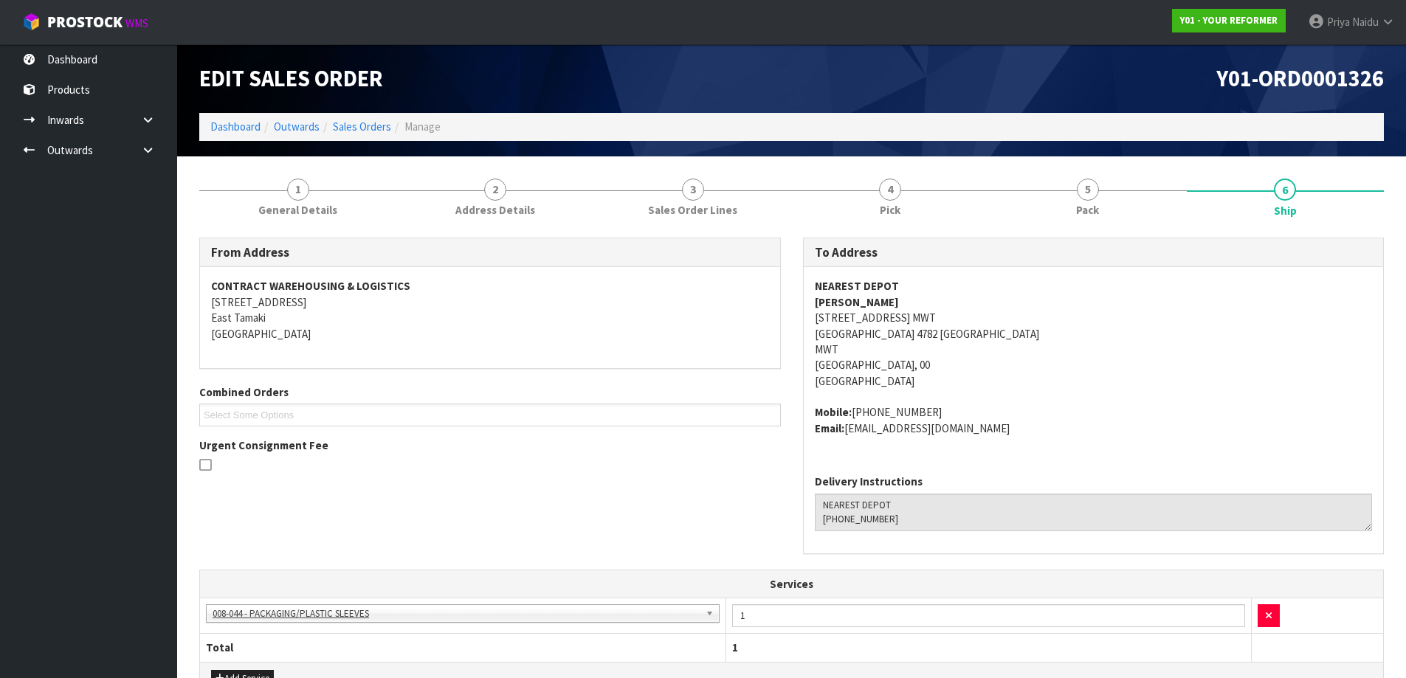
drag, startPoint x: 855, startPoint y: 413, endPoint x: 941, endPoint y: 398, distance: 87.6
click at [941, 398] on span "NEAREST DEPOT [PERSON_NAME] [STREET_ADDRESS] MWT [GEOGRAPHIC_DATA], 00 [GEOGRAP…" at bounding box center [1094, 357] width 558 height 158
drag, startPoint x: 848, startPoint y: 427, endPoint x: 1007, endPoint y: 433, distance: 159.5
click at [1007, 433] on address "Mobile: [PHONE_NUMBER] Email: [EMAIL_ADDRESS][DOMAIN_NAME]" at bounding box center [1094, 420] width 558 height 32
drag, startPoint x: 812, startPoint y: 303, endPoint x: 892, endPoint y: 300, distance: 79.7
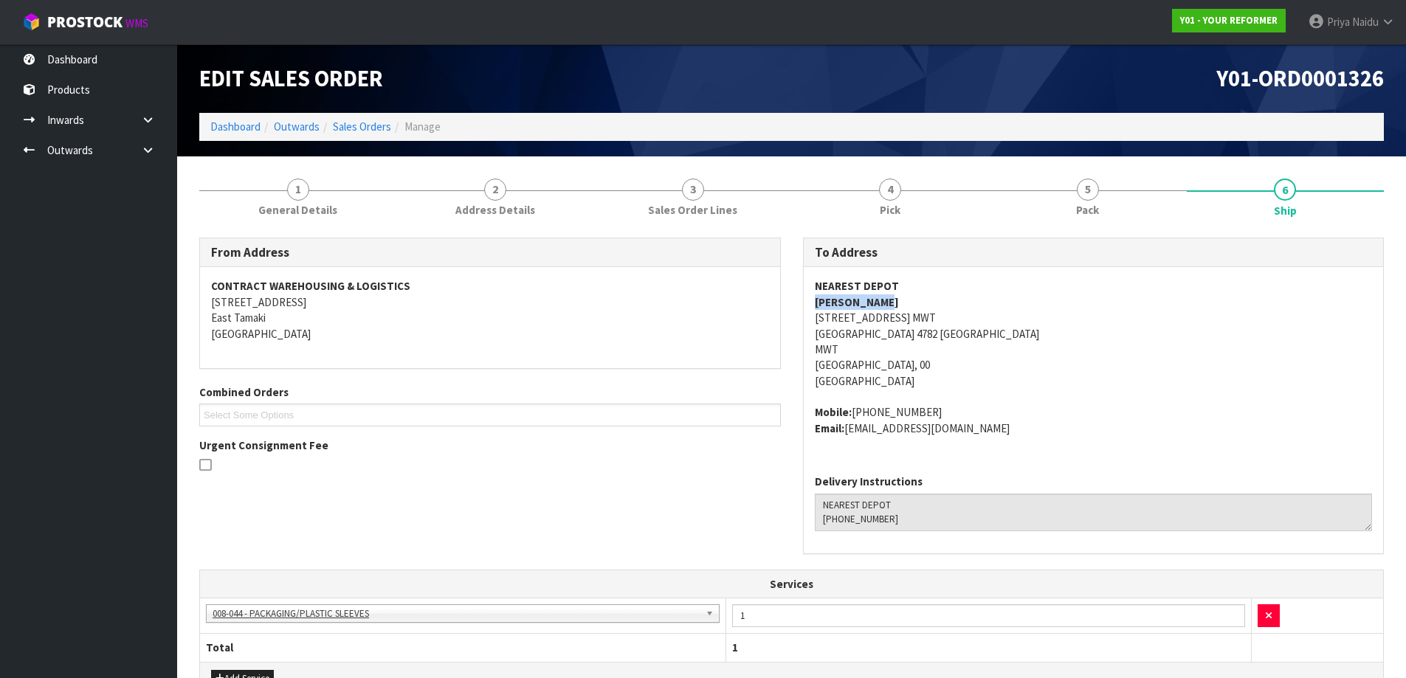
click at [892, 300] on div "NEAREST DEPOT [PERSON_NAME] [STREET_ADDRESS] MWT [GEOGRAPHIC_DATA], 00 [GEOGRAP…" at bounding box center [1094, 365] width 580 height 196
click at [301, 184] on span "1" at bounding box center [298, 190] width 22 height 22
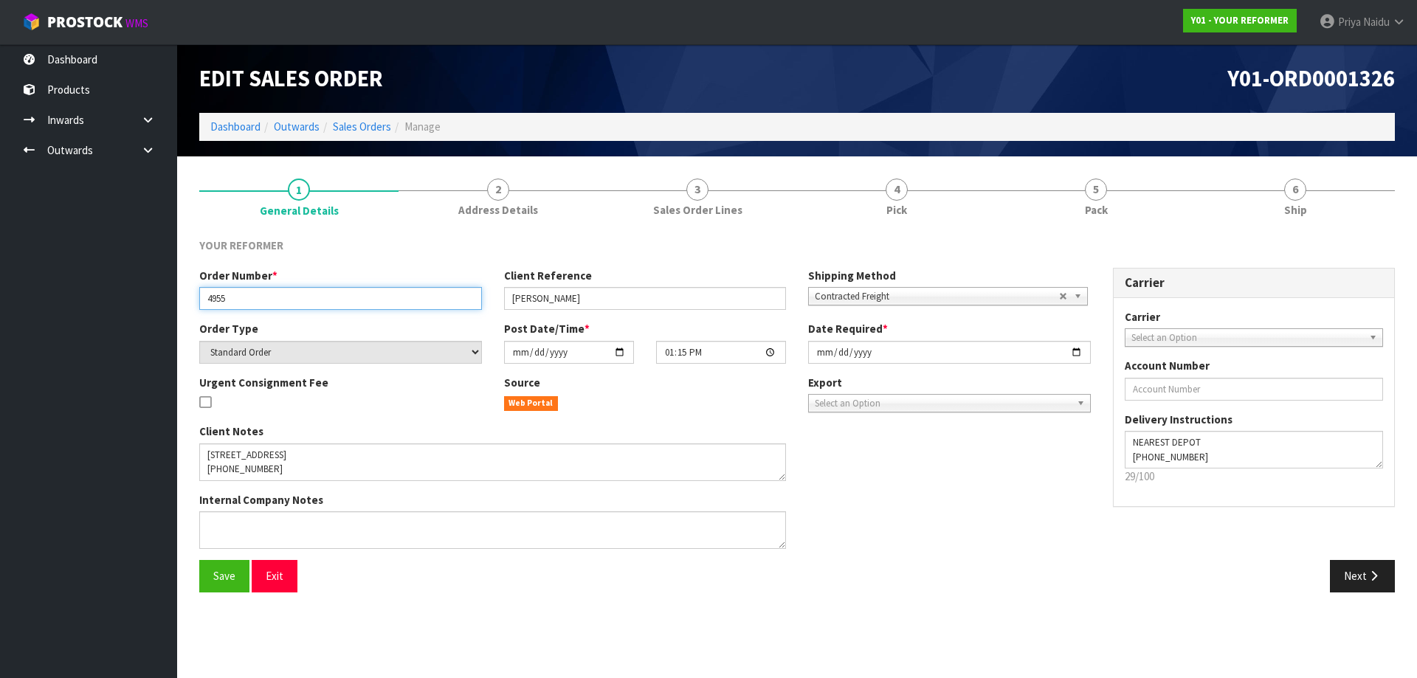
drag, startPoint x: 201, startPoint y: 296, endPoint x: 277, endPoint y: 311, distance: 77.6
click at [283, 300] on input "4955" at bounding box center [340, 298] width 283 height 23
drag, startPoint x: 507, startPoint y: 297, endPoint x: 592, endPoint y: 298, distance: 84.9
click at [592, 298] on input "[PERSON_NAME]" at bounding box center [645, 298] width 283 height 23
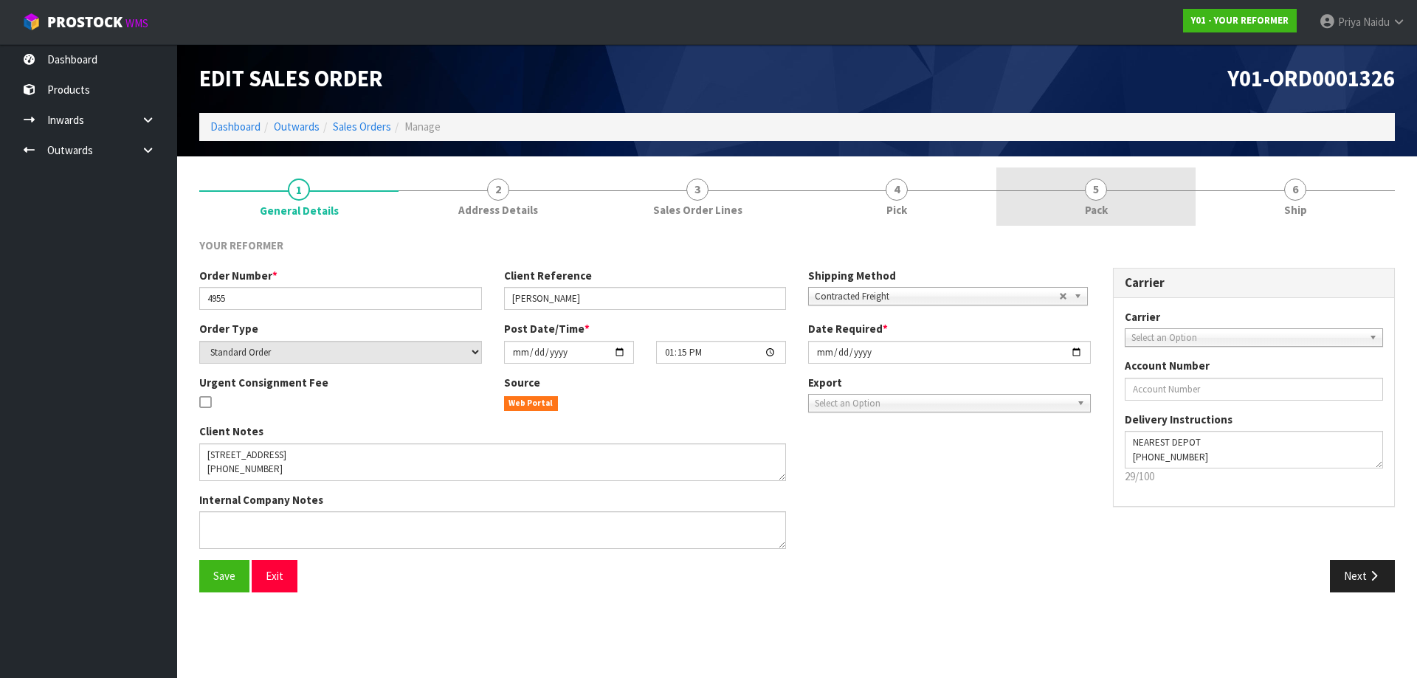
click at [1051, 179] on link "5 Pack" at bounding box center [1095, 197] width 199 height 58
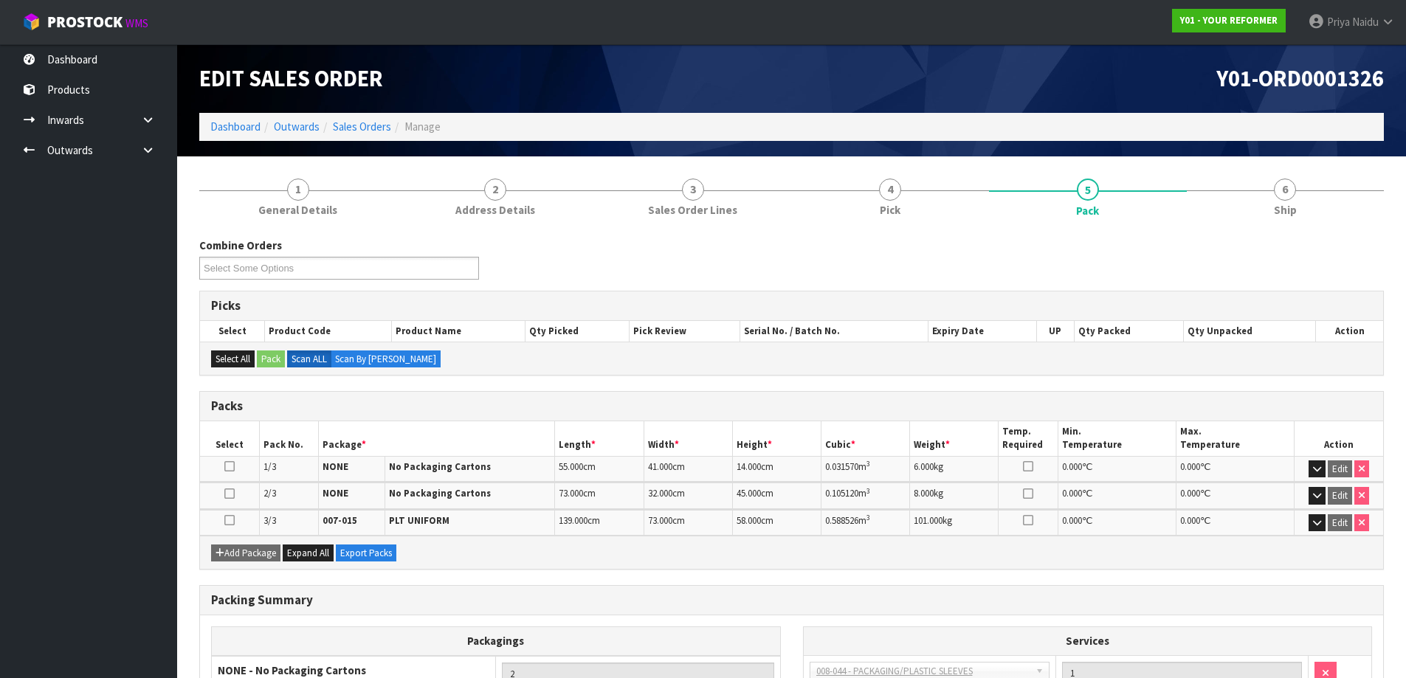
scroll to position [74, 0]
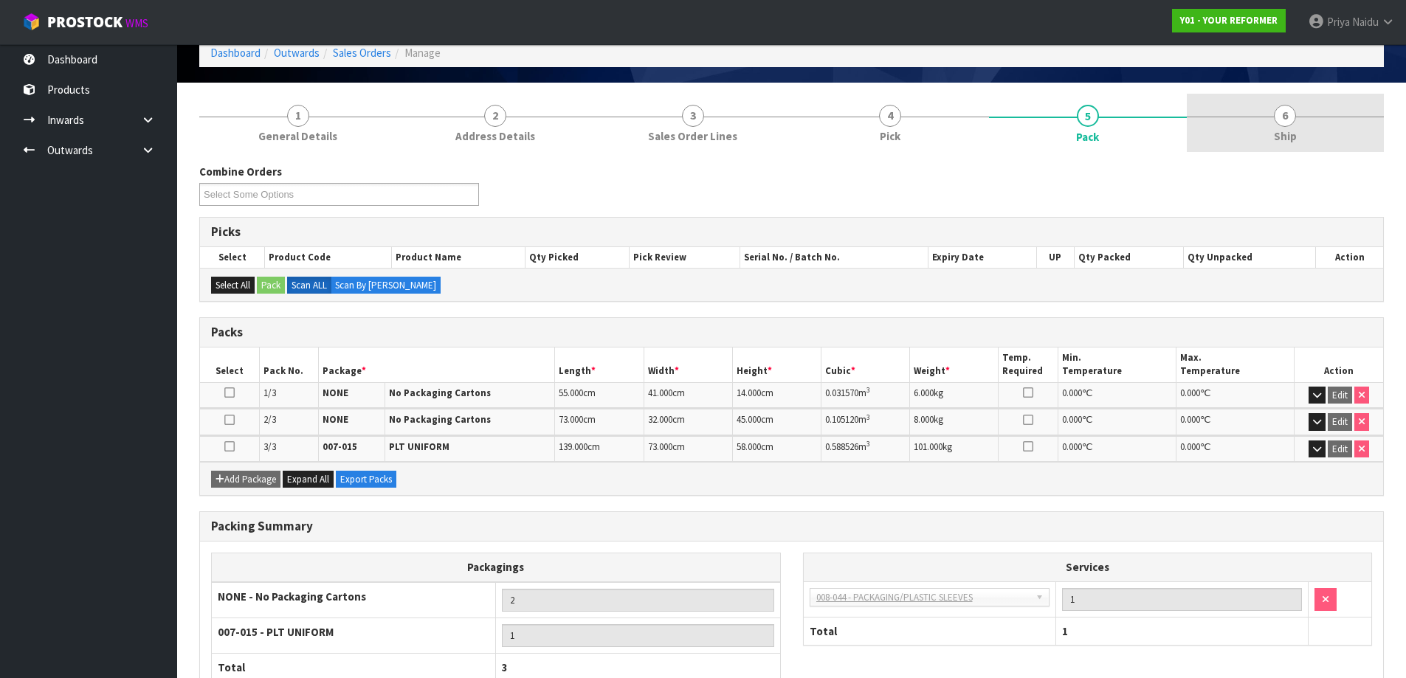
drag, startPoint x: 1326, startPoint y: 140, endPoint x: 1302, endPoint y: 140, distance: 23.6
click at [1326, 140] on link "6 Ship" at bounding box center [1286, 123] width 198 height 58
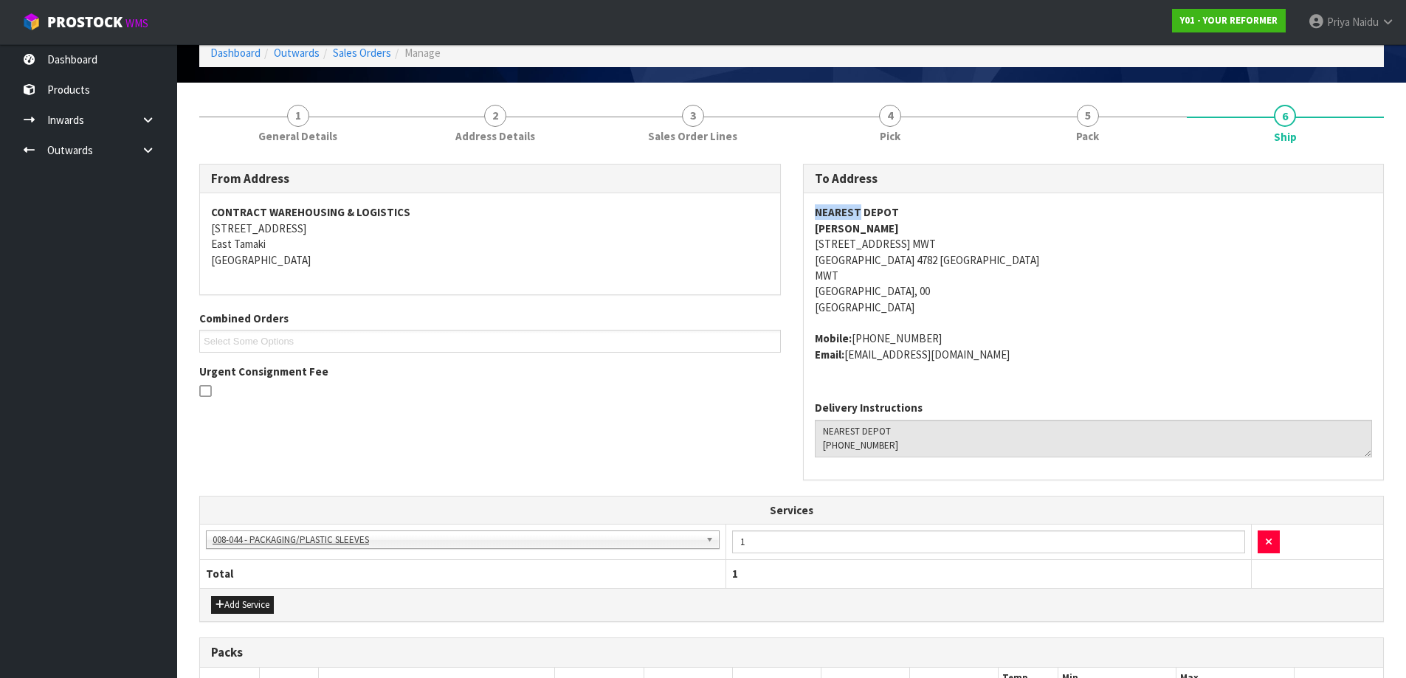
drag, startPoint x: 812, startPoint y: 219, endPoint x: 857, endPoint y: 218, distance: 44.3
click at [857, 218] on div "NEAREST DEPOT [PERSON_NAME] [STREET_ADDRESS] MWT [GEOGRAPHIC_DATA], 00 [GEOGRAP…" at bounding box center [1094, 291] width 580 height 196
drag, startPoint x: 807, startPoint y: 221, endPoint x: 893, endPoint y: 225, distance: 85.7
click at [893, 225] on div "NEAREST DEPOT [PERSON_NAME] [STREET_ADDRESS] MWT [GEOGRAPHIC_DATA], 00 [GEOGRAP…" at bounding box center [1094, 291] width 580 height 196
drag, startPoint x: 803, startPoint y: 339, endPoint x: 948, endPoint y: 334, distance: 144.7
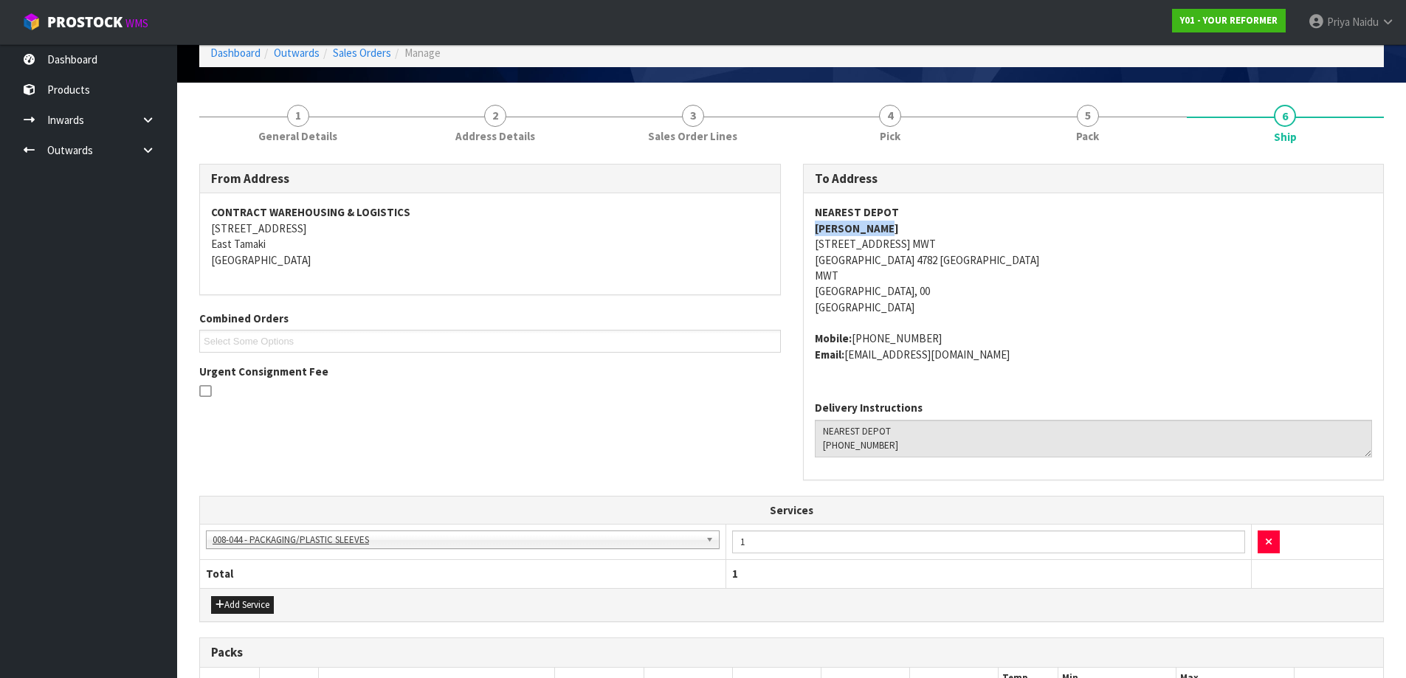
click at [948, 334] on div "To Address NEAREST DEPOT [PERSON_NAME] [STREET_ADDRESS] Mobile: [PHONE_NUMBER] …" at bounding box center [1094, 330] width 604 height 332
drag, startPoint x: 798, startPoint y: 237, endPoint x: 906, endPoint y: 265, distance: 112.0
click at [906, 265] on div "To Address NEAREST DEPOT [PERSON_NAME] [STREET_ADDRESS] Mobile: [PHONE_NUMBER] …" at bounding box center [1094, 330] width 604 height 332
click at [1108, 320] on span "NEAREST DEPOT [PERSON_NAME] [STREET_ADDRESS] MWT [GEOGRAPHIC_DATA], 00 [GEOGRAP…" at bounding box center [1094, 283] width 558 height 158
click at [1098, 334] on address "Mobile: [PHONE_NUMBER] Email: [EMAIL_ADDRESS][DOMAIN_NAME]" at bounding box center [1094, 347] width 558 height 32
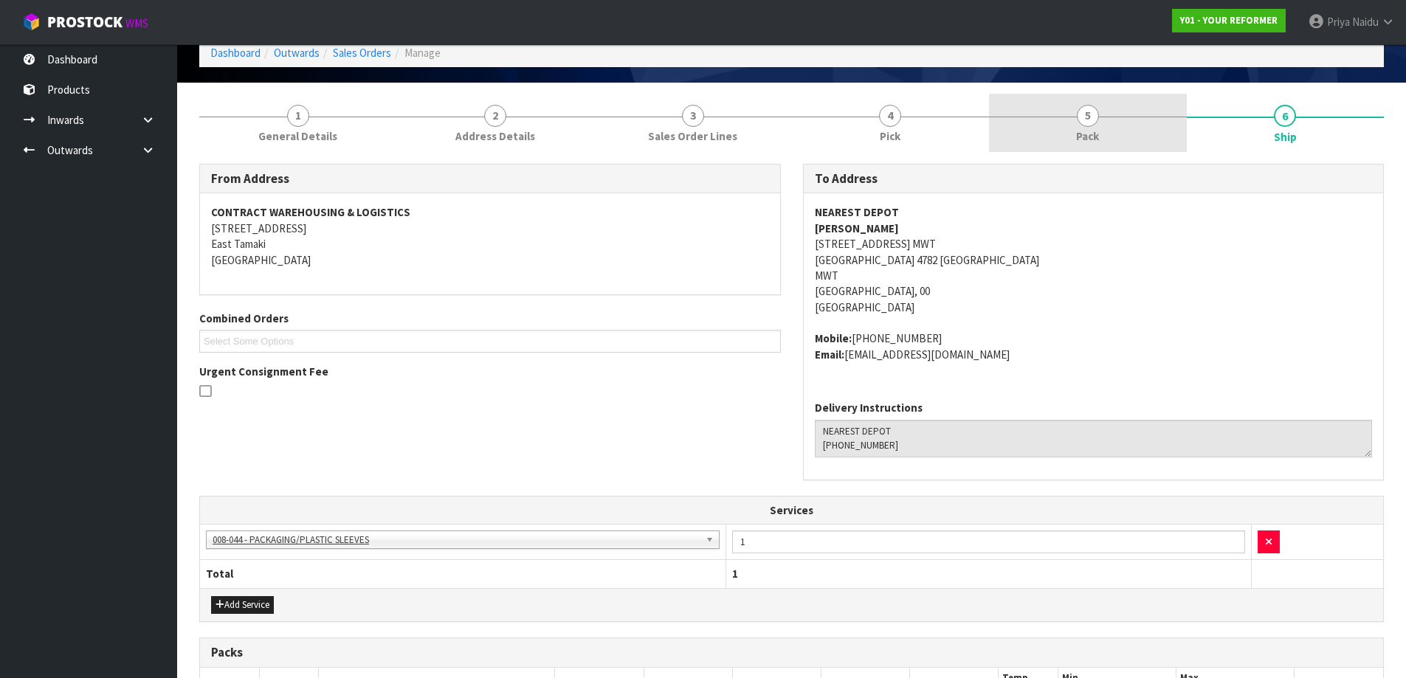
click at [1086, 120] on span "5" at bounding box center [1088, 116] width 22 height 22
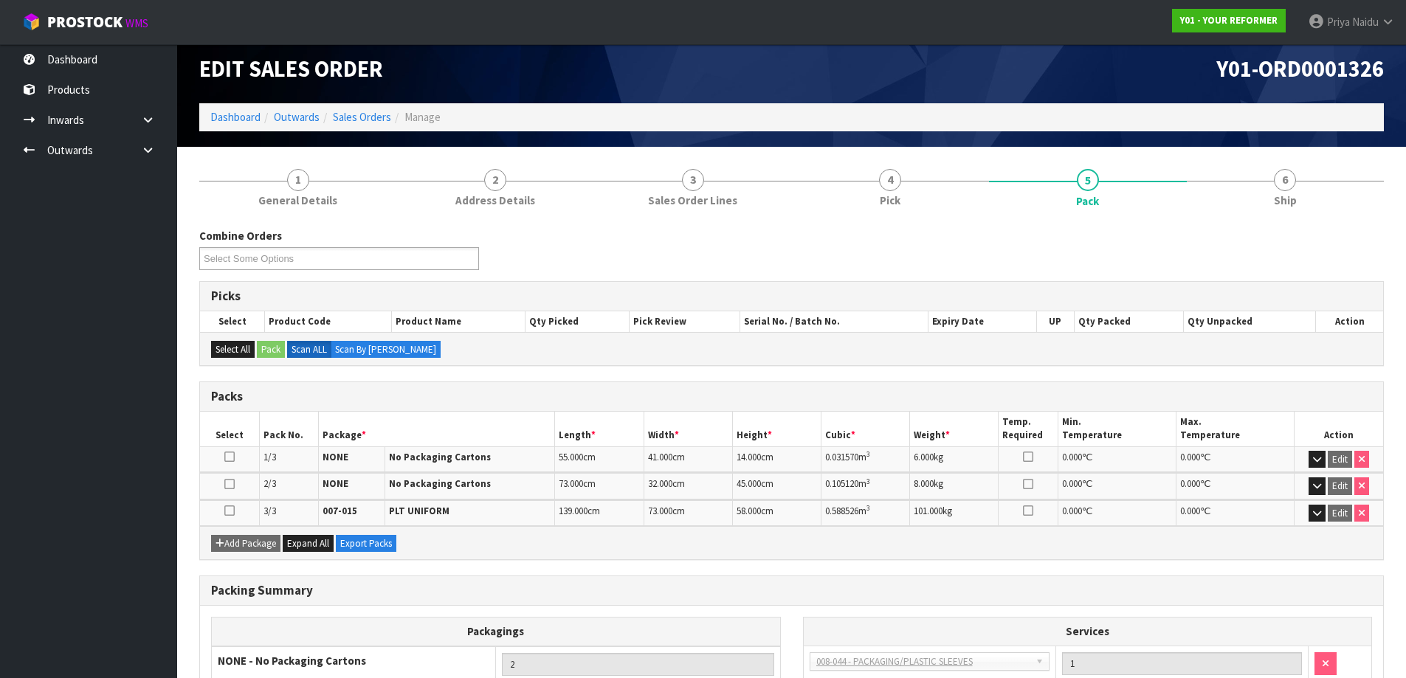
scroll to position [0, 0]
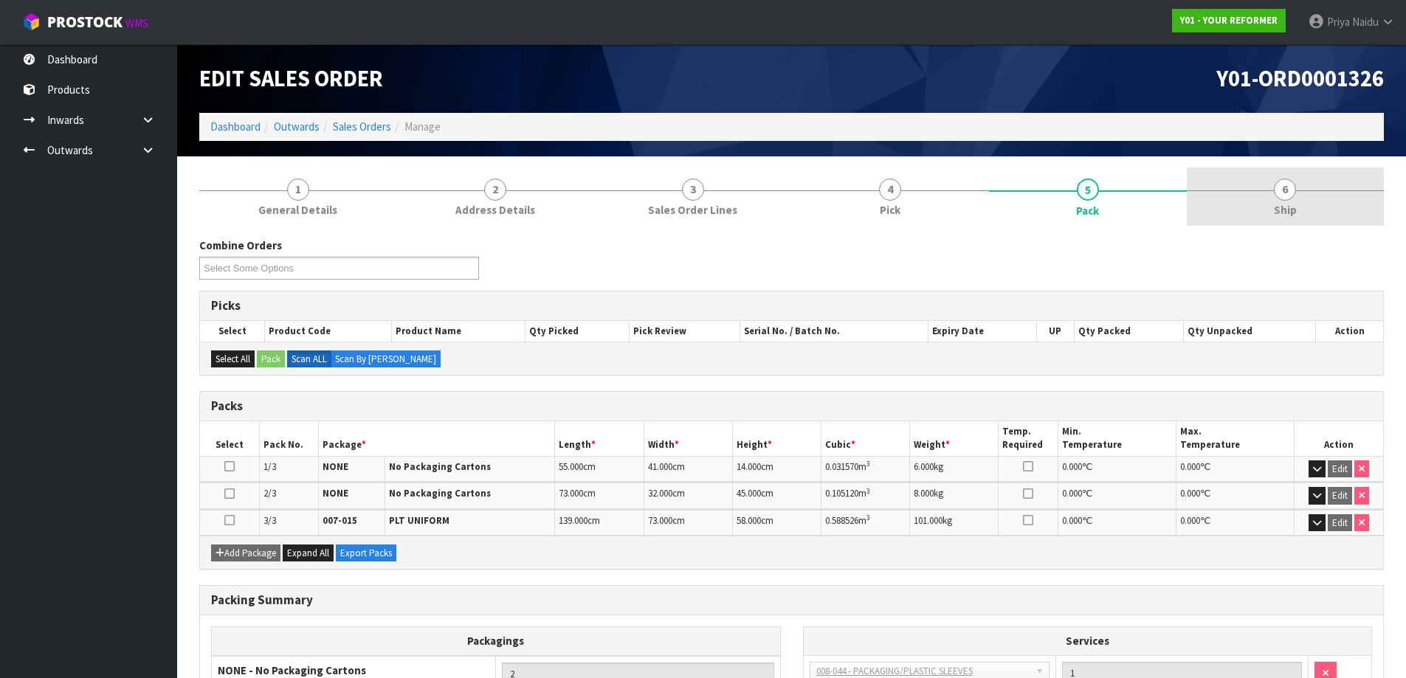
drag, startPoint x: 1257, startPoint y: 195, endPoint x: 1212, endPoint y: 193, distance: 45.8
click at [1257, 195] on link "6 Ship" at bounding box center [1286, 197] width 198 height 58
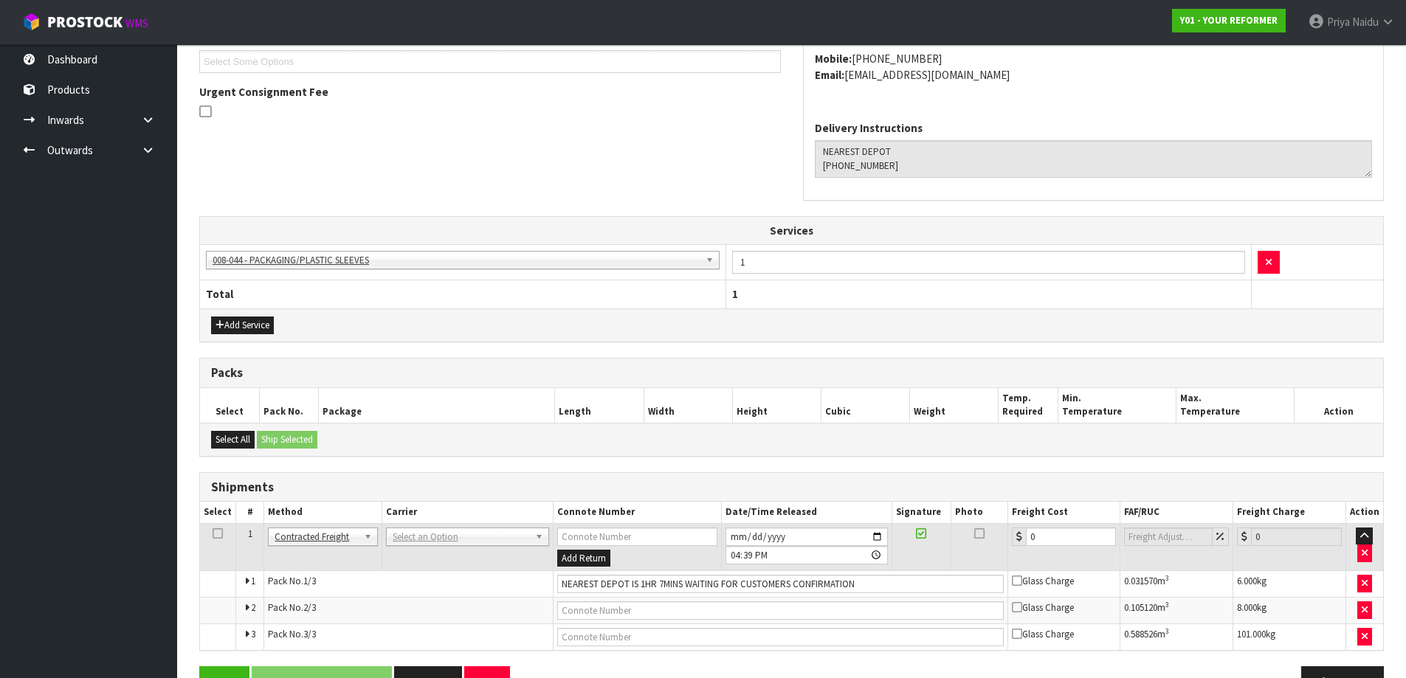
scroll to position [396, 0]
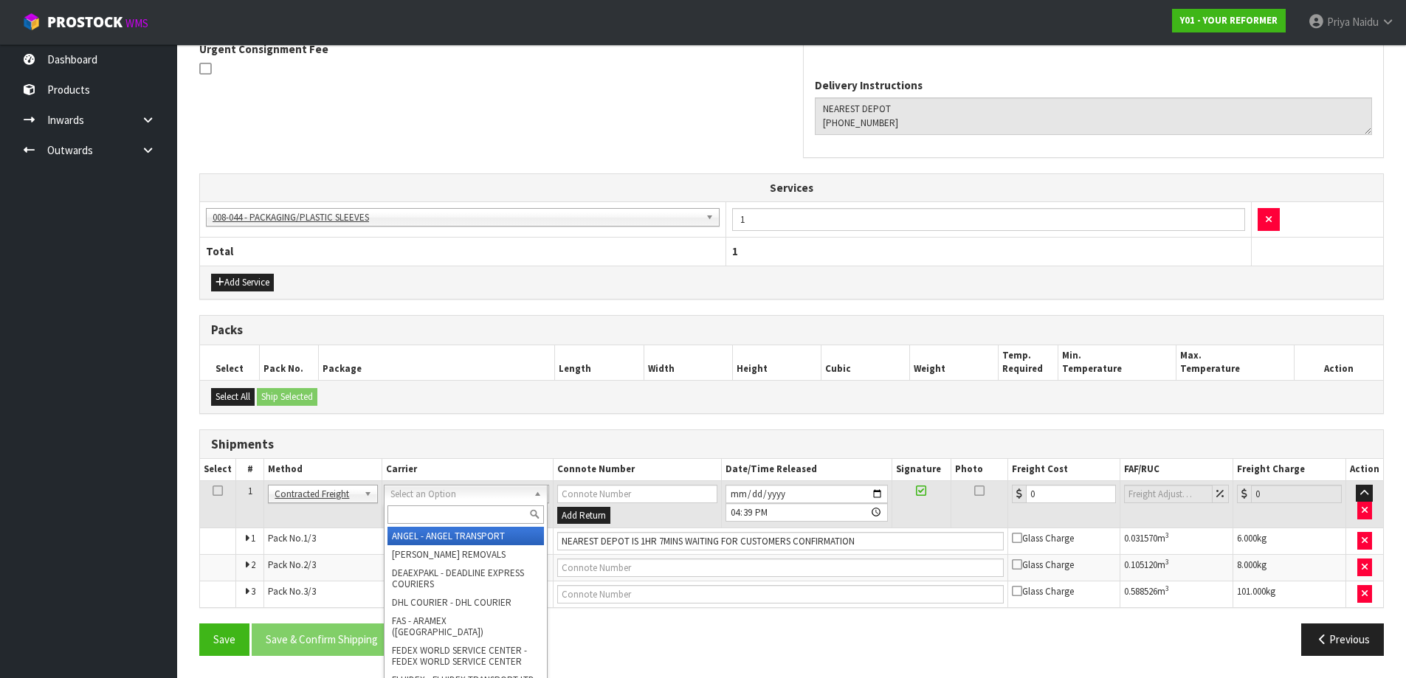
click at [411, 511] on input "text" at bounding box center [465, 514] width 156 height 18
type input "N"
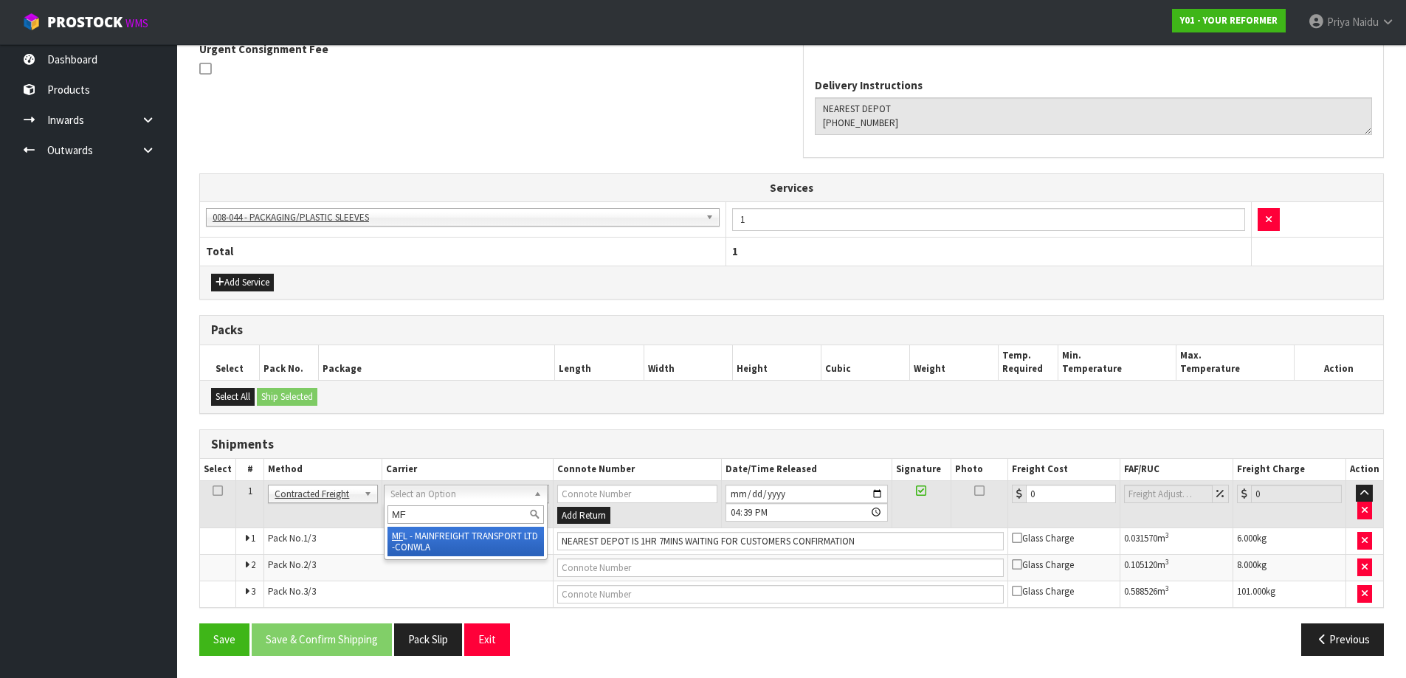
type input "MF"
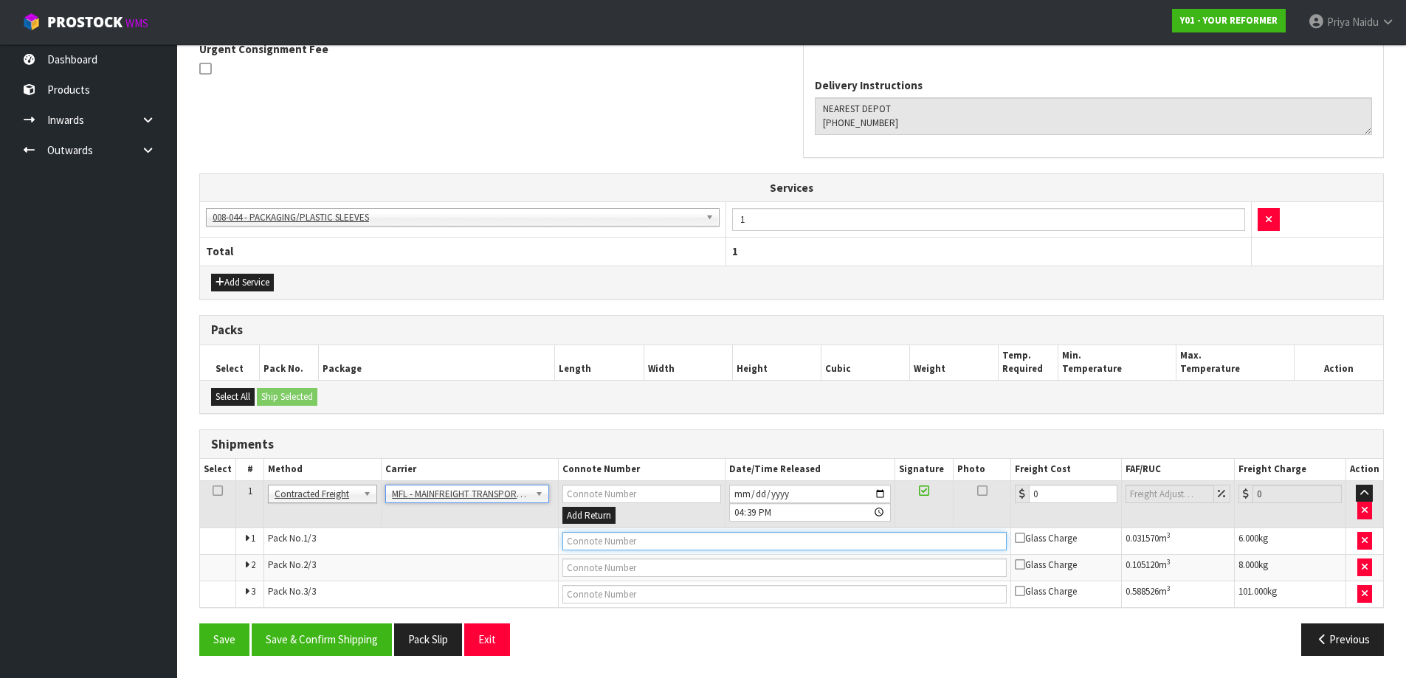
click at [579, 542] on input "text" at bounding box center [784, 541] width 444 height 18
paste input "FWM58396870"
type input "FWM58396870"
click at [1061, 496] on input "0" at bounding box center [1073, 494] width 89 height 18
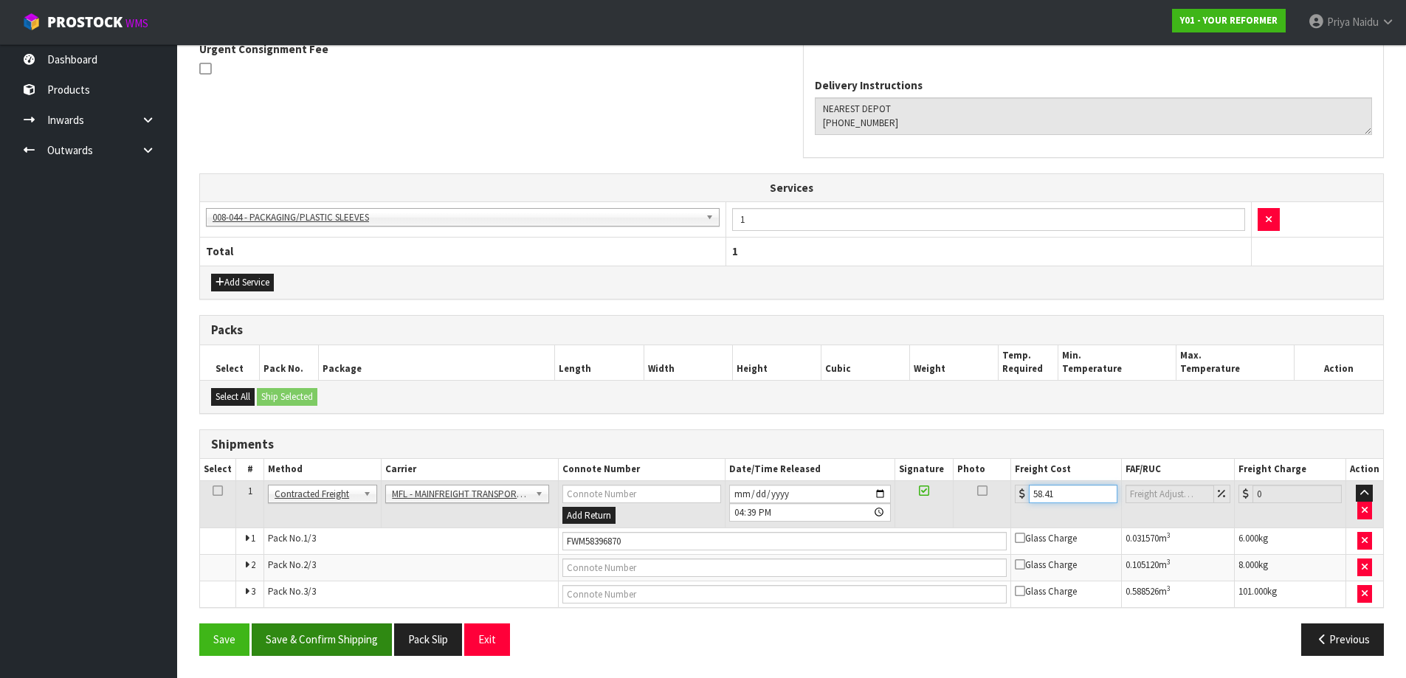
type input "58.41"
click at [330, 633] on button "Save & Confirm Shipping" at bounding box center [322, 640] width 140 height 32
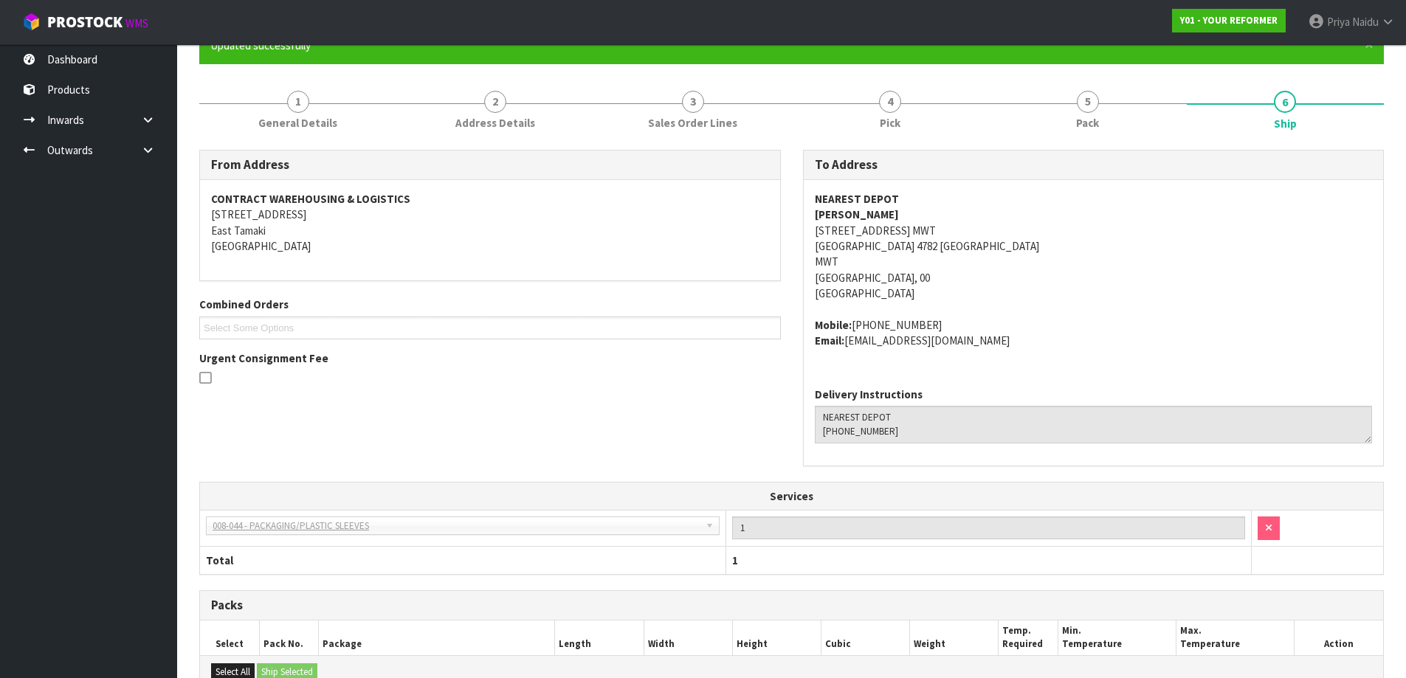
scroll to position [0, 0]
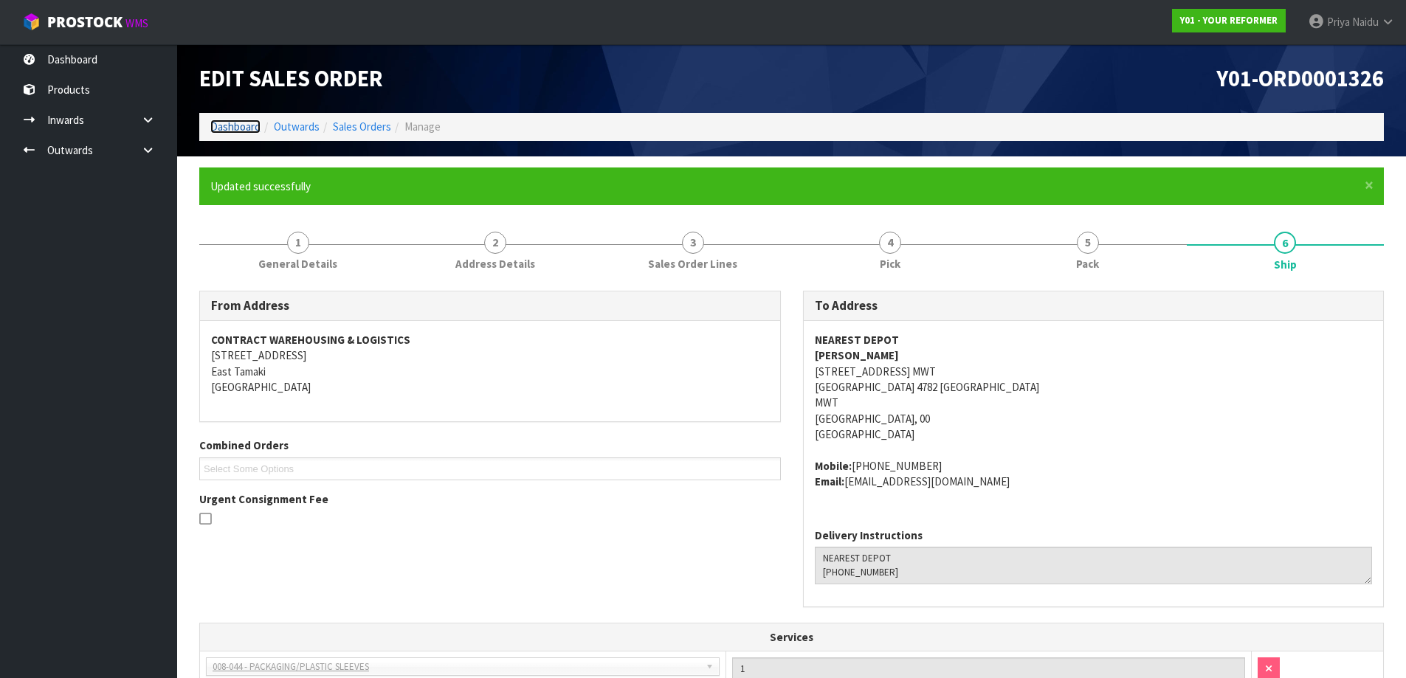
click at [230, 129] on link "Dashboard" at bounding box center [235, 127] width 50 height 14
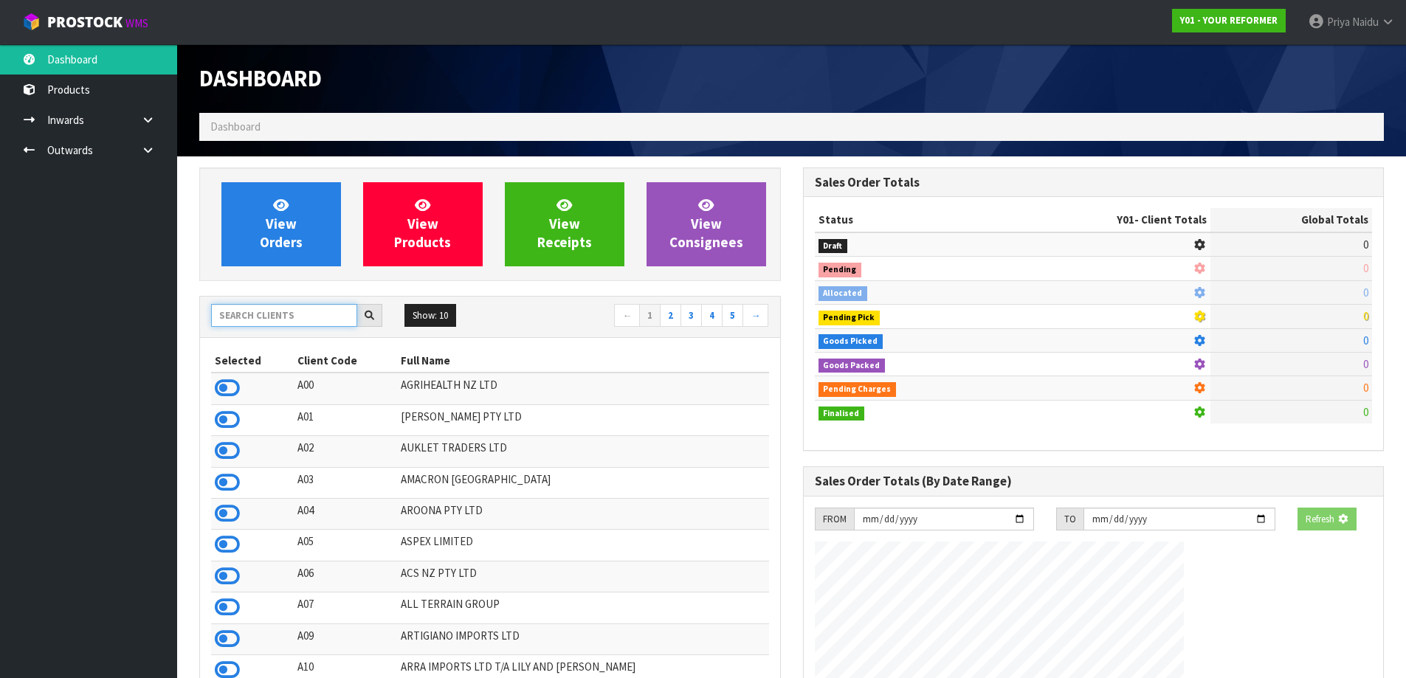
click at [275, 311] on input "text" at bounding box center [284, 315] width 146 height 23
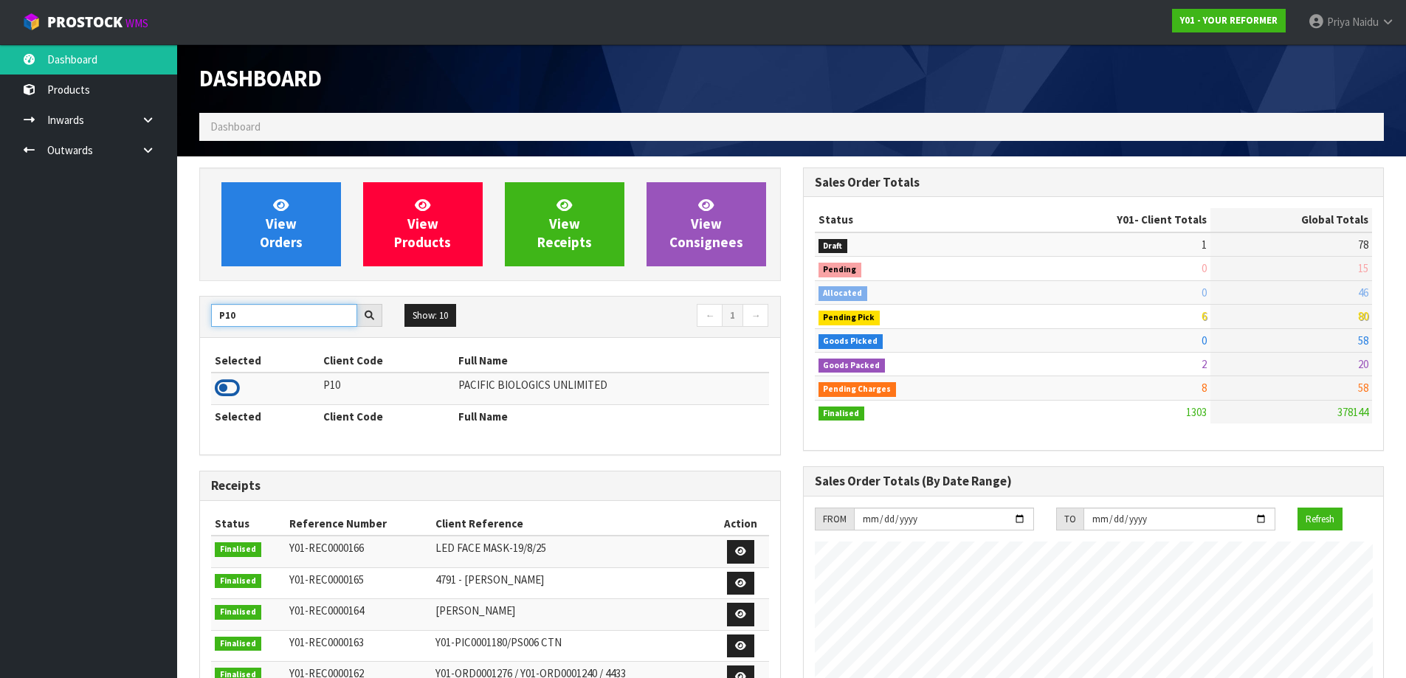
type input "P10"
click at [227, 392] on icon at bounding box center [227, 388] width 25 height 22
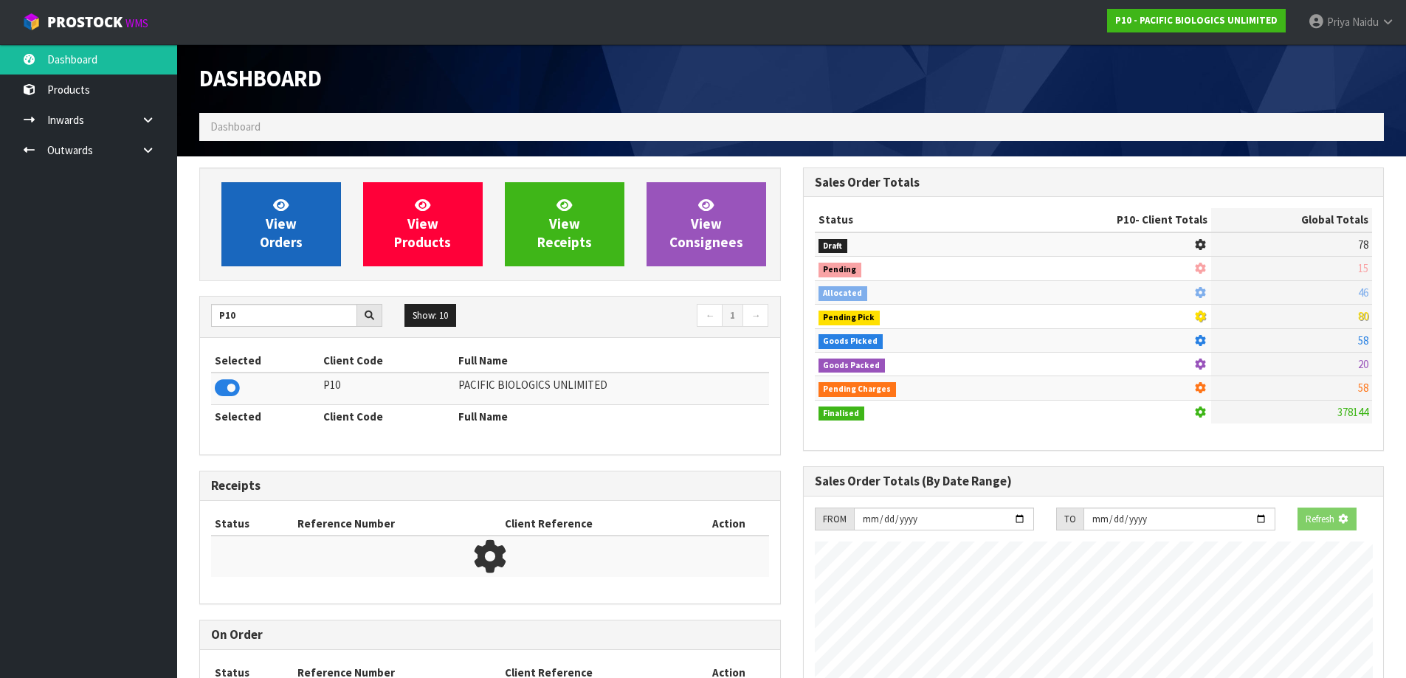
scroll to position [950, 603]
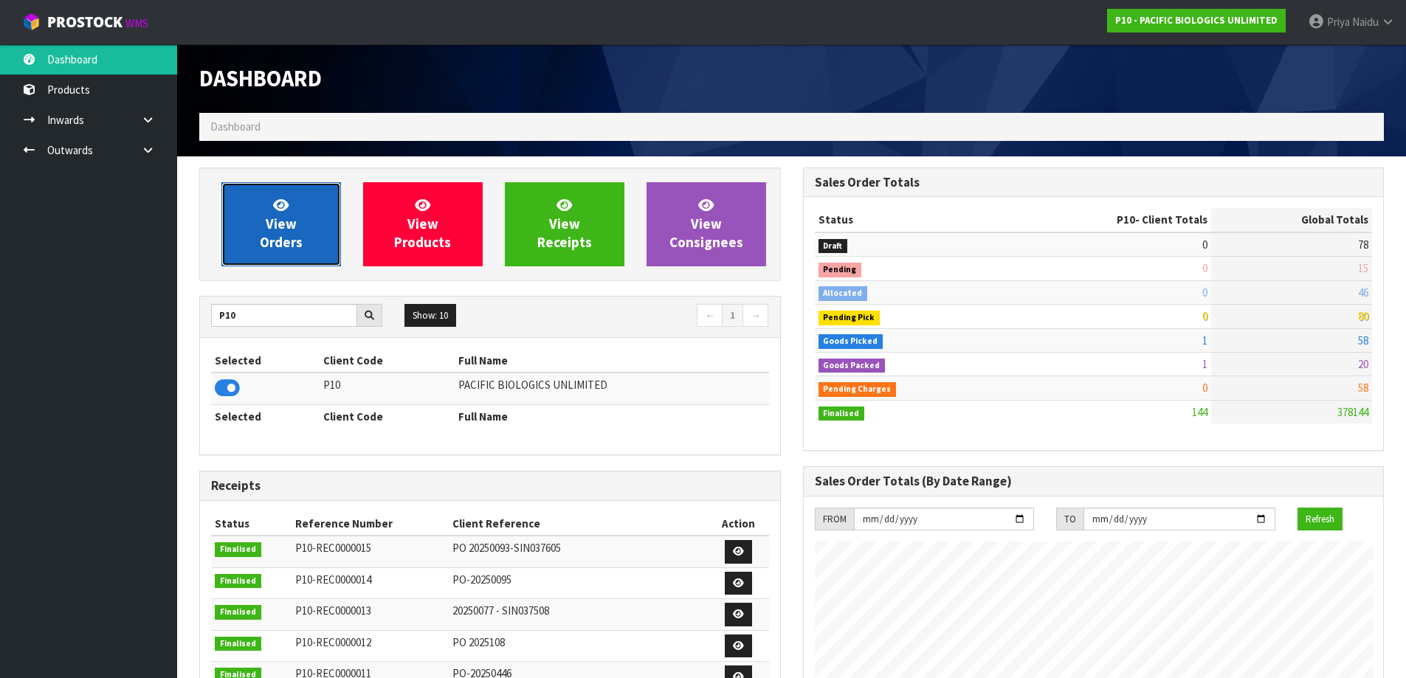
click at [280, 242] on span "View Orders" at bounding box center [281, 223] width 43 height 55
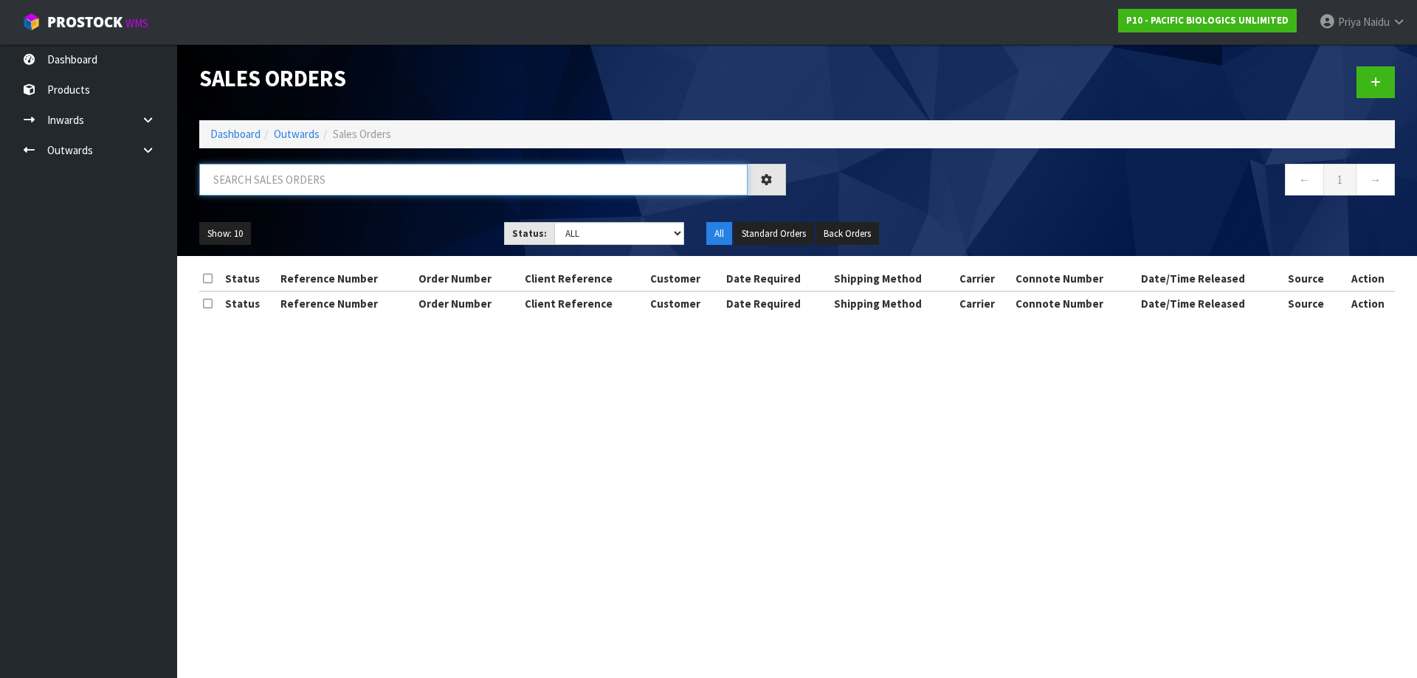
click at [331, 179] on input "text" at bounding box center [473, 180] width 548 height 32
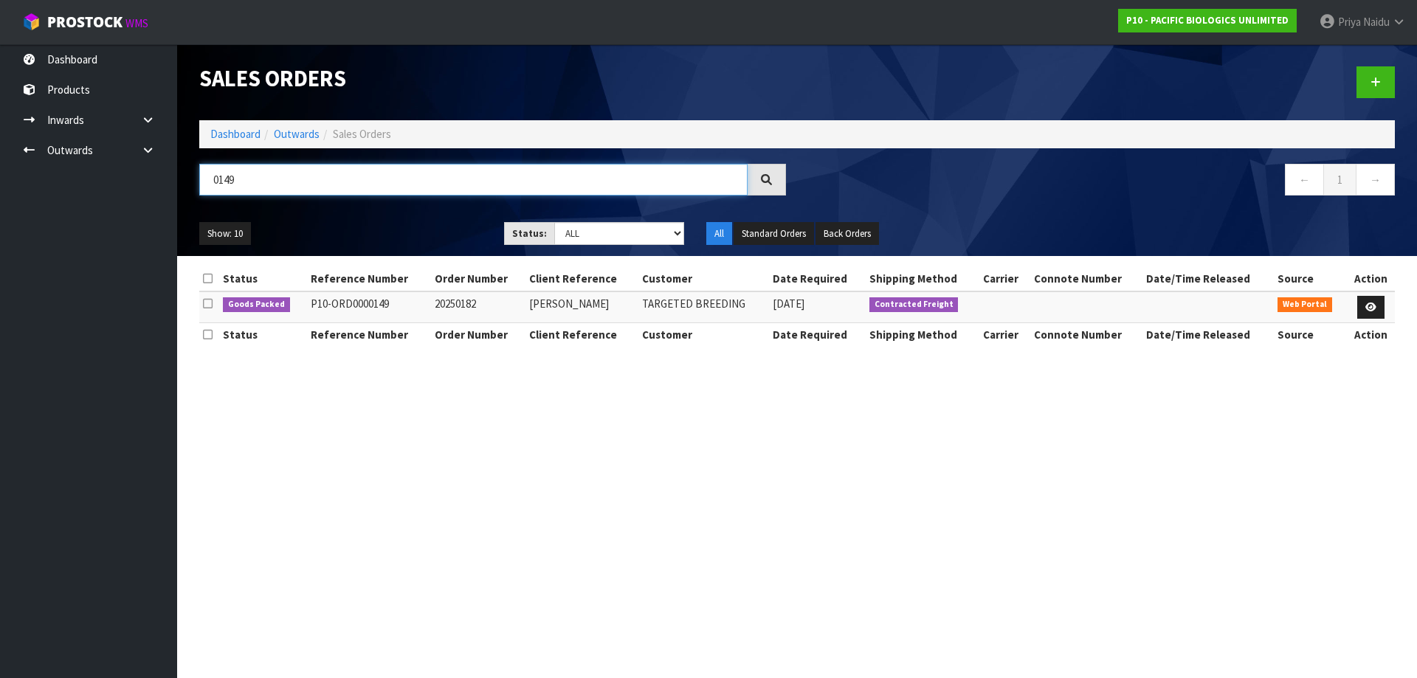
type input "0149"
click at [396, 217] on div "Show: 10 5 10 25 50 Status: Draft Pending Allocated Pending Pick Goods Picked G…" at bounding box center [797, 234] width 1218 height 46
click at [1365, 308] on icon at bounding box center [1370, 308] width 11 height 10
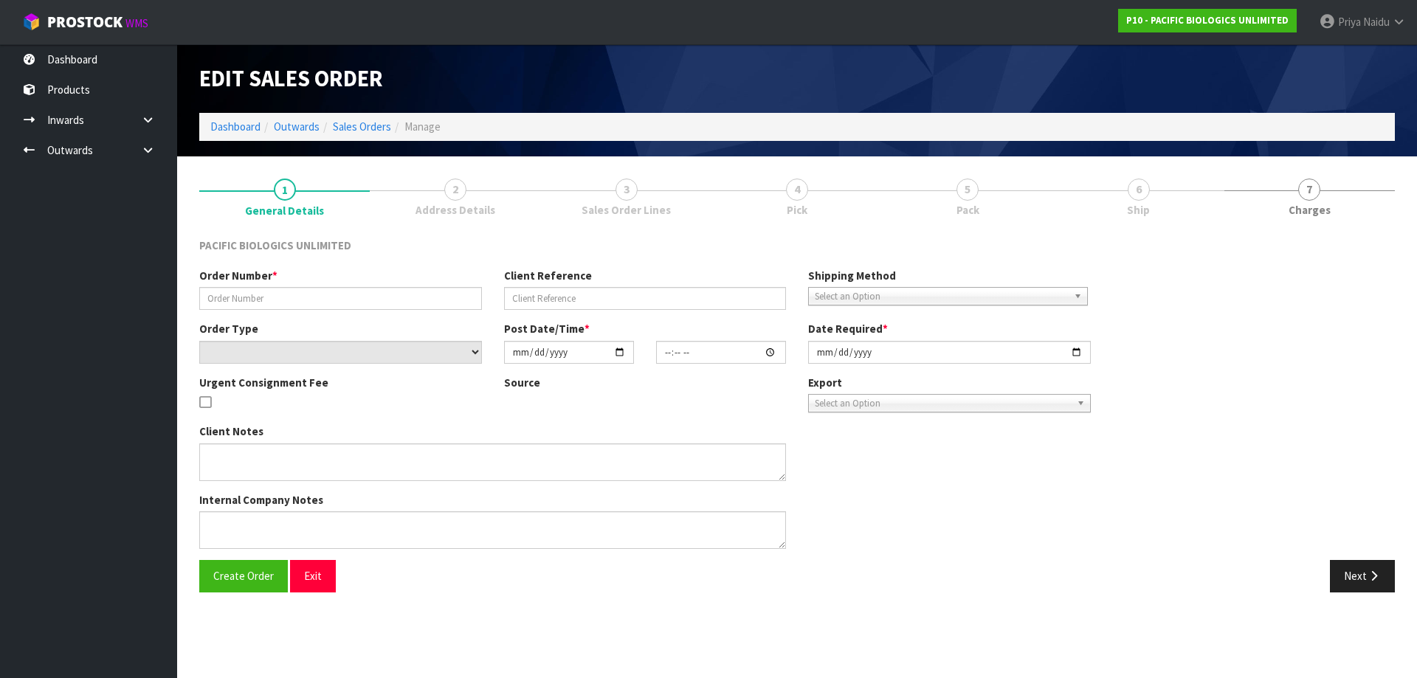
type input "20250182"
type input "[PERSON_NAME]"
select select "number:0"
type input "[DATE]"
type input "12:45:00.000"
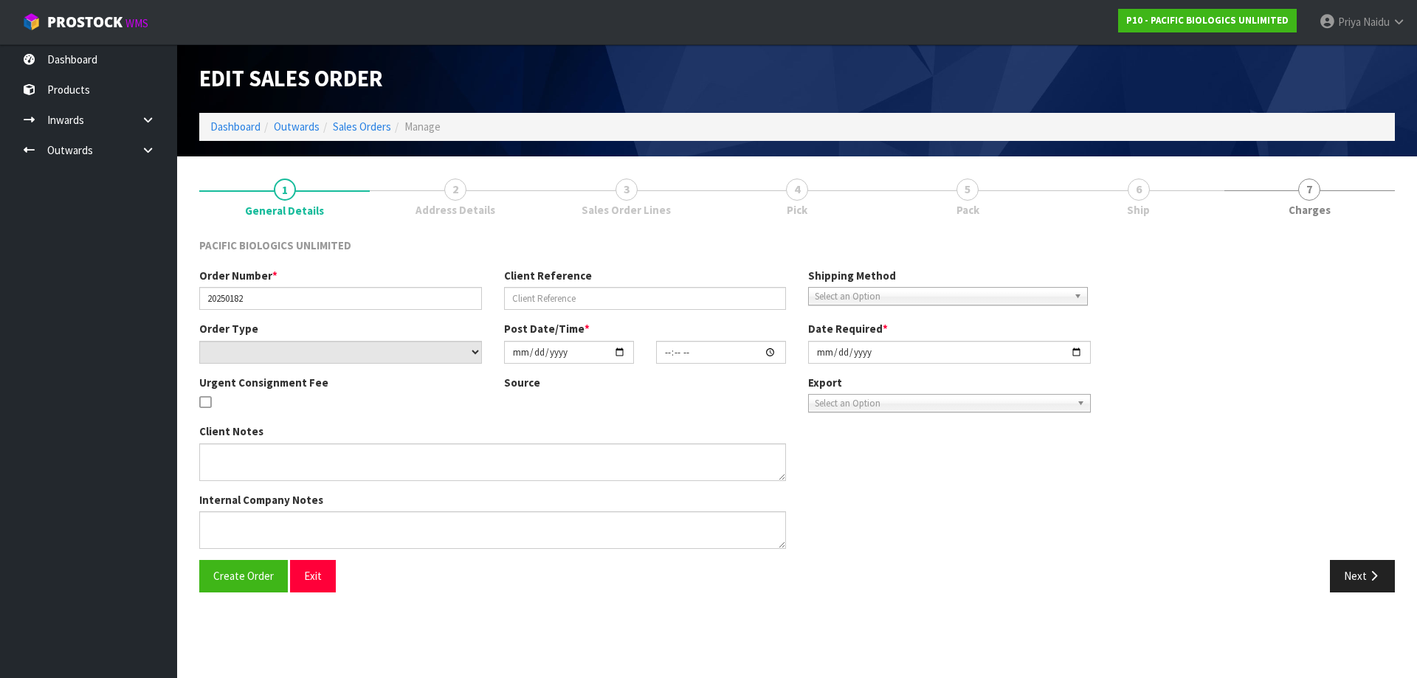
type input "[DATE]"
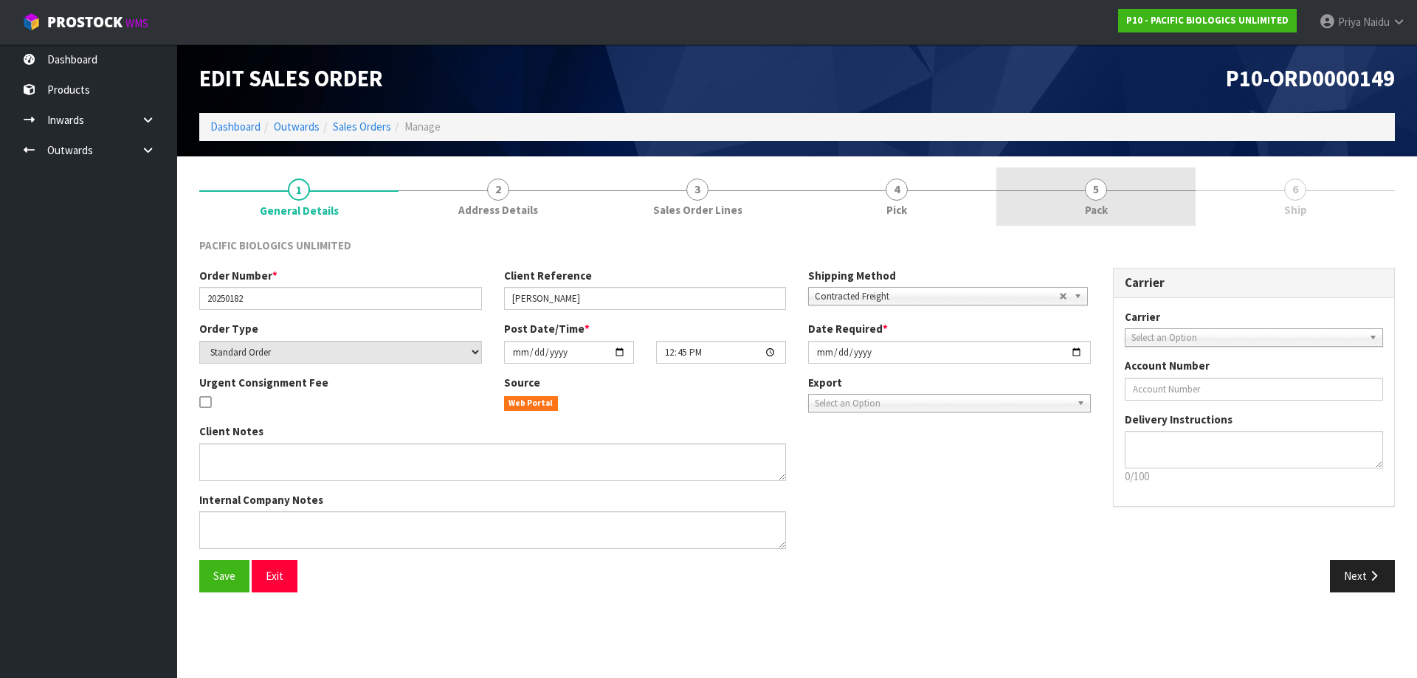
click at [1133, 201] on link "5 Pack" at bounding box center [1095, 197] width 199 height 58
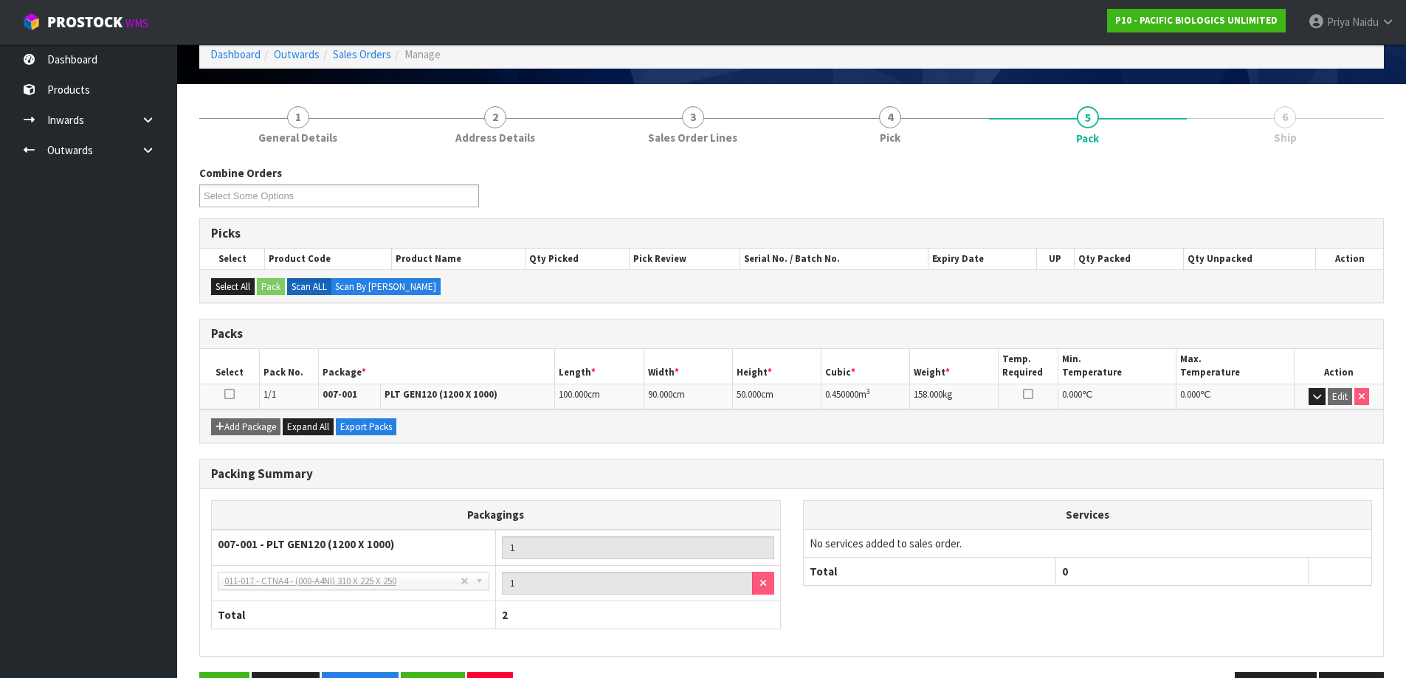
scroll to position [121, 0]
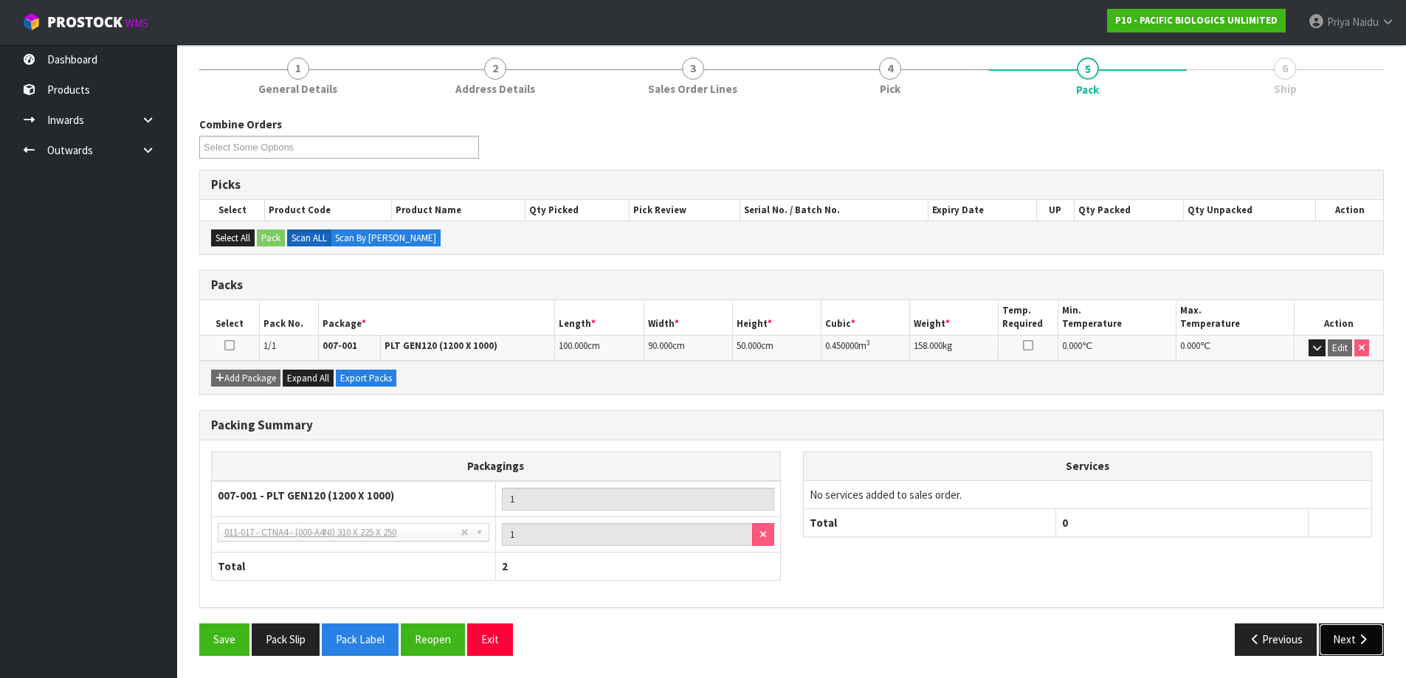
click at [1333, 635] on button "Next" at bounding box center [1351, 640] width 65 height 32
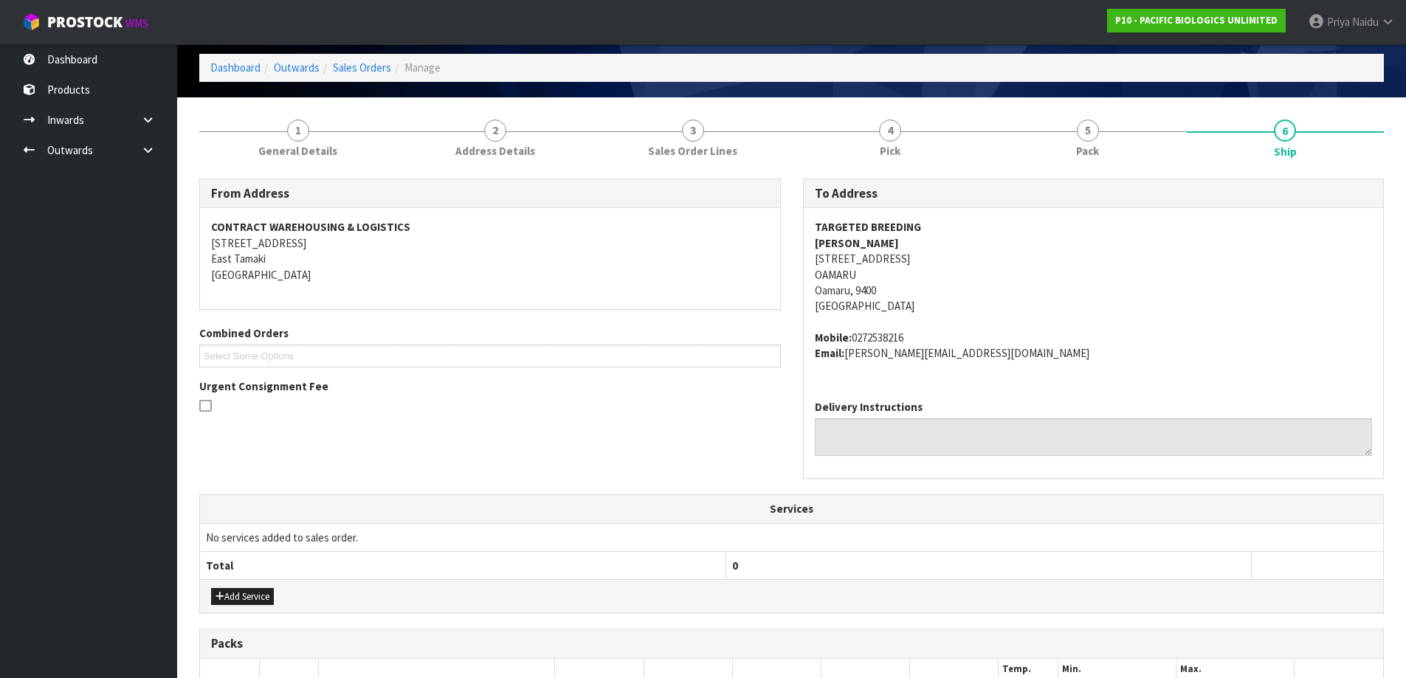
scroll to position [0, 0]
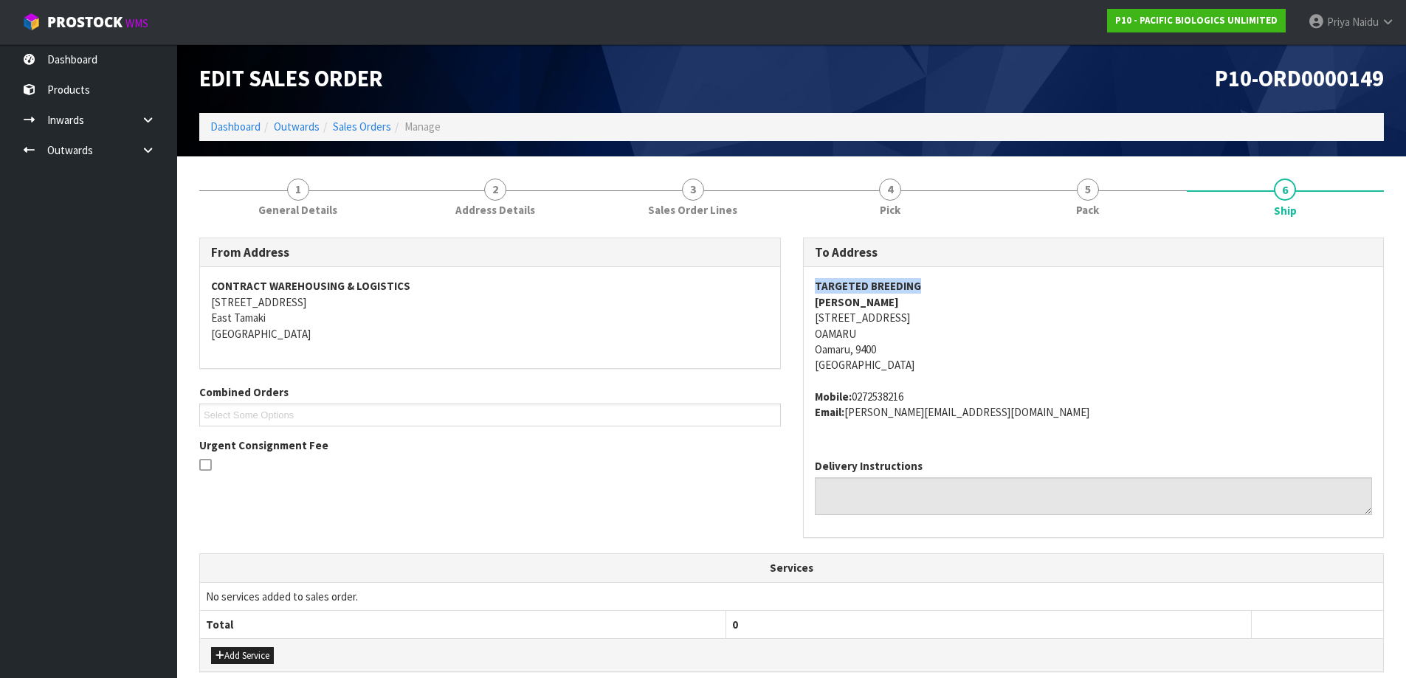
drag, startPoint x: 807, startPoint y: 291, endPoint x: 962, endPoint y: 287, distance: 155.0
click at [962, 287] on div "TARGETED BREEDING [PERSON_NAME] [STREET_ADDRESS] Mobile: [PHONE_NUMBER] Email: …" at bounding box center [1094, 356] width 580 height 179
drag, startPoint x: 799, startPoint y: 304, endPoint x: 833, endPoint y: 301, distance: 34.1
click at [833, 301] on div "To Address TARGETED BREEDING [PERSON_NAME] [STREET_ADDRESS] Mobile: [PHONE_NUMB…" at bounding box center [1094, 396] width 604 height 316
drag, startPoint x: 799, startPoint y: 320, endPoint x: 882, endPoint y: 354, distance: 89.6
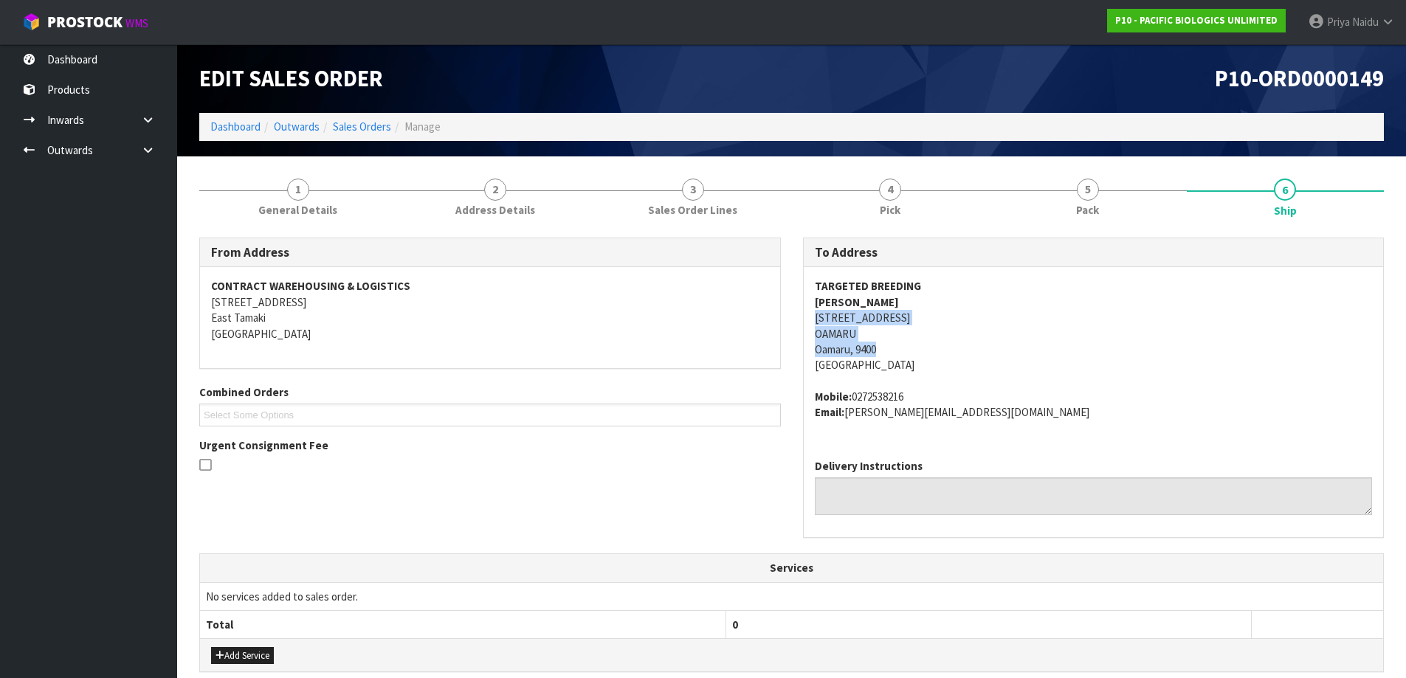
click at [919, 354] on div "To Address TARGETED BREEDING [PERSON_NAME] [STREET_ADDRESS] Mobile: [PHONE_NUMB…" at bounding box center [1094, 396] width 604 height 316
drag, startPoint x: 1018, startPoint y: 372, endPoint x: 981, endPoint y: 368, distance: 37.1
click at [1013, 370] on address "TARGETED BREEDING [PERSON_NAME] [STREET_ADDRESS]" at bounding box center [1094, 325] width 558 height 95
drag, startPoint x: 804, startPoint y: 317, endPoint x: 952, endPoint y: 322, distance: 148.4
click at [952, 322] on div "TARGETED BREEDING [PERSON_NAME] [STREET_ADDRESS] Mobile: [PHONE_NUMBER] Email: …" at bounding box center [1094, 356] width 580 height 179
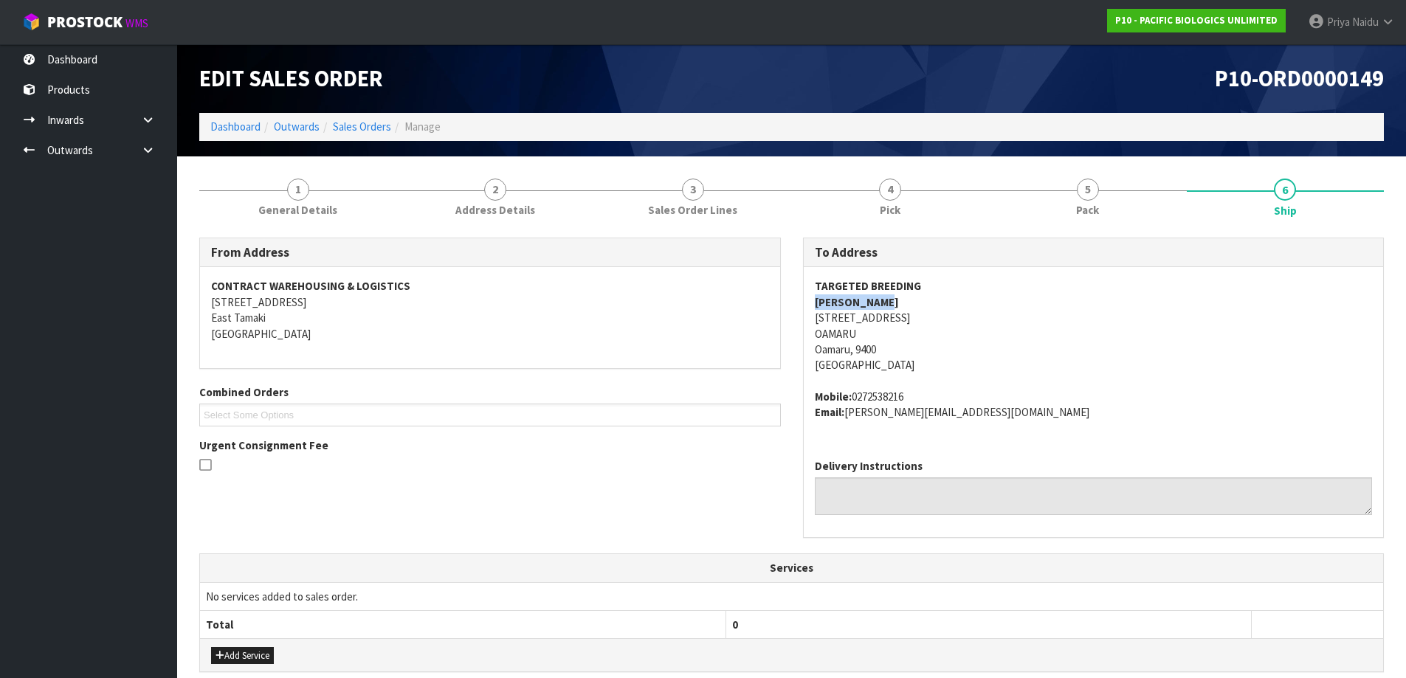
drag, startPoint x: 807, startPoint y: 308, endPoint x: 916, endPoint y: 309, distance: 108.5
click at [916, 309] on div "TARGETED BREEDING [PERSON_NAME] [STREET_ADDRESS] Mobile: [PHONE_NUMBER] Email: …" at bounding box center [1094, 356] width 580 height 179
drag, startPoint x: 851, startPoint y: 397, endPoint x: 921, endPoint y: 397, distance: 70.1
click at [931, 397] on address "Mobile: [PHONE_NUMBER] Email: [PERSON_NAME][EMAIL_ADDRESS][DOMAIN_NAME]" at bounding box center [1094, 405] width 558 height 32
drag, startPoint x: 848, startPoint y: 415, endPoint x: 1024, endPoint y: 422, distance: 175.8
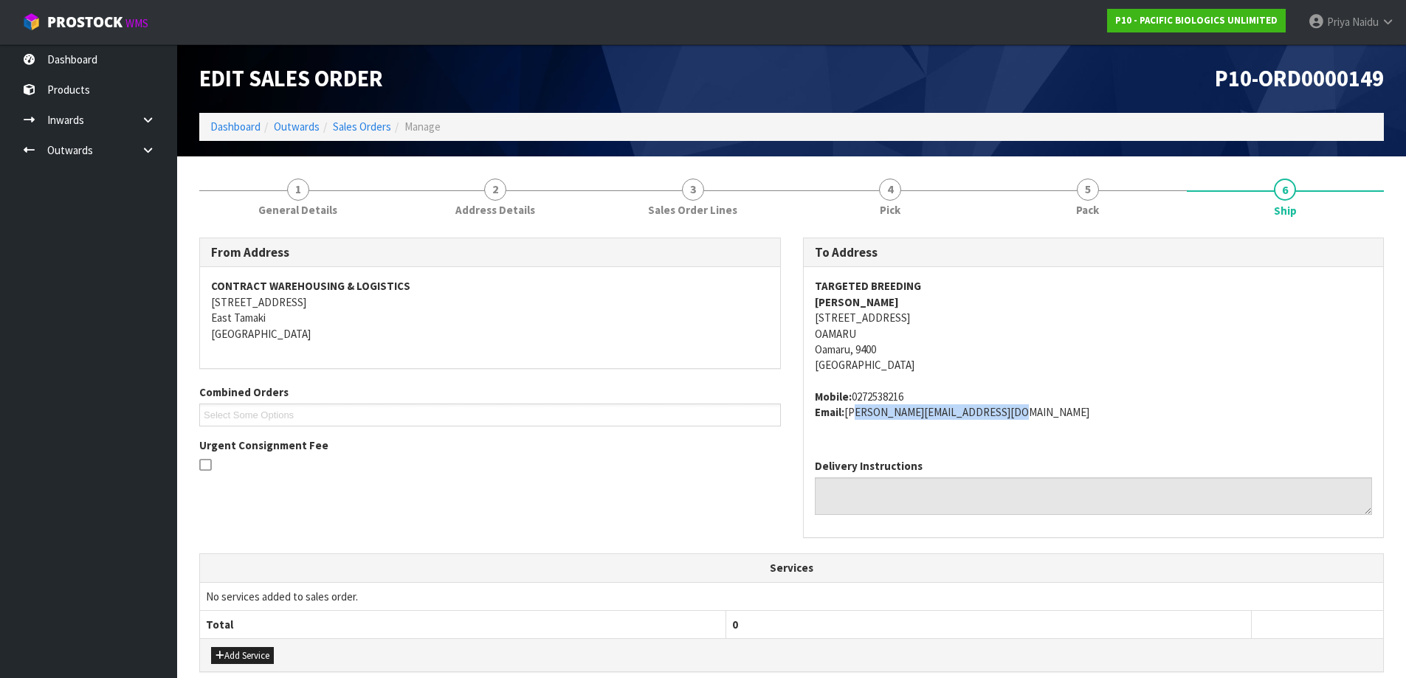
click at [1024, 422] on div "TARGETED BREEDING [PERSON_NAME] [STREET_ADDRESS] Mobile: [PHONE_NUMBER] Email: …" at bounding box center [1094, 356] width 580 height 179
click at [280, 211] on span "General Details" at bounding box center [297, 209] width 79 height 15
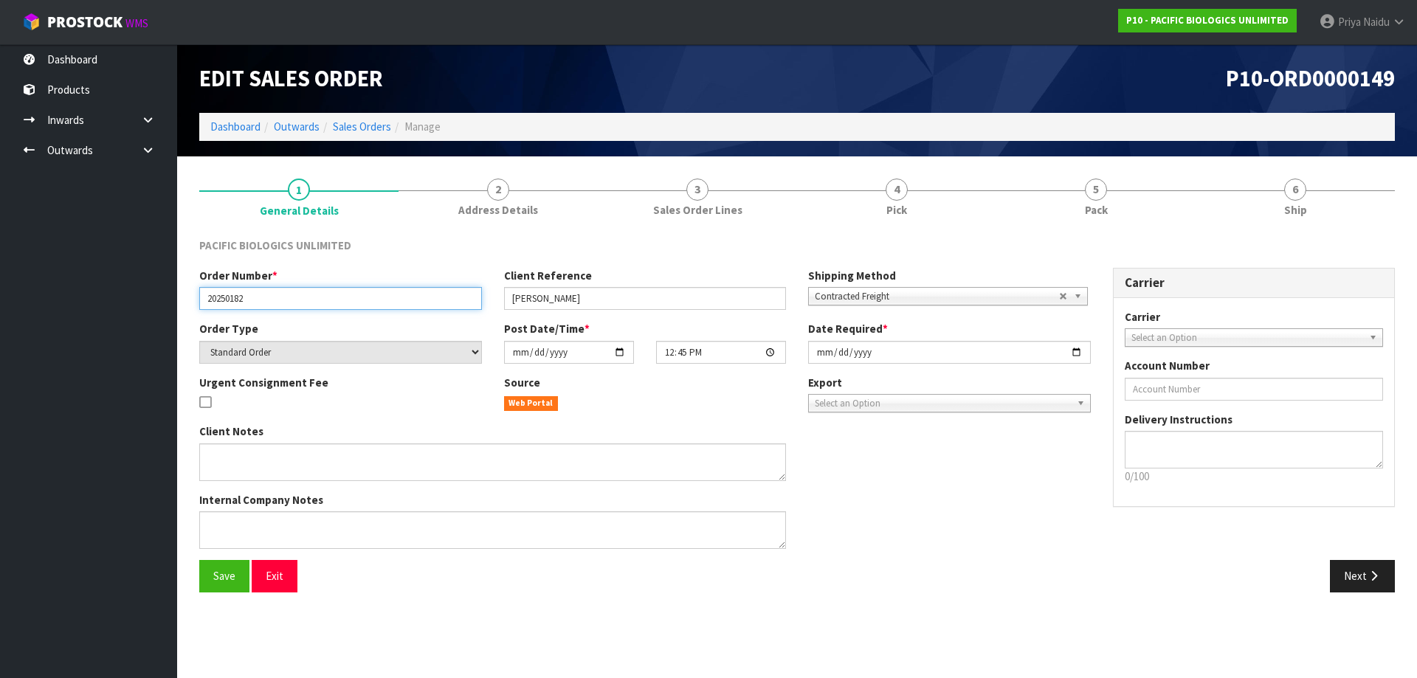
drag, startPoint x: 200, startPoint y: 300, endPoint x: 289, endPoint y: 302, distance: 88.6
click at [289, 302] on input "20250182" at bounding box center [340, 298] width 283 height 23
drag, startPoint x: 505, startPoint y: 300, endPoint x: 590, endPoint y: 300, distance: 84.1
click at [590, 300] on input "[PERSON_NAME]" at bounding box center [645, 298] width 283 height 23
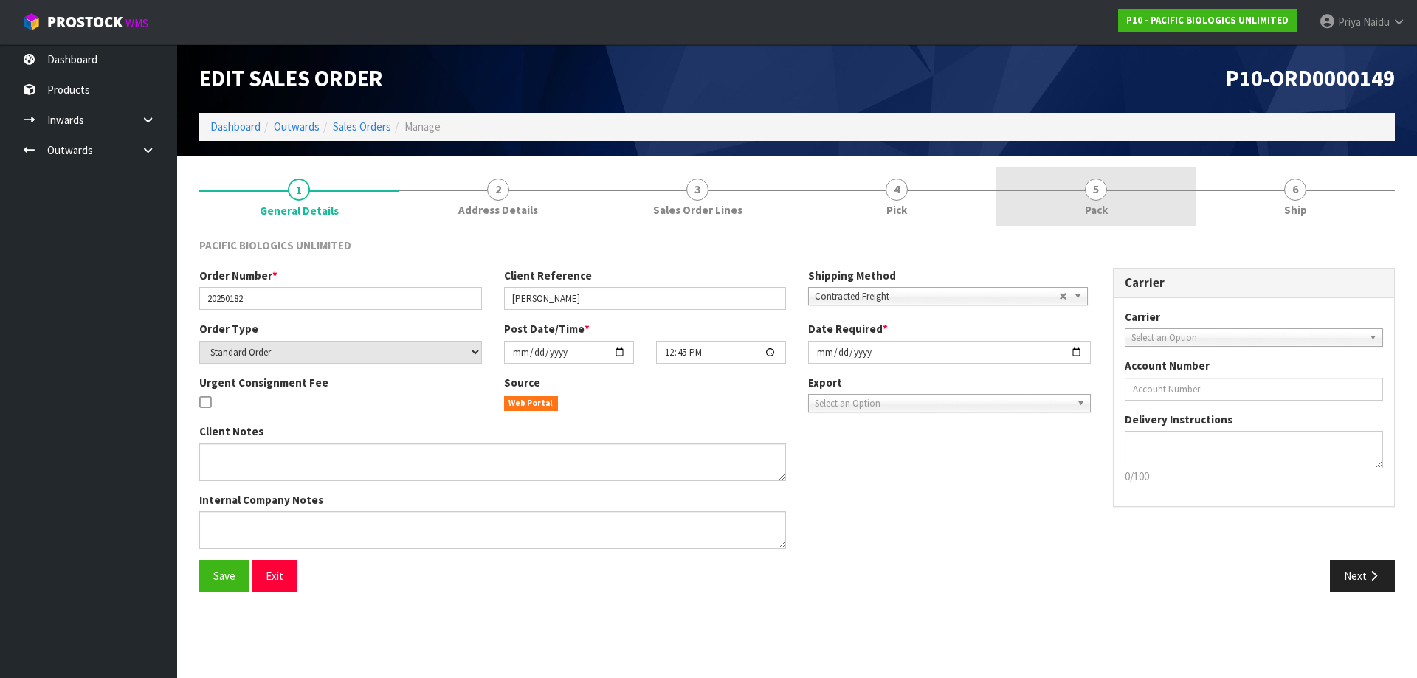
click at [1092, 201] on link "5 Pack" at bounding box center [1095, 197] width 199 height 58
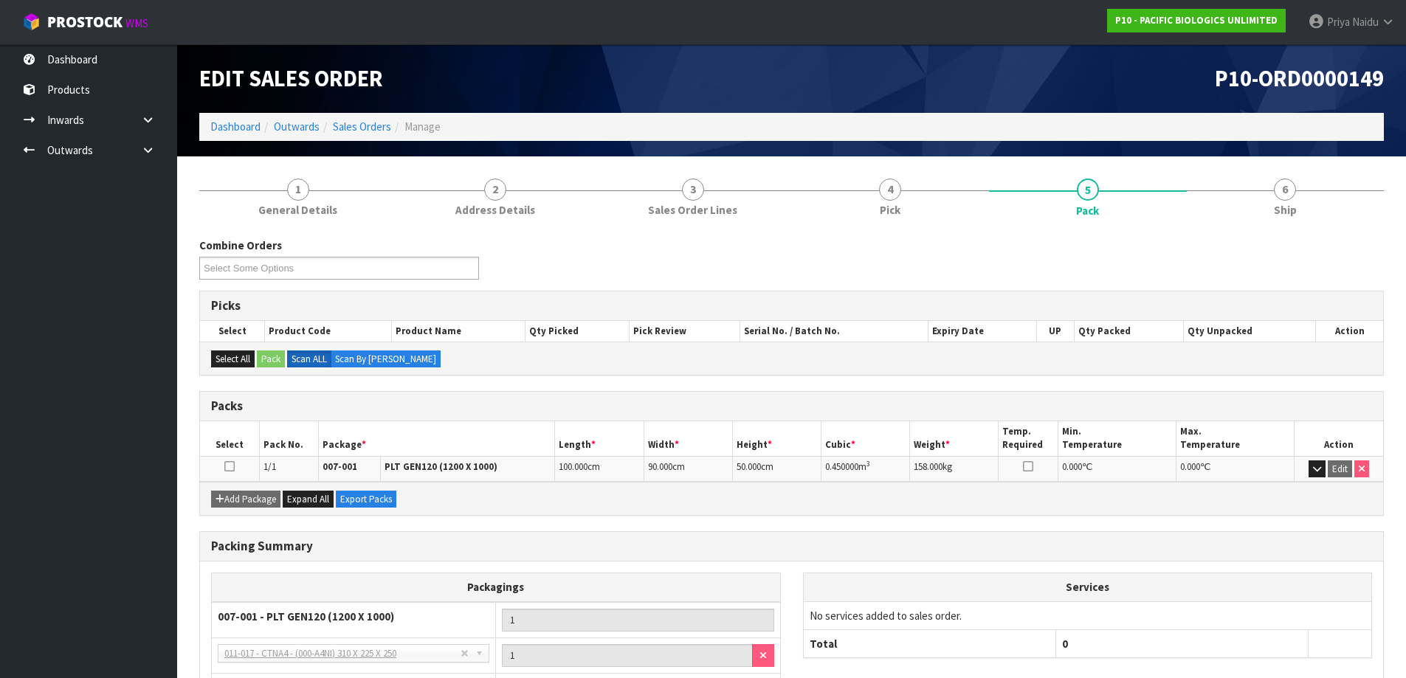
click at [1279, 227] on div "Combine Orders P10-ORD0000149 P10-ORD0000150 Select Some Options Picks Select P…" at bounding box center [791, 508] width 1184 height 562
click at [1282, 179] on span "6" at bounding box center [1285, 190] width 22 height 22
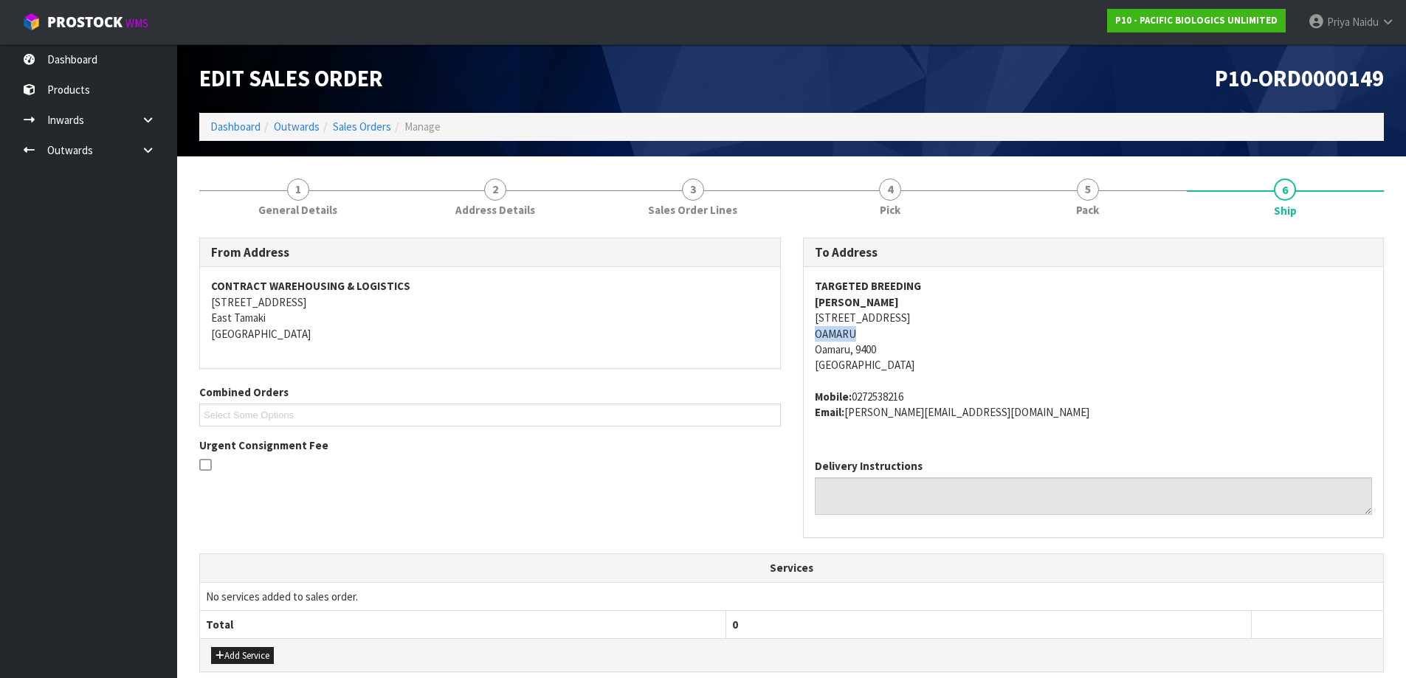
drag, startPoint x: 796, startPoint y: 331, endPoint x: 873, endPoint y: 331, distance: 76.7
click at [873, 331] on div "To Address TARGETED BREEDING [PERSON_NAME] [STREET_ADDRESS] Mobile: [PHONE_NUMB…" at bounding box center [1094, 396] width 604 height 316
click at [1103, 219] on link "5 Pack" at bounding box center [1088, 197] width 198 height 58
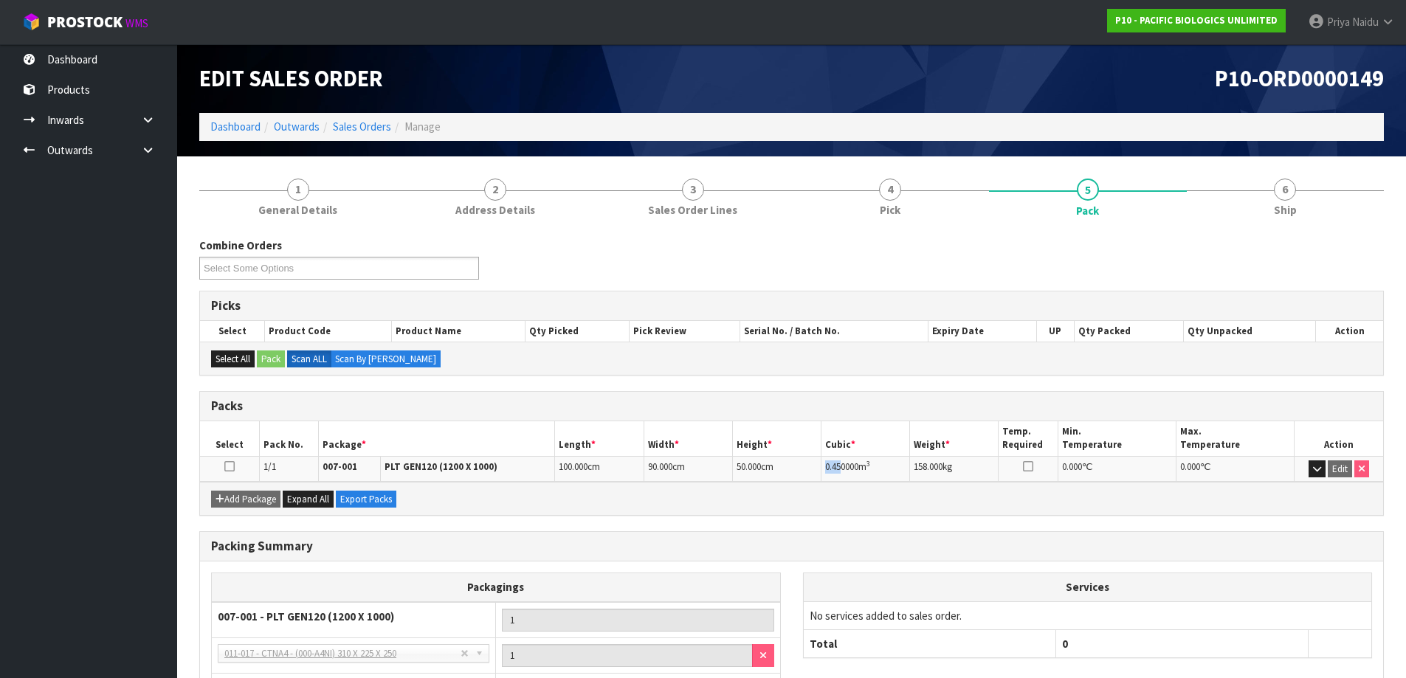
drag, startPoint x: 824, startPoint y: 468, endPoint x: 841, endPoint y: 469, distance: 17.7
click at [841, 469] on td "0.450000 m 3" at bounding box center [865, 469] width 89 height 26
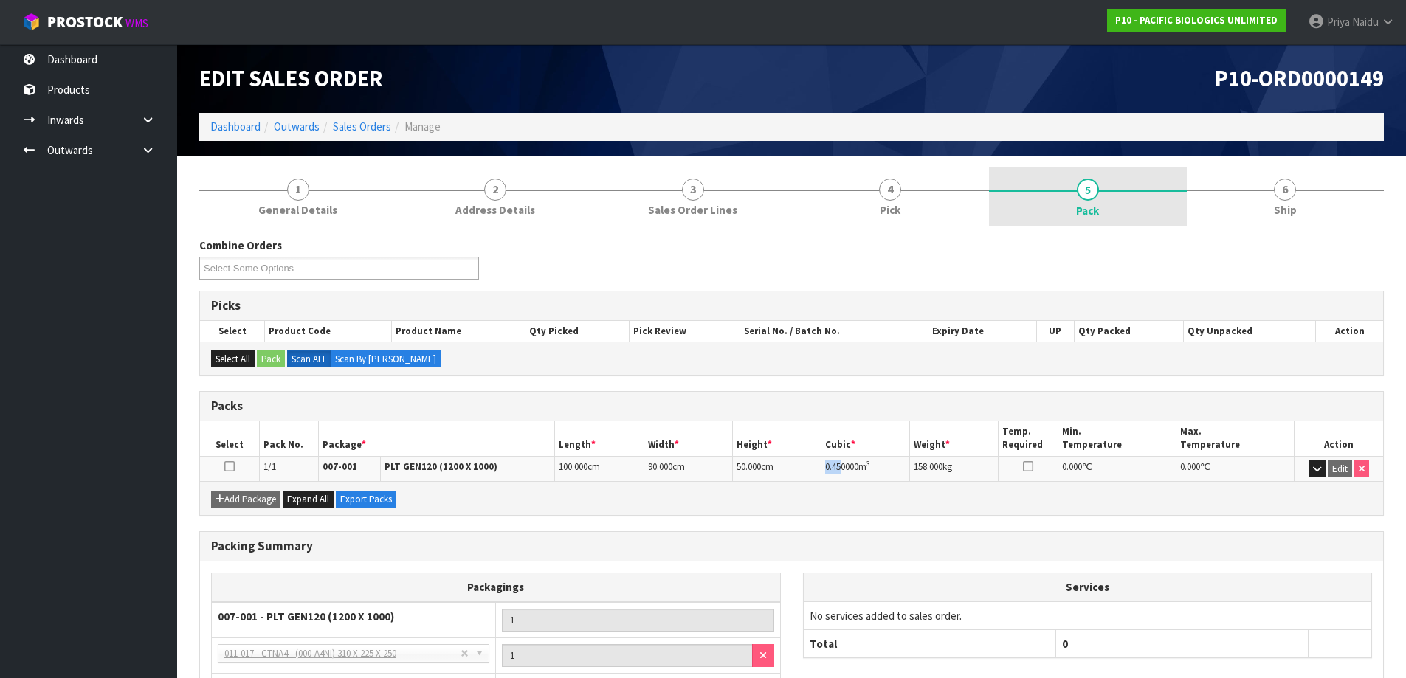
drag, startPoint x: 1263, startPoint y: 215, endPoint x: 1173, endPoint y: 225, distance: 89.9
click at [1263, 215] on link "6 Ship" at bounding box center [1286, 197] width 198 height 58
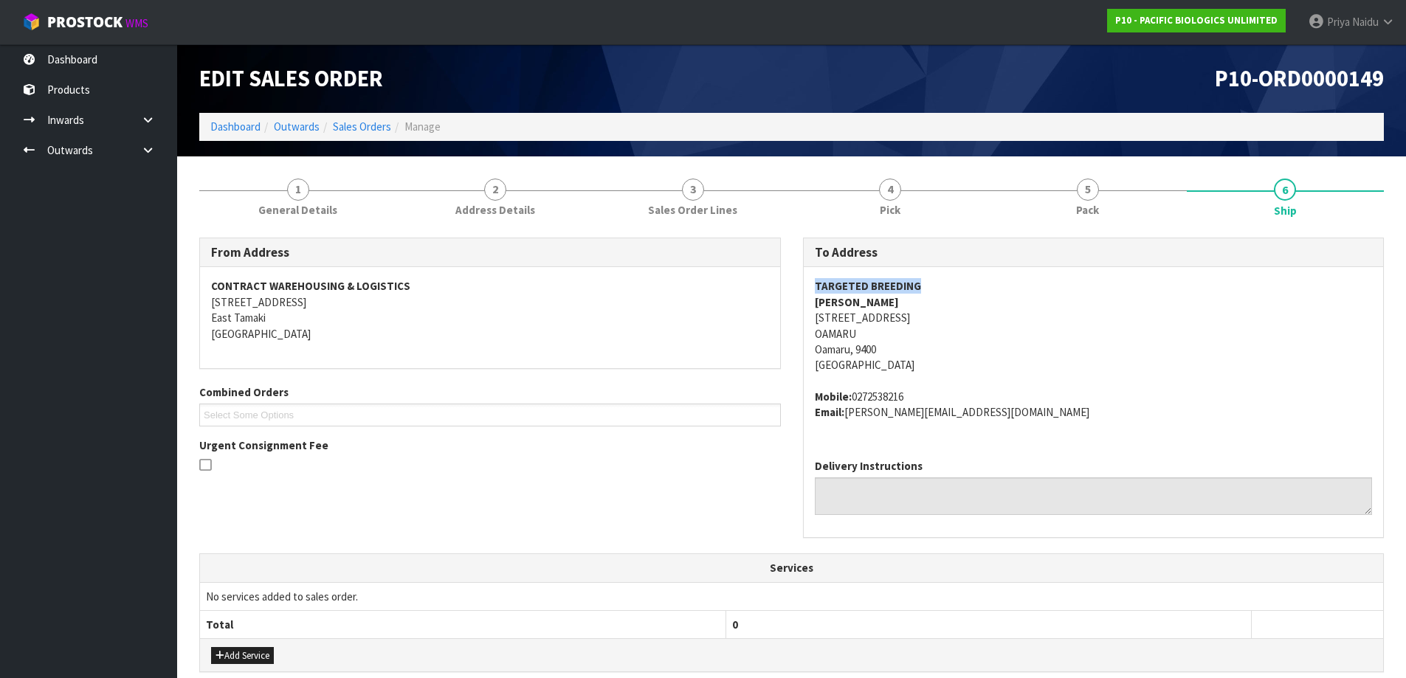
drag, startPoint x: 814, startPoint y: 286, endPoint x: 959, endPoint y: 283, distance: 144.7
click at [959, 283] on address "TARGETED BREEDING [PERSON_NAME] [STREET_ADDRESS]" at bounding box center [1094, 325] width 558 height 95
drag, startPoint x: 808, startPoint y: 314, endPoint x: 935, endPoint y: 348, distance: 131.2
click at [935, 348] on div "TARGETED BREEDING [PERSON_NAME] [STREET_ADDRESS] Mobile: [PHONE_NUMBER] Email: …" at bounding box center [1094, 356] width 580 height 179
click at [804, 299] on div "TARGETED BREEDING [PERSON_NAME] [STREET_ADDRESS] Mobile: [PHONE_NUMBER] Email: …" at bounding box center [1094, 356] width 580 height 179
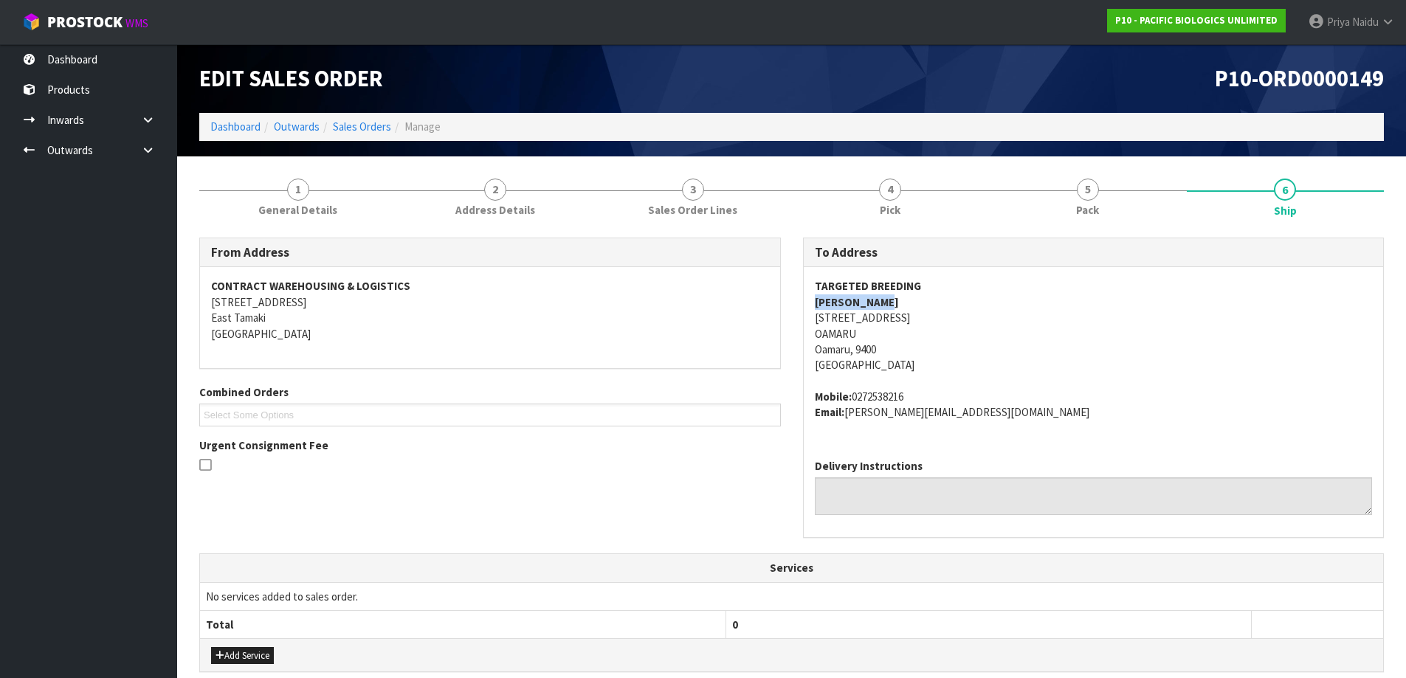
drag, startPoint x: 806, startPoint y: 298, endPoint x: 922, endPoint y: 306, distance: 116.9
click at [922, 306] on div "TARGETED BREEDING [PERSON_NAME] [STREET_ADDRESS] Mobile: [PHONE_NUMBER] Email: …" at bounding box center [1094, 356] width 580 height 179
drag, startPoint x: 801, startPoint y: 293, endPoint x: 965, endPoint y: 278, distance: 164.5
click at [965, 278] on div "To Address TARGETED BREEDING [PERSON_NAME] [STREET_ADDRESS] Mobile: [PHONE_NUMB…" at bounding box center [1094, 396] width 604 height 316
drag, startPoint x: 805, startPoint y: 303, endPoint x: 528, endPoint y: 306, distance: 276.7
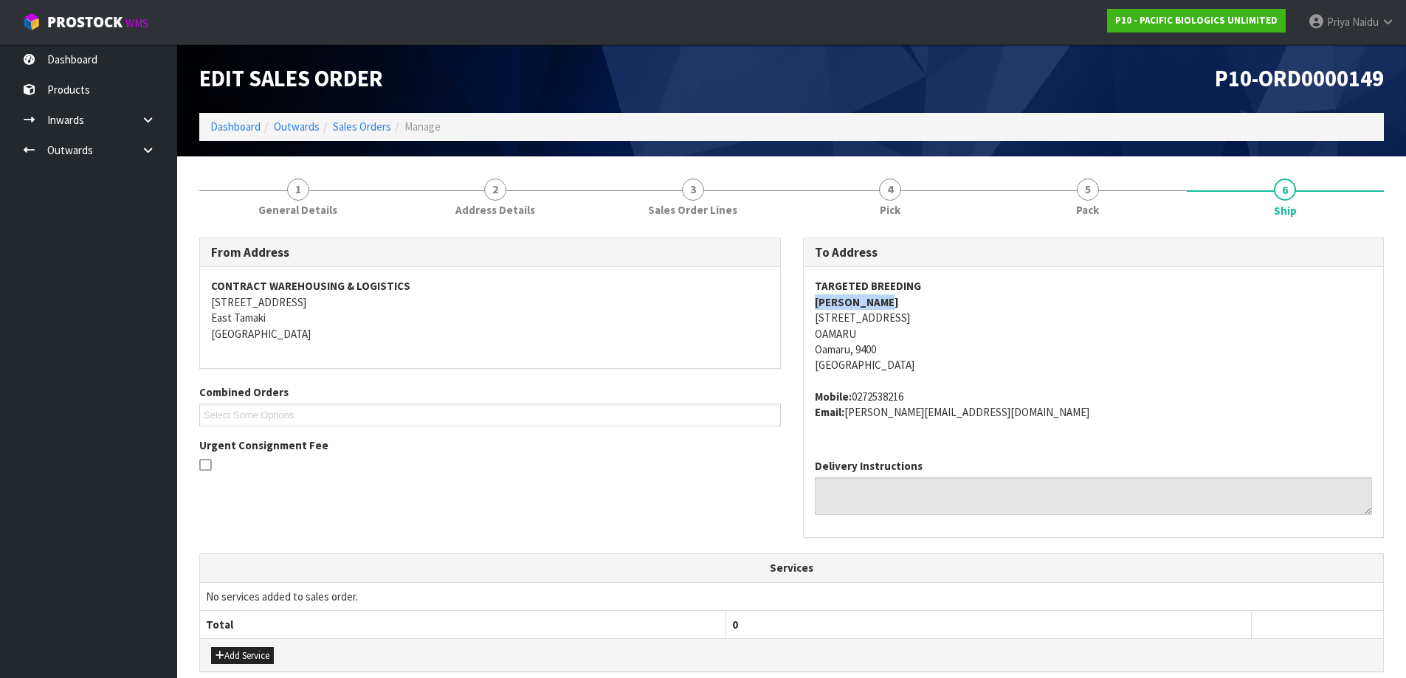
click at [914, 301] on div "TARGETED BREEDING [PERSON_NAME] [STREET_ADDRESS] Mobile: [PHONE_NUMBER] Email: …" at bounding box center [1094, 356] width 580 height 179
drag, startPoint x: 812, startPoint y: 398, endPoint x: 922, endPoint y: 392, distance: 110.1
click at [922, 392] on div "TARGETED BREEDING [PERSON_NAME] [STREET_ADDRESS] Mobile: [PHONE_NUMBER] Email: …" at bounding box center [1094, 356] width 580 height 179
click at [991, 339] on address "TARGETED BREEDING [PERSON_NAME] [STREET_ADDRESS]" at bounding box center [1094, 325] width 558 height 95
click at [1123, 187] on link "5 Pack" at bounding box center [1088, 197] width 198 height 58
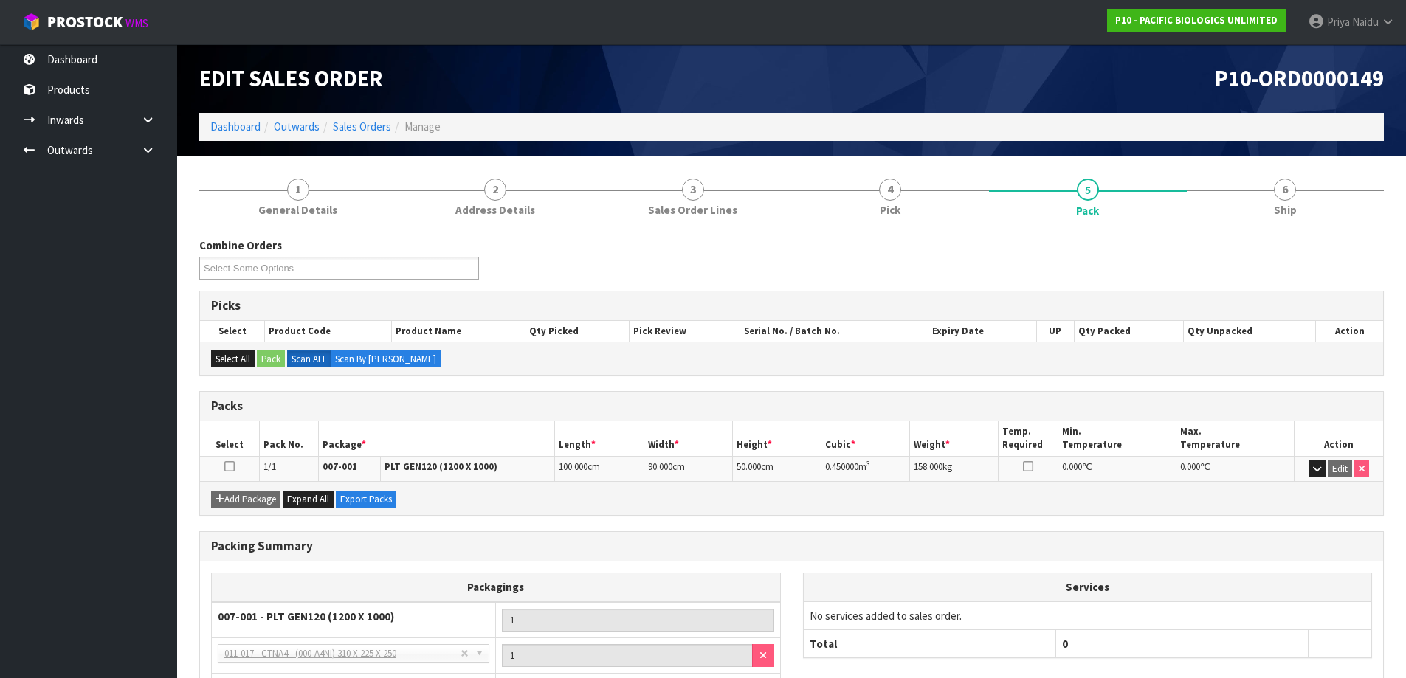
scroll to position [74, 0]
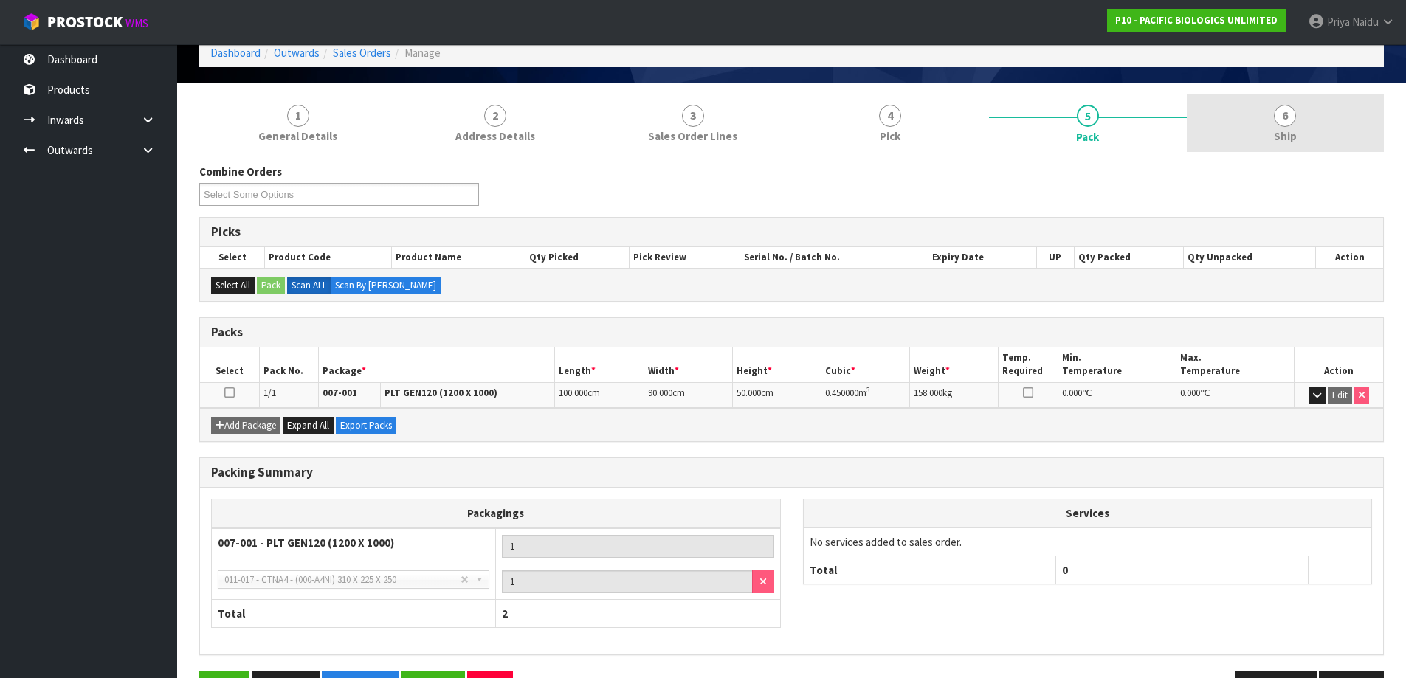
click at [1259, 133] on link "6 Ship" at bounding box center [1286, 123] width 198 height 58
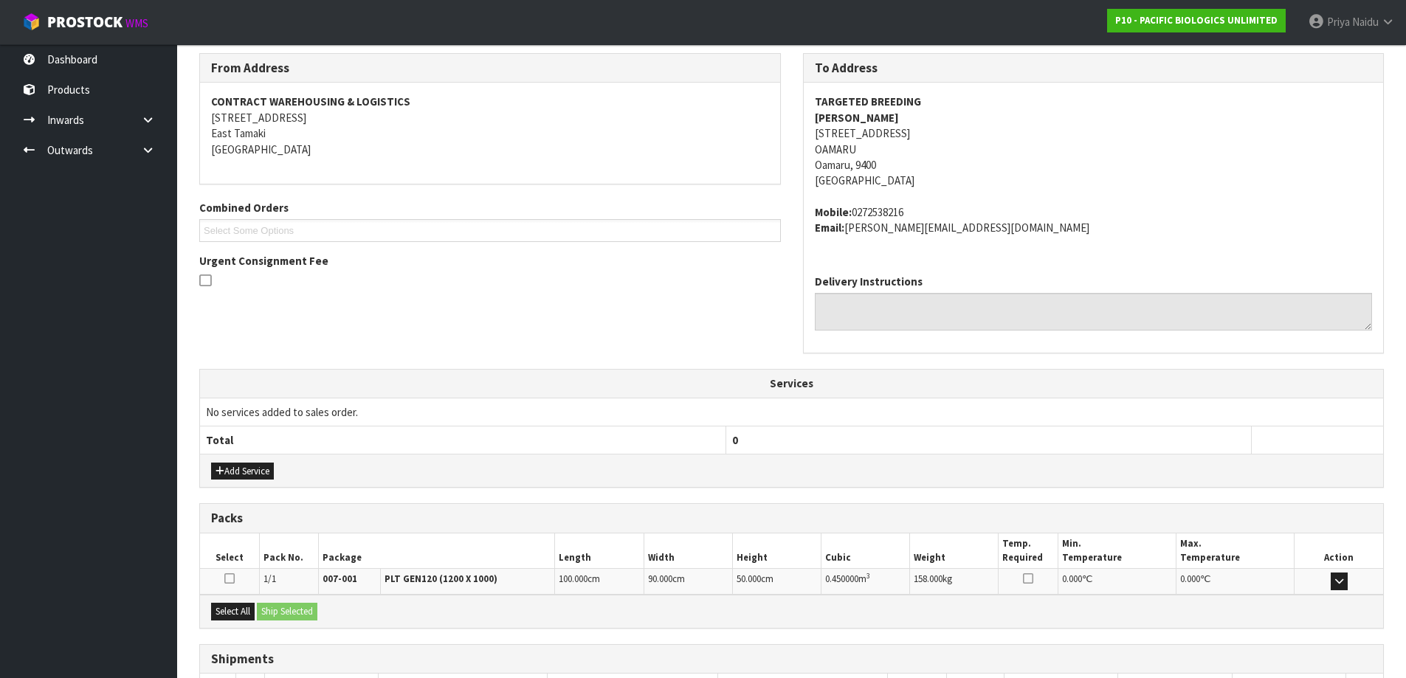
scroll to position [294, 0]
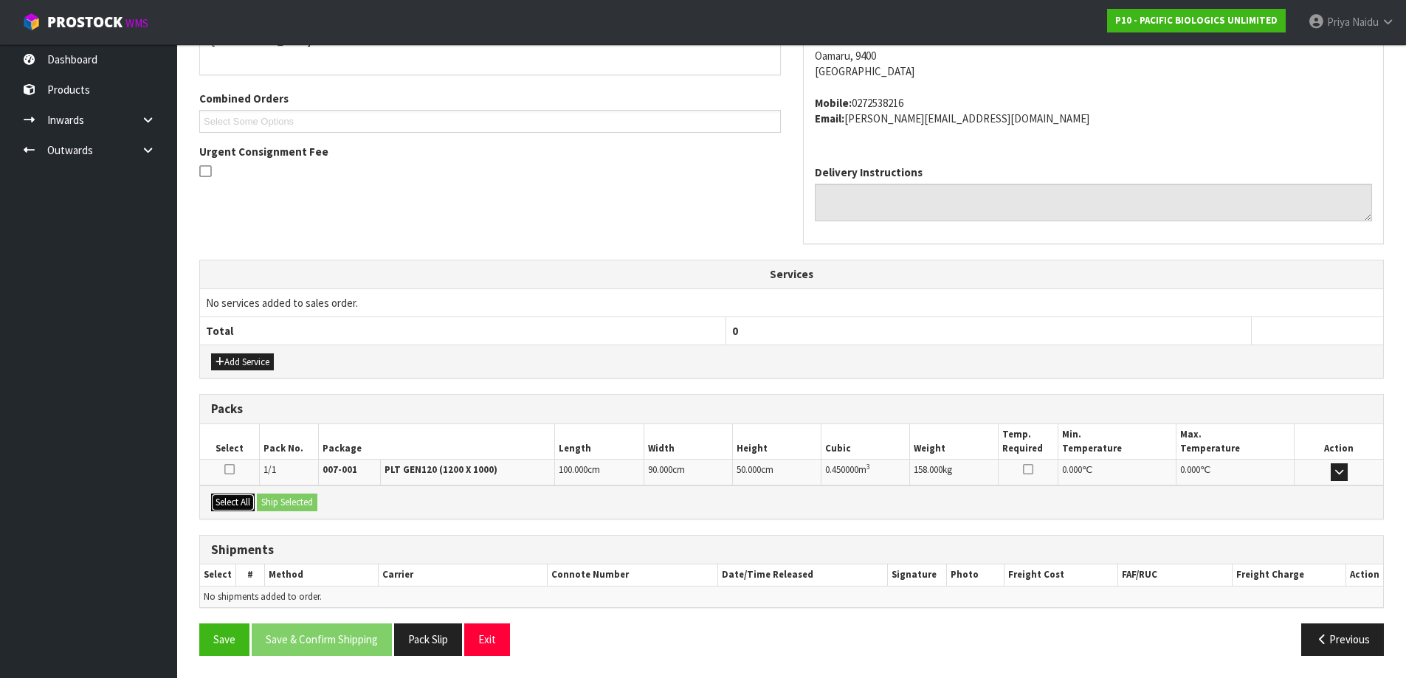
click at [234, 499] on button "Select All" at bounding box center [233, 503] width 44 height 18
click at [273, 499] on button "Ship Selected" at bounding box center [287, 503] width 61 height 18
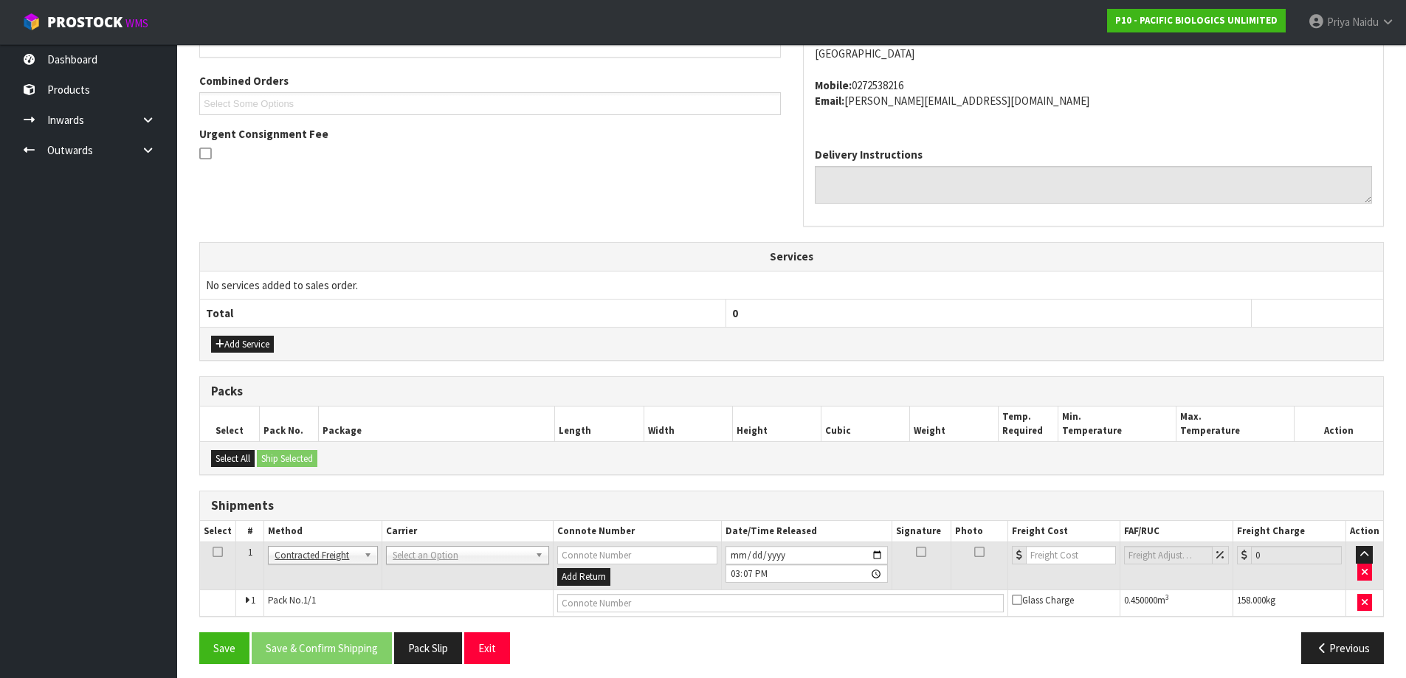
scroll to position [320, 0]
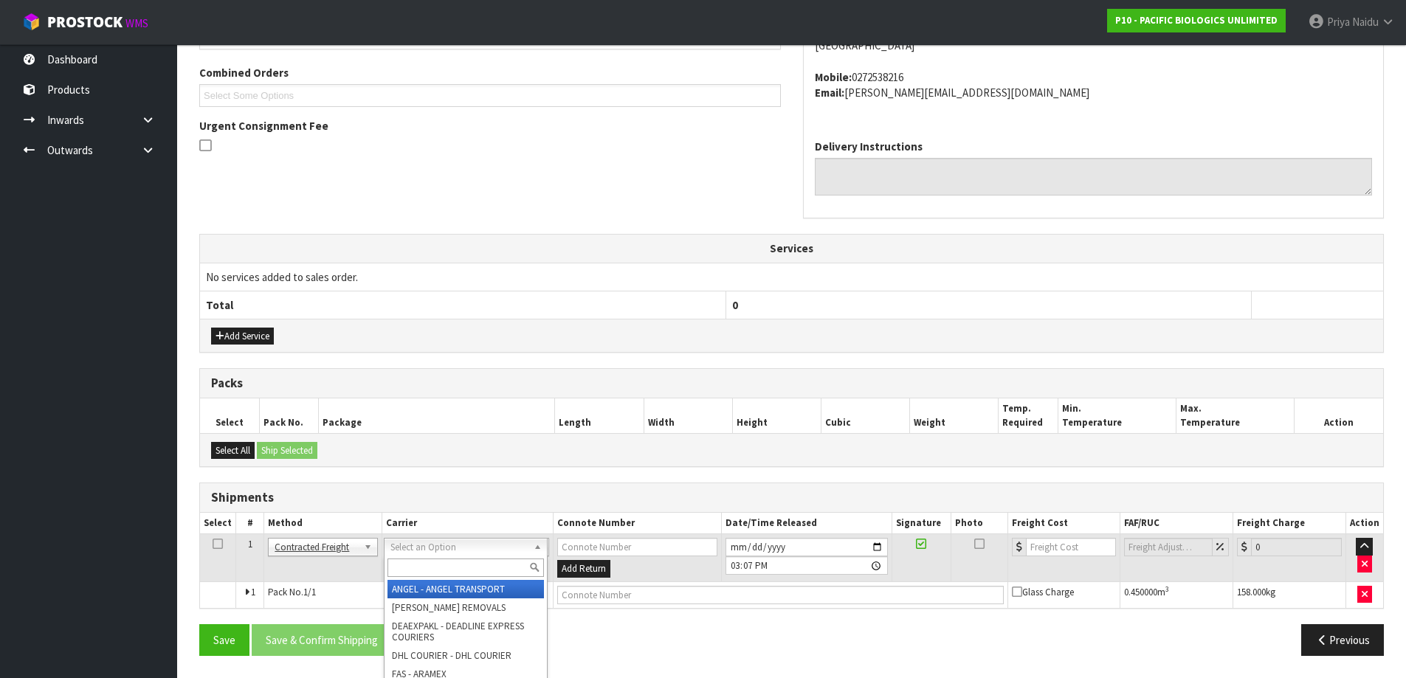
click at [421, 560] on input "text" at bounding box center [465, 568] width 156 height 18
type input "MF"
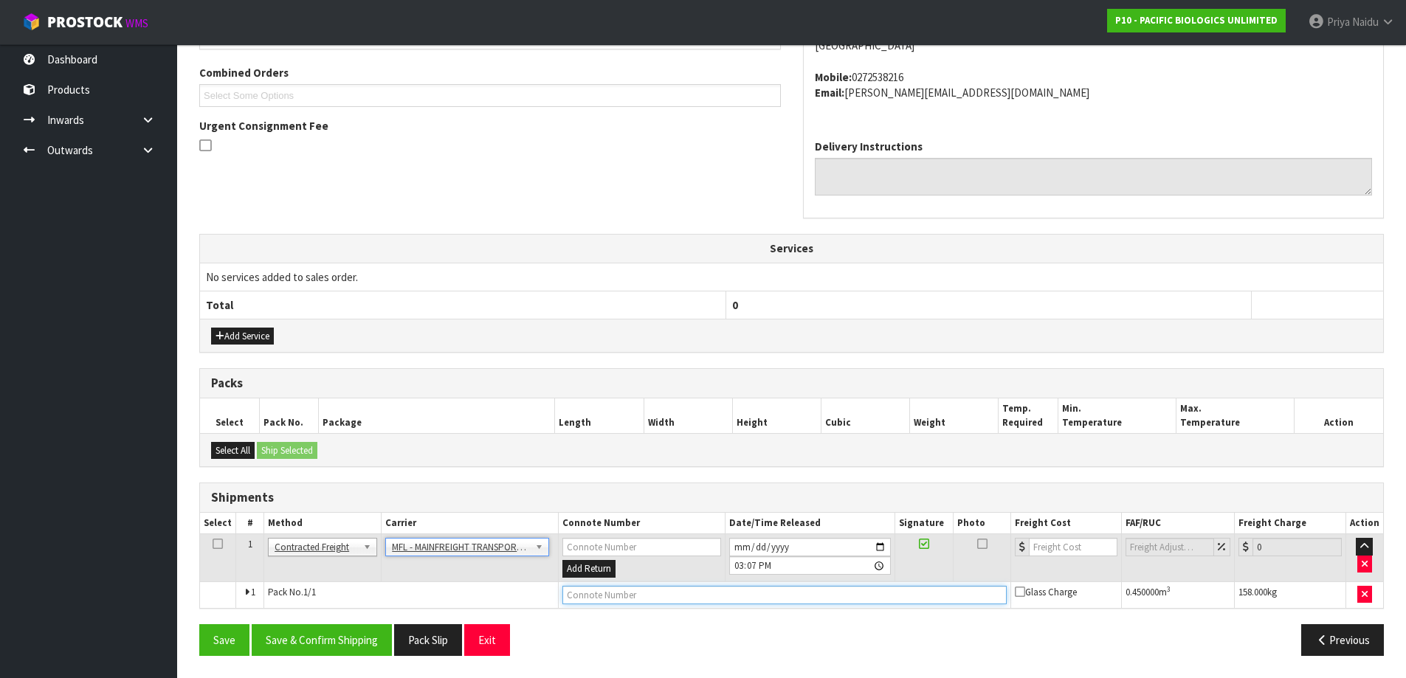
click at [615, 601] on input "text" at bounding box center [784, 595] width 444 height 18
paste input "FWM58397125"
type input "FWM58397125"
click at [1057, 548] on input "number" at bounding box center [1073, 547] width 89 height 18
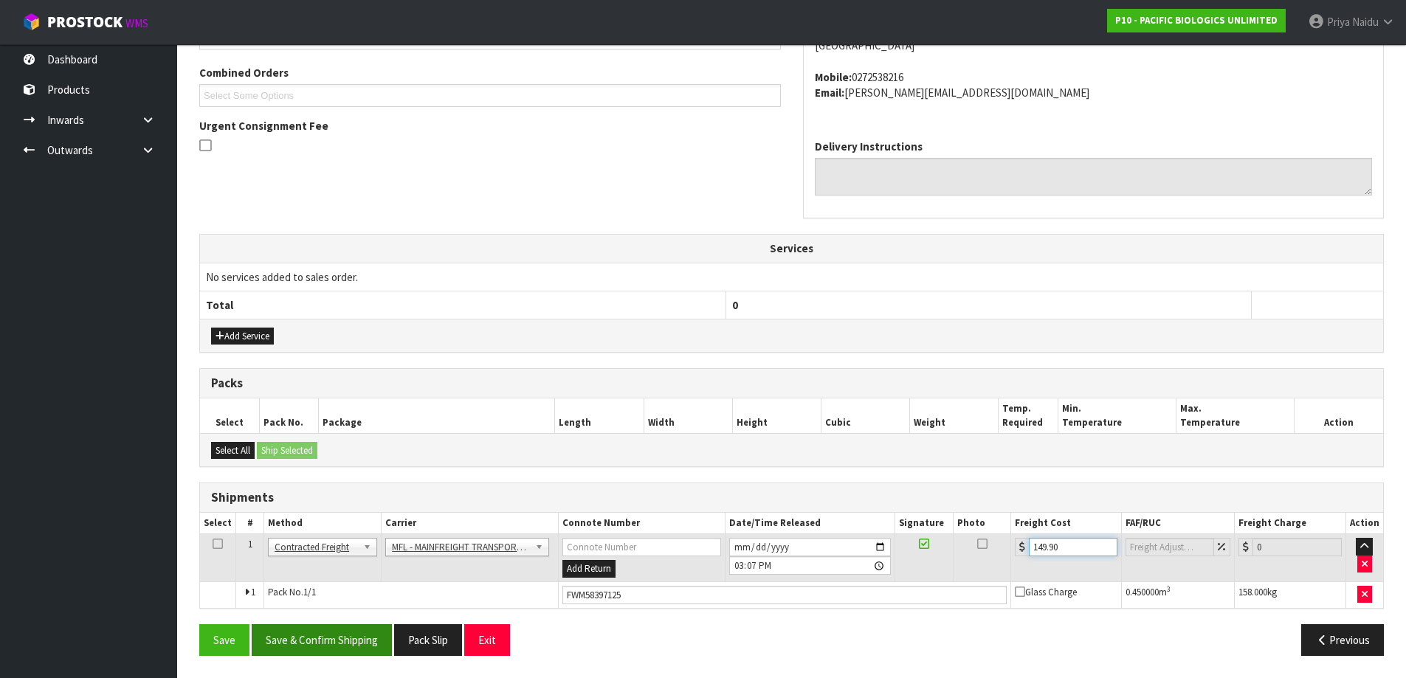
type input "149.90"
click at [342, 637] on button "Save & Confirm Shipping" at bounding box center [322, 640] width 140 height 32
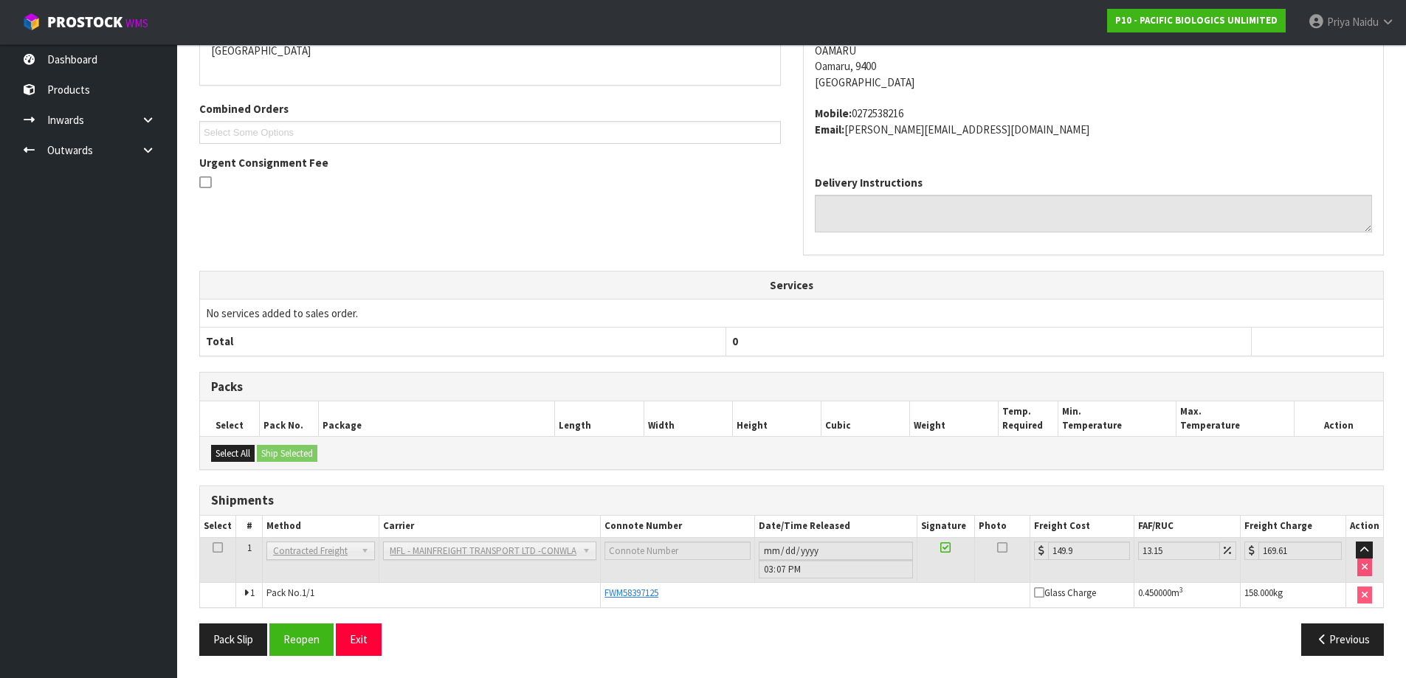
scroll to position [0, 0]
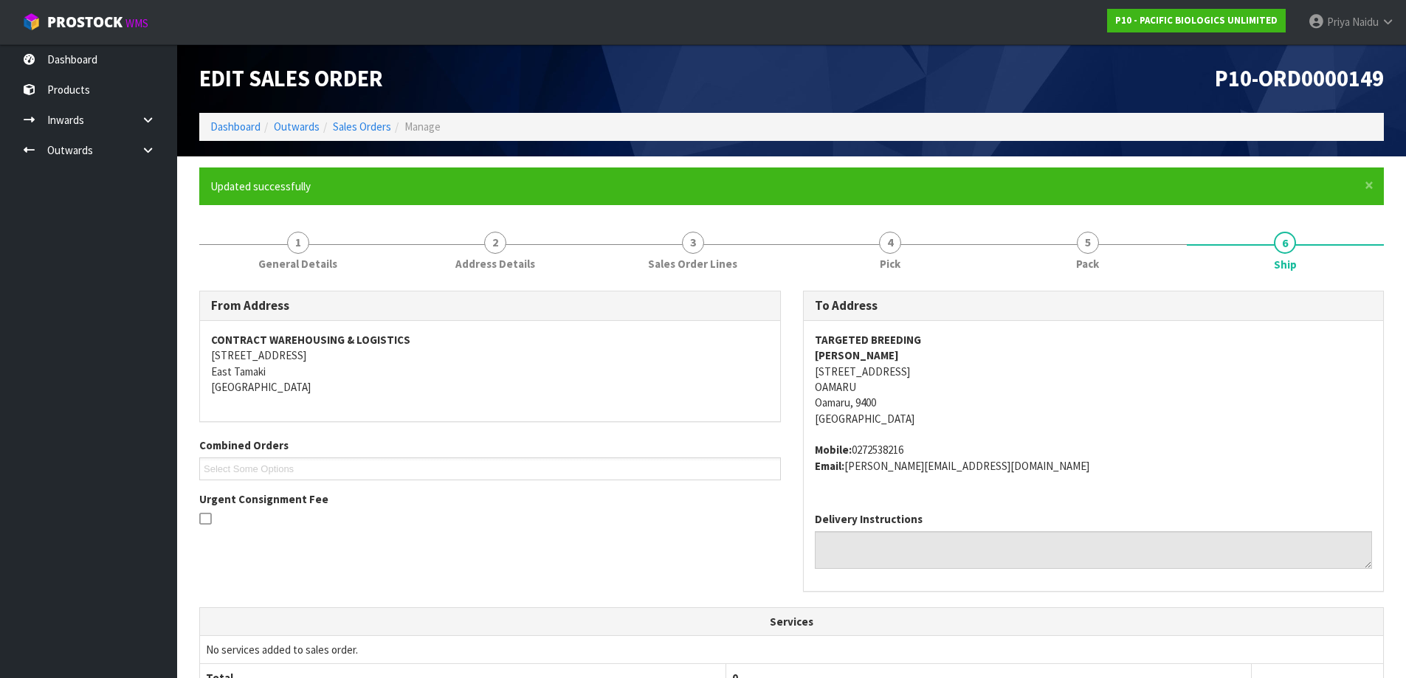
click at [207, 134] on ol "Dashboard Outwards Sales Orders Manage" at bounding box center [791, 126] width 1184 height 27
click at [266, 128] on li "Outwards" at bounding box center [289, 126] width 59 height 15
click at [239, 123] on link "Dashboard" at bounding box center [235, 127] width 50 height 14
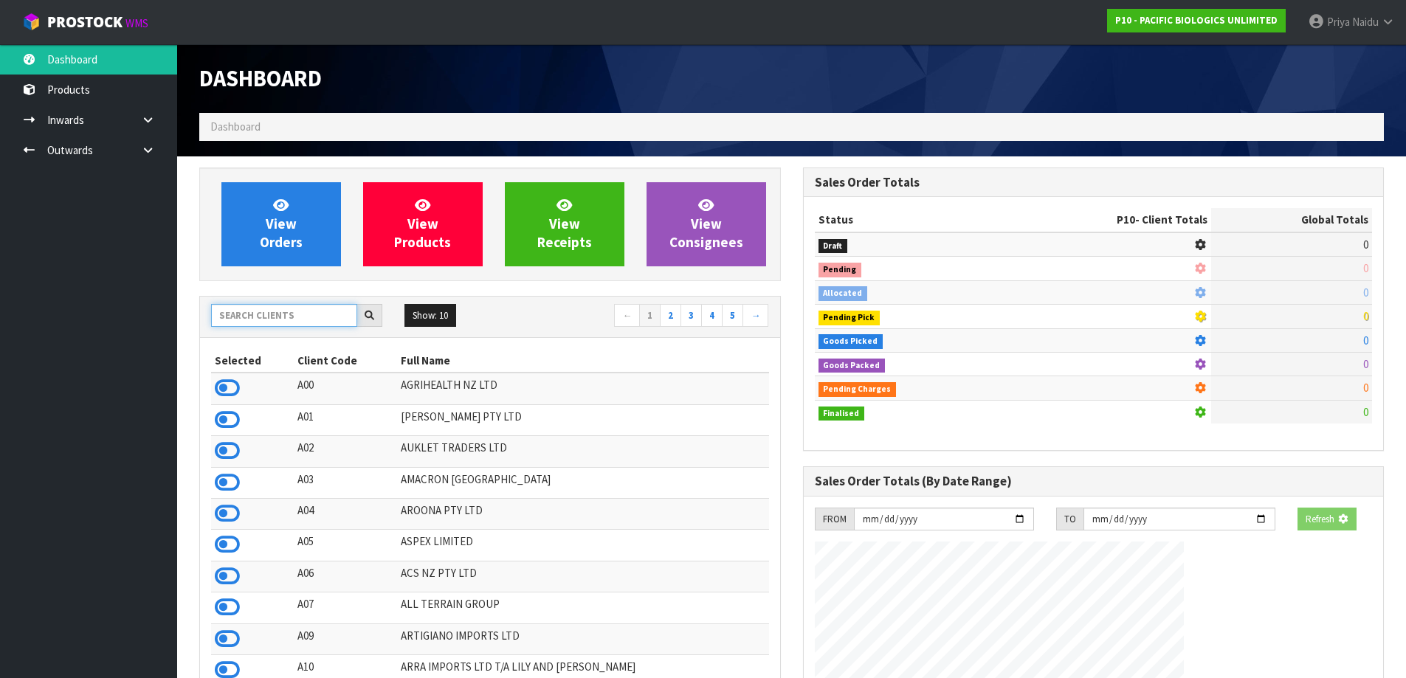
click at [256, 311] on input "text" at bounding box center [284, 315] width 146 height 23
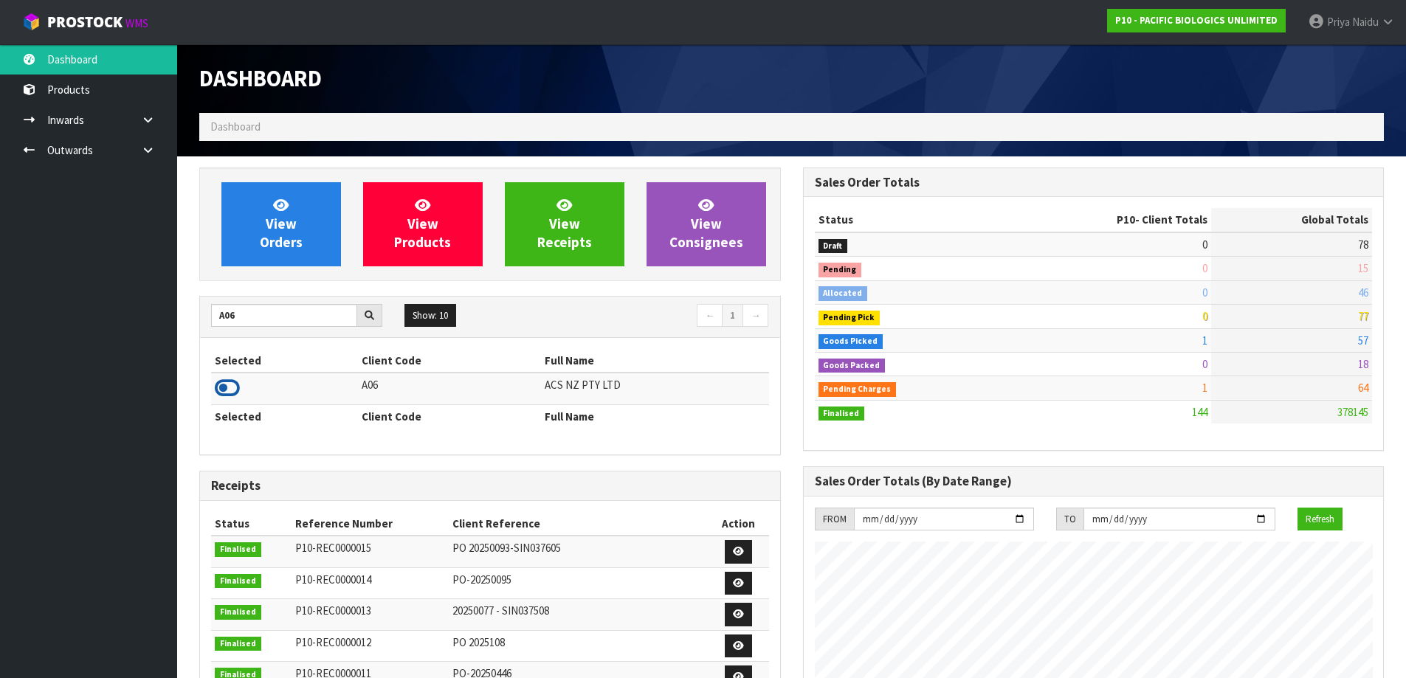
click at [232, 392] on icon at bounding box center [227, 388] width 25 height 22
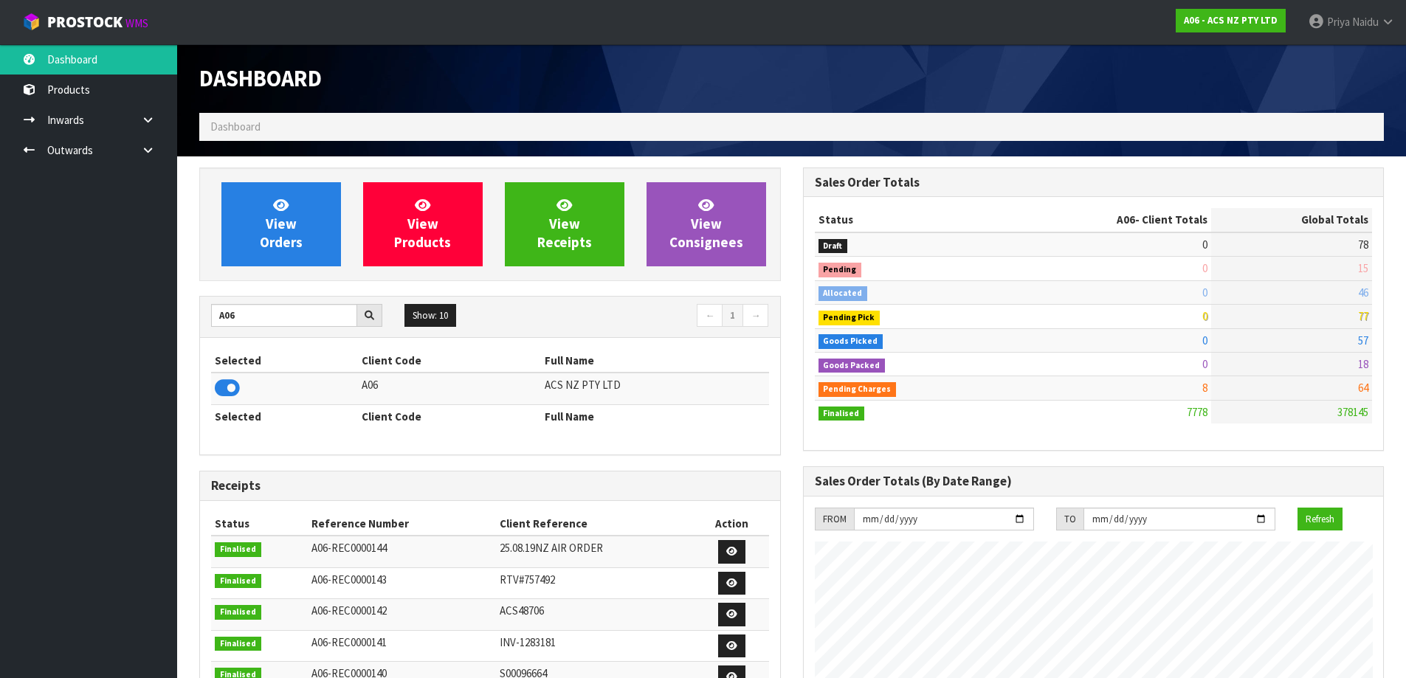
scroll to position [1118, 603]
click at [264, 320] on input "A06" at bounding box center [284, 315] width 146 height 23
type input "A"
type input "SFA"
click at [229, 385] on icon at bounding box center [227, 388] width 25 height 22
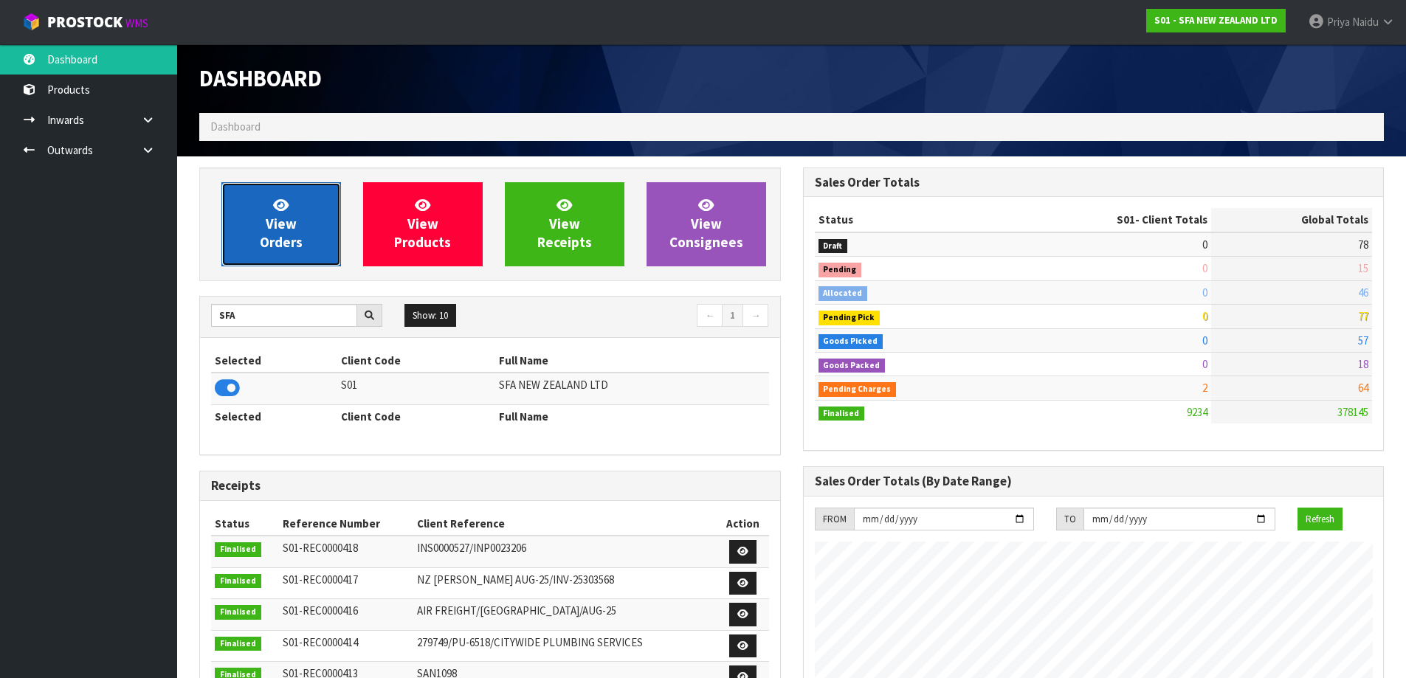
click at [302, 253] on link "View Orders" at bounding box center [281, 224] width 120 height 84
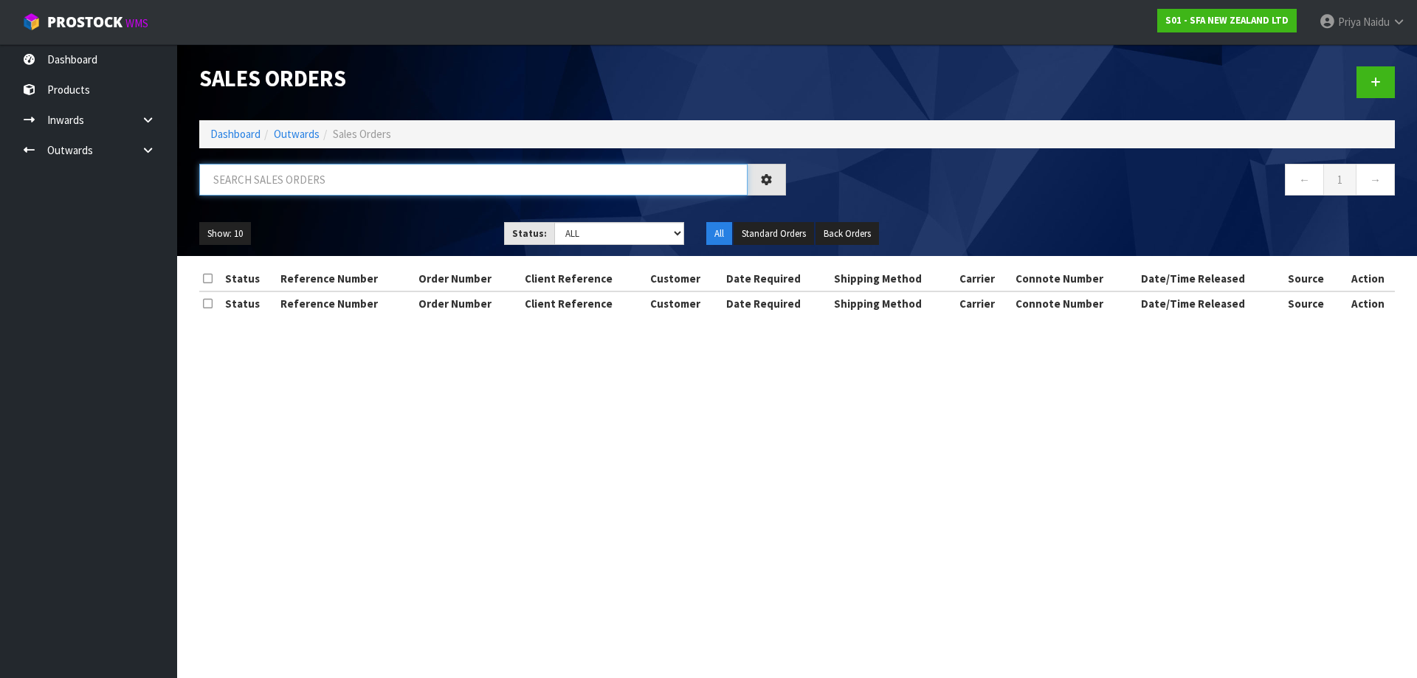
click at [330, 187] on input "text" at bounding box center [473, 180] width 548 height 32
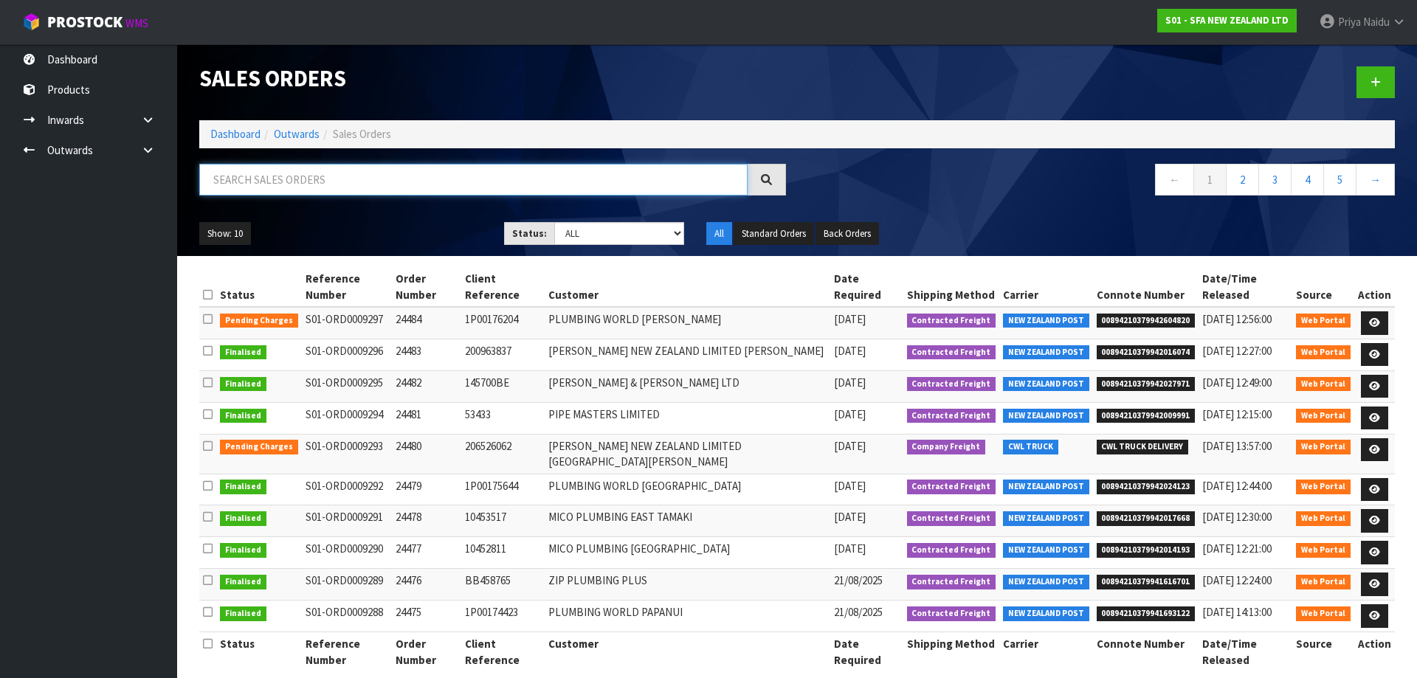
click at [275, 178] on input "text" at bounding box center [473, 180] width 548 height 32
click at [240, 128] on link "Dashboard" at bounding box center [235, 134] width 50 height 14
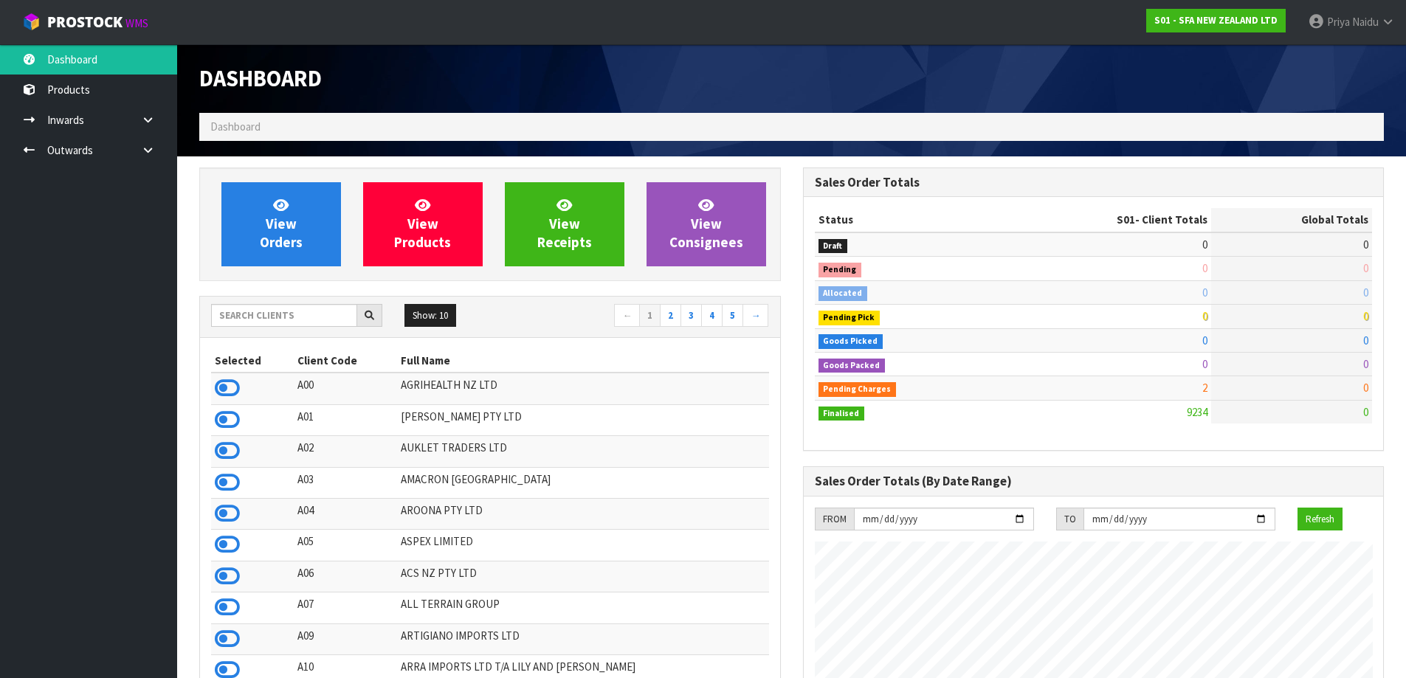
scroll to position [1118, 603]
click at [285, 325] on input "text" at bounding box center [284, 315] width 146 height 23
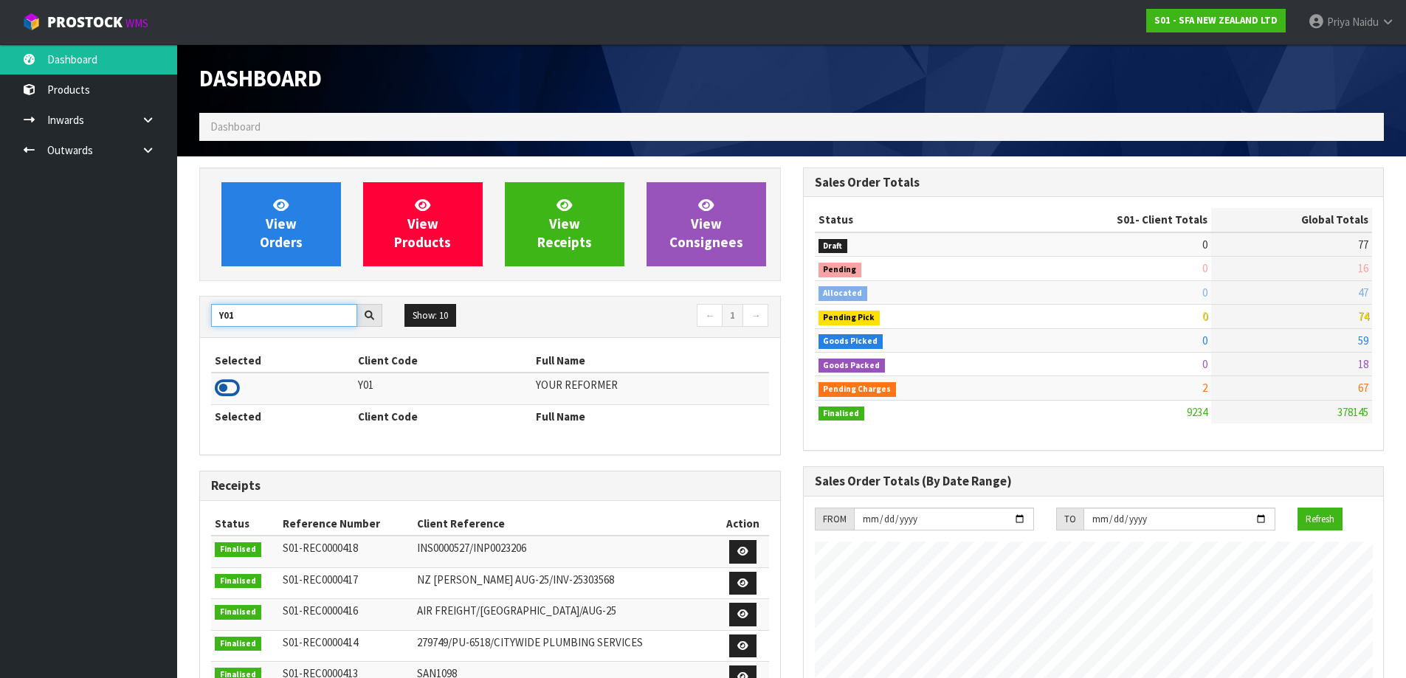
type input "Y01"
click at [217, 388] on icon at bounding box center [227, 388] width 25 height 22
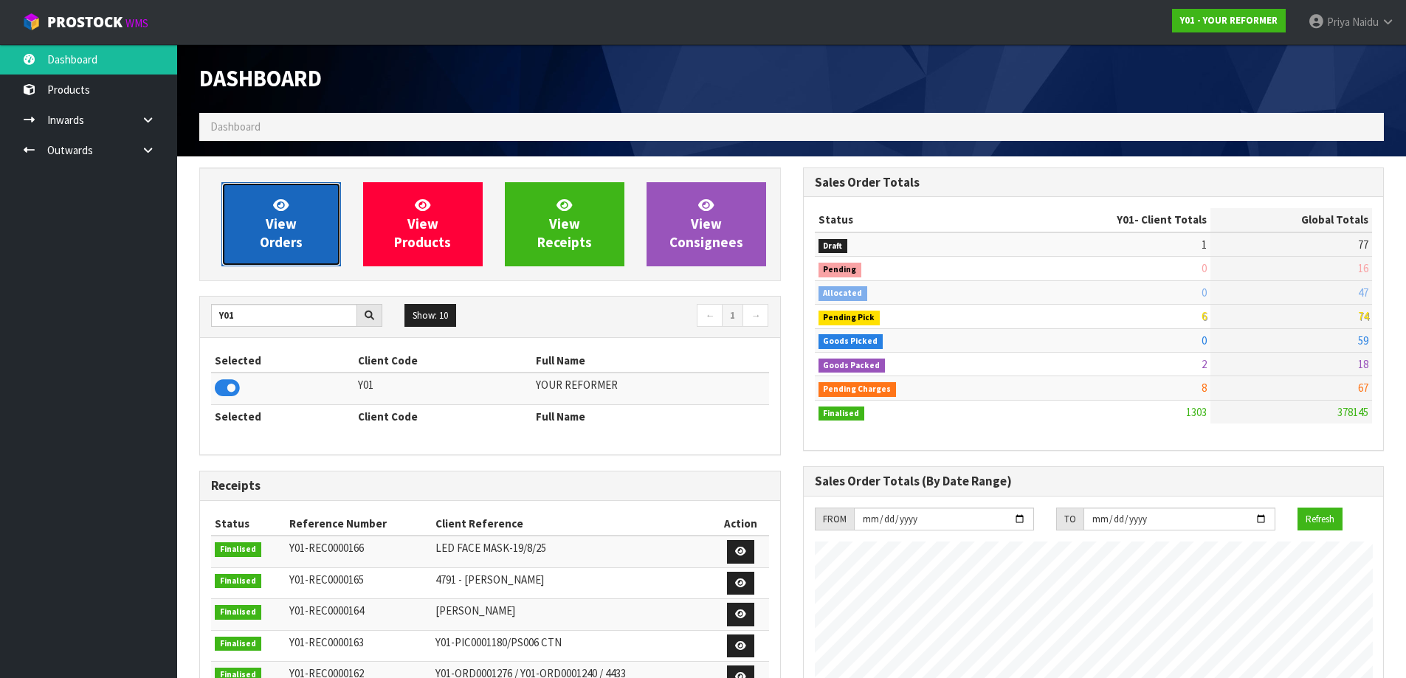
click at [298, 195] on link "View Orders" at bounding box center [281, 224] width 120 height 84
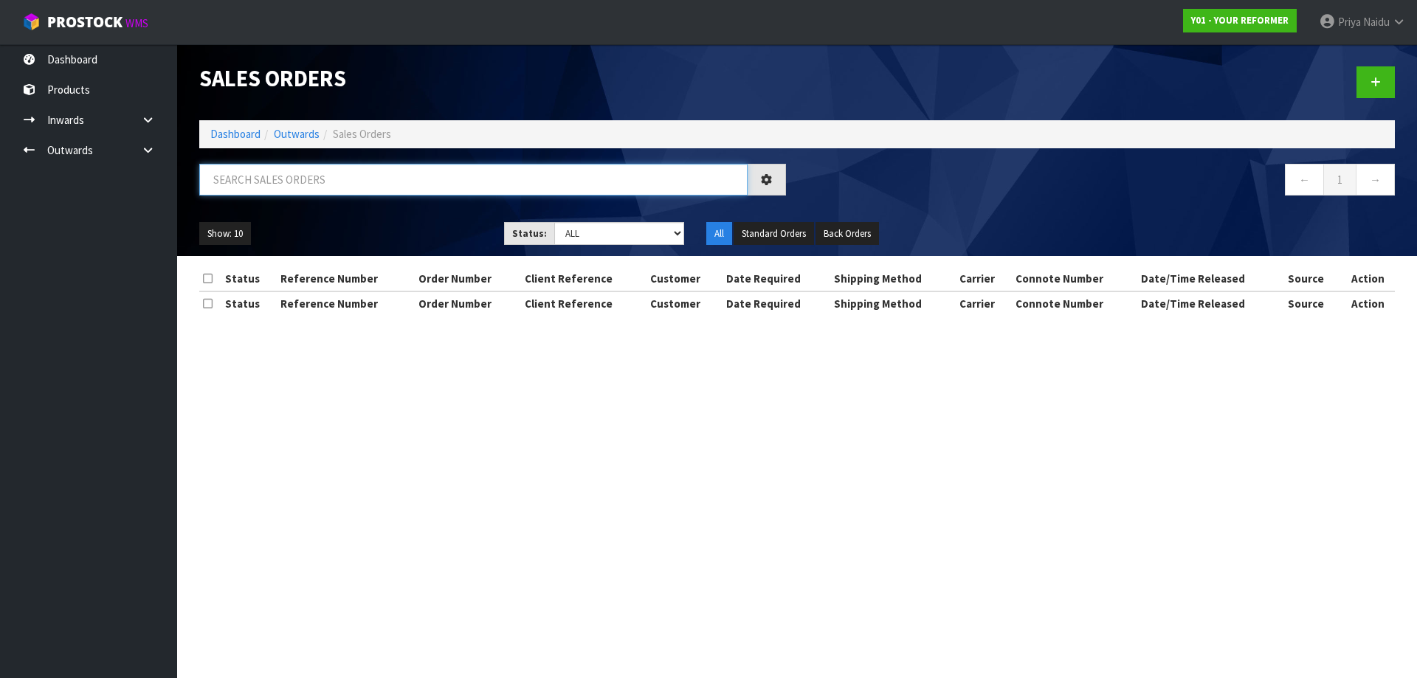
click at [326, 168] on input "text" at bounding box center [473, 180] width 548 height 32
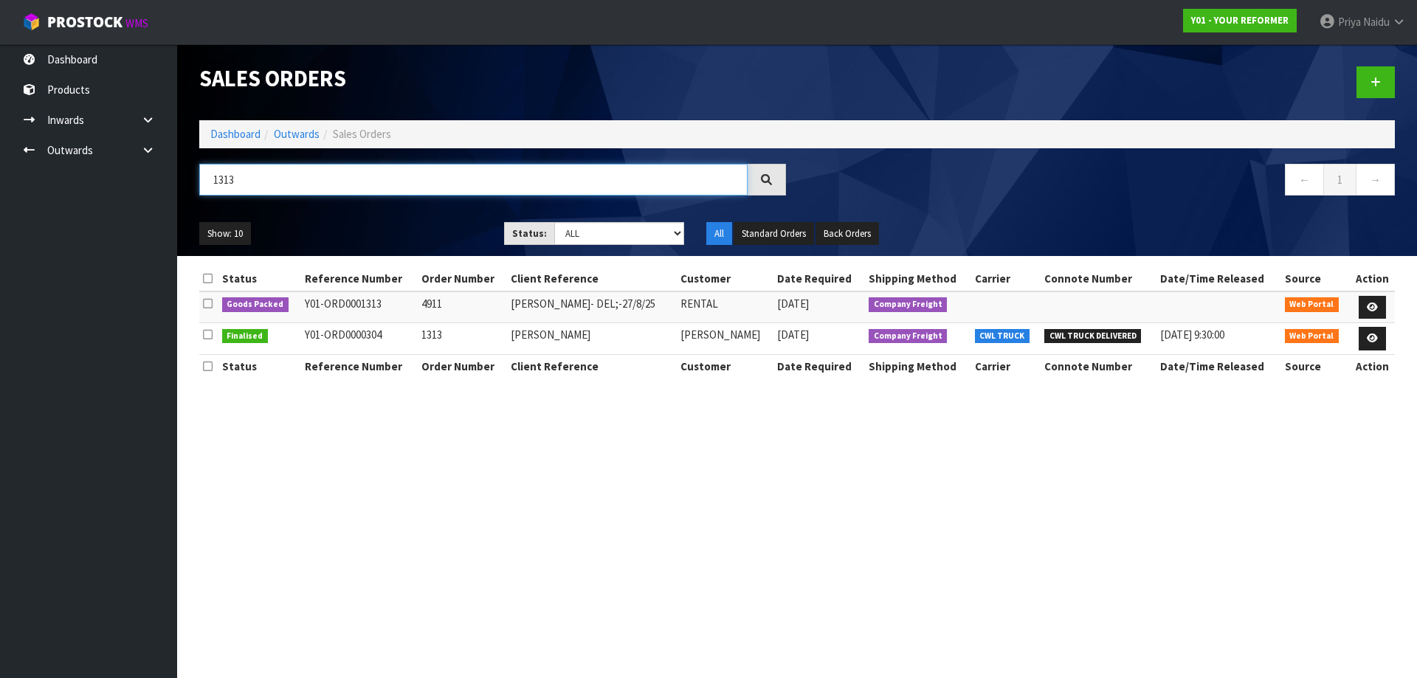
type input "1313"
click at [408, 218] on div "Show: 10 5 10 25 50 Status: Draft Pending Allocated Pending Pick Goods Picked G…" at bounding box center [797, 234] width 1218 height 46
click at [1368, 306] on icon at bounding box center [1372, 308] width 11 height 10
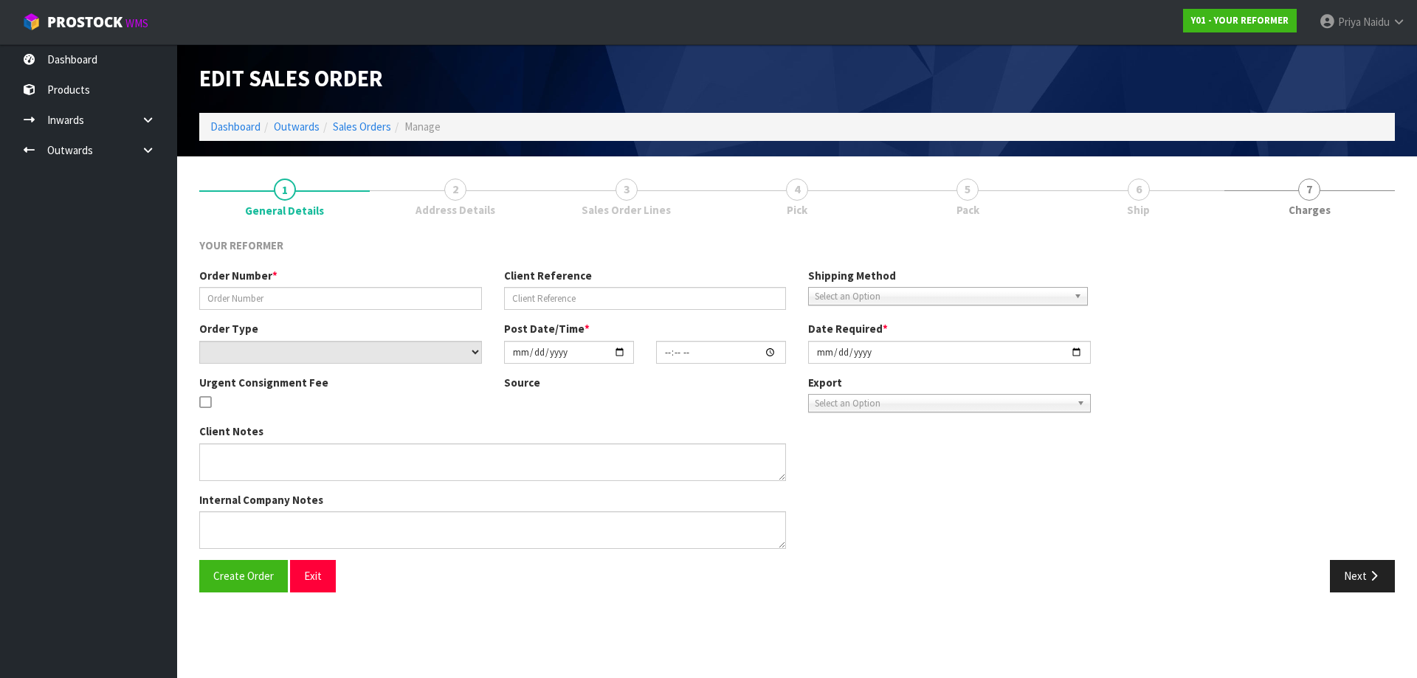
type input "4911"
type input "[PERSON_NAME]- DEL;-27/8/25"
select select "number:0"
type input "[DATE]"
type input "14:49:00.000"
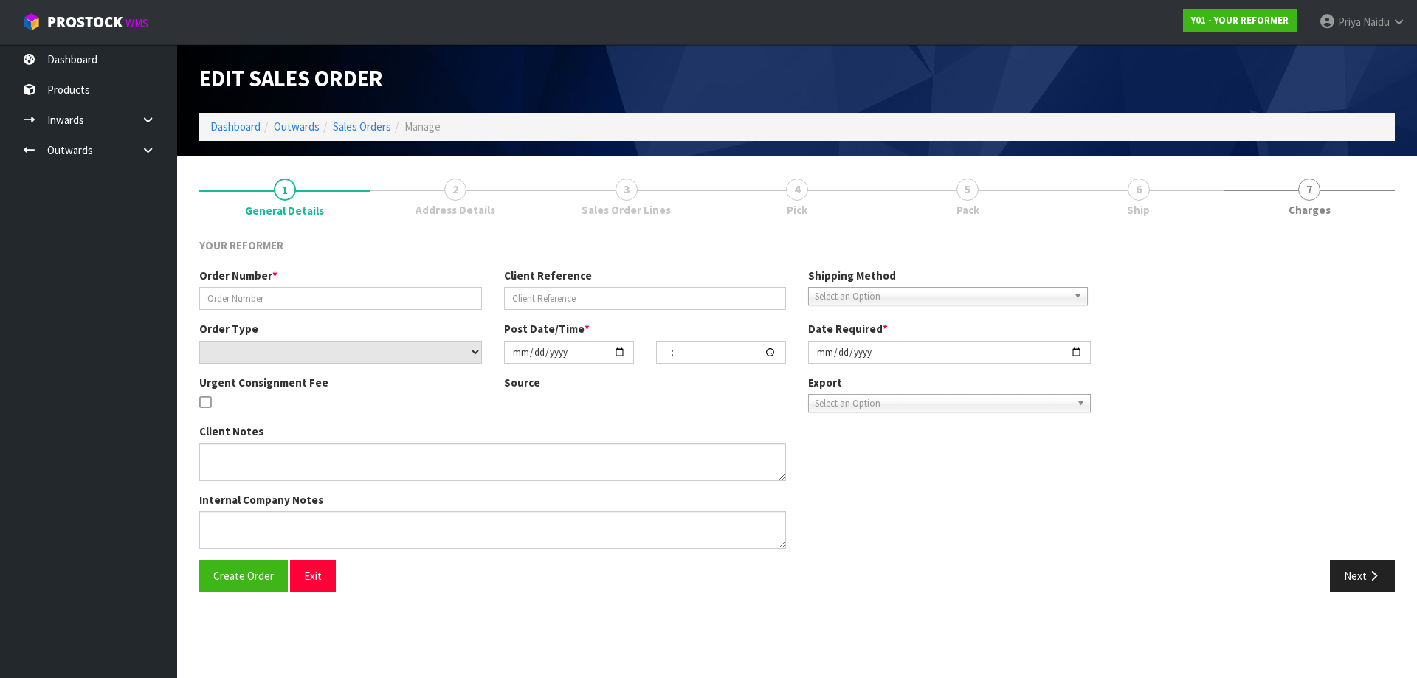
type input "[DATE]"
type textarea "[PERSON_NAME] [STREET_ADDRESS] [PHONE_NUMBER]"
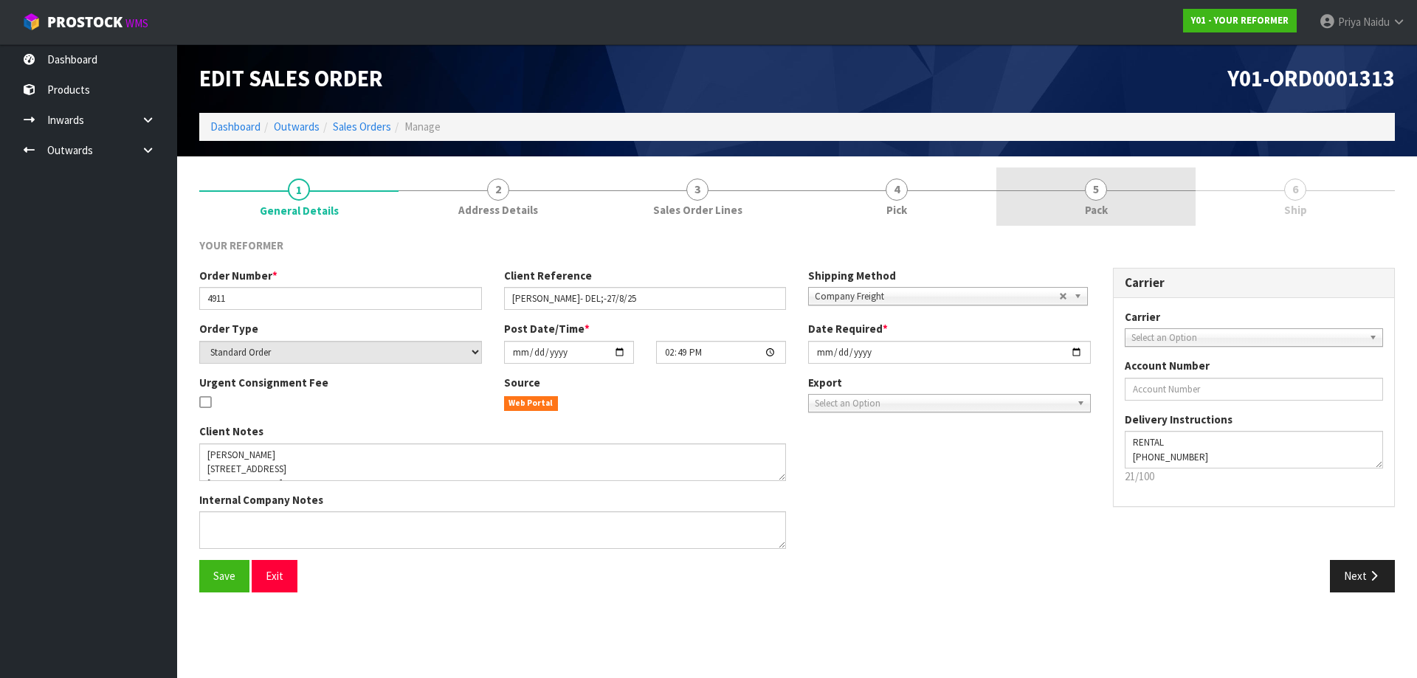
click at [1112, 208] on link "5 Pack" at bounding box center [1095, 197] width 199 height 58
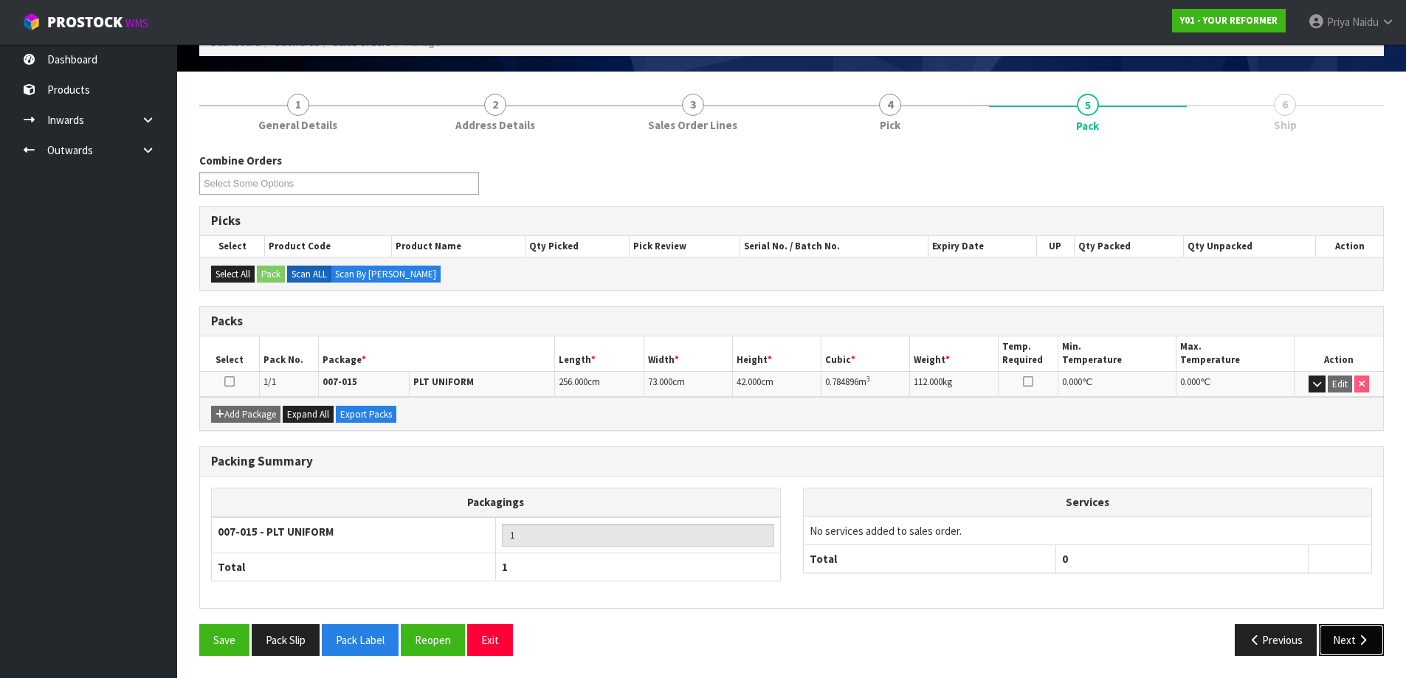
click at [1354, 643] on button "Next" at bounding box center [1351, 640] width 65 height 32
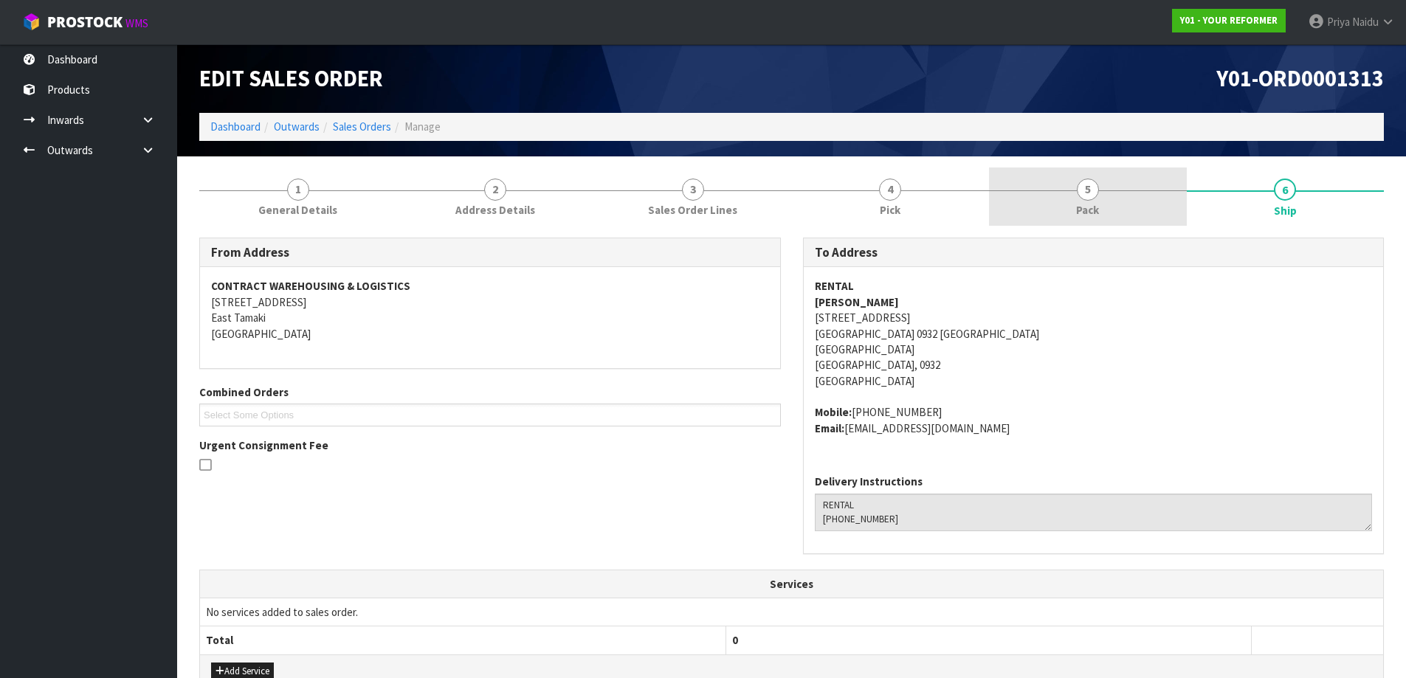
click at [1114, 212] on link "5 Pack" at bounding box center [1088, 197] width 198 height 58
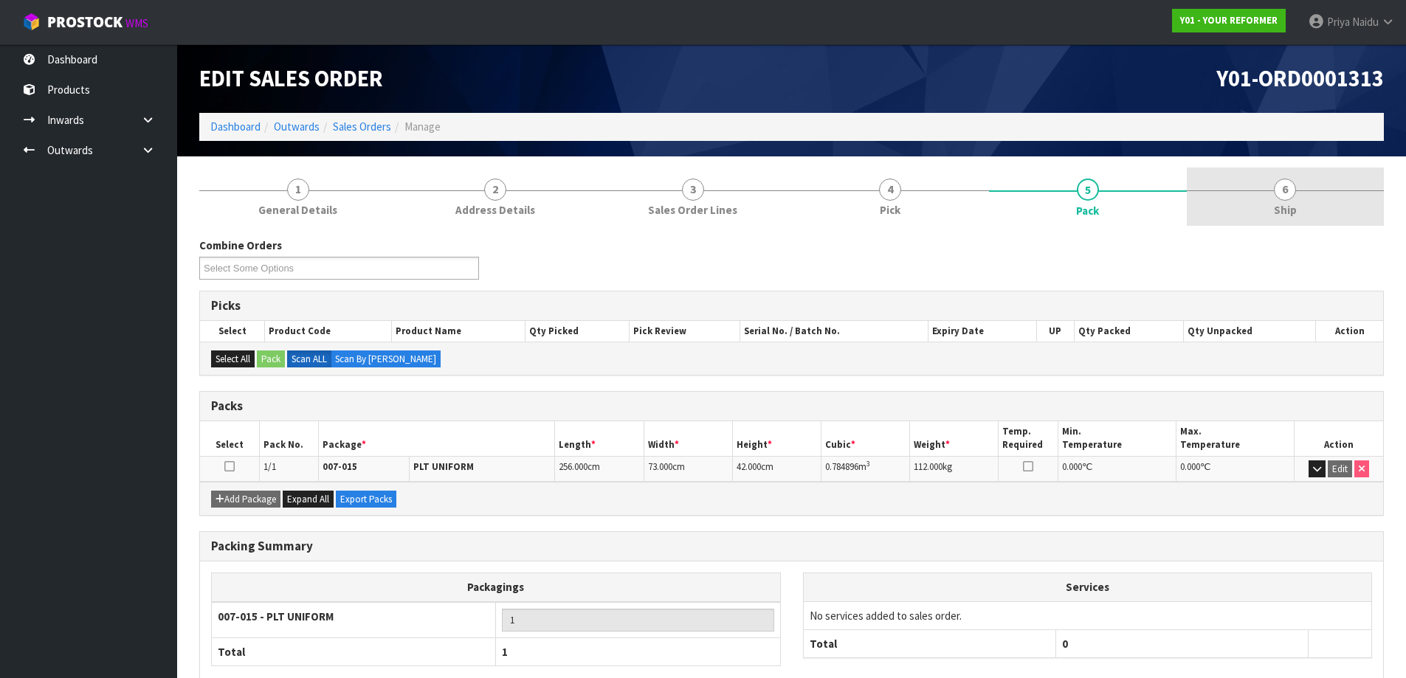
click at [1301, 183] on link "6 Ship" at bounding box center [1286, 197] width 198 height 58
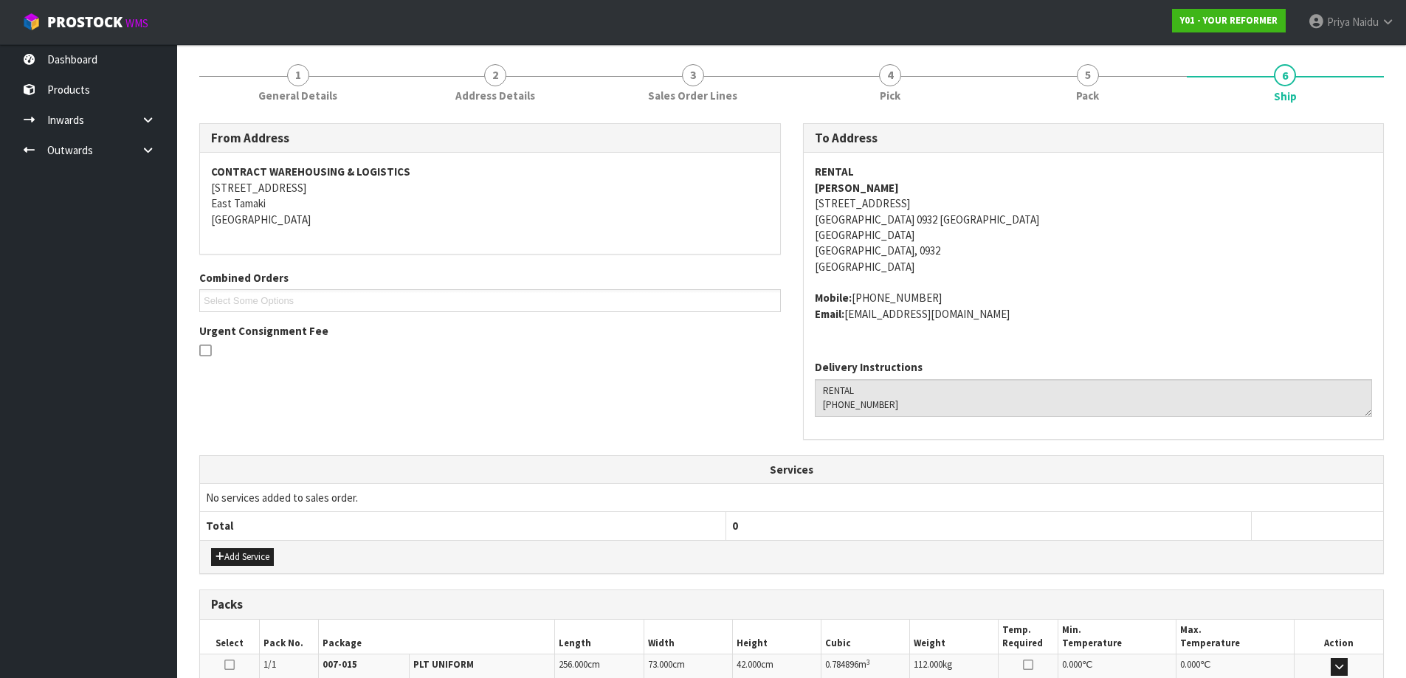
scroll to position [309, 0]
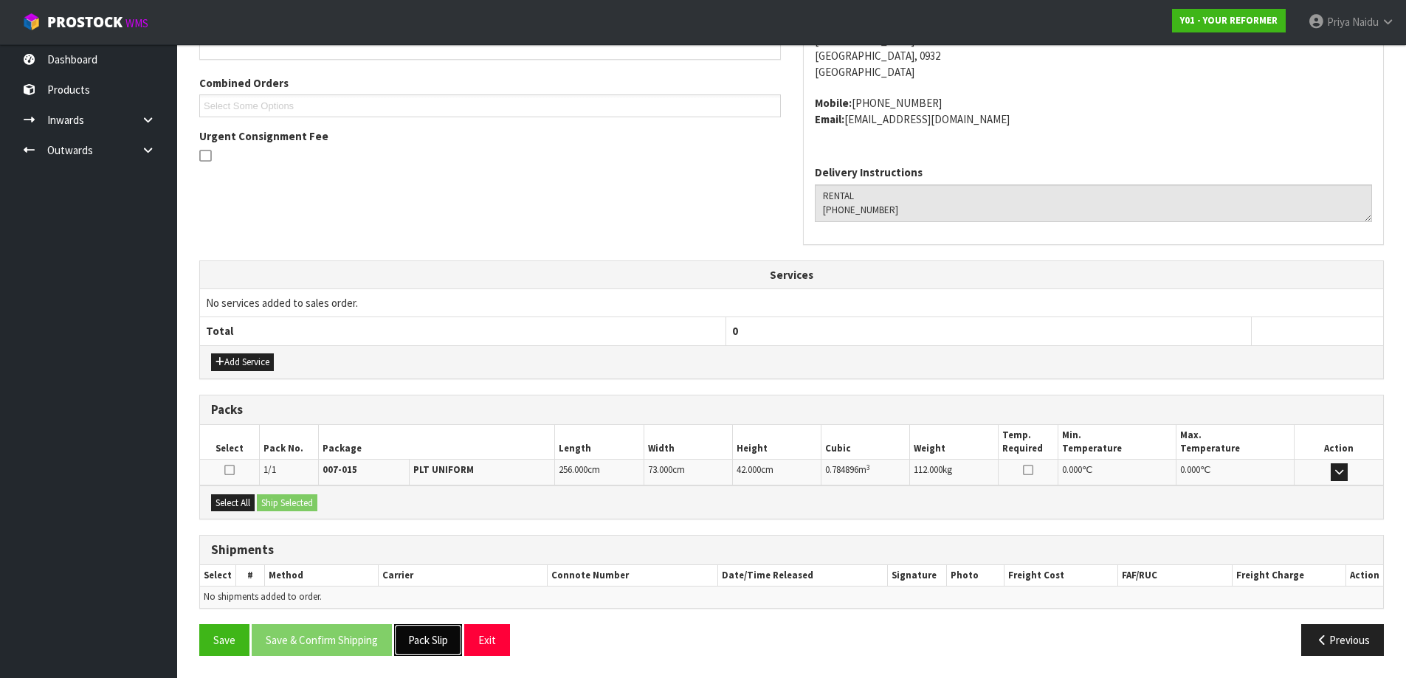
click at [416, 646] on button "Pack Slip" at bounding box center [428, 640] width 68 height 32
click at [227, 504] on button "Select All" at bounding box center [233, 503] width 44 height 18
click at [277, 501] on button "Ship Selected" at bounding box center [287, 503] width 61 height 18
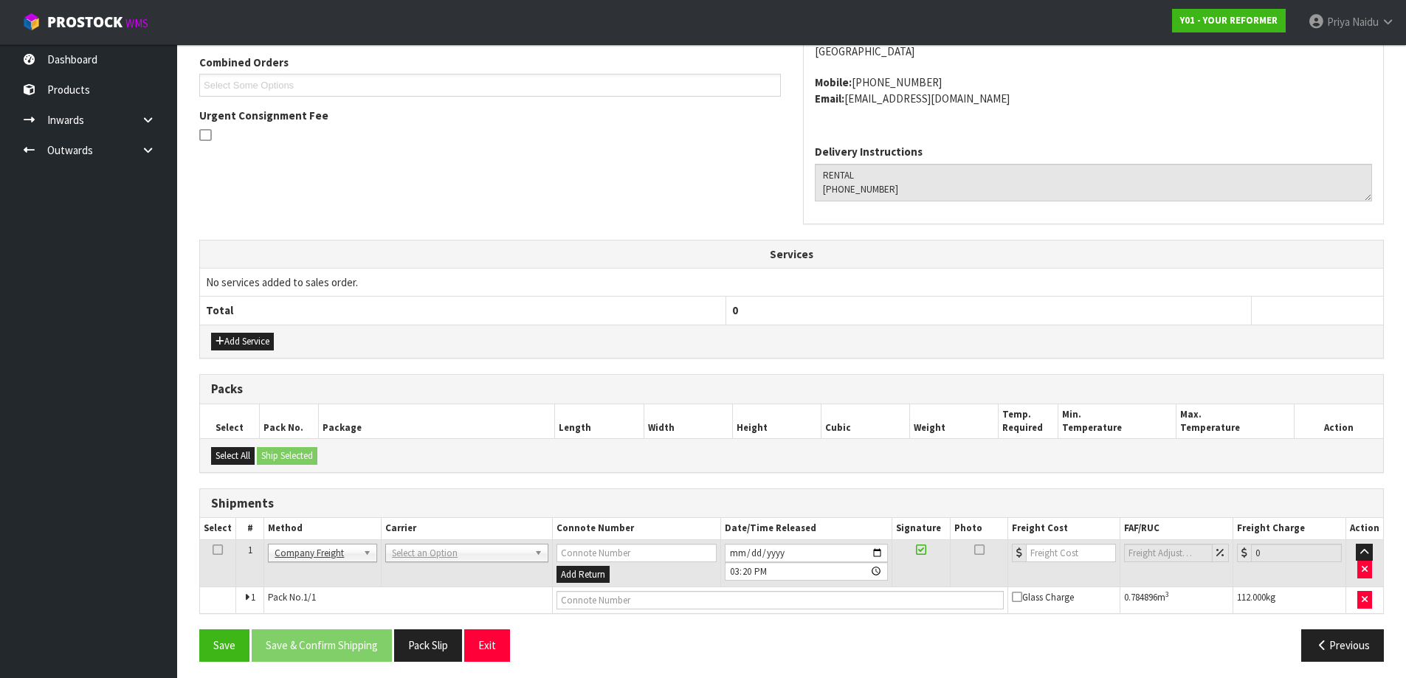
scroll to position [336, 0]
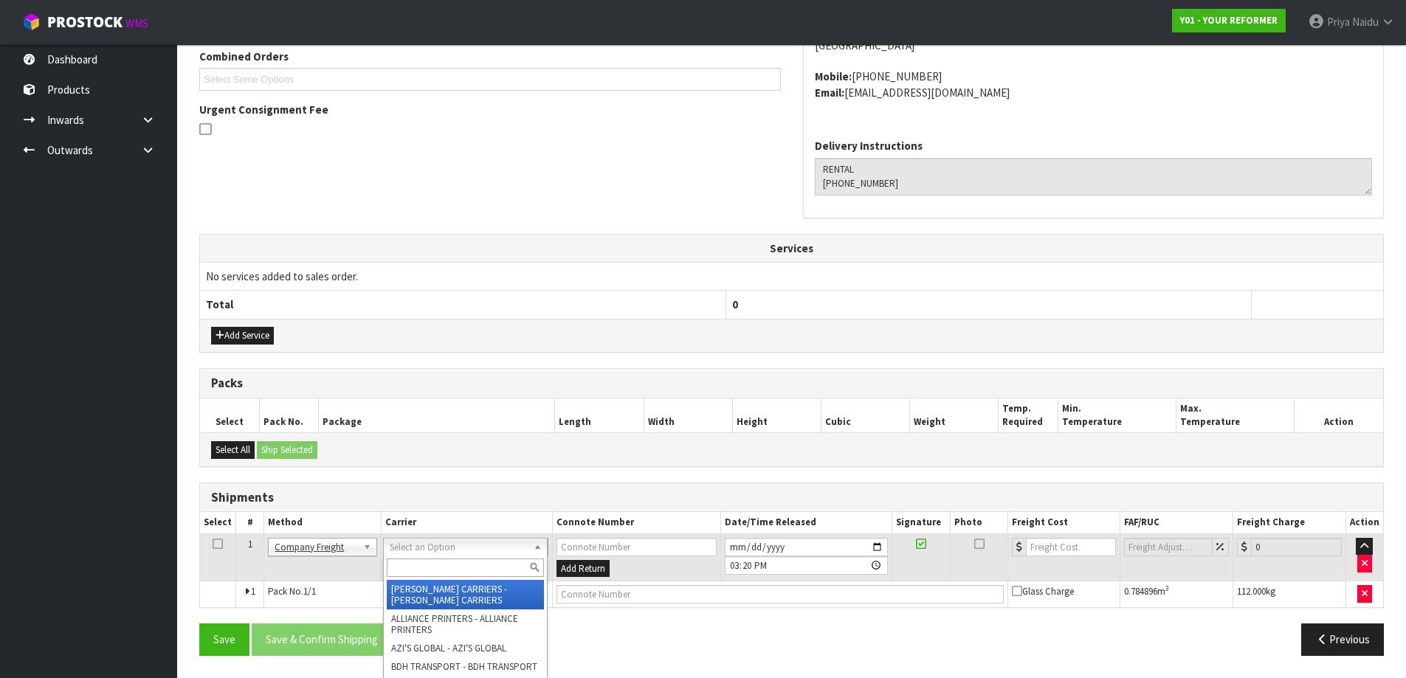
click at [410, 575] on input "text" at bounding box center [465, 568] width 156 height 18
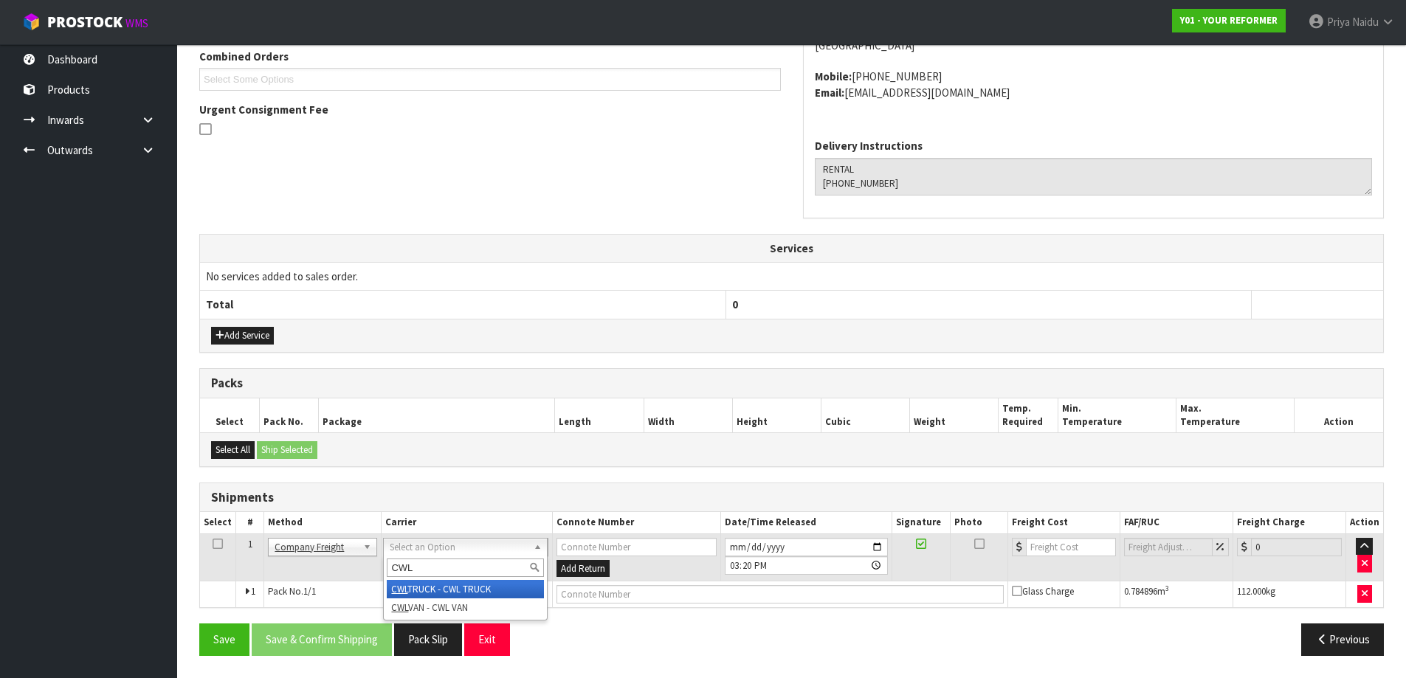
type input "CWL"
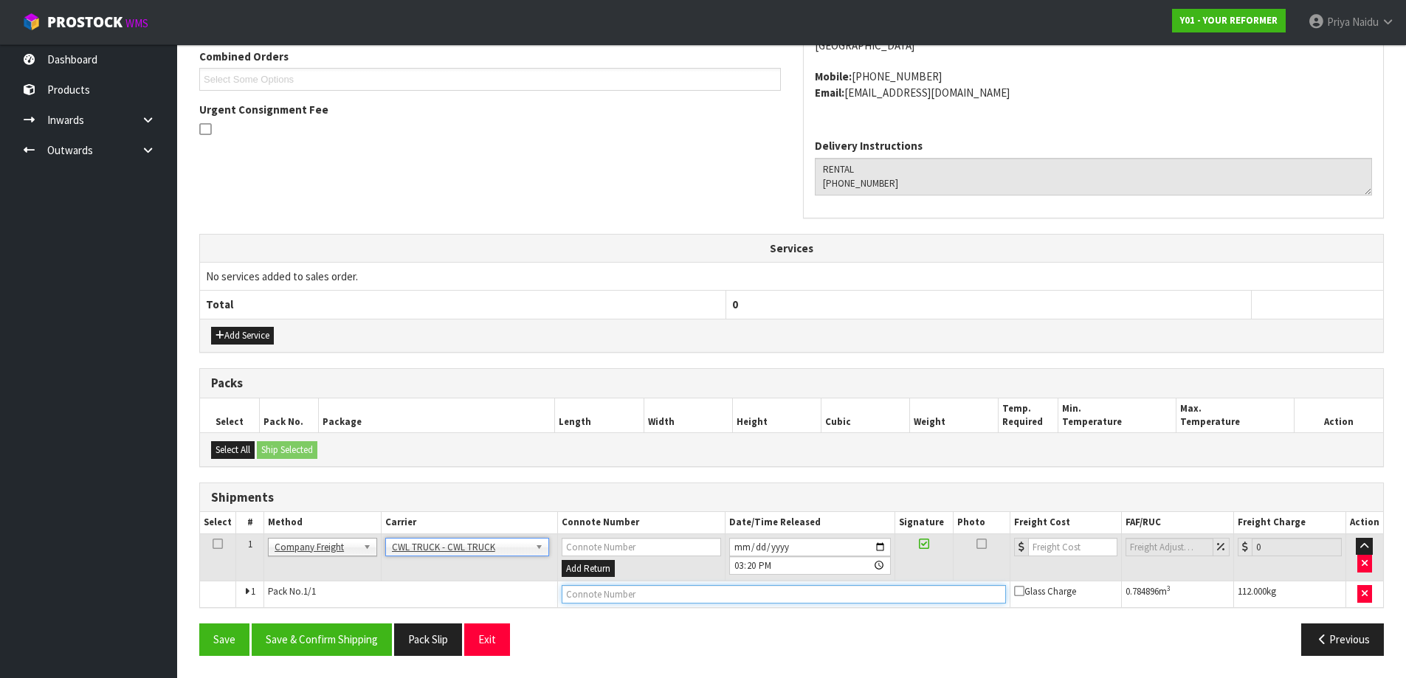
click at [578, 603] on input "text" at bounding box center [784, 594] width 444 height 18
type input "CWL TRUCK DELIVERY"
click at [880, 549] on input "[DATE]" at bounding box center [810, 547] width 162 height 18
type input "[DATE]"
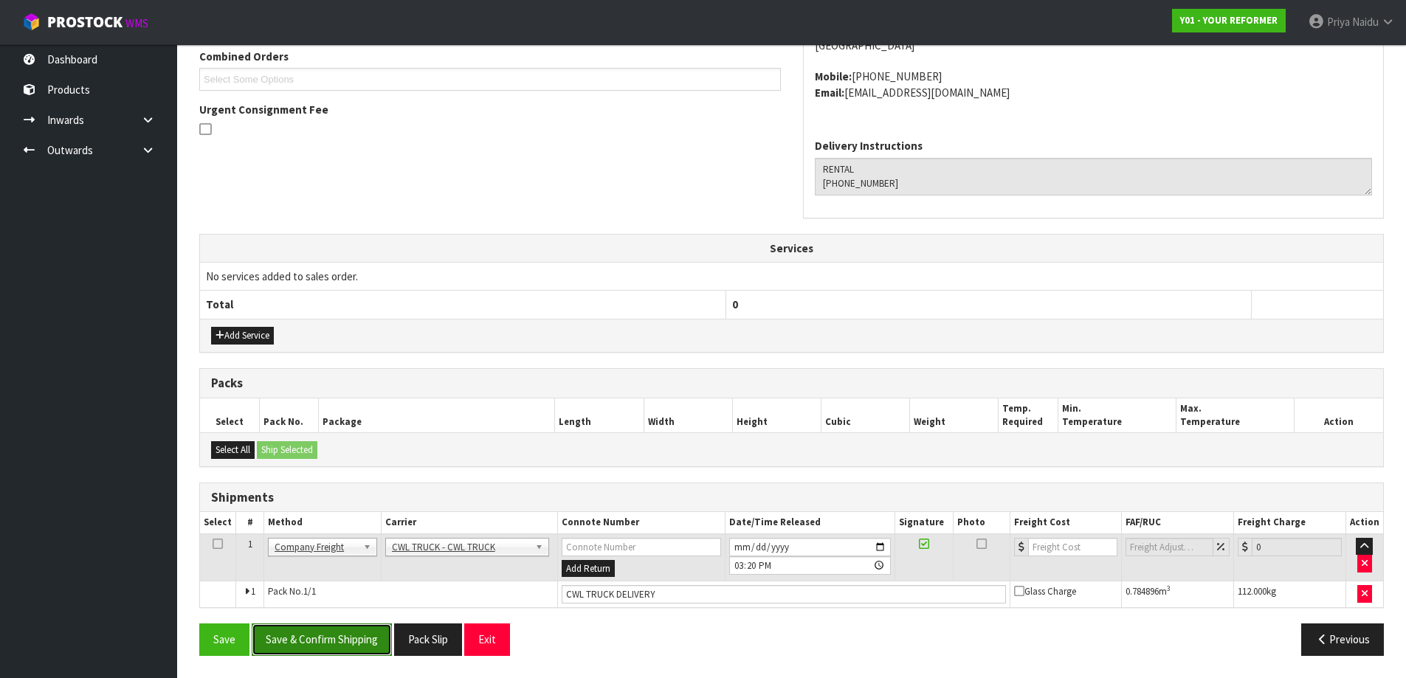
click at [322, 647] on button "Save & Confirm Shipping" at bounding box center [322, 640] width 140 height 32
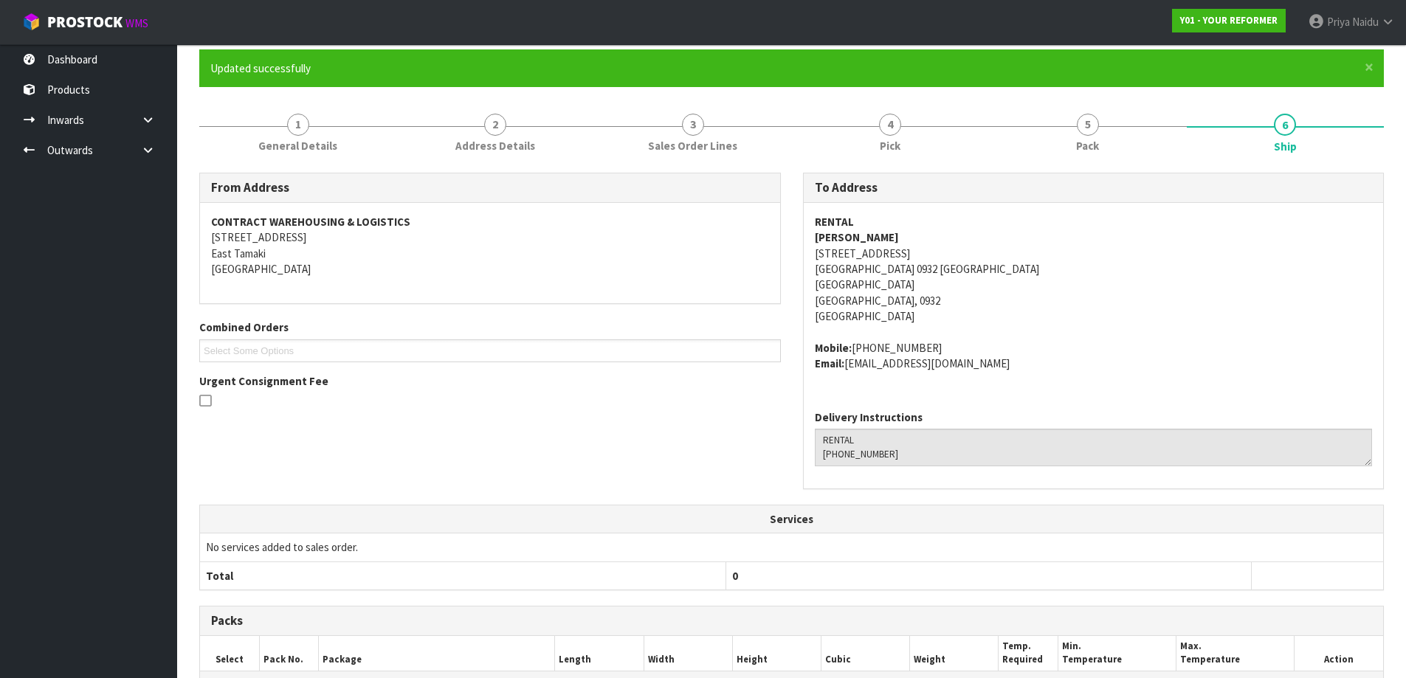
scroll to position [0, 0]
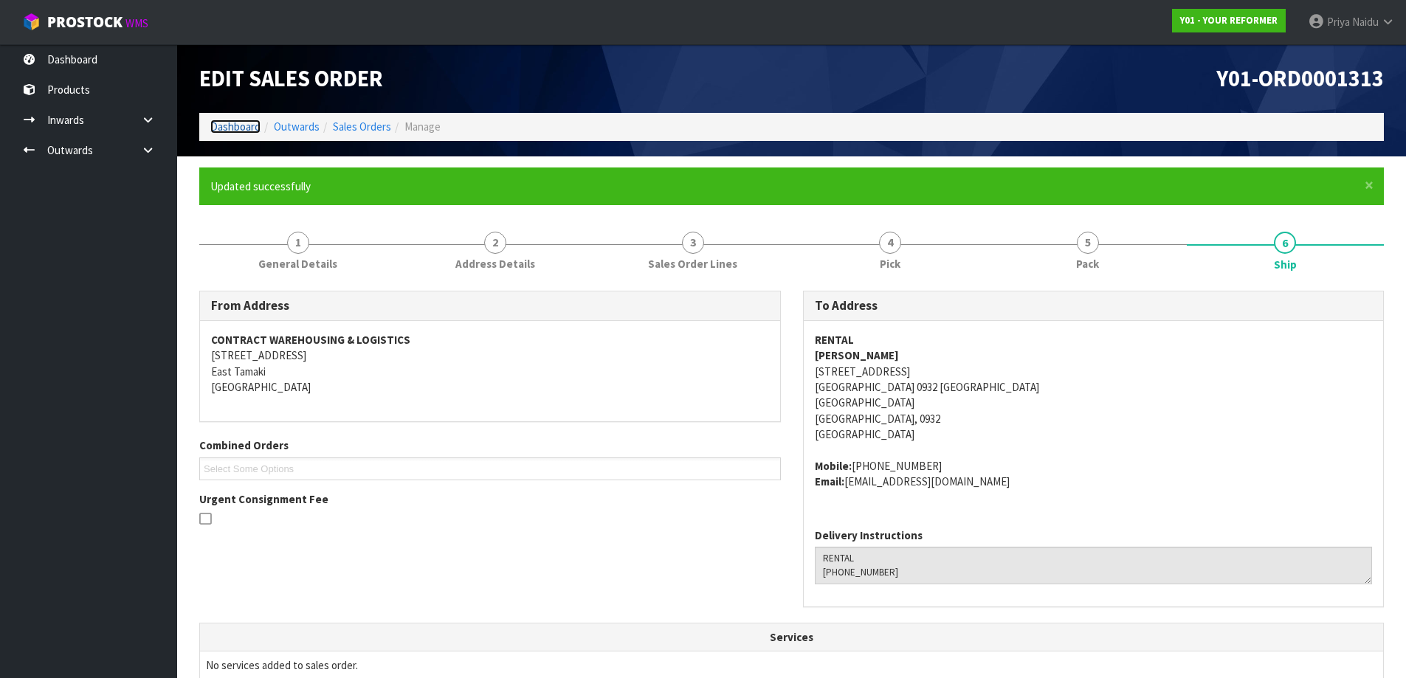
click at [224, 125] on link "Dashboard" at bounding box center [235, 127] width 50 height 14
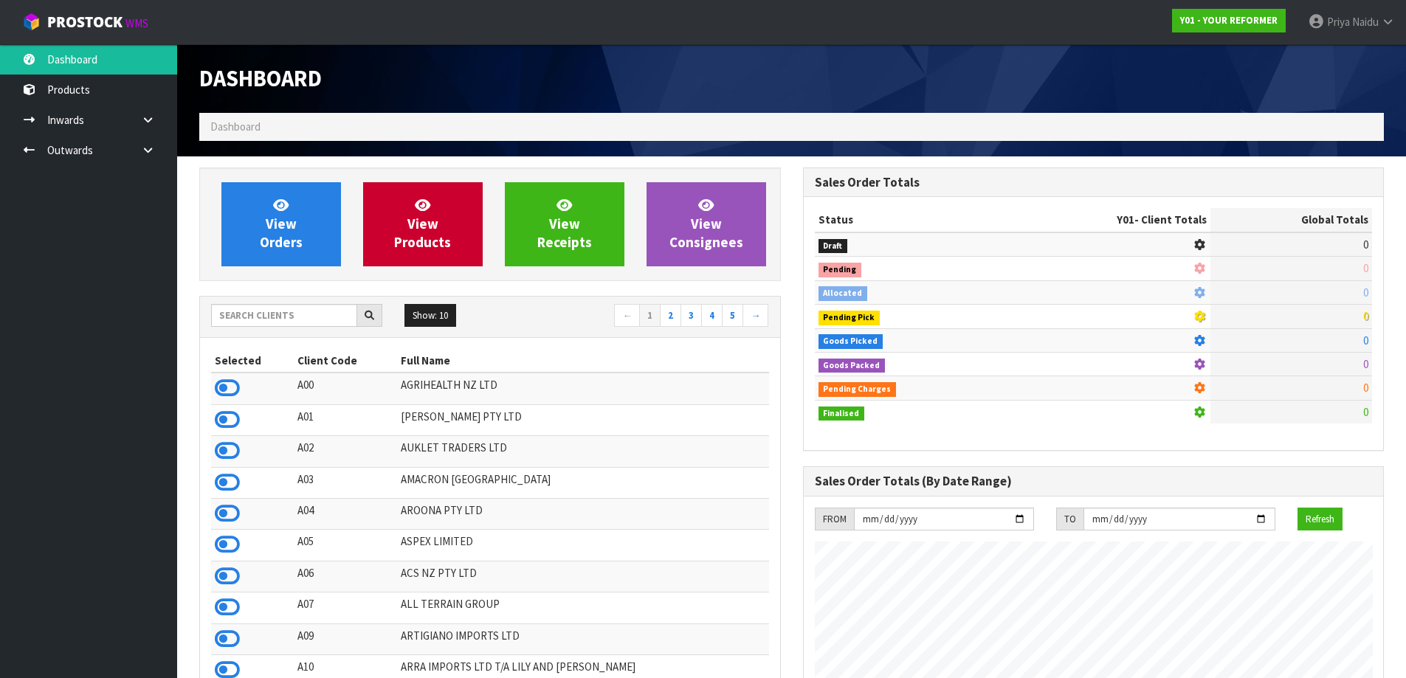
scroll to position [1118, 603]
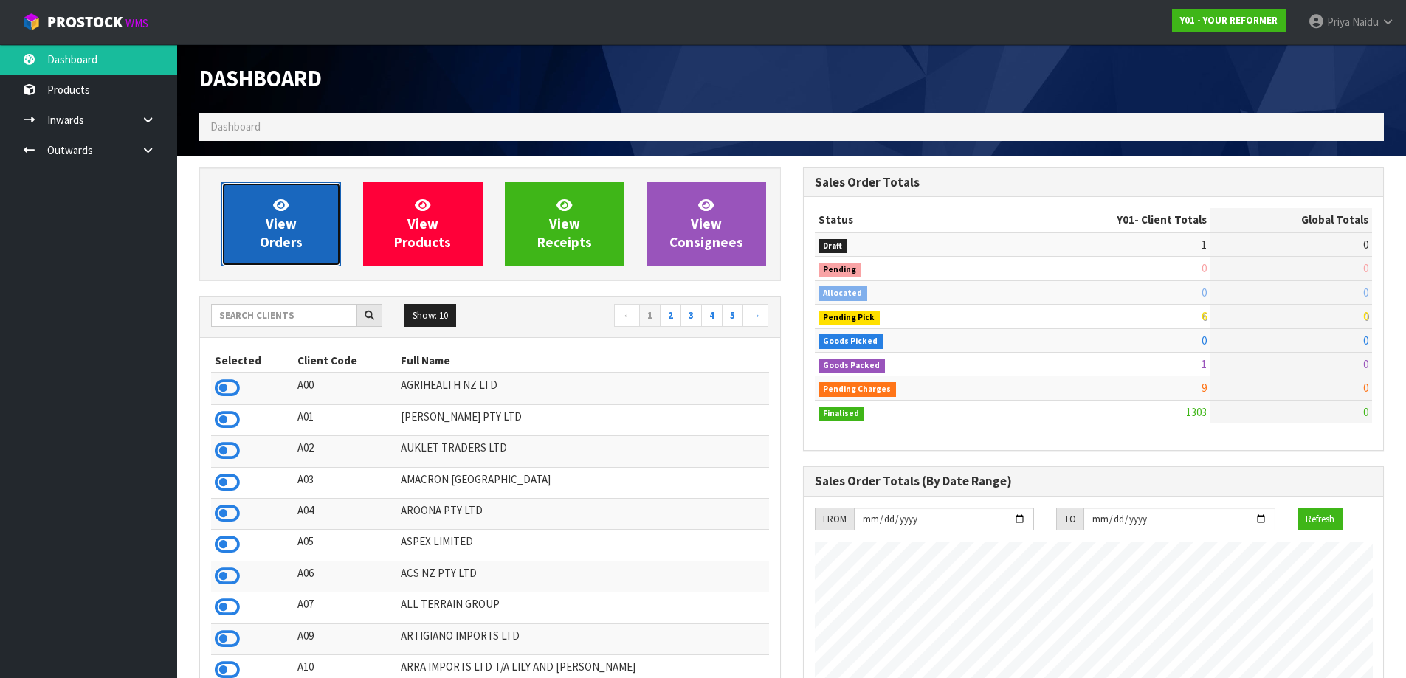
click at [302, 228] on link "View Orders" at bounding box center [281, 224] width 120 height 84
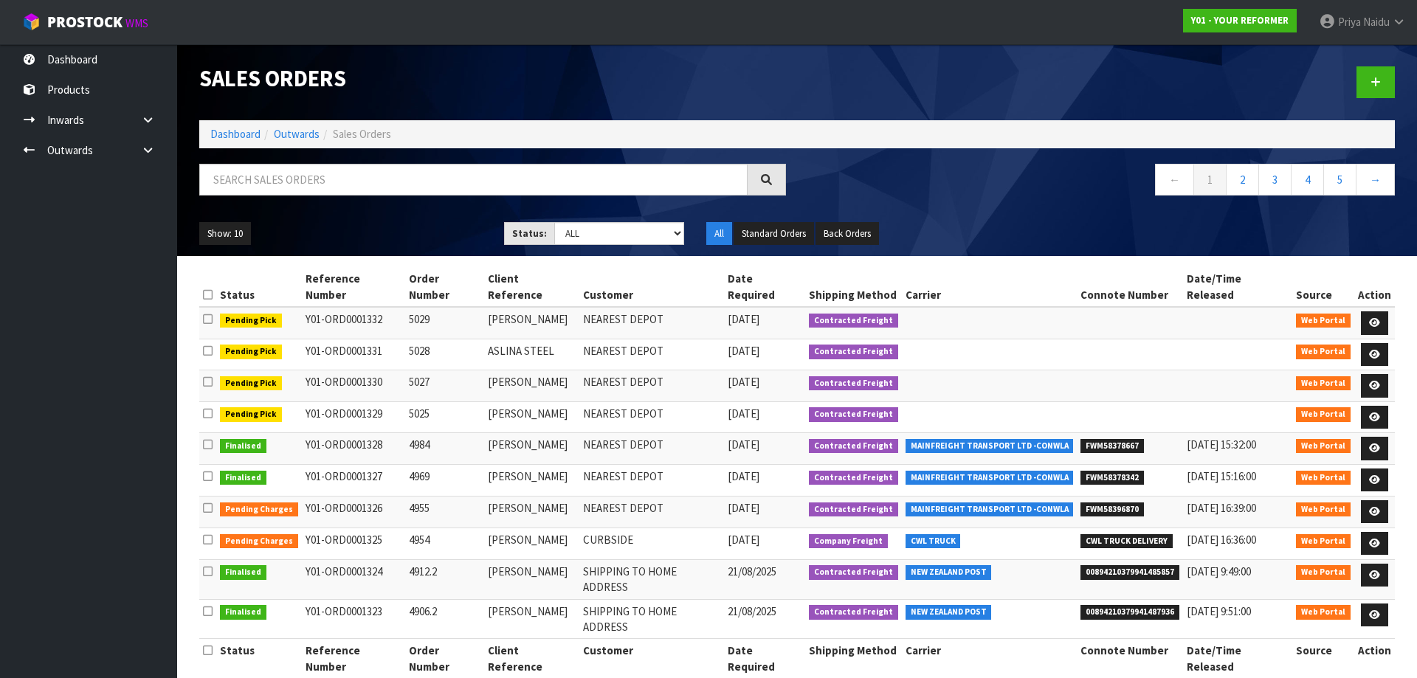
click at [596, 249] on div "Show: 10 5 10 25 50 Status: Draft Pending Allocated Pending Pick Goods Picked G…" at bounding box center [797, 234] width 1218 height 46
click at [598, 244] on select "Draft Pending Allocated Pending Pick Goods Picked Goods Packed Pending Charges …" at bounding box center [619, 233] width 131 height 23
select select "string:5"
click at [554, 222] on select "Draft Pending Allocated Pending Pick Goods Picked Goods Packed Pending Charges …" at bounding box center [619, 233] width 131 height 23
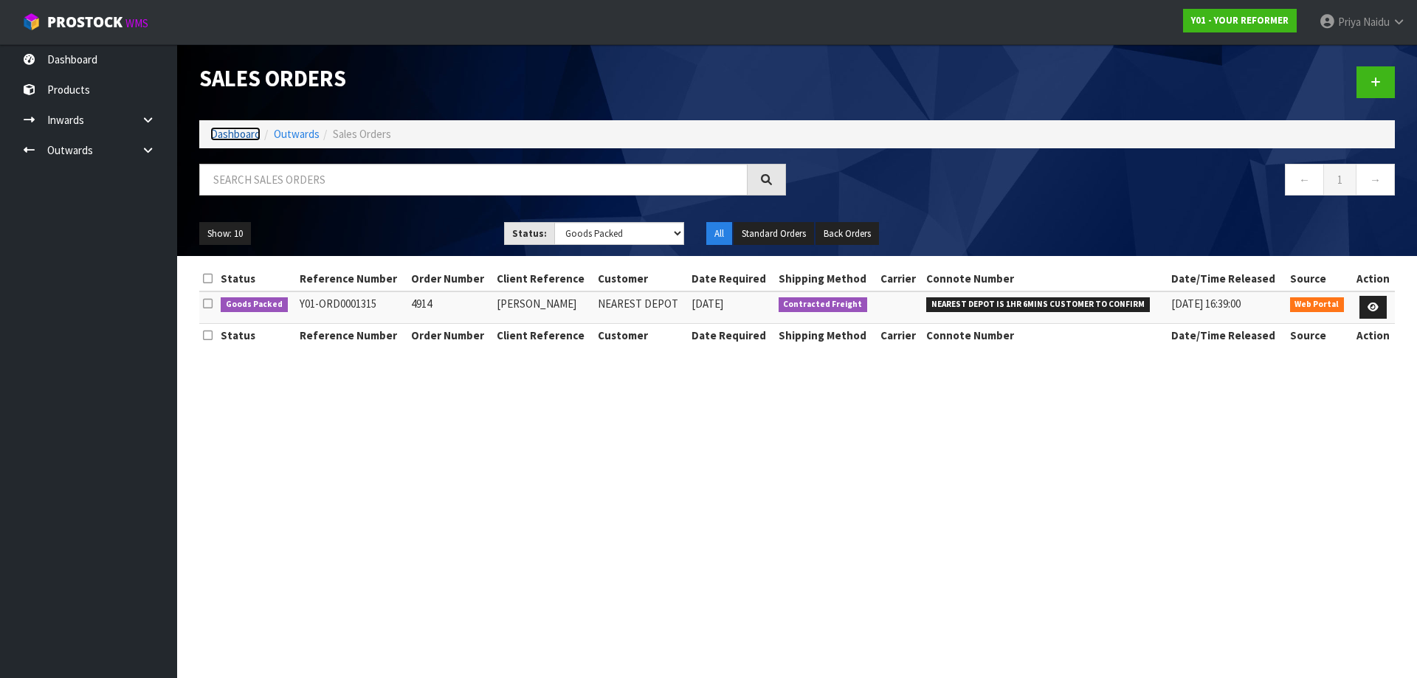
click at [247, 128] on link "Dashboard" at bounding box center [235, 134] width 50 height 14
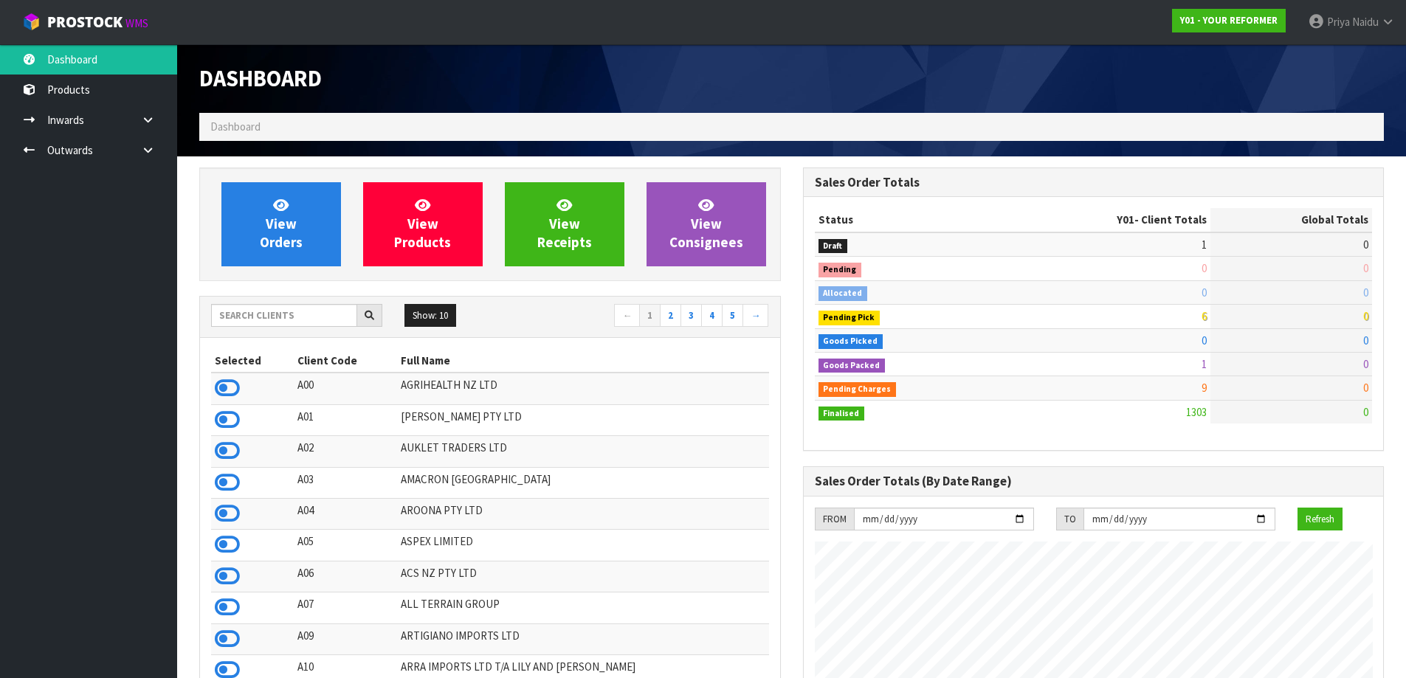
scroll to position [1118, 603]
click at [269, 317] on input "text" at bounding box center [284, 315] width 146 height 23
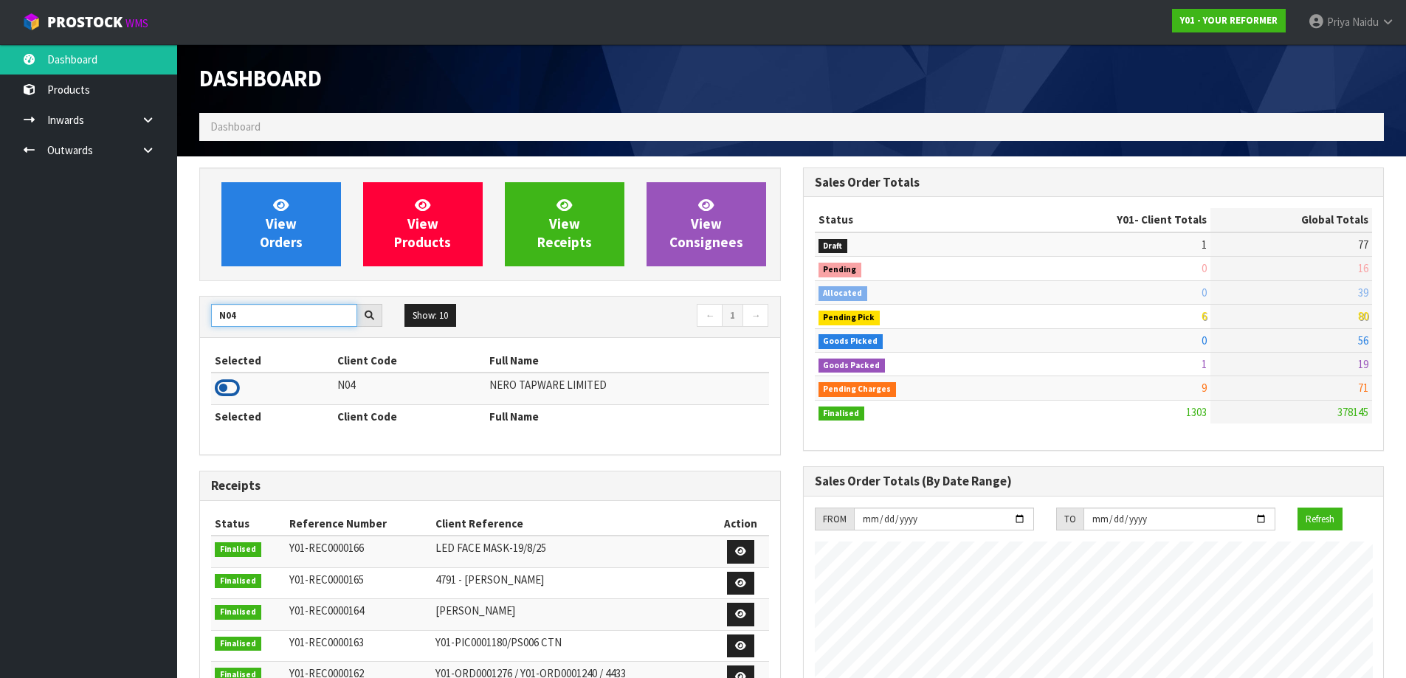
type input "N04"
click at [224, 384] on icon at bounding box center [227, 388] width 25 height 22
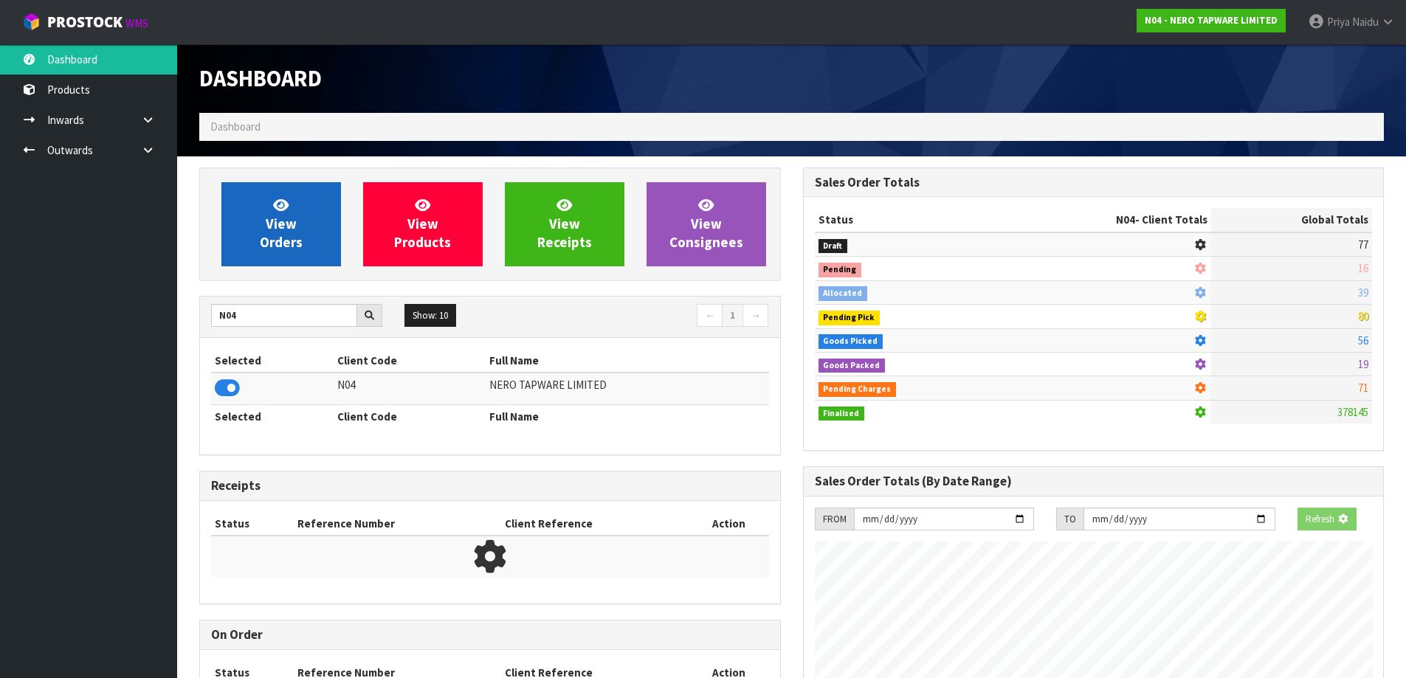
scroll to position [737024, 737341]
click at [258, 225] on link "View Orders" at bounding box center [281, 224] width 120 height 84
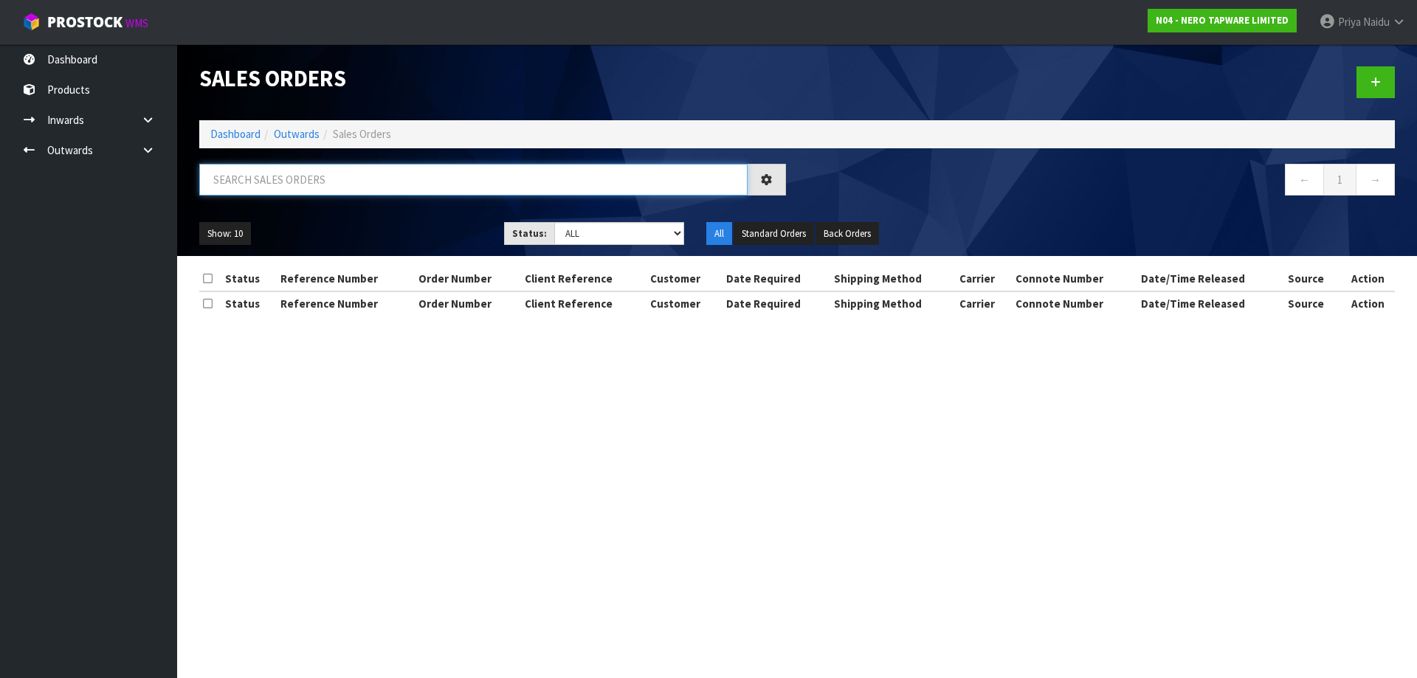
click at [324, 170] on input "text" at bounding box center [473, 180] width 548 height 32
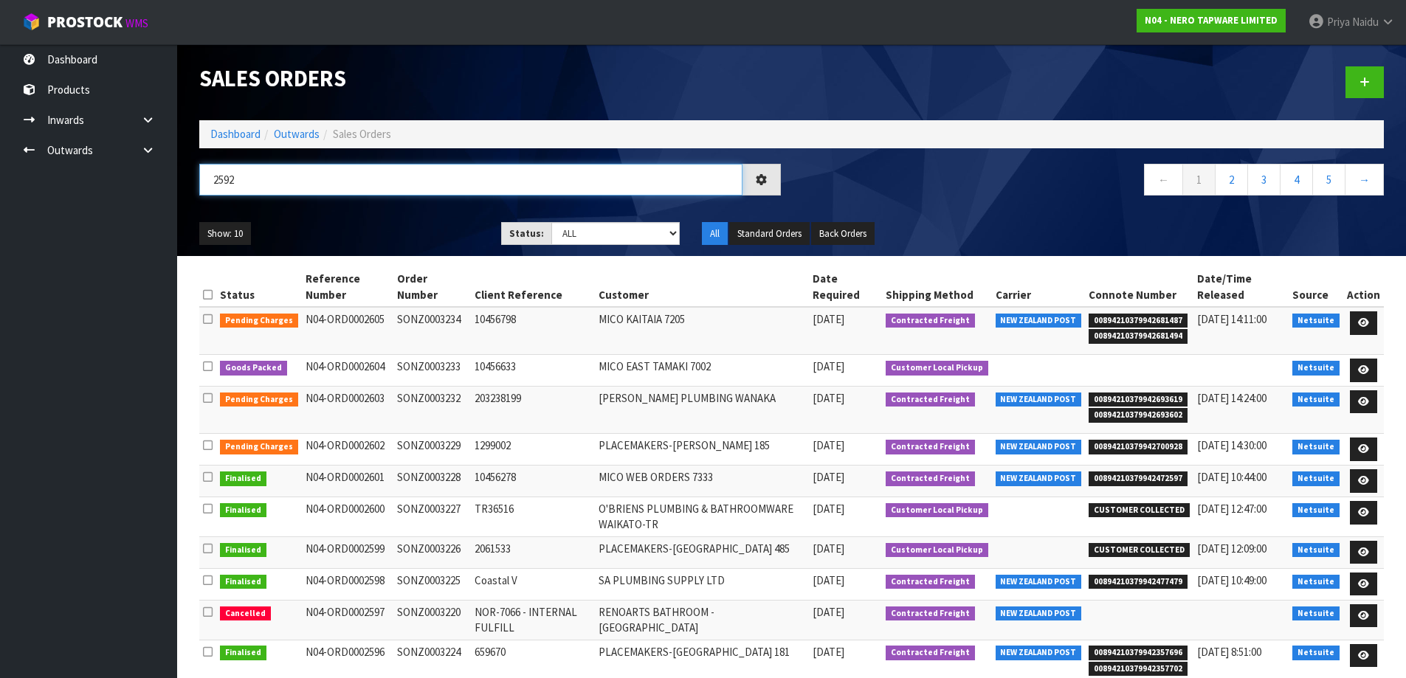
type input "2592"
click at [365, 223] on ul "Show: 10 5 10 25 50" at bounding box center [339, 234] width 280 height 24
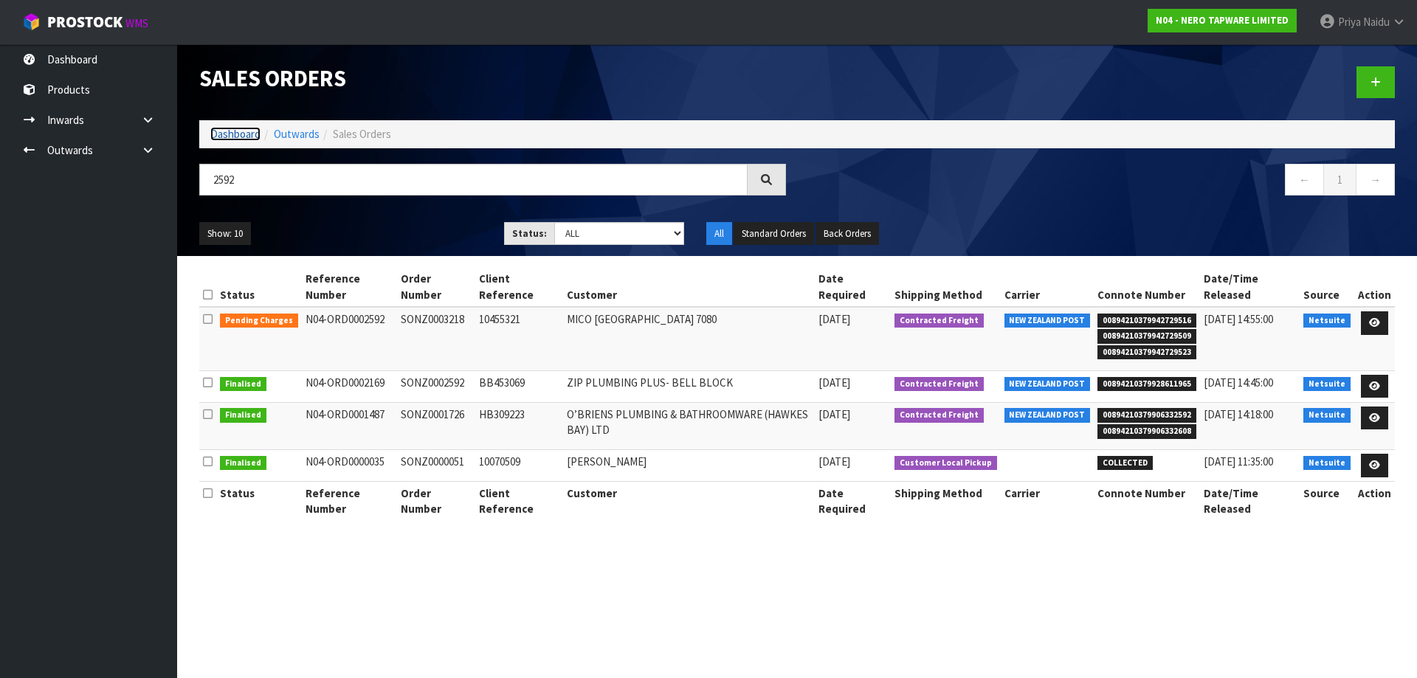
click at [244, 135] on link "Dashboard" at bounding box center [235, 134] width 50 height 14
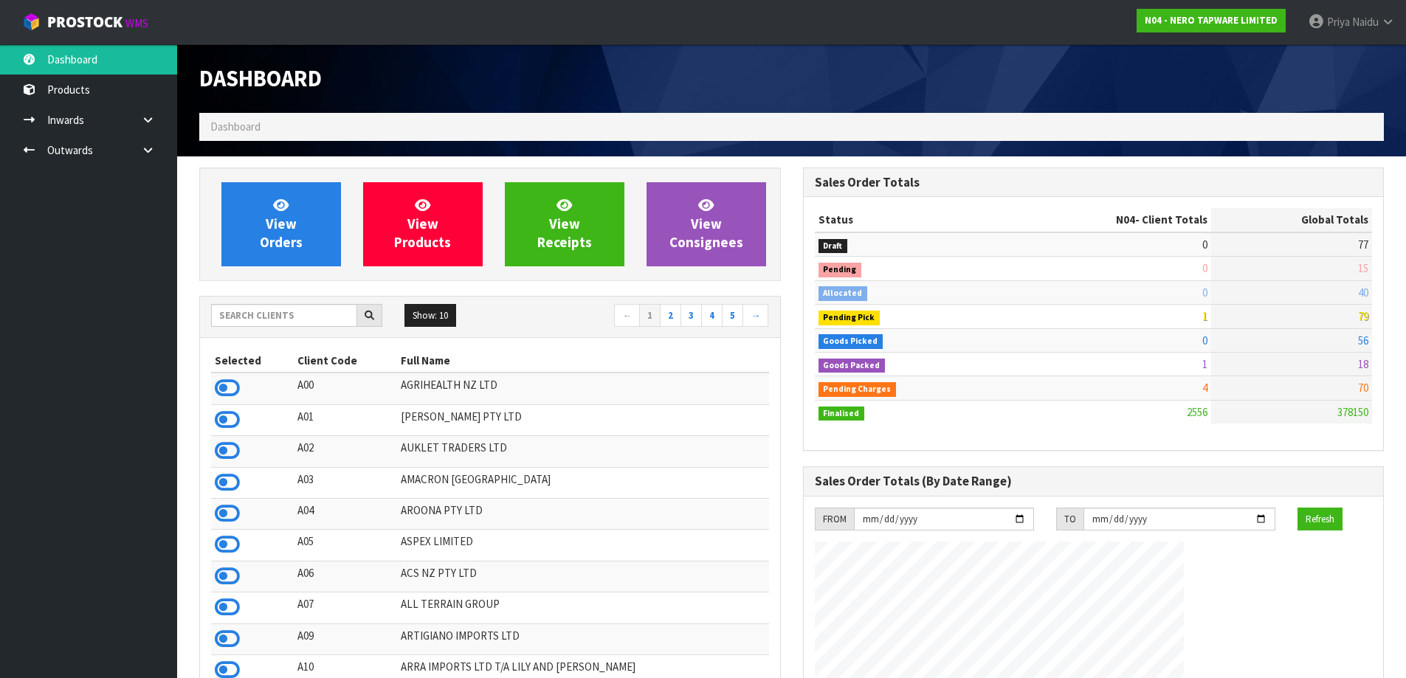
scroll to position [1150, 603]
click at [253, 311] on input "text" at bounding box center [284, 315] width 146 height 23
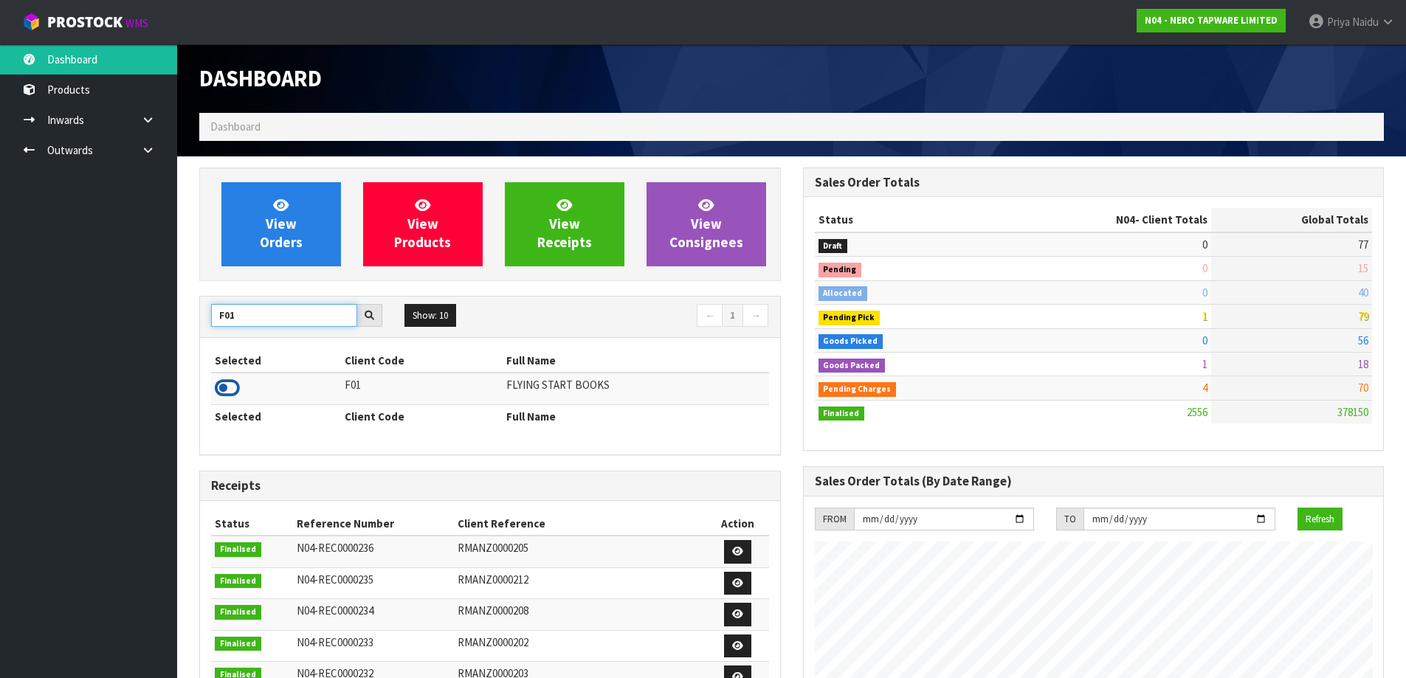
type input "F01"
click at [227, 390] on icon at bounding box center [227, 388] width 25 height 22
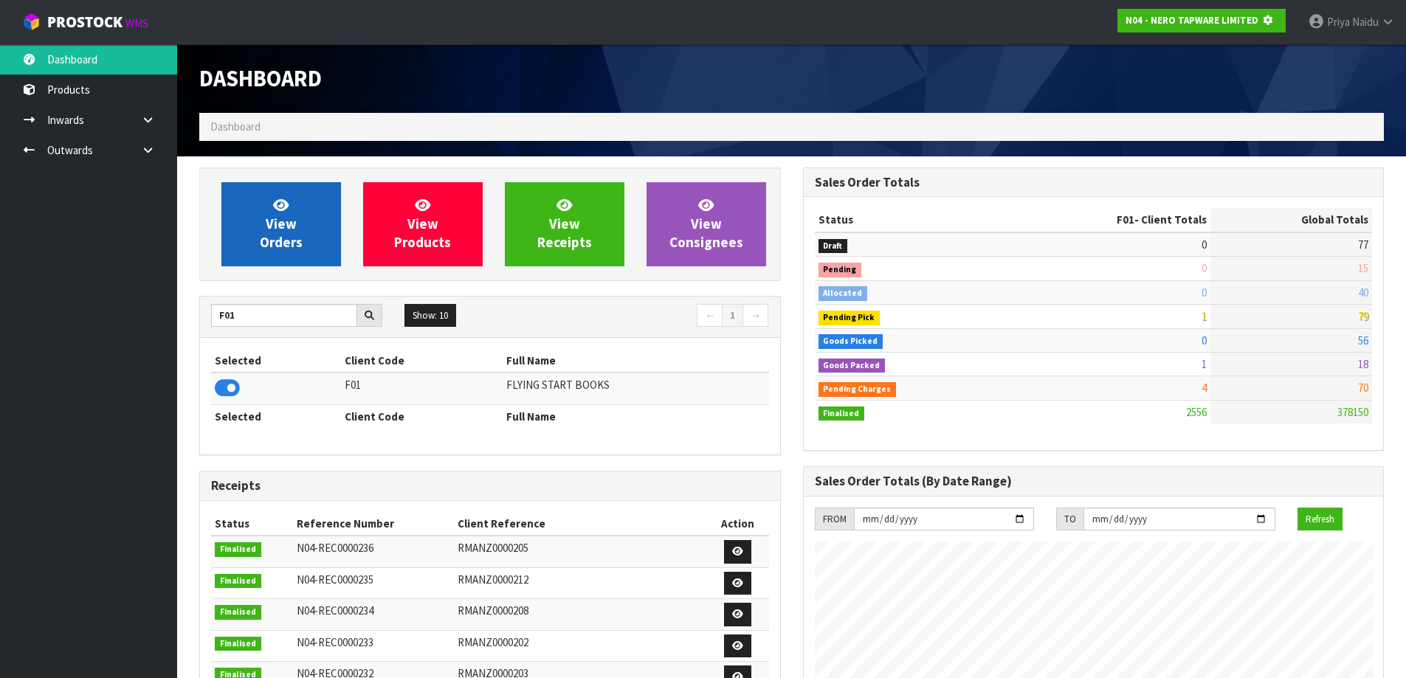
scroll to position [920, 603]
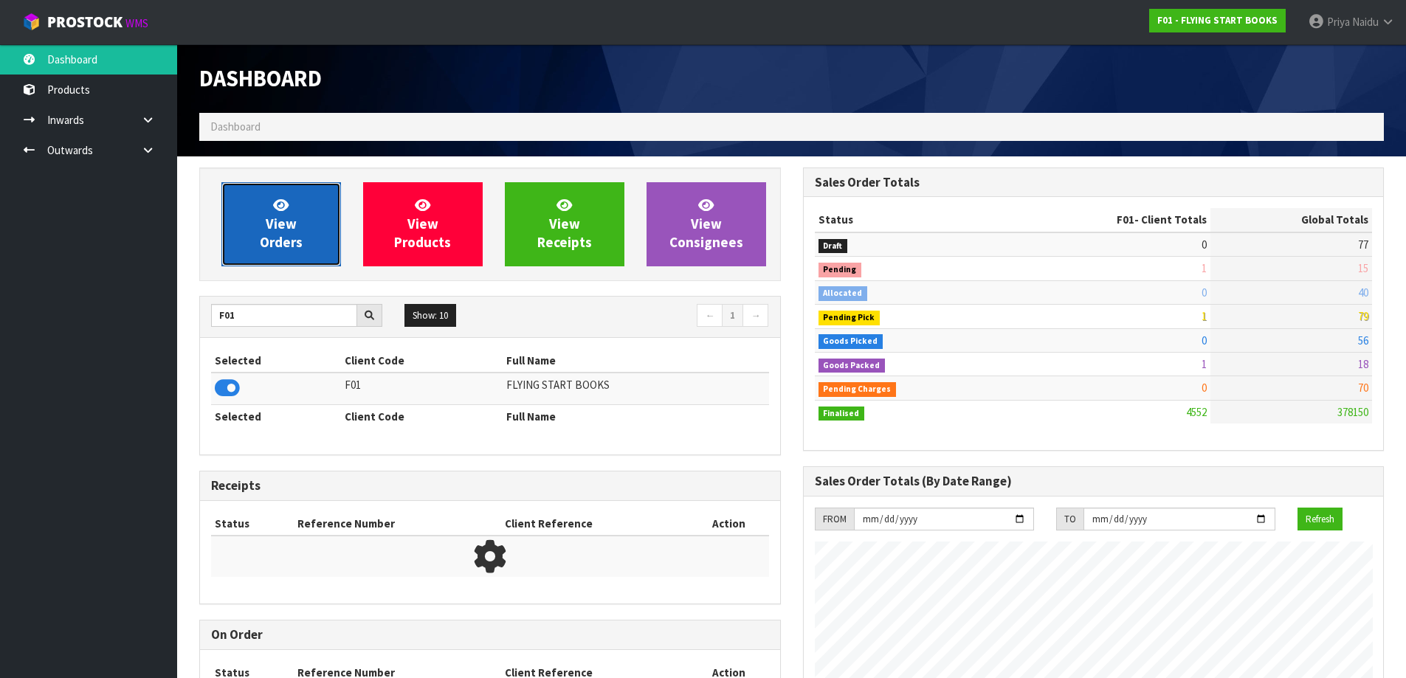
click at [279, 230] on span "View Orders" at bounding box center [281, 223] width 43 height 55
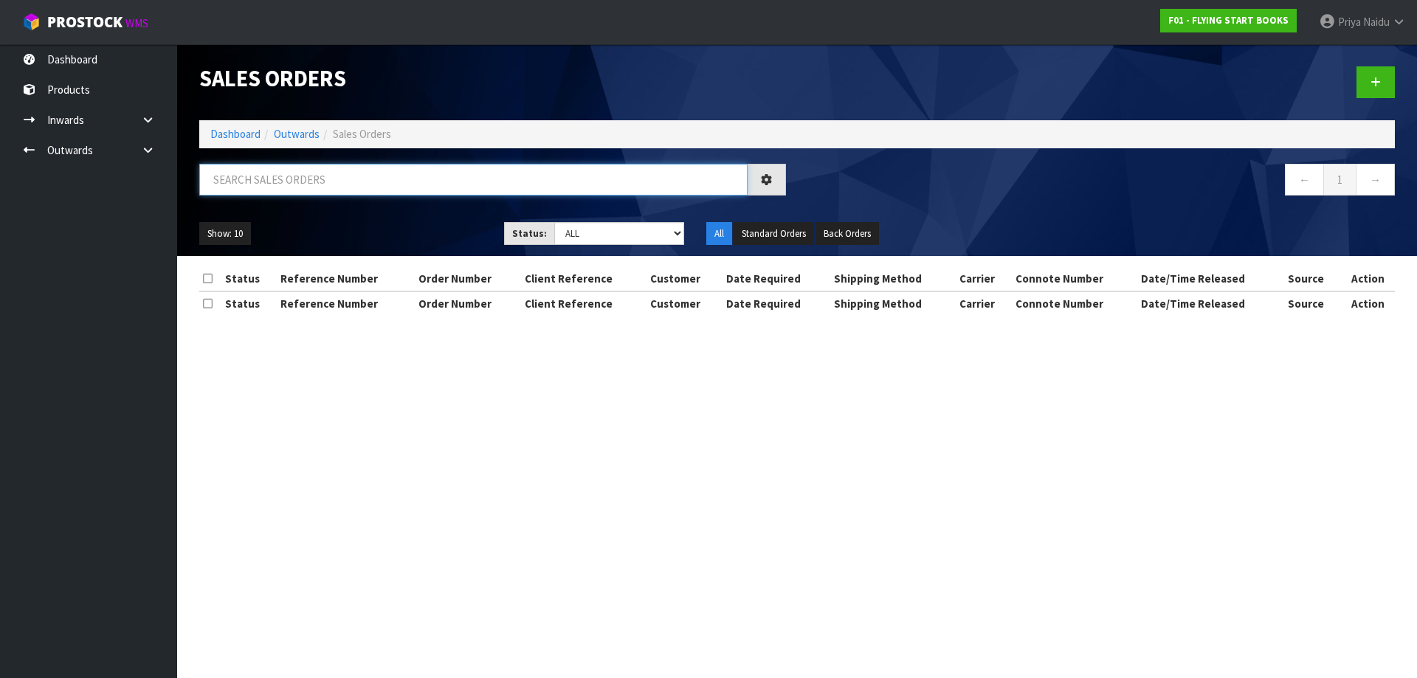
click at [314, 176] on input "text" at bounding box center [473, 180] width 548 height 32
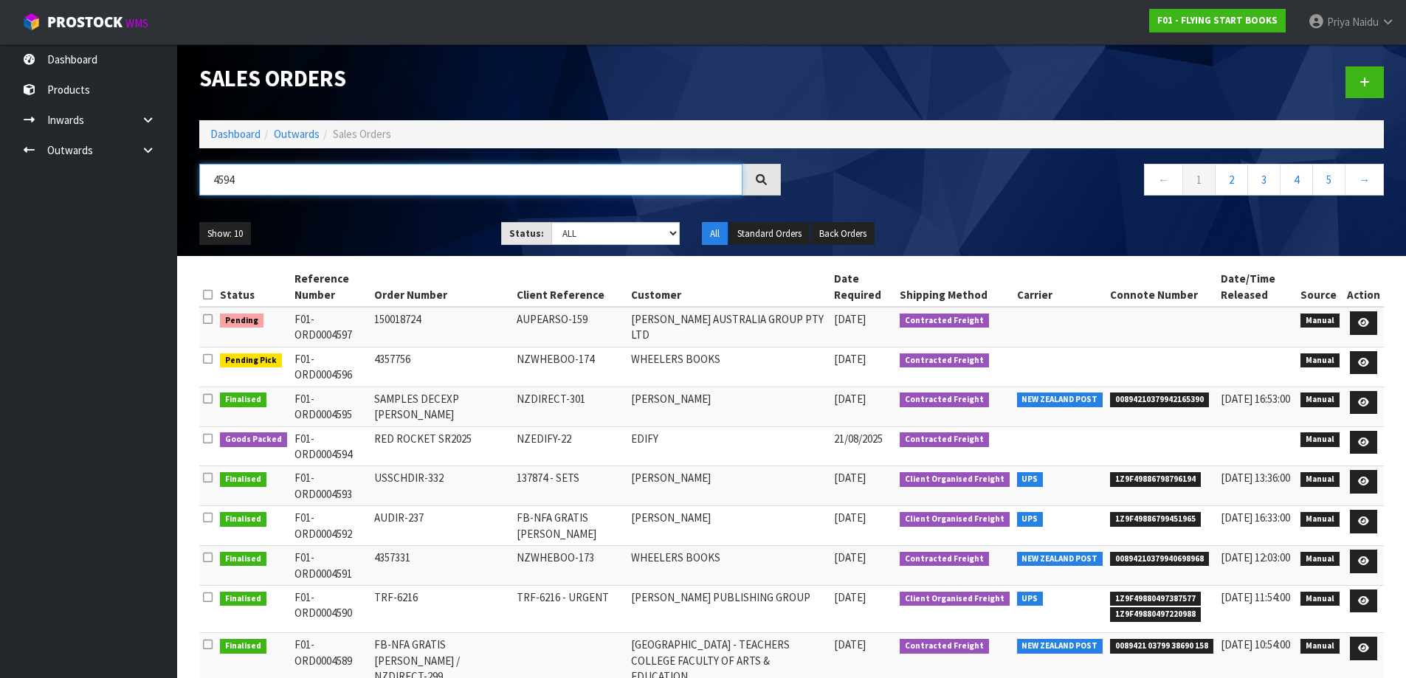
type input "4594"
drag, startPoint x: 596, startPoint y: 231, endPoint x: 585, endPoint y: 244, distance: 16.8
click at [596, 232] on select "Draft Pending Allocated Pending Pick Goods Picked Goods Packed Pending Charges …" at bounding box center [615, 233] width 128 height 23
select select "string:5"
click at [551, 222] on select "Draft Pending Allocated Pending Pick Goods Picked Goods Packed Pending Charges …" at bounding box center [615, 233] width 128 height 23
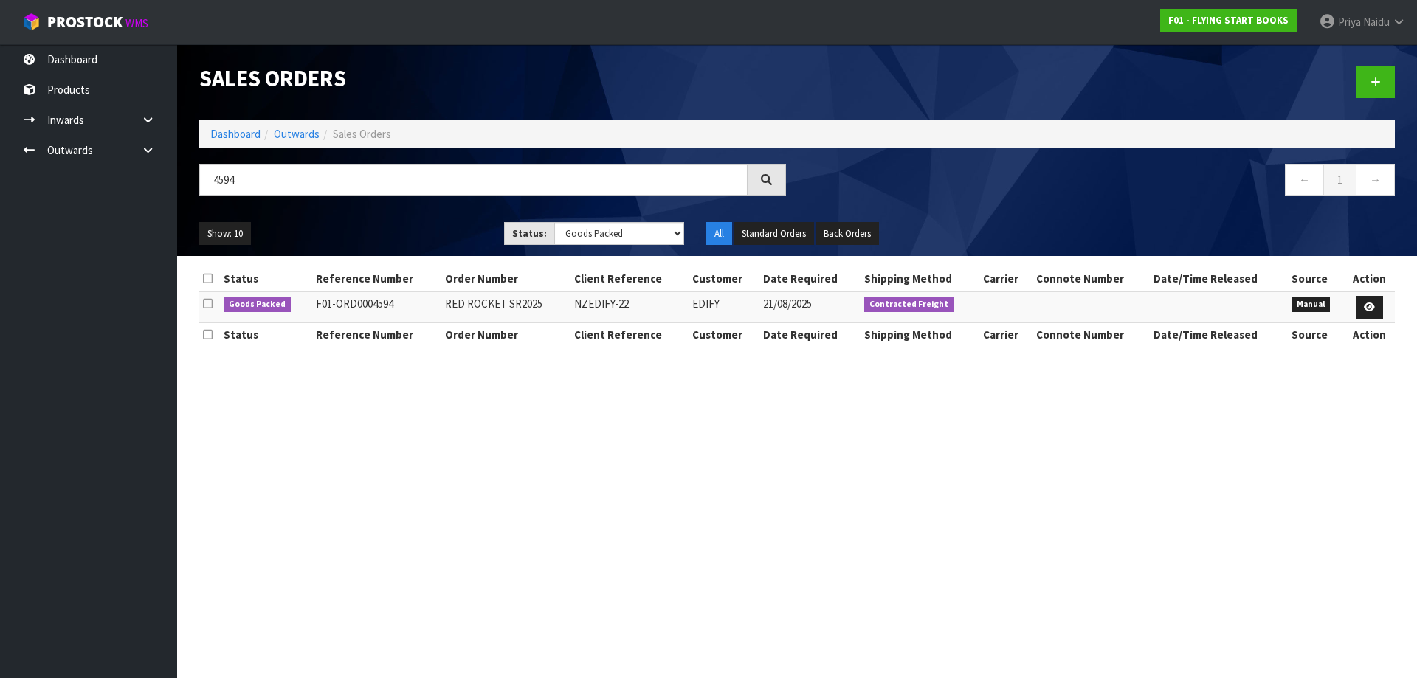
click at [404, 229] on ul "Show: 10 5 10 25 50" at bounding box center [340, 234] width 283 height 24
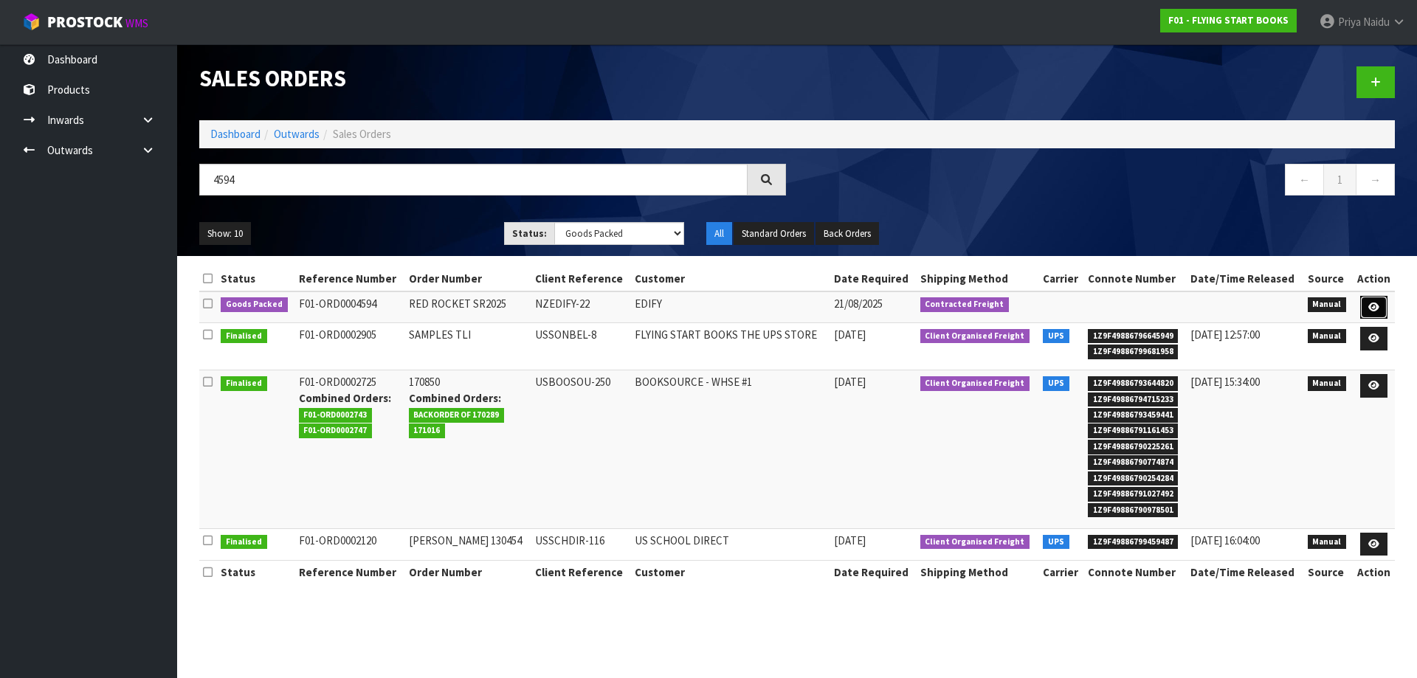
click at [1368, 306] on icon at bounding box center [1373, 308] width 11 height 10
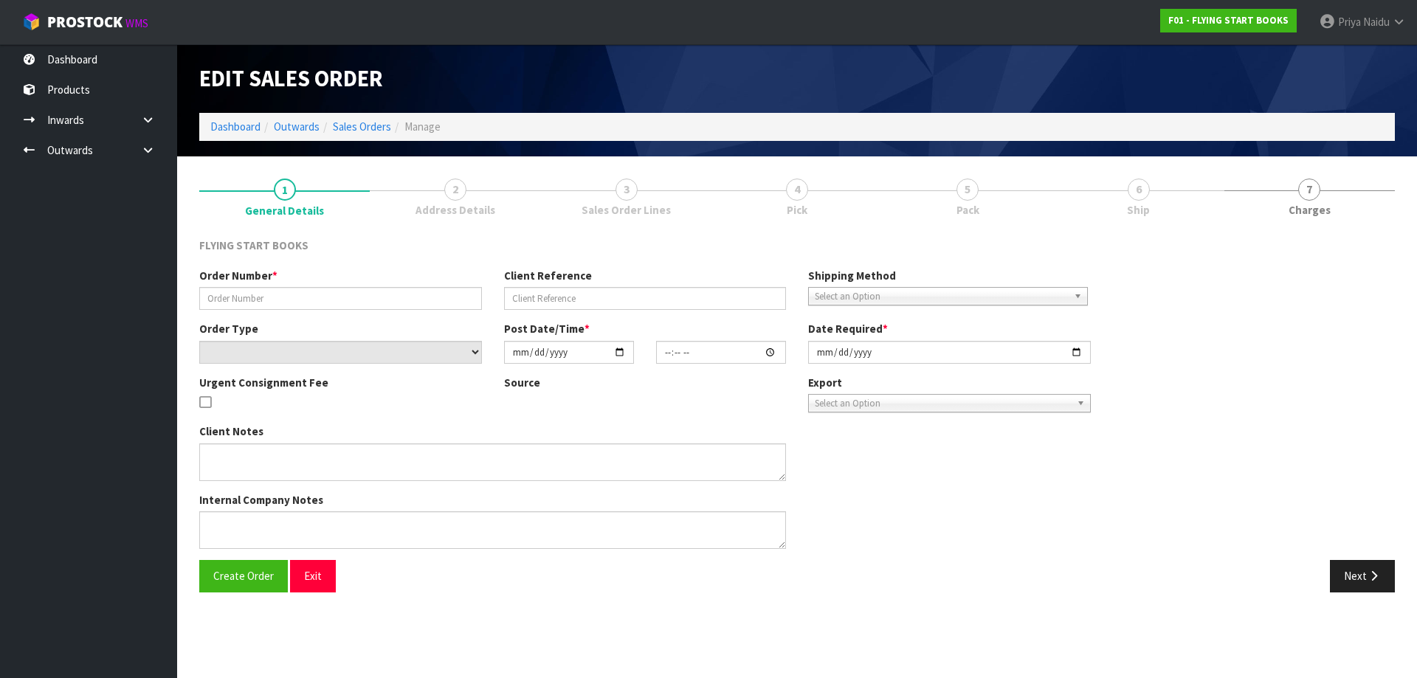
type input "RED ROCKET SR2025"
type input "NZEDIFY-22"
select select "number:0"
type input "[DATE]"
type input "09:02:00.000"
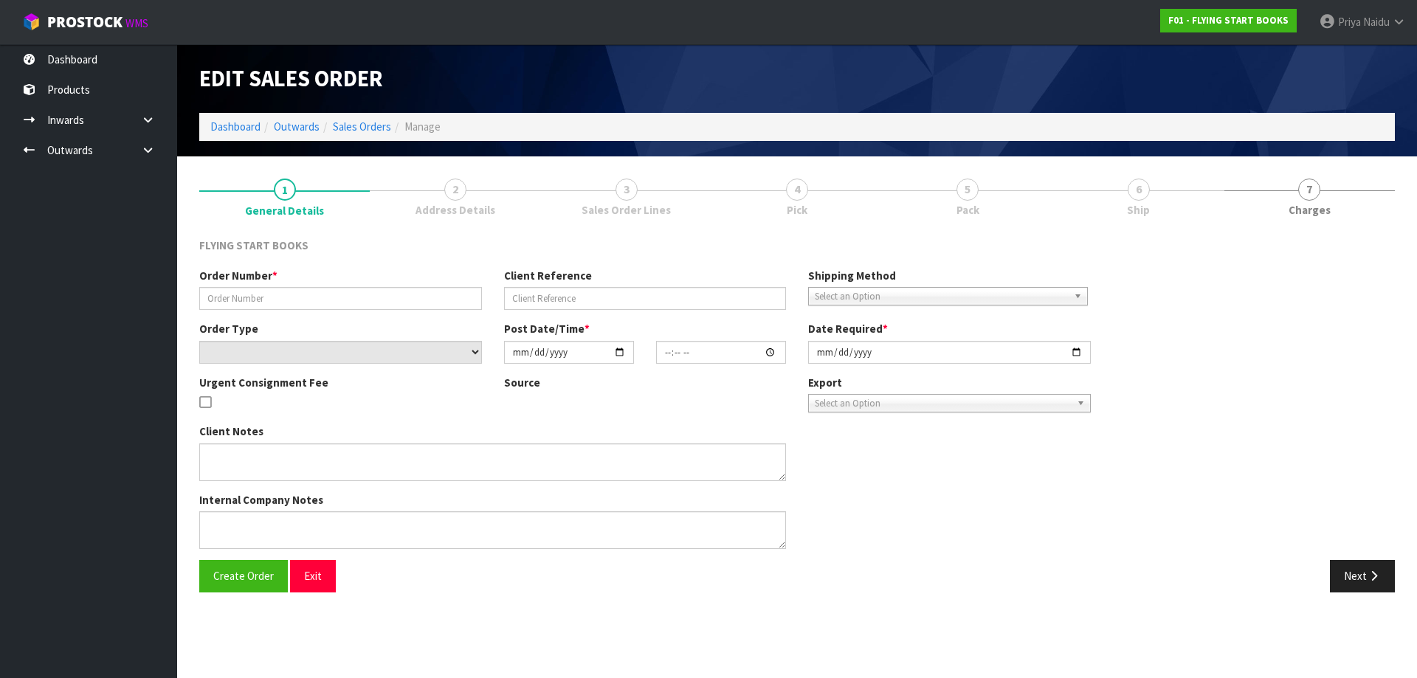
type input "[DATE]"
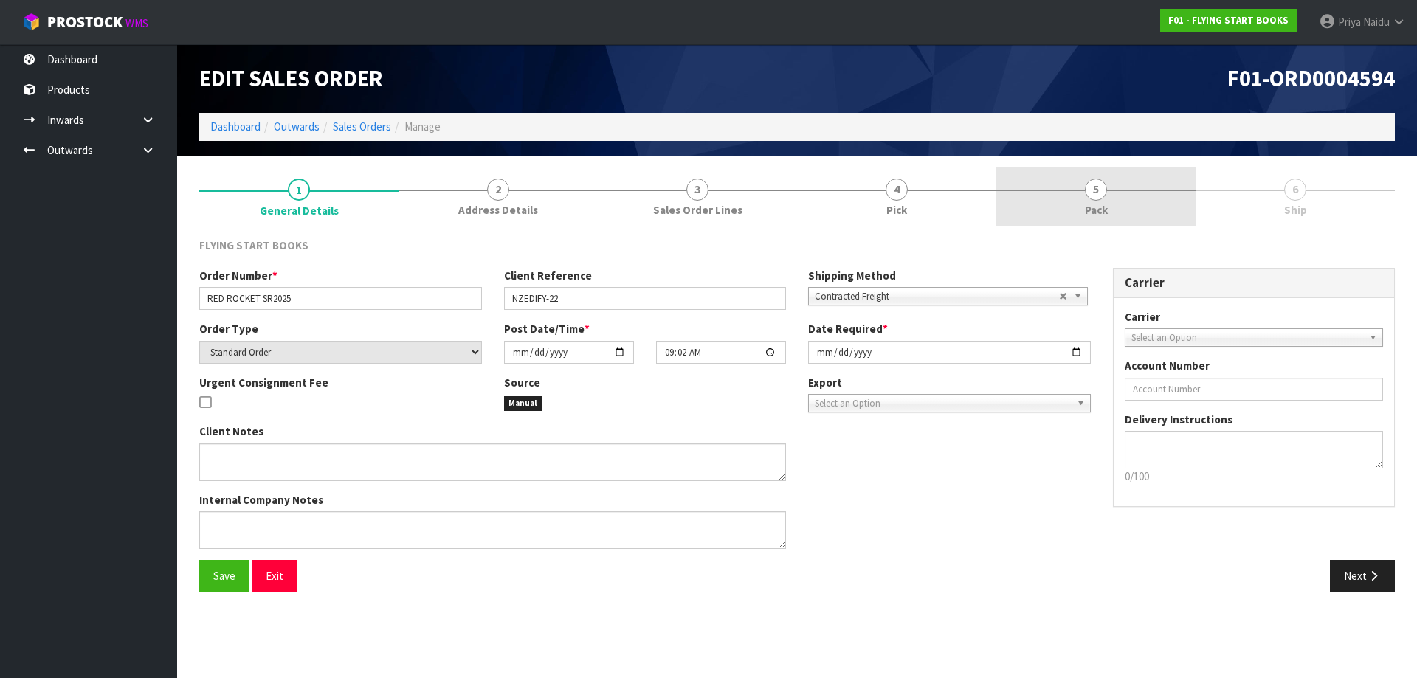
click at [1105, 210] on span "Pack" at bounding box center [1096, 209] width 23 height 15
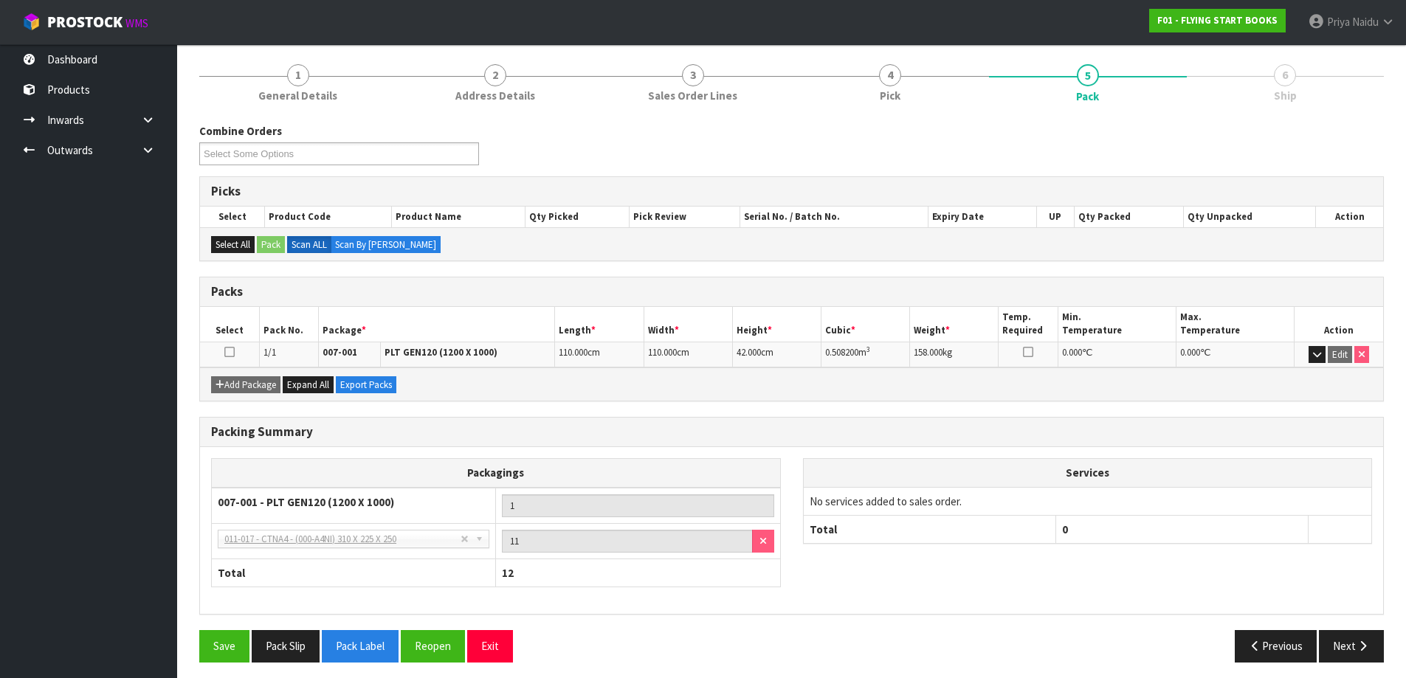
scroll to position [121, 0]
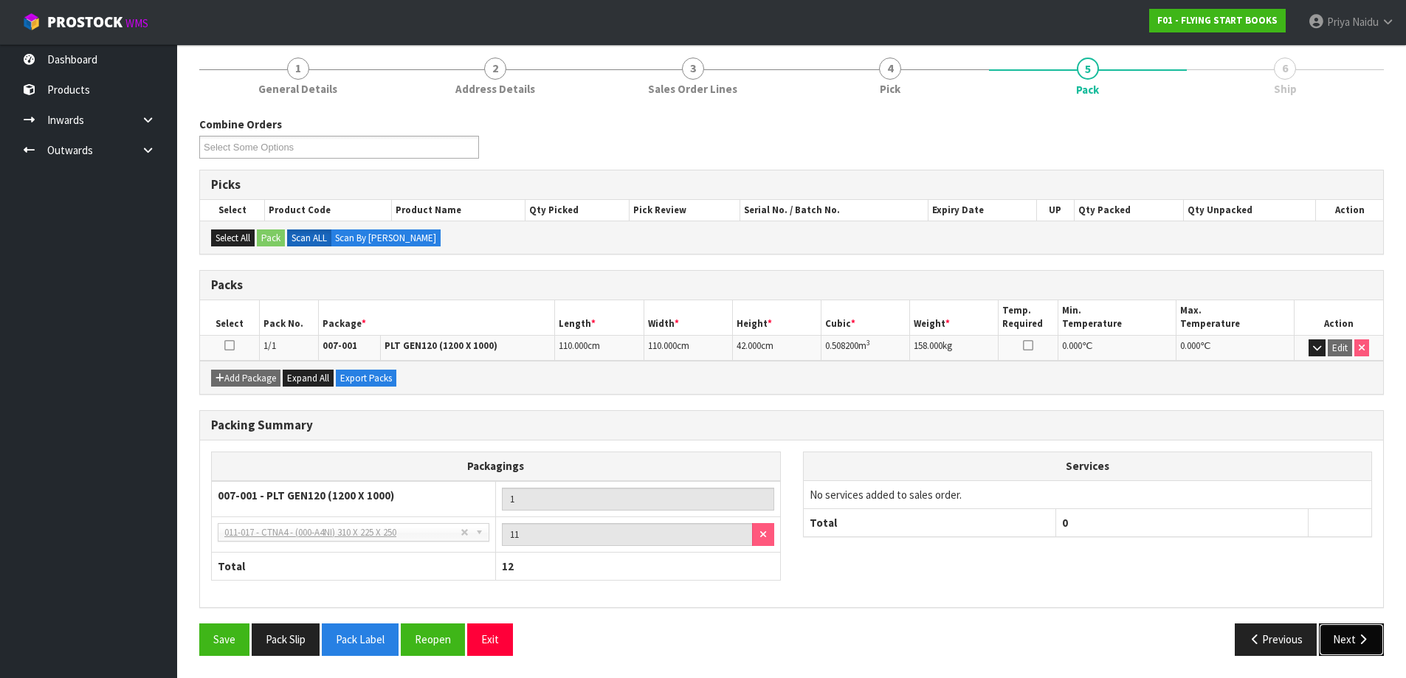
drag, startPoint x: 1336, startPoint y: 643, endPoint x: 1294, endPoint y: 610, distance: 54.2
click at [1333, 641] on button "Next" at bounding box center [1351, 640] width 65 height 32
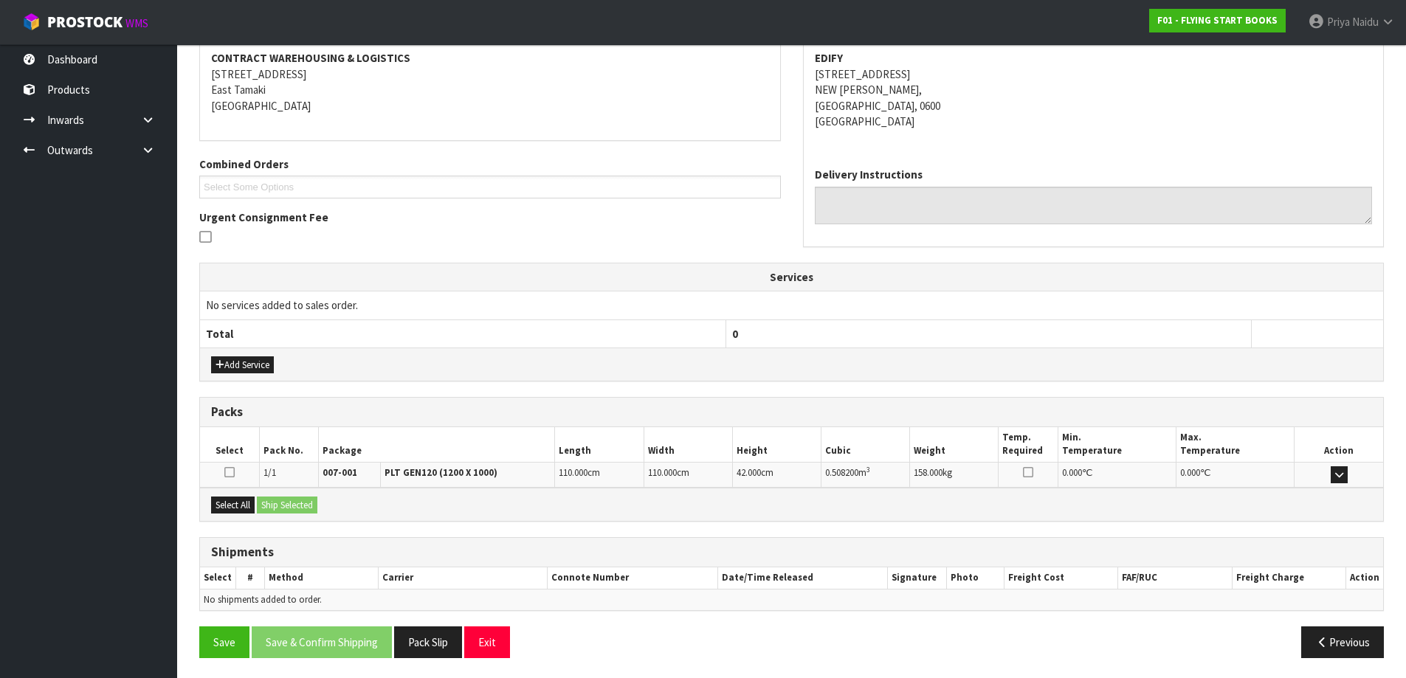
scroll to position [230, 0]
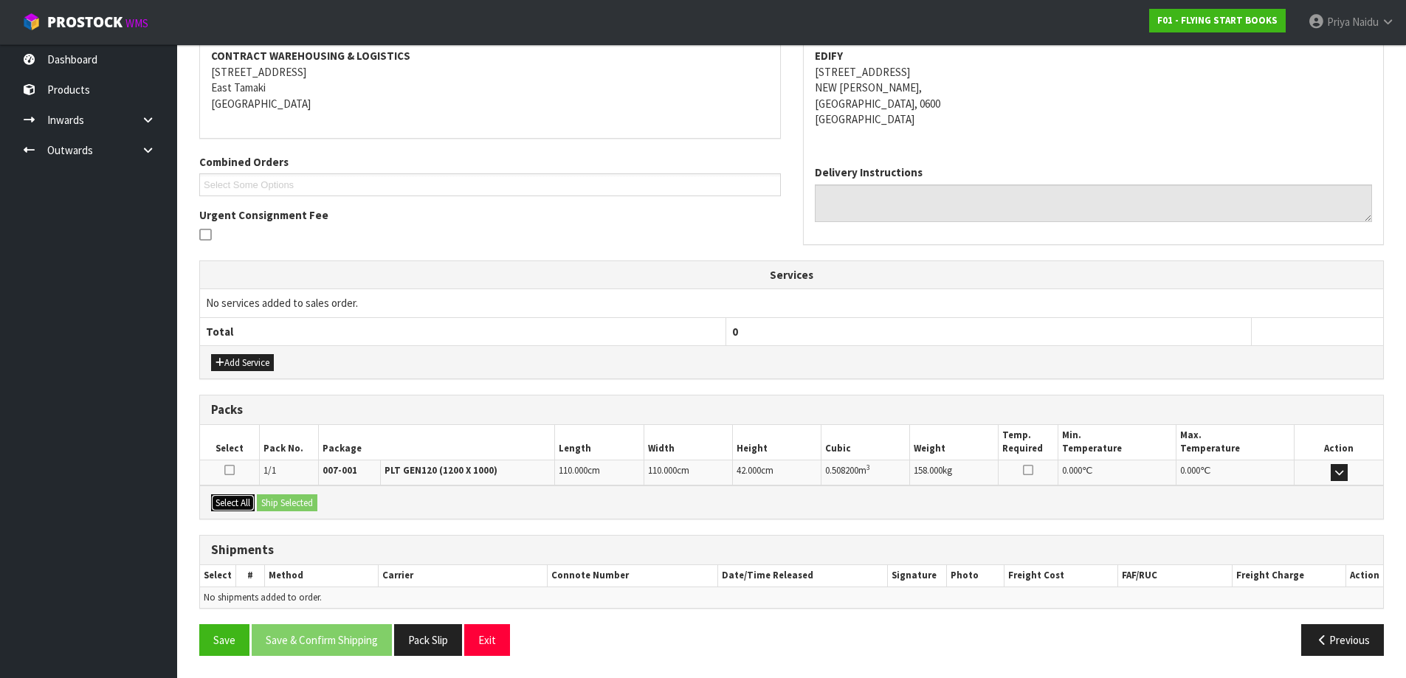
click at [252, 501] on button "Select All" at bounding box center [233, 503] width 44 height 18
drag, startPoint x: 287, startPoint y: 505, endPoint x: 306, endPoint y: 508, distance: 18.8
click at [288, 505] on button "Ship Selected" at bounding box center [287, 503] width 61 height 18
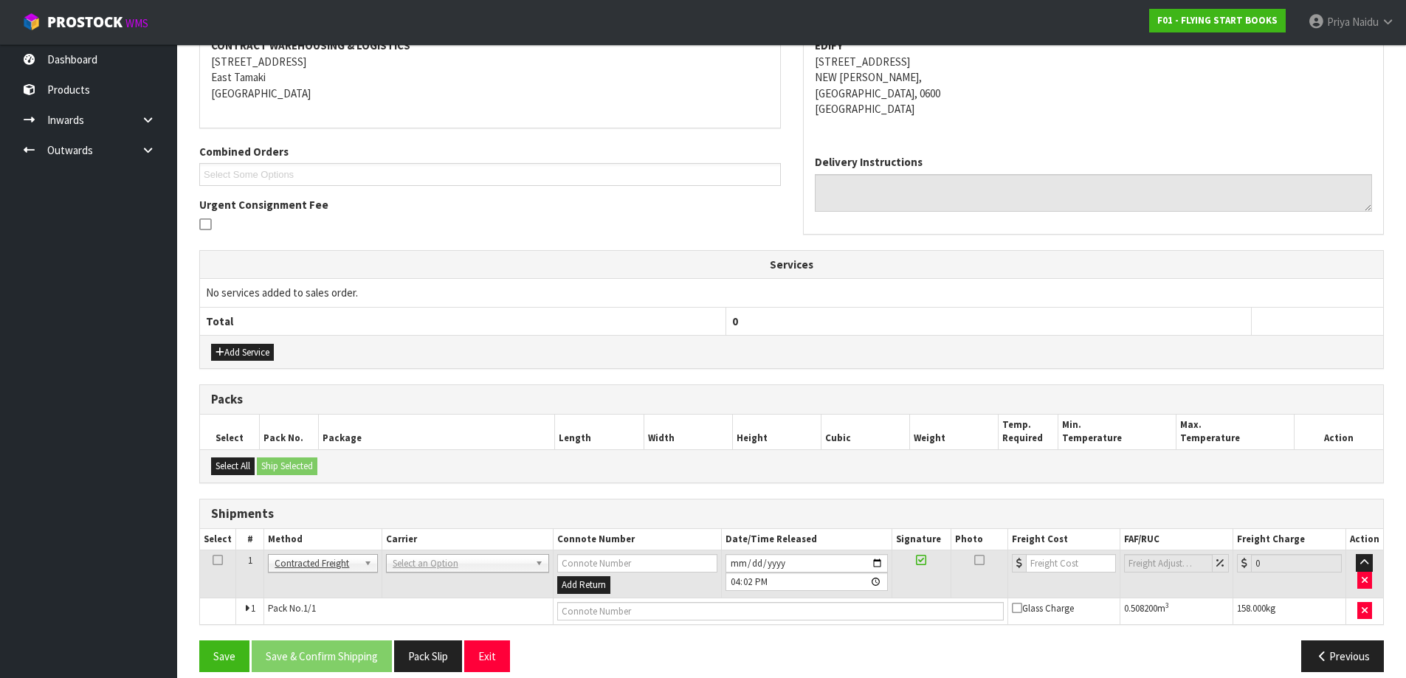
scroll to position [257, 0]
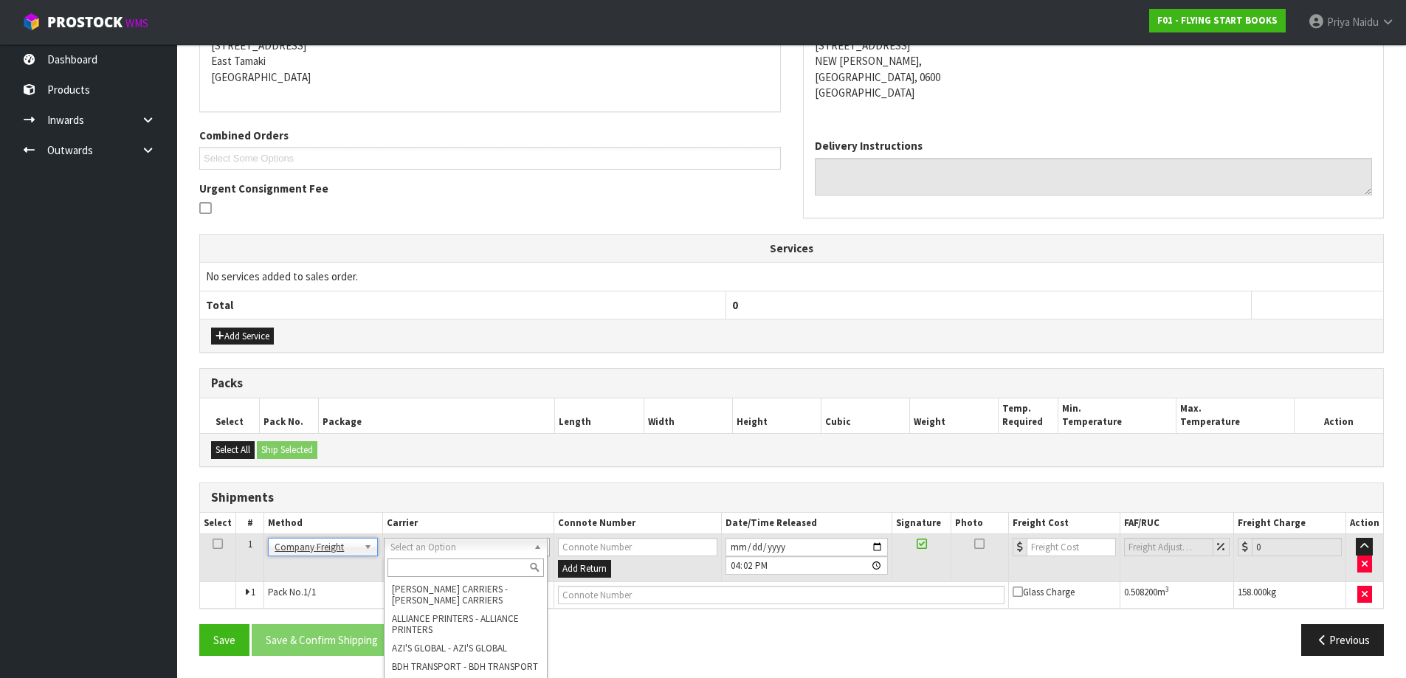
click at [424, 562] on input "text" at bounding box center [465, 568] width 156 height 18
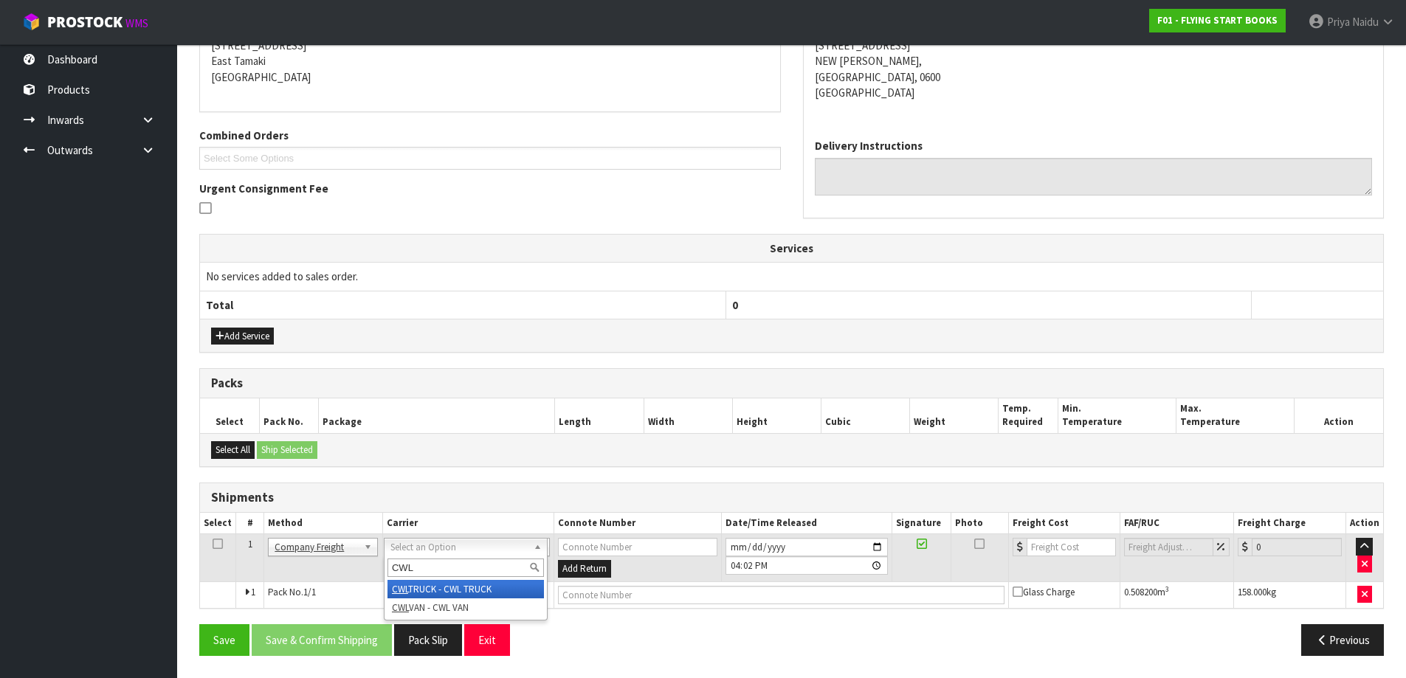
type input "CWL"
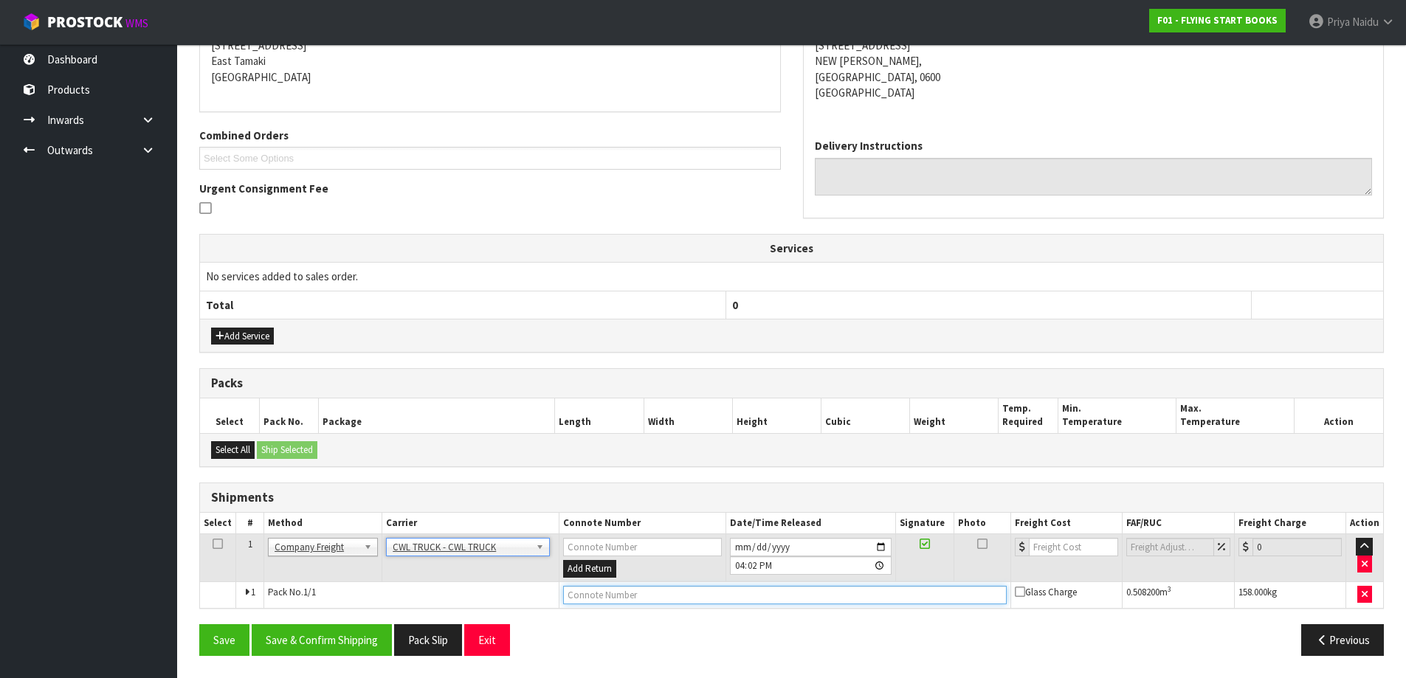
click at [601, 600] on input "text" at bounding box center [785, 595] width 444 height 18
type input "CWL TRUCK DELIVERY"
click at [877, 546] on input "[DATE]" at bounding box center [811, 547] width 162 height 18
type input "[DATE]"
click at [711, 628] on div "Save Save & Confirm Shipping Pack Slip Exit" at bounding box center [490, 640] width 604 height 32
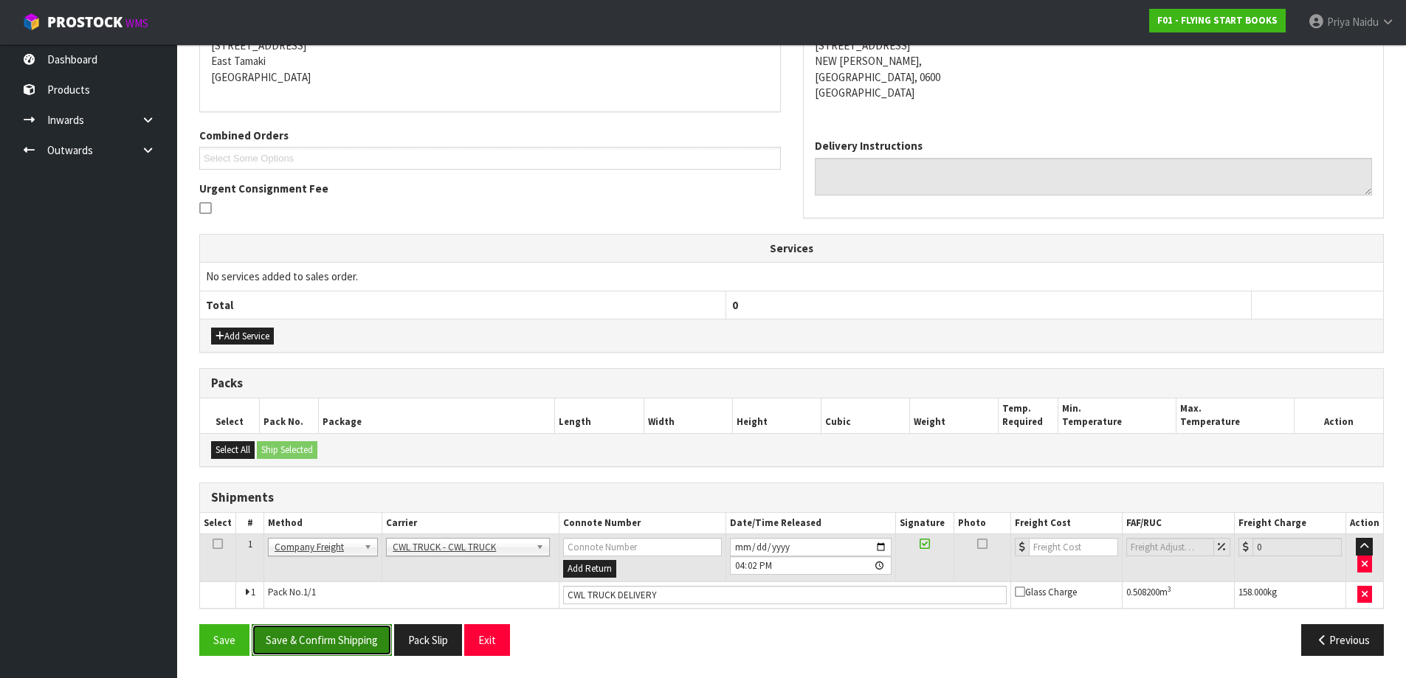
click at [355, 634] on button "Save & Confirm Shipping" at bounding box center [322, 640] width 140 height 32
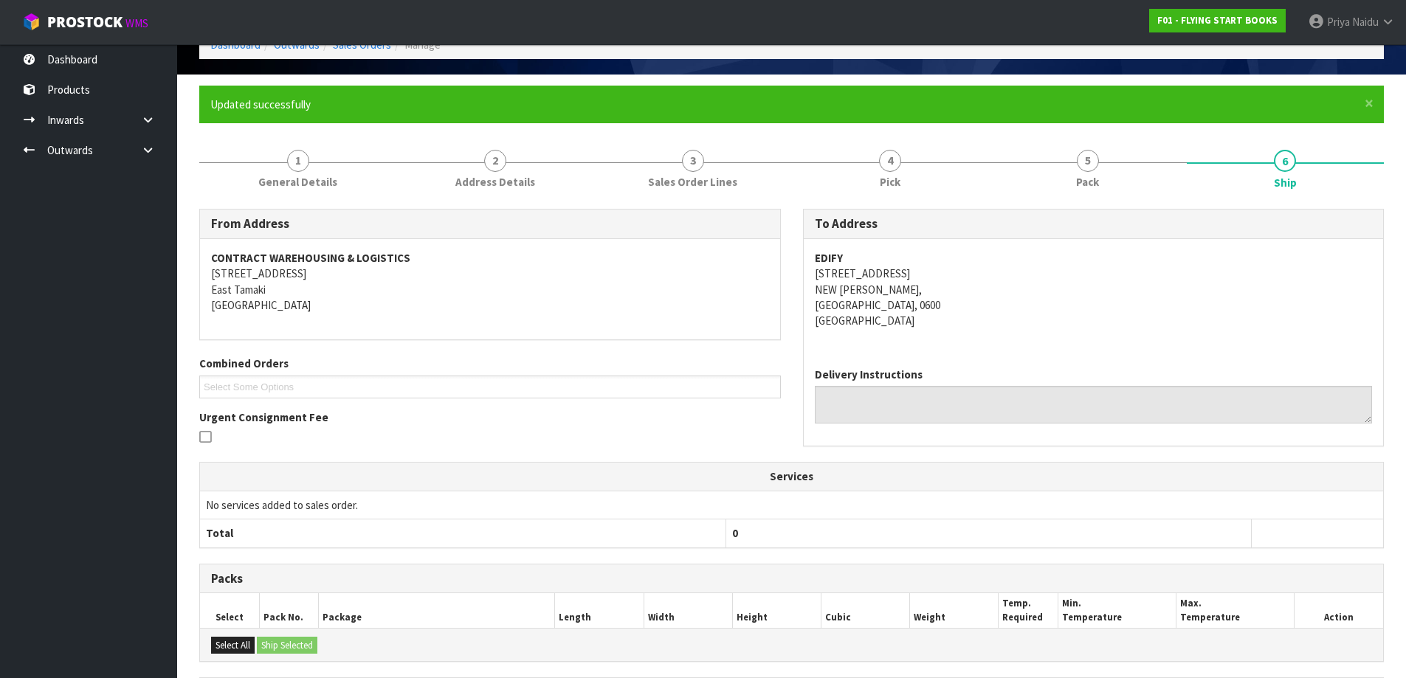
scroll to position [273, 0]
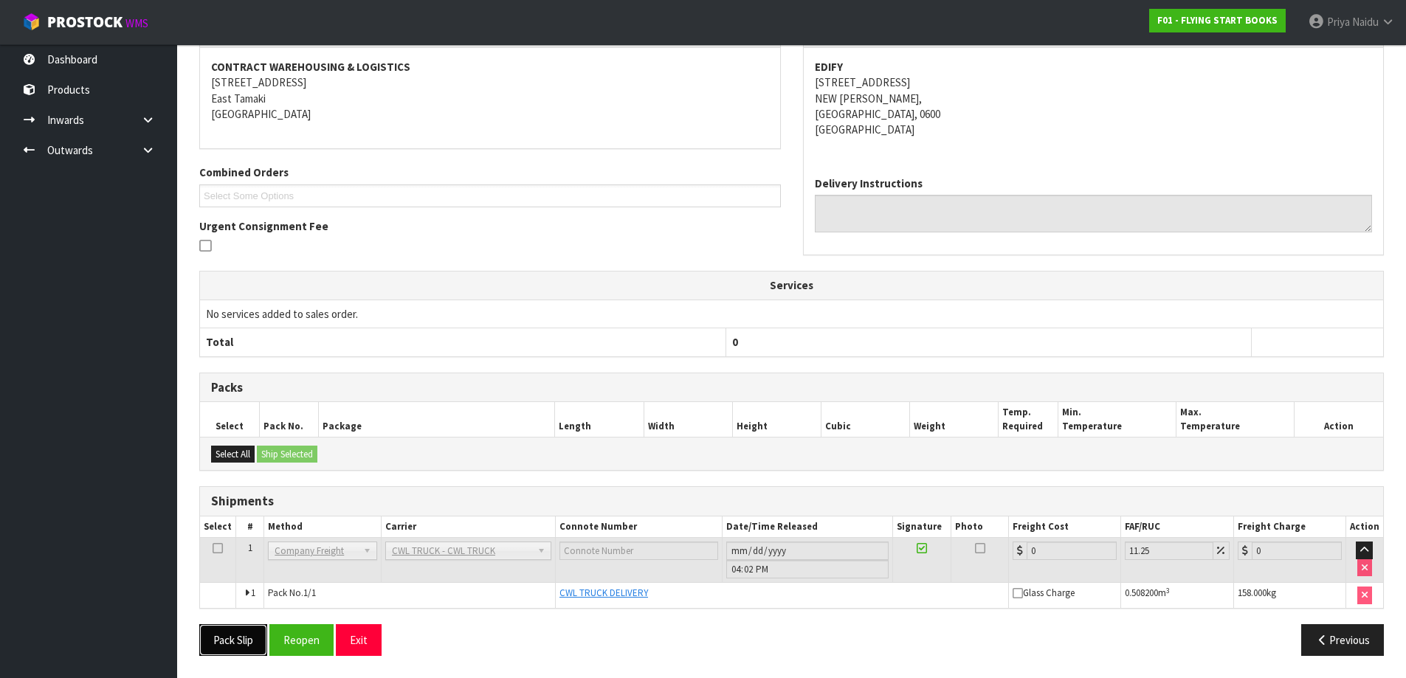
click at [234, 640] on button "Pack Slip" at bounding box center [233, 640] width 68 height 32
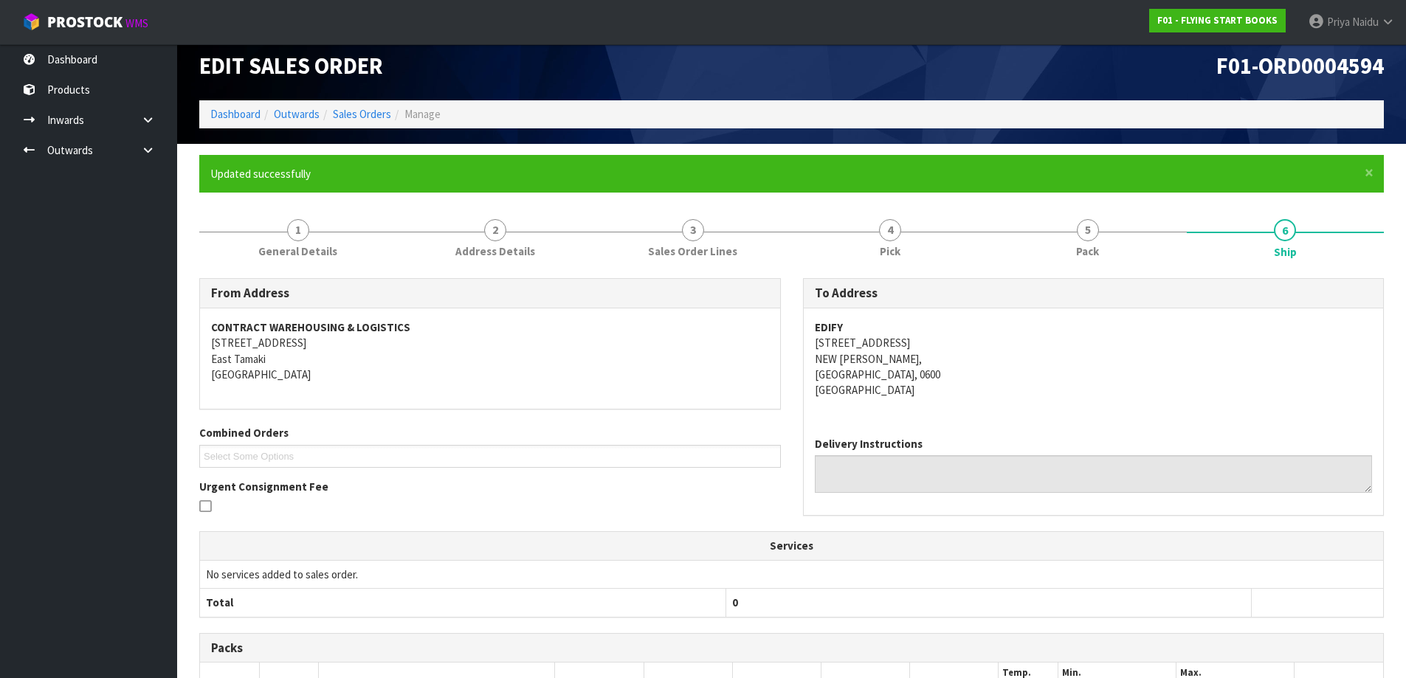
scroll to position [0, 0]
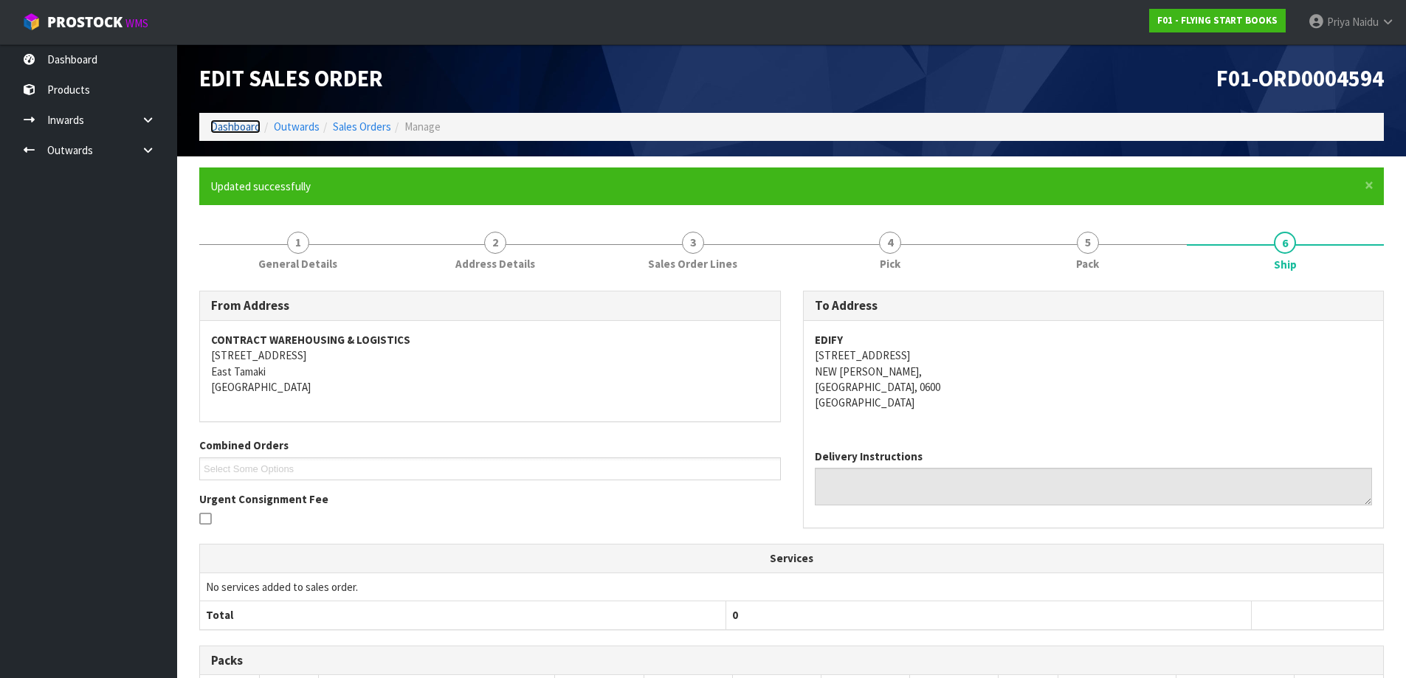
click at [235, 125] on link "Dashboard" at bounding box center [235, 127] width 50 height 14
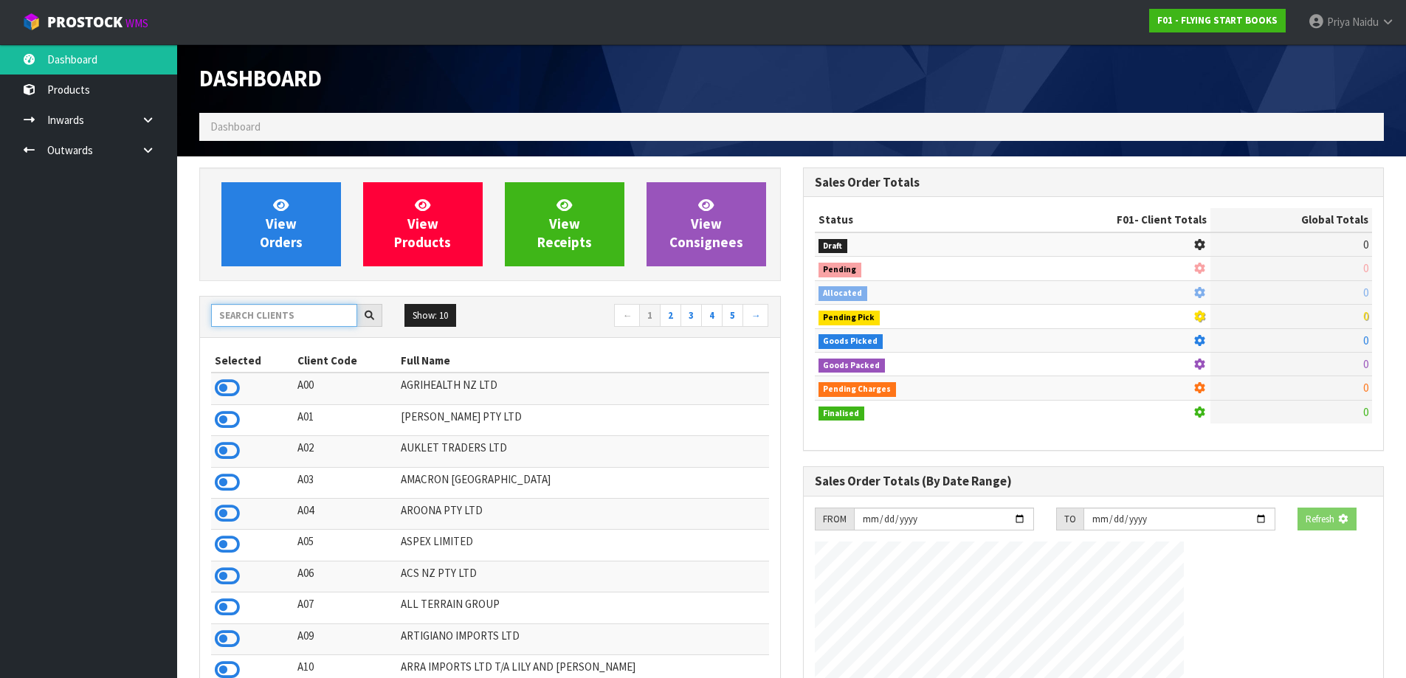
drag, startPoint x: 277, startPoint y: 324, endPoint x: 286, endPoint y: 317, distance: 11.5
click at [278, 324] on input "text" at bounding box center [284, 315] width 146 height 23
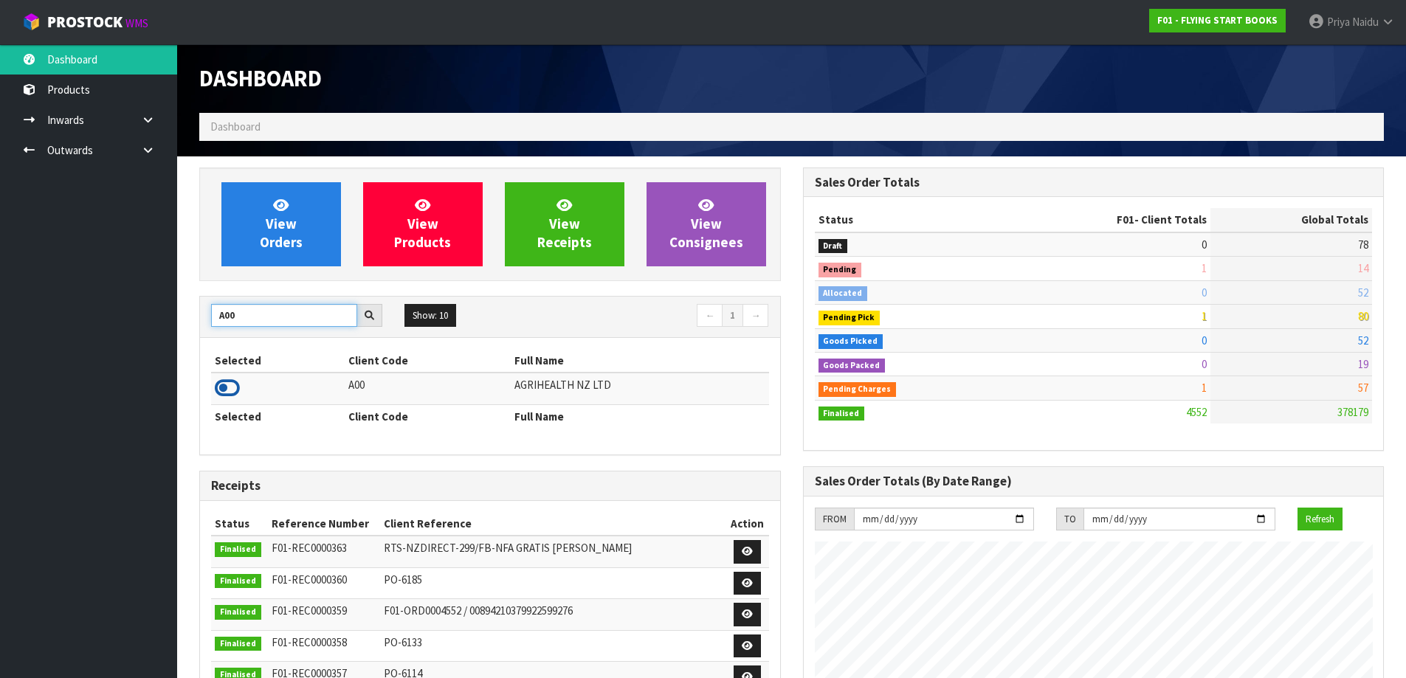
type input "A00"
click at [230, 392] on icon at bounding box center [227, 388] width 25 height 22
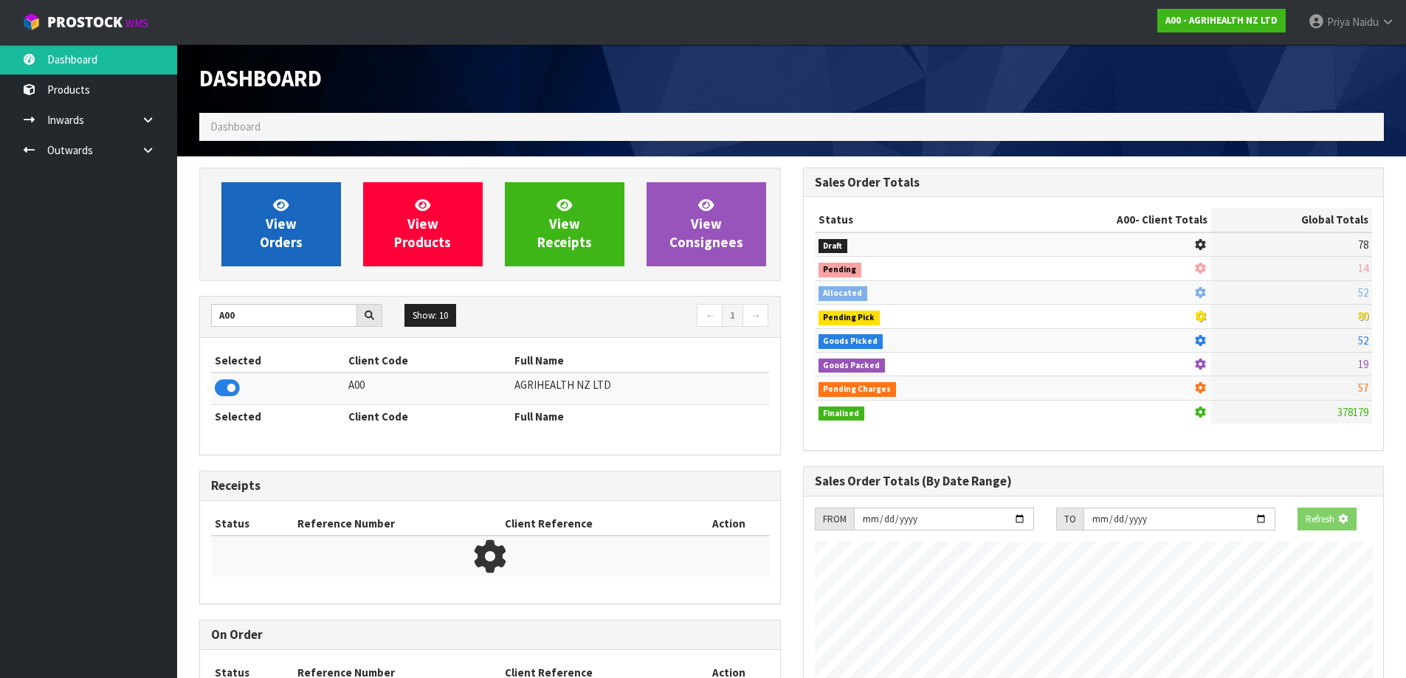
scroll to position [737024, 737341]
click at [254, 235] on link "View Orders" at bounding box center [281, 224] width 120 height 84
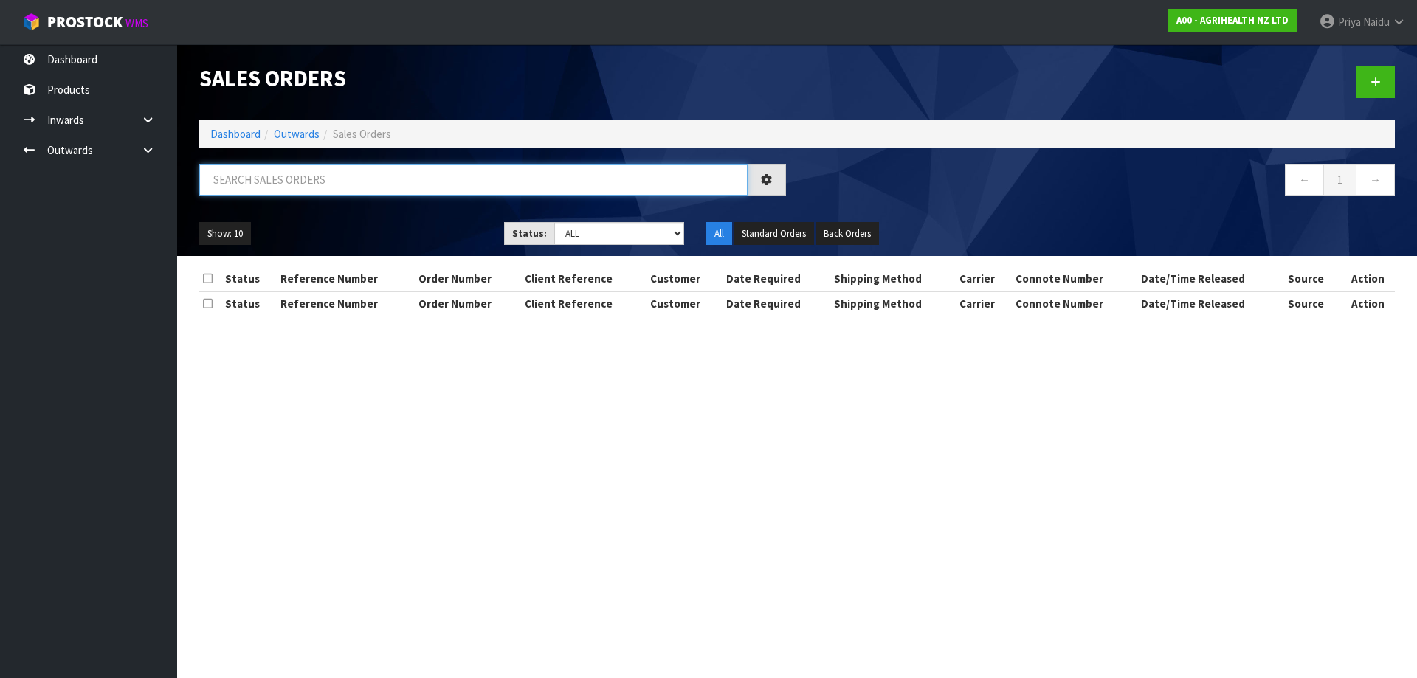
click at [301, 177] on input "text" at bounding box center [473, 180] width 548 height 32
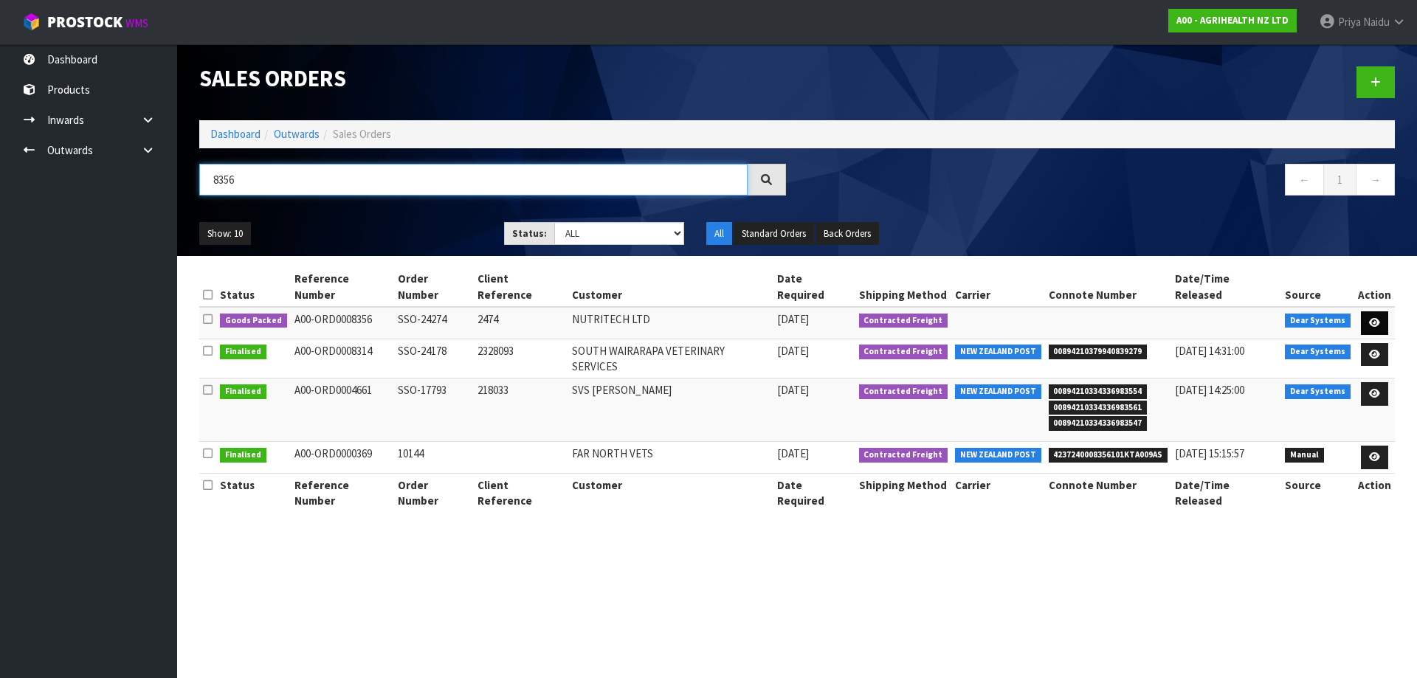
type input "8356"
click at [1367, 311] on link at bounding box center [1374, 323] width 27 height 24
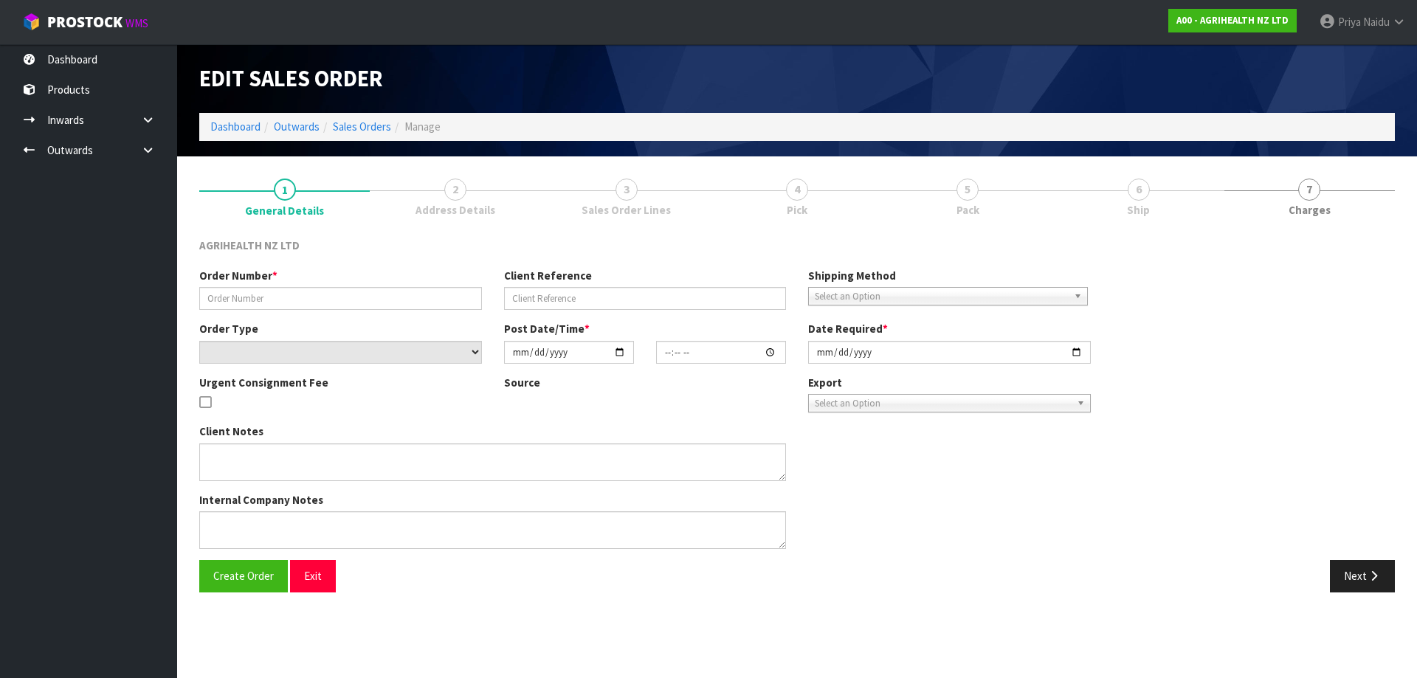
type input "SSO-24274"
type input "2474"
select select "number:0"
type input "[DATE]"
type input "10:07:27.000"
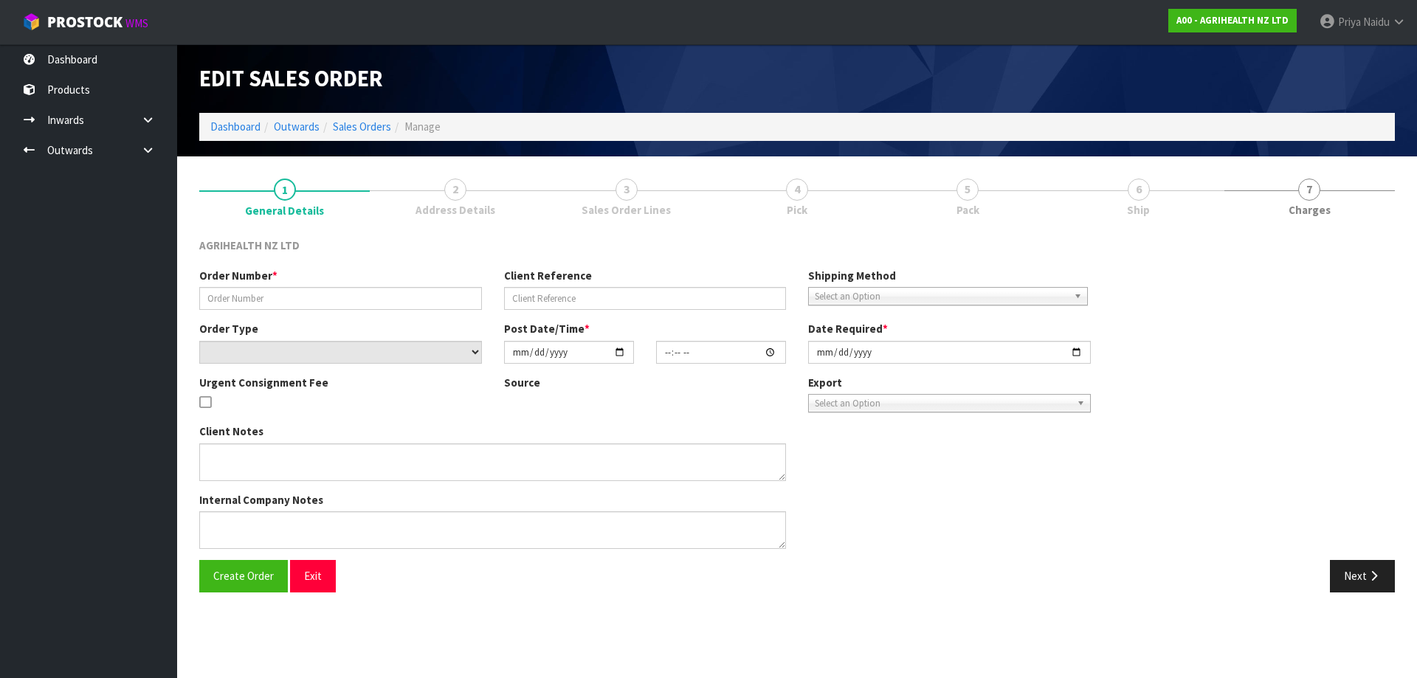
type input "[DATE]"
type textarea "SHIP BY: Freight"
type textarea "FOR DISPATCH [DATE] PLEASE, VIA FREIGHT"
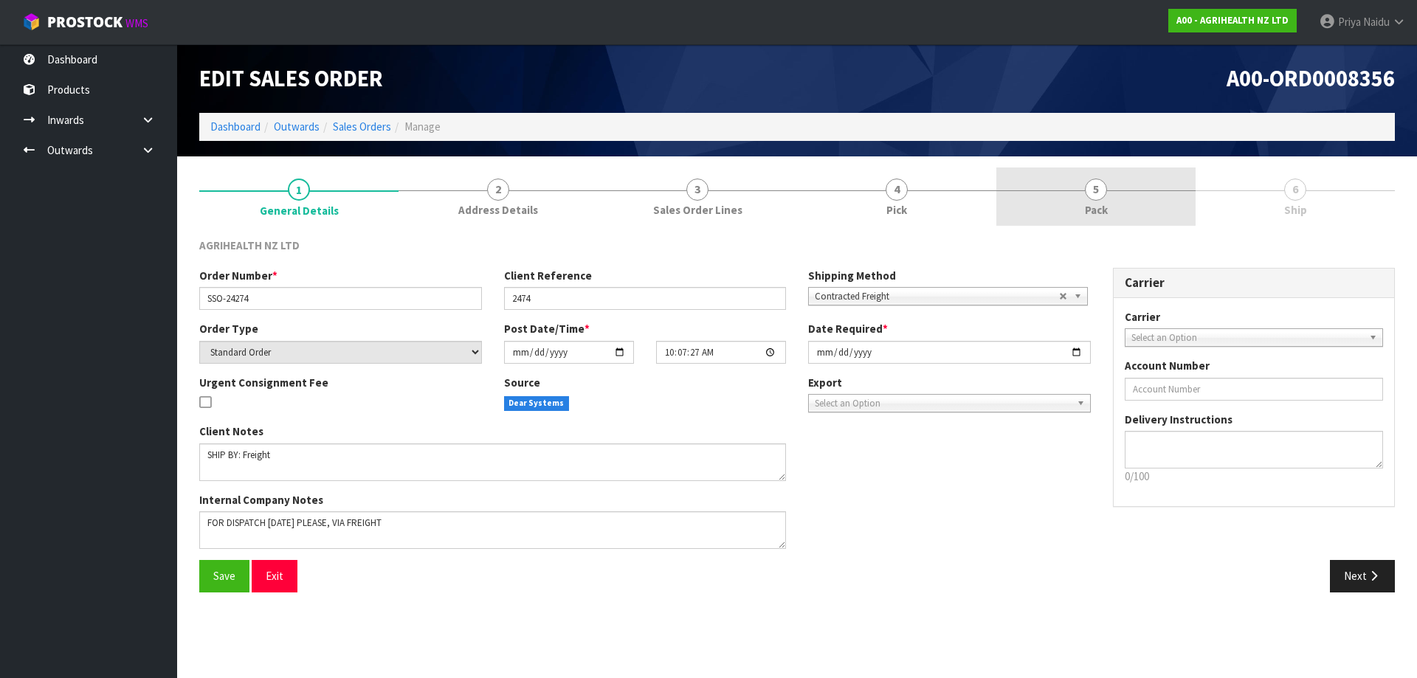
click at [1080, 210] on link "5 Pack" at bounding box center [1095, 197] width 199 height 58
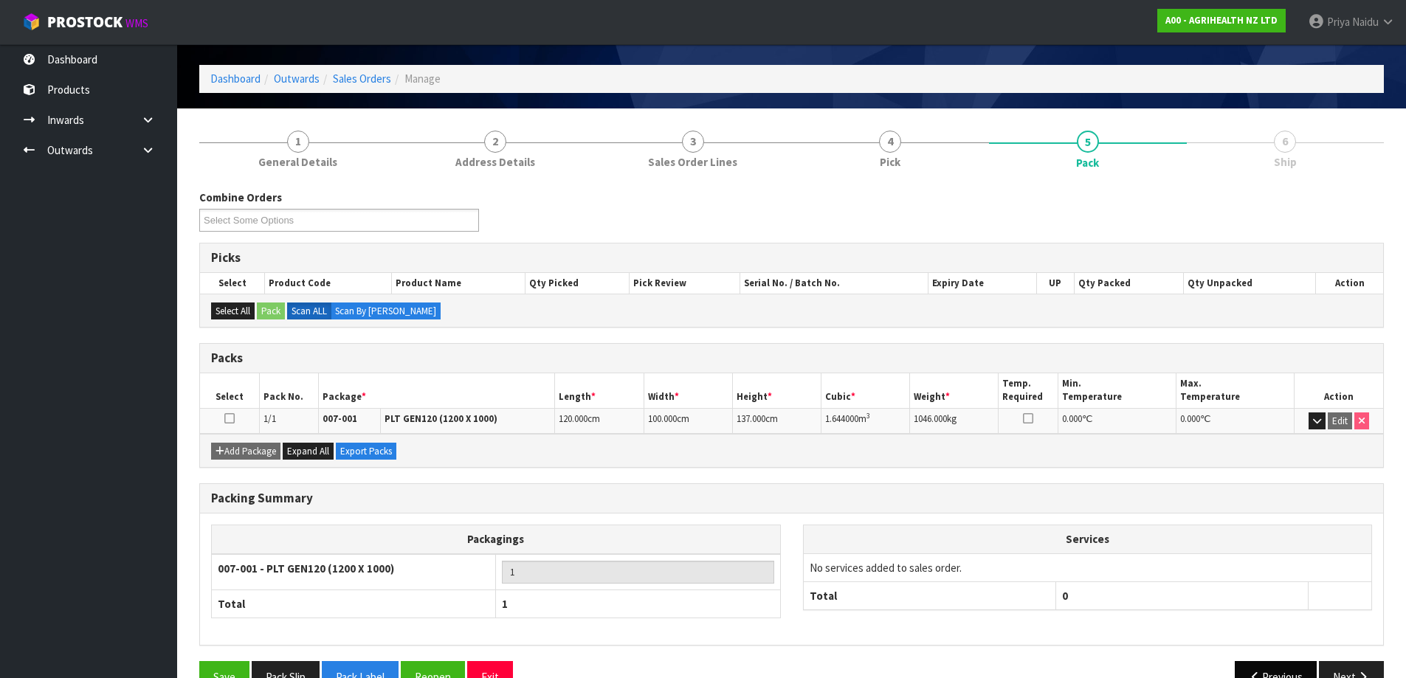
scroll to position [85, 0]
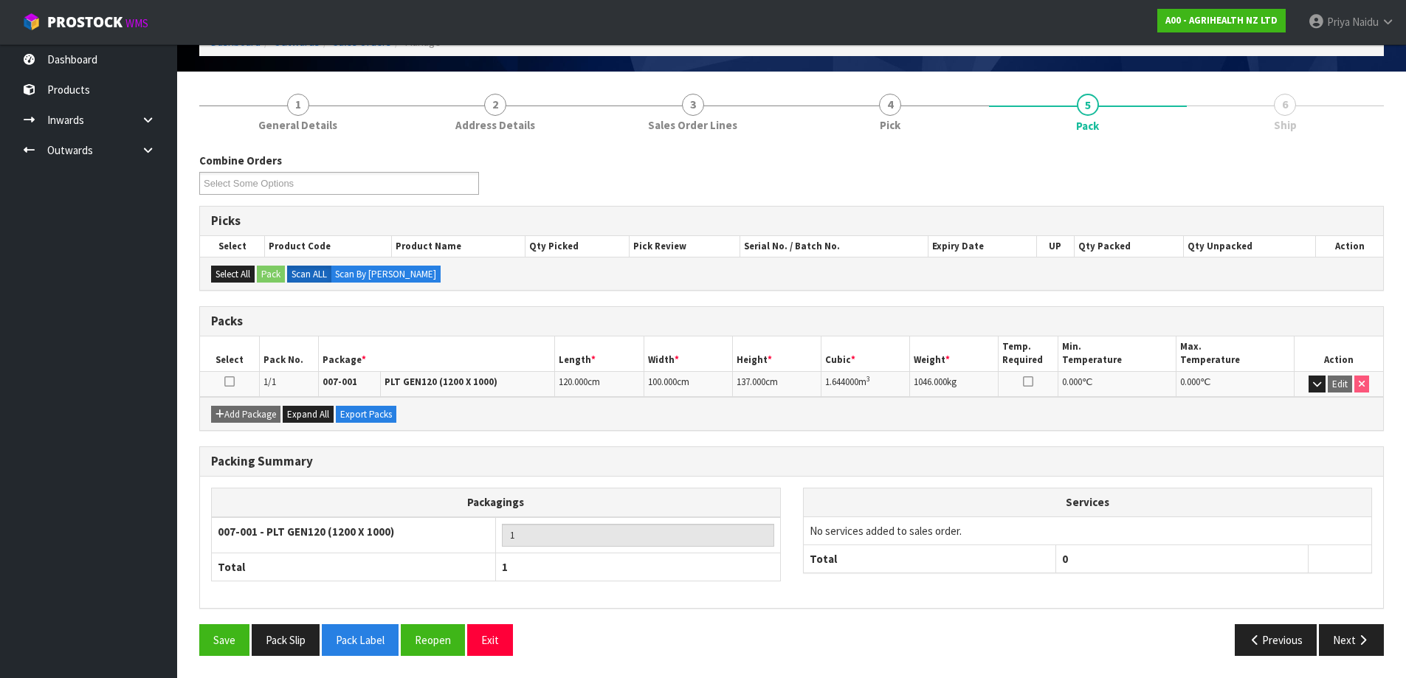
click at [1348, 621] on div "Packing Summary Packagings 007-001 - PLT GEN120 (1200 X 1000) 1 Total 1 Service…" at bounding box center [791, 535] width 1207 height 178
click at [1342, 633] on button "Next" at bounding box center [1351, 640] width 65 height 32
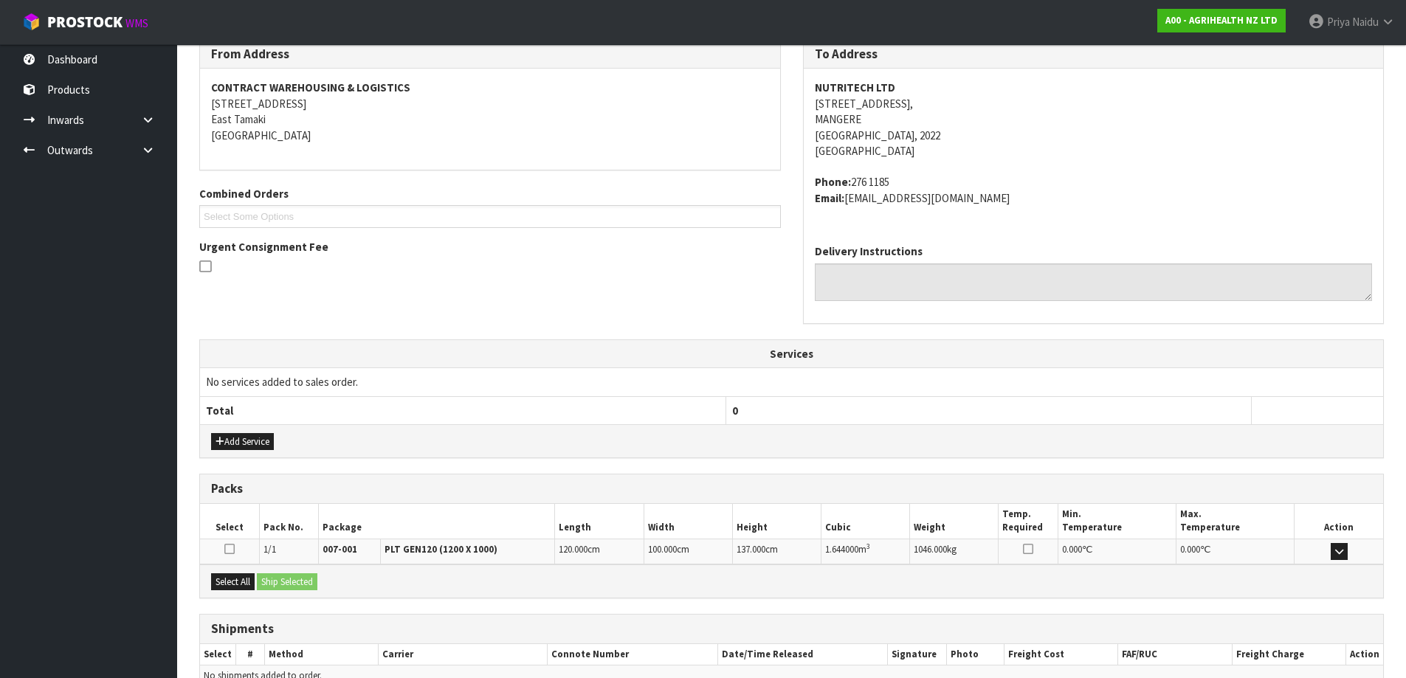
scroll to position [277, 0]
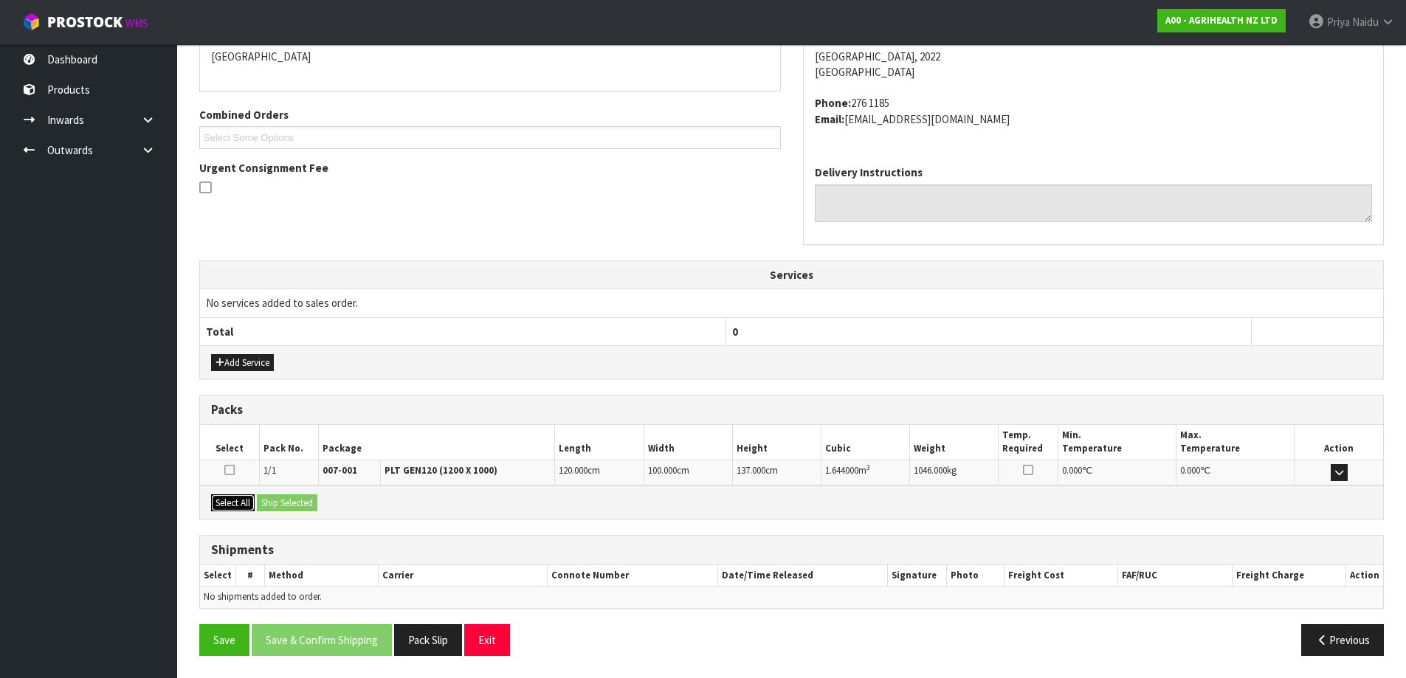
drag, startPoint x: 246, startPoint y: 502, endPoint x: 289, endPoint y: 502, distance: 43.5
click at [245, 502] on button "Select All" at bounding box center [233, 503] width 44 height 18
click at [289, 502] on button "Ship Selected" at bounding box center [287, 503] width 61 height 18
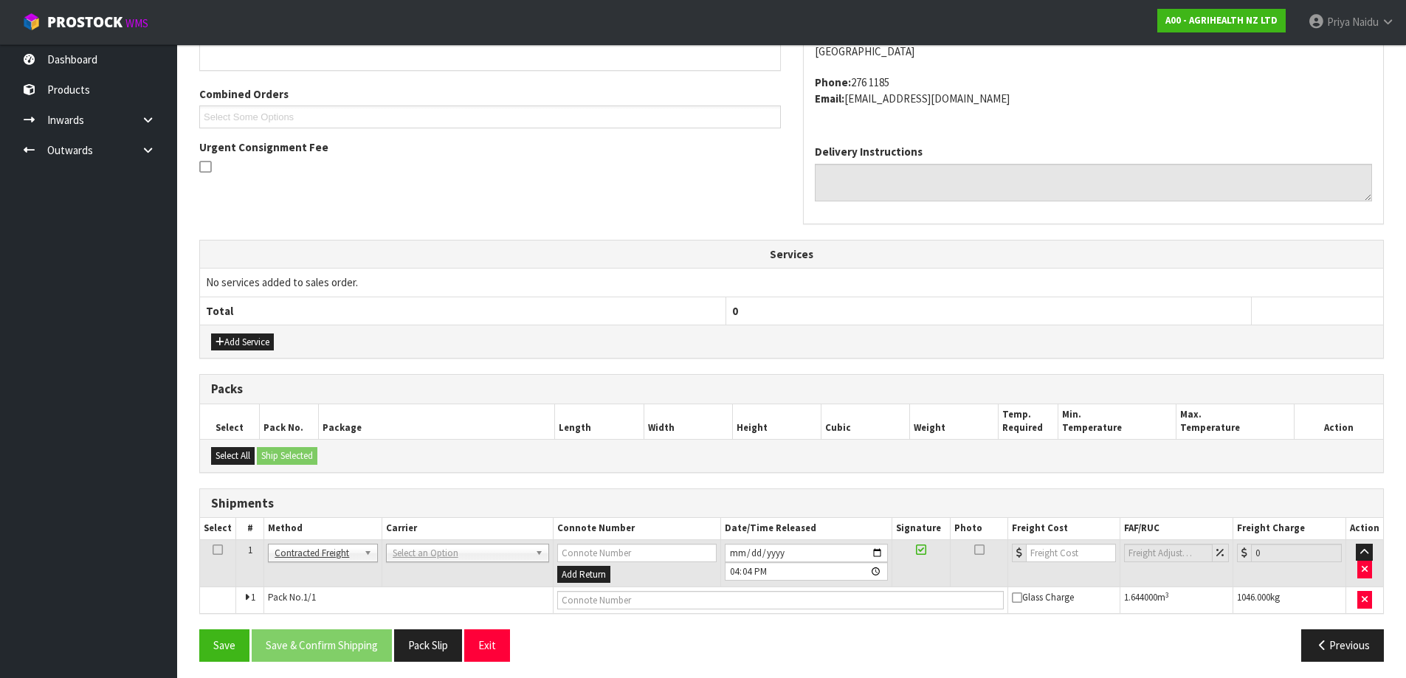
scroll to position [304, 0]
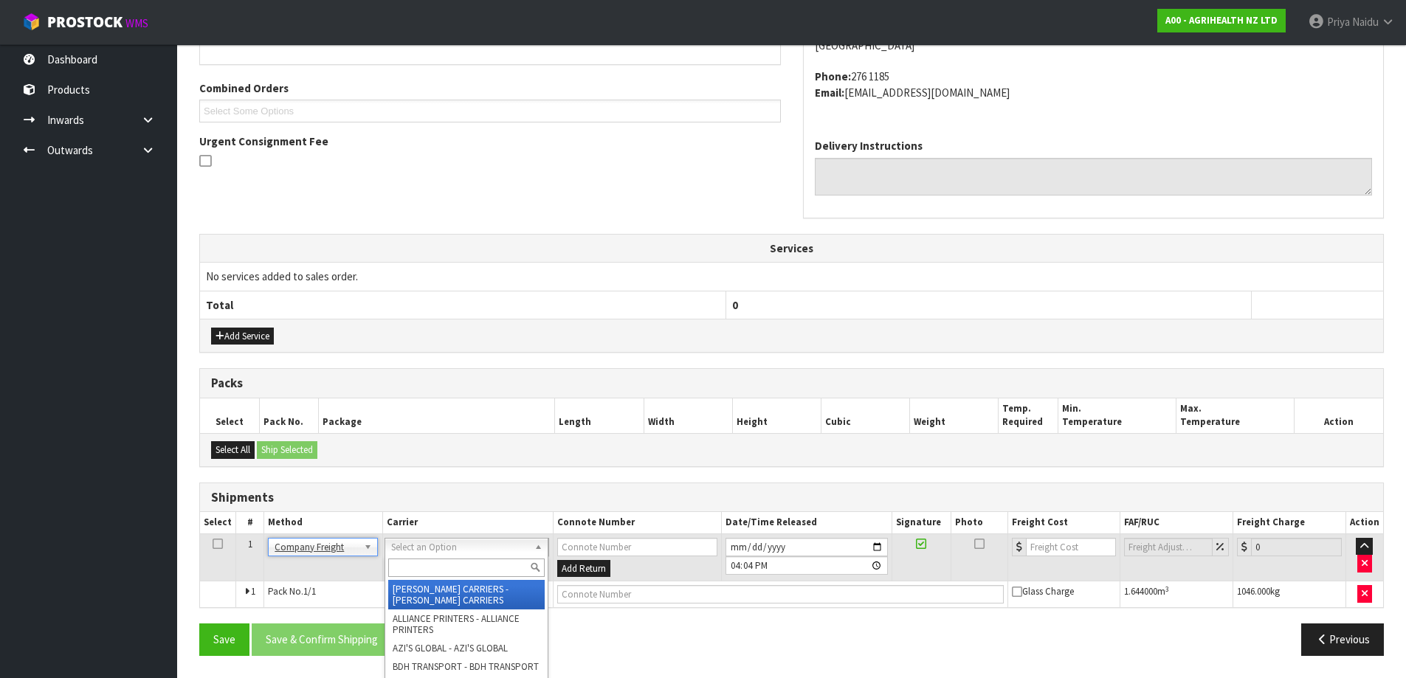
click at [438, 566] on input "text" at bounding box center [466, 568] width 156 height 18
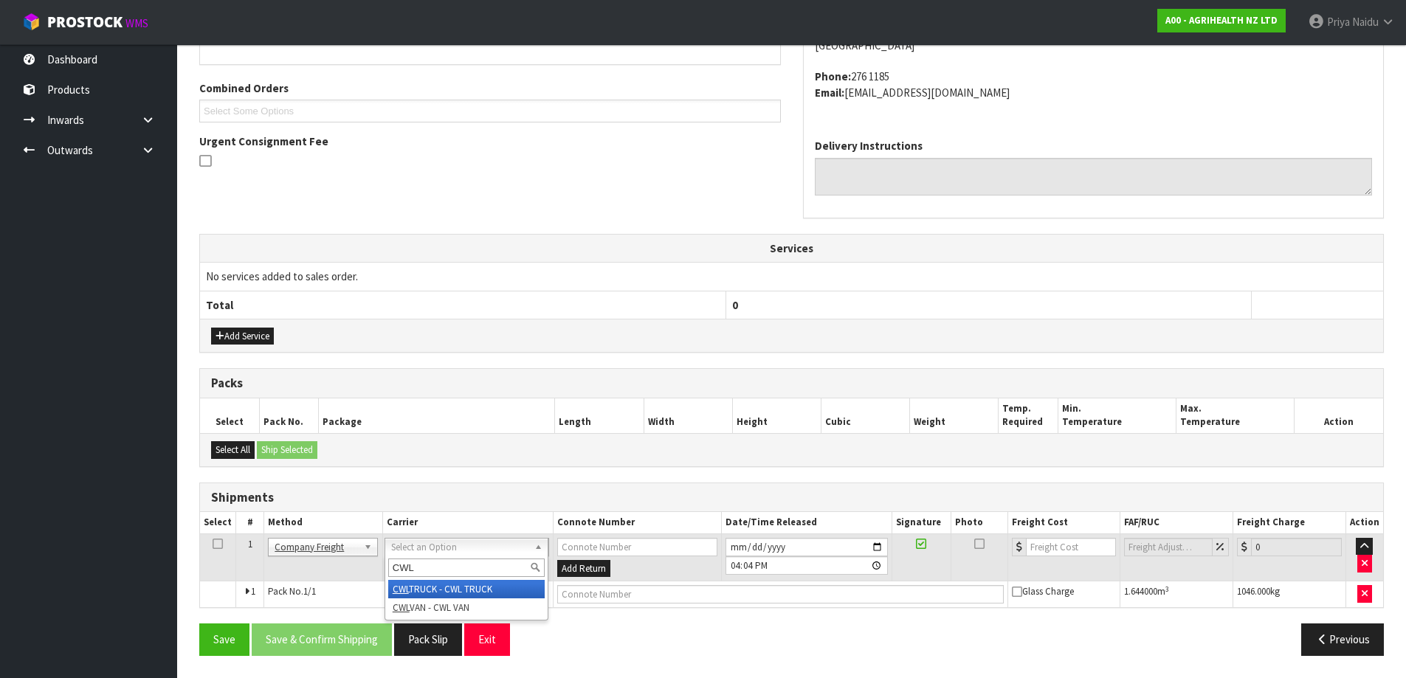
type input "CWL"
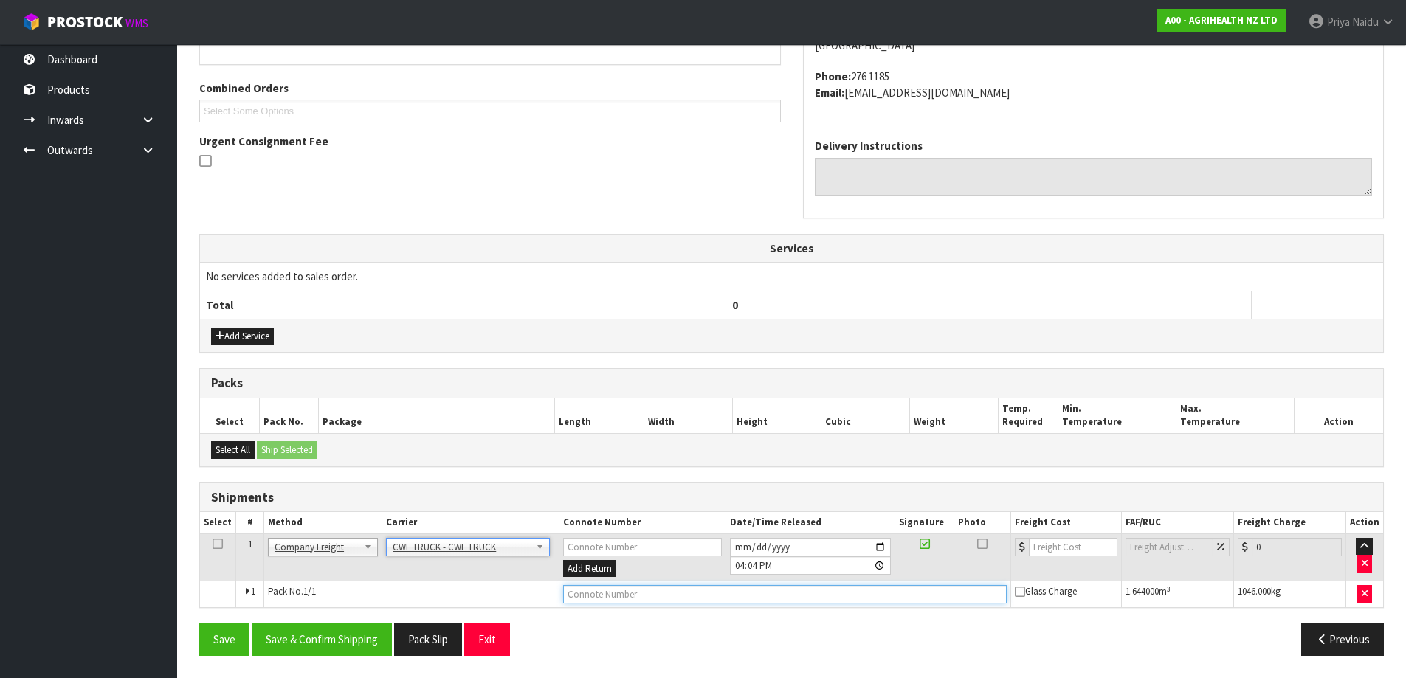
click at [577, 599] on input "text" at bounding box center [785, 594] width 444 height 18
type input "CWL TRUCK DELIVERY"
click at [877, 551] on input "[DATE]" at bounding box center [811, 547] width 162 height 18
type input "[DATE]"
click at [653, 642] on div "Save Save & Confirm Shipping Pack Slip Exit" at bounding box center [490, 640] width 604 height 32
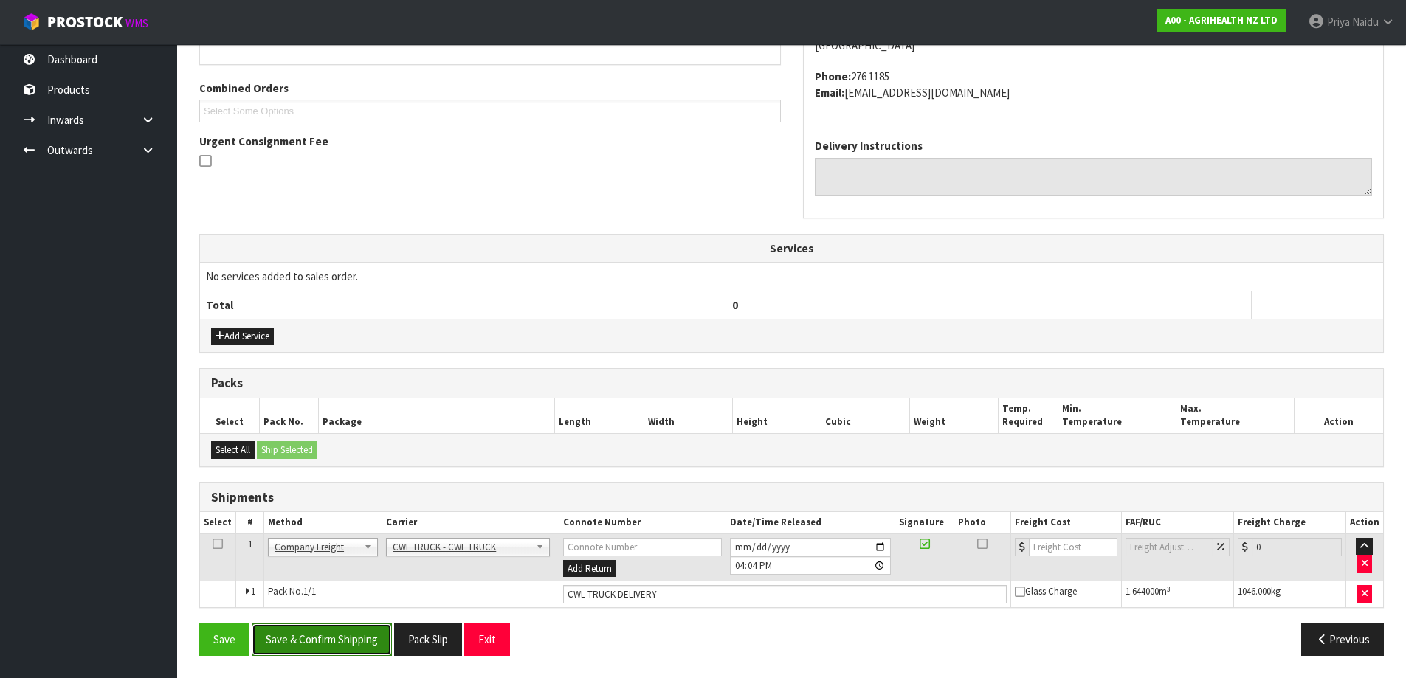
click at [351, 629] on button "Save & Confirm Shipping" at bounding box center [322, 640] width 140 height 32
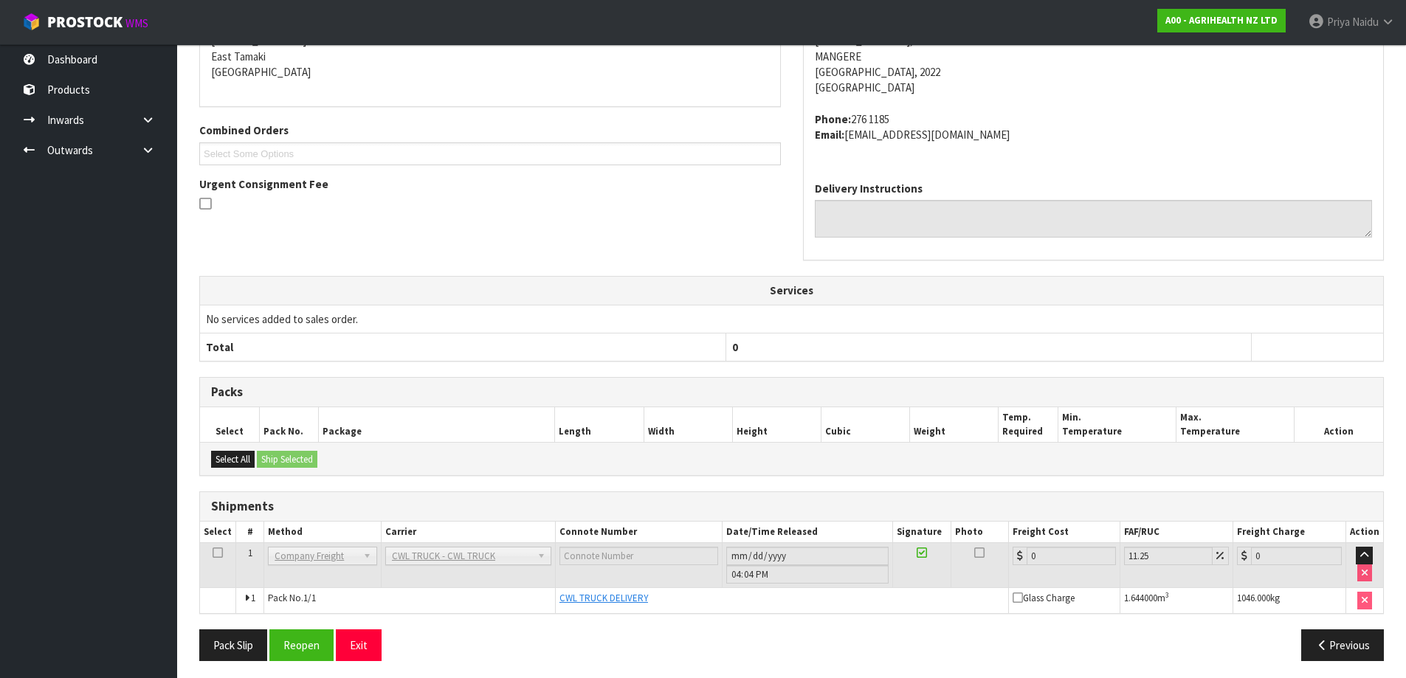
scroll to position [320, 0]
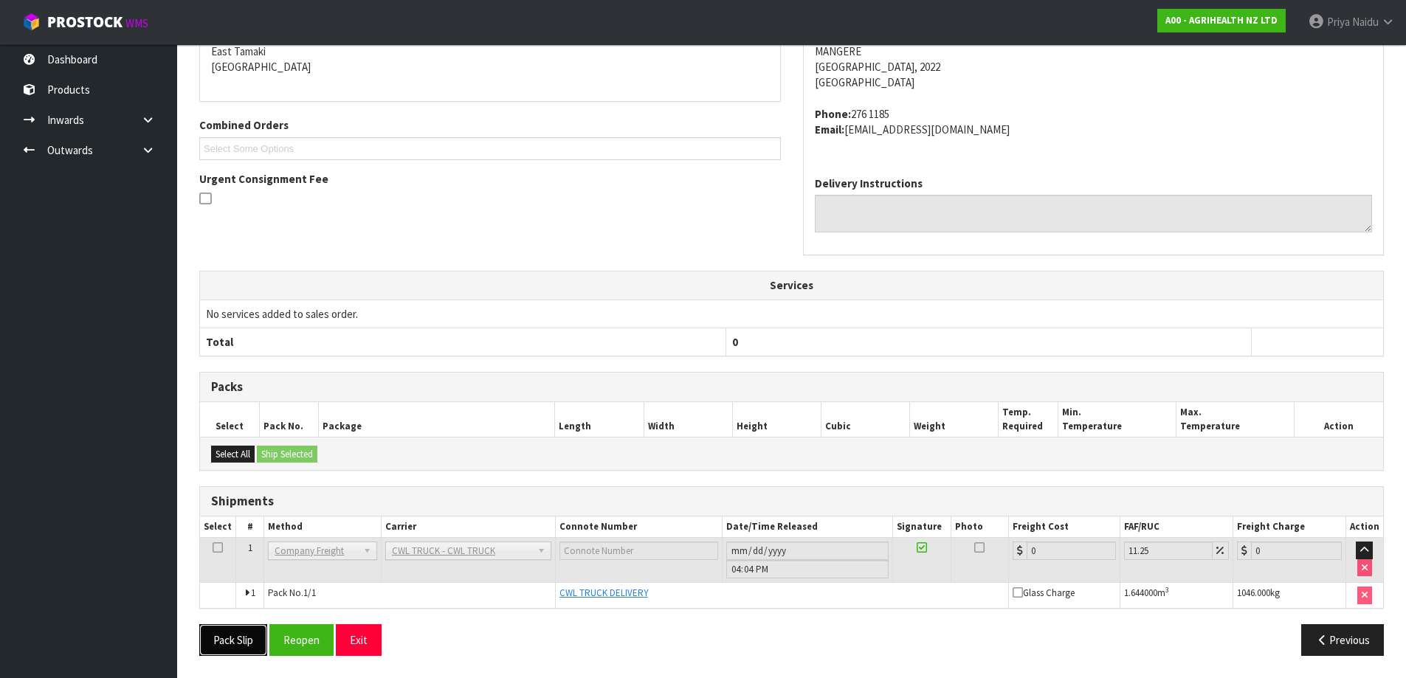
click at [230, 640] on button "Pack Slip" at bounding box center [233, 640] width 68 height 32
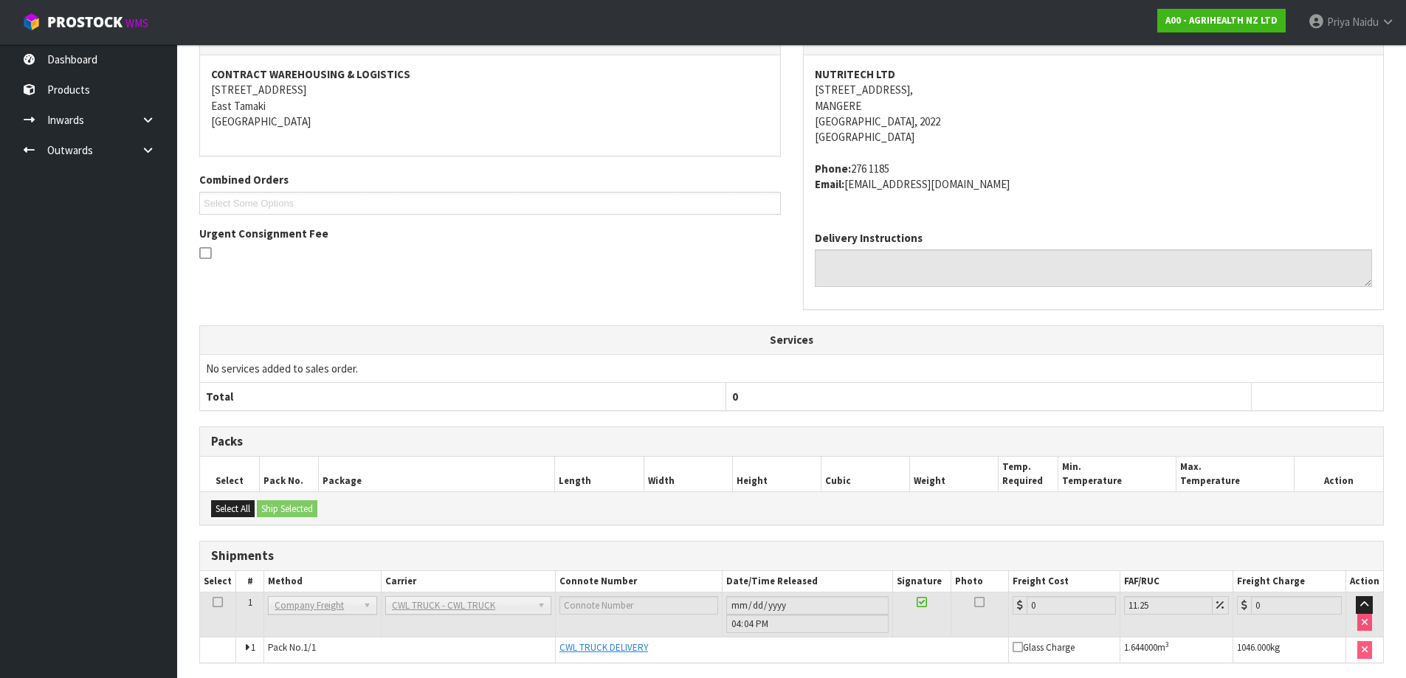
scroll to position [0, 0]
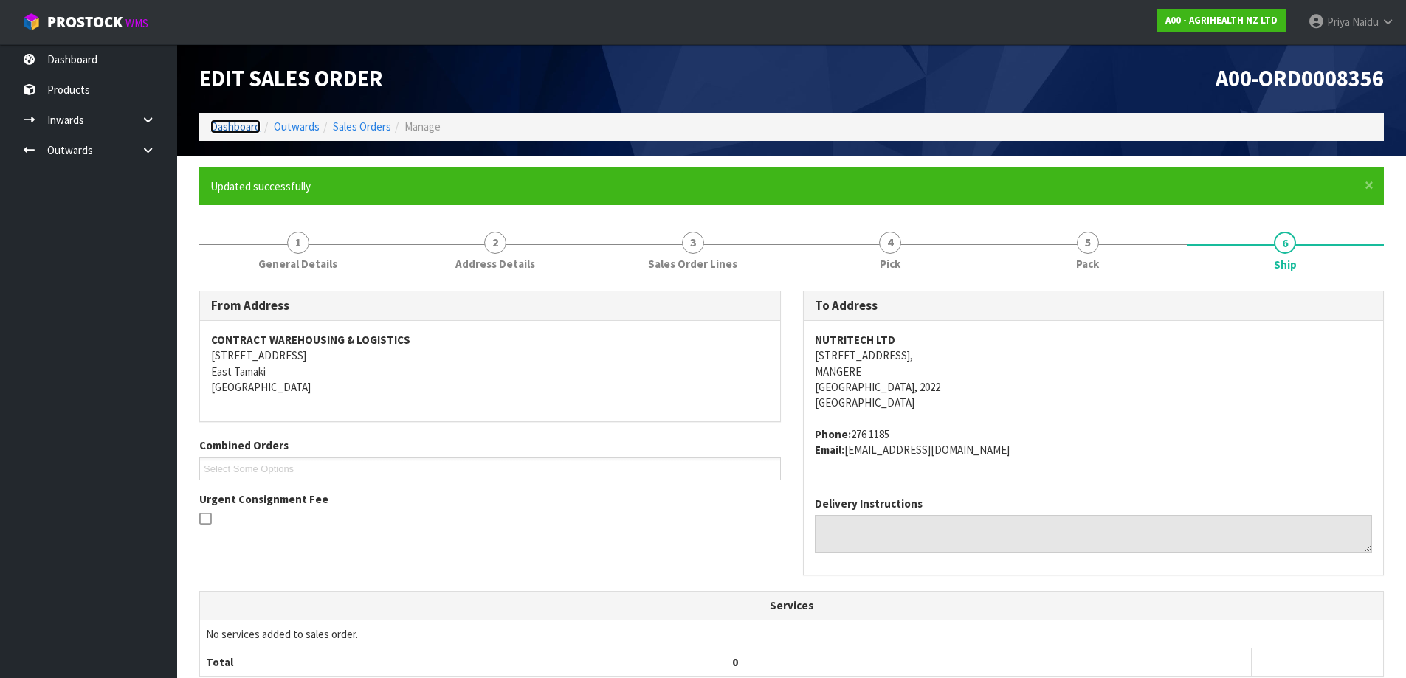
click at [245, 126] on link "Dashboard" at bounding box center [235, 127] width 50 height 14
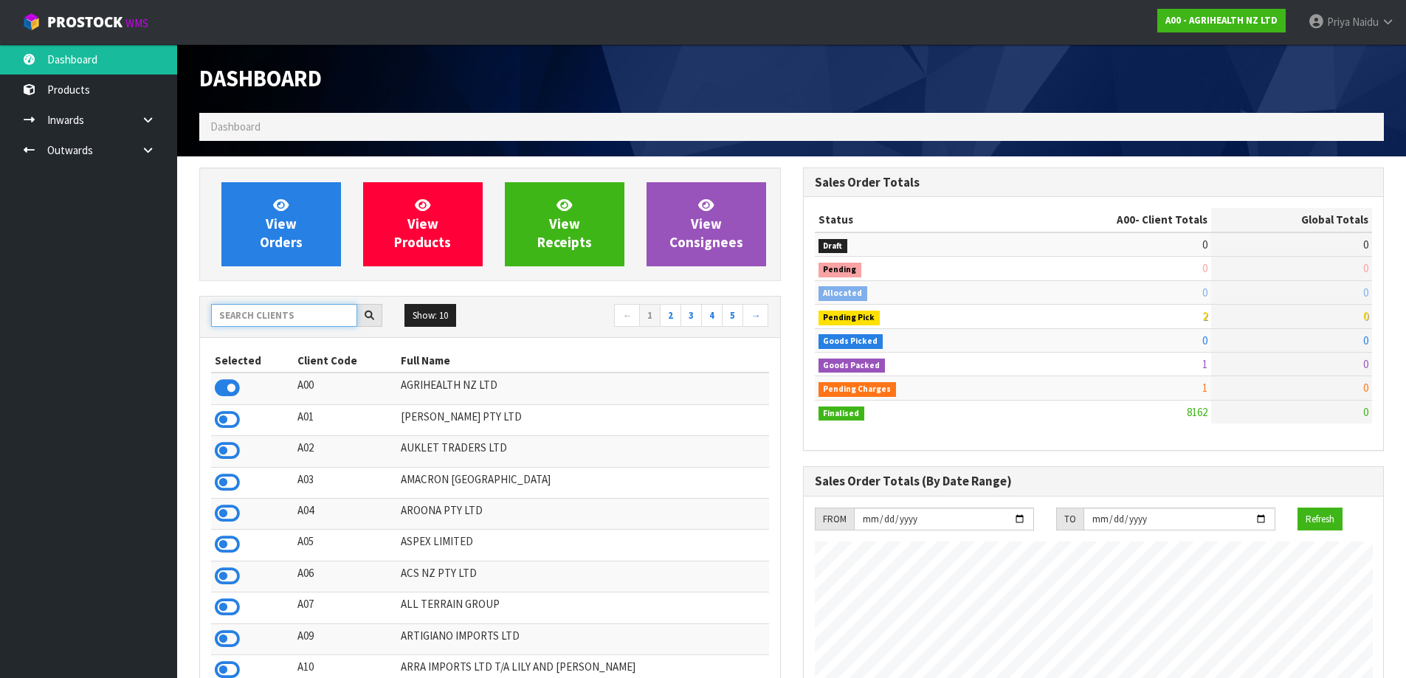
click at [249, 304] on input "text" at bounding box center [284, 315] width 146 height 23
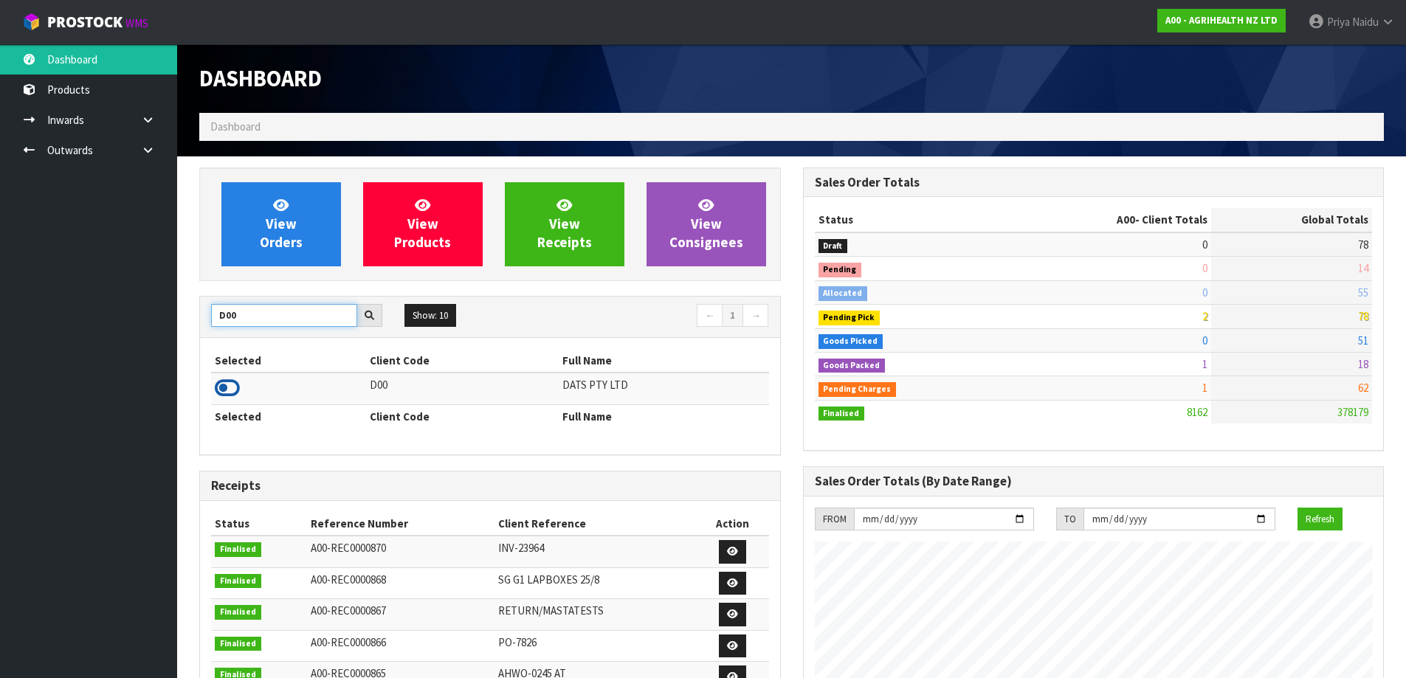
type input "D00"
click at [231, 388] on icon at bounding box center [227, 388] width 25 height 22
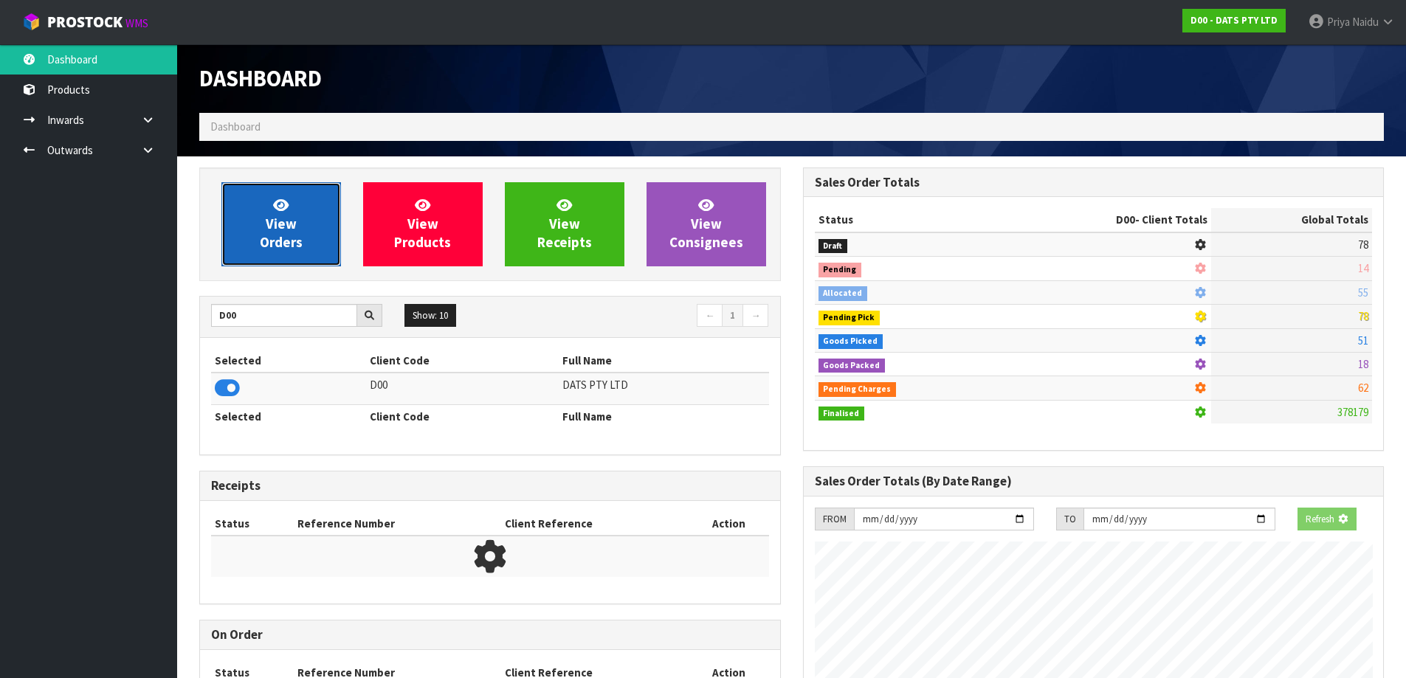
click at [296, 231] on link "View Orders" at bounding box center [281, 224] width 120 height 84
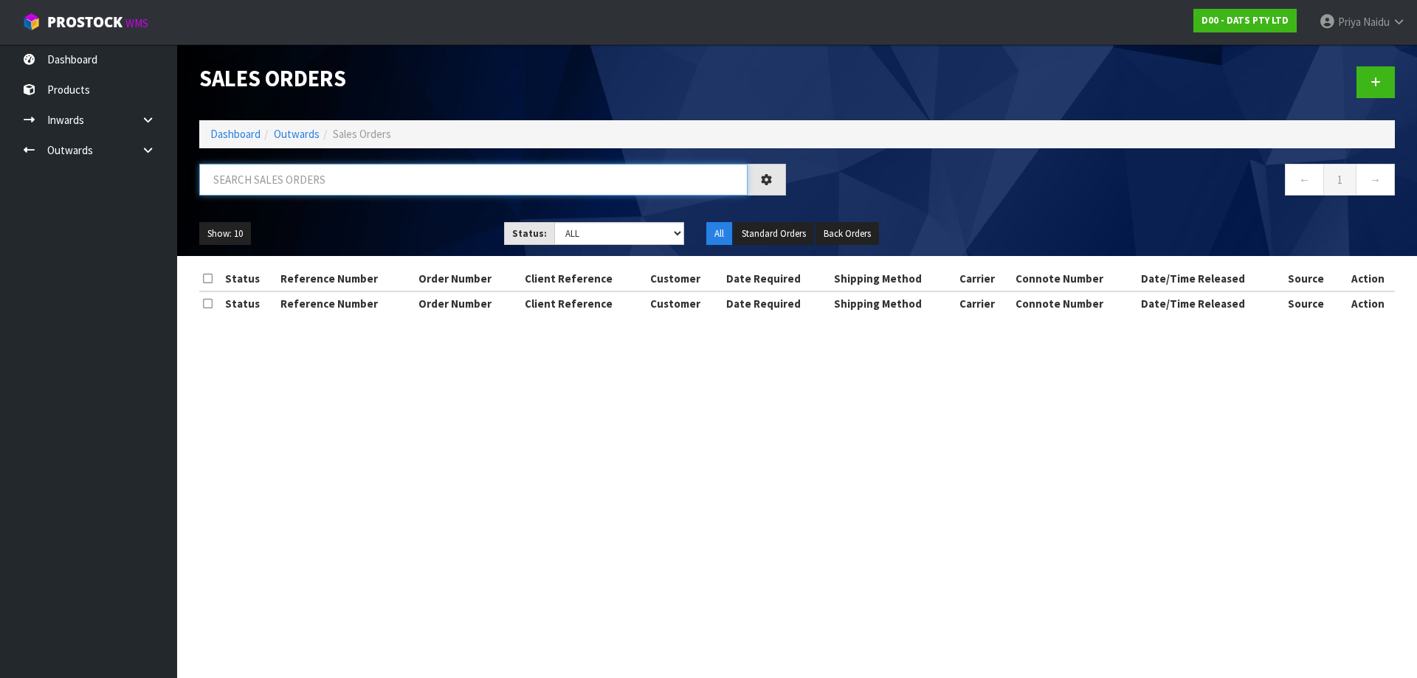
click at [322, 190] on input "text" at bounding box center [473, 180] width 548 height 32
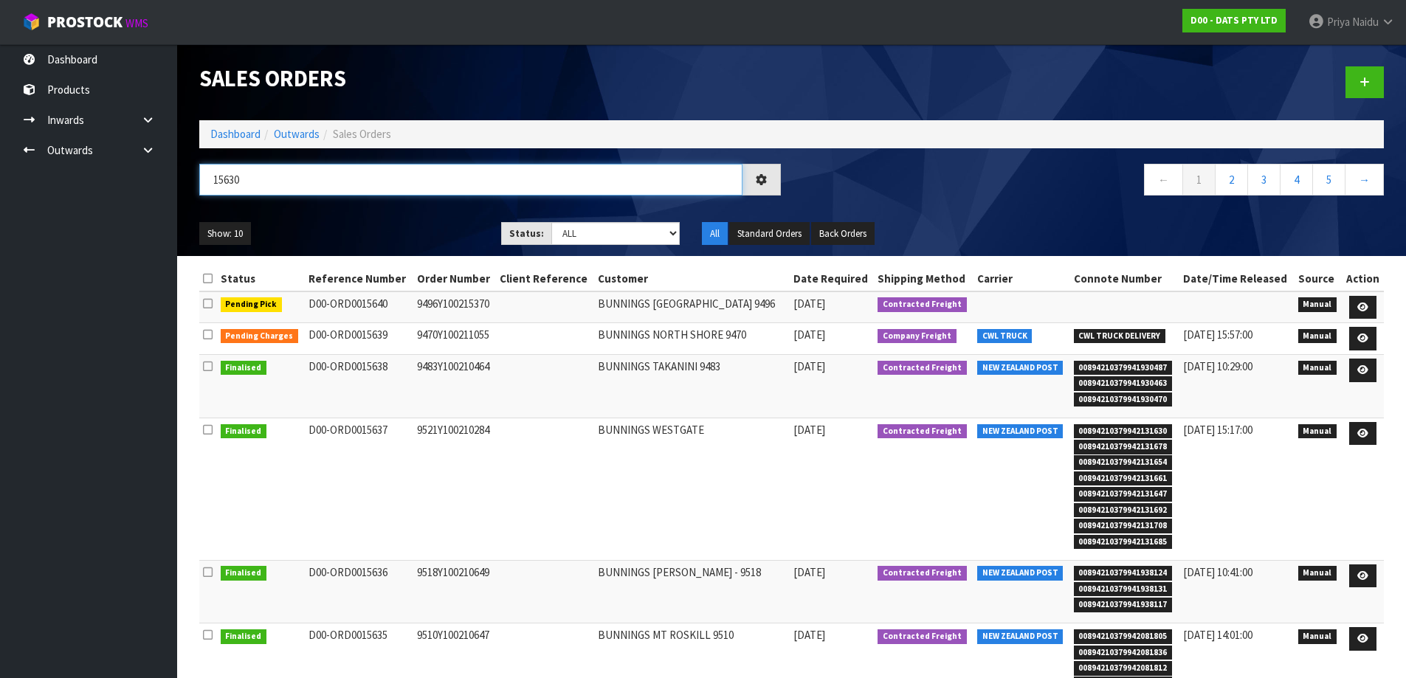
type input "15630"
click at [364, 222] on ul "Show: 10 5 10 25 50" at bounding box center [339, 234] width 280 height 24
click at [377, 215] on div "Show: 10 5 10 25 50 Status: Draft Pending Allocated Pending Pick Goods Picked G…" at bounding box center [791, 234] width 1207 height 46
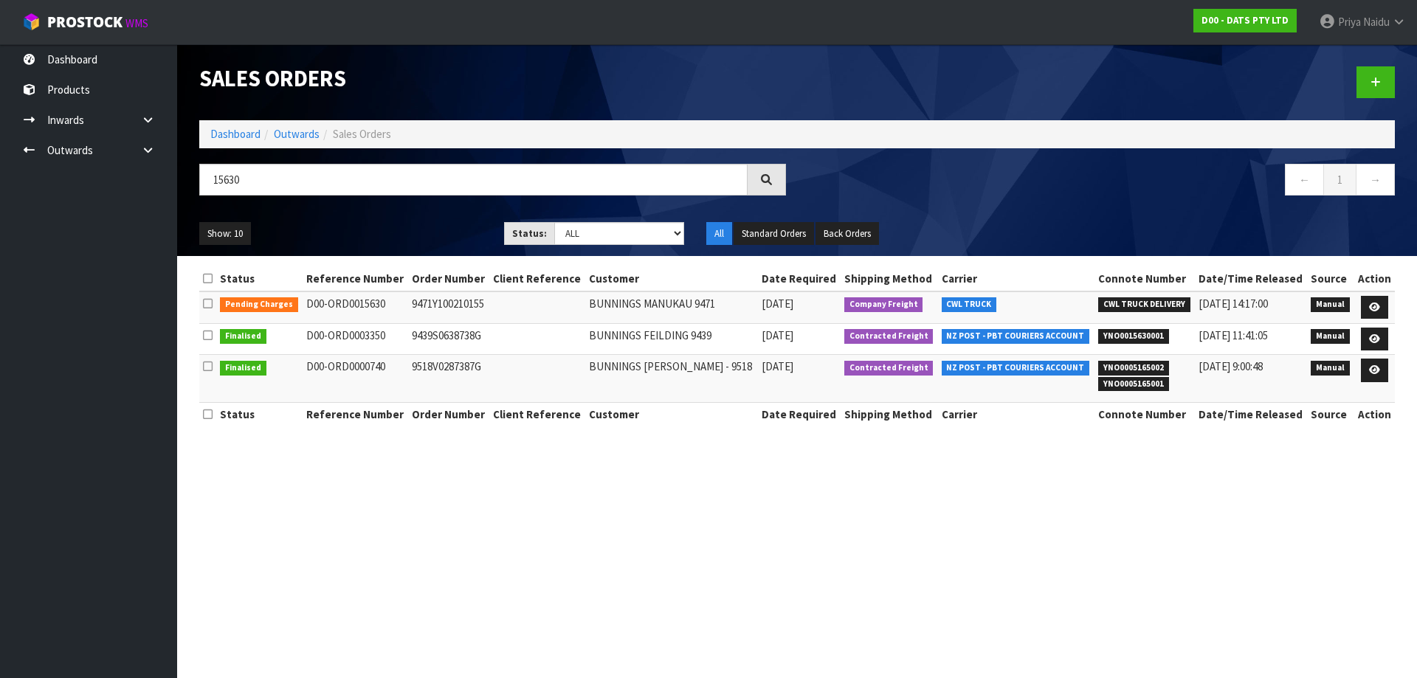
click at [371, 224] on ul "Show: 10 5 10 25 50" at bounding box center [340, 234] width 283 height 24
click at [1370, 300] on link at bounding box center [1374, 308] width 27 height 24
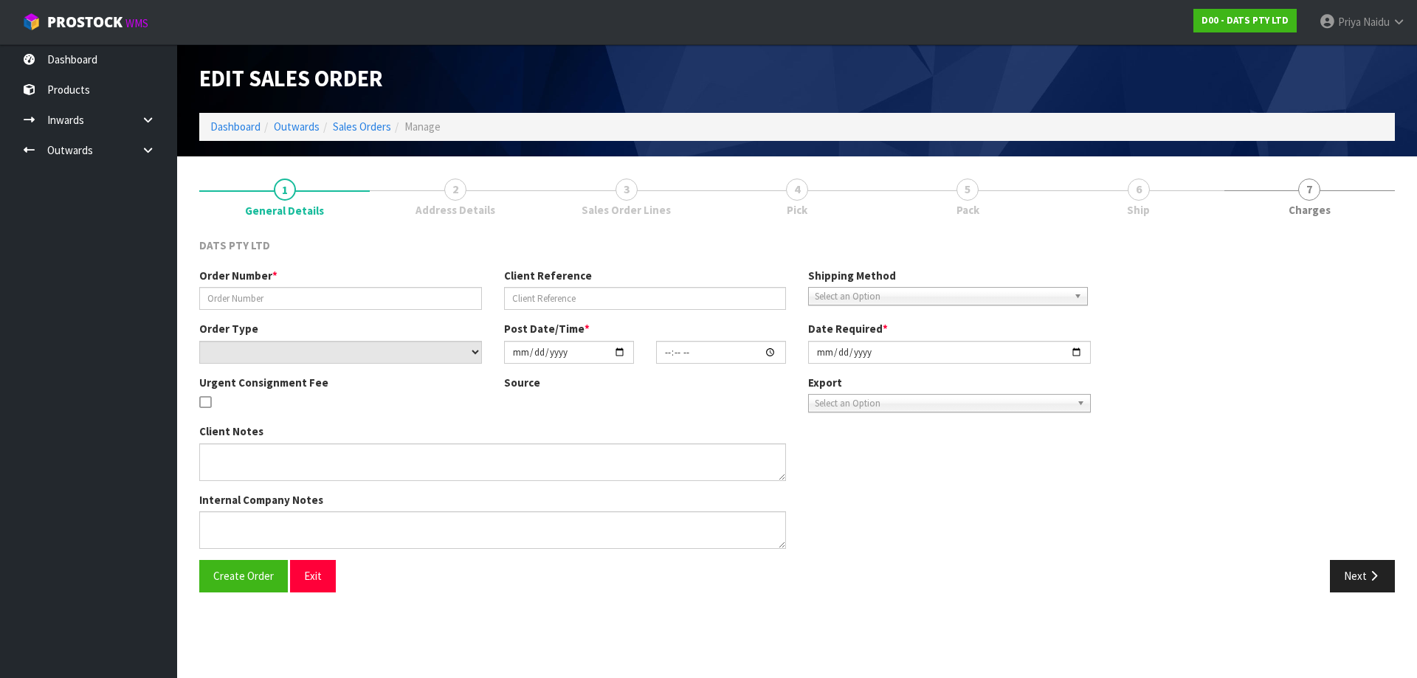
type input "9471Y100210155"
select select "number:0"
type input "[DATE]"
type input "08:42:00.000"
type input "[DATE]"
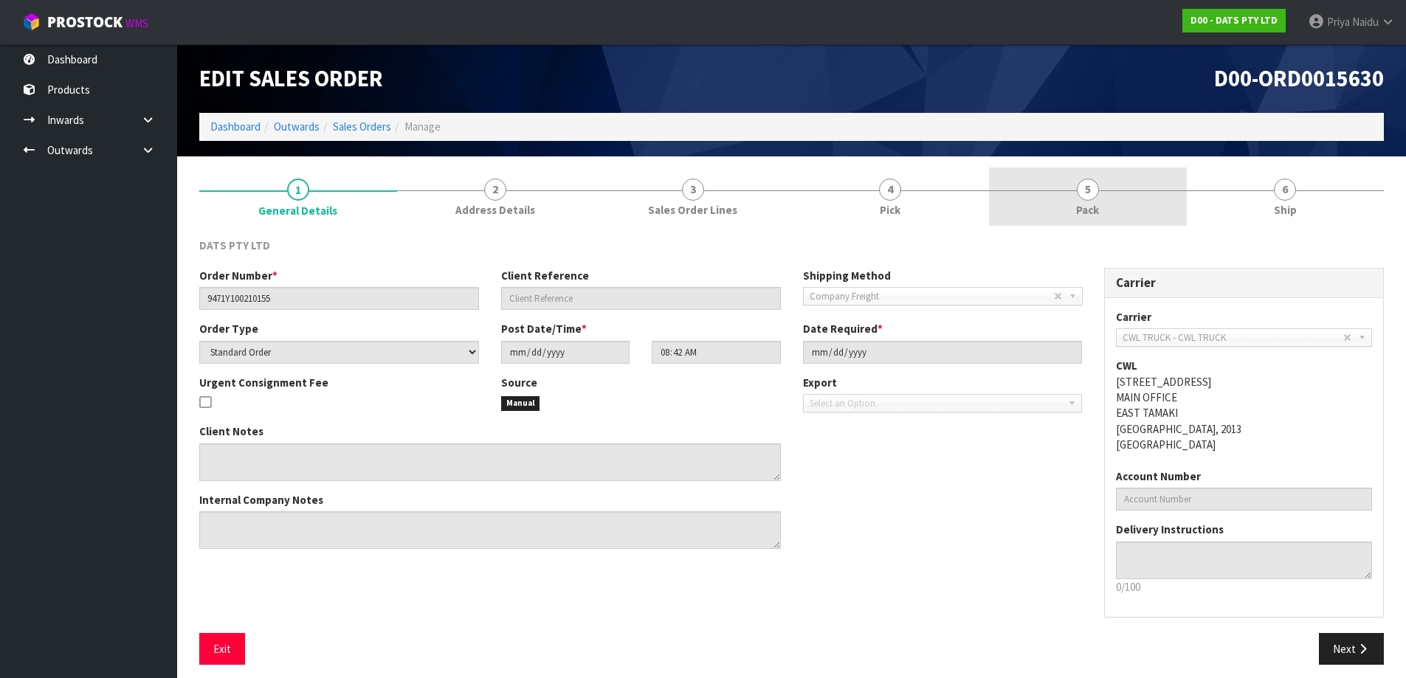
click at [1125, 199] on link "5 Pack" at bounding box center [1088, 197] width 198 height 58
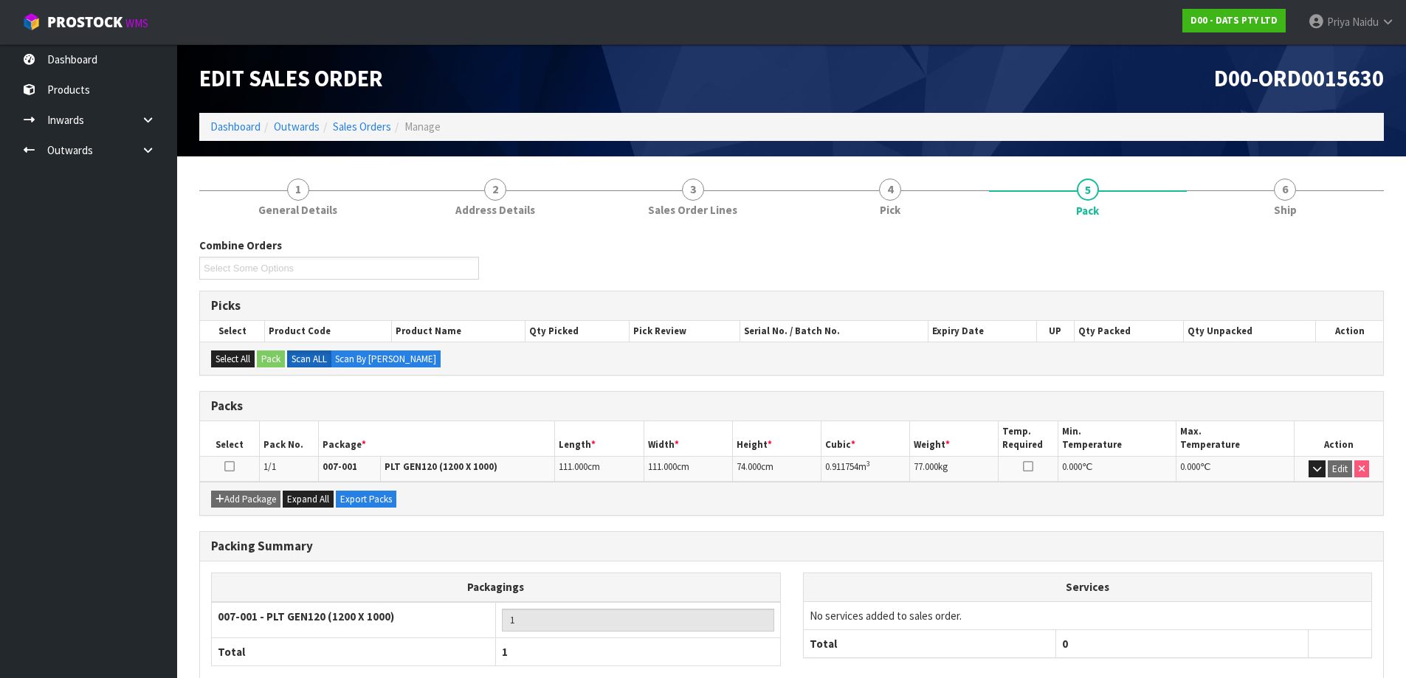
scroll to position [85, 0]
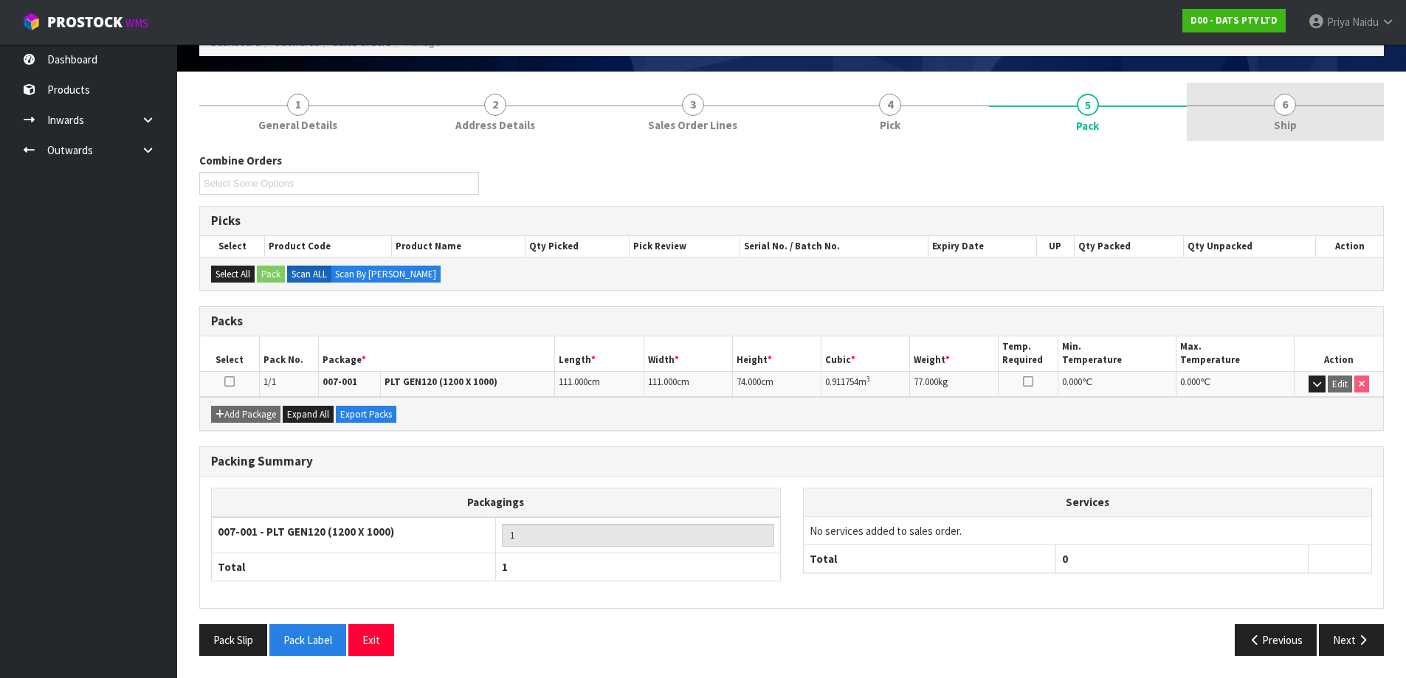
click at [1294, 97] on span "6" at bounding box center [1285, 105] width 22 height 22
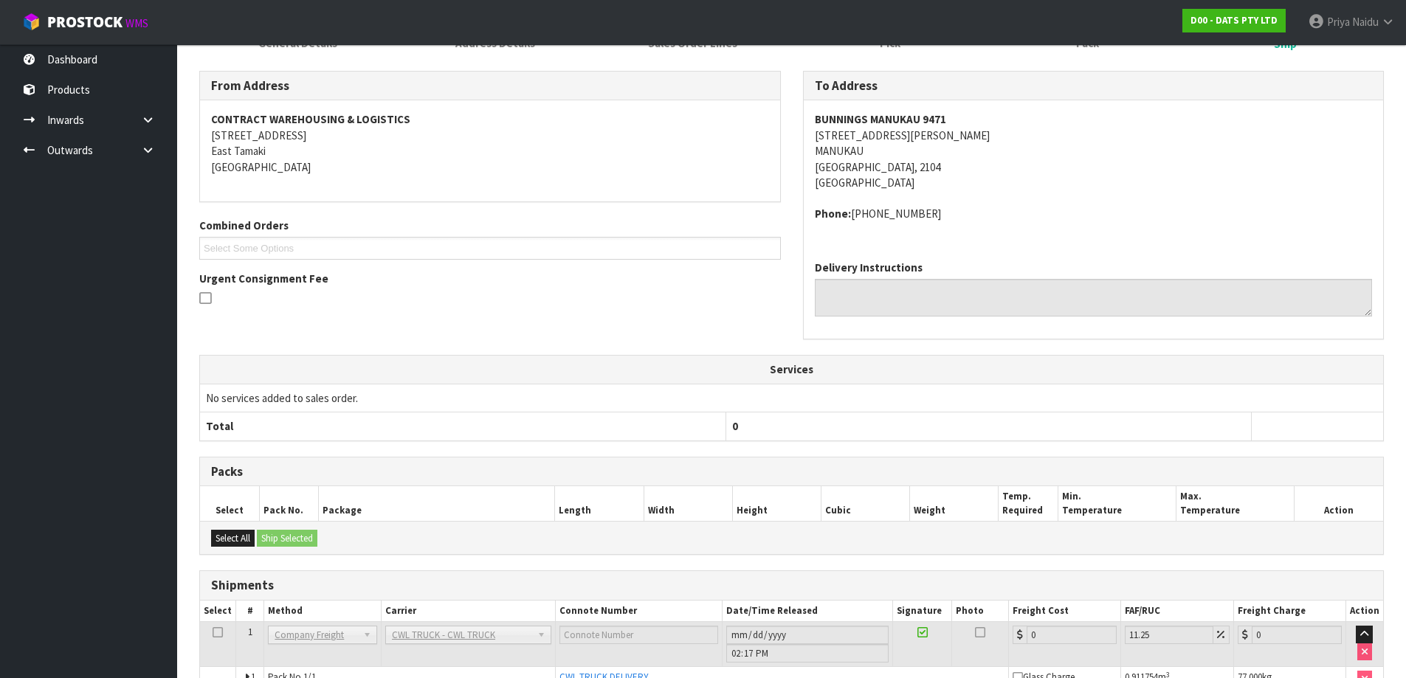
scroll to position [251, 0]
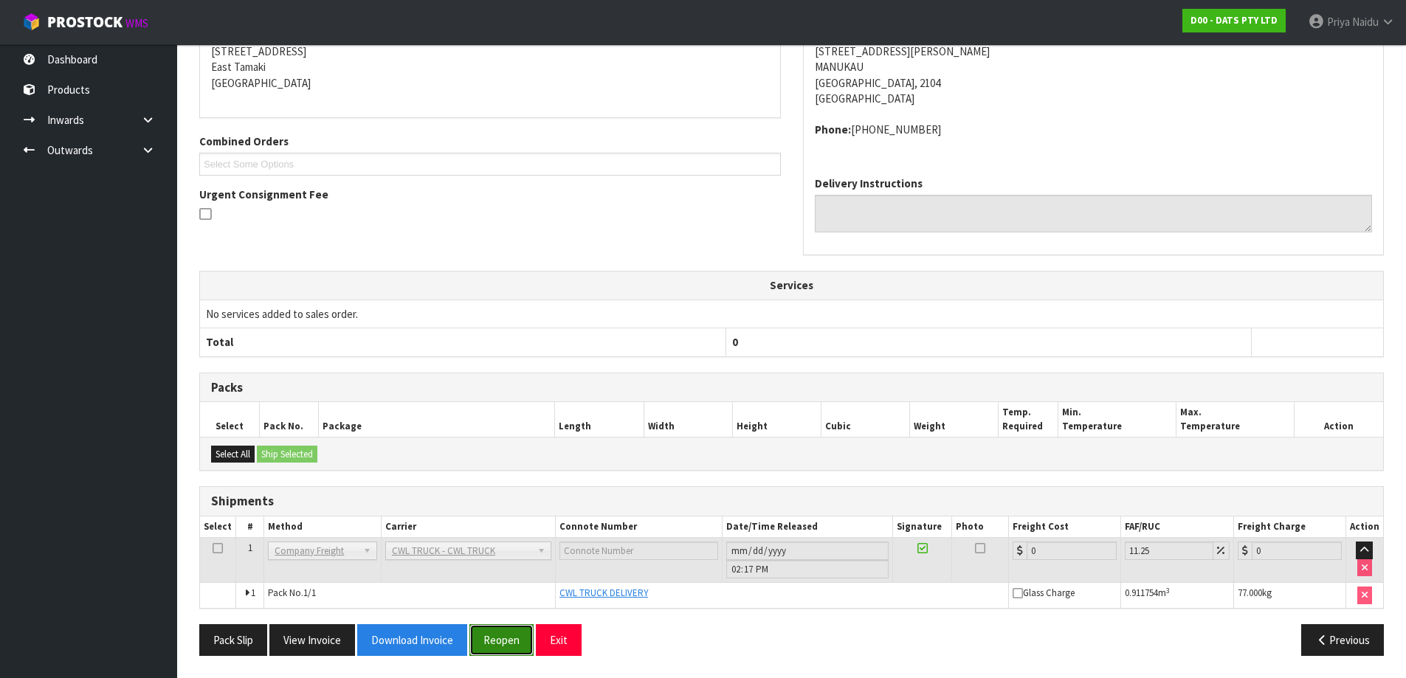
click at [492, 642] on button "Reopen" at bounding box center [501, 640] width 64 height 32
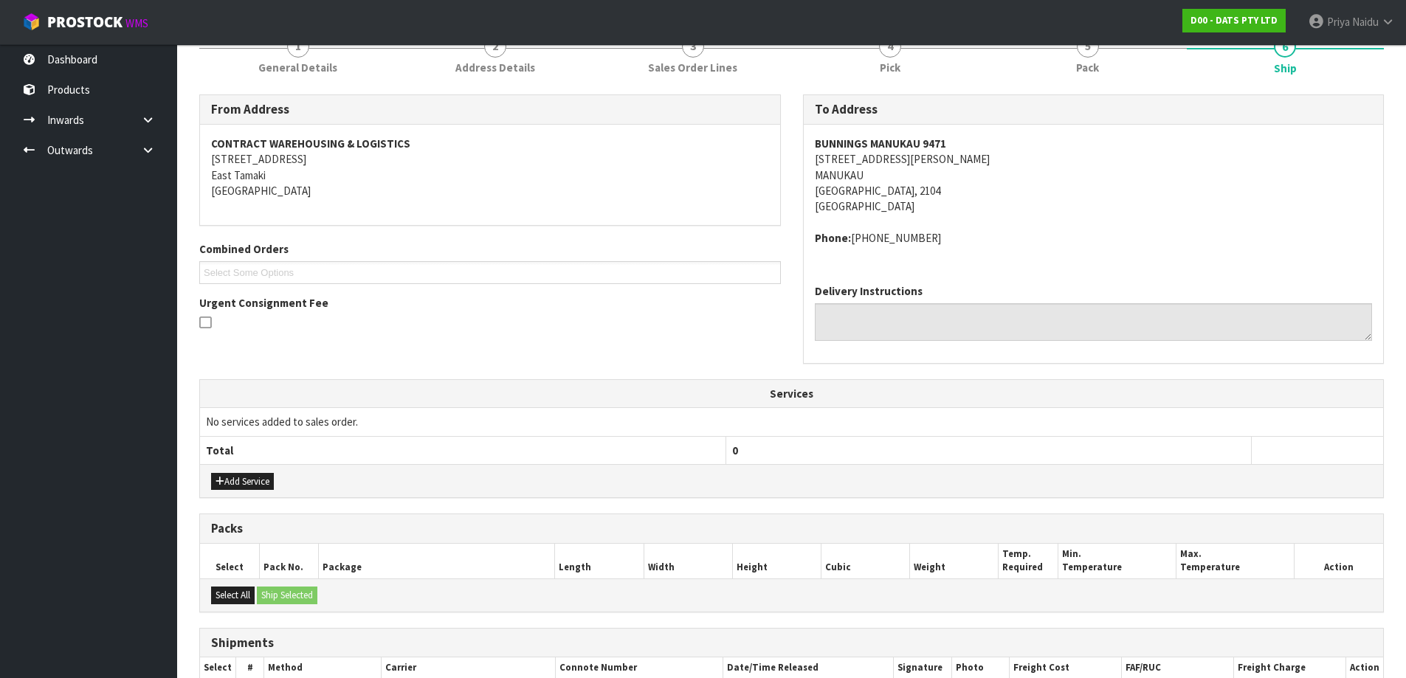
scroll to position [342, 0]
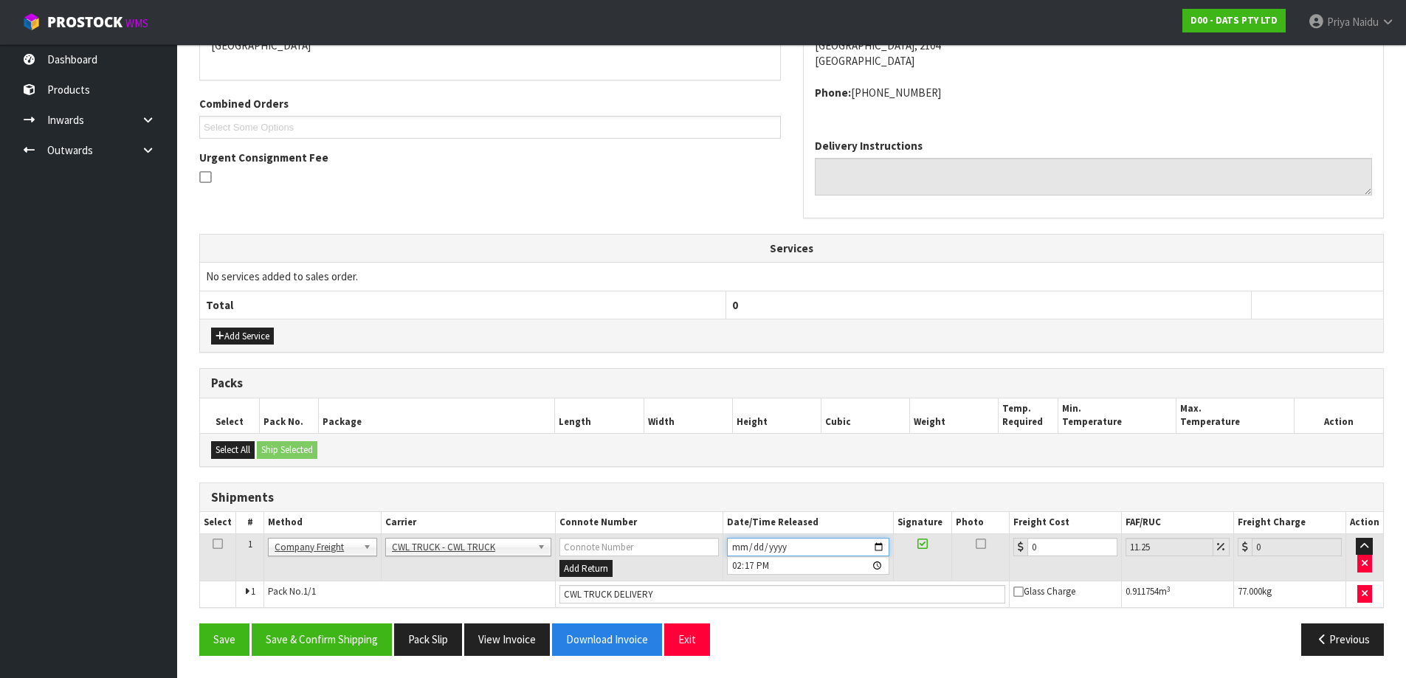
click at [876, 548] on input "[DATE]" at bounding box center [808, 547] width 162 height 18
type input "[DATE]"
click at [320, 636] on button "Save & Confirm Shipping" at bounding box center [322, 640] width 140 height 32
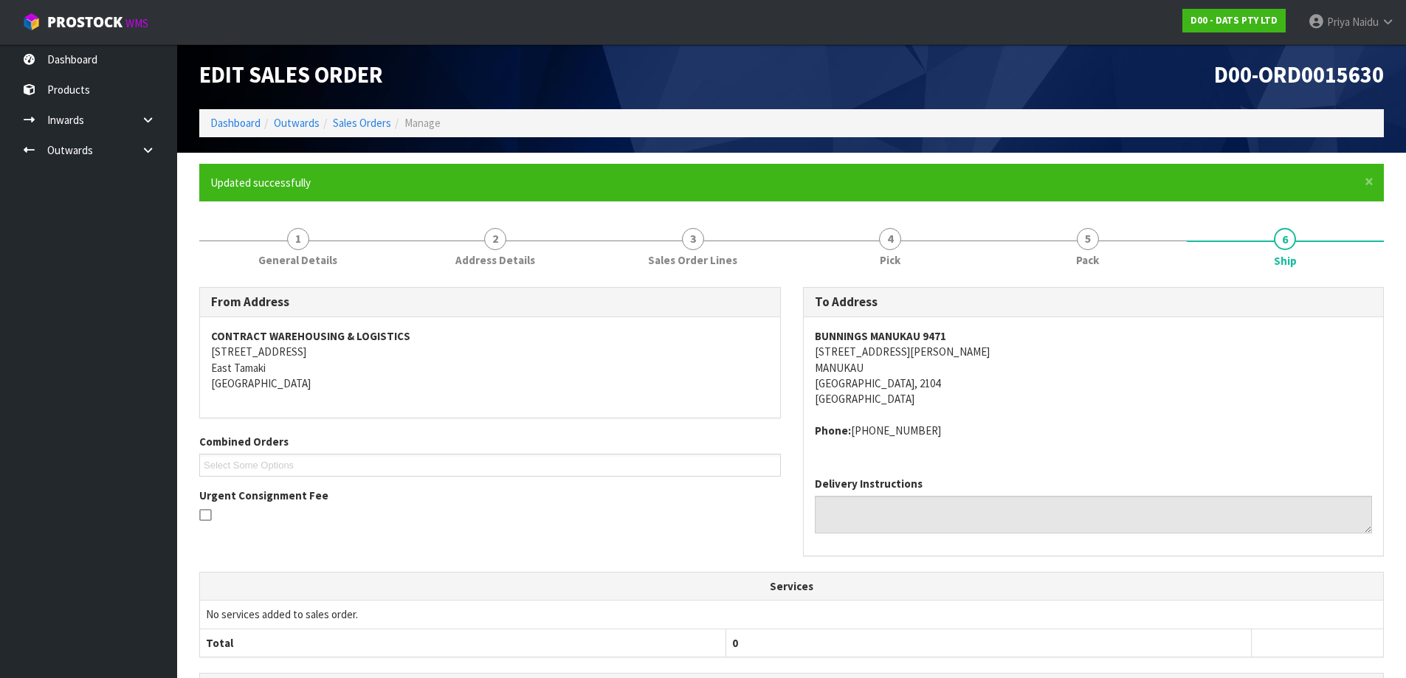
scroll to position [0, 0]
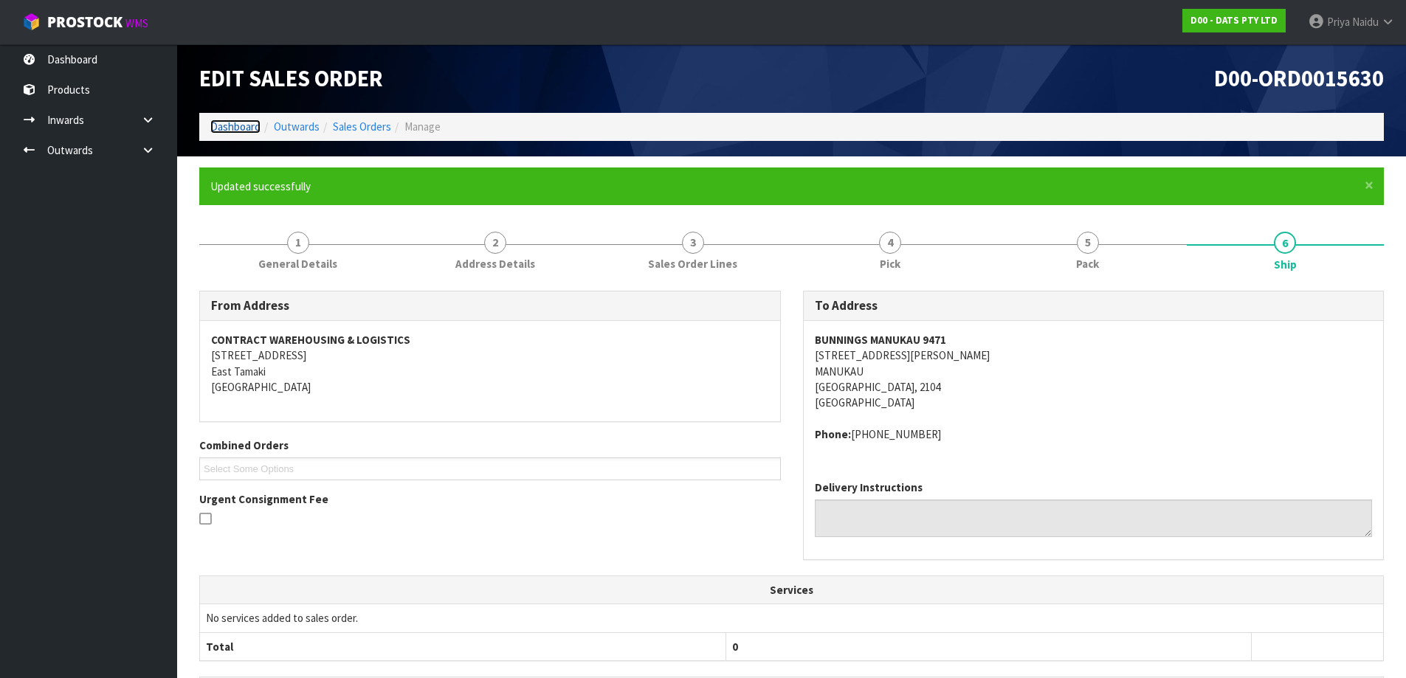
click at [221, 122] on link "Dashboard" at bounding box center [235, 127] width 50 height 14
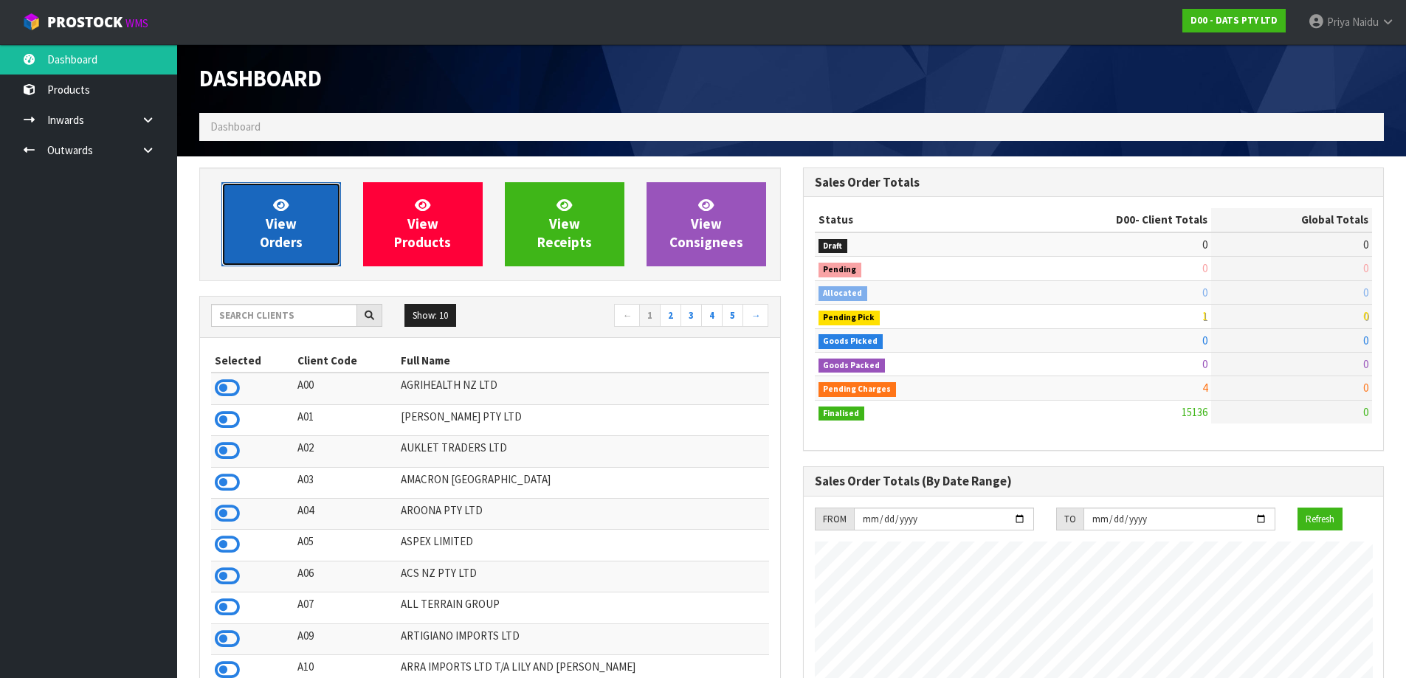
click at [266, 218] on link "View Orders" at bounding box center [281, 224] width 120 height 84
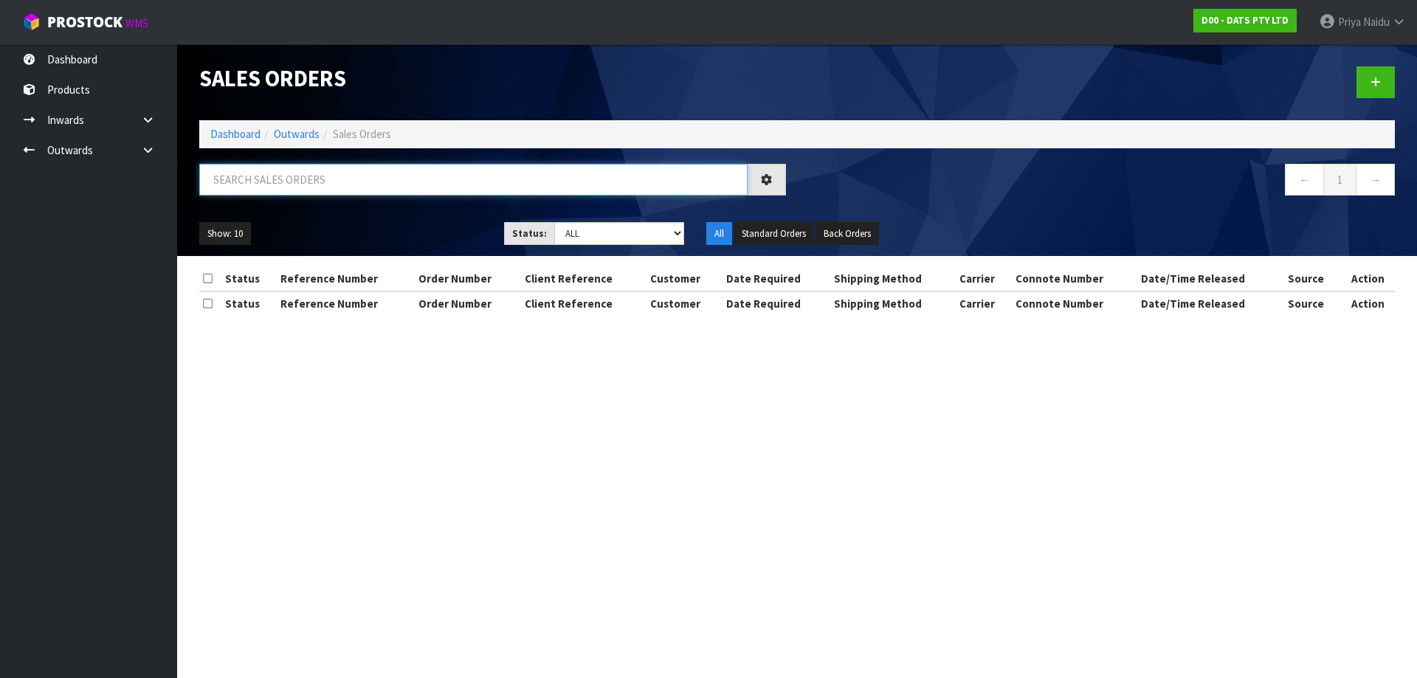
click at [291, 179] on input "text" at bounding box center [473, 180] width 548 height 32
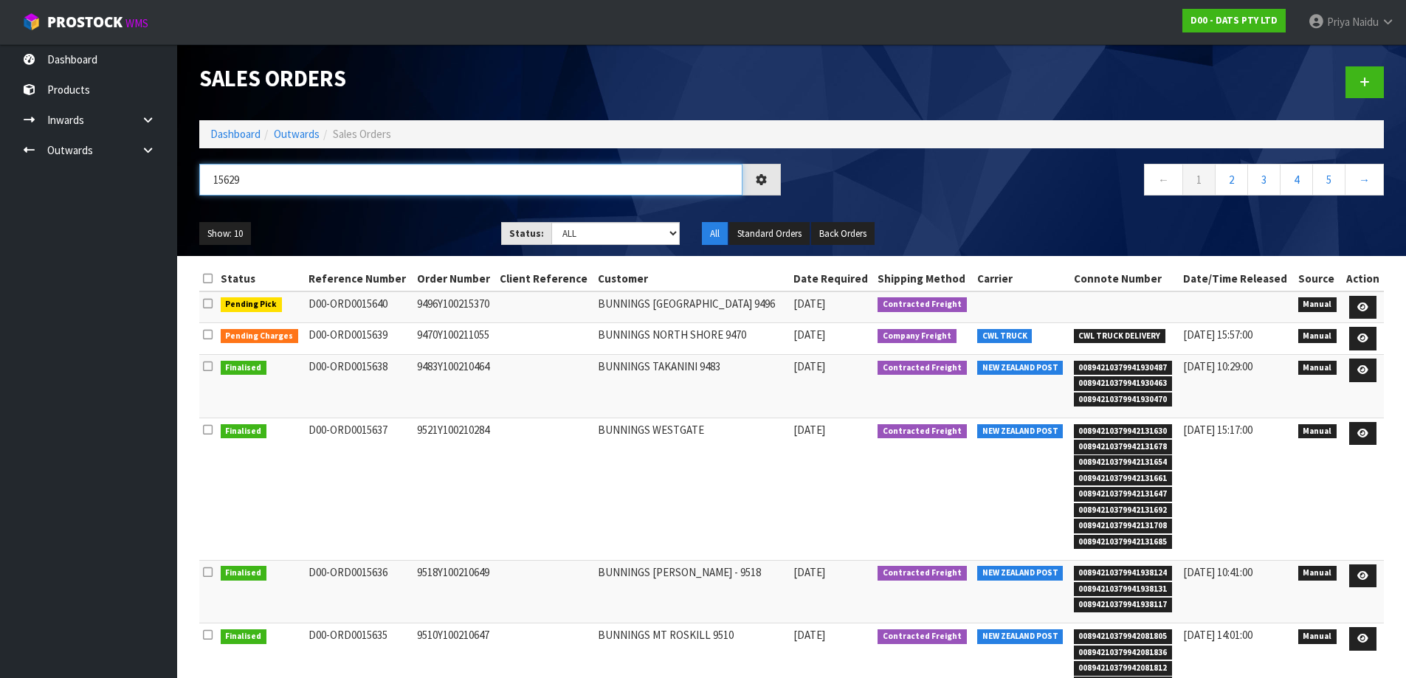
type input "15629"
click at [429, 215] on div "Show: 10 5 10 25 50 Status: Draft Pending Allocated Pending Pick Goods Picked G…" at bounding box center [791, 234] width 1207 height 46
click at [429, 214] on div "Show: 10 5 10 25 50 Status: Draft Pending Allocated Pending Pick Goods Picked G…" at bounding box center [791, 234] width 1207 height 46
click at [429, 215] on div "Show: 10 5 10 25 50 Status: Draft Pending Allocated Pending Pick Goods Picked G…" at bounding box center [791, 234] width 1207 height 46
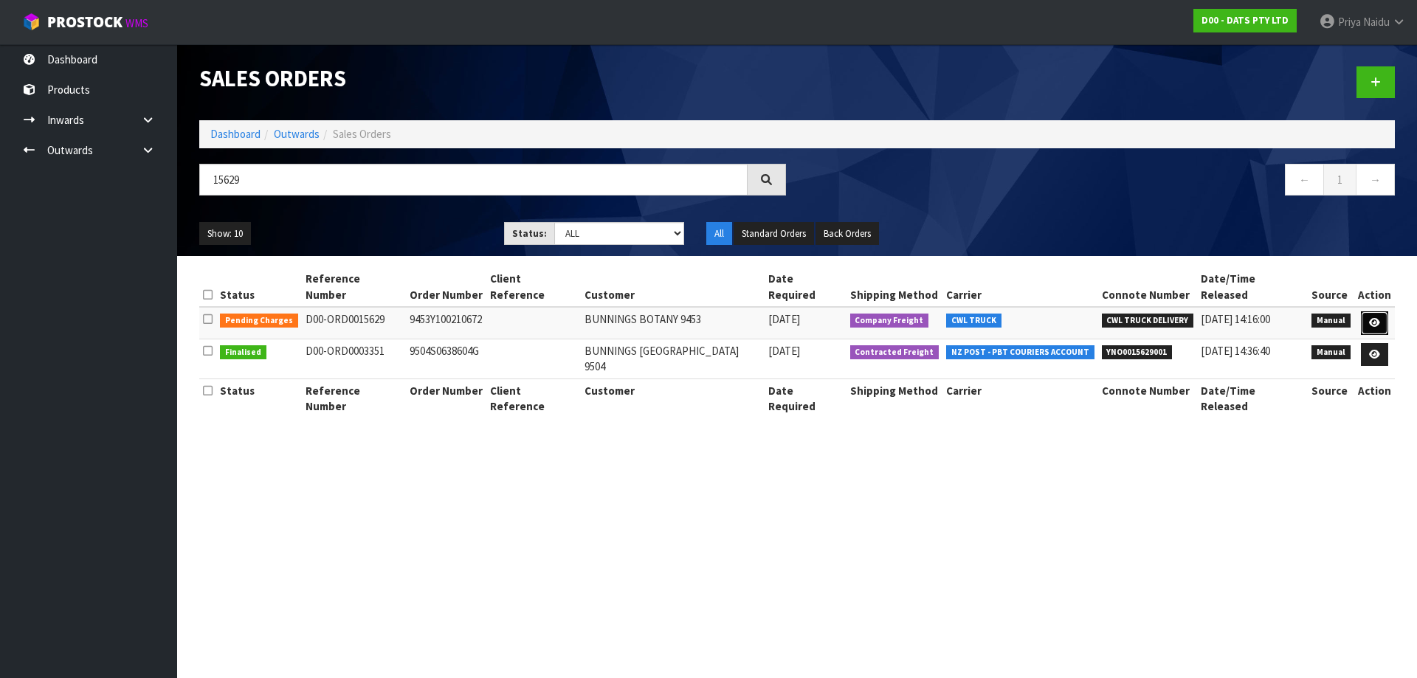
click at [1376, 318] on icon at bounding box center [1374, 323] width 11 height 10
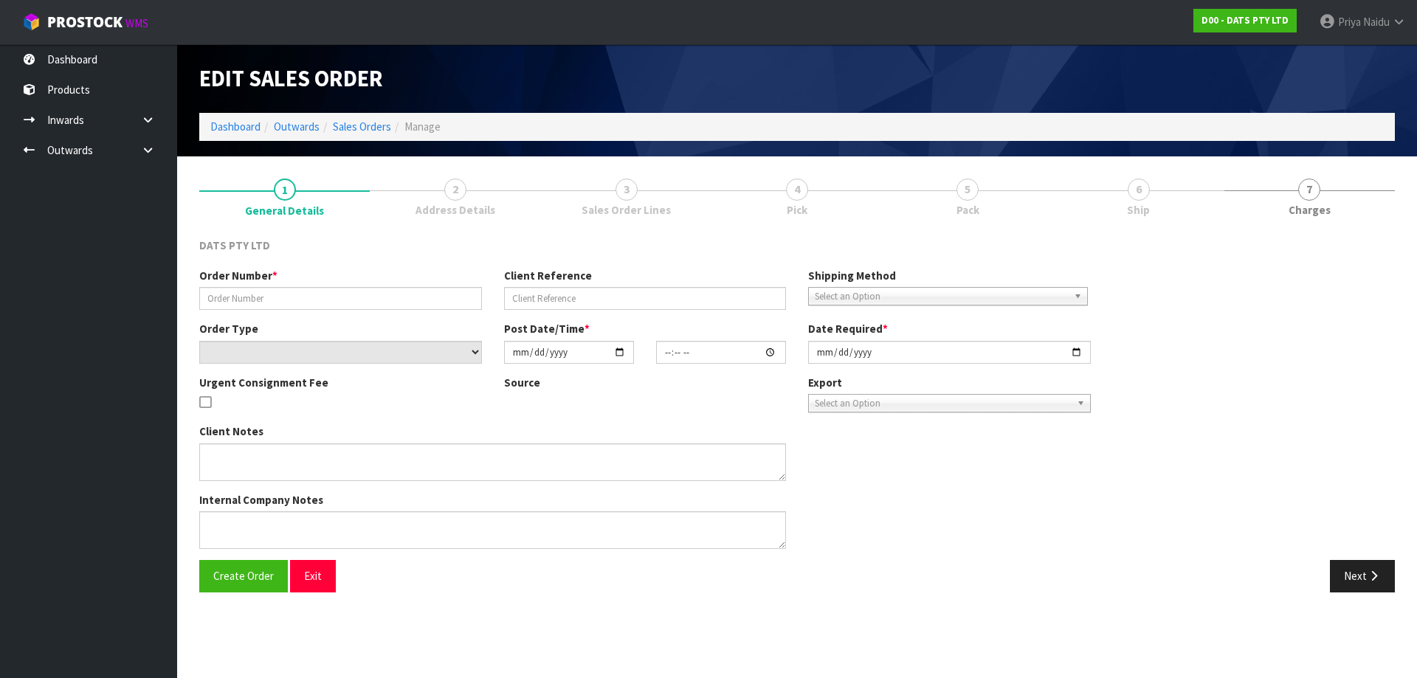
type input "9453Y100210672"
select select "number:0"
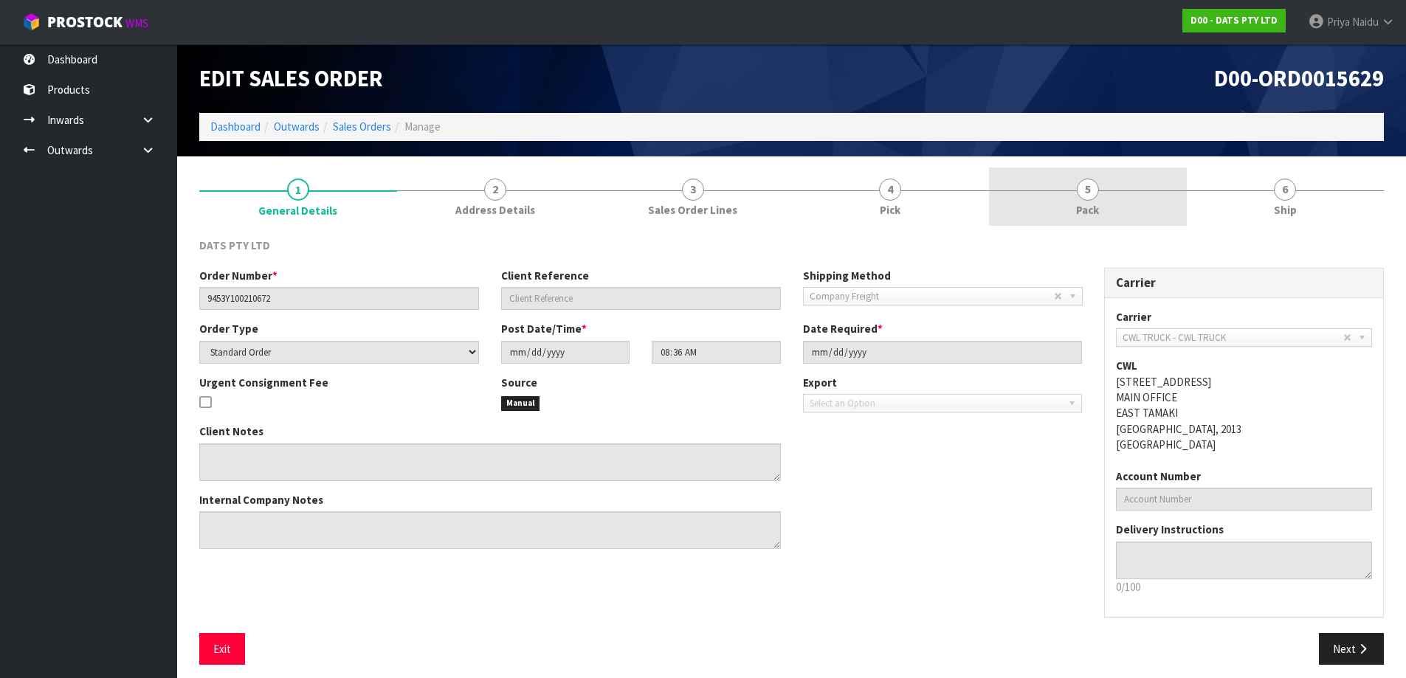
click at [1092, 206] on span "Pack" at bounding box center [1087, 209] width 23 height 15
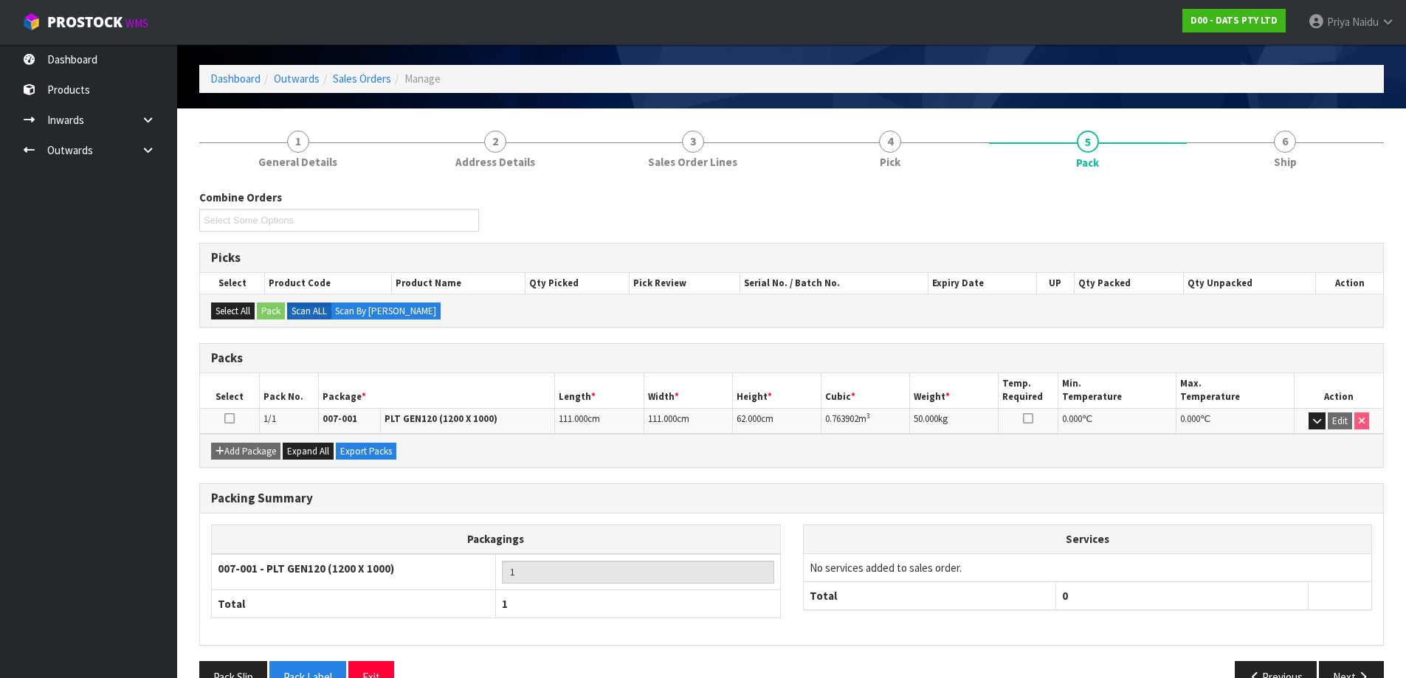
scroll to position [85, 0]
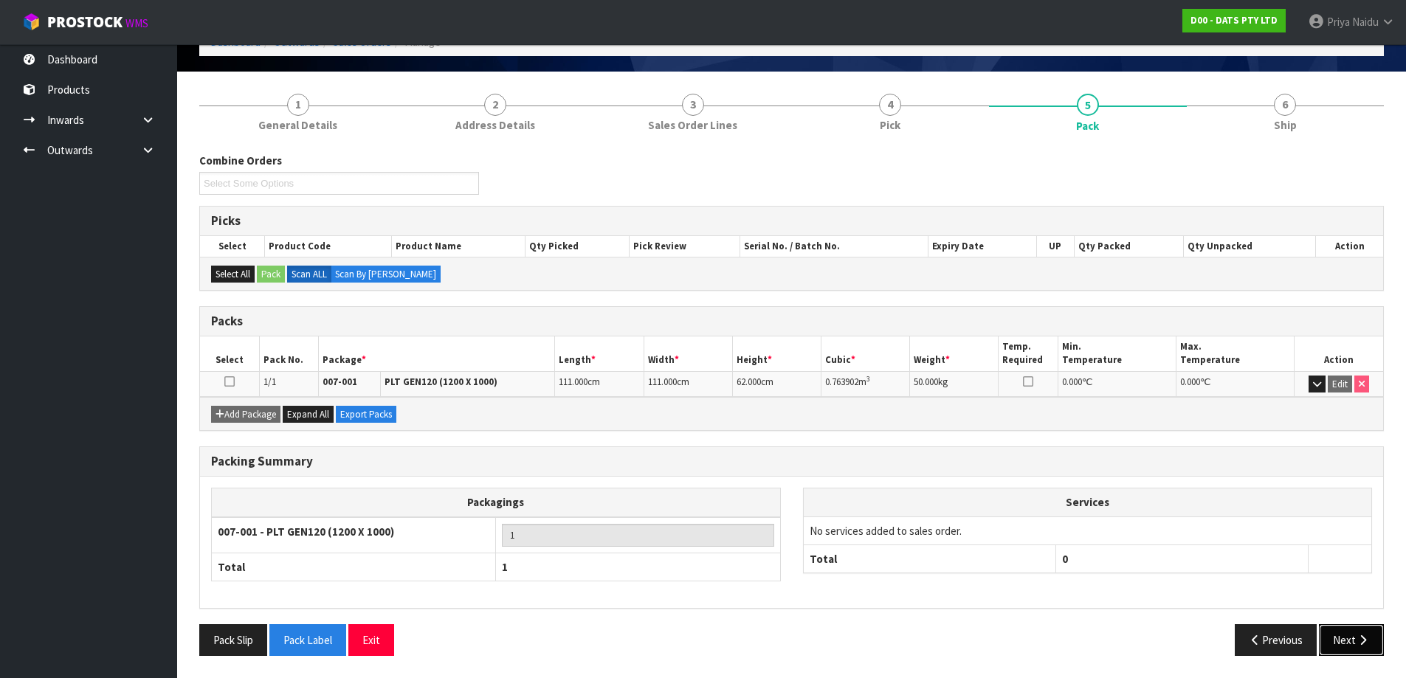
click at [1343, 636] on button "Next" at bounding box center [1351, 640] width 65 height 32
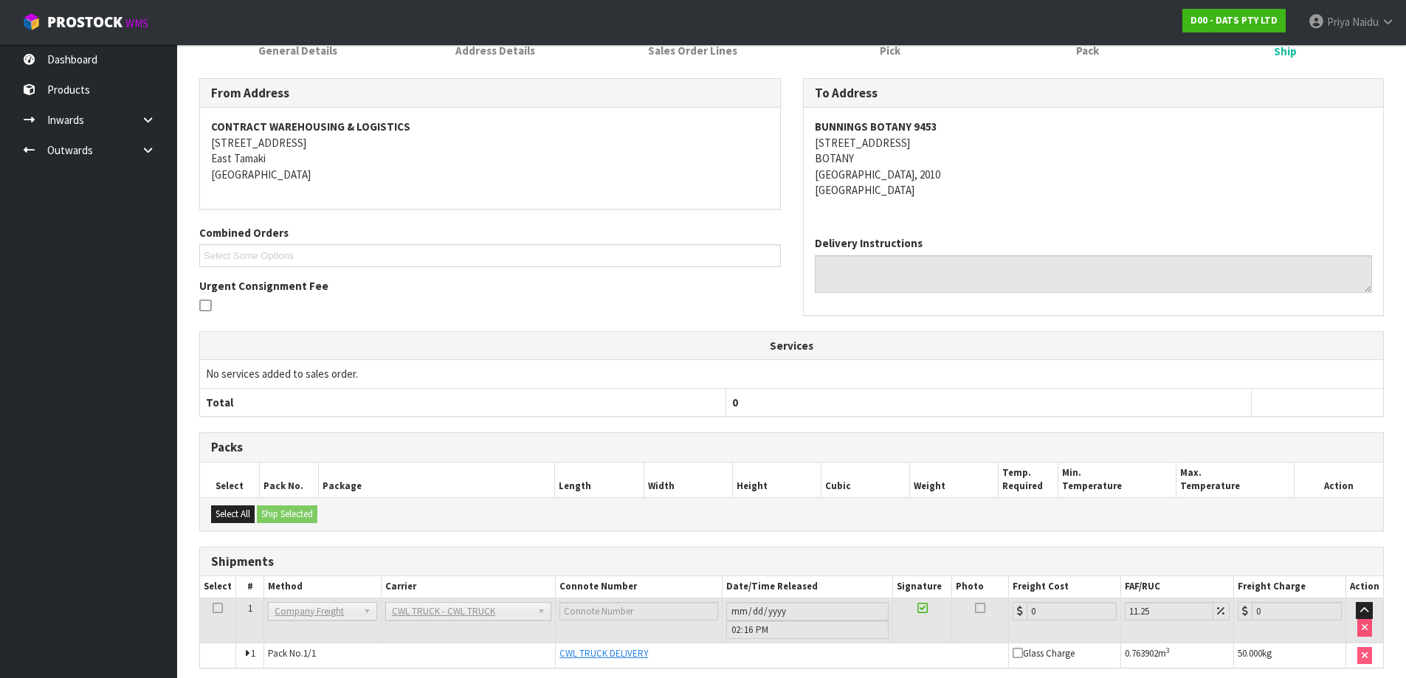
scroll to position [220, 0]
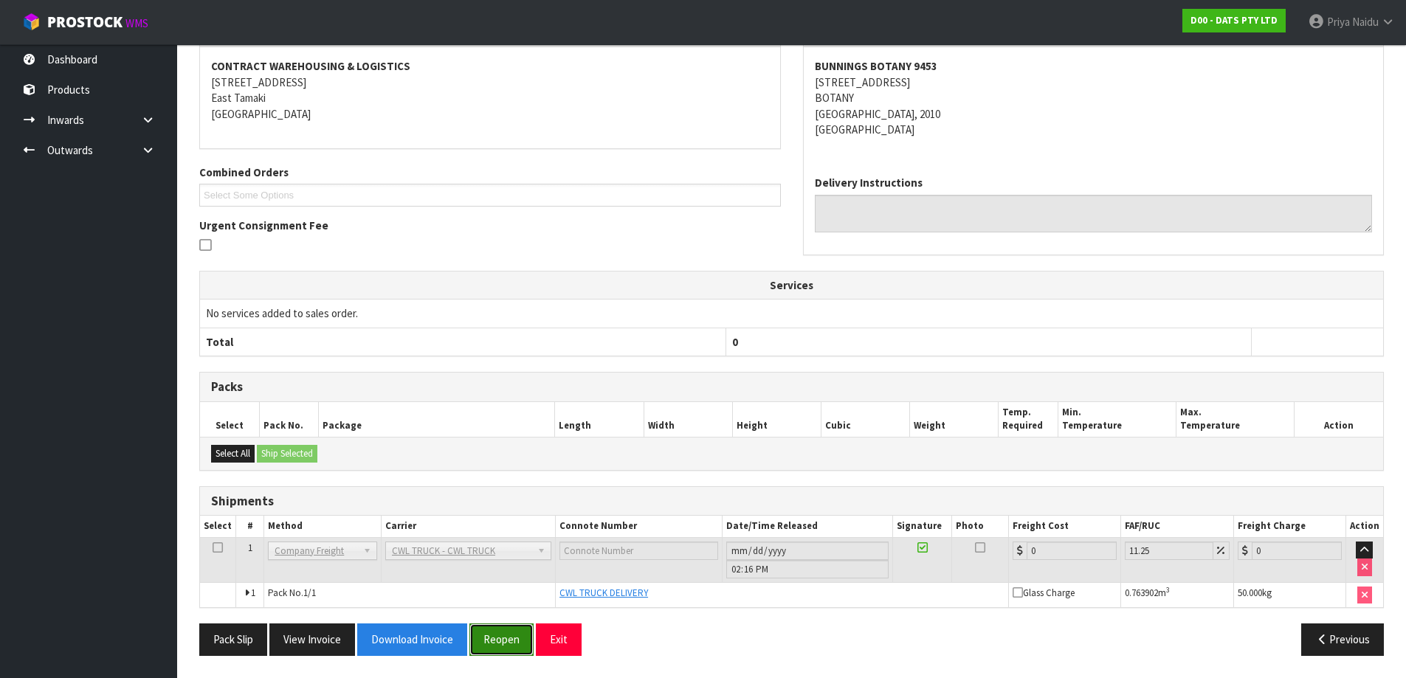
click at [499, 635] on button "Reopen" at bounding box center [501, 640] width 64 height 32
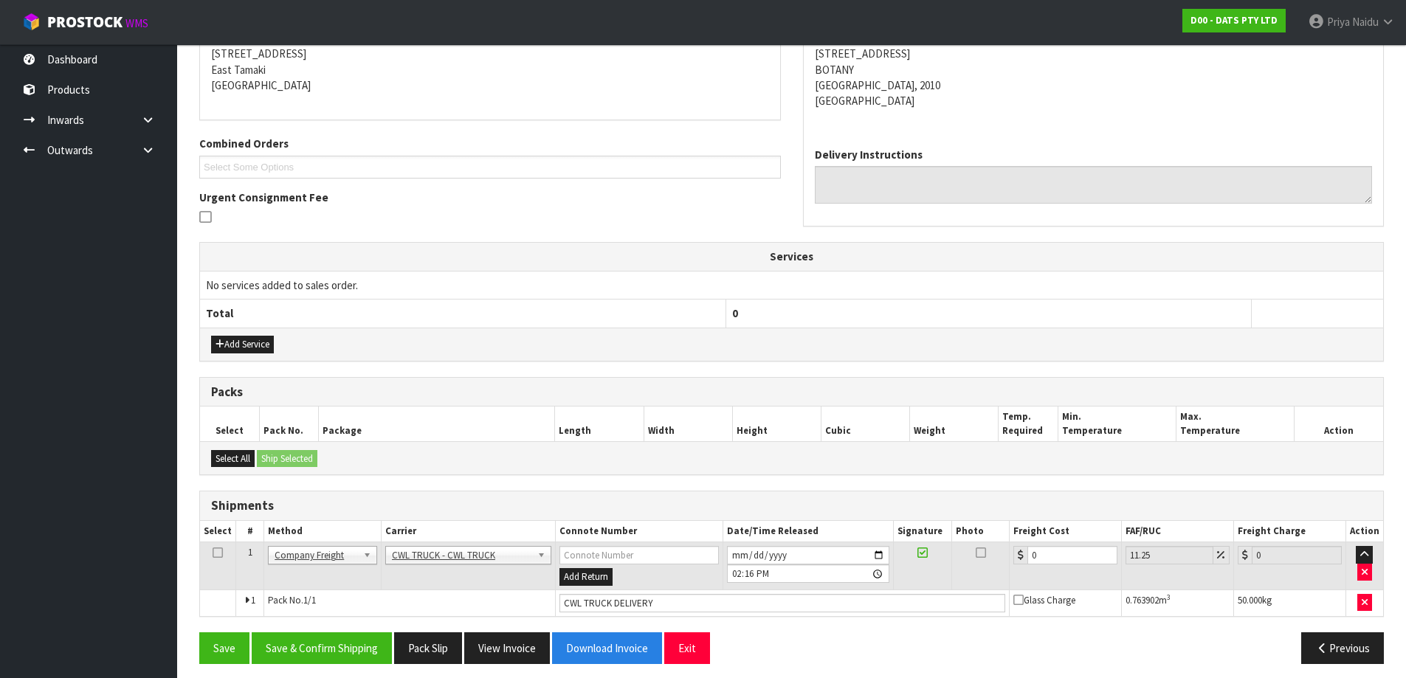
scroll to position [310, 0]
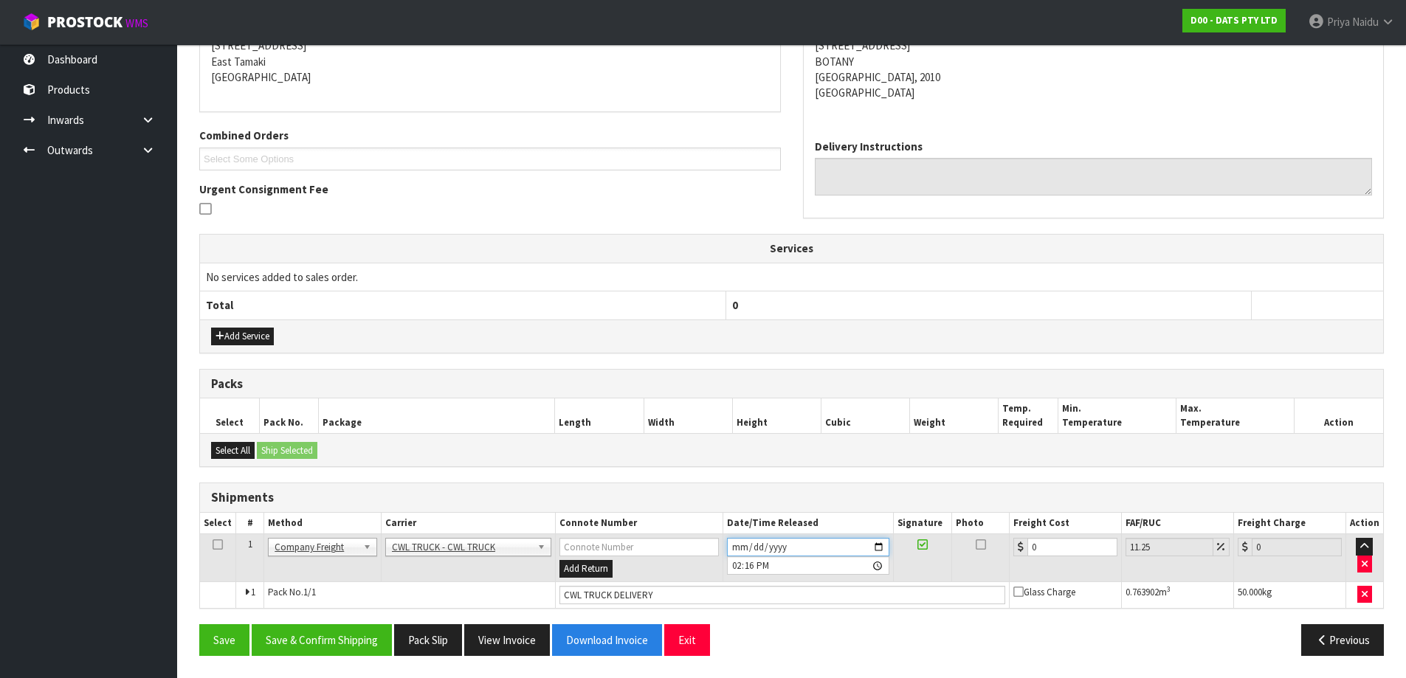
click at [878, 545] on input "[DATE]" at bounding box center [808, 547] width 162 height 18
click at [310, 643] on button "Save & Confirm Shipping" at bounding box center [322, 640] width 140 height 32
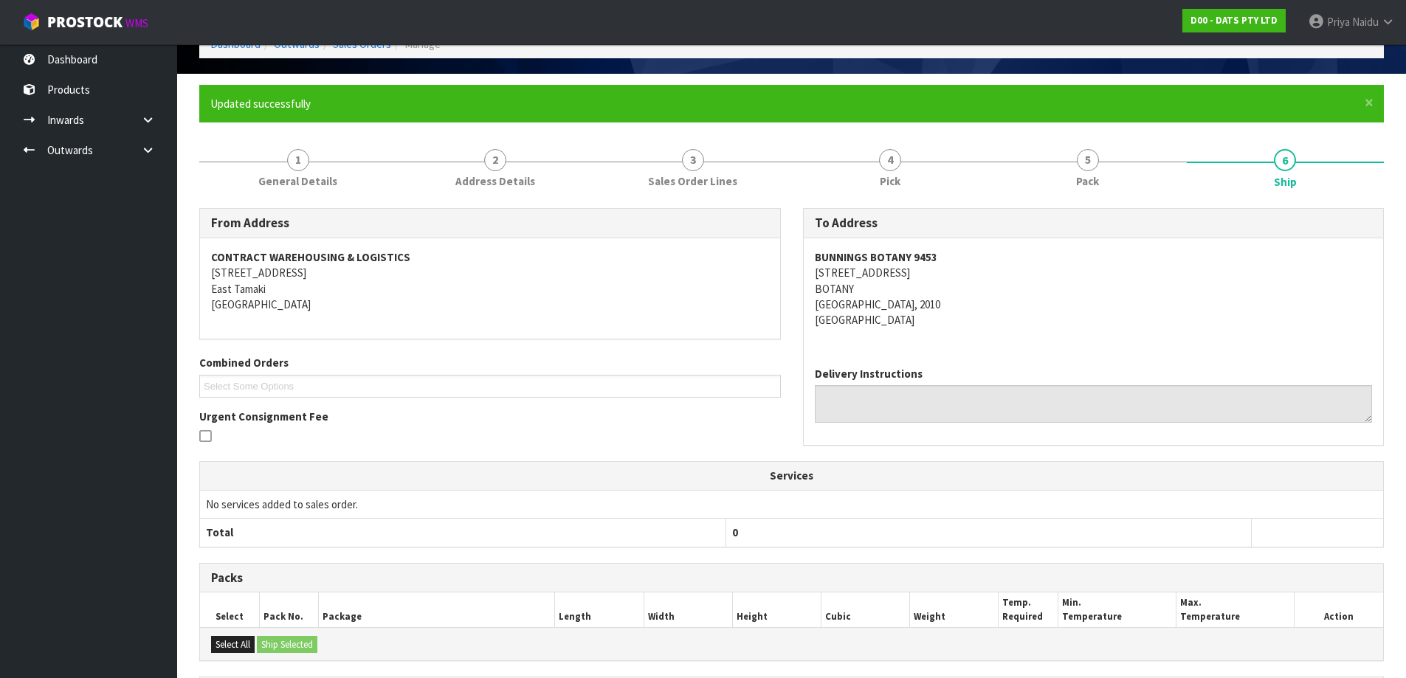
scroll to position [0, 0]
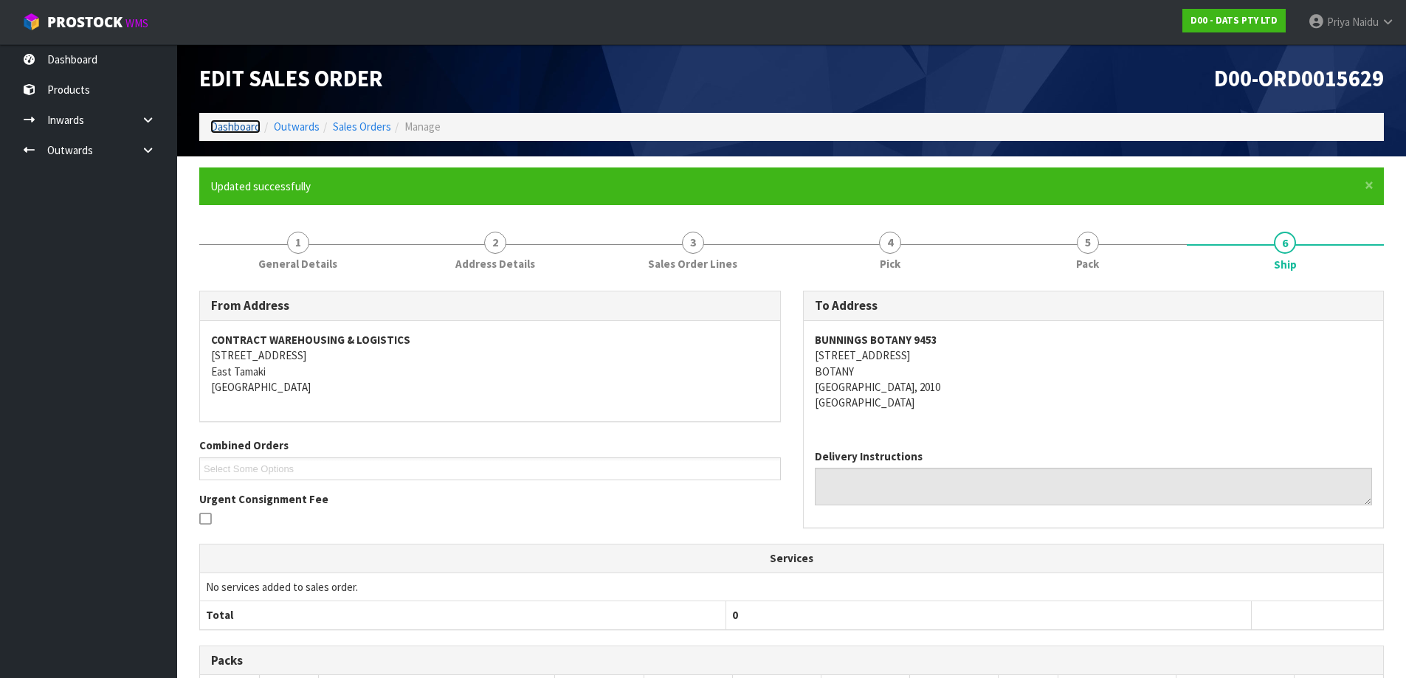
click at [213, 130] on link "Dashboard" at bounding box center [235, 127] width 50 height 14
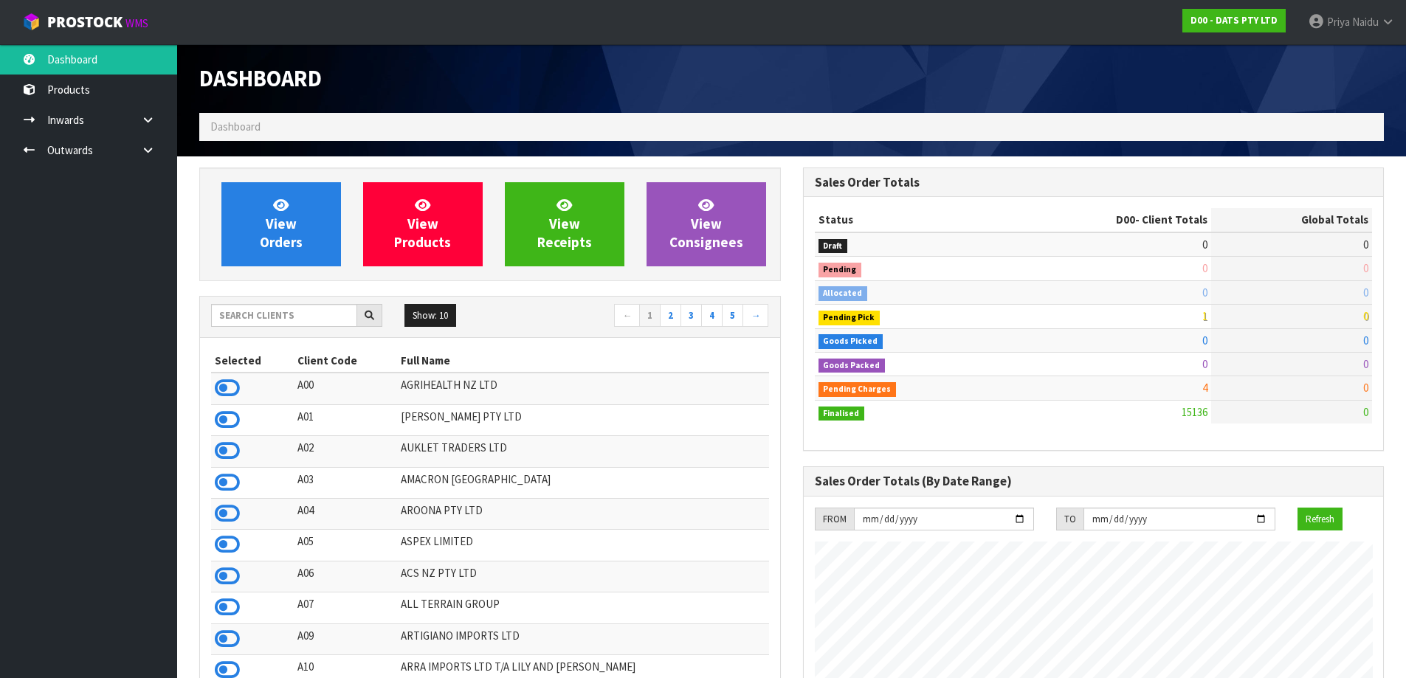
scroll to position [920, 603]
drag, startPoint x: 306, startPoint y: 331, endPoint x: 306, endPoint y: 313, distance: 17.7
click at [306, 330] on div "Show: 10 5 10 25 50 ← 1 2 3 4 5 →" at bounding box center [490, 317] width 580 height 41
click at [306, 313] on input "text" at bounding box center [284, 315] width 146 height 23
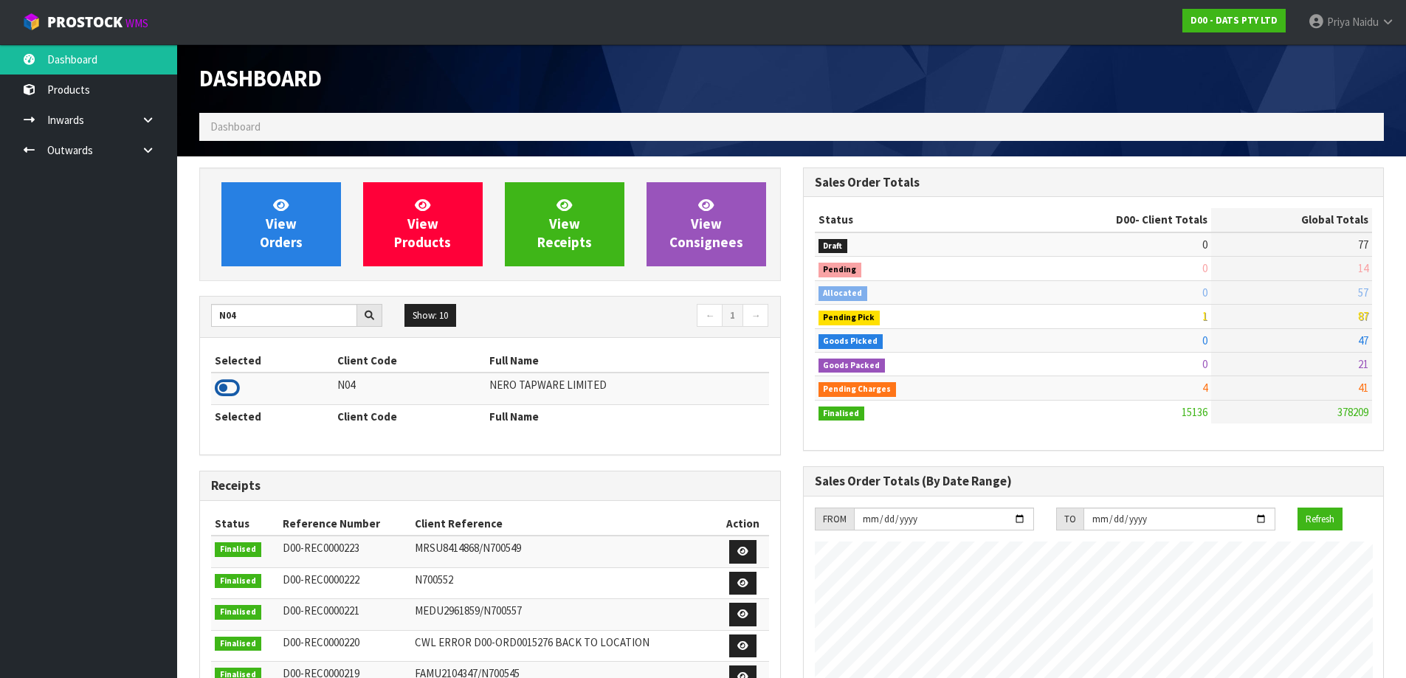
click at [234, 384] on icon at bounding box center [227, 388] width 25 height 22
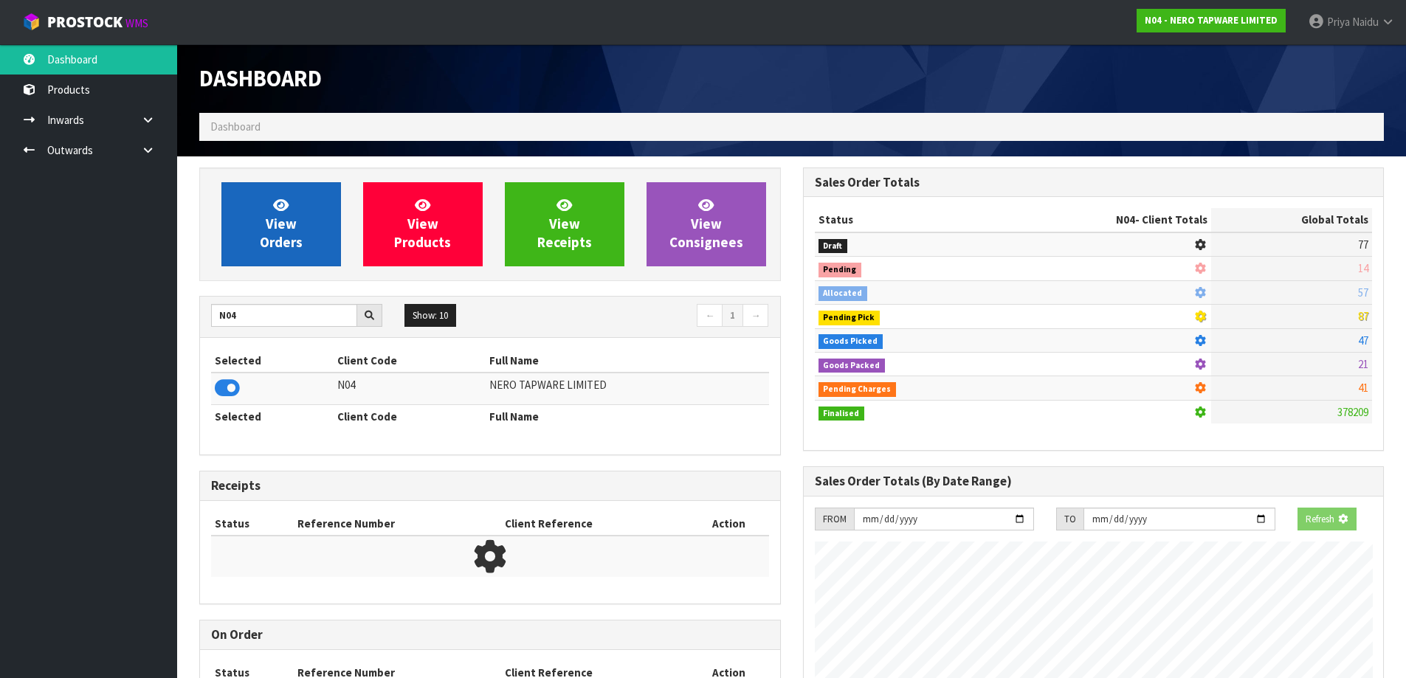
scroll to position [737024, 737341]
click at [276, 235] on span "View Orders" at bounding box center [281, 223] width 43 height 55
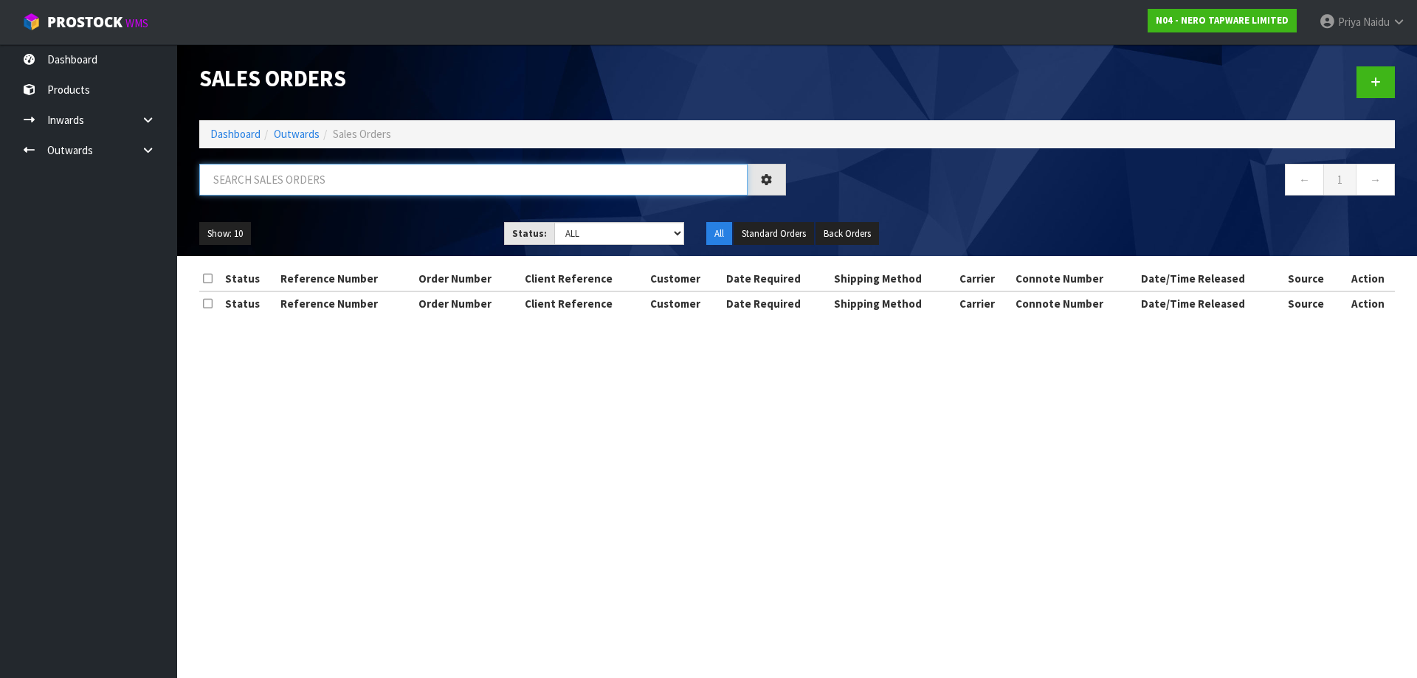
click at [329, 179] on input "text" at bounding box center [473, 180] width 548 height 32
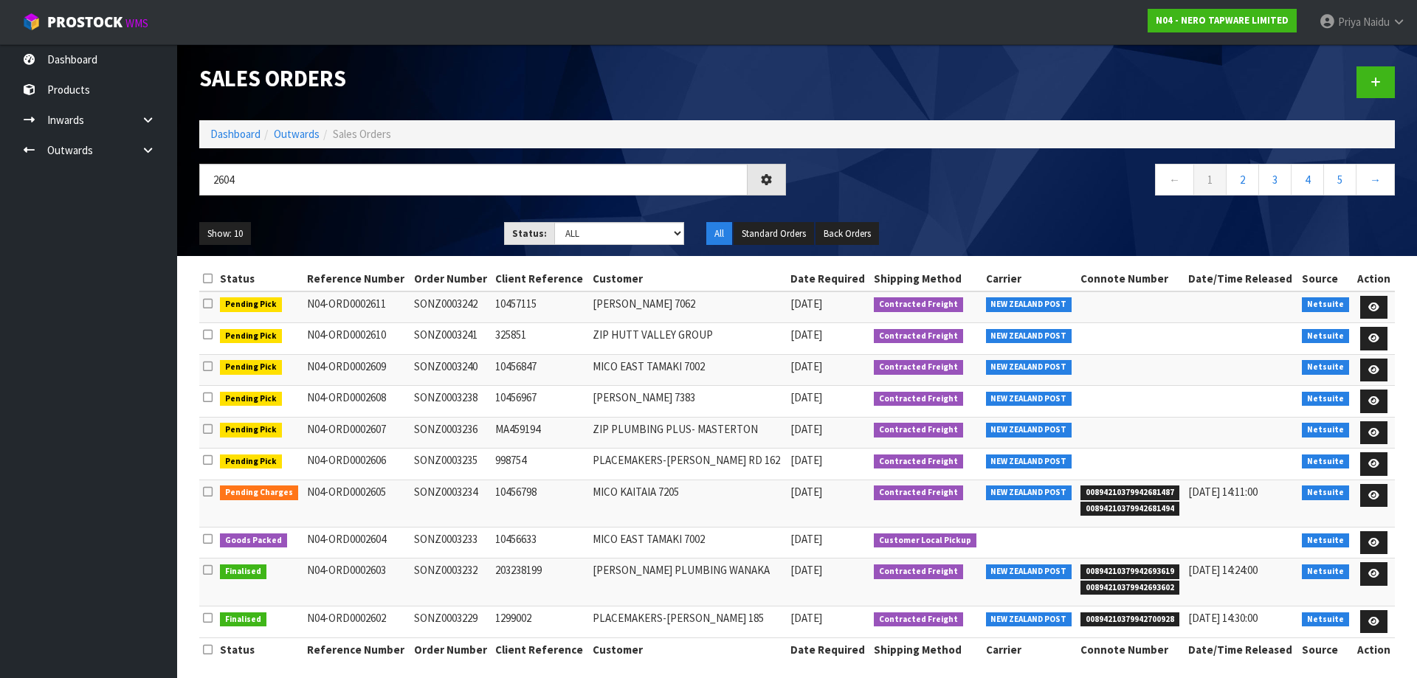
click at [387, 230] on ul "Show: 10 5 10 25 50" at bounding box center [340, 234] width 283 height 24
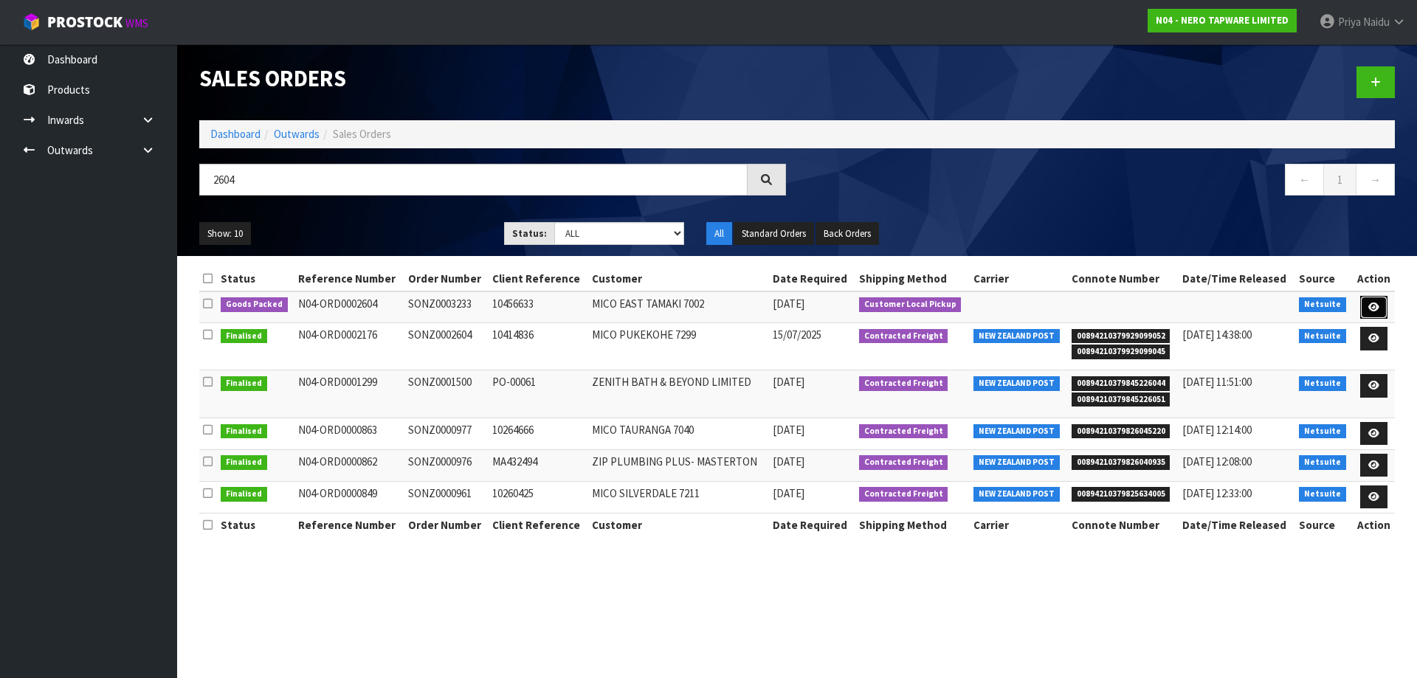
click at [1364, 303] on link at bounding box center [1373, 308] width 27 height 24
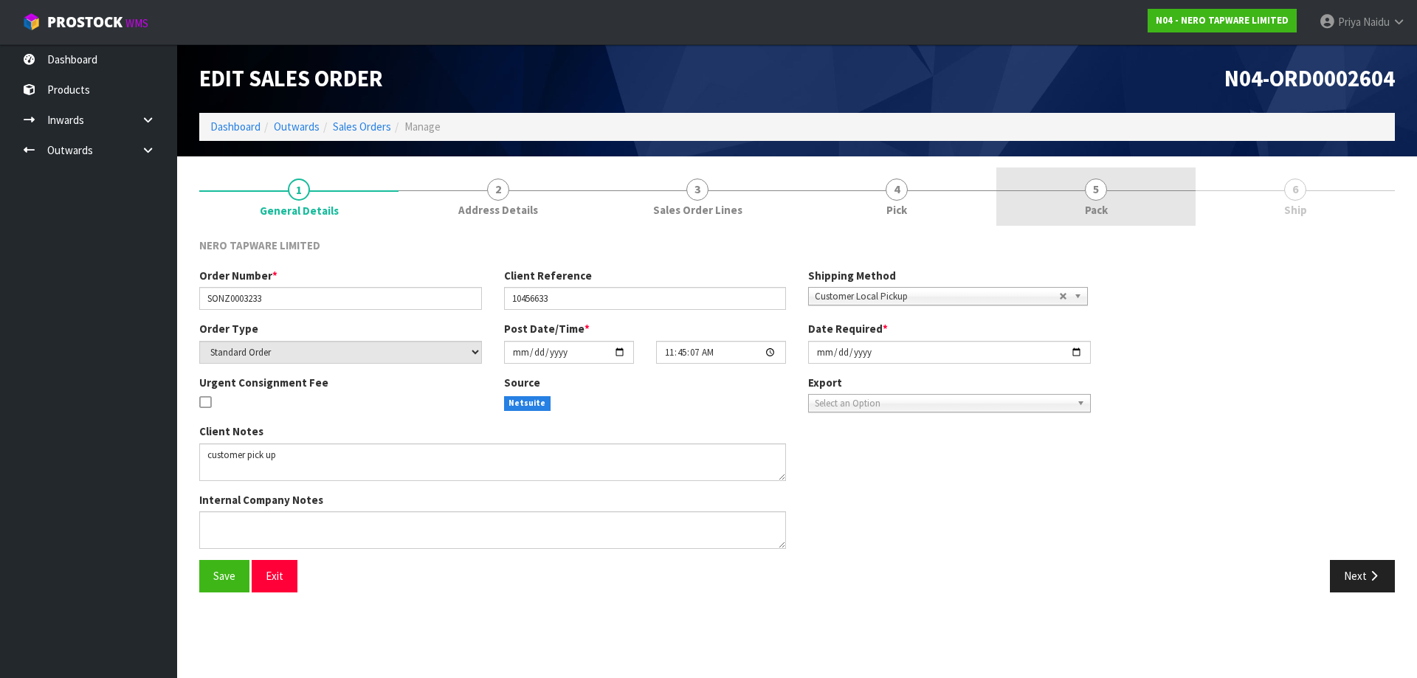
click at [1102, 173] on link "5 Pack" at bounding box center [1095, 197] width 199 height 58
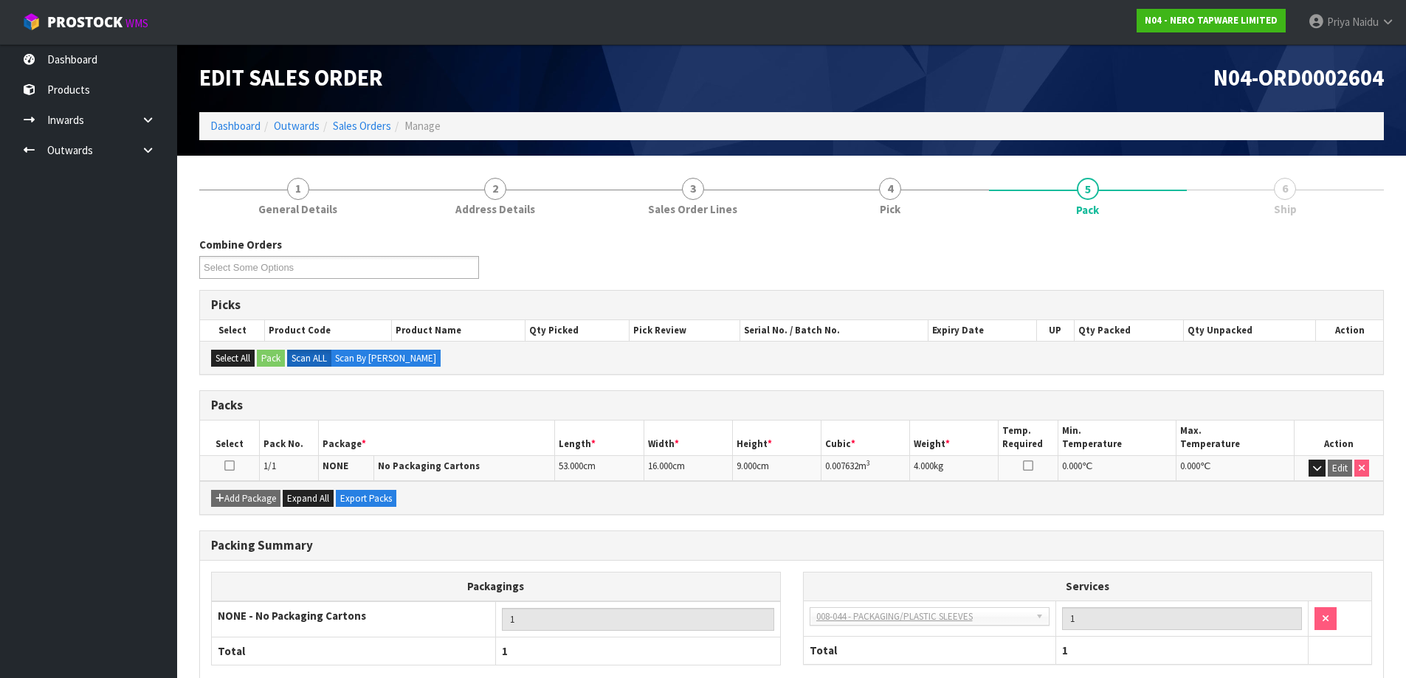
scroll to position [85, 0]
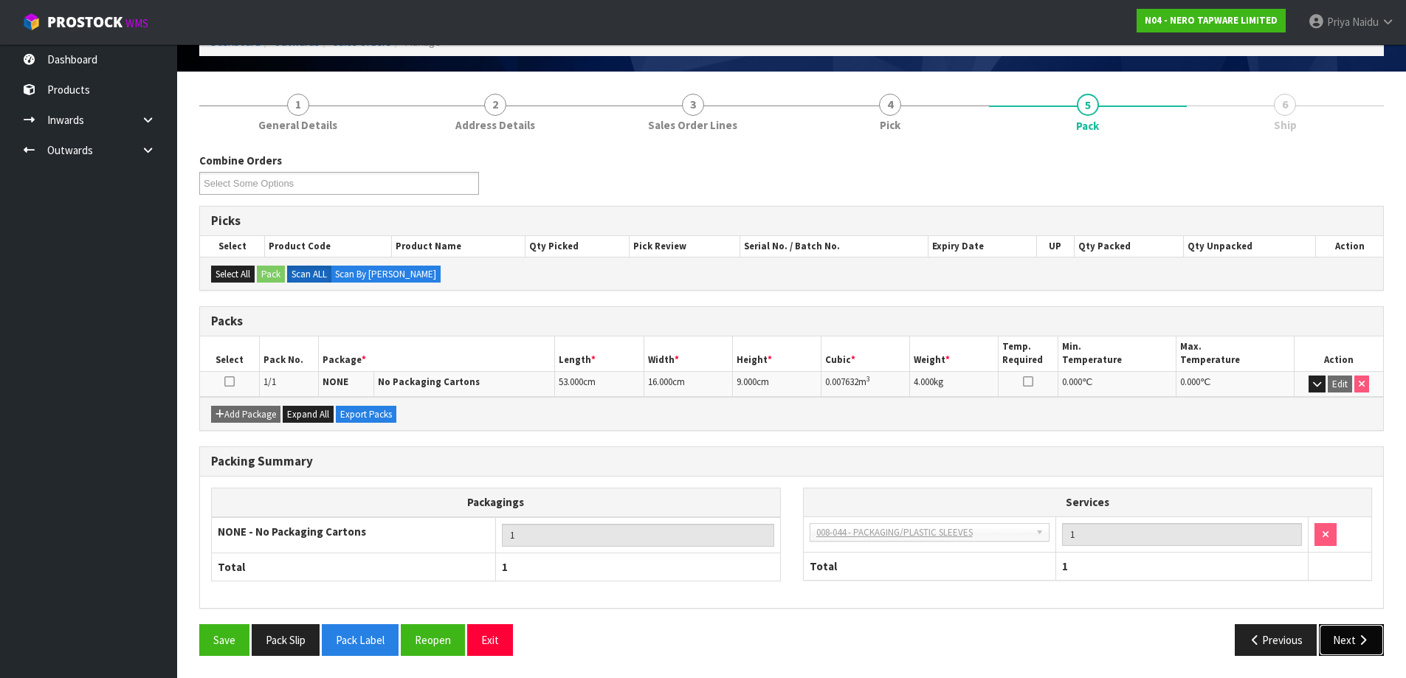
click at [1341, 639] on button "Next" at bounding box center [1351, 640] width 65 height 32
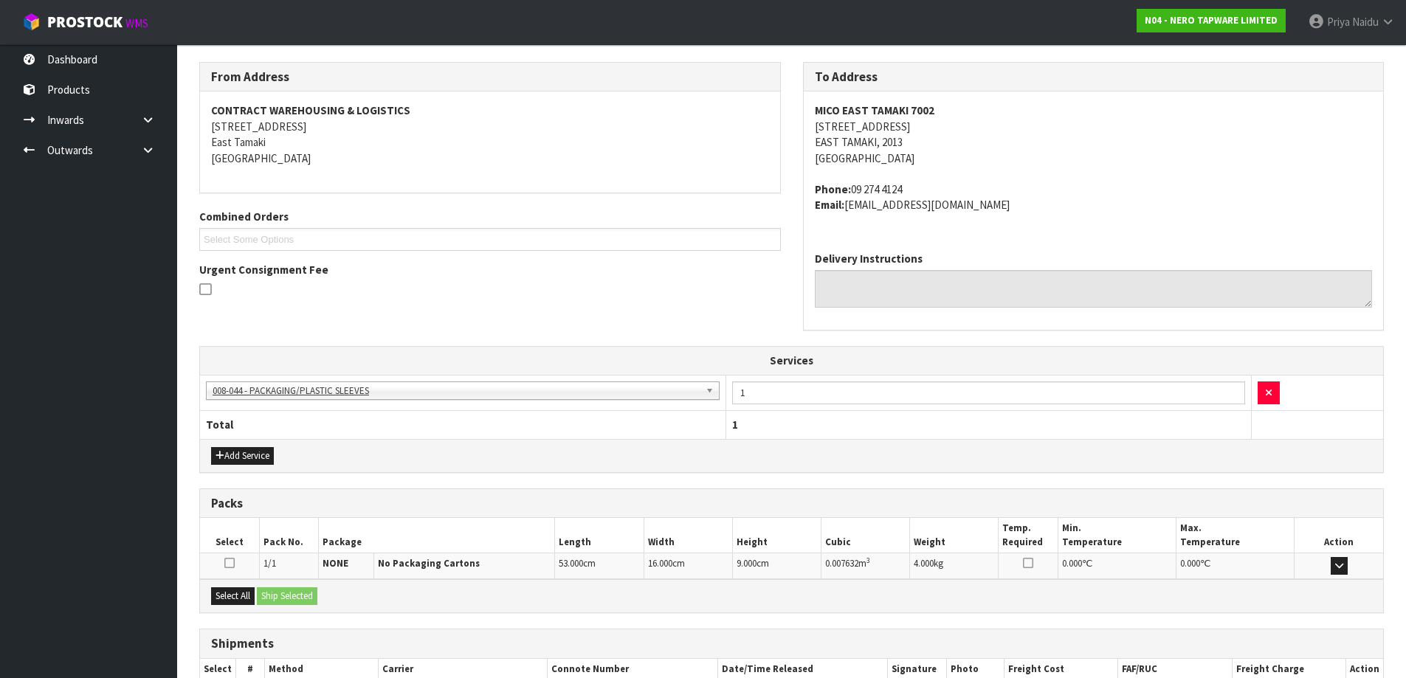
scroll to position [269, 0]
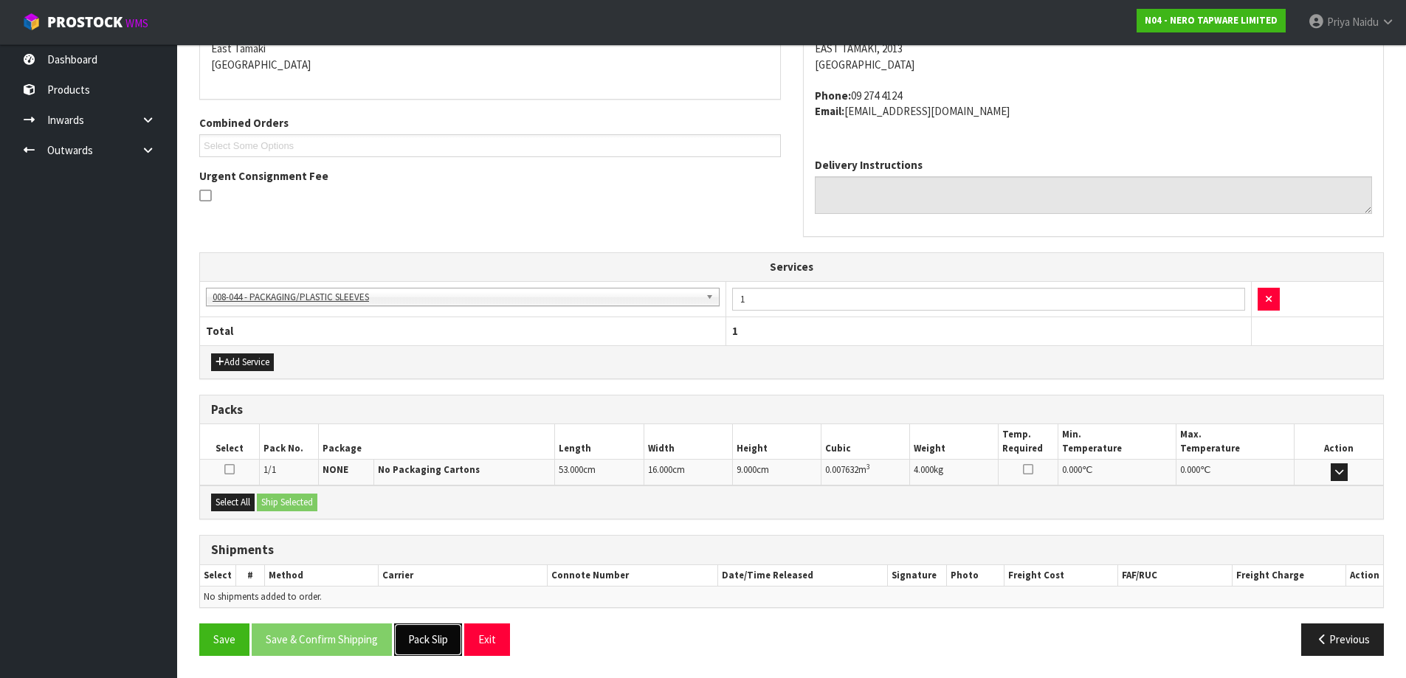
click at [452, 643] on button "Pack Slip" at bounding box center [428, 640] width 68 height 32
